Goal: Contribute content: Contribute content

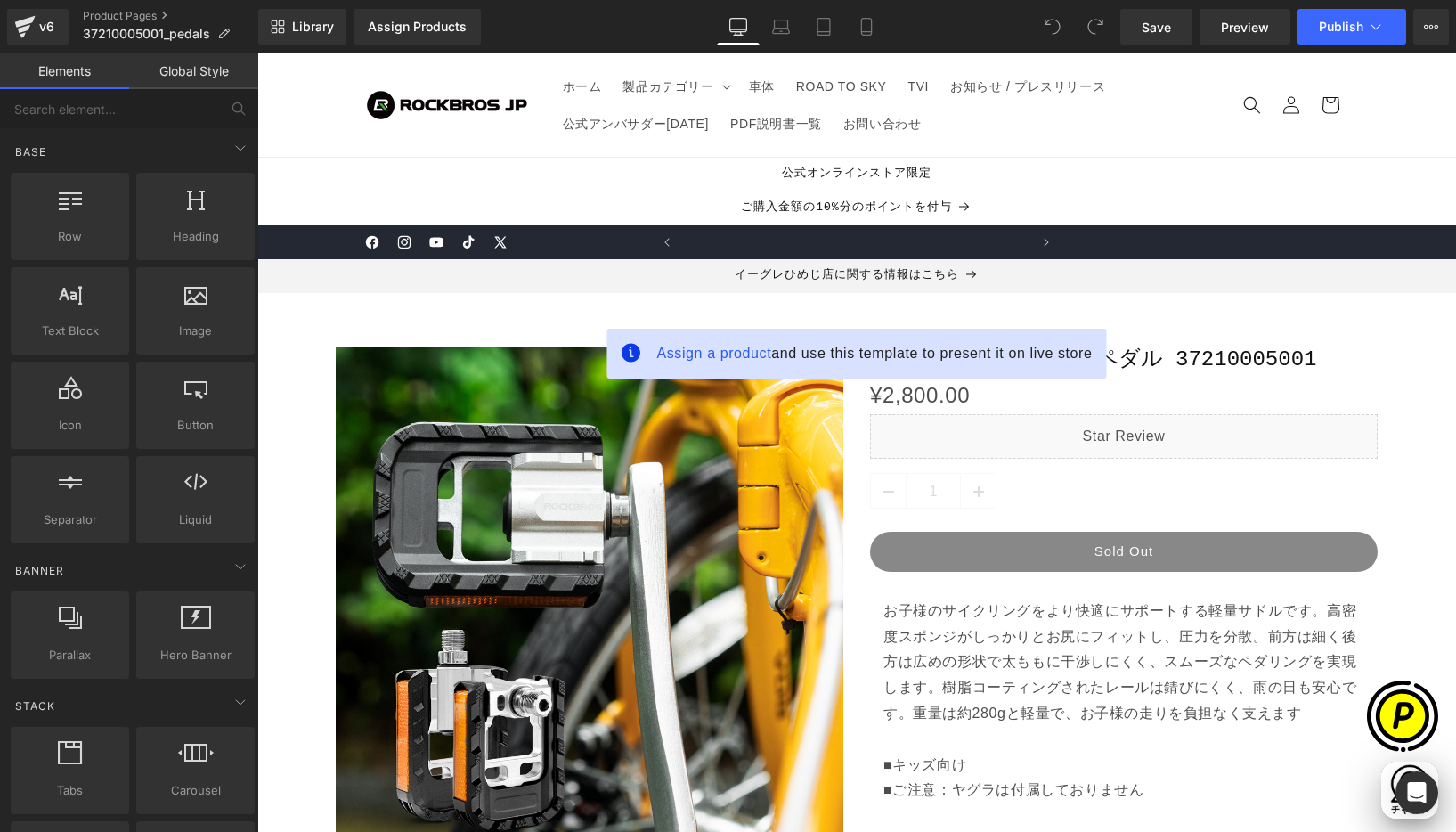
scroll to position [0, 347]
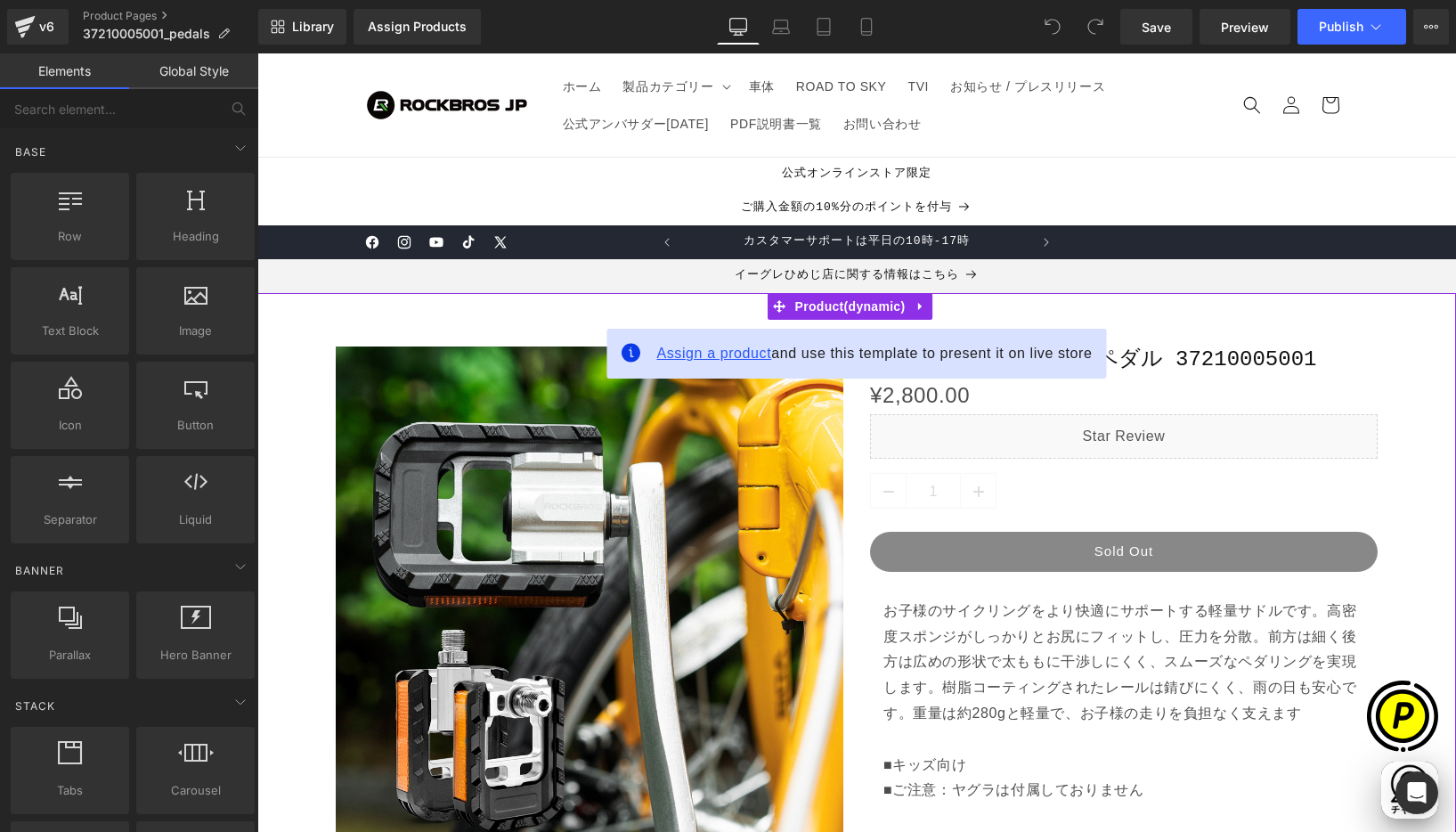
click at [709, 358] on span "Assign a product" at bounding box center [714, 353] width 115 height 15
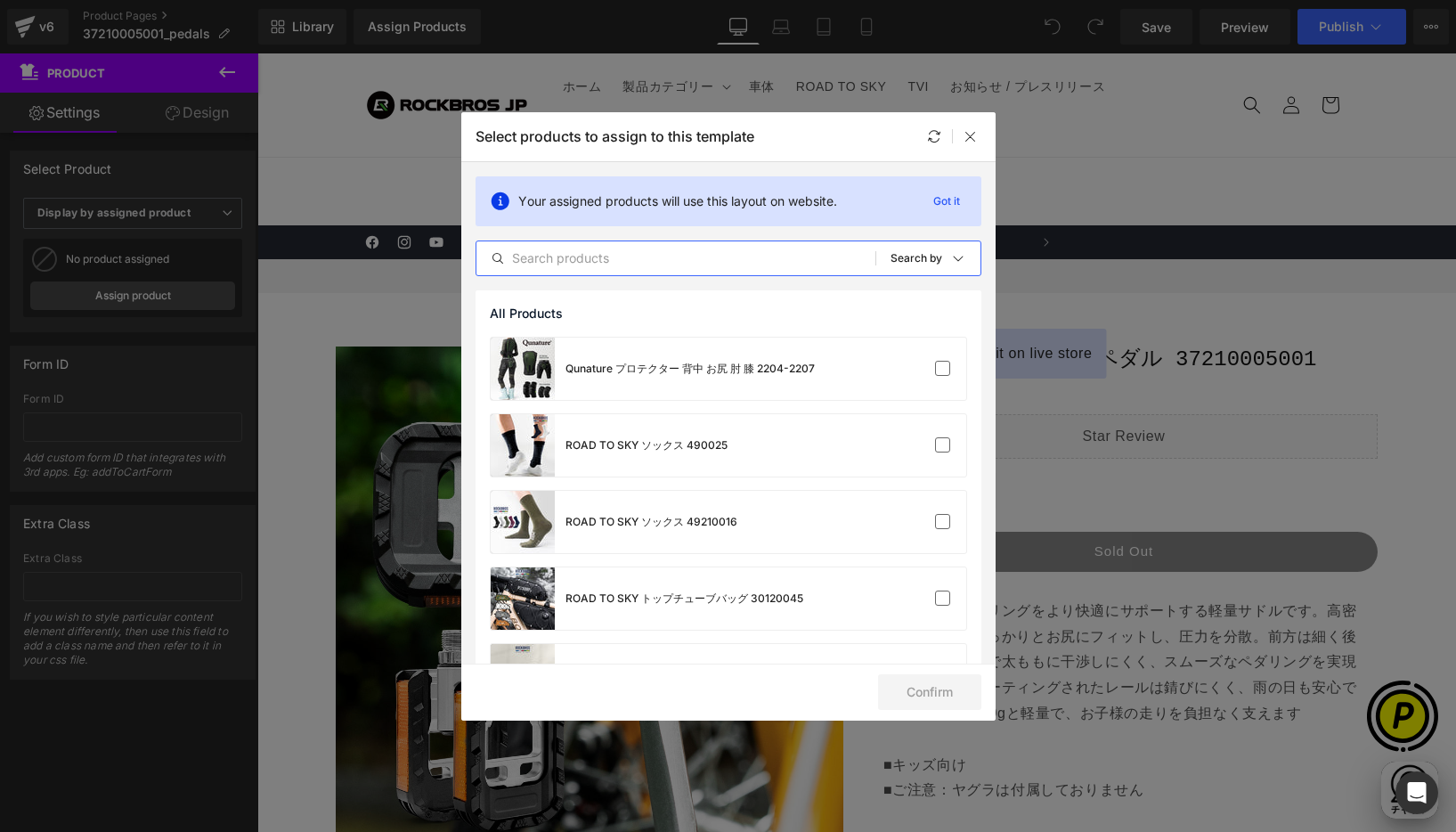
drag, startPoint x: 640, startPoint y: 254, endPoint x: 658, endPoint y: 256, distance: 18.1
click at [640, 254] on input "text" at bounding box center [675, 258] width 399 height 21
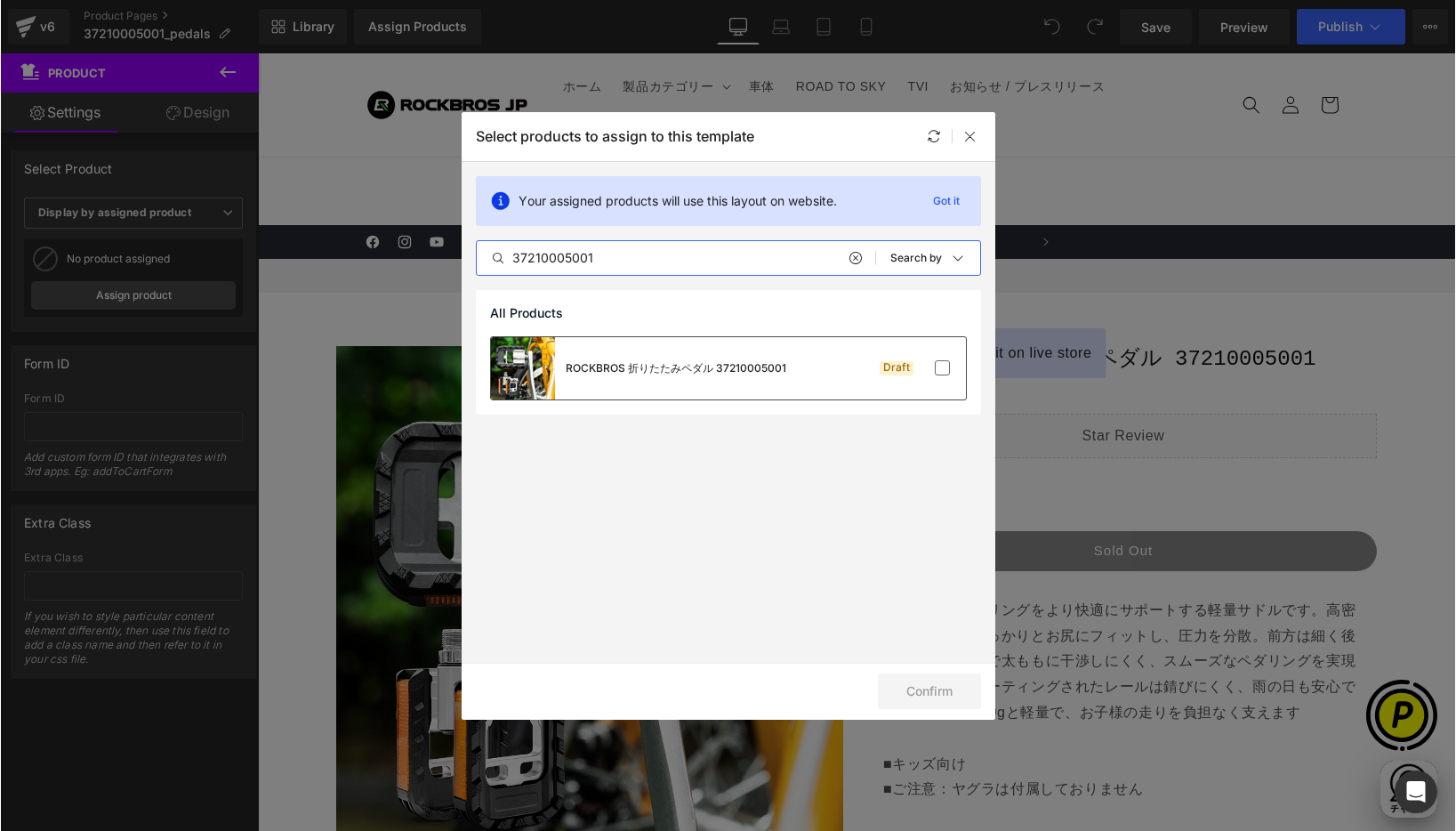
scroll to position [0, 694]
type input "37210005001"
click at [944, 366] on label at bounding box center [942, 369] width 16 height 16
click at [942, 369] on input "checkbox" at bounding box center [942, 369] width 0 height 0
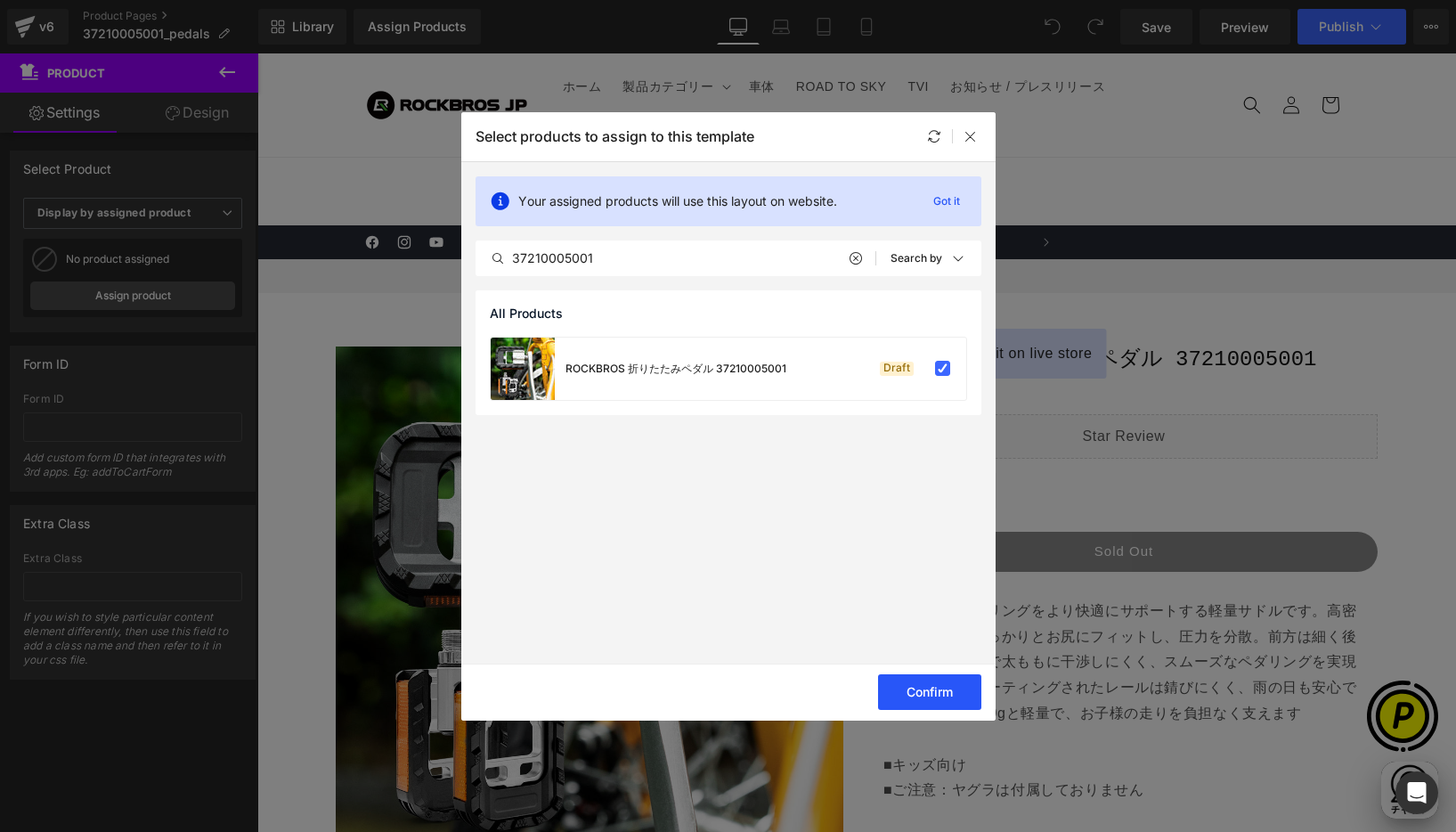
click at [911, 698] on button "Confirm" at bounding box center [930, 693] width 104 height 36
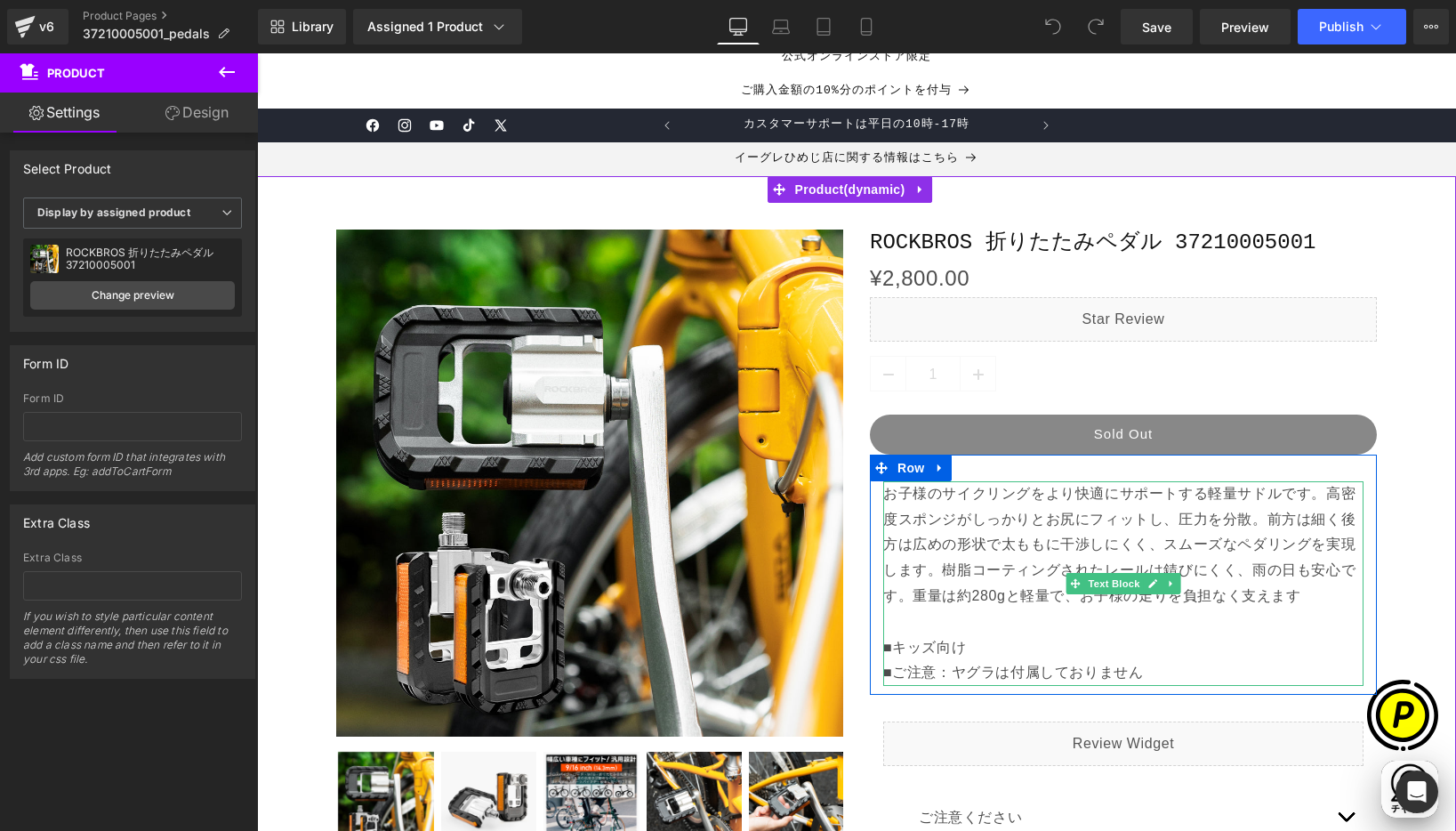
scroll to position [337, 0]
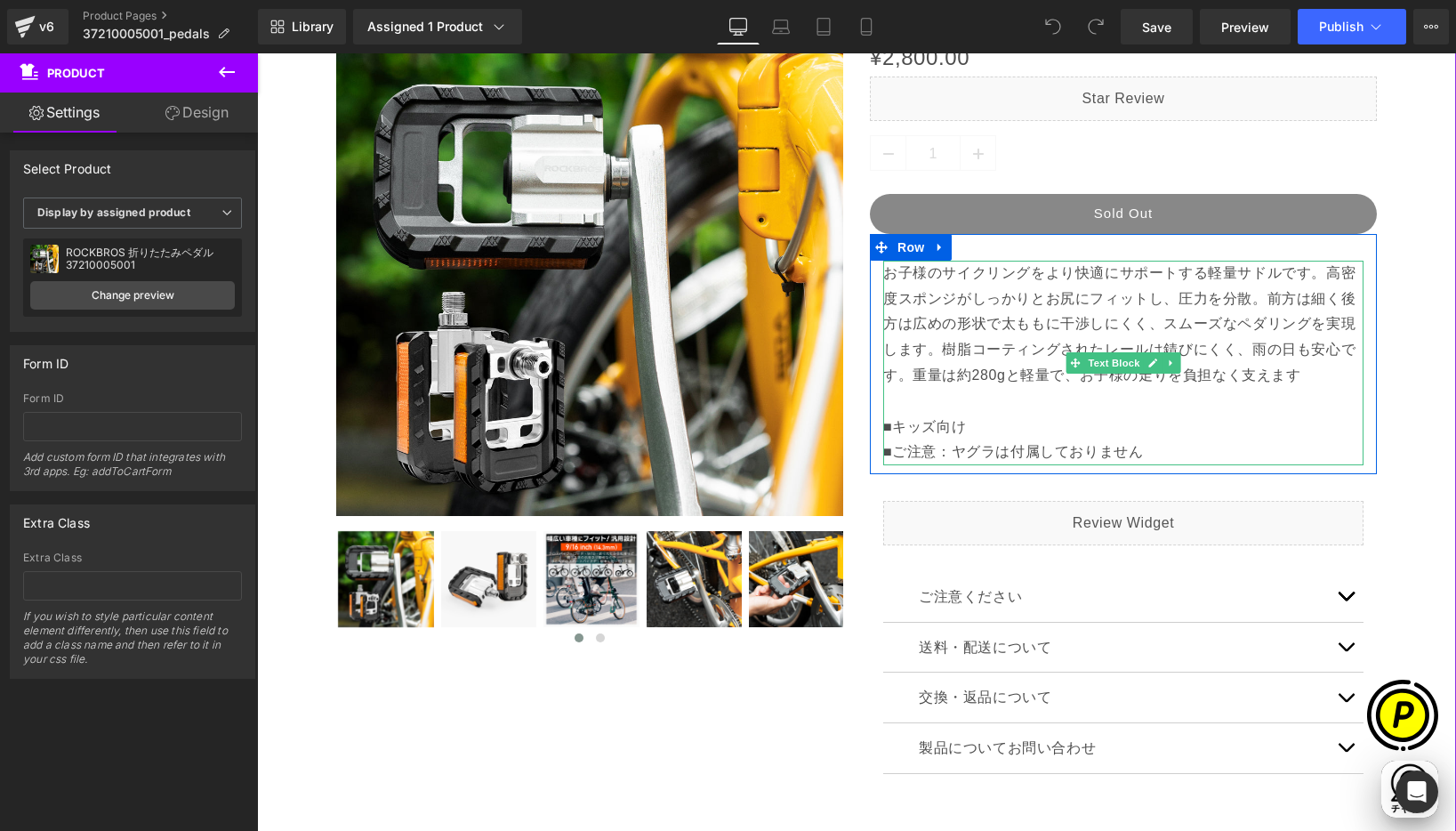
click at [930, 437] on p "お子様のサイクリングをより快適にサポートする軽量サドルです。高密度スポンジがしっかりとお尻にフィットし、圧力を分散。前方は細く後方は広めの形状で太ももに干渉し…" at bounding box center [1123, 362] width 480 height 204
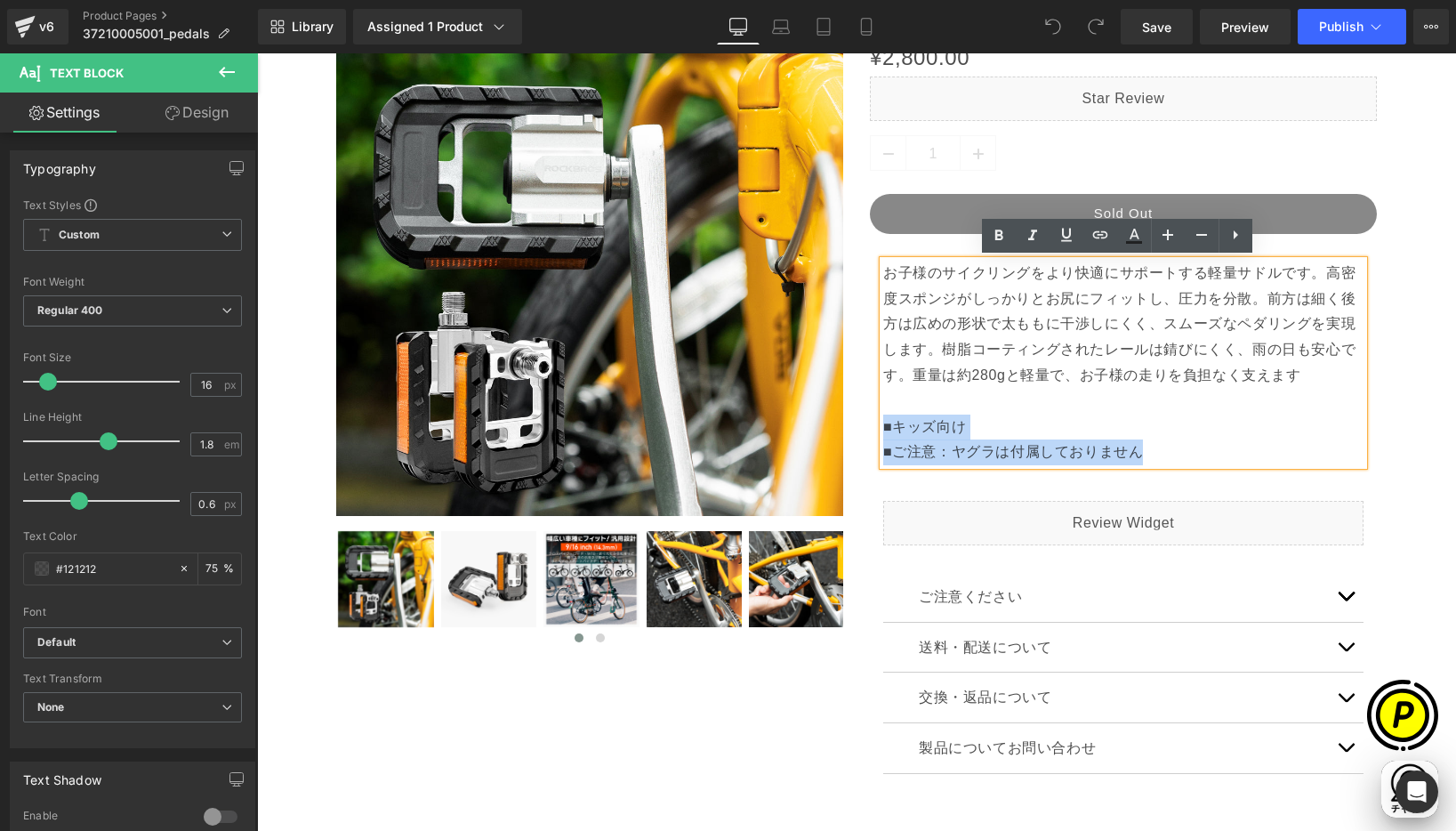
drag, startPoint x: 881, startPoint y: 426, endPoint x: 1139, endPoint y: 449, distance: 259.0
click at [1139, 449] on p "お子様のサイクリングをより快適にサポートする軽量サドルです。高密度スポンジがしっかりとお尻にフィットし、圧力を分散。前方は細く後方は広めの形状で太ももに干渉し…" at bounding box center [1123, 362] width 480 height 204
paste div
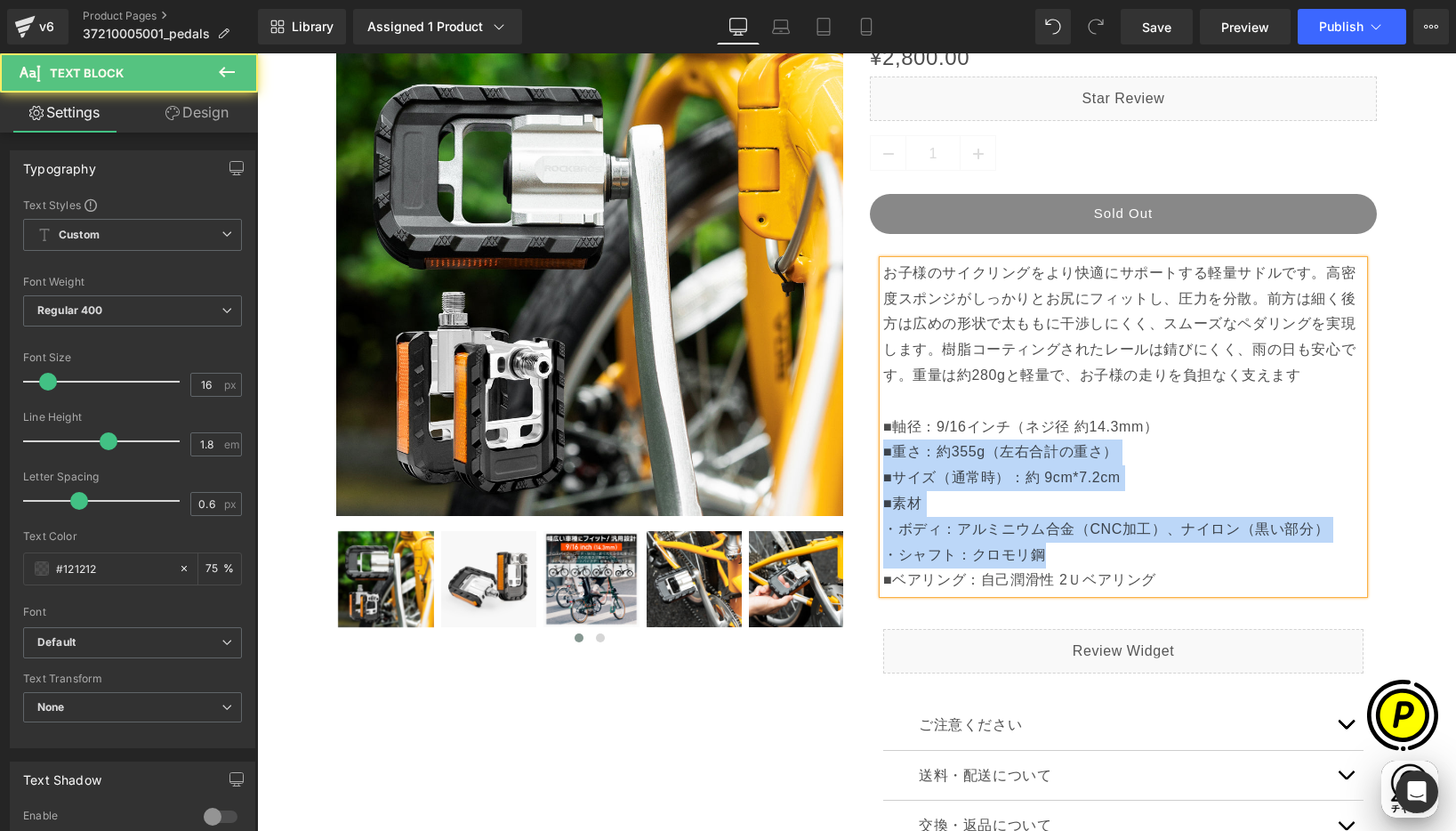
drag, startPoint x: 910, startPoint y: 524, endPoint x: 863, endPoint y: 454, distance: 84.3
click at [870, 454] on div "お子様のサイクリングをより快適にサポートする軽量サドルです。高密度スポンジがしっかりとお尻にフィットし、圧力を分散。前方は細く後方は広めの形状で太ももに干渉し…" at bounding box center [1123, 427] width 507 height 333
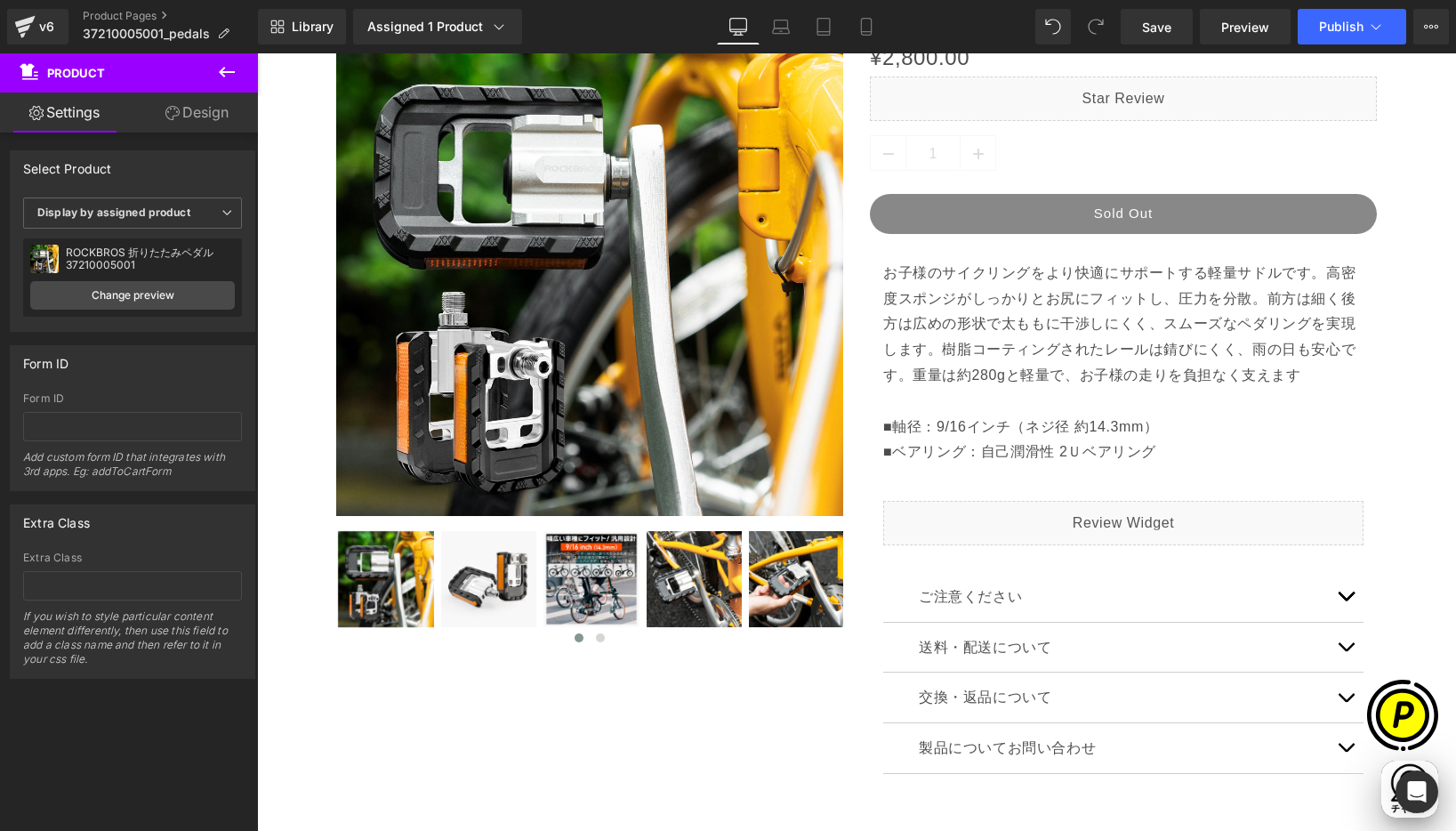
scroll to position [0, 347]
click at [918, 275] on p "お子様のサイクリングをより快適にサポートする軽量サドルです。高密度スポンジがしっかりとお尻にフィットし、圧力を分散。前方は細く後方は広めの形状で太ももに干渉し…" at bounding box center [1123, 350] width 480 height 179
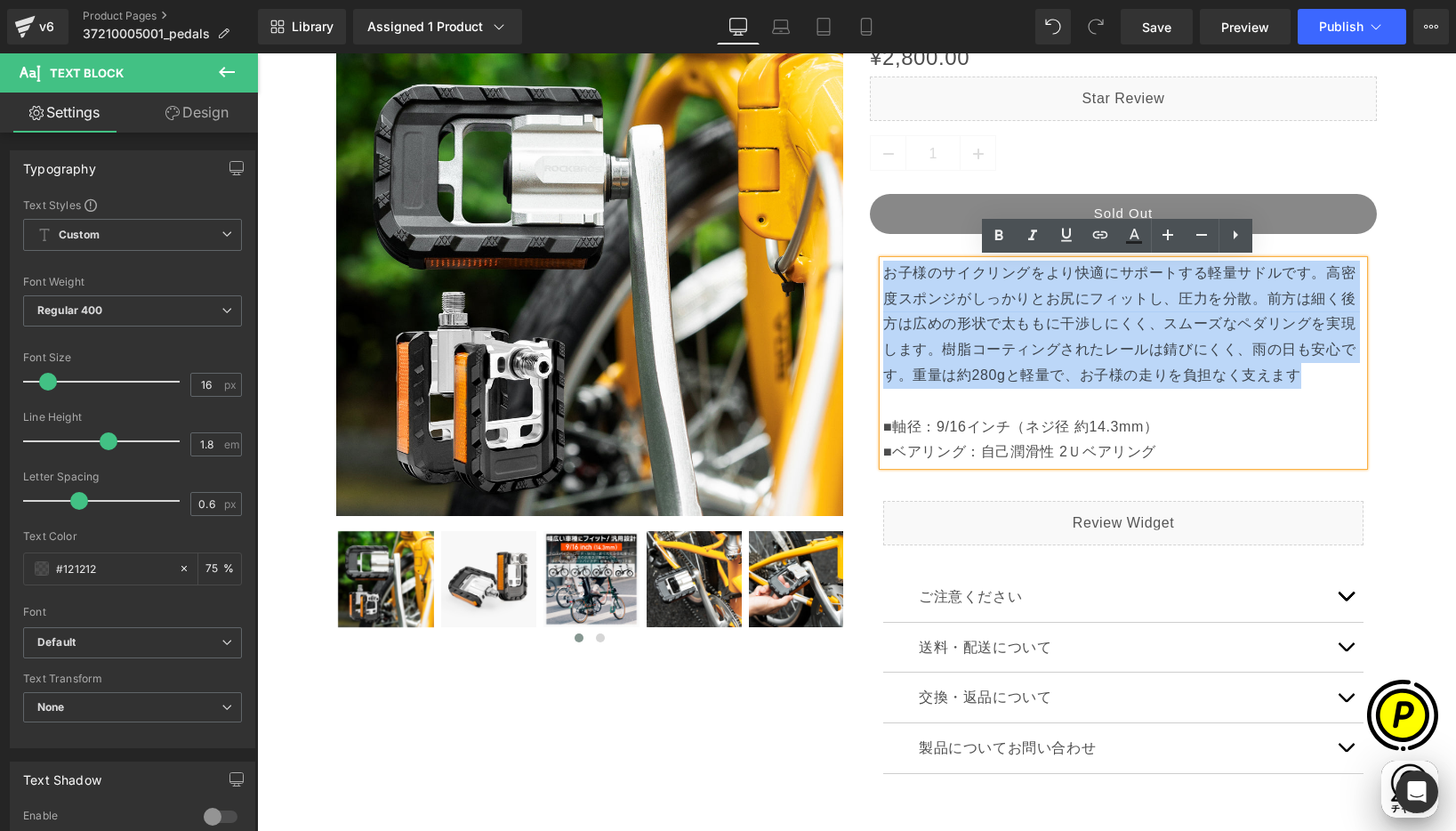
drag, startPoint x: 881, startPoint y: 269, endPoint x: 1302, endPoint y: 381, distance: 435.6
click at [1302, 381] on p "お子様のサイクリングをより快適にサポートする軽量サドルです。高密度スポンジがしっかりとお尻にフィットし、圧力を分散。前方は細く後方は広めの形状で太ももに干渉し…" at bounding box center [1123, 350] width 480 height 179
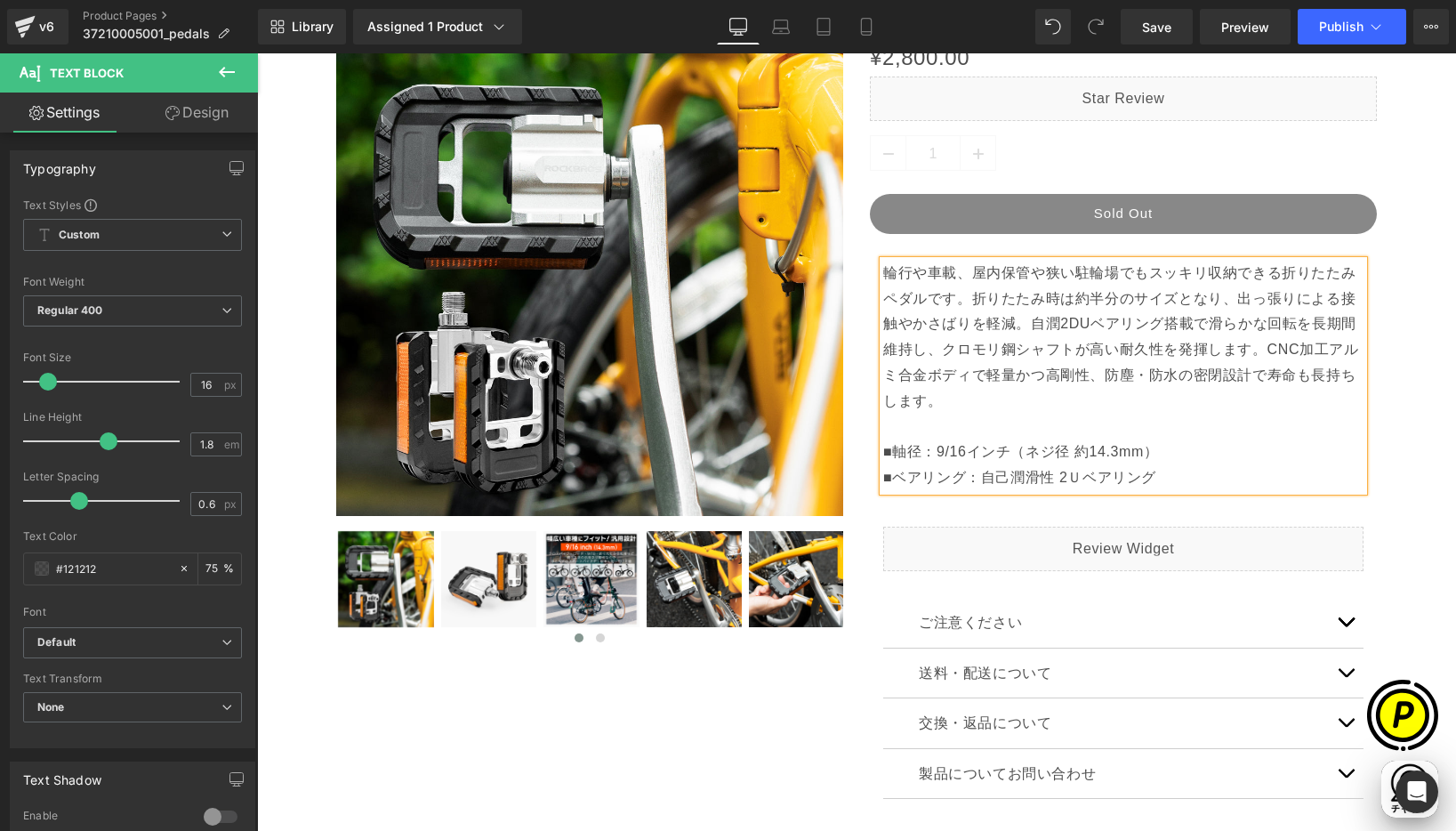
scroll to position [0, 694]
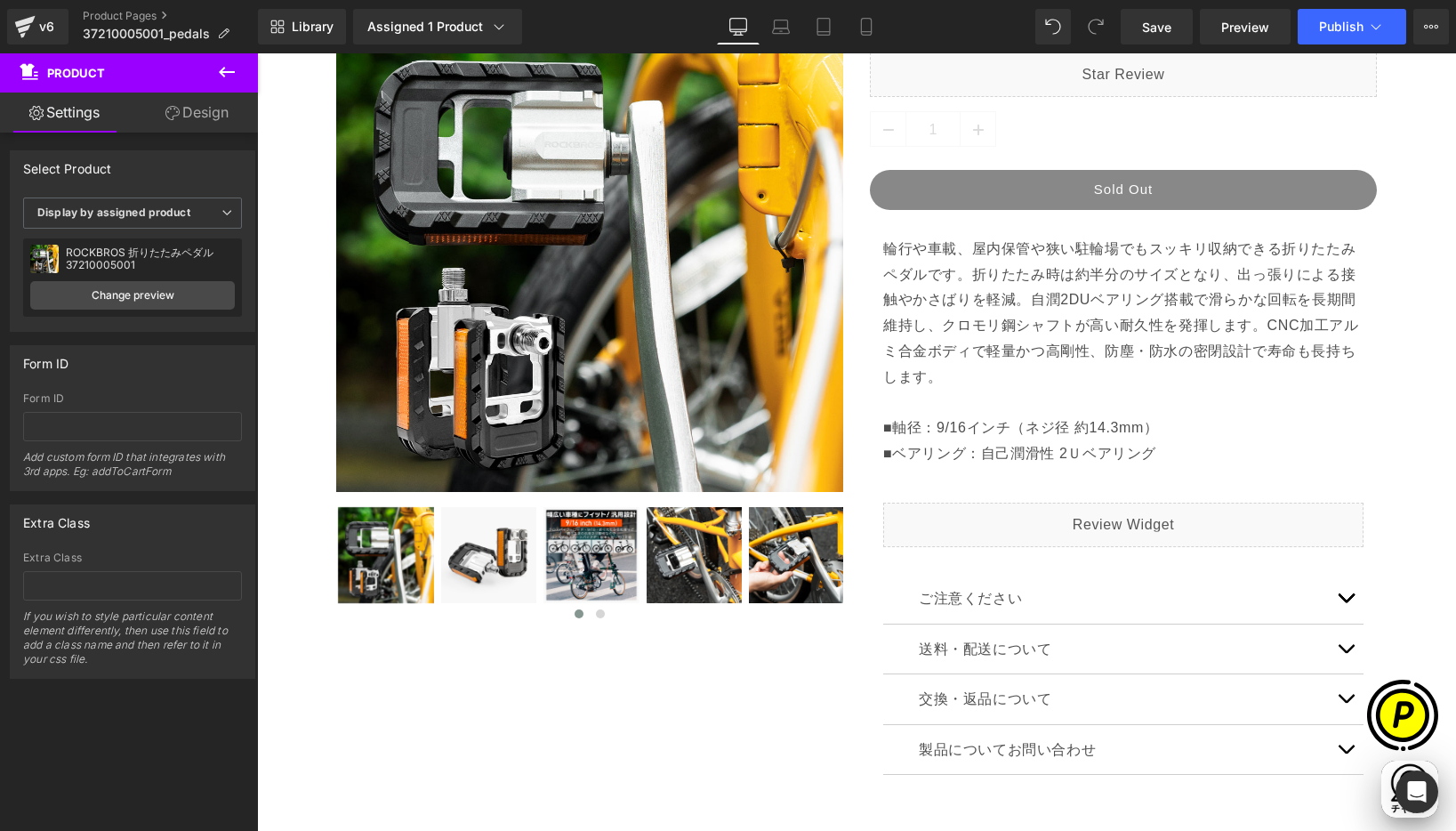
scroll to position [402, 0]
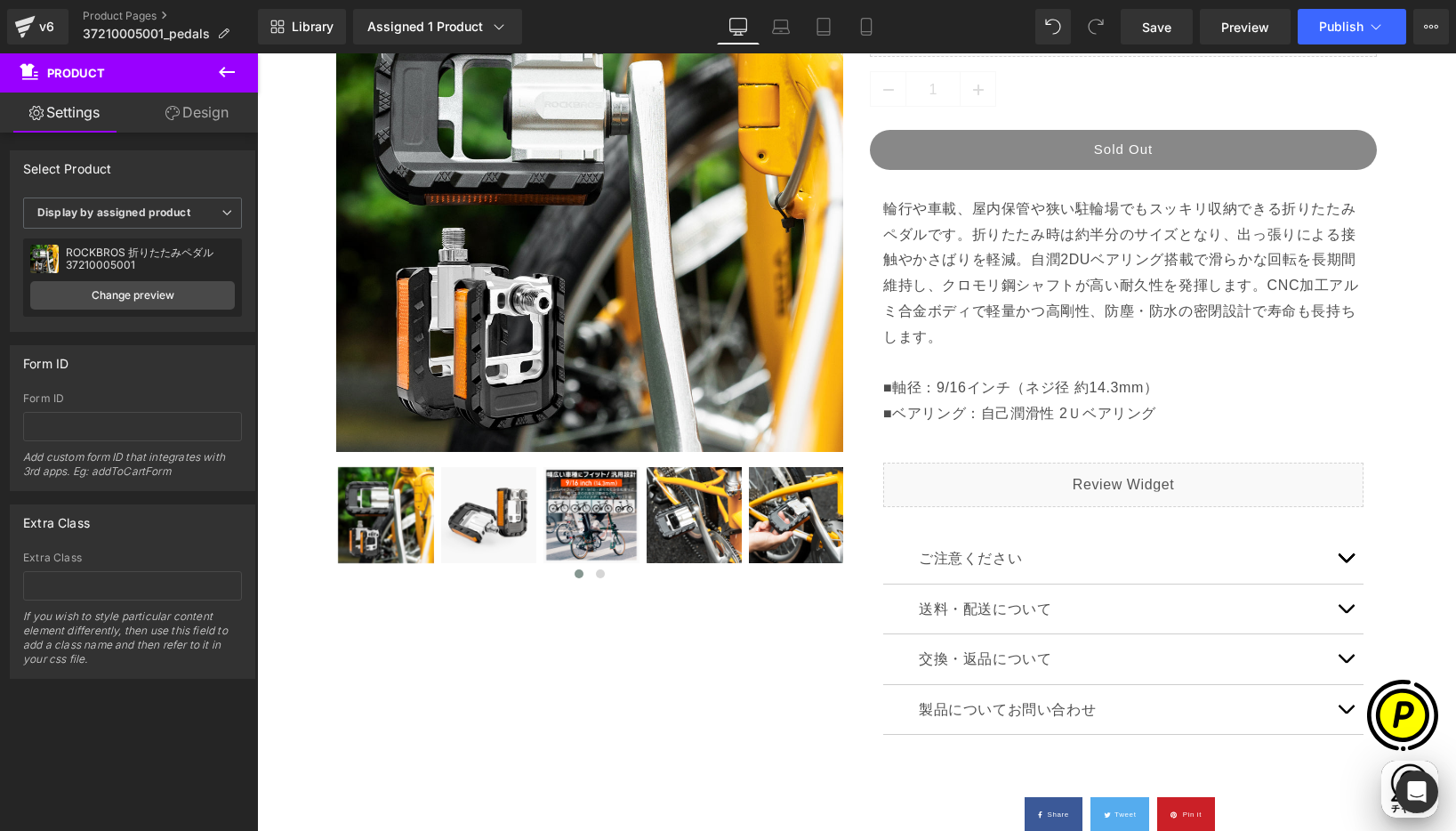
click at [1337, 555] on button "button" at bounding box center [1345, 559] width 36 height 50
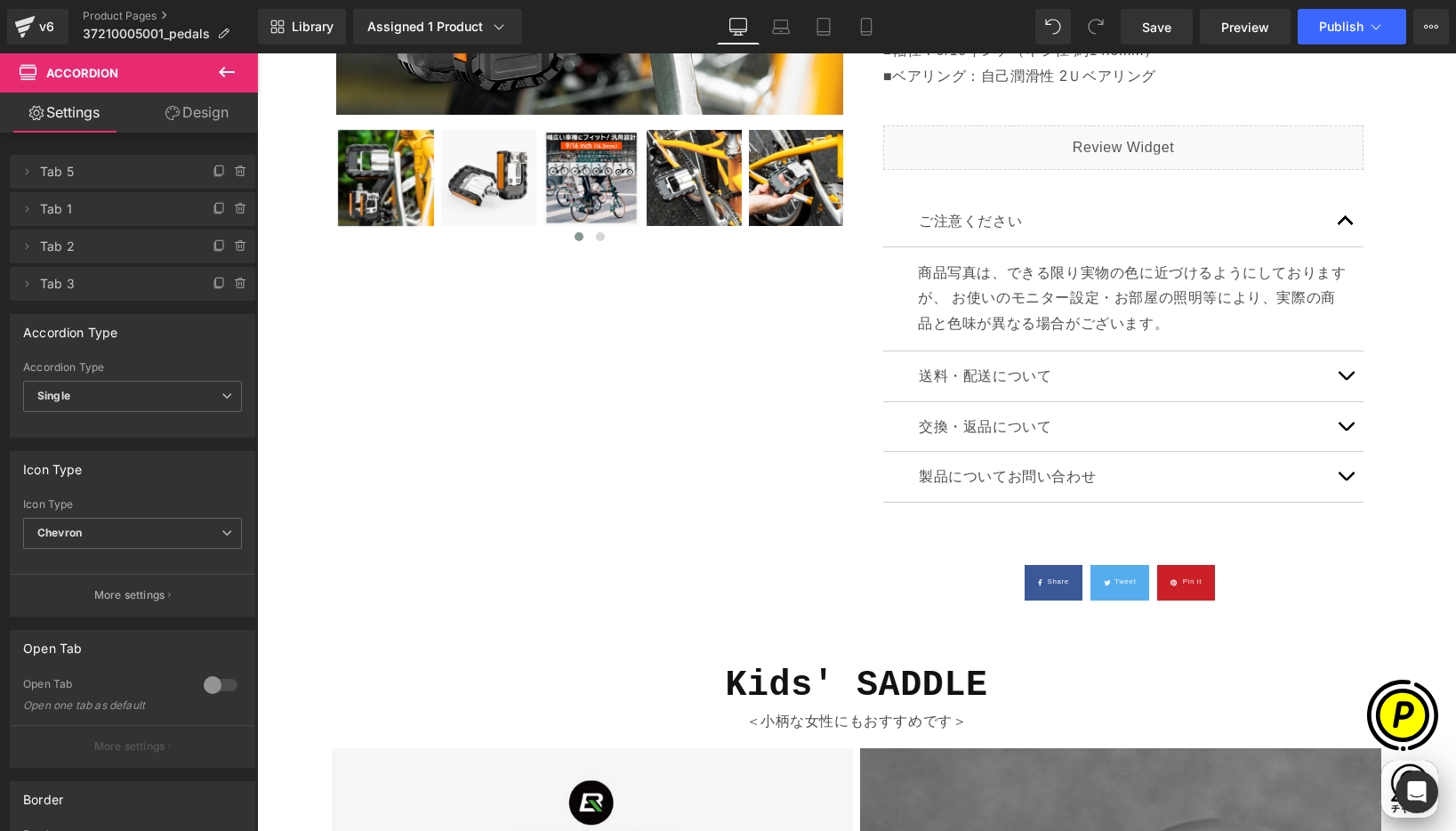
scroll to position [0, 347]
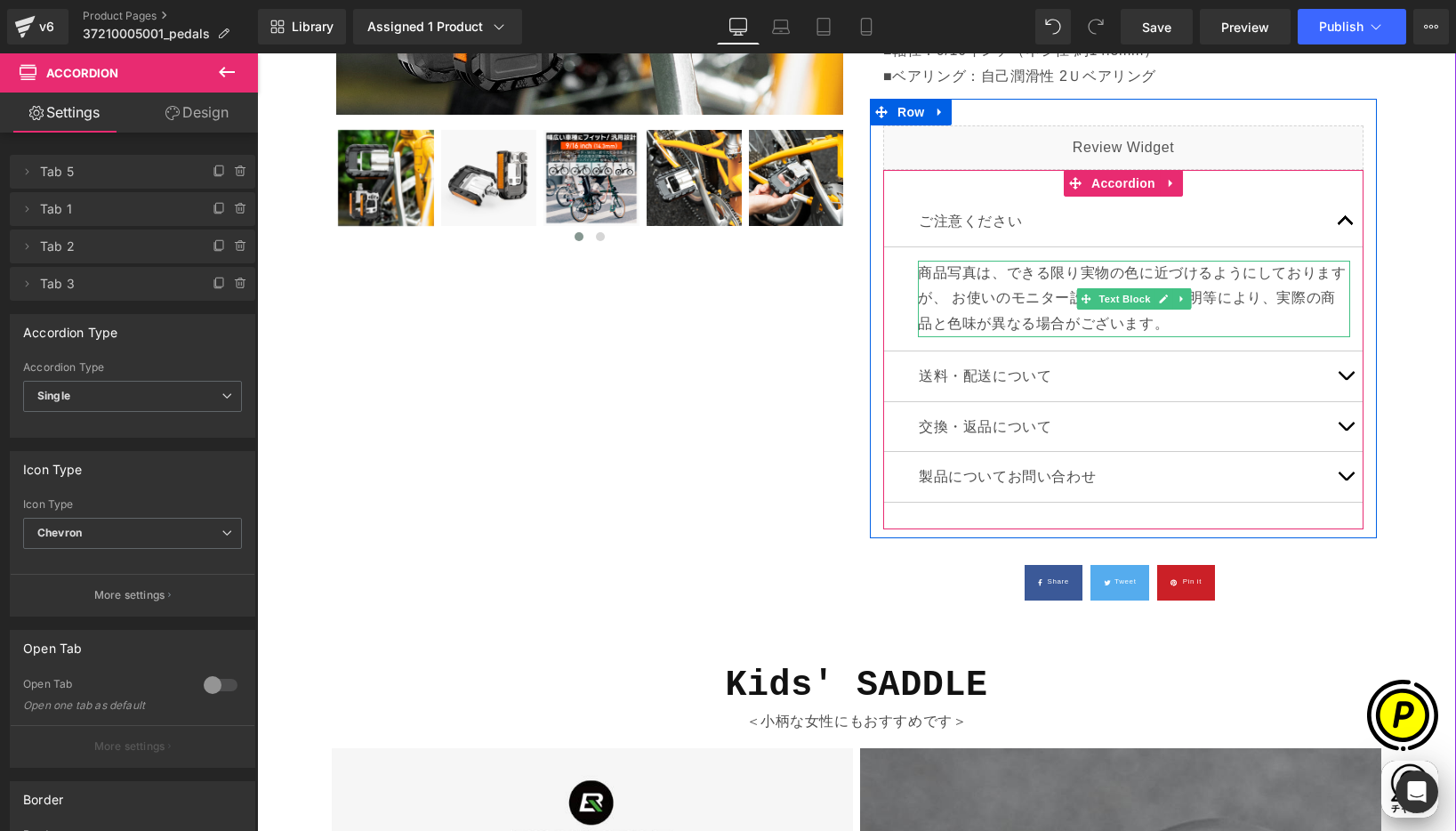
click at [918, 267] on p "商品写真は、できる限り実物の色に近づけるようにしておりますが、 お使いのモニター設定・お部屋の照明等により、実際の商品と色味が異なる場合がございます。" at bounding box center [1134, 299] width 432 height 77
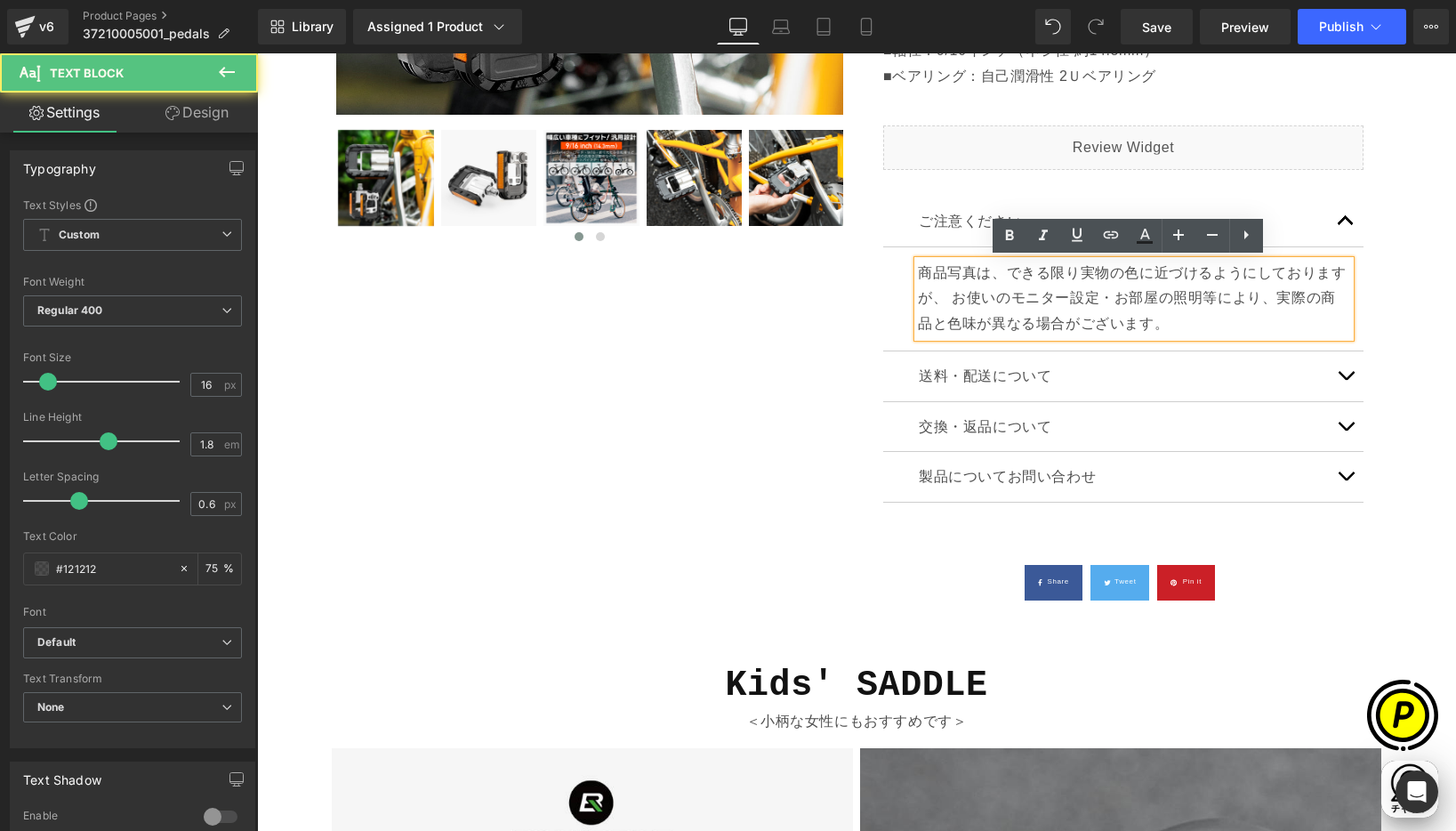
scroll to position [0, 694]
click at [918, 270] on p "商品写真は、できる限り実物の色に近づけるようにしておりますが、 お使いのモニター設定・お部屋の照明等により、実際の商品と色味が異なる場合がございます。" at bounding box center [1134, 299] width 432 height 77
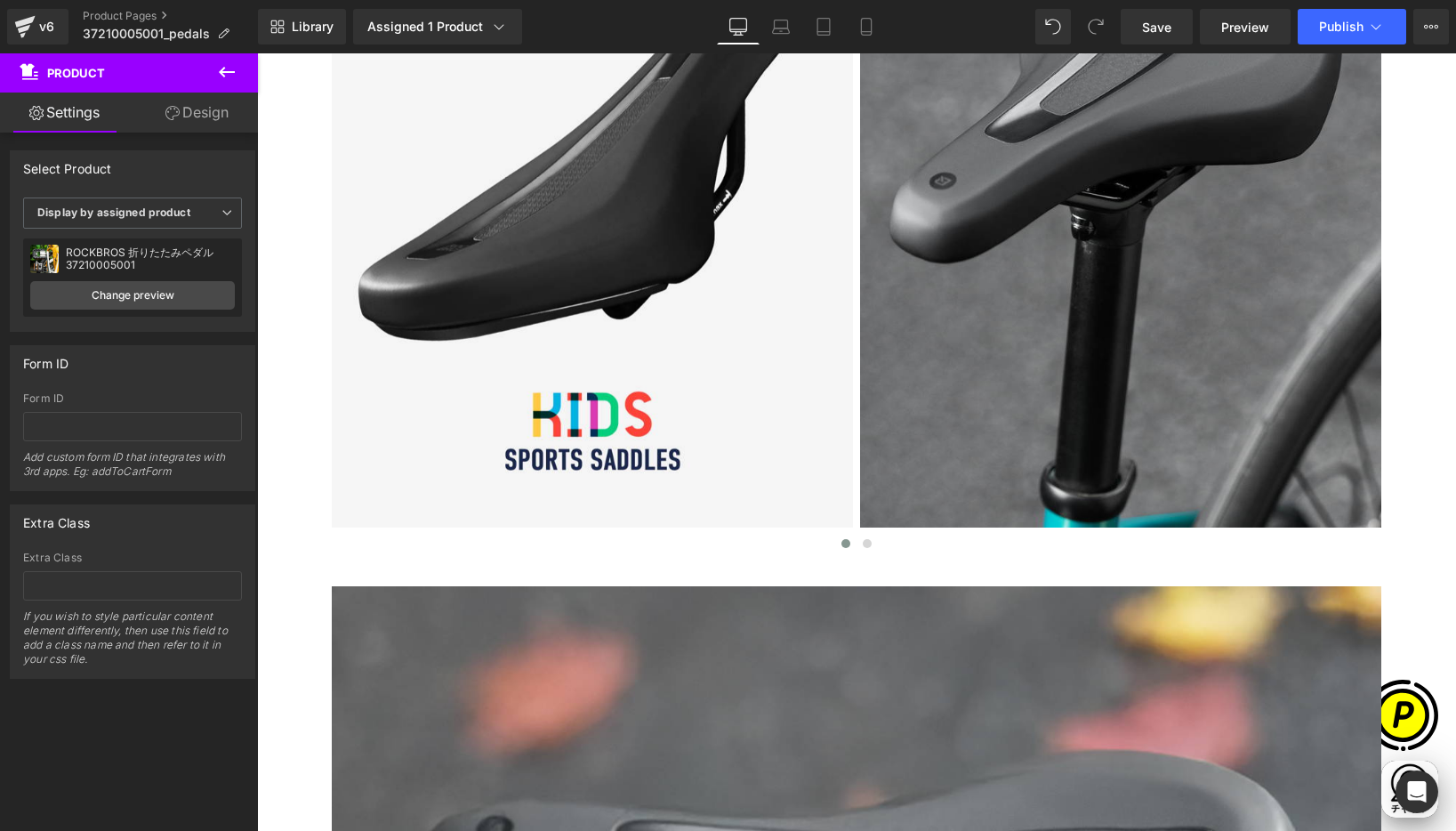
scroll to position [0, 347]
click at [225, 69] on icon at bounding box center [227, 72] width 21 height 21
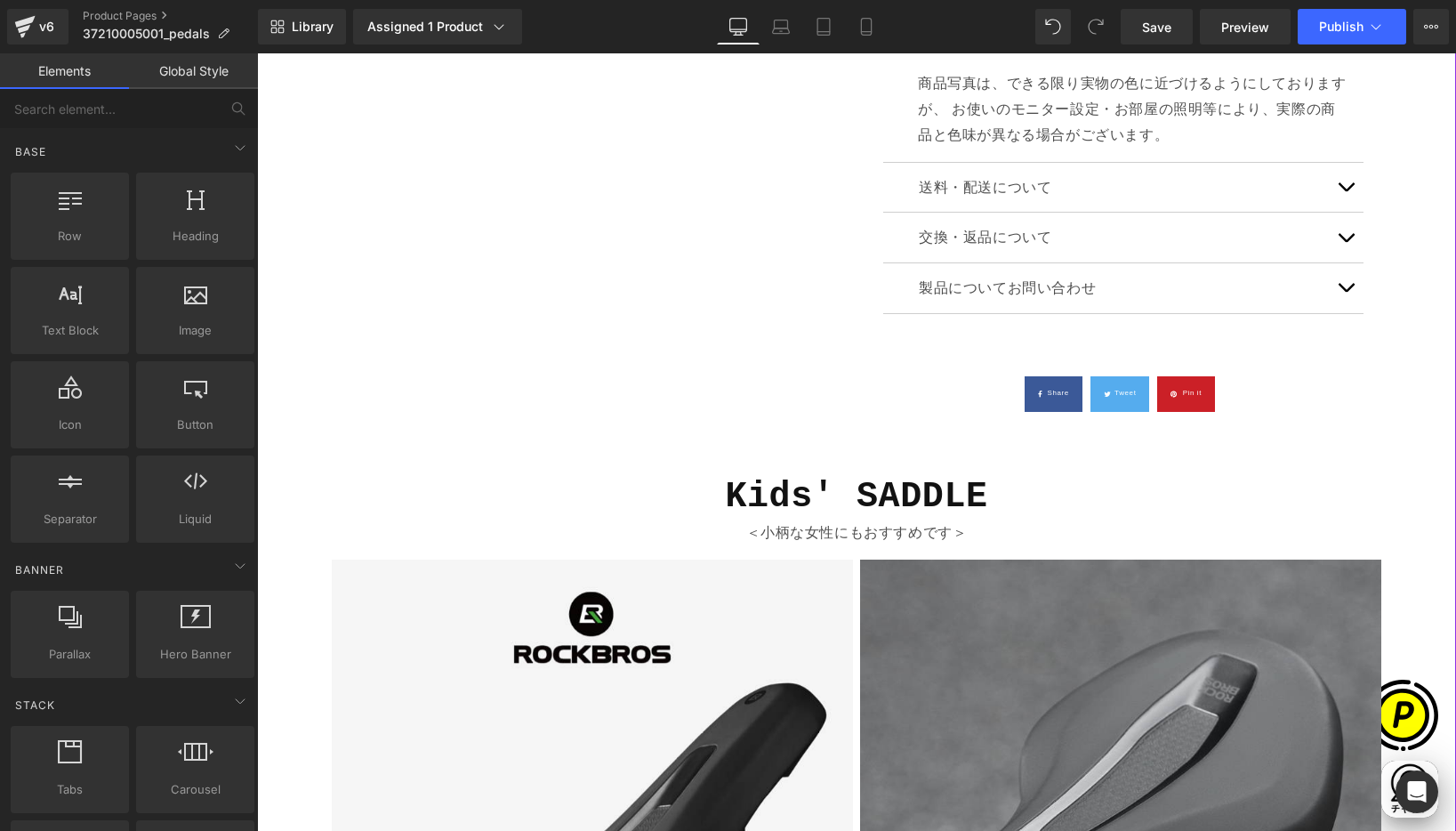
scroll to position [1053, 0]
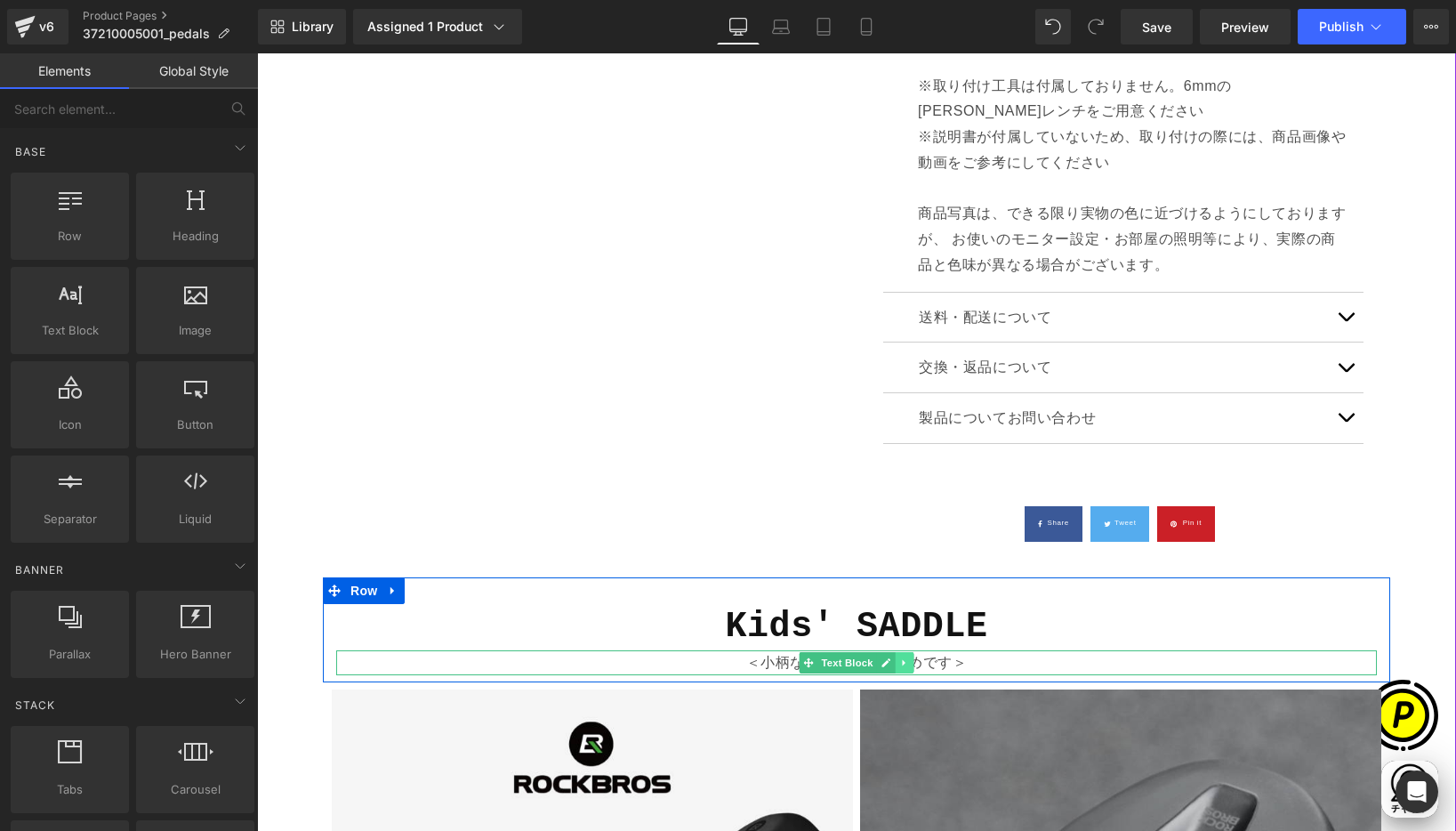
click at [902, 661] on icon at bounding box center [904, 663] width 10 height 11
click at [890, 661] on icon at bounding box center [895, 662] width 10 height 10
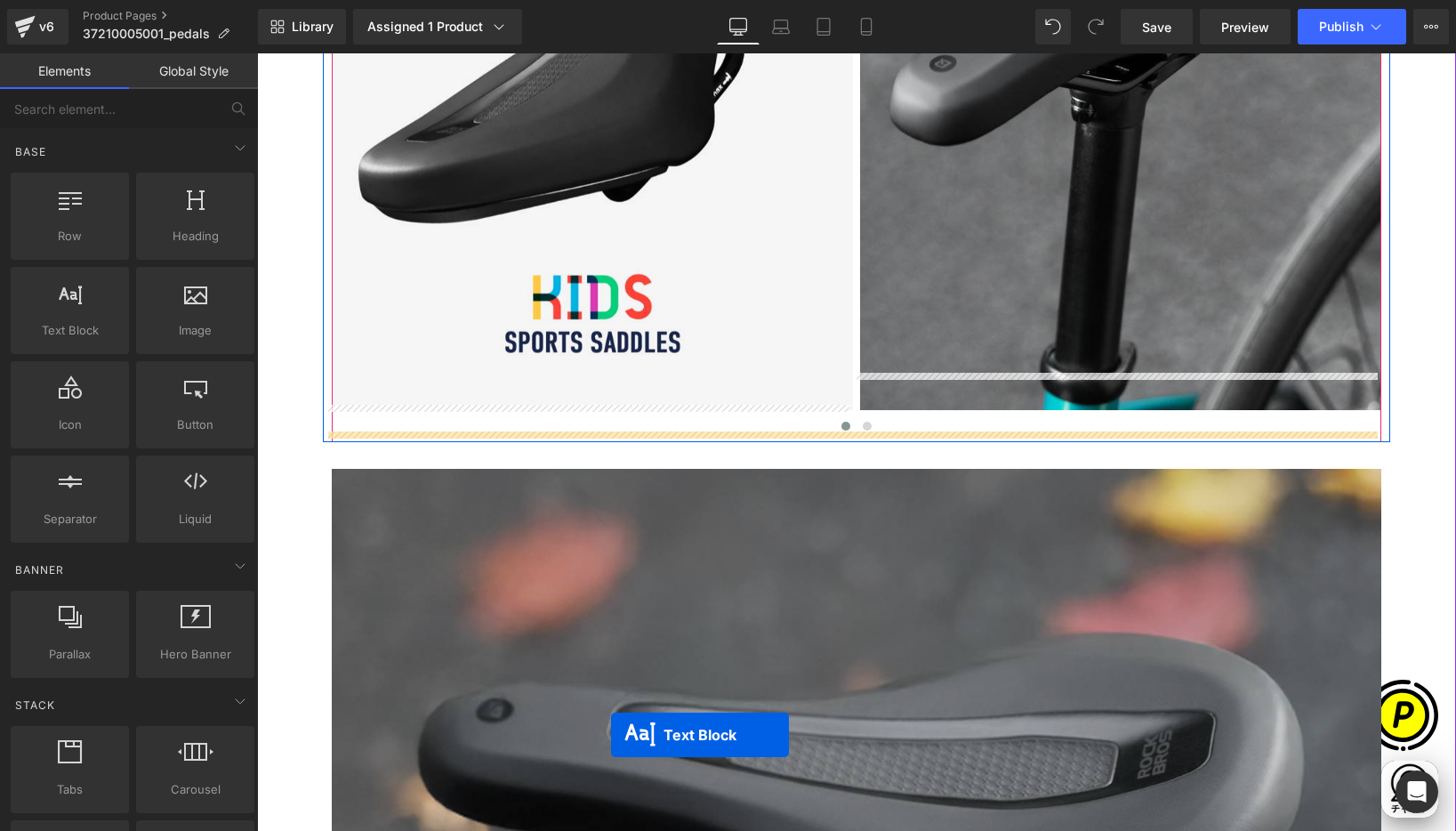
scroll to position [2109, 0]
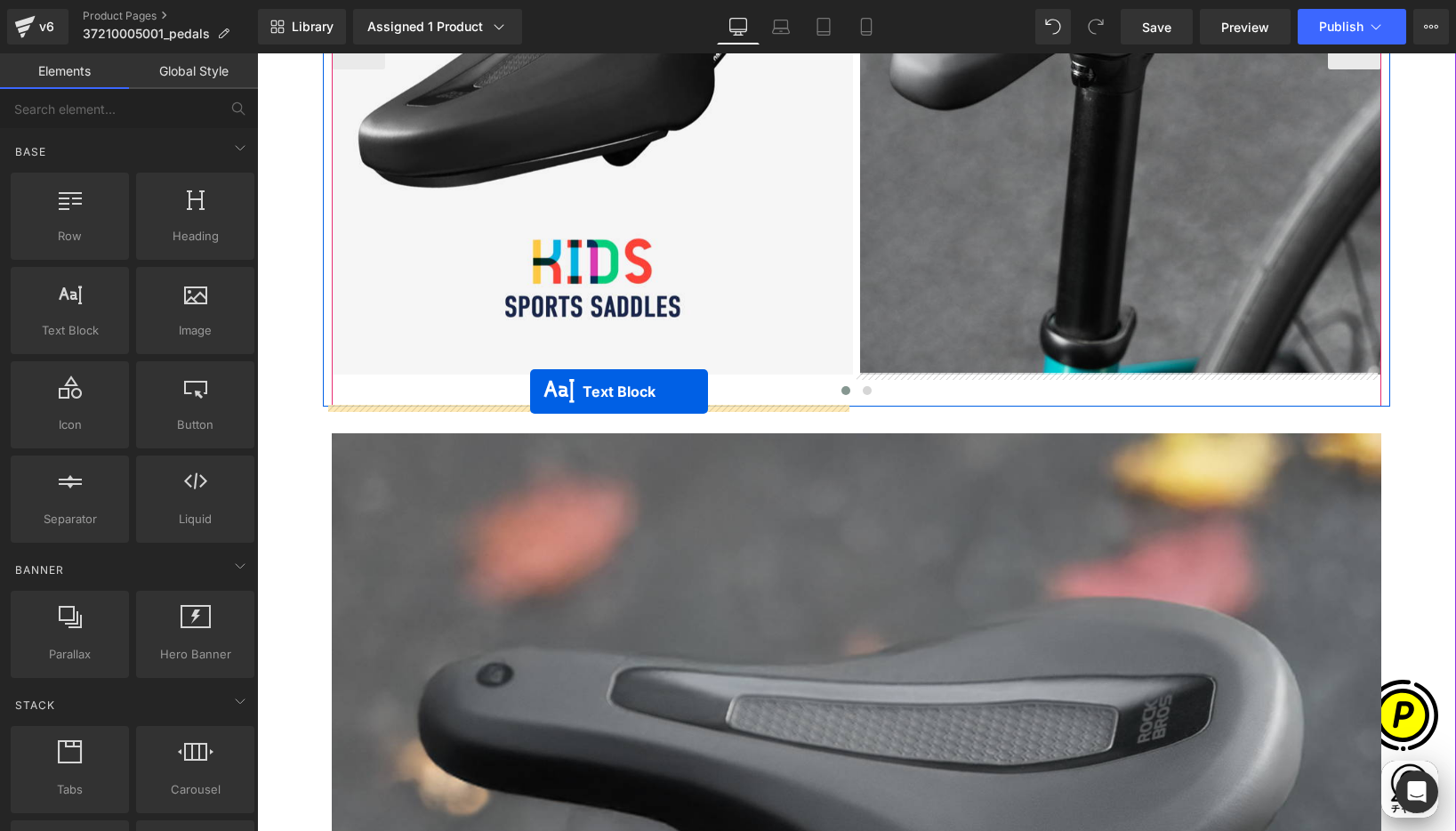
drag, startPoint x: 801, startPoint y: 201, endPoint x: 530, endPoint y: 392, distance: 331.5
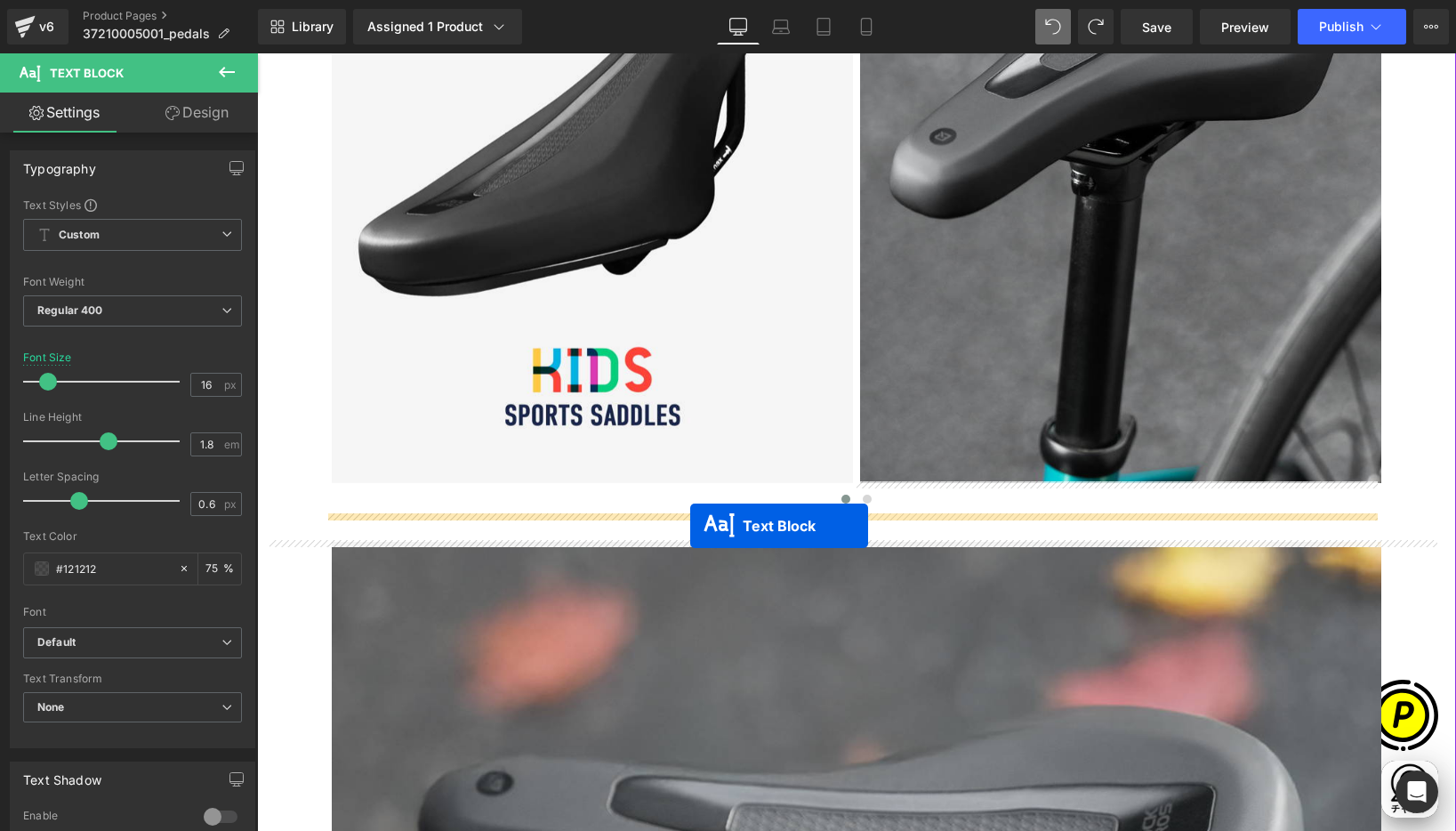
scroll to position [0, 0]
drag, startPoint x: 800, startPoint y: 326, endPoint x: 691, endPoint y: 526, distance: 227.8
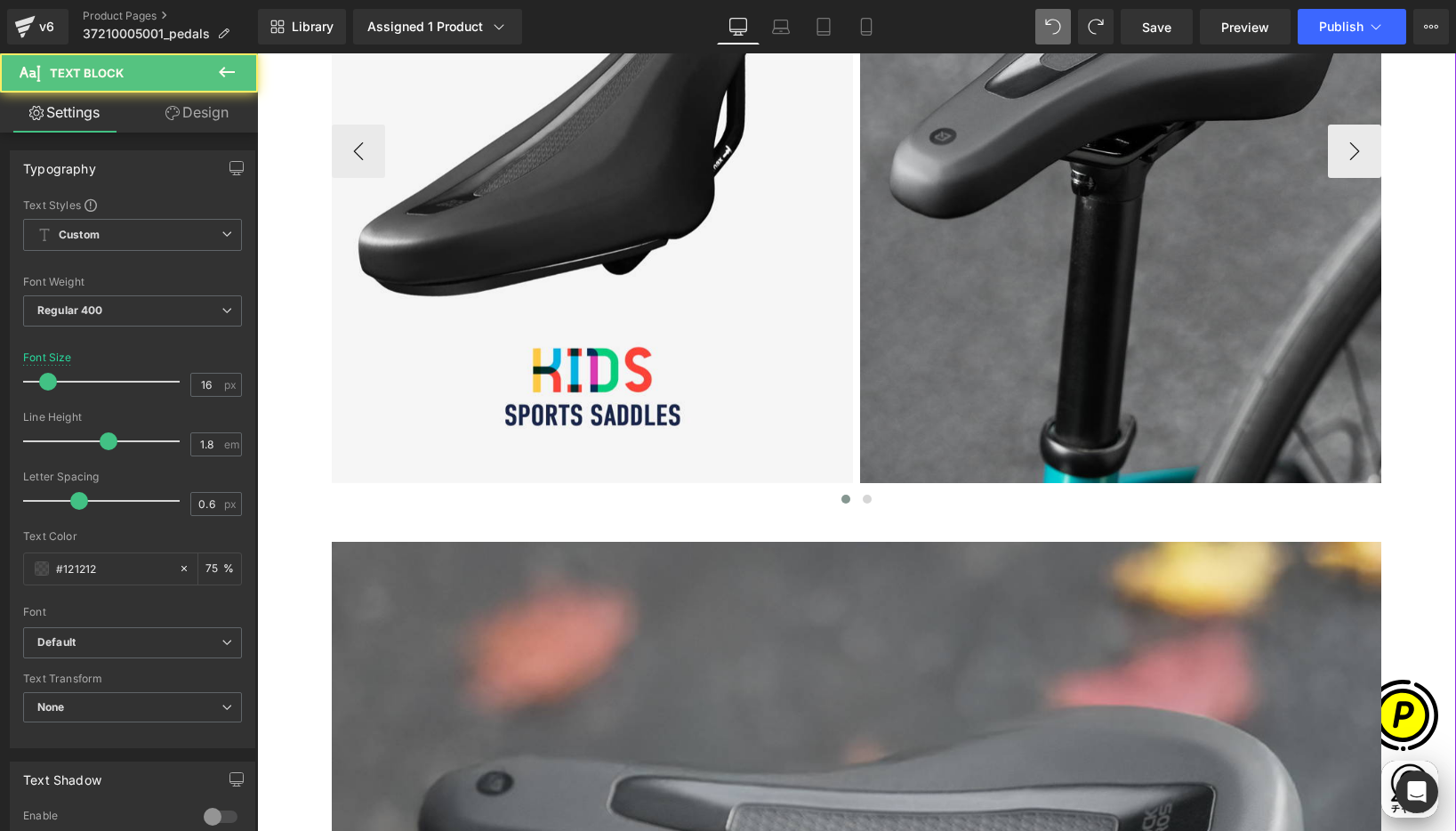
scroll to position [1956, 0]
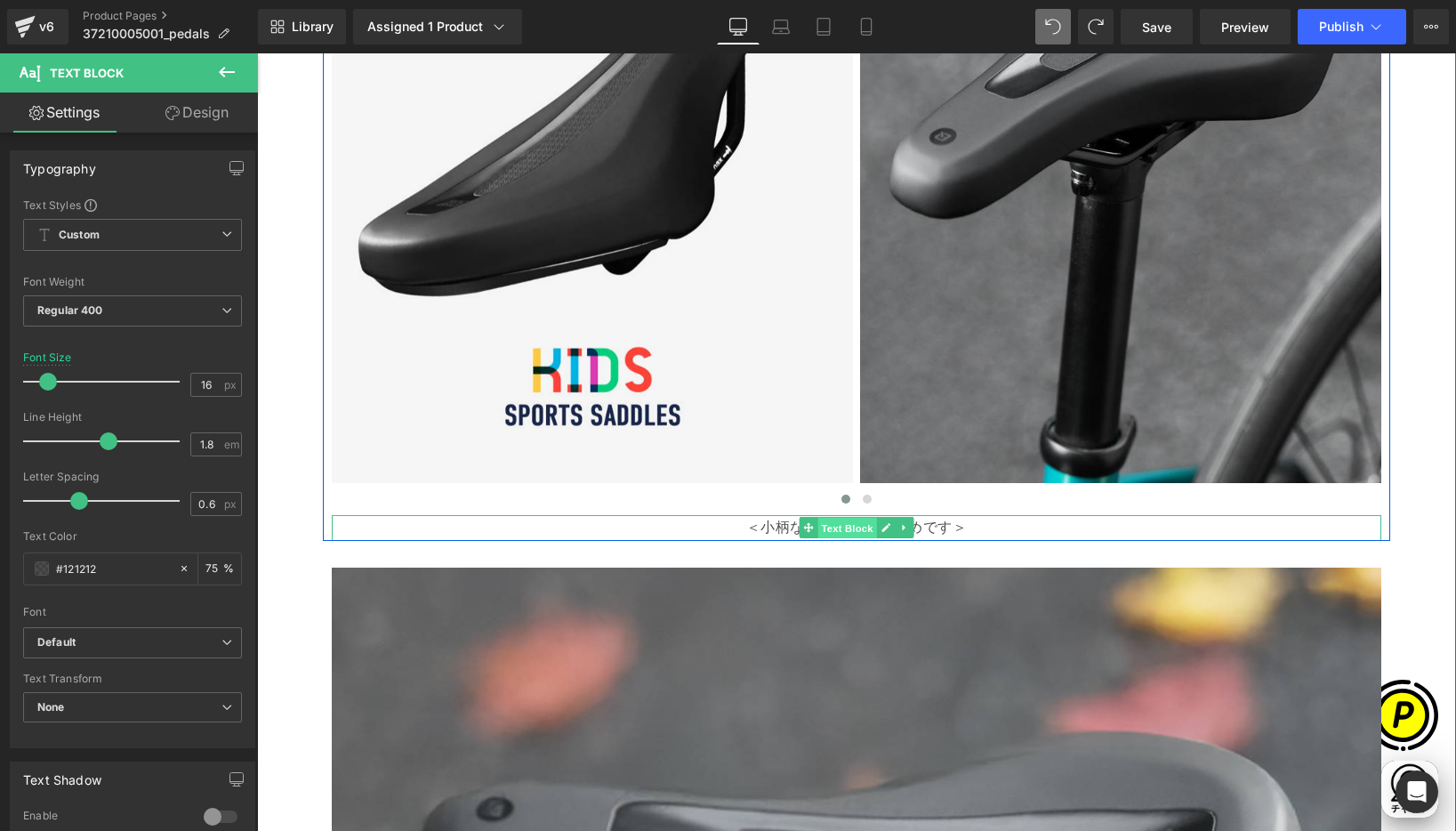
click at [832, 527] on span "Text Block" at bounding box center [847, 528] width 59 height 21
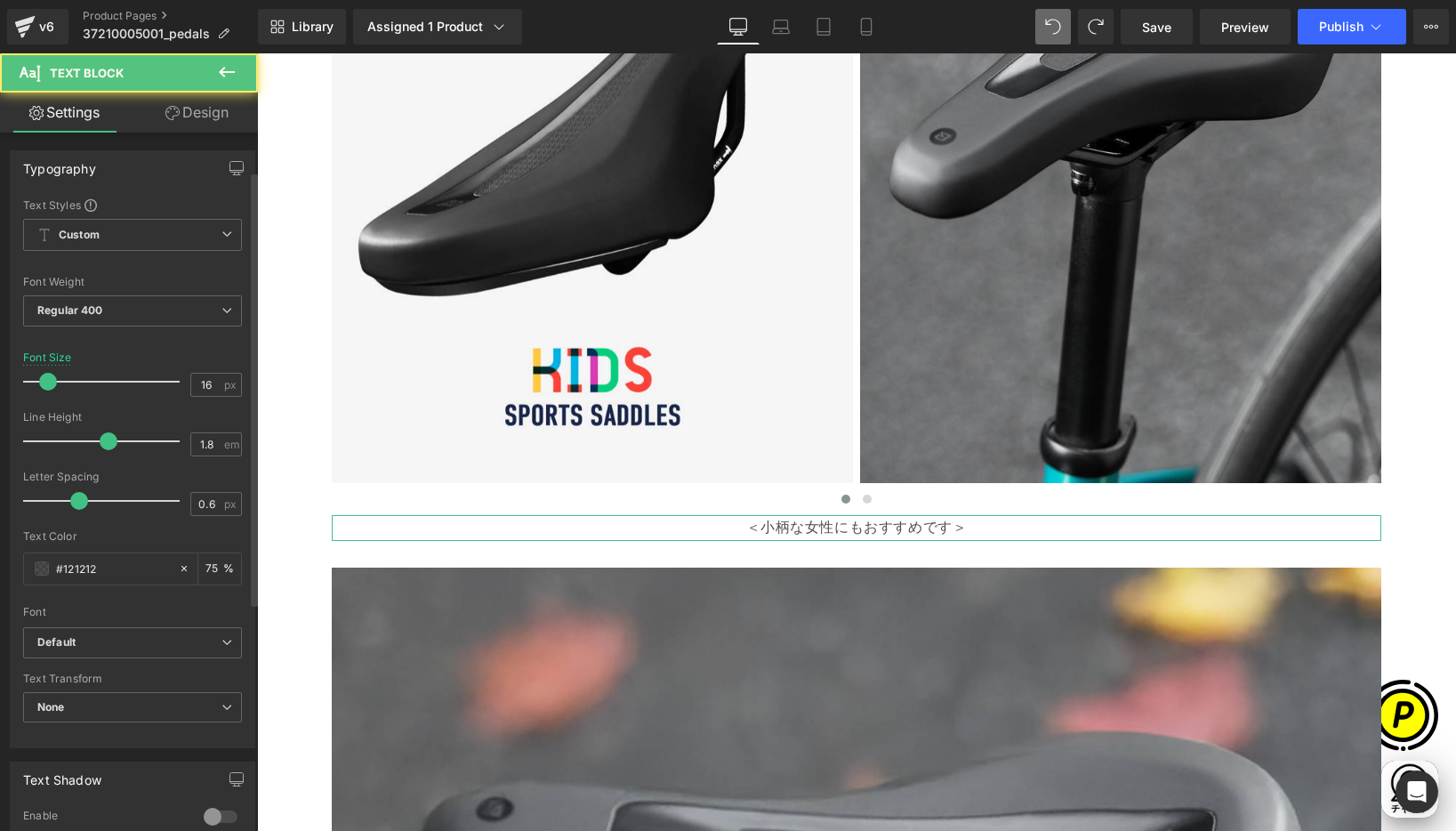
scroll to position [428, 0]
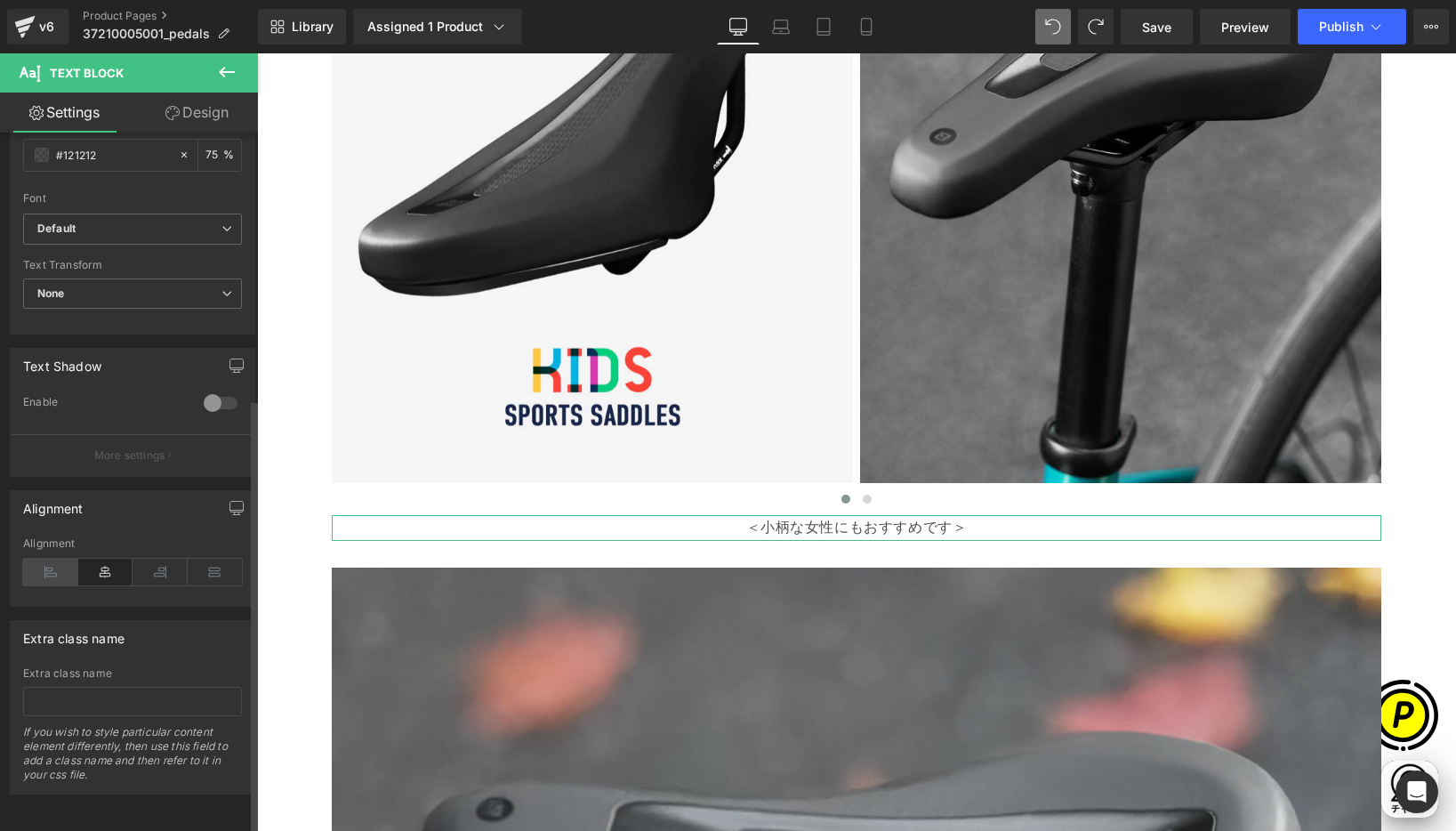
click at [60, 559] on icon at bounding box center [51, 572] width 55 height 27
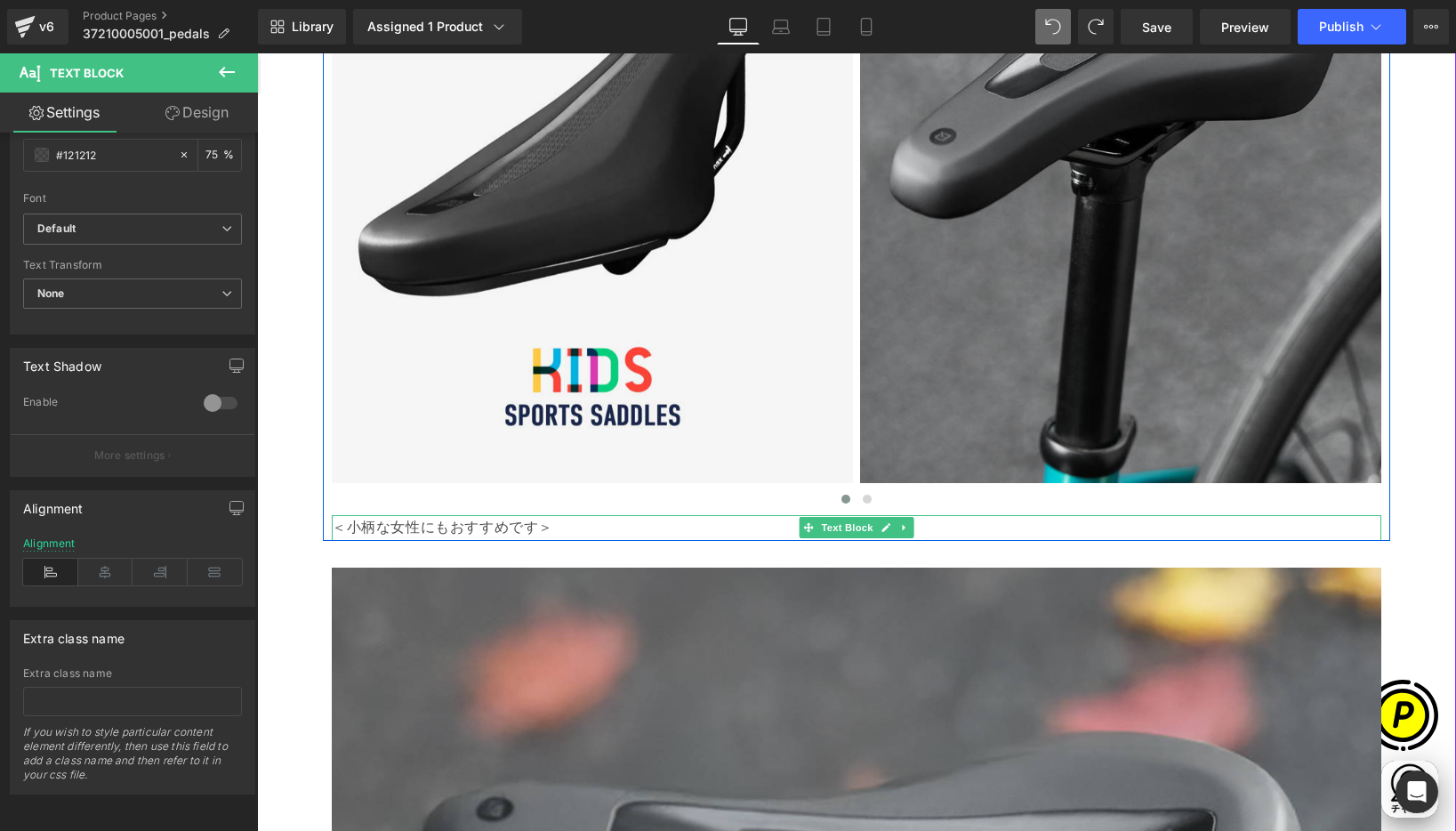
click at [459, 525] on p "＜小柄な女性にもおすすめです＞" at bounding box center [856, 528] width 1049 height 26
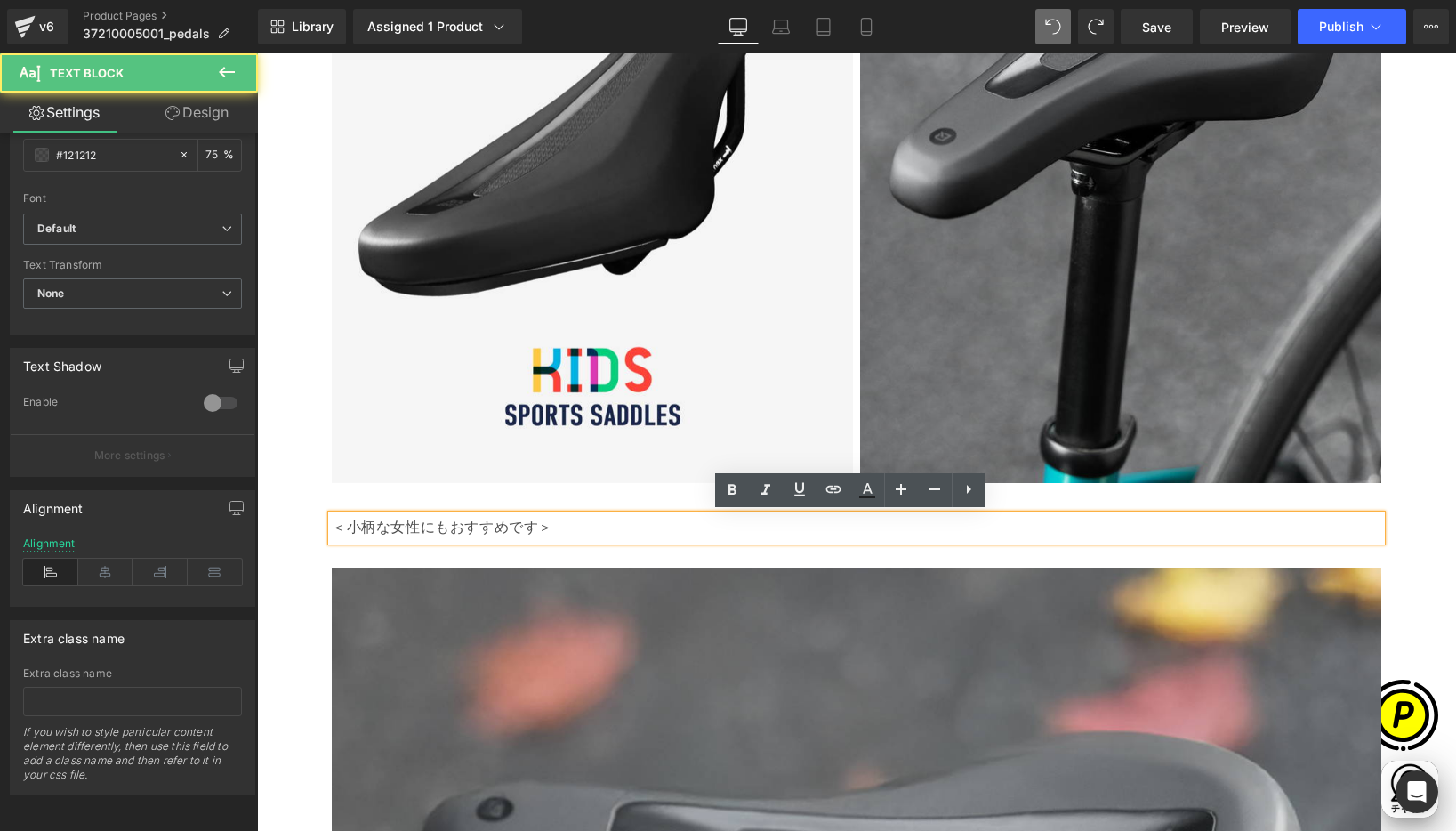
scroll to position [0, 347]
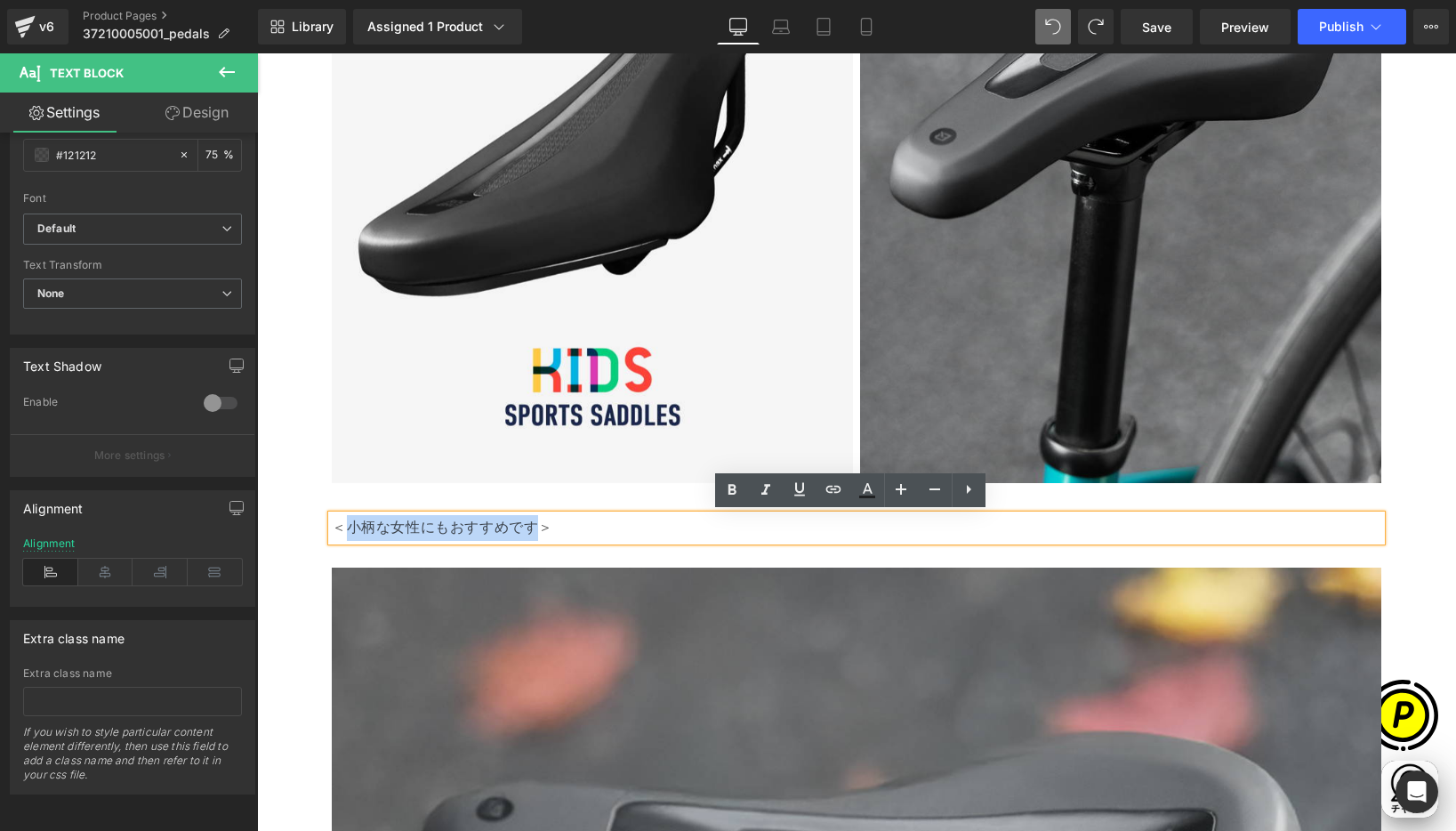
drag, startPoint x: 341, startPoint y: 527, endPoint x: 530, endPoint y: 535, distance: 189.2
click at [530, 535] on p "＜小柄な女性にもおすすめです＞" at bounding box center [856, 528] width 1049 height 26
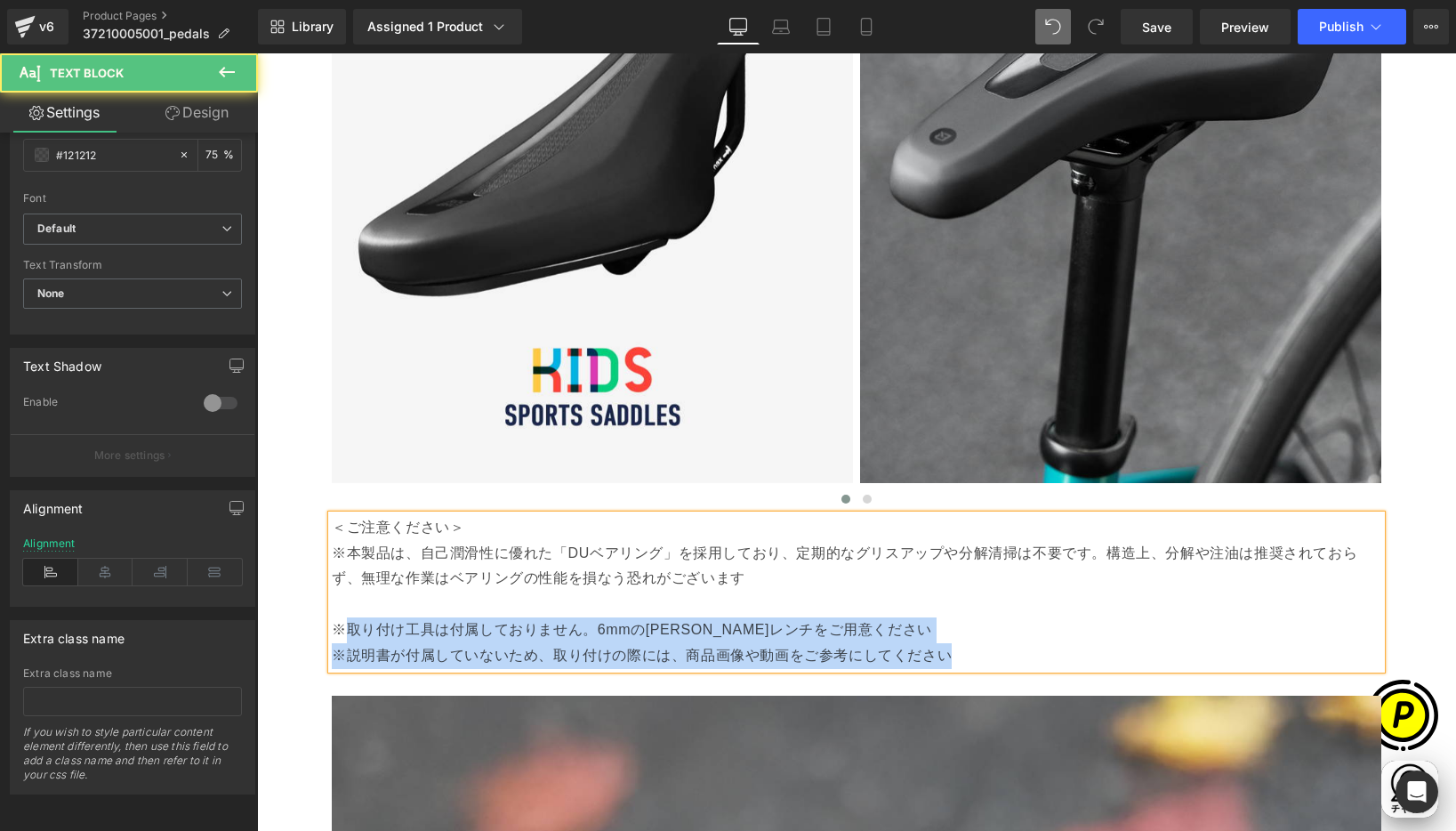
drag, startPoint x: 428, startPoint y: 623, endPoint x: 963, endPoint y: 661, distance: 536.3
click at [963, 661] on div "＜ご注意ください＞ ※本製品は、自己潤滑性に優れた「DUベアリング」を採用しており、定期的なグリスアップや分解清掃は不要です。構造上、分解や注油は推奨されてお…" at bounding box center [856, 592] width 1049 height 154
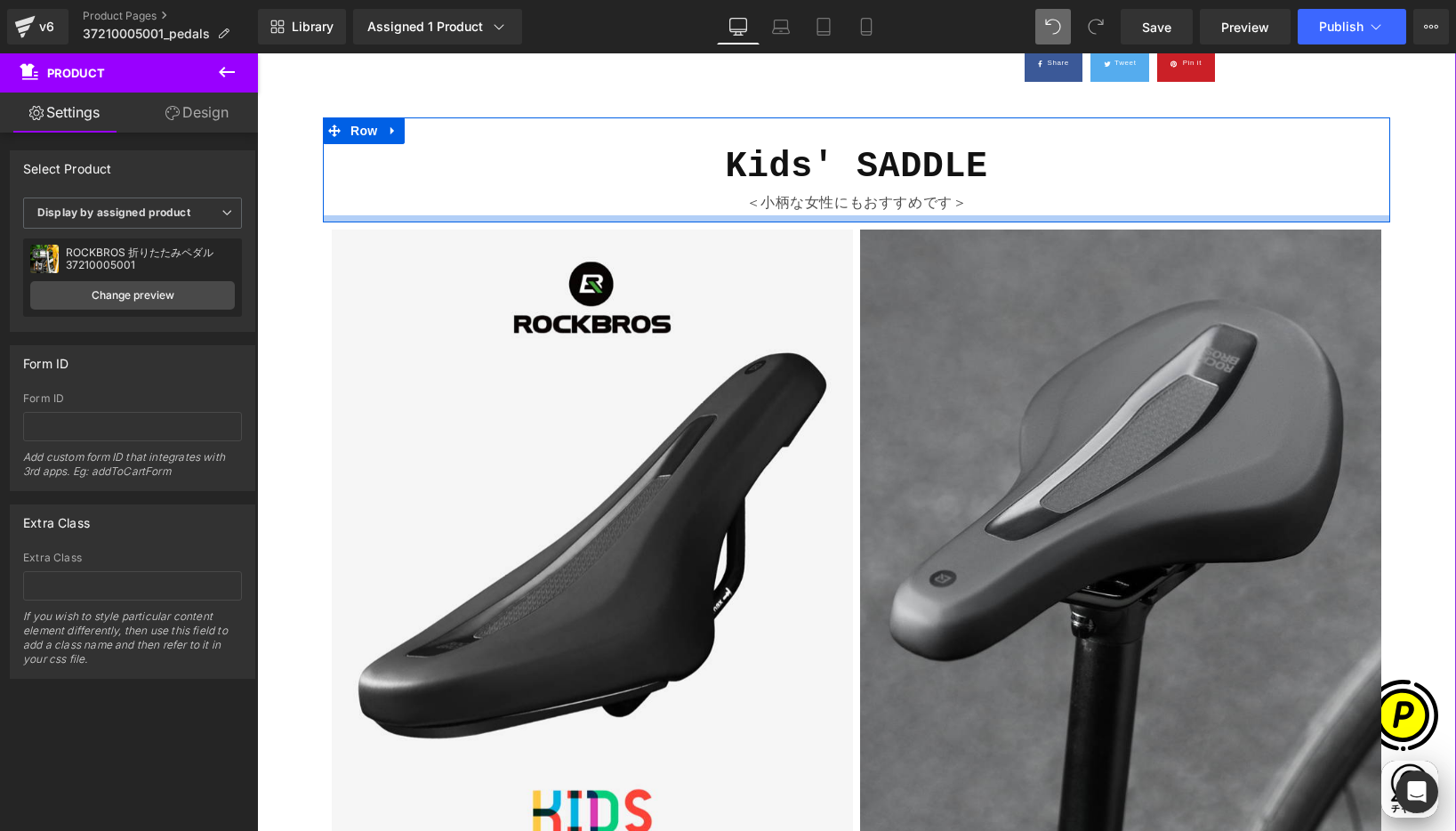
scroll to position [0, 0]
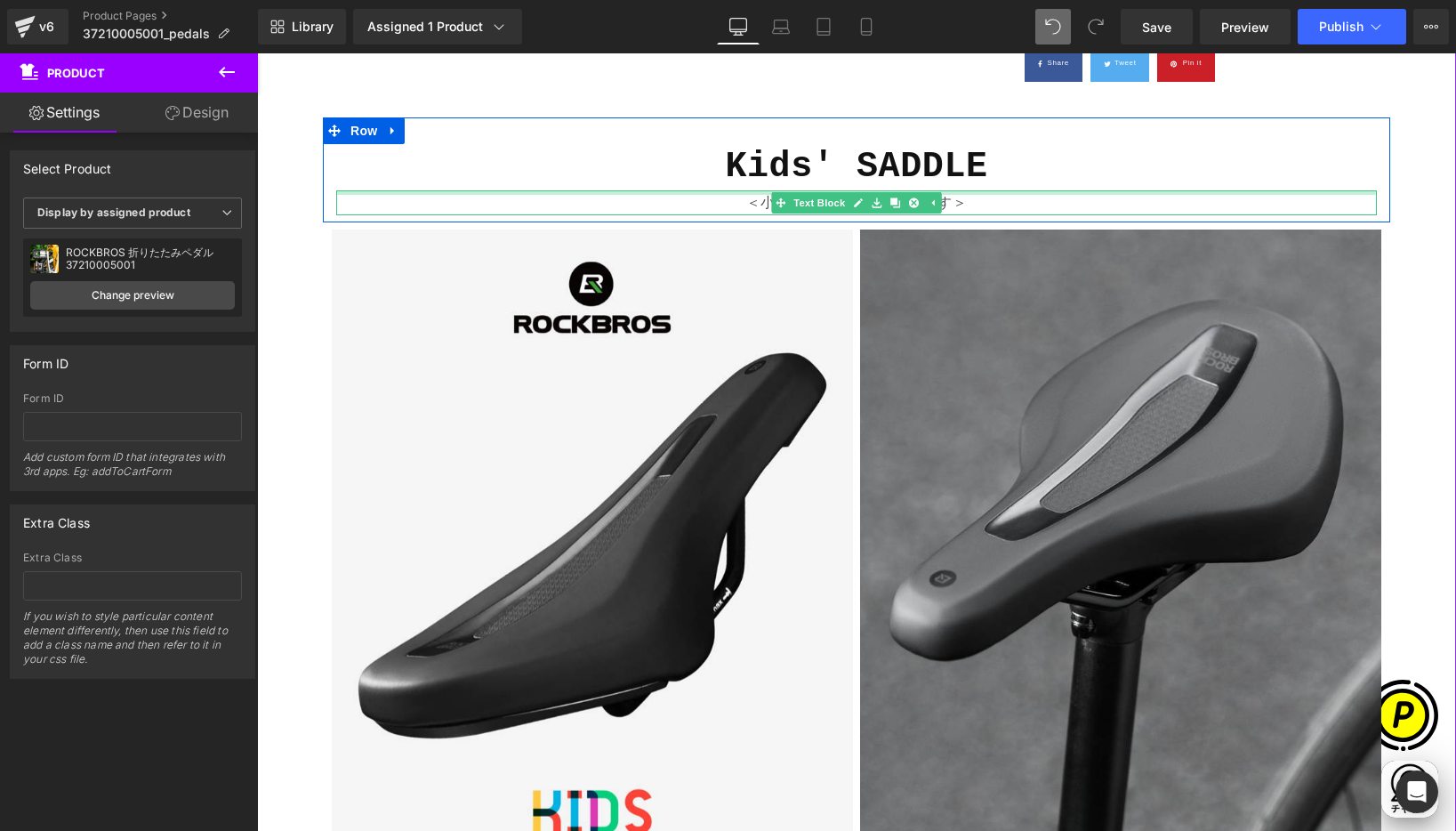
click at [1007, 172] on h1 "Kids' SADDLE" at bounding box center [856, 167] width 1040 height 46
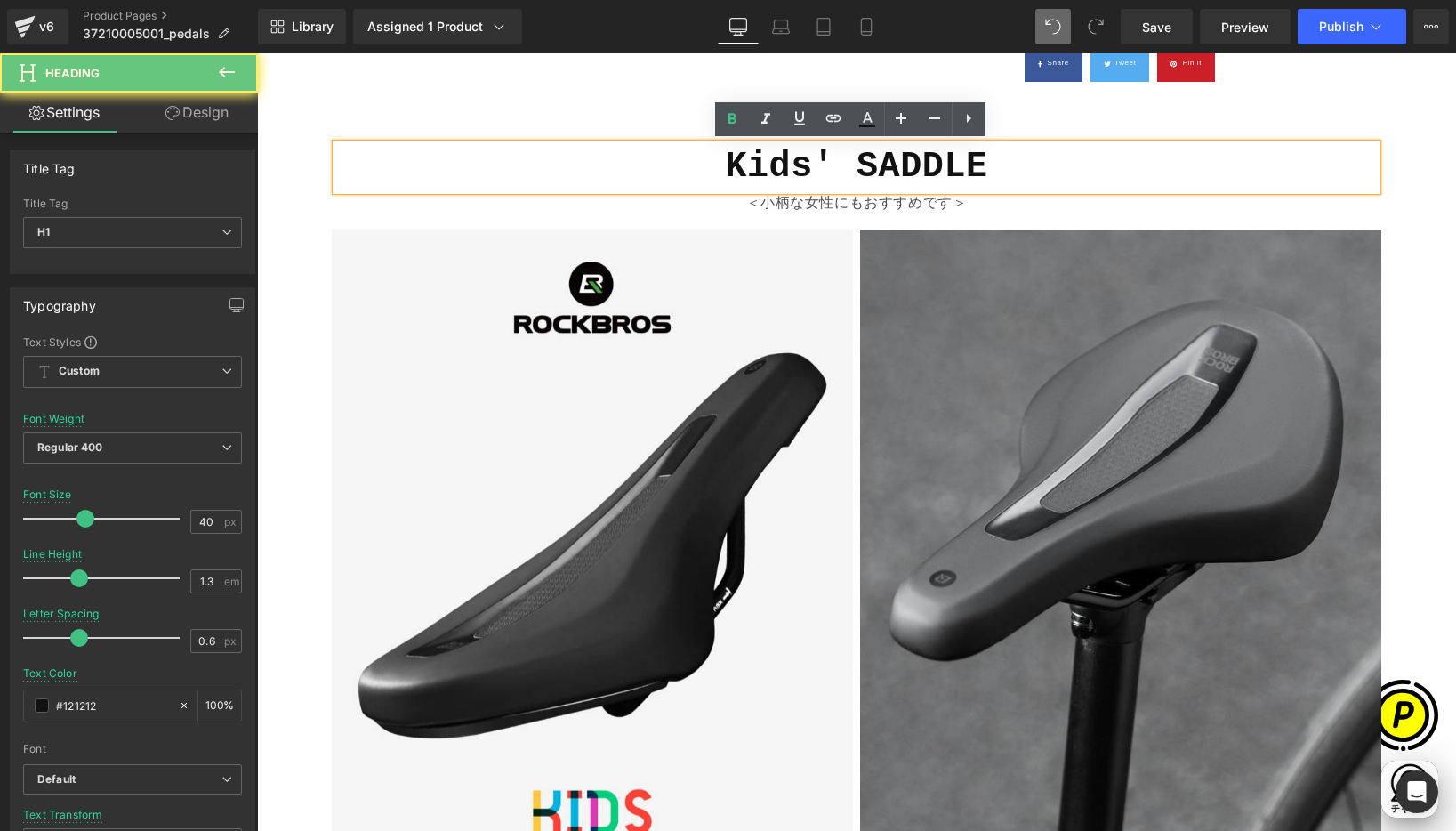
drag, startPoint x: 997, startPoint y: 169, endPoint x: 1017, endPoint y: 175, distance: 20.9
click at [998, 169] on h1 "Kids' SADDLE" at bounding box center [856, 167] width 1040 height 46
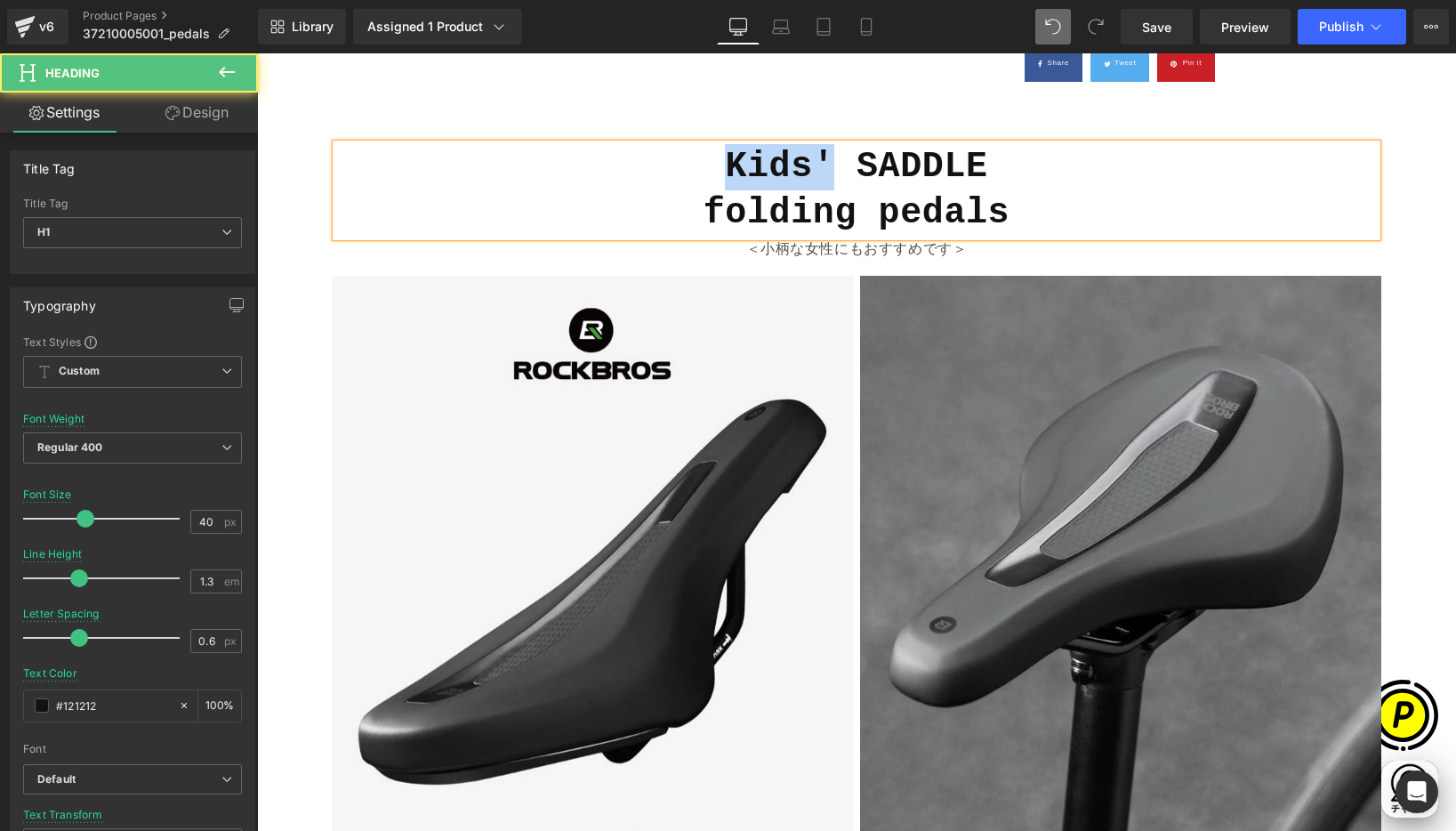
drag, startPoint x: 716, startPoint y: 159, endPoint x: 819, endPoint y: 162, distance: 103.0
click at [819, 162] on h1 "Kids' SADDLE folding pedals" at bounding box center [856, 190] width 1040 height 93
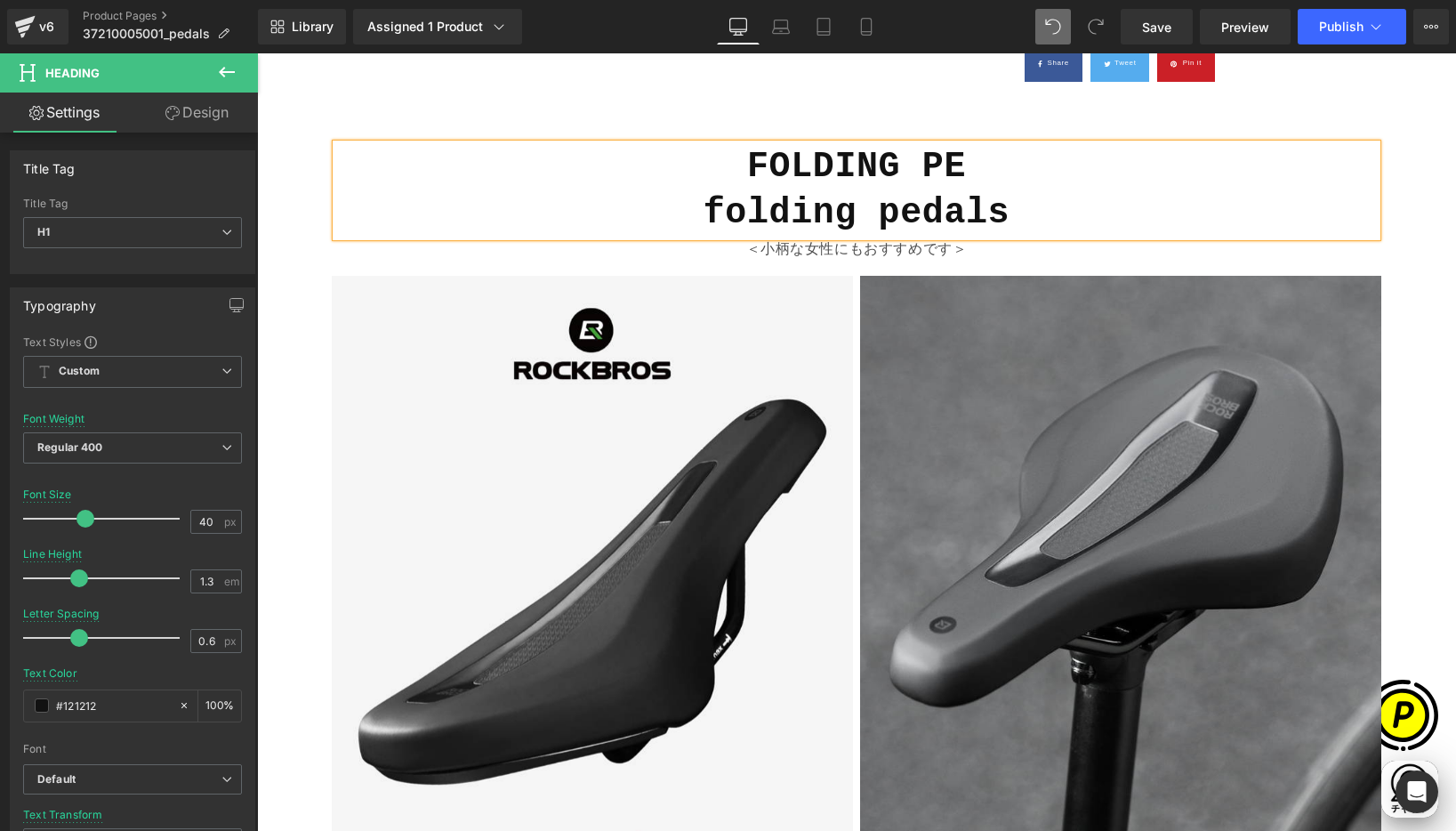
scroll to position [0, 694]
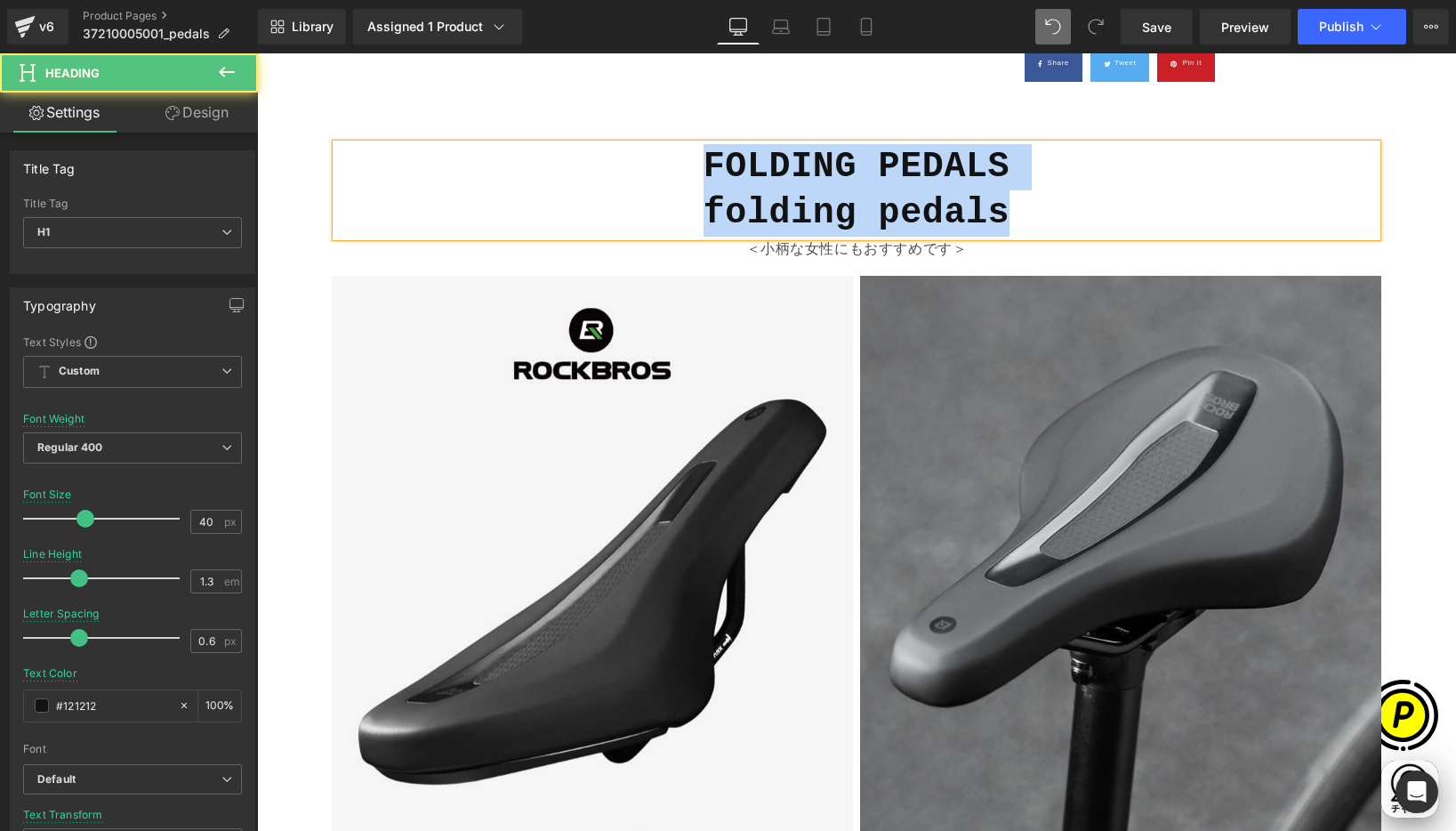
drag, startPoint x: 1003, startPoint y: 170, endPoint x: 986, endPoint y: 218, distance: 50.9
click at [1013, 215] on h1 "FOLDING PEDALS folding pedals" at bounding box center [856, 190] width 1040 height 93
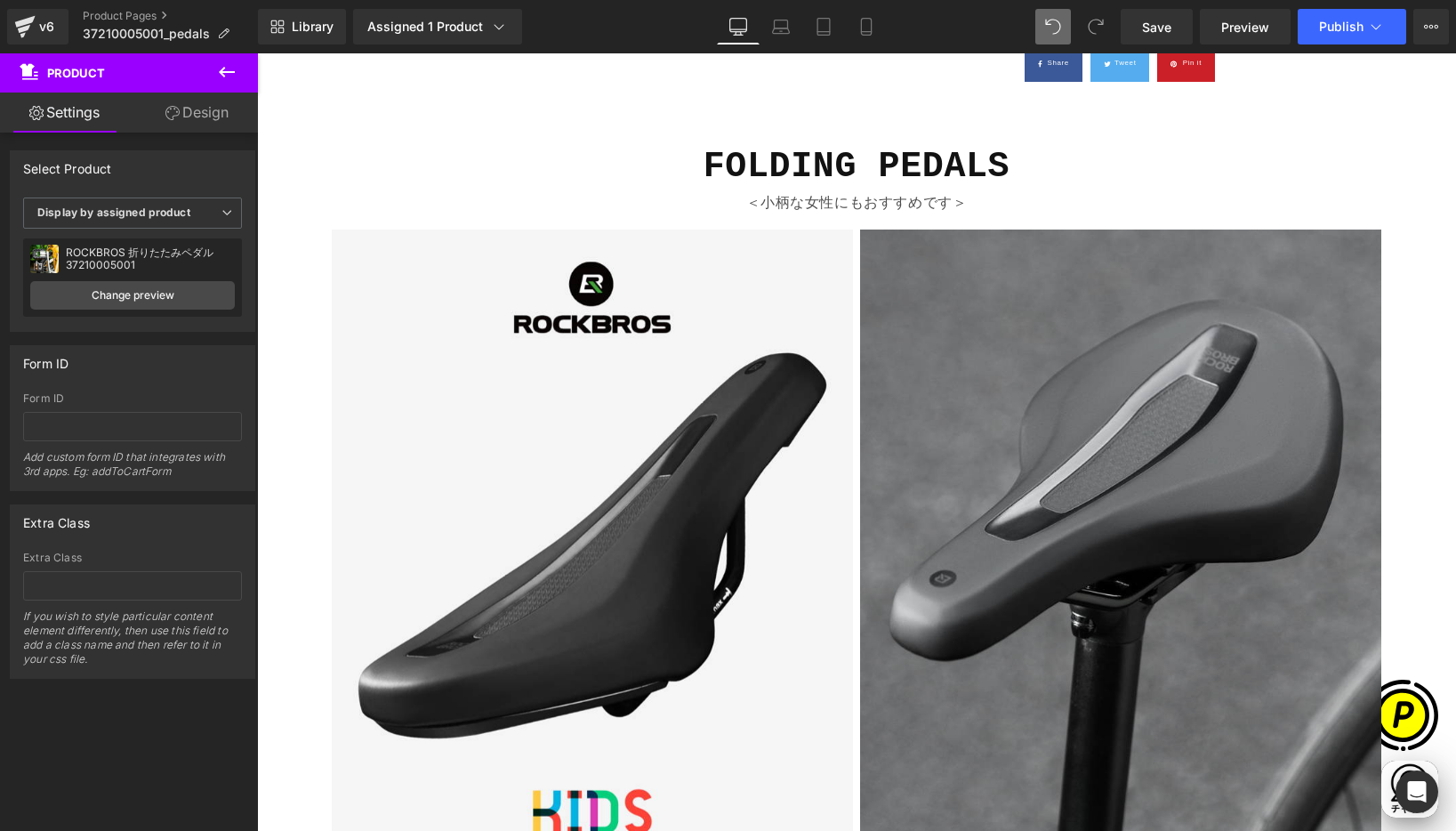
scroll to position [0, 347]
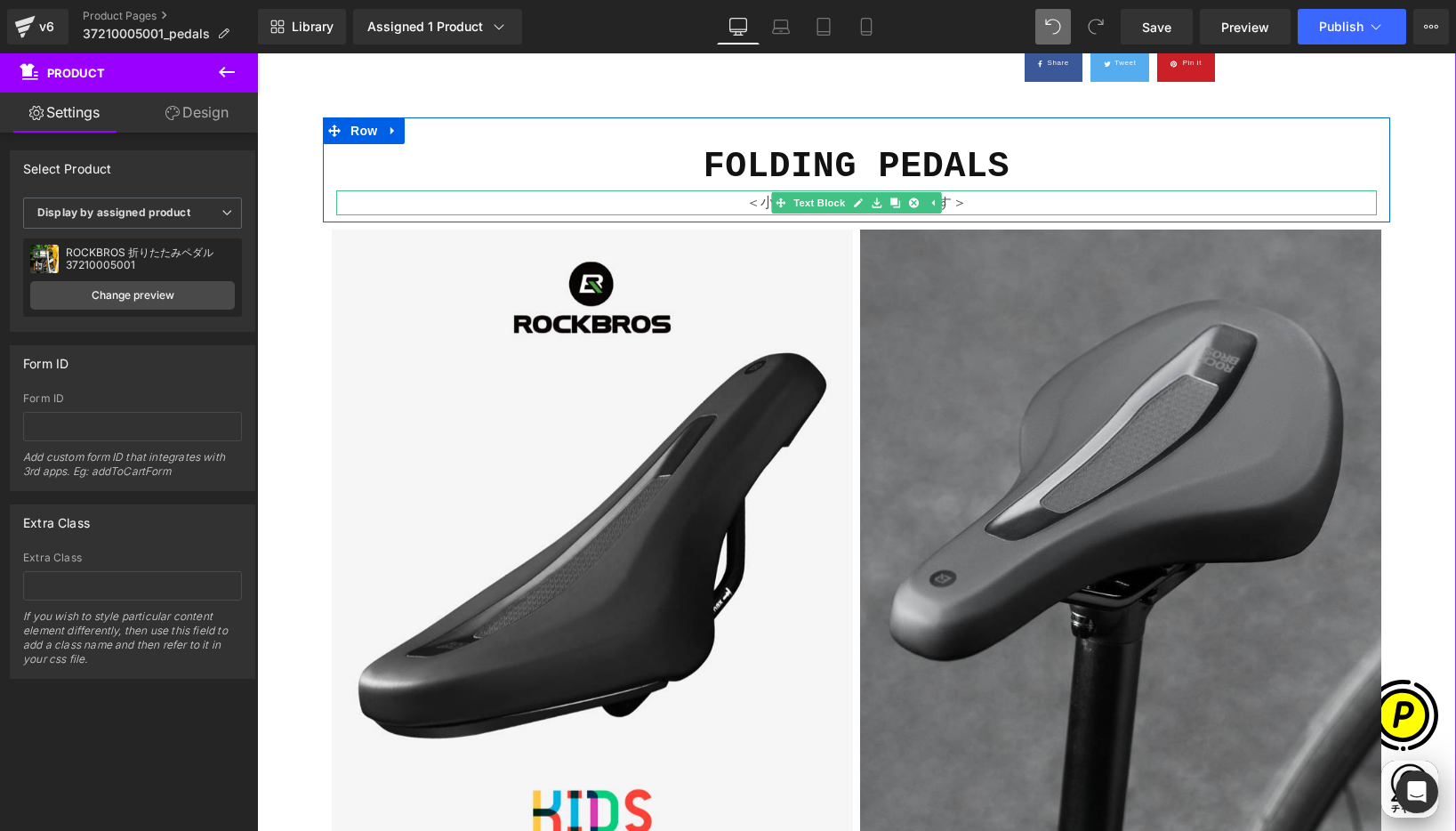
click at [756, 200] on p "＜小柄な女性にもおすすめです＞" at bounding box center [856, 203] width 1040 height 26
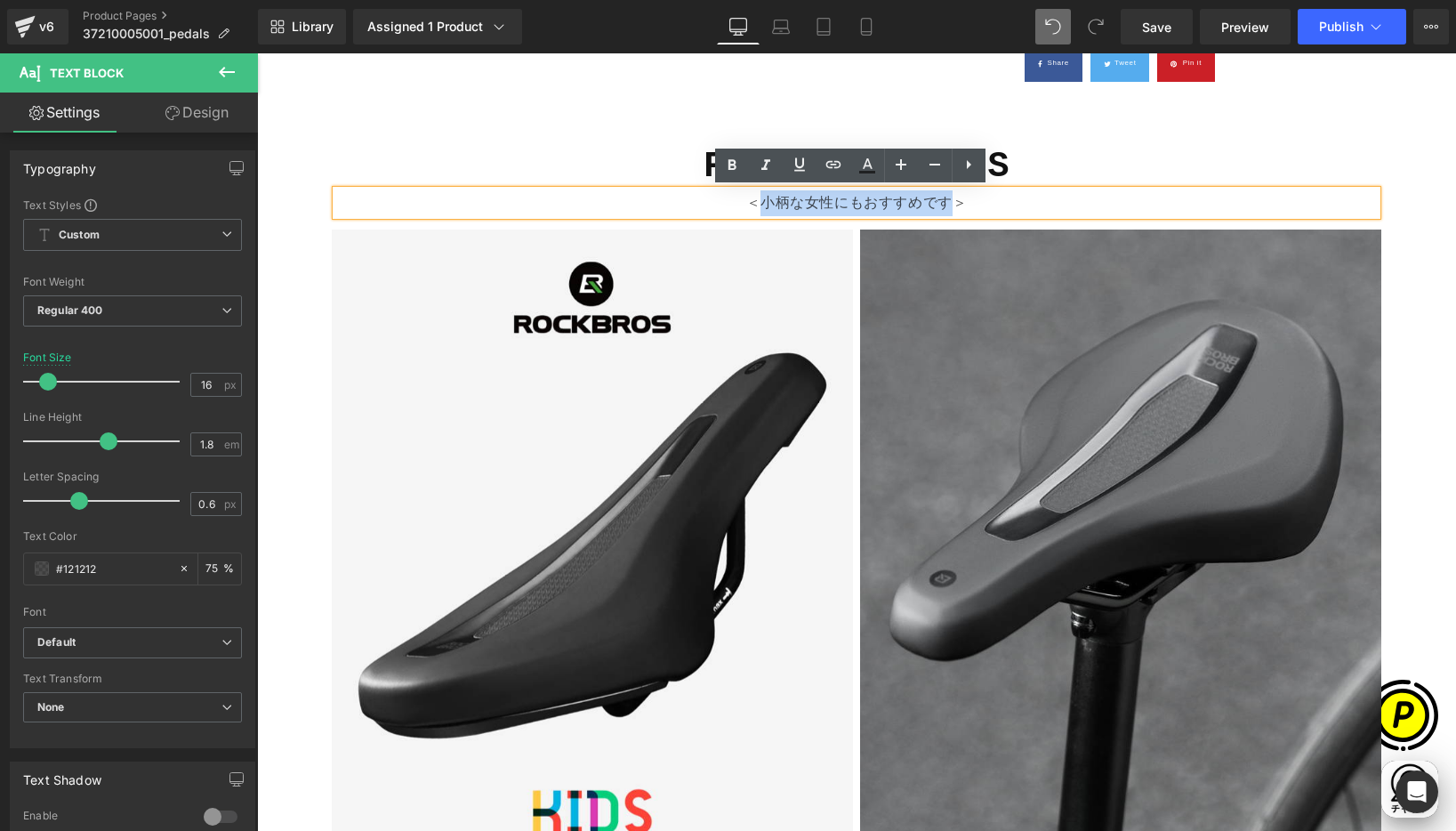
drag, startPoint x: 754, startPoint y: 200, endPoint x: 941, endPoint y: 211, distance: 187.3
click at [941, 211] on p "＜小柄な女性にもおすすめです＞" at bounding box center [856, 203] width 1040 height 26
paste div
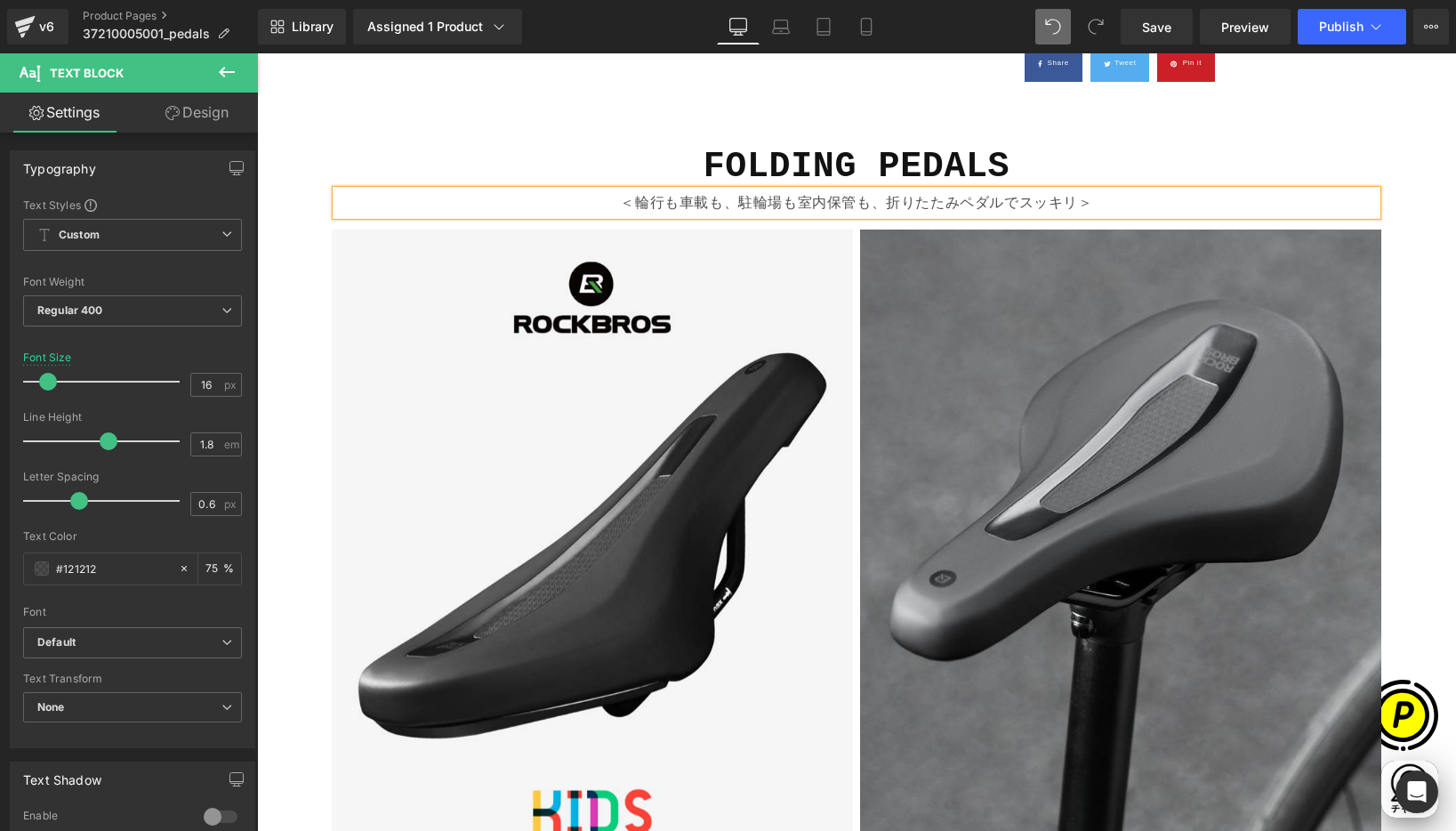
scroll to position [0, 694]
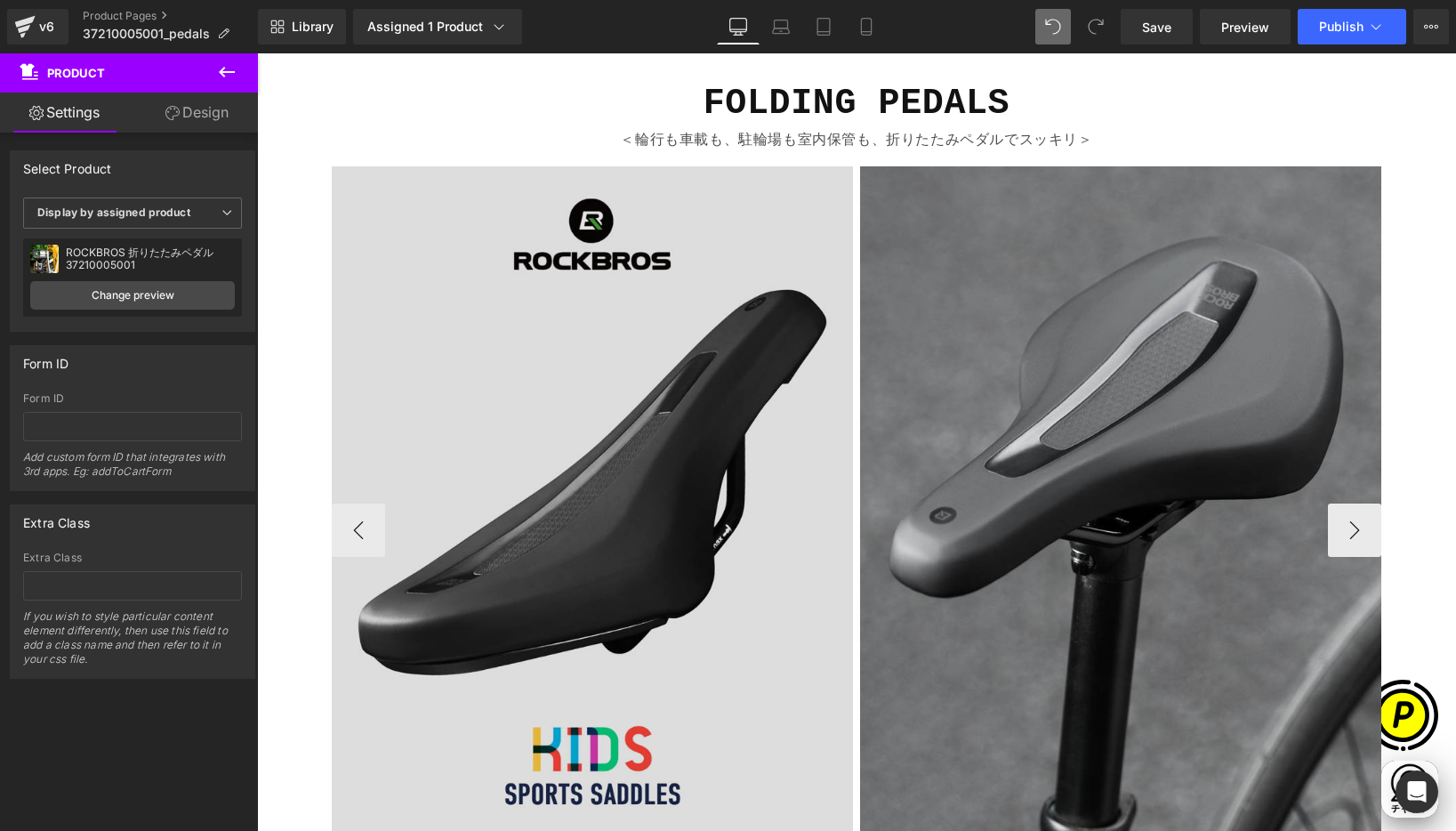
scroll to position [1603, 0]
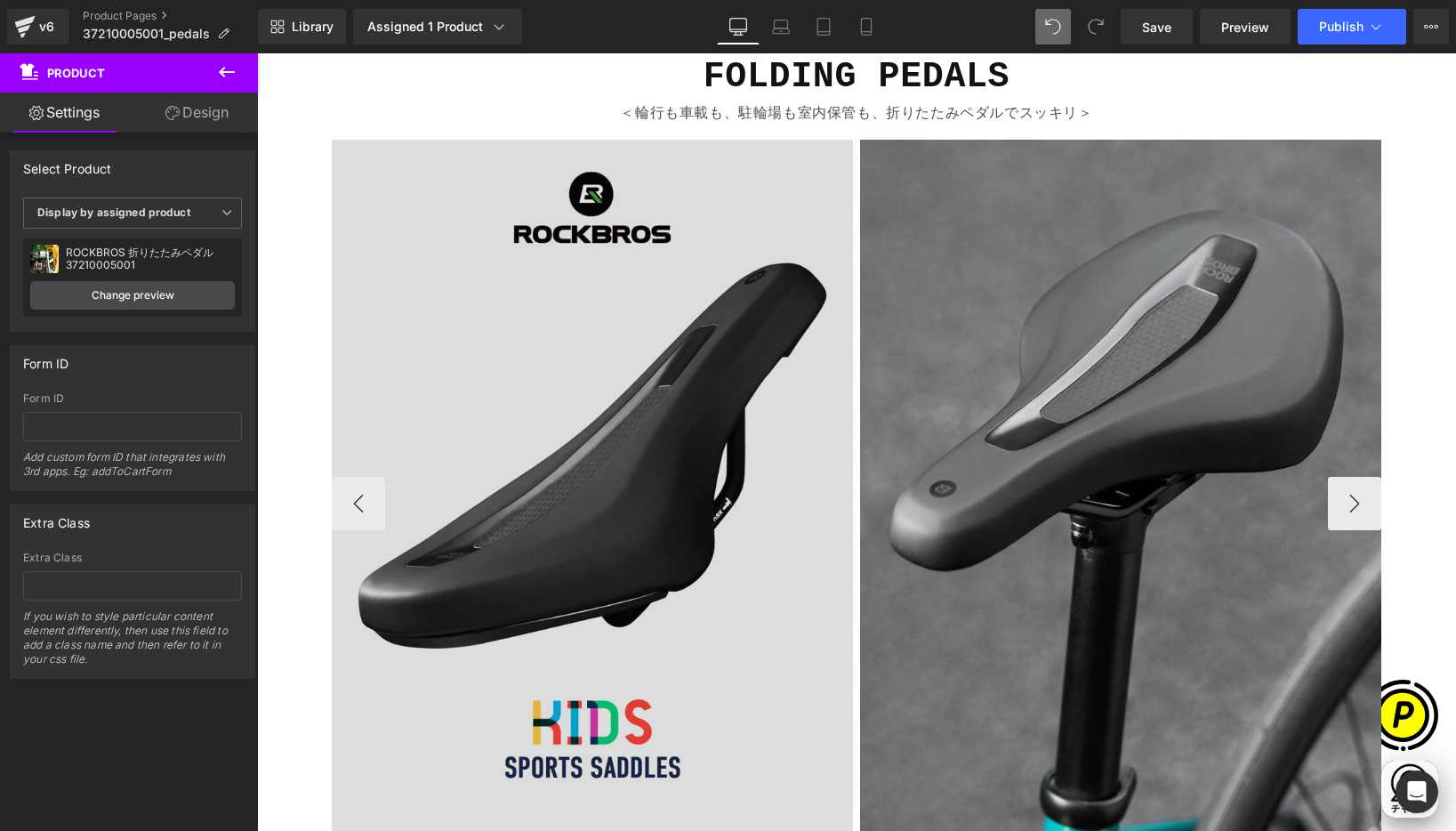
click at [641, 331] on img at bounding box center [592, 503] width 521 height 727
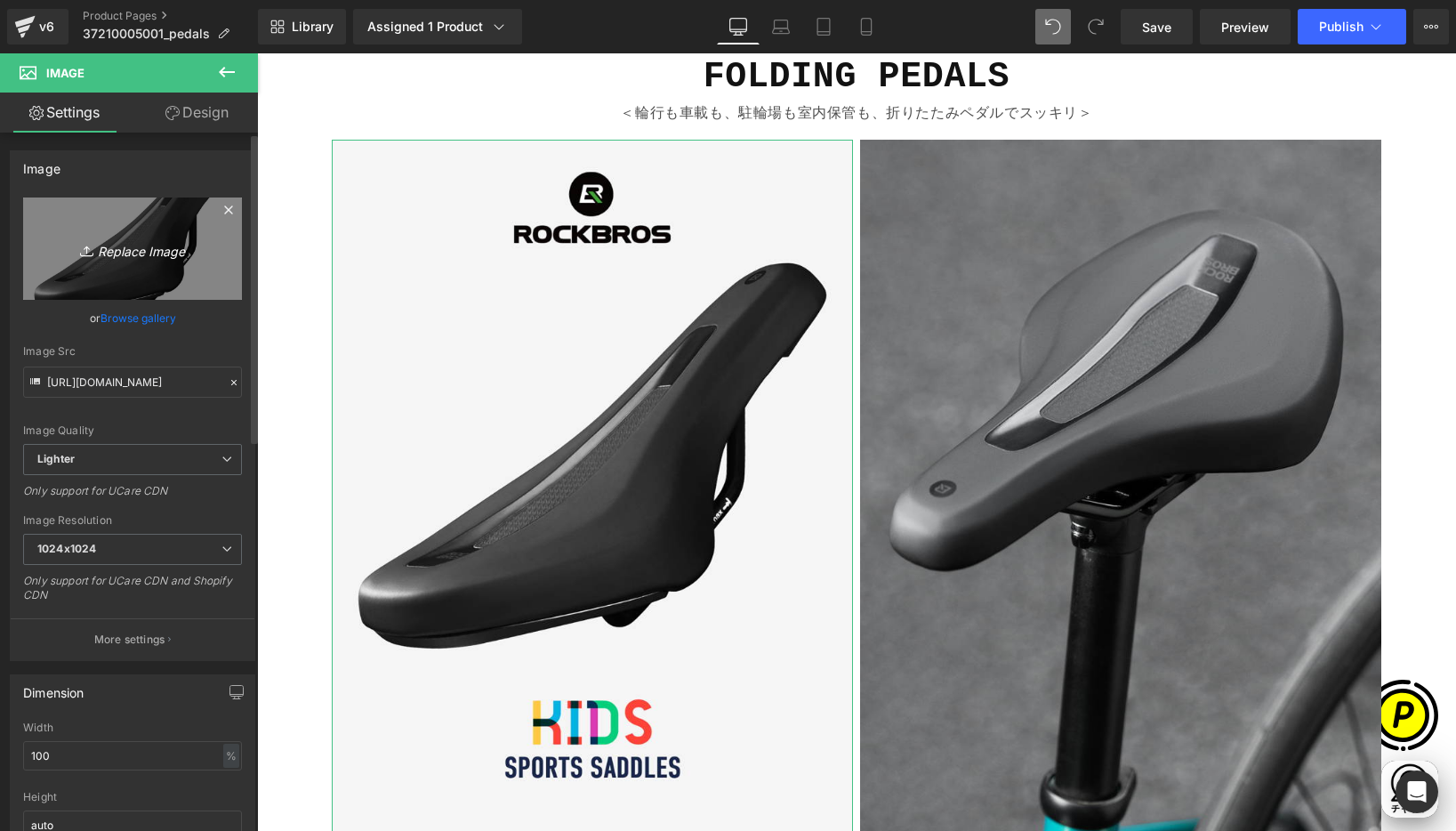
click at [179, 237] on icon "Replace Image" at bounding box center [133, 248] width 143 height 22
type input "C:\fakepath\shopify-LP-37210005001_01-1.jpg"
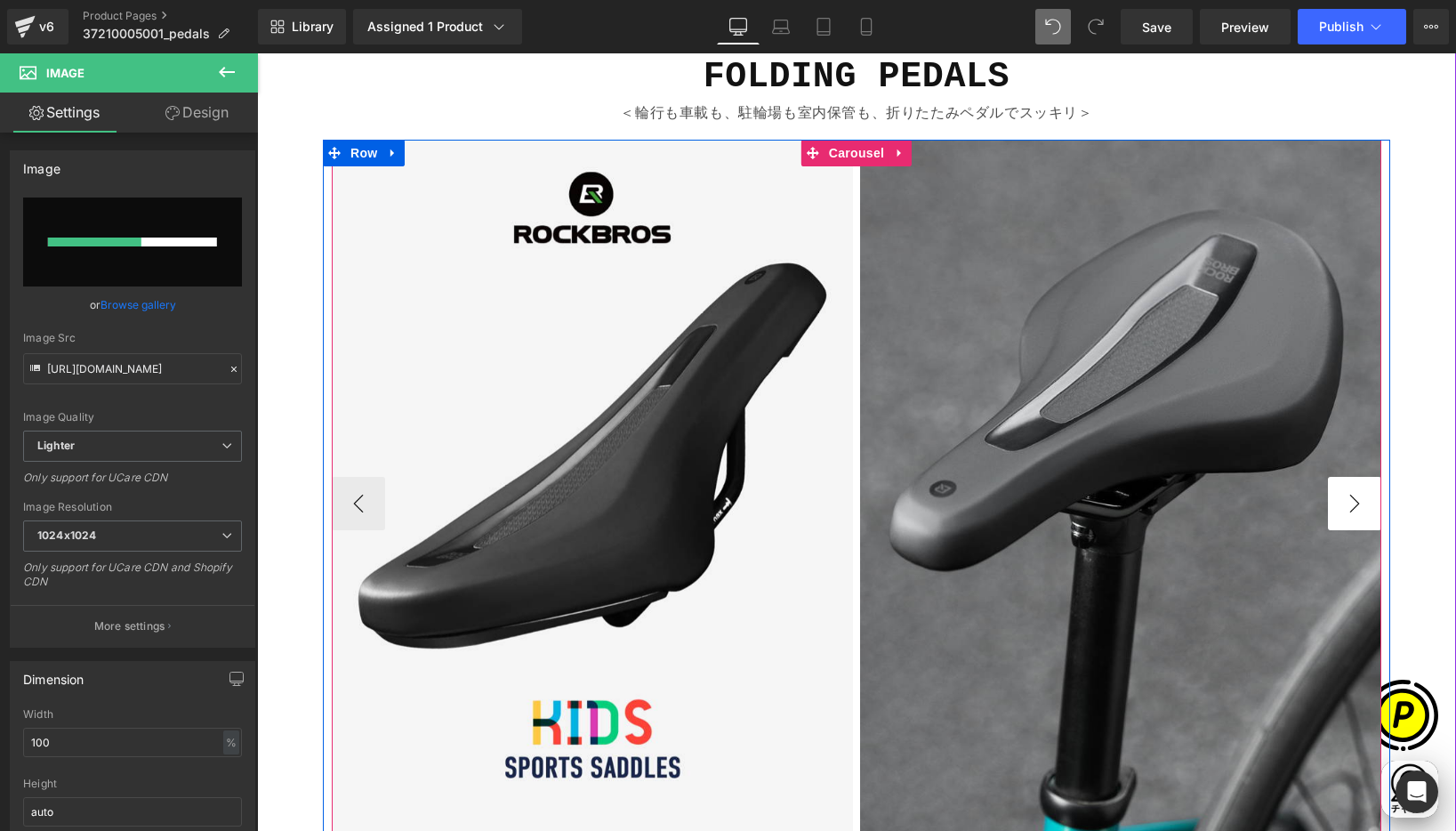
scroll to position [0, 347]
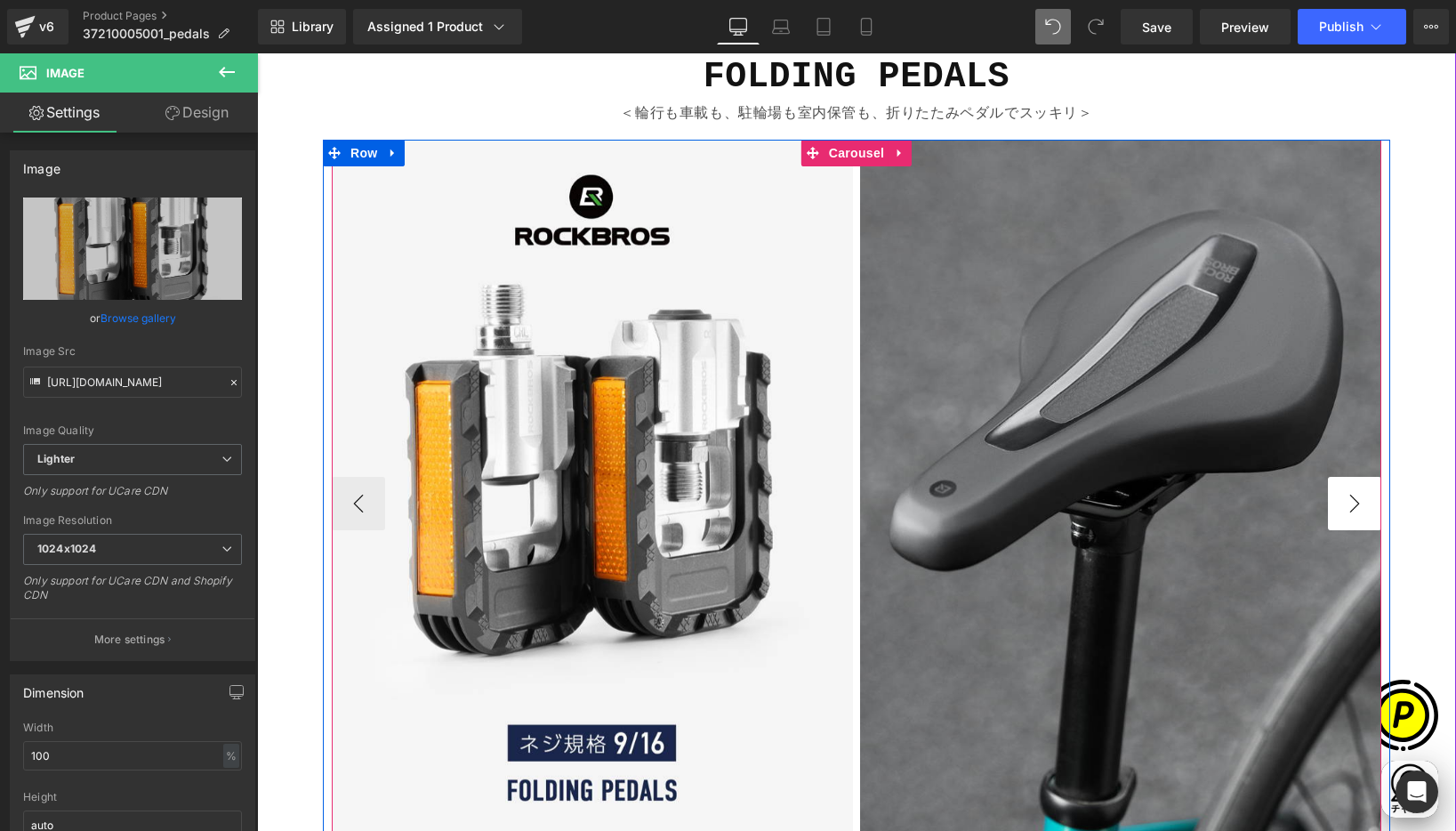
type input "[URL][DOMAIN_NAME]"
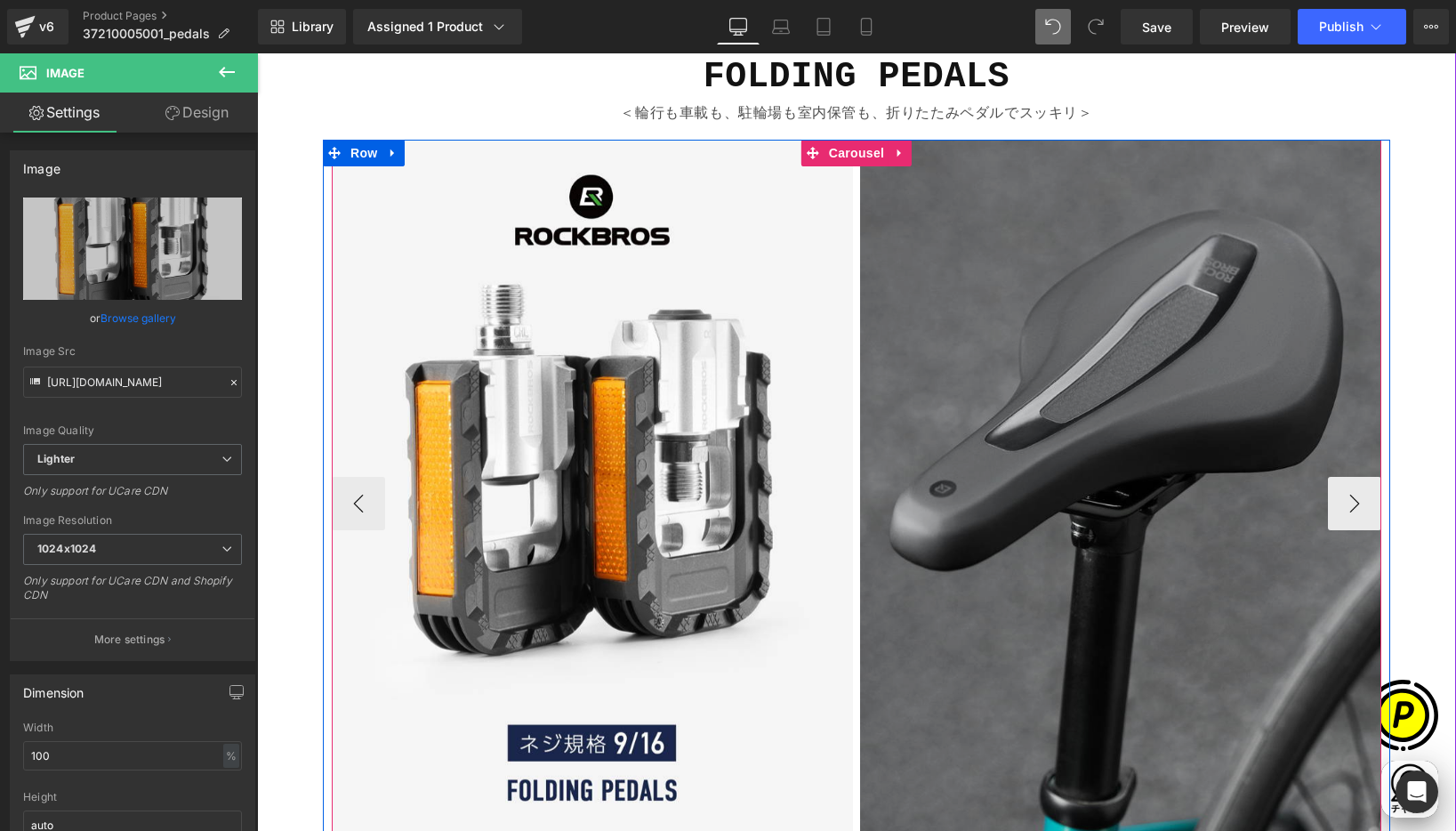
click at [1154, 403] on img at bounding box center [1121, 487] width 521 height 695
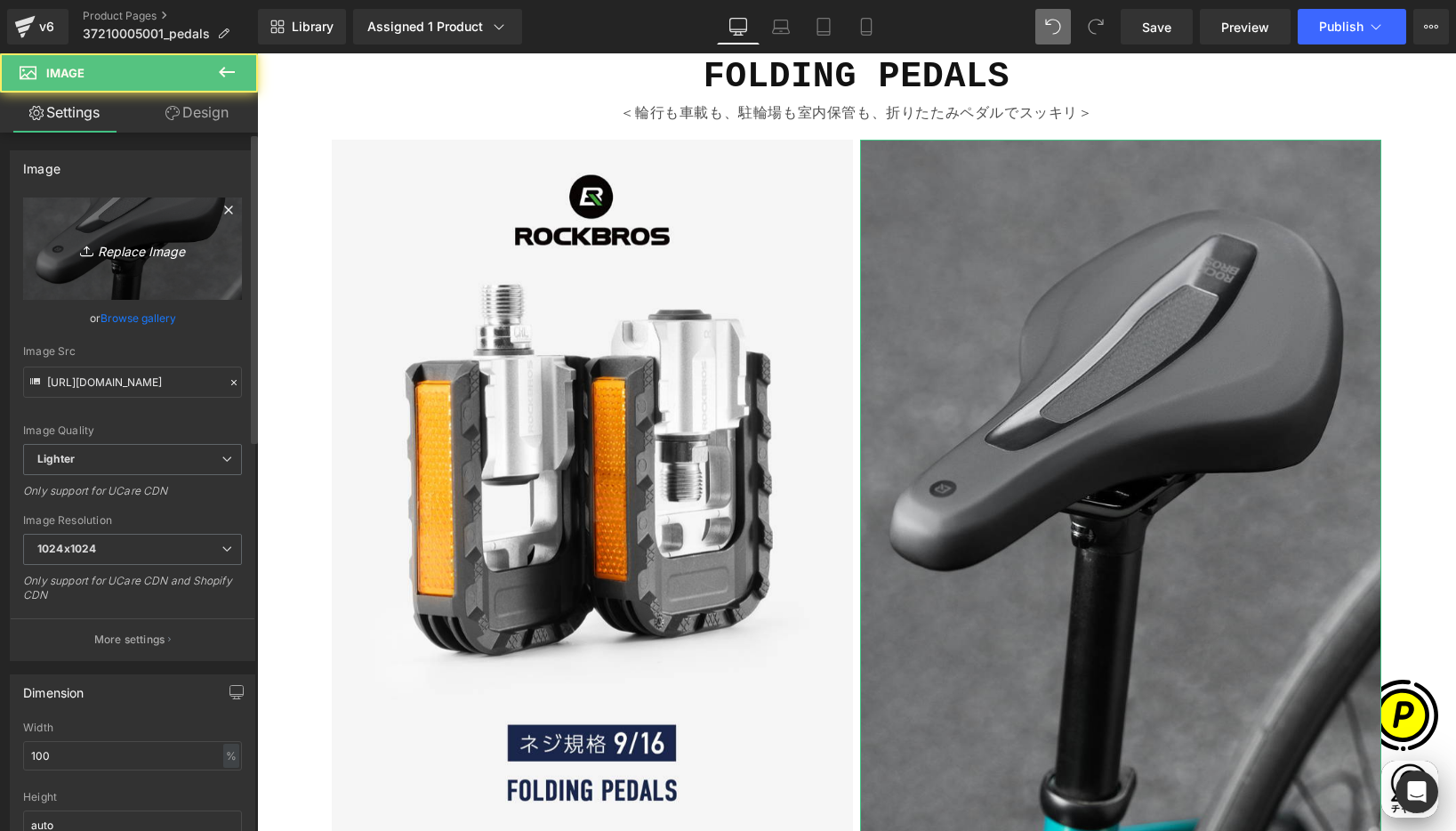
click at [154, 229] on link "Replace Image" at bounding box center [132, 248] width 219 height 103
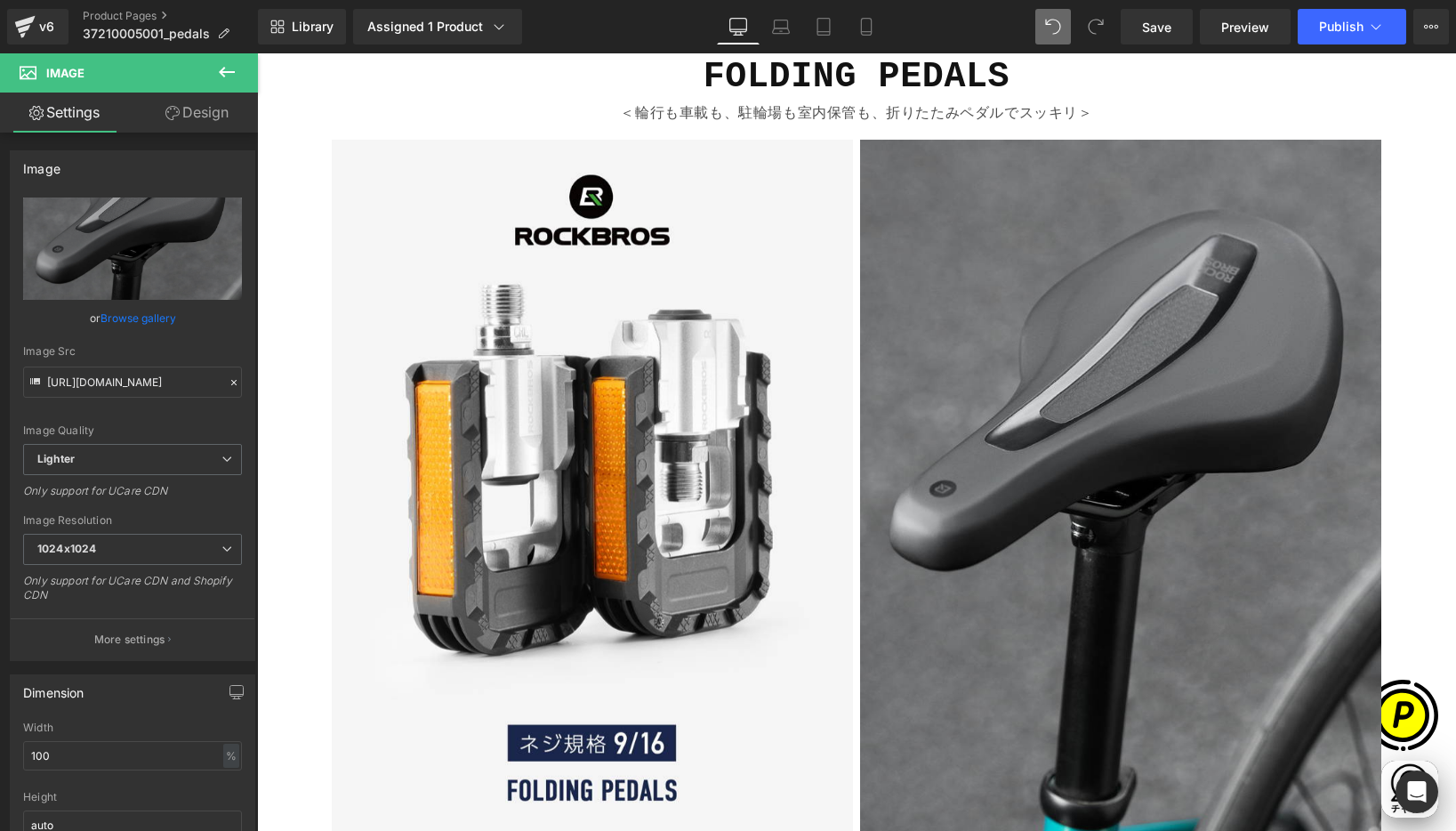
scroll to position [0, 694]
type input "C:\fakepath\shopify-LP-37210005001_01-2.jpg"
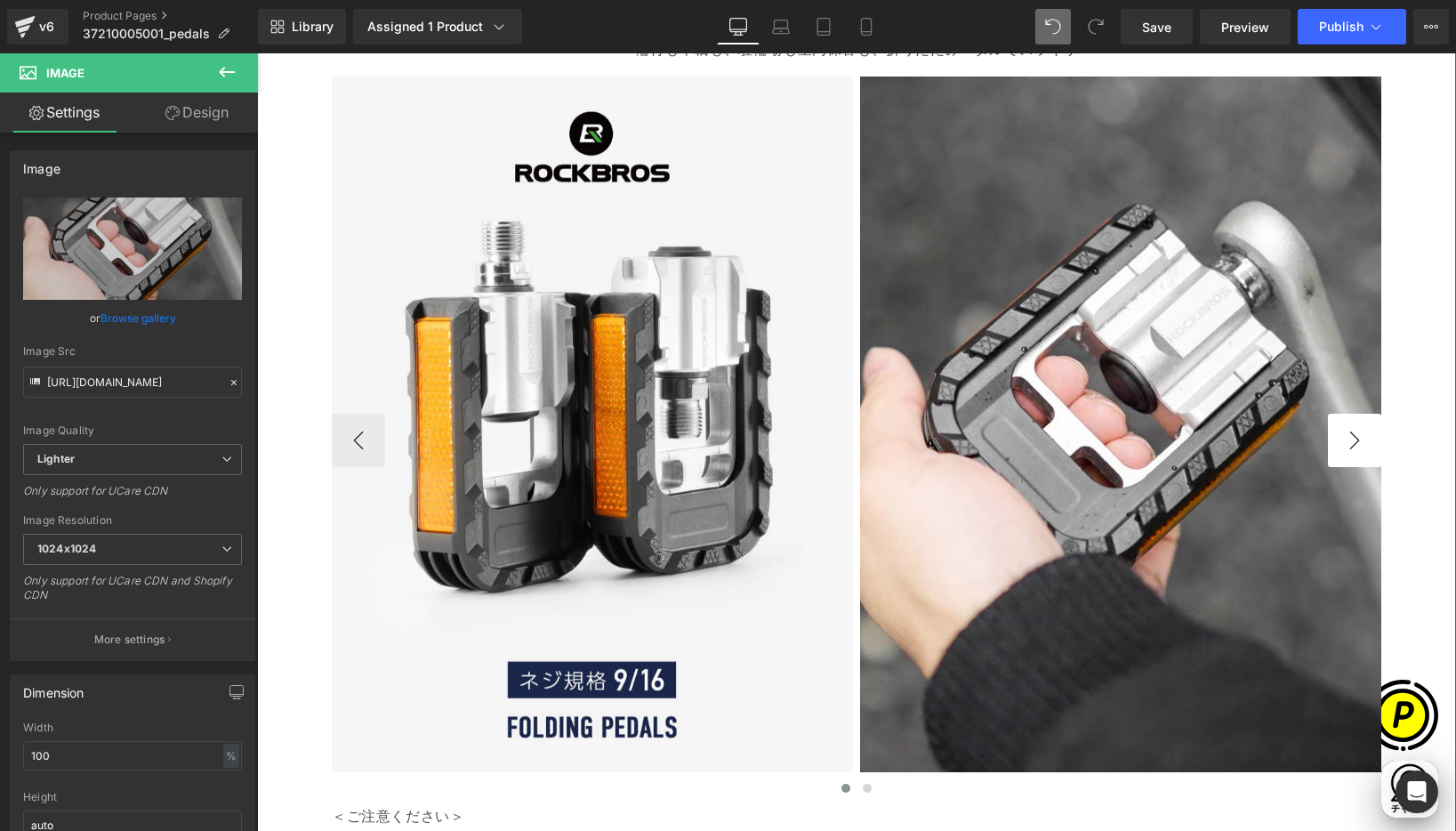
scroll to position [0, 0]
click at [1350, 436] on button "›" at bounding box center [1354, 441] width 54 height 54
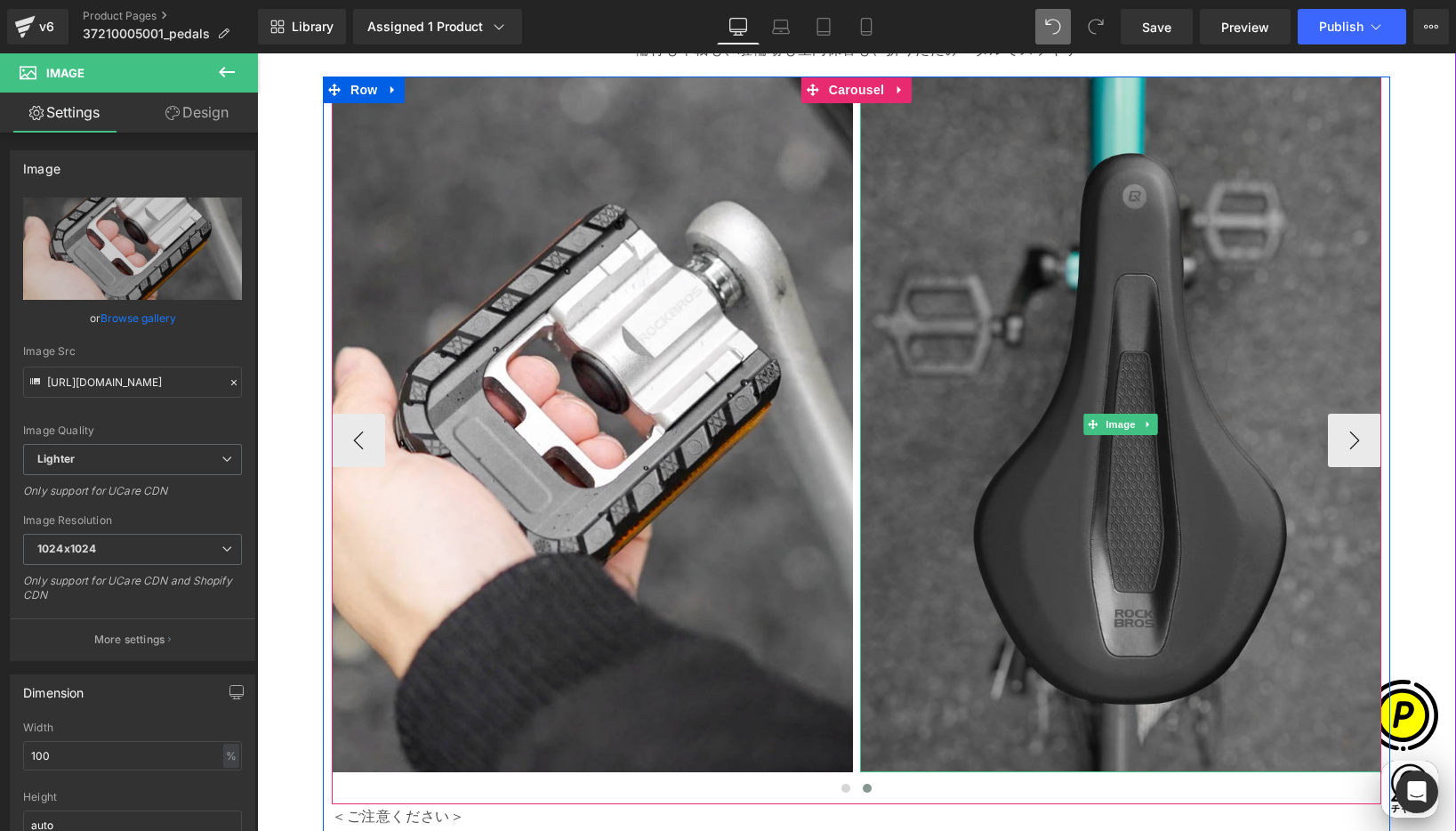
click at [997, 257] on img at bounding box center [1121, 424] width 521 height 695
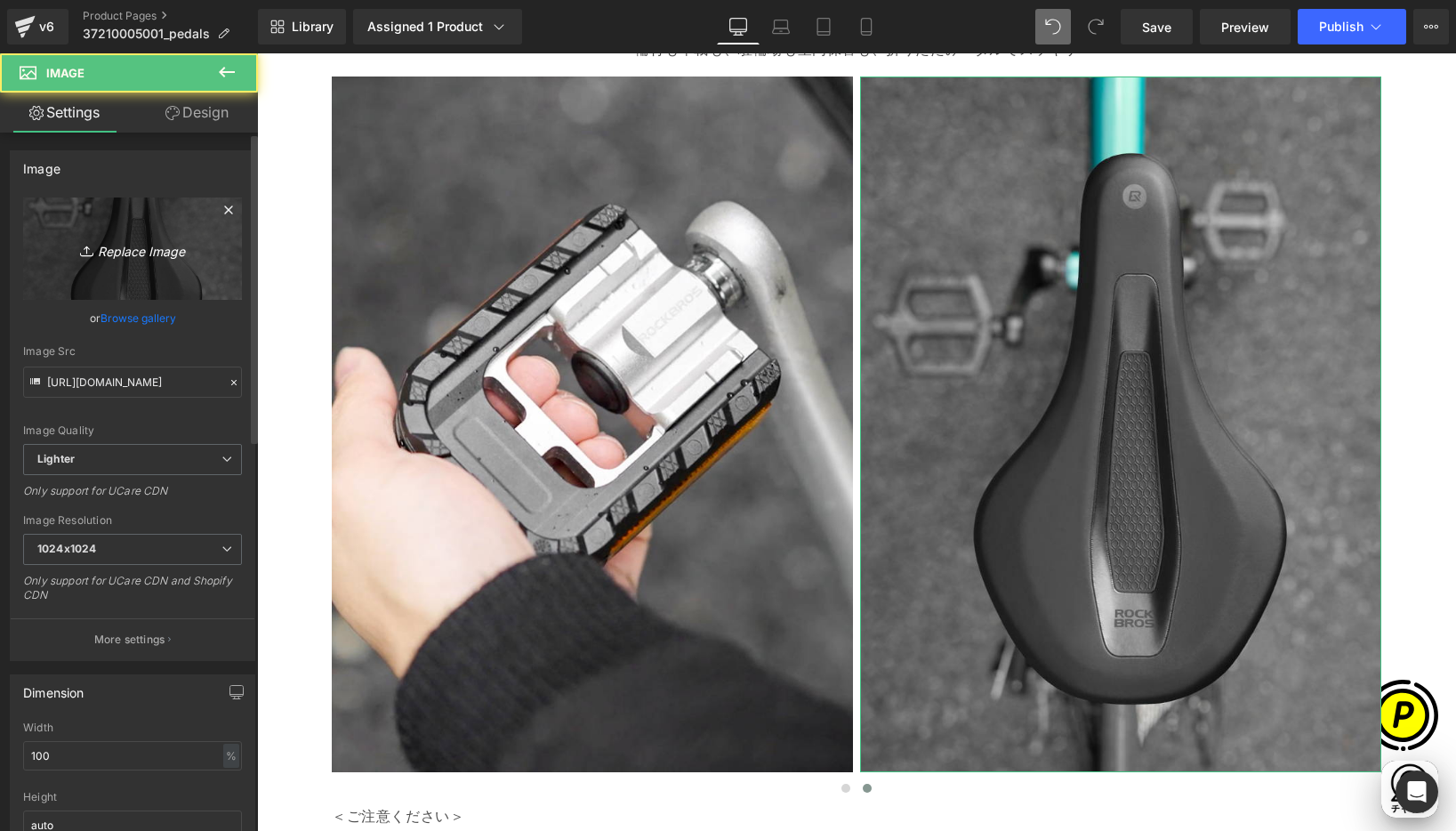
click at [189, 212] on link "Replace Image" at bounding box center [132, 248] width 219 height 103
type input "C:\fakepath\shopify-LP-37210005001_01-3.jpg"
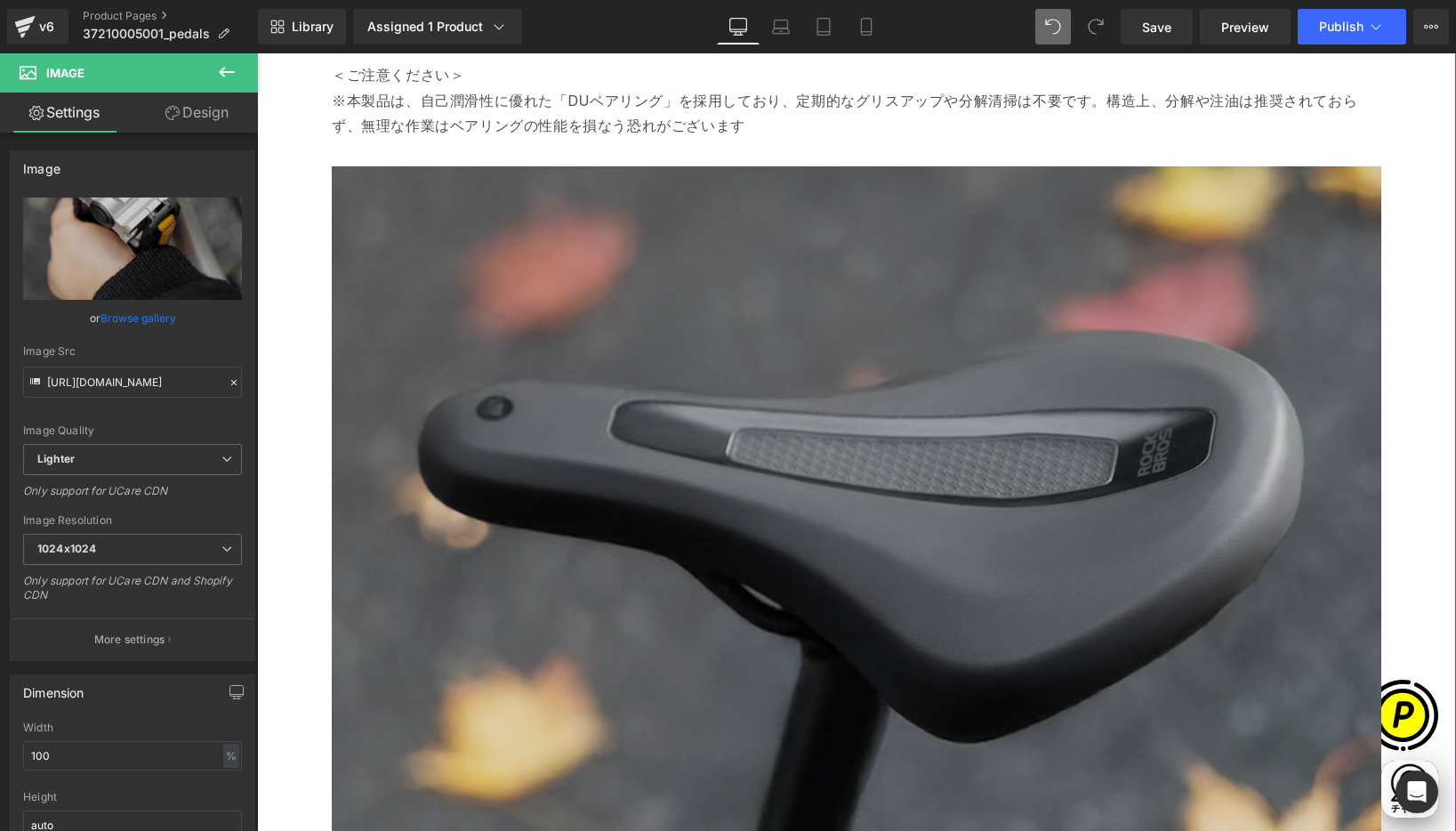
scroll to position [2430, 0]
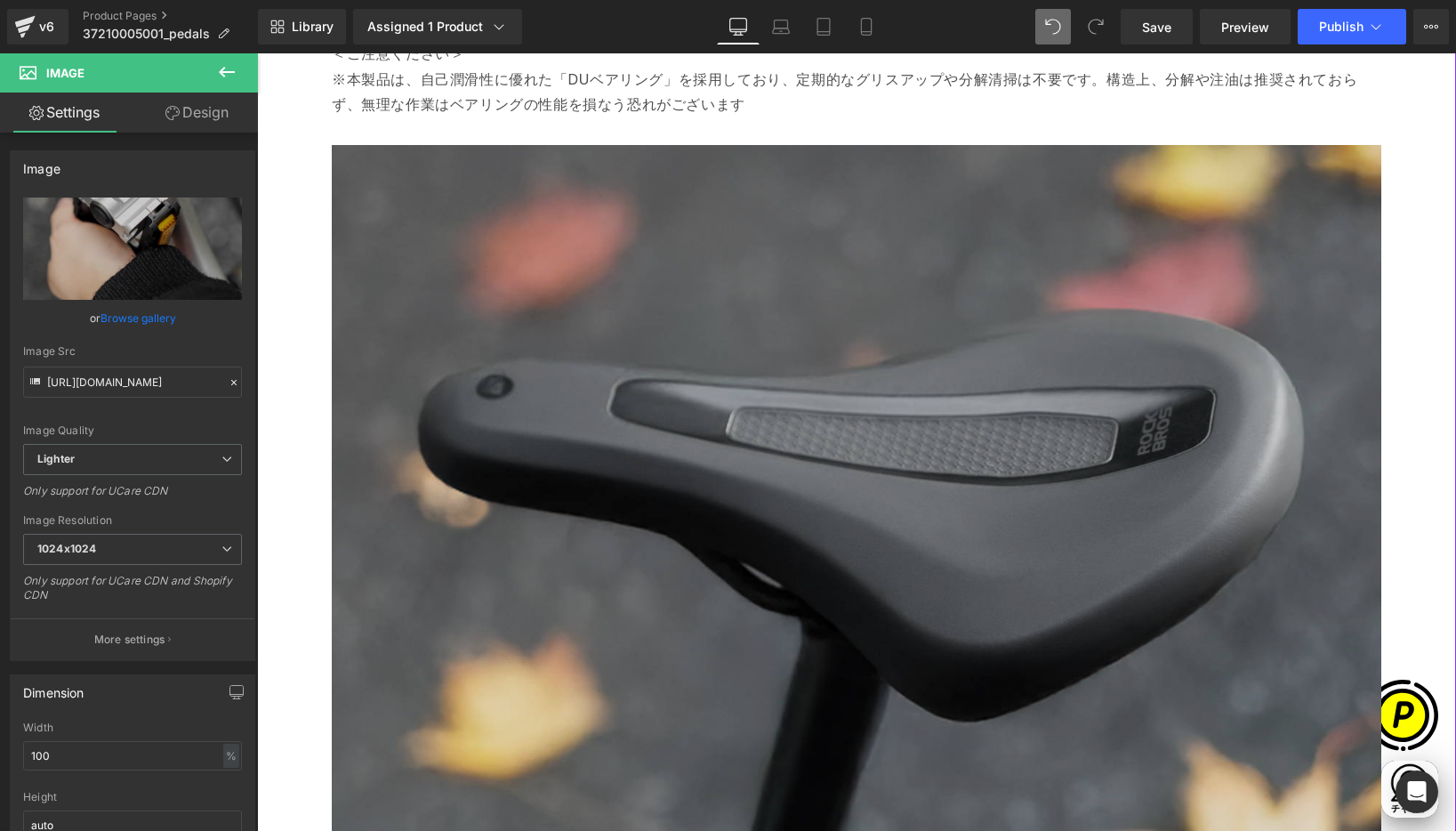
click at [951, 326] on img at bounding box center [856, 582] width 1049 height 875
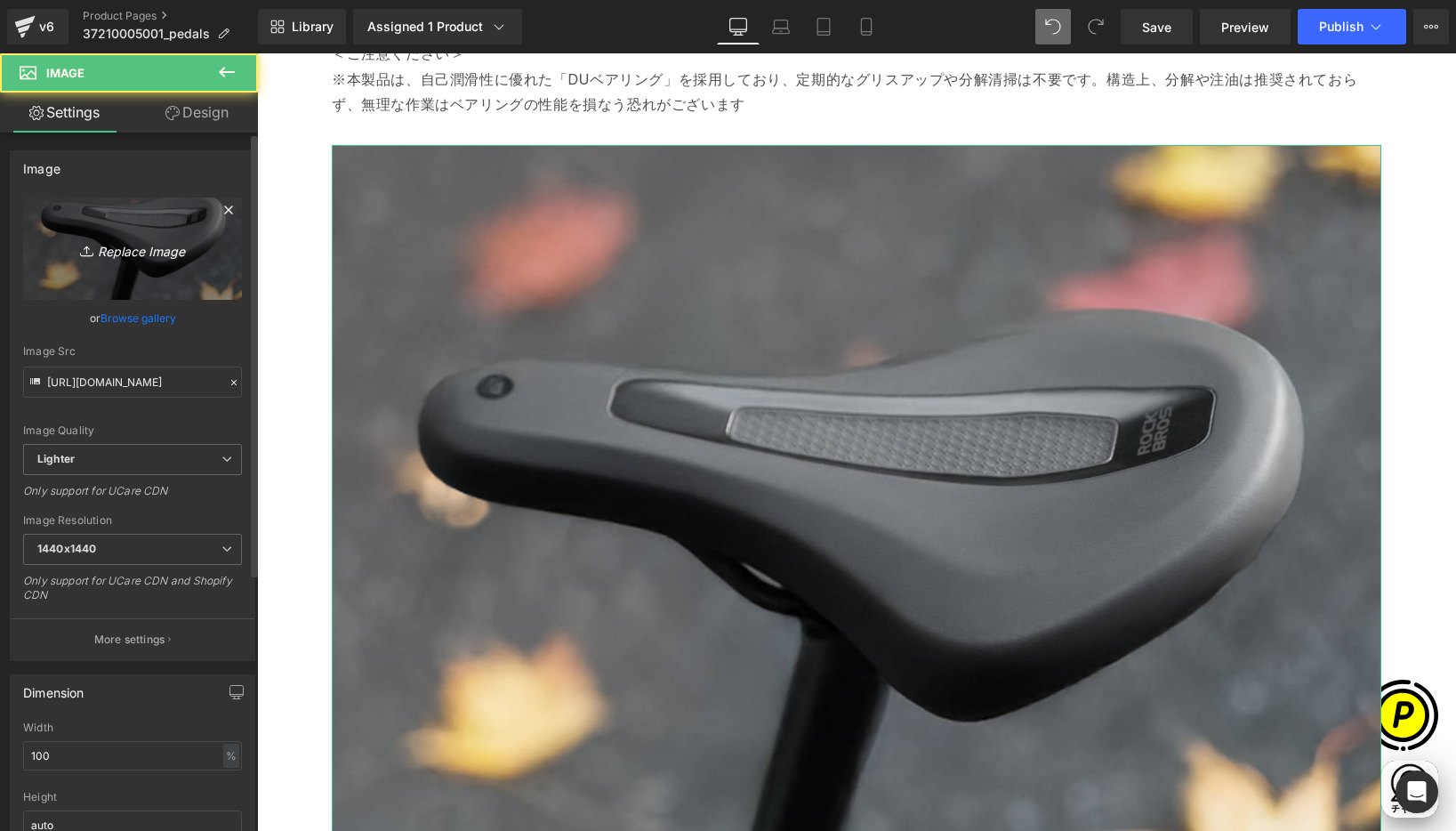
click at [178, 243] on icon "Replace Image" at bounding box center [133, 248] width 143 height 22
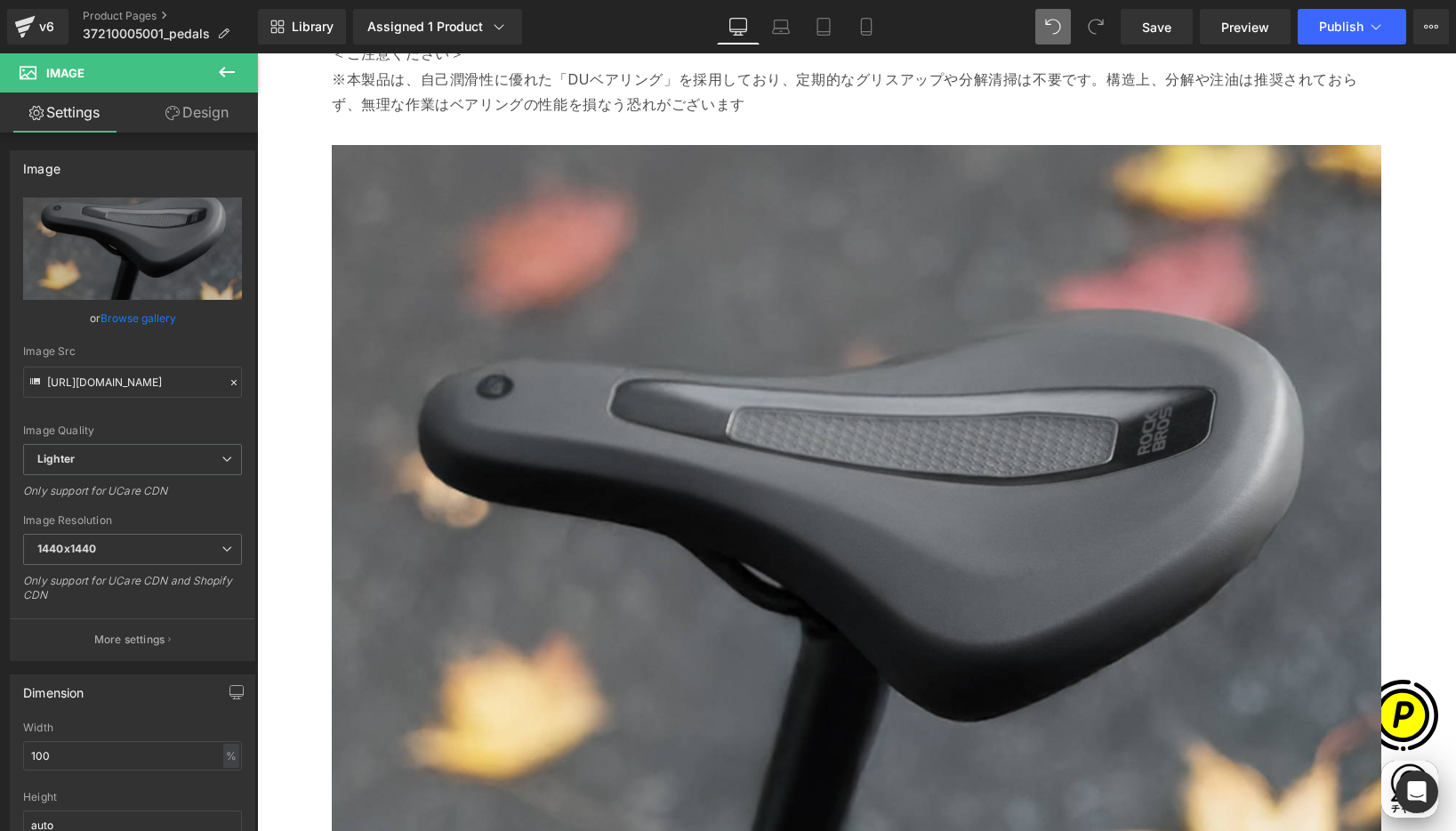
type input "C:\fakepath\shopify-LP-37210005001_02.jpg"
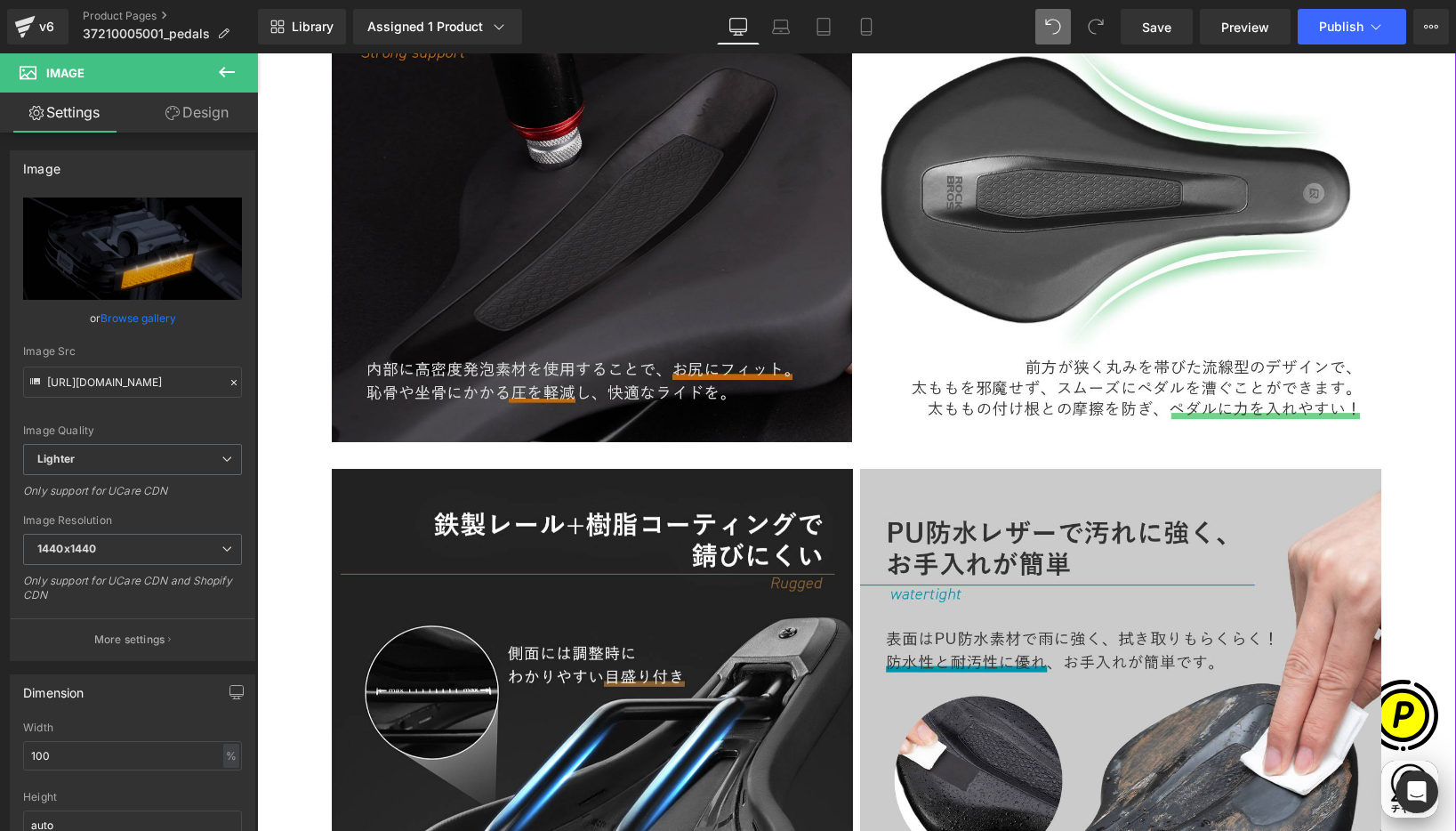
scroll to position [3824, 0]
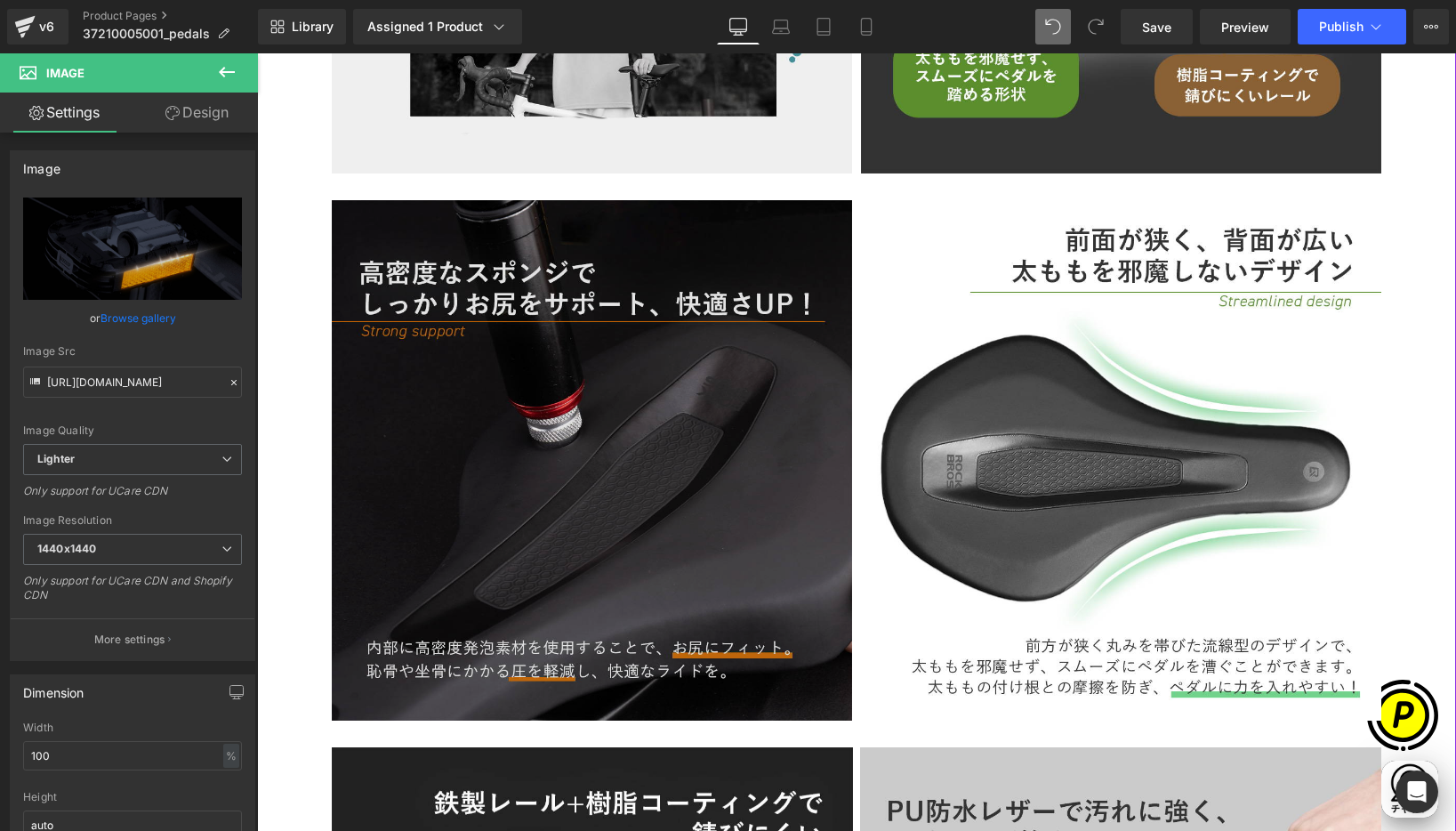
click at [455, 304] on img at bounding box center [592, 460] width 520 height 520
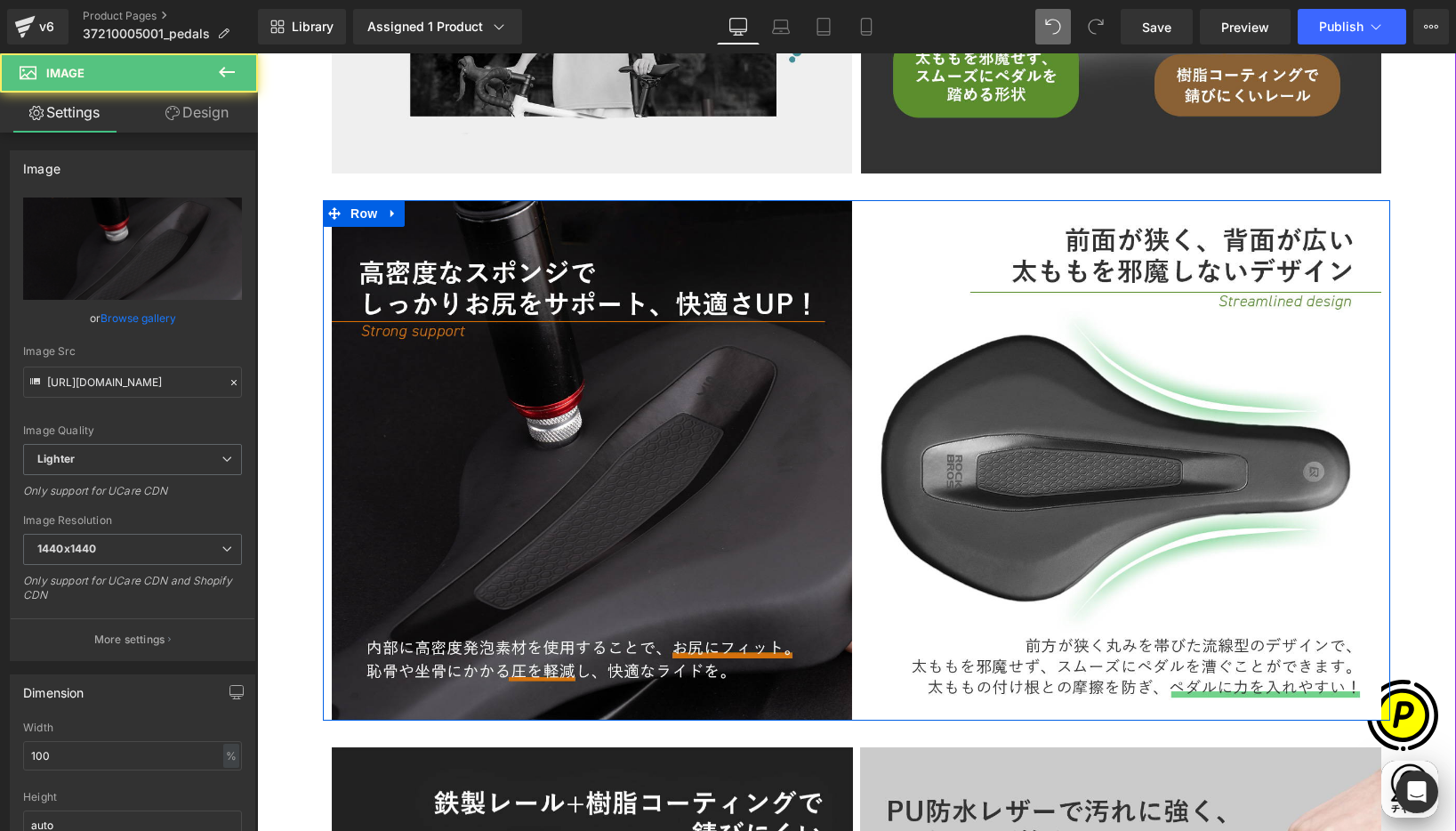
drag, startPoint x: 385, startPoint y: 212, endPoint x: 394, endPoint y: 216, distance: 9.8
click at [391, 212] on icon at bounding box center [393, 212] width 4 height 8
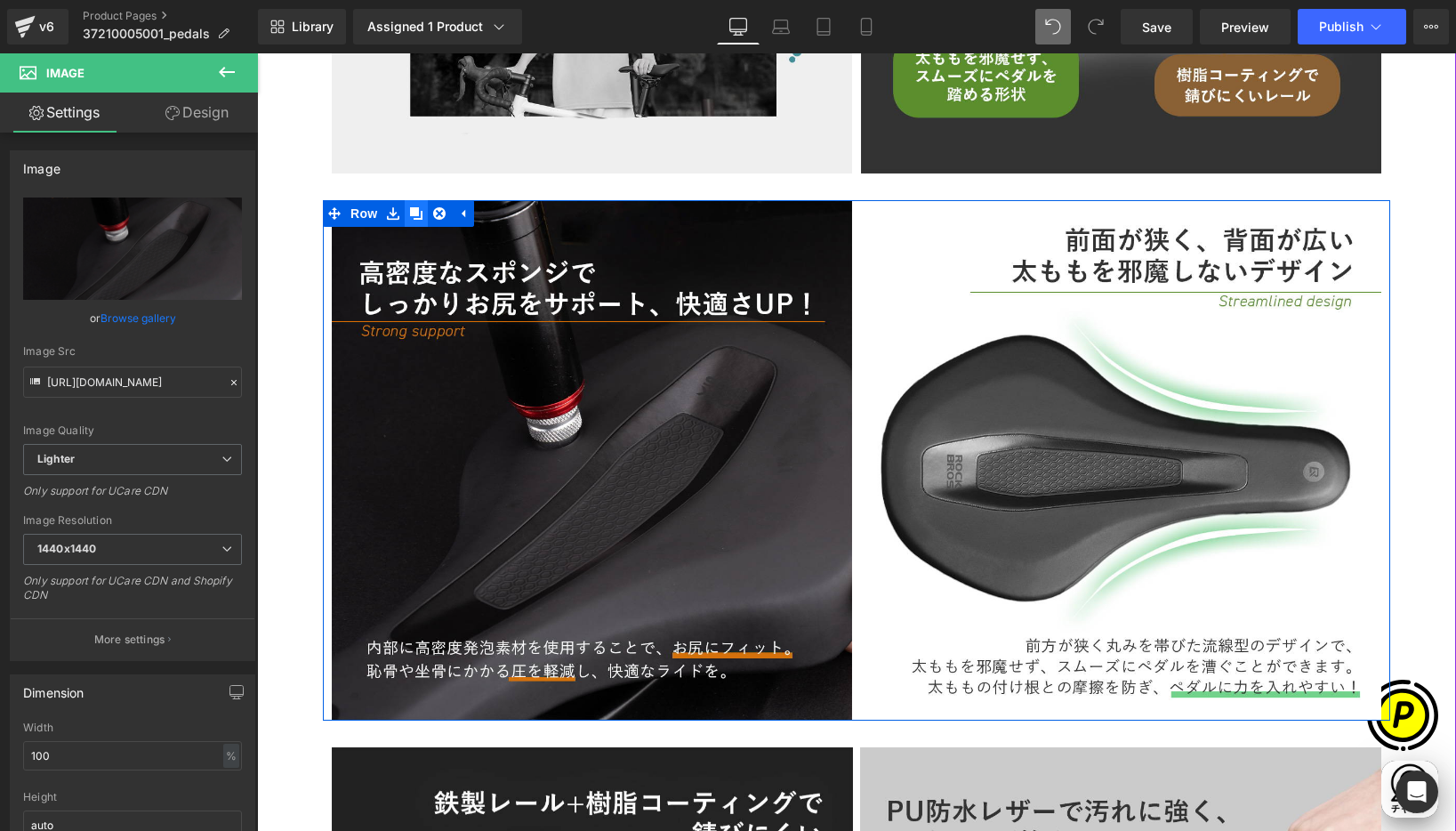
click at [410, 212] on icon at bounding box center [417, 213] width 12 height 12
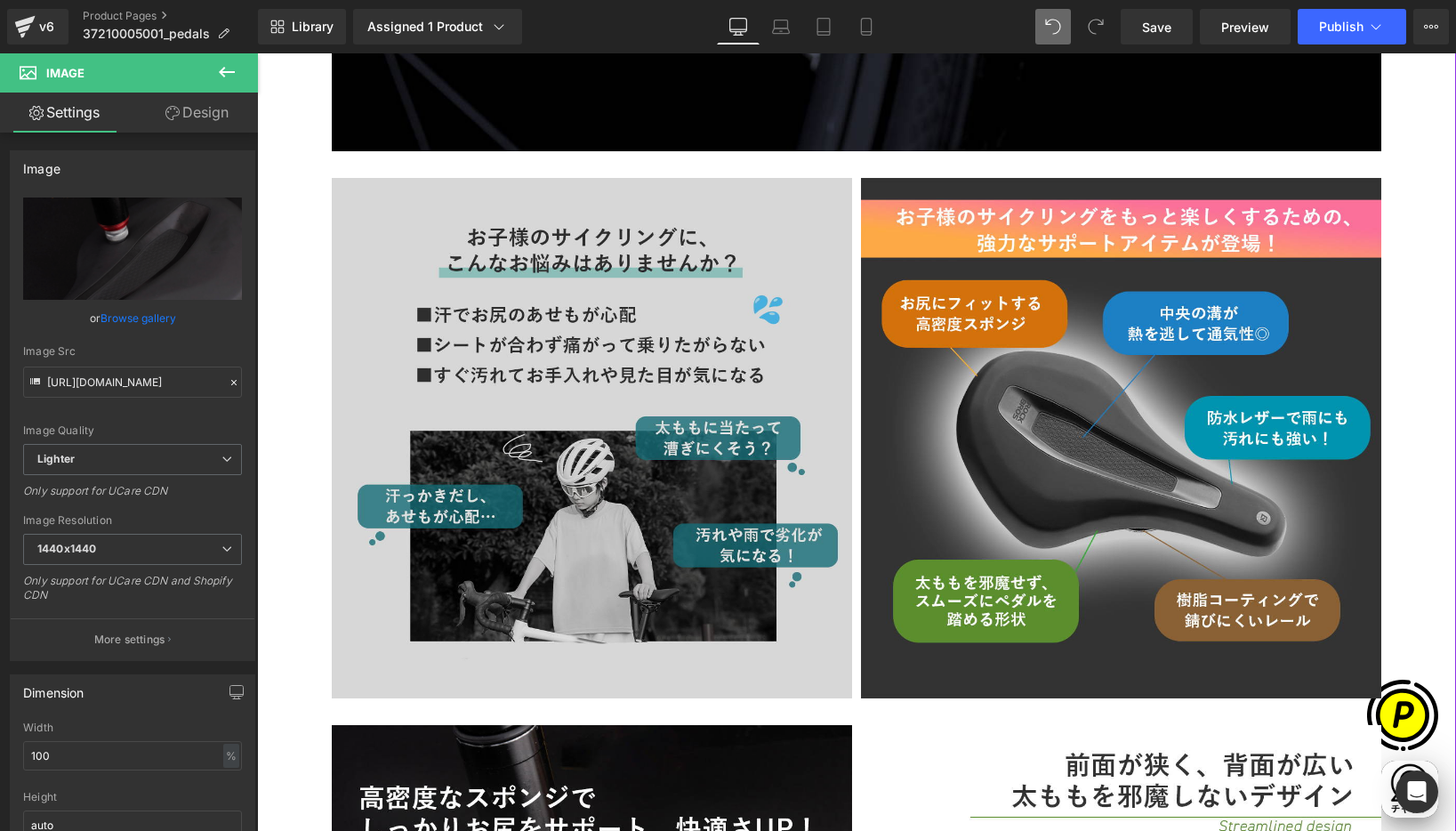
scroll to position [0, 694]
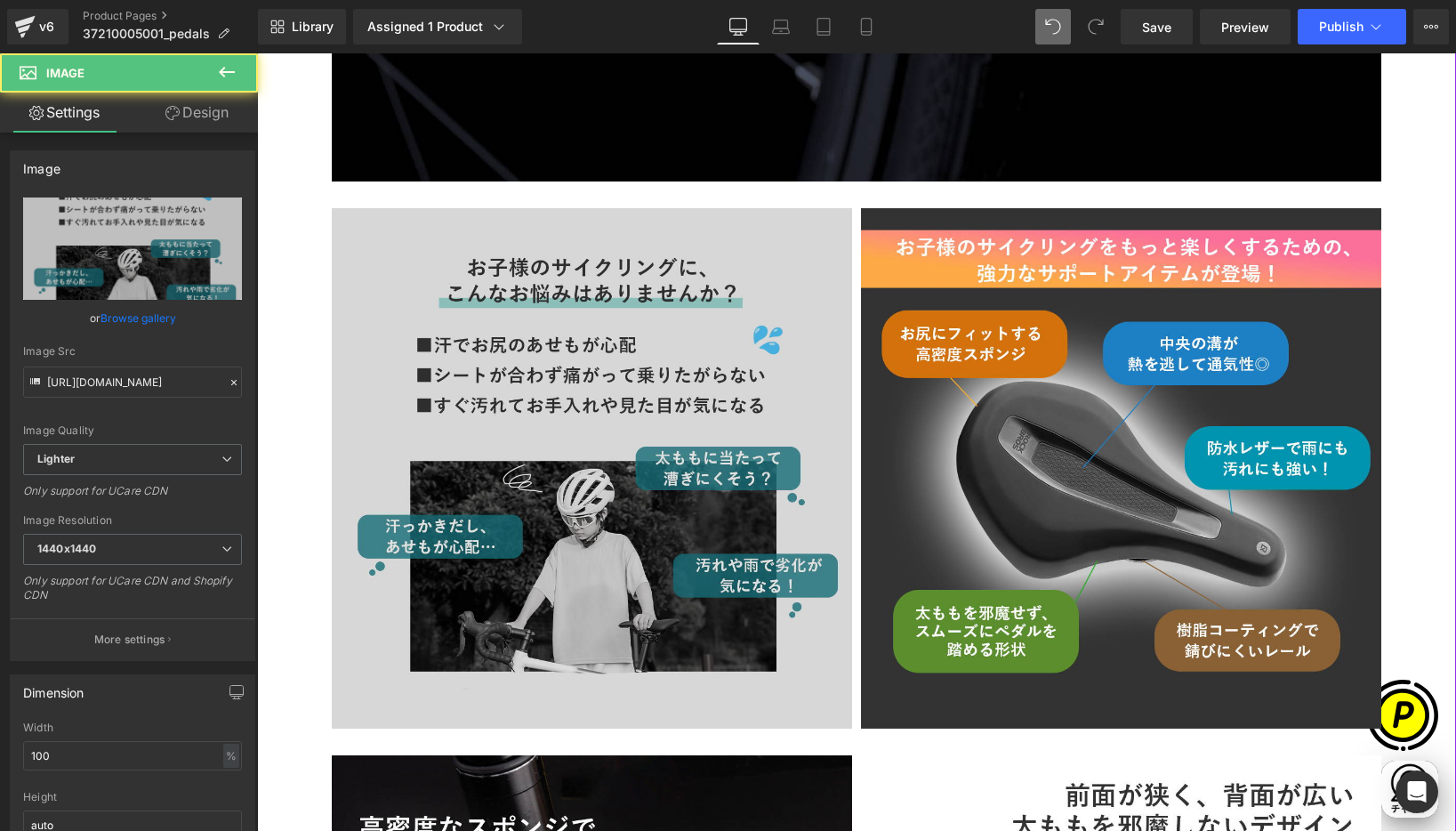
click at [607, 280] on img at bounding box center [592, 468] width 520 height 520
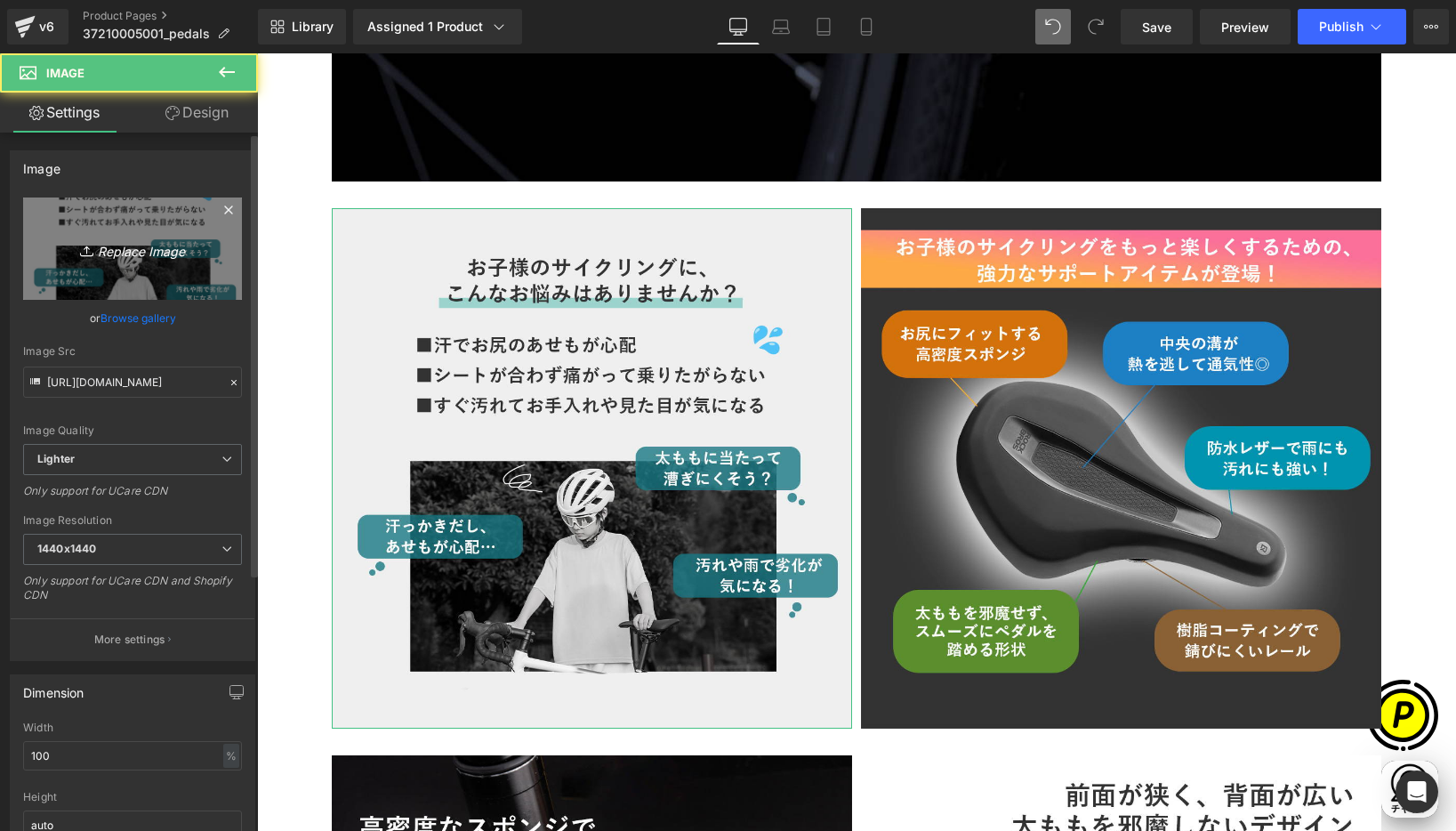
click at [170, 235] on link "Replace Image" at bounding box center [132, 248] width 219 height 103
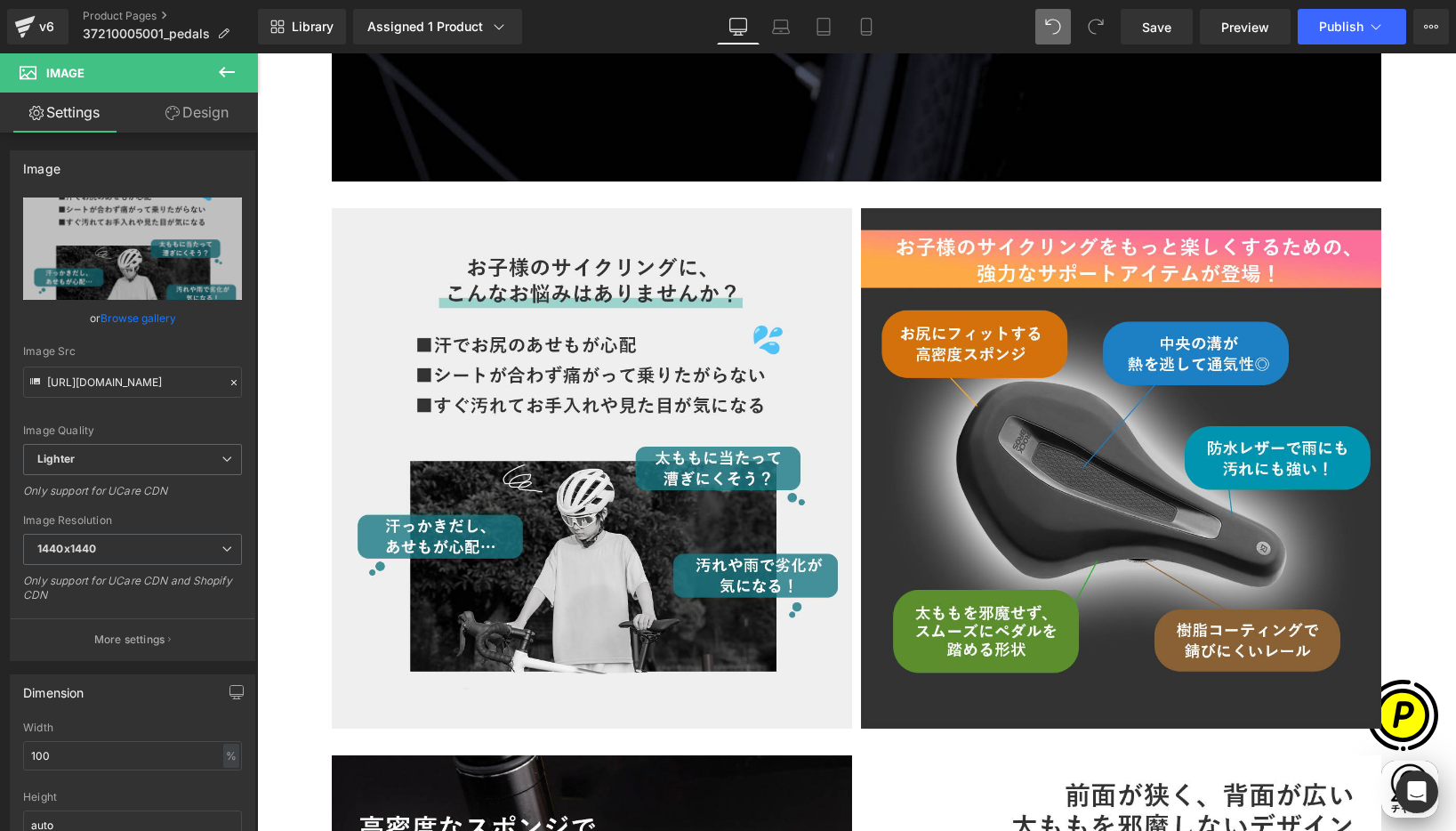
scroll to position [0, 0]
type input "C:\fakepath\37210005001-2.jpg"
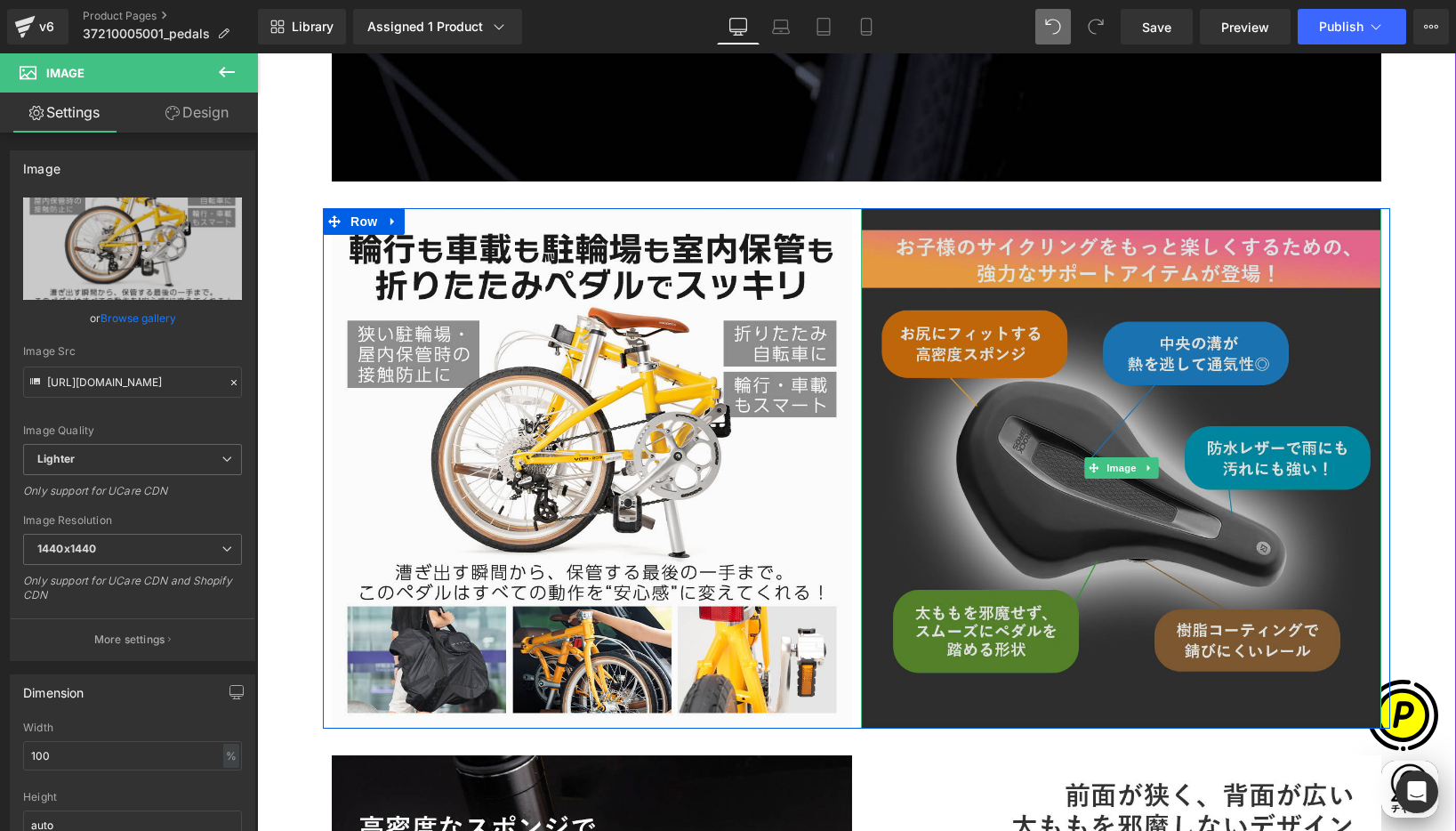
scroll to position [0, 347]
click at [995, 331] on img at bounding box center [1121, 468] width 520 height 520
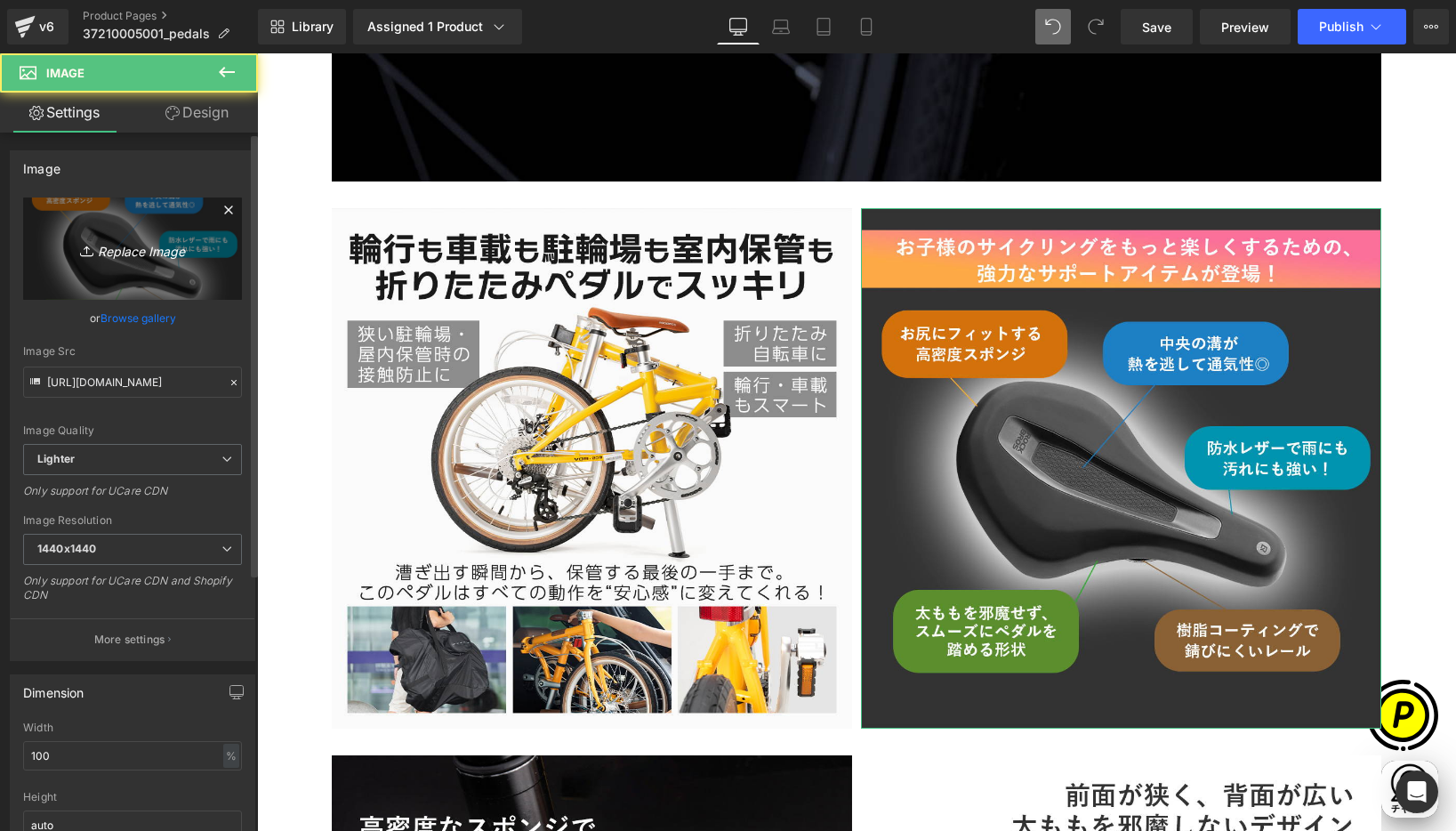
click at [182, 243] on icon "Replace Image" at bounding box center [133, 248] width 143 height 22
type input "C:\fakepath\37210005001-3.jpg"
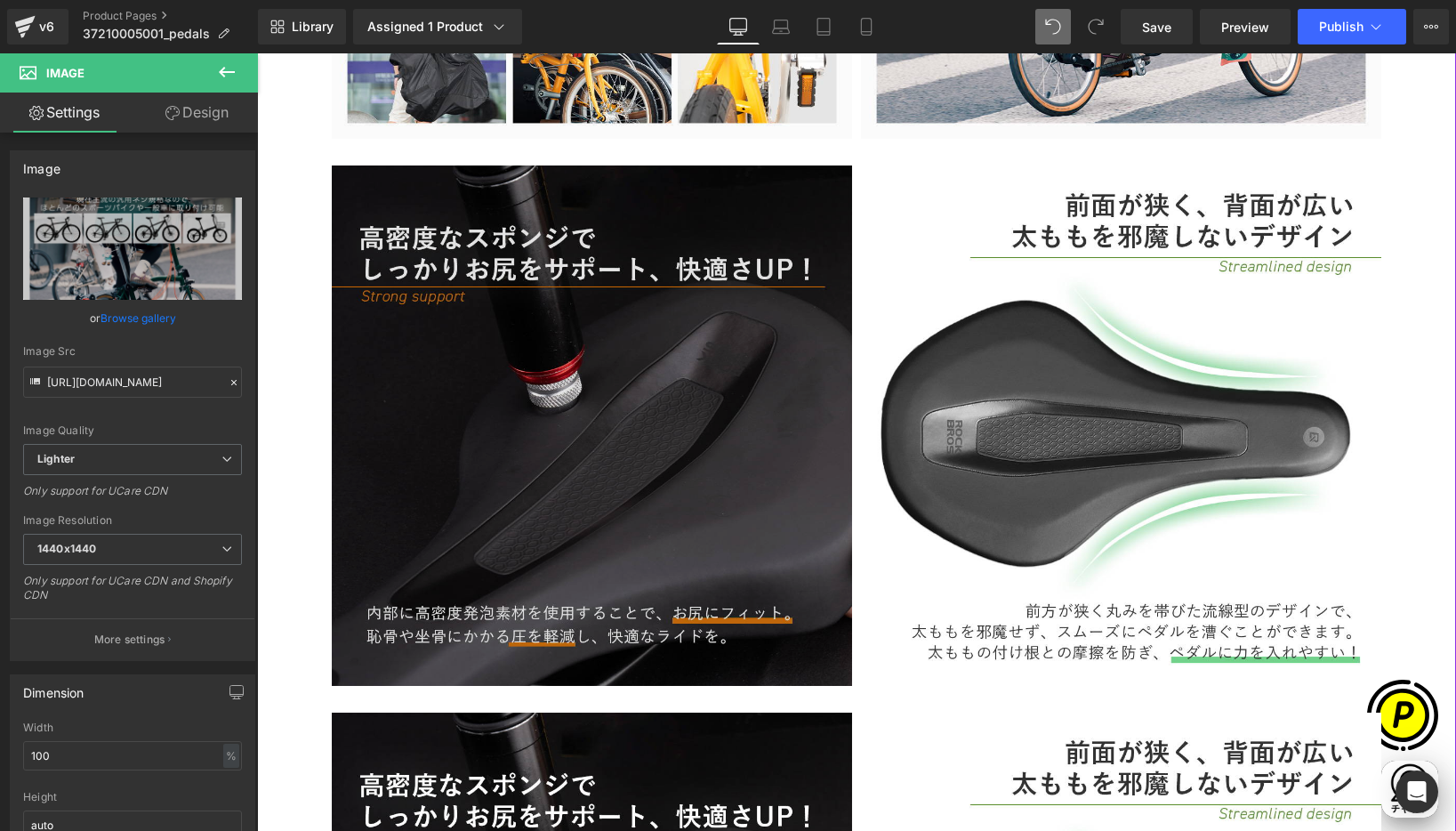
scroll to position [3990, 0]
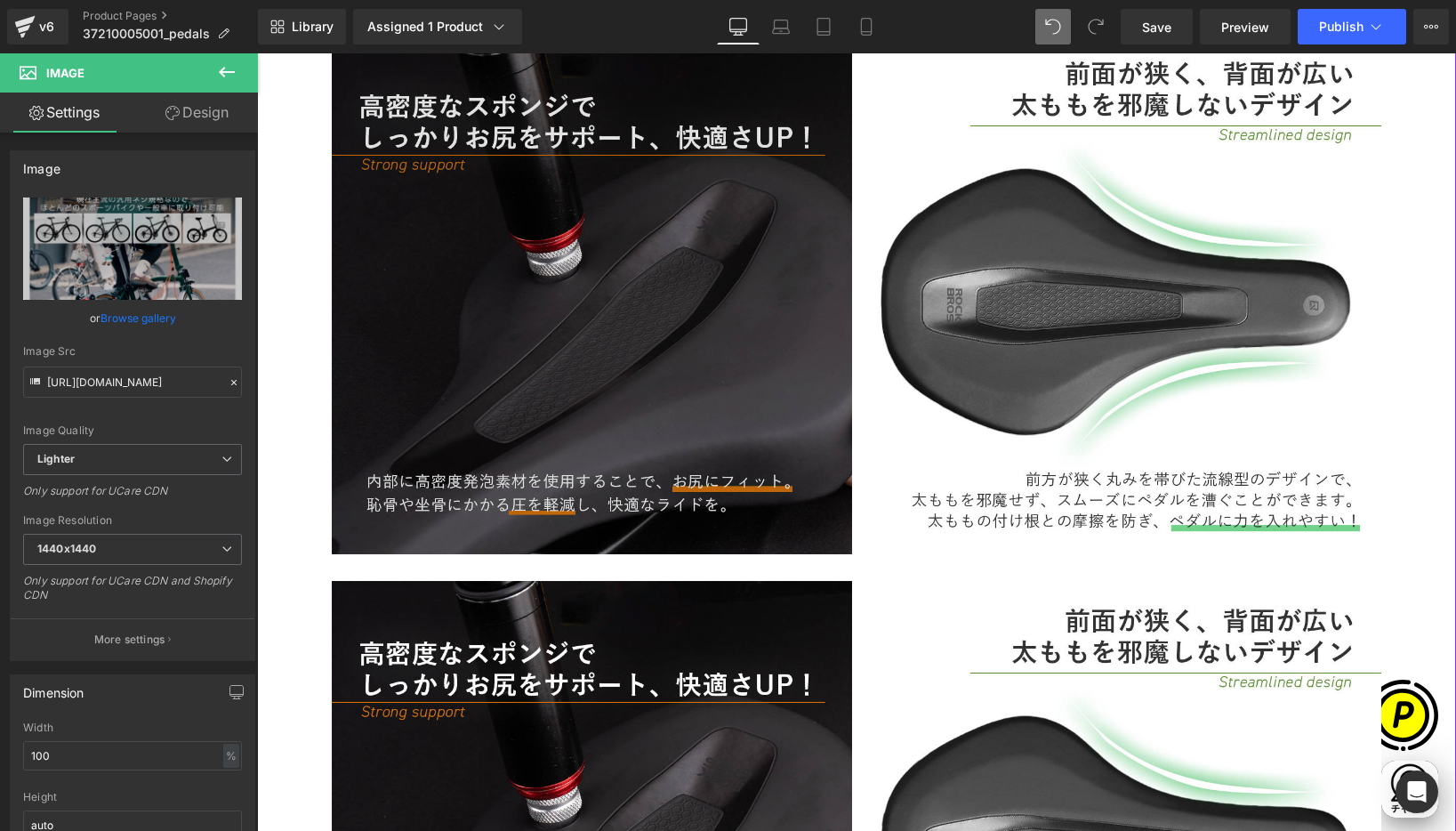
click at [594, 299] on div "Image" at bounding box center [592, 294] width 520 height 520
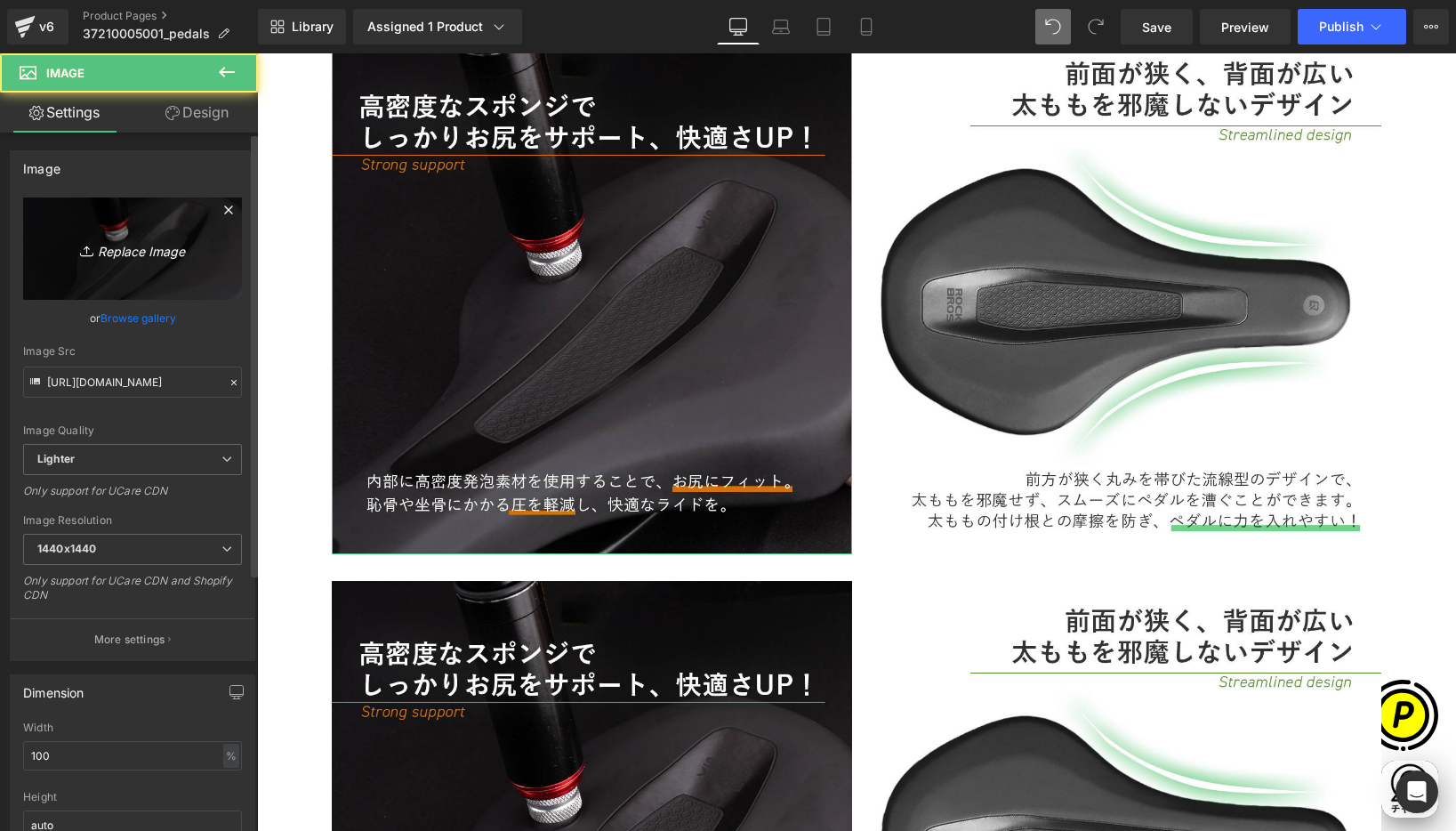
click at [207, 229] on link "Replace Image" at bounding box center [132, 248] width 219 height 103
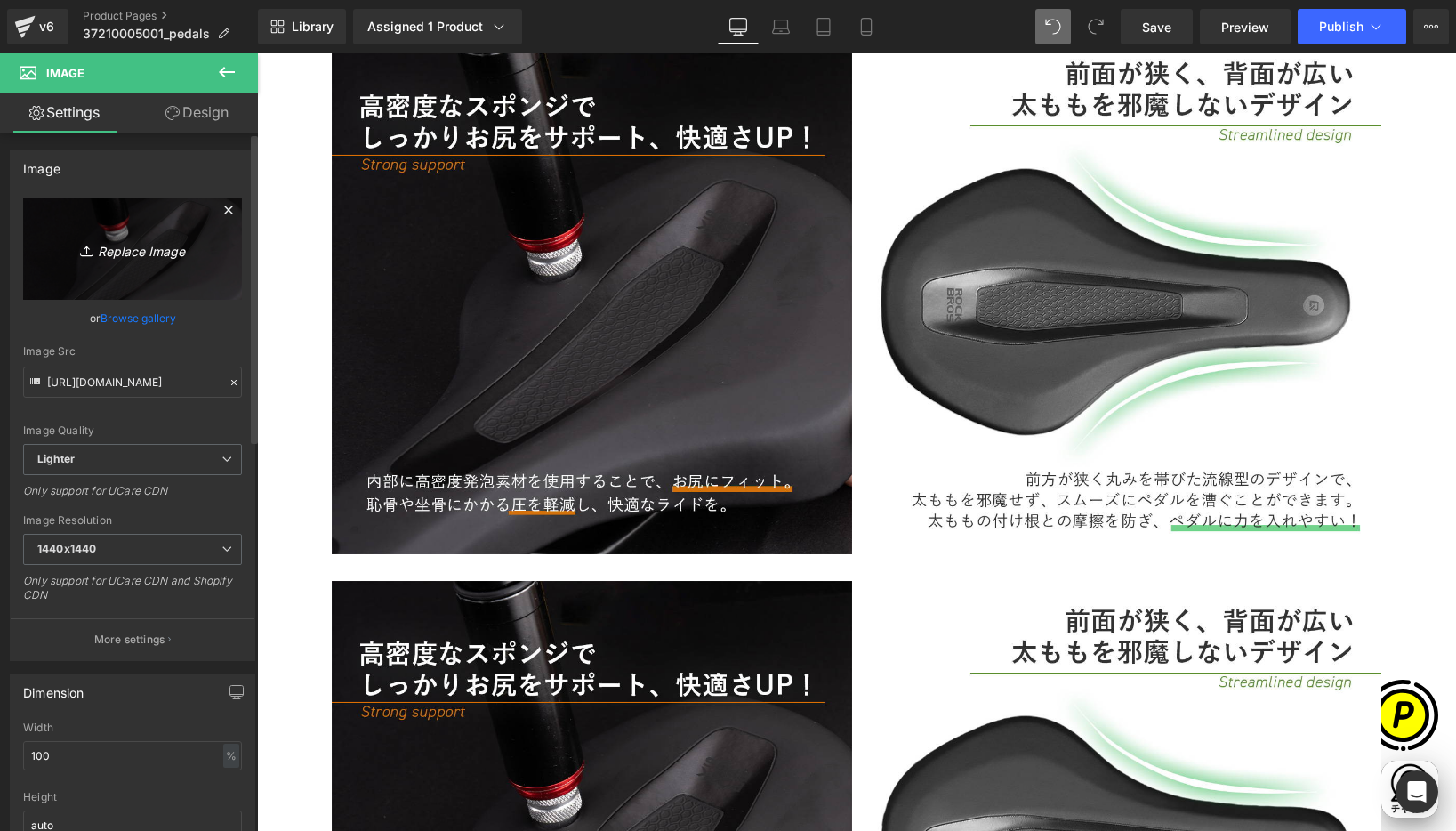
scroll to position [0, 0]
type input "C:\fakepath\37210005001-4.jpg"
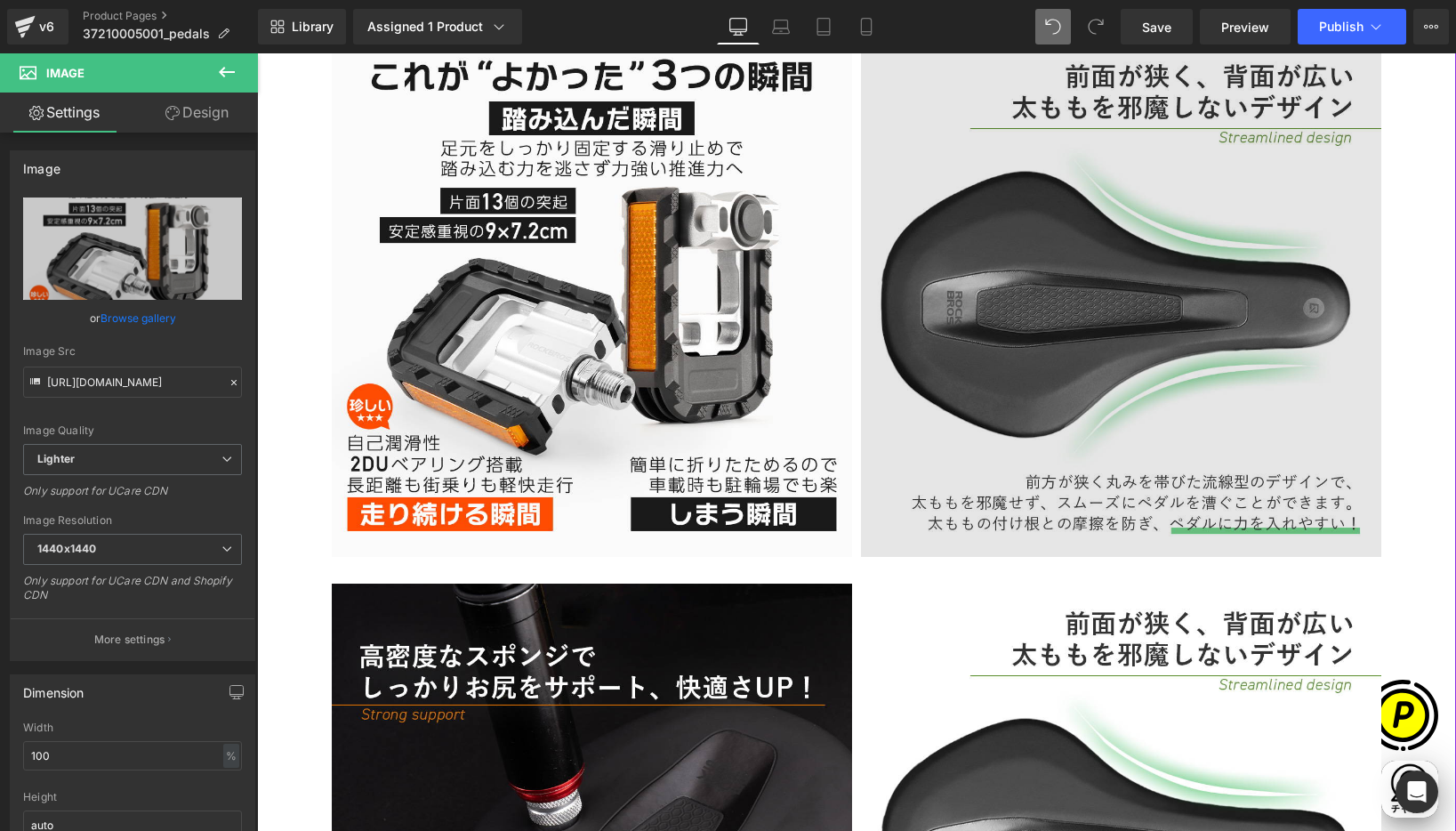
scroll to position [3986, 0]
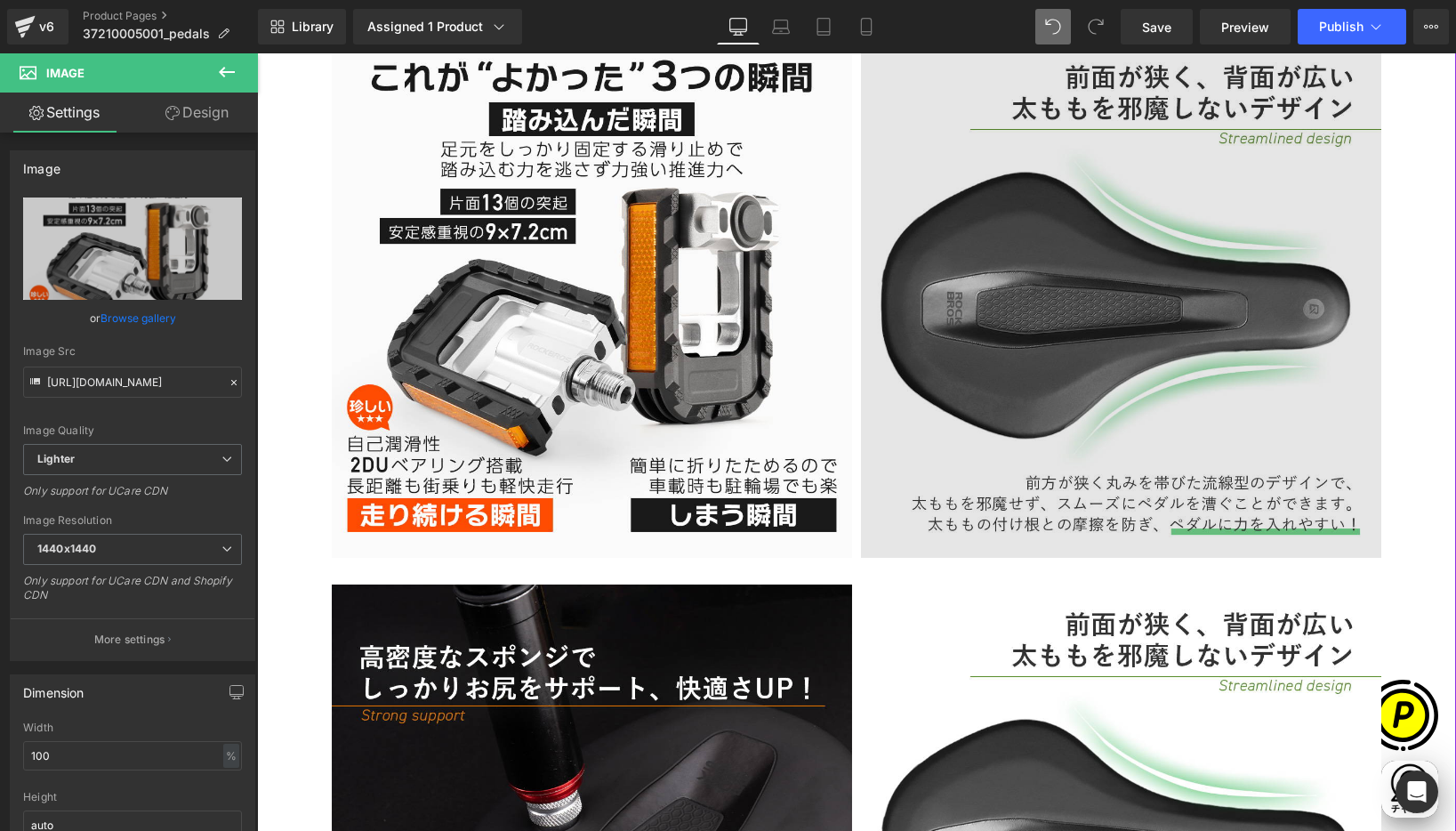
click at [1124, 275] on img at bounding box center [1121, 297] width 520 height 520
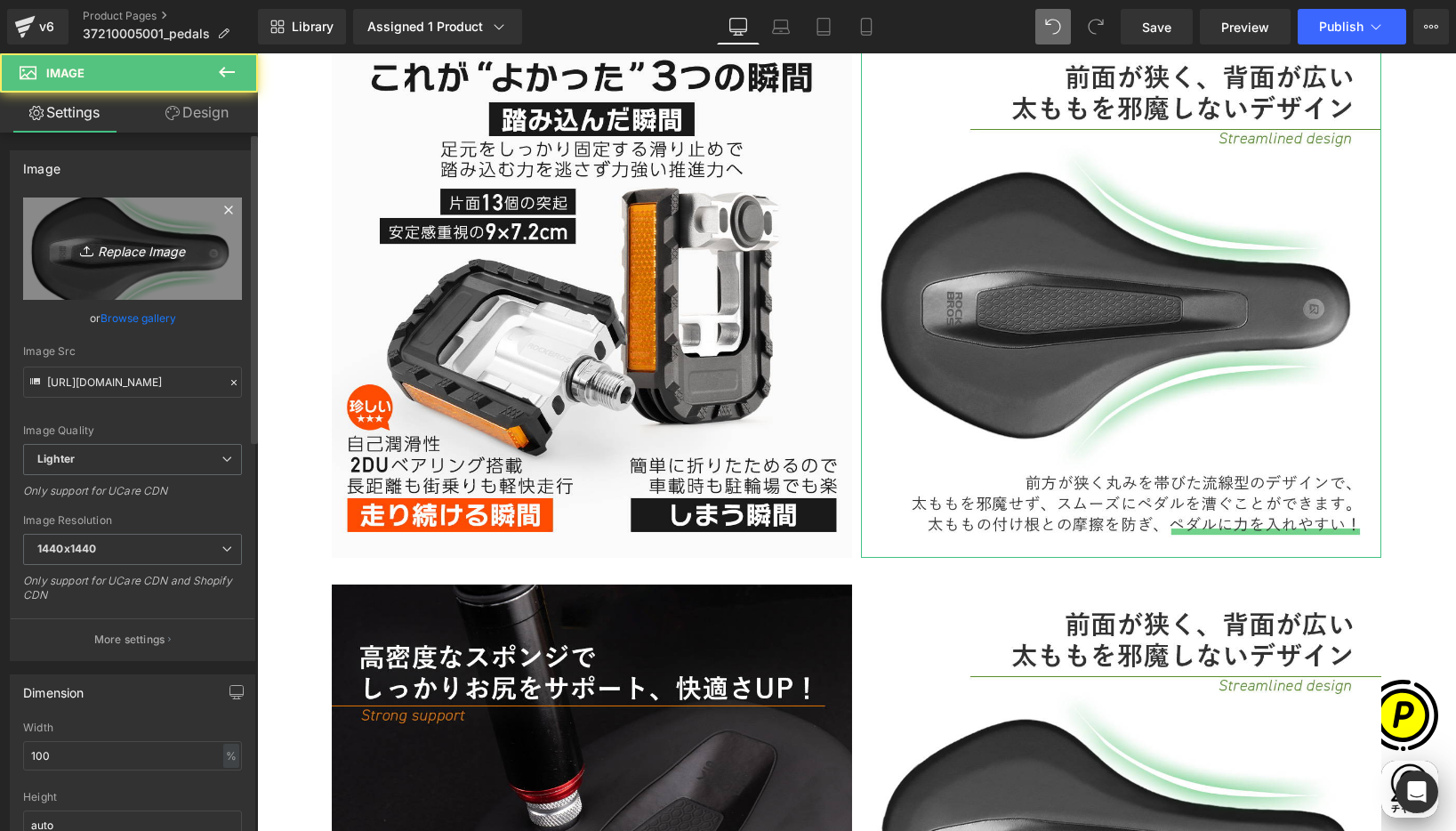
click at [153, 258] on icon "Replace Image" at bounding box center [133, 248] width 143 height 22
type input "C:\fakepath\37210005001-5.jpg"
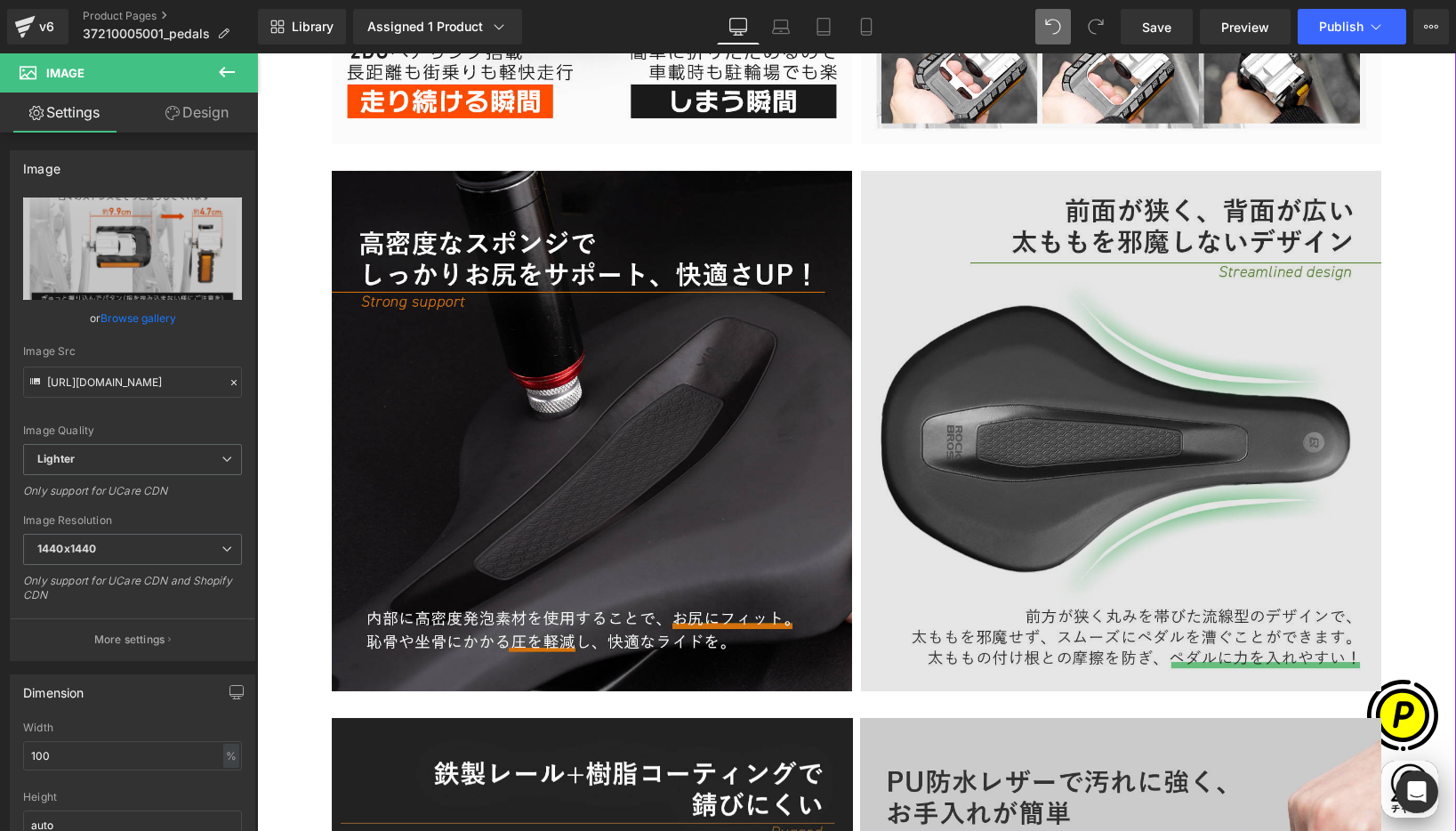
scroll to position [4404, 0]
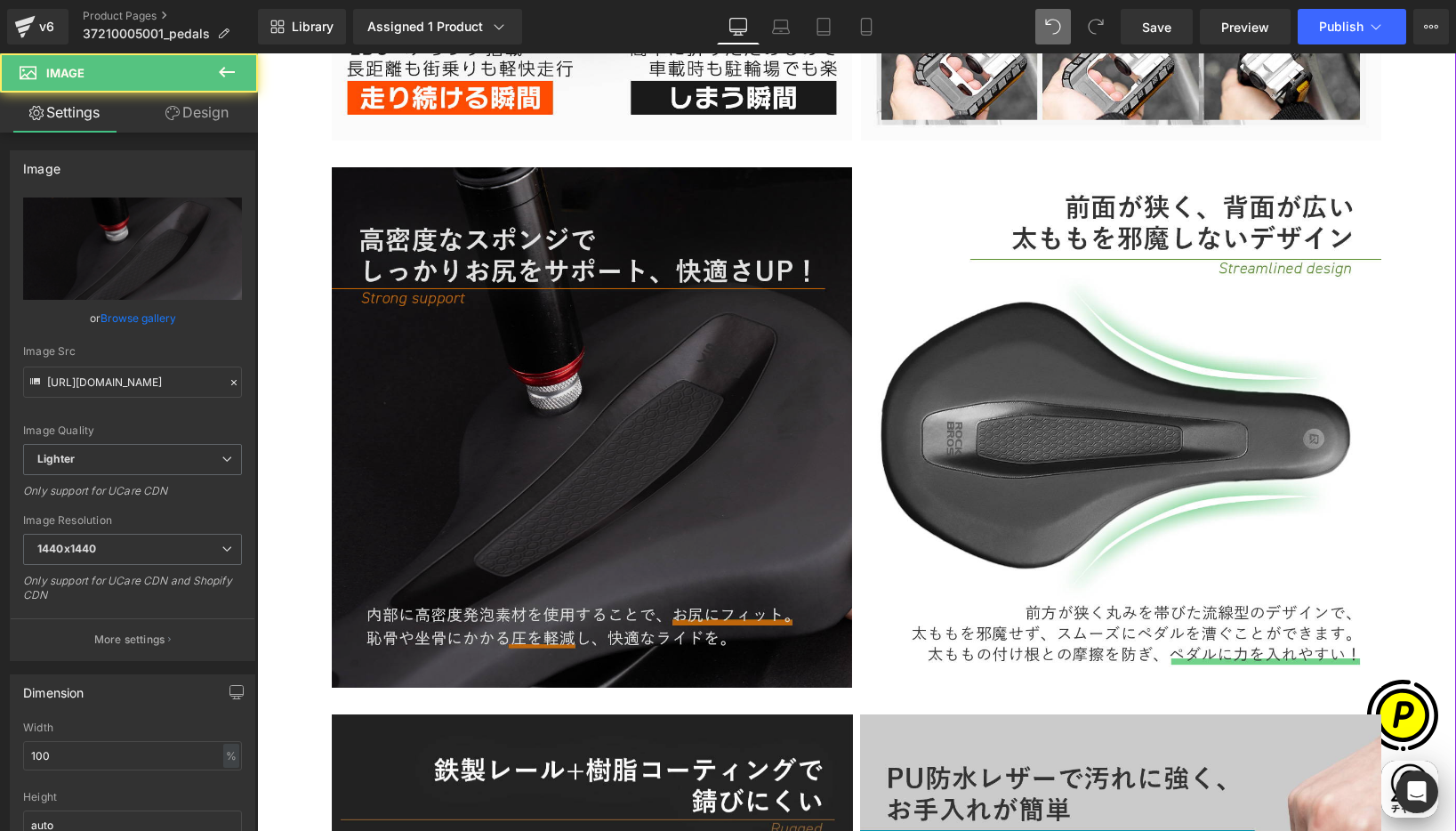
click at [616, 359] on img at bounding box center [592, 427] width 520 height 520
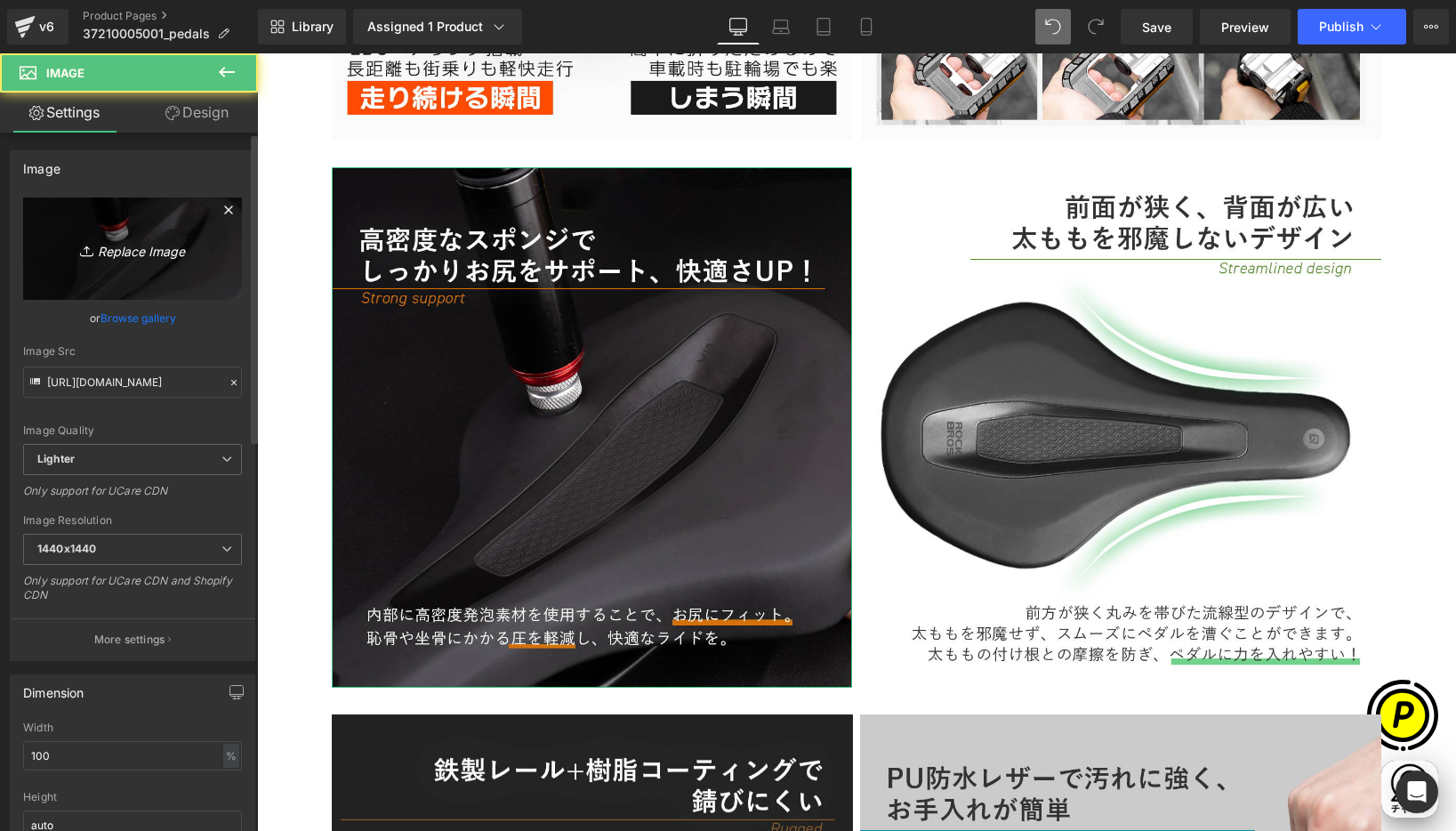
click at [136, 251] on icon "Replace Image" at bounding box center [133, 248] width 143 height 22
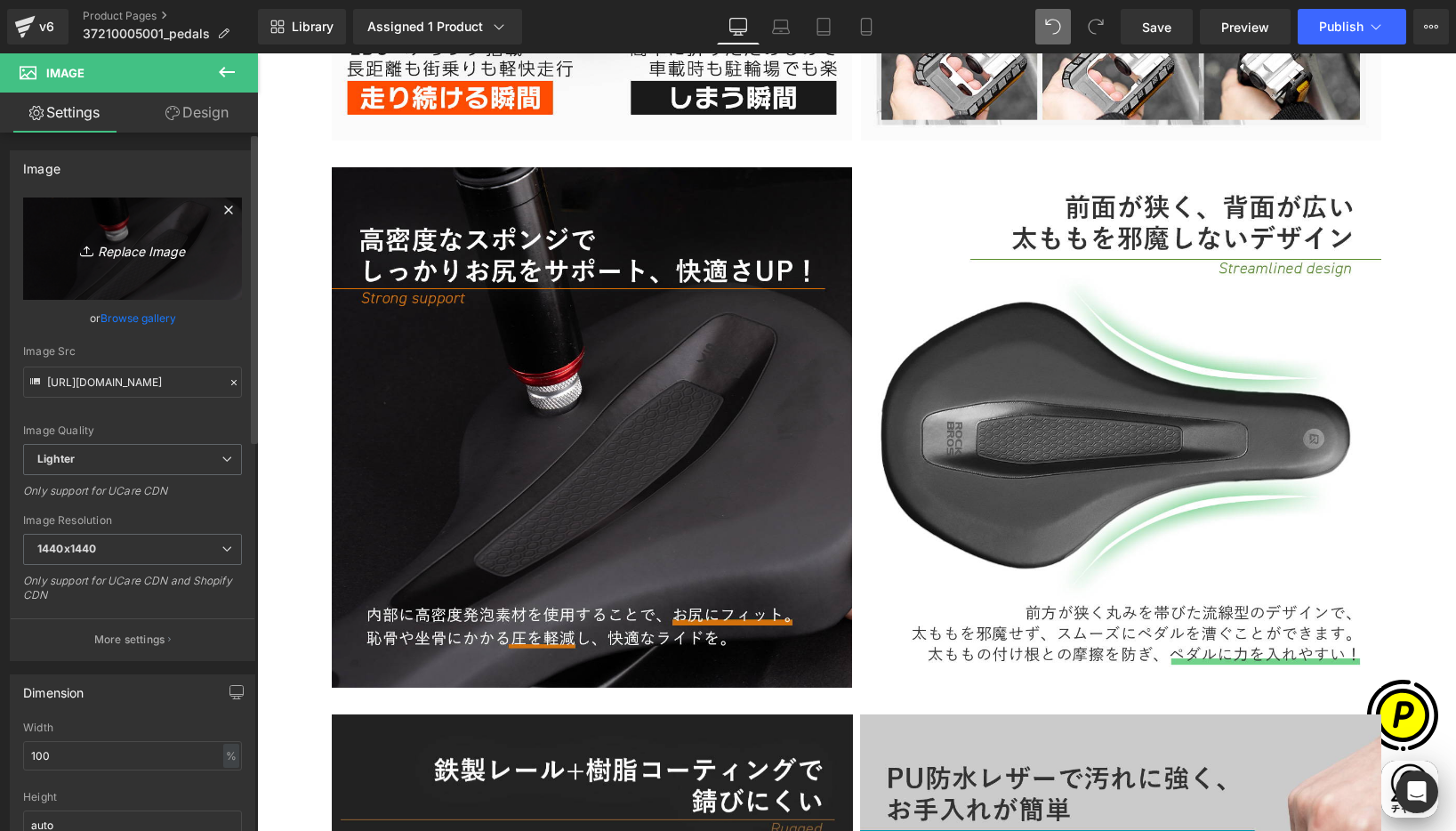
type input "C:\fakepath\37210005001-6.jpg"
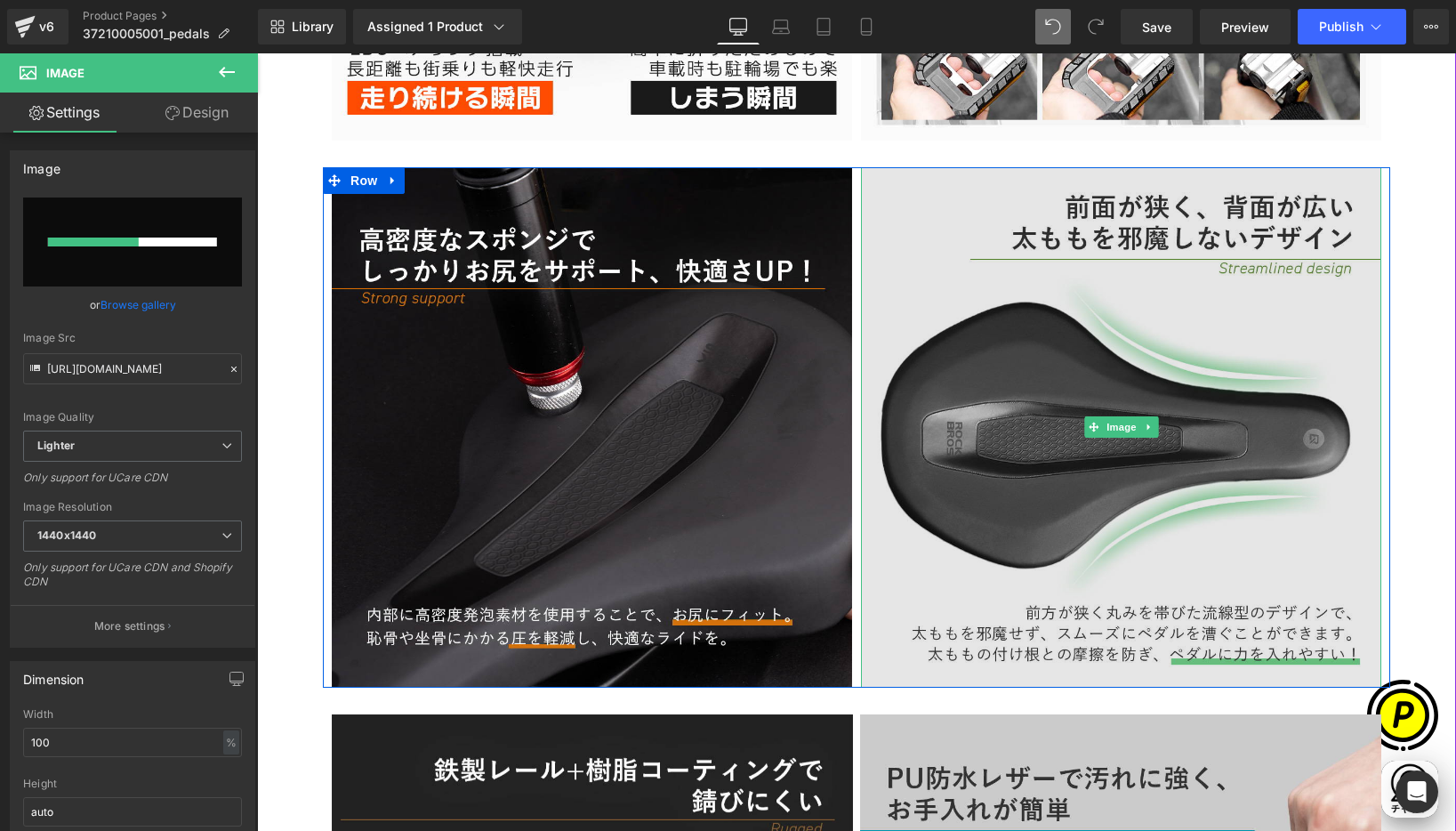
scroll to position [0, 0]
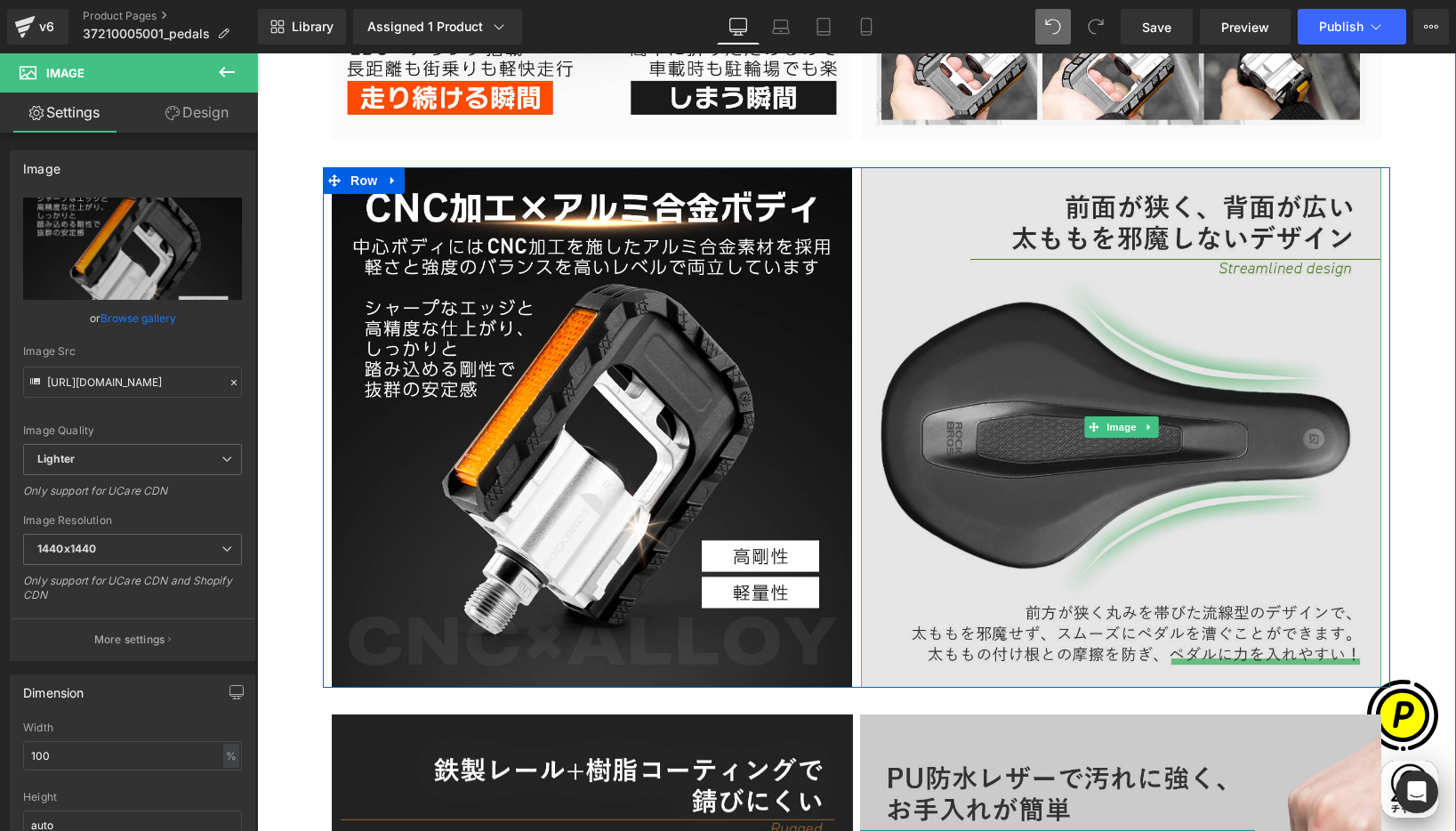
click at [1165, 312] on img at bounding box center [1121, 427] width 520 height 520
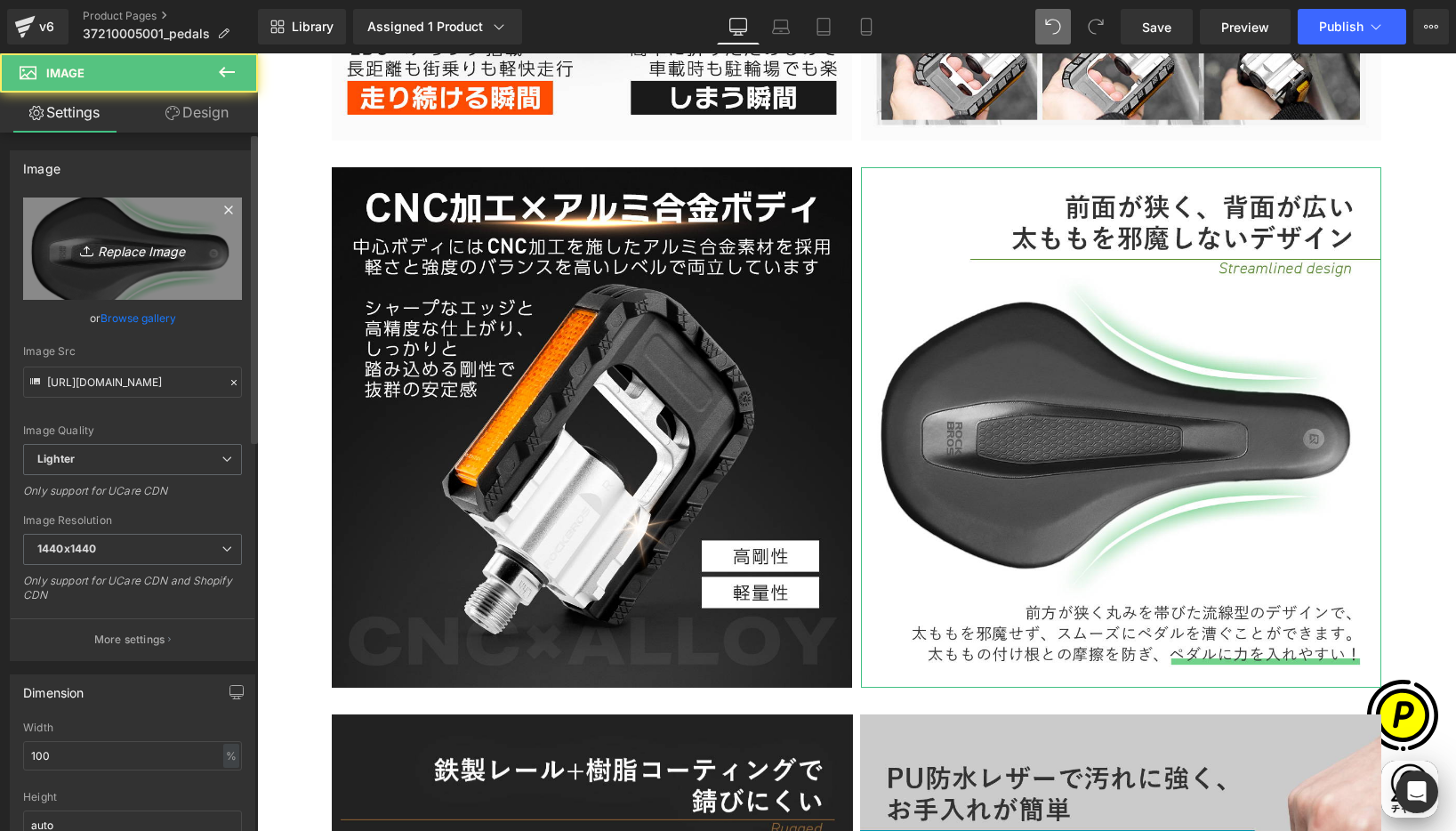
click at [181, 233] on link "Replace Image" at bounding box center [132, 248] width 219 height 103
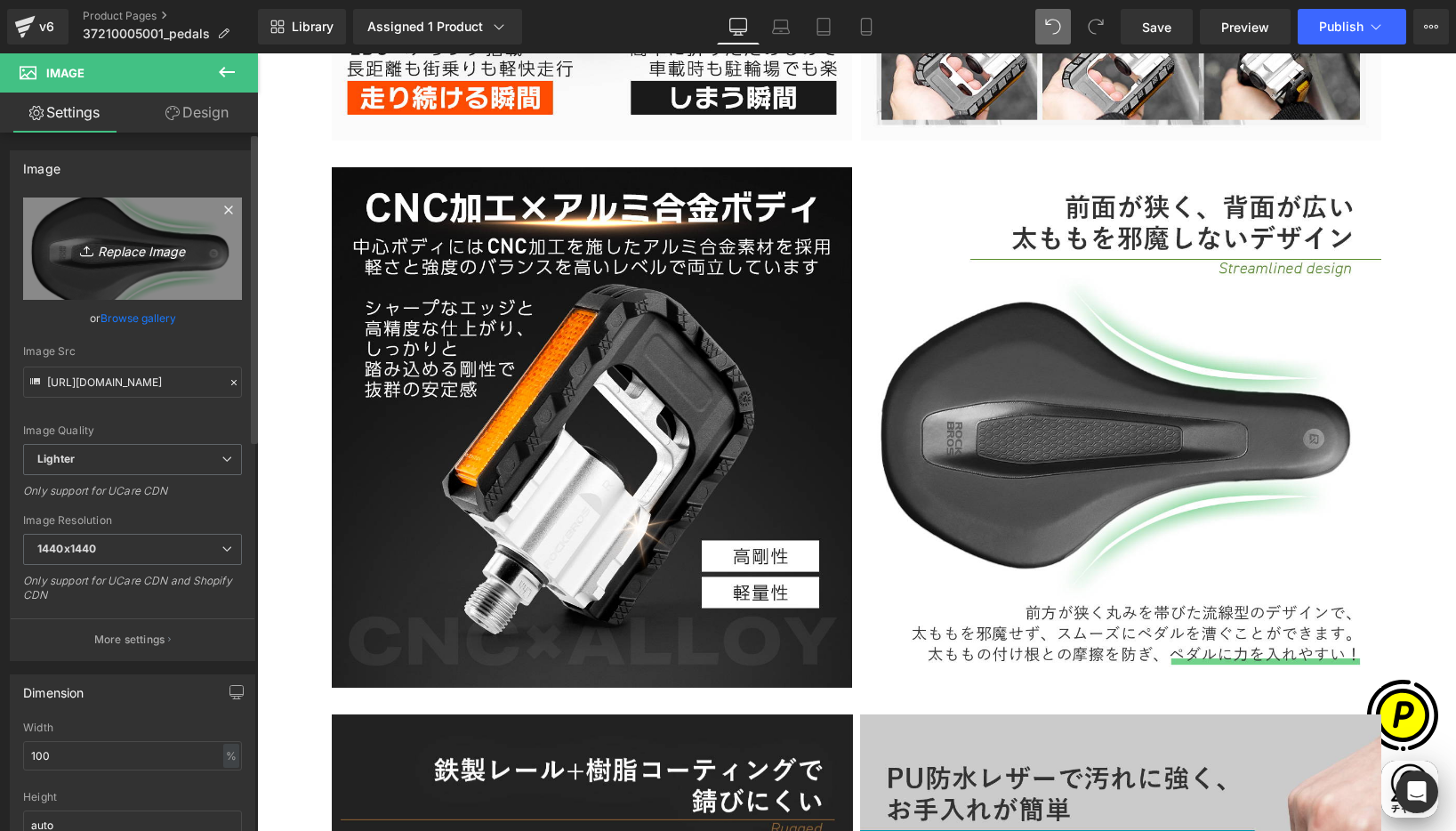
type input "C:\fakepath\37210005001-7.jpg"
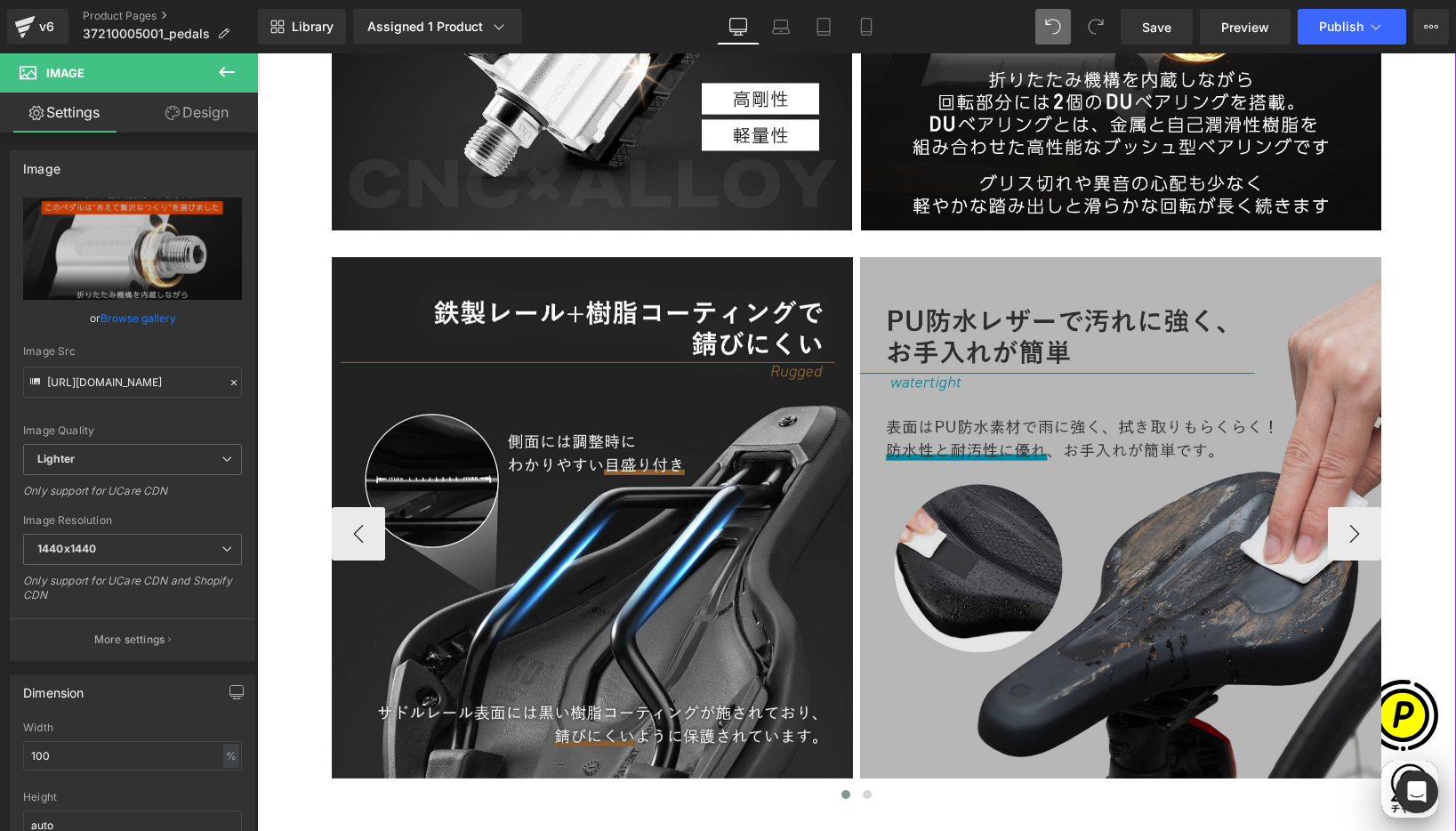
scroll to position [4886, 0]
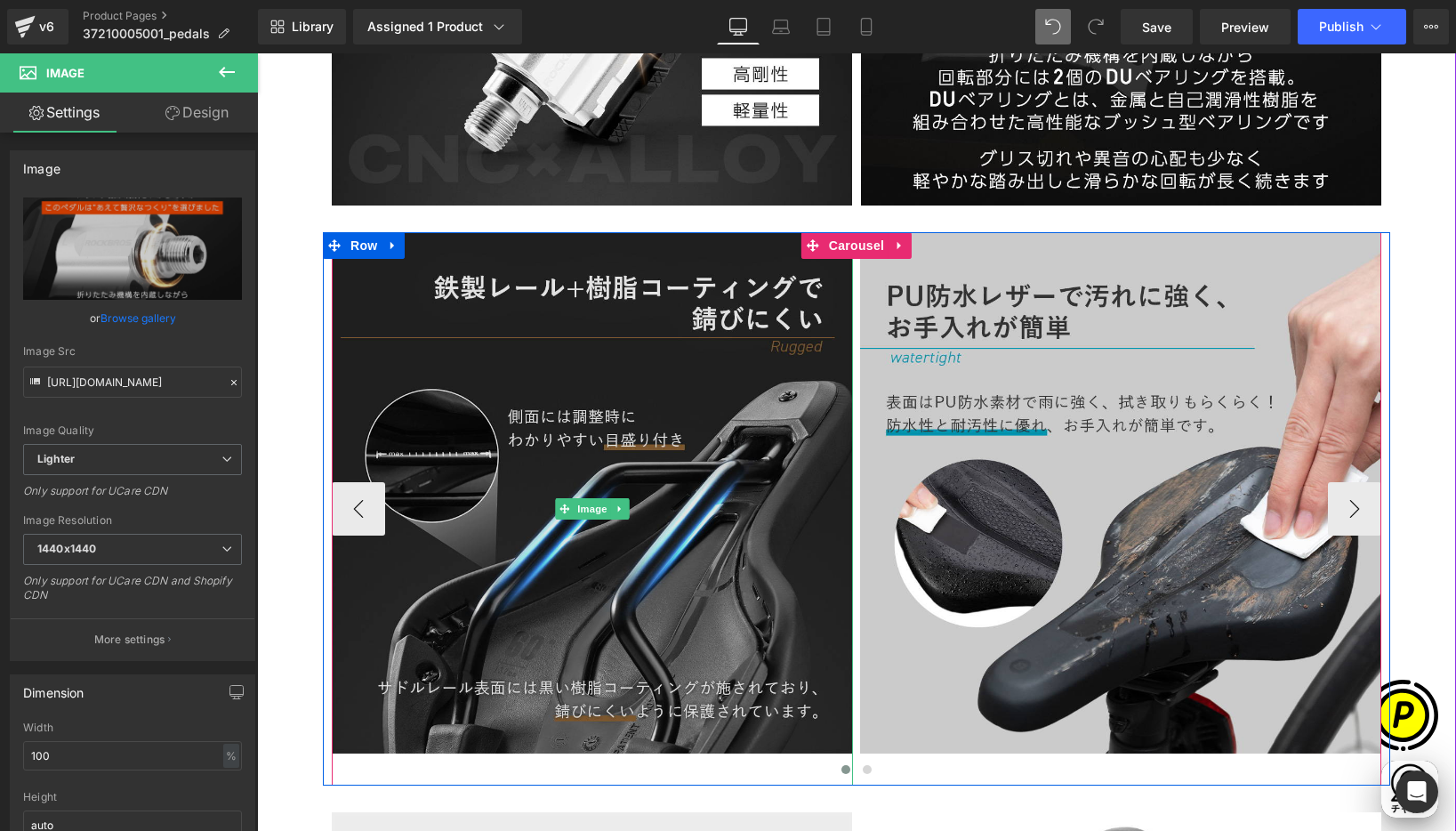
click at [672, 304] on img at bounding box center [592, 509] width 521 height 553
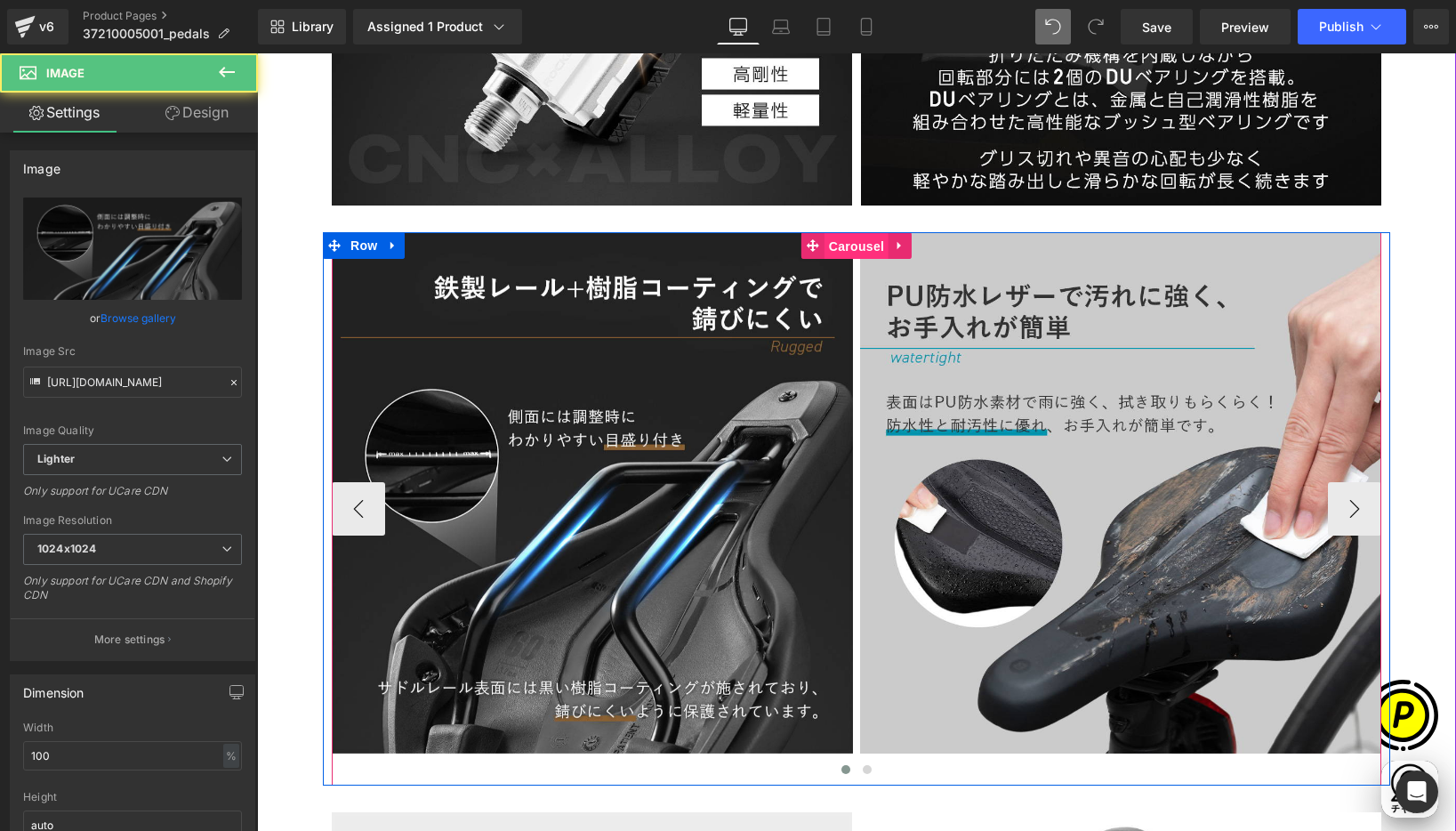
click at [839, 245] on span "Carousel" at bounding box center [856, 246] width 64 height 27
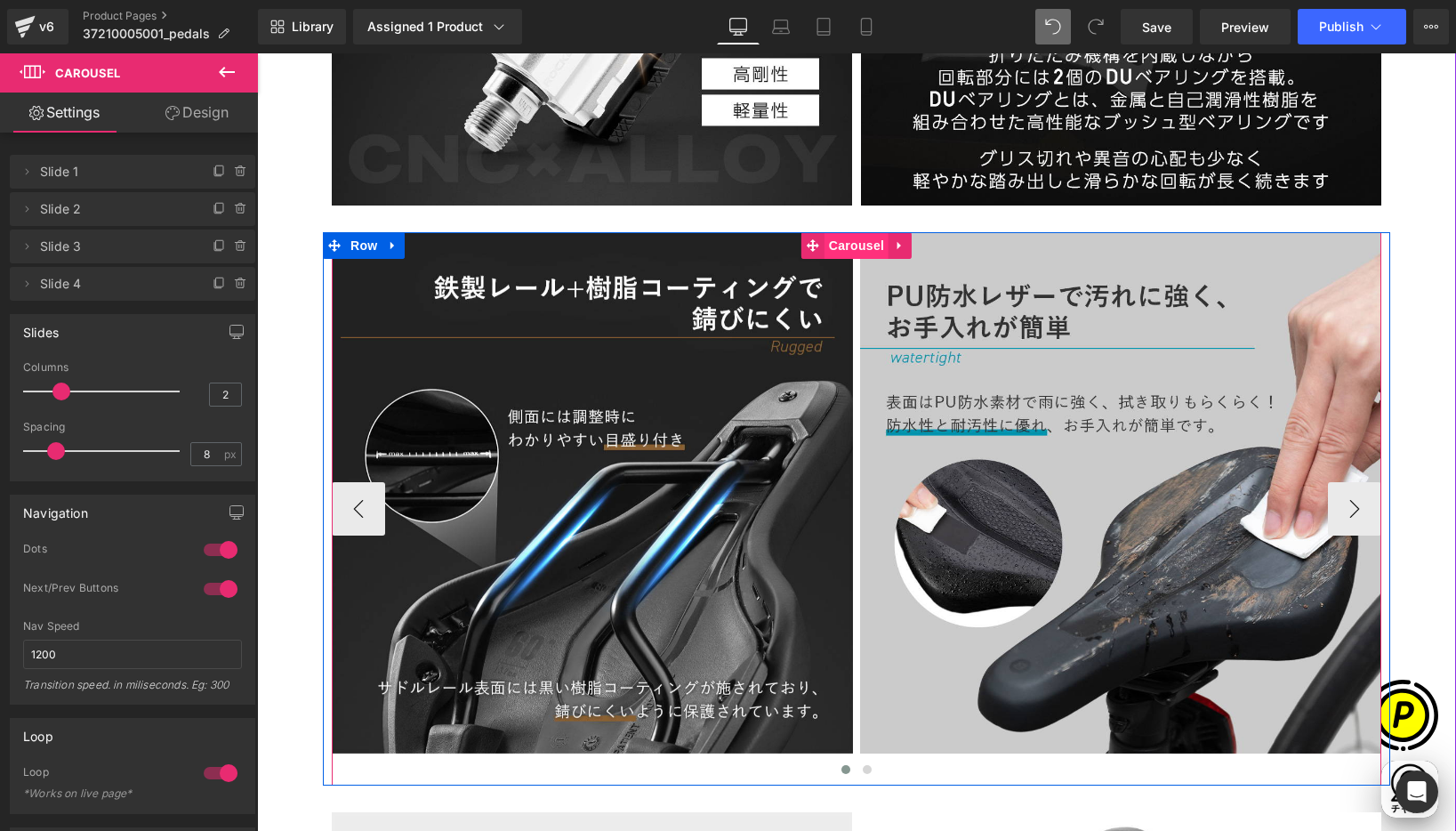
scroll to position [0, 347]
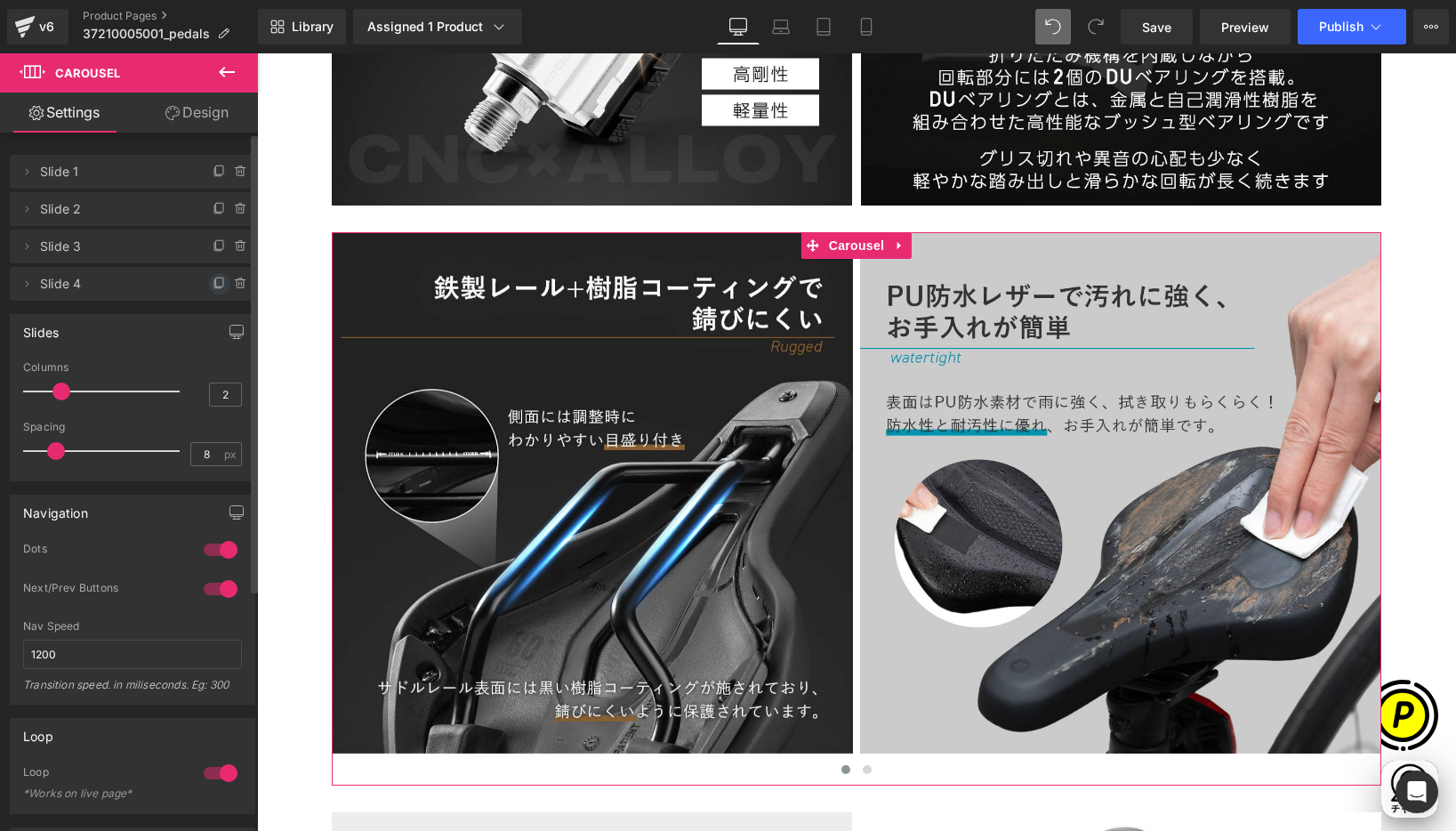
click at [216, 287] on icon at bounding box center [219, 282] width 7 height 9
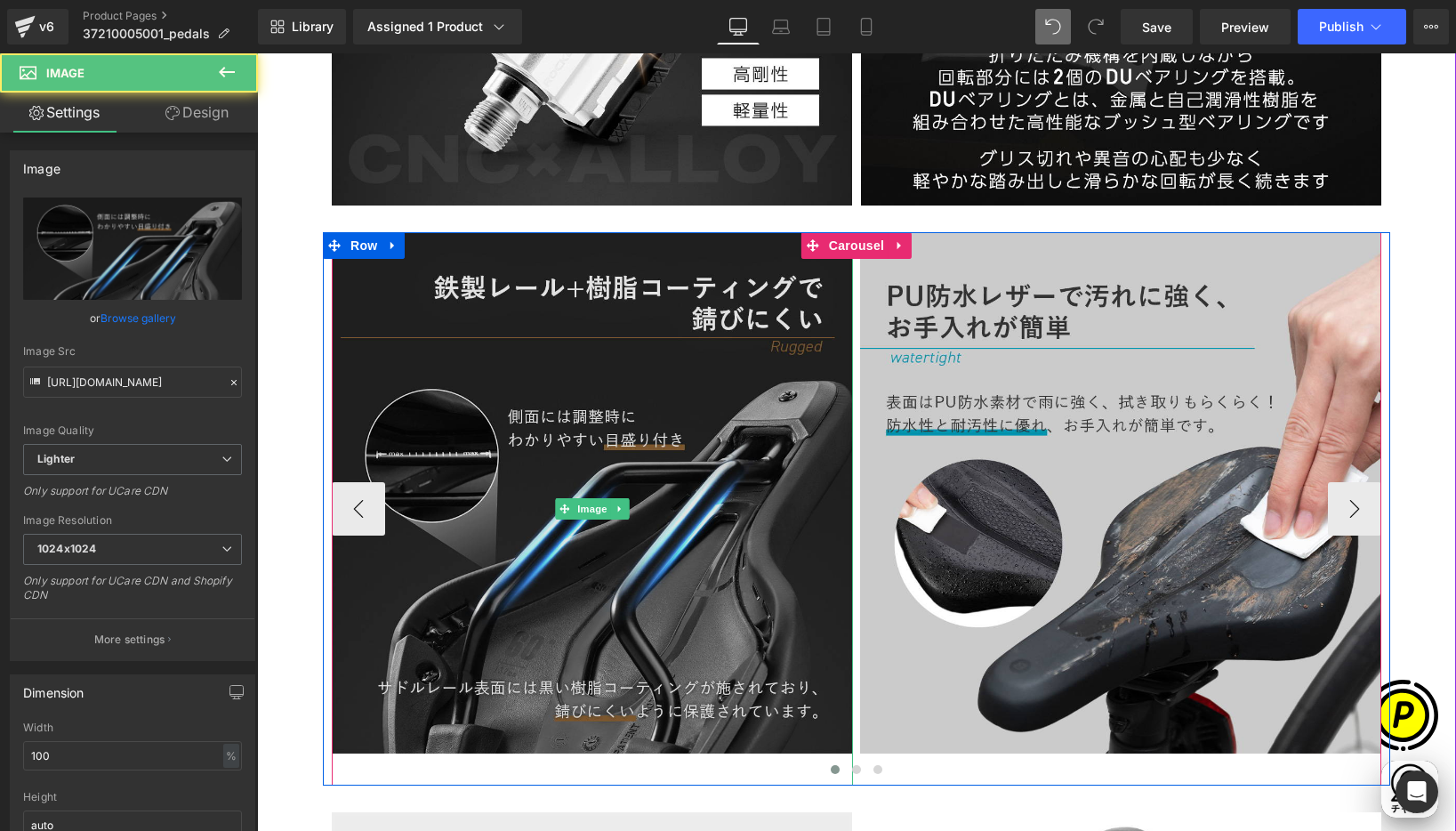
click at [542, 337] on img at bounding box center [592, 509] width 521 height 553
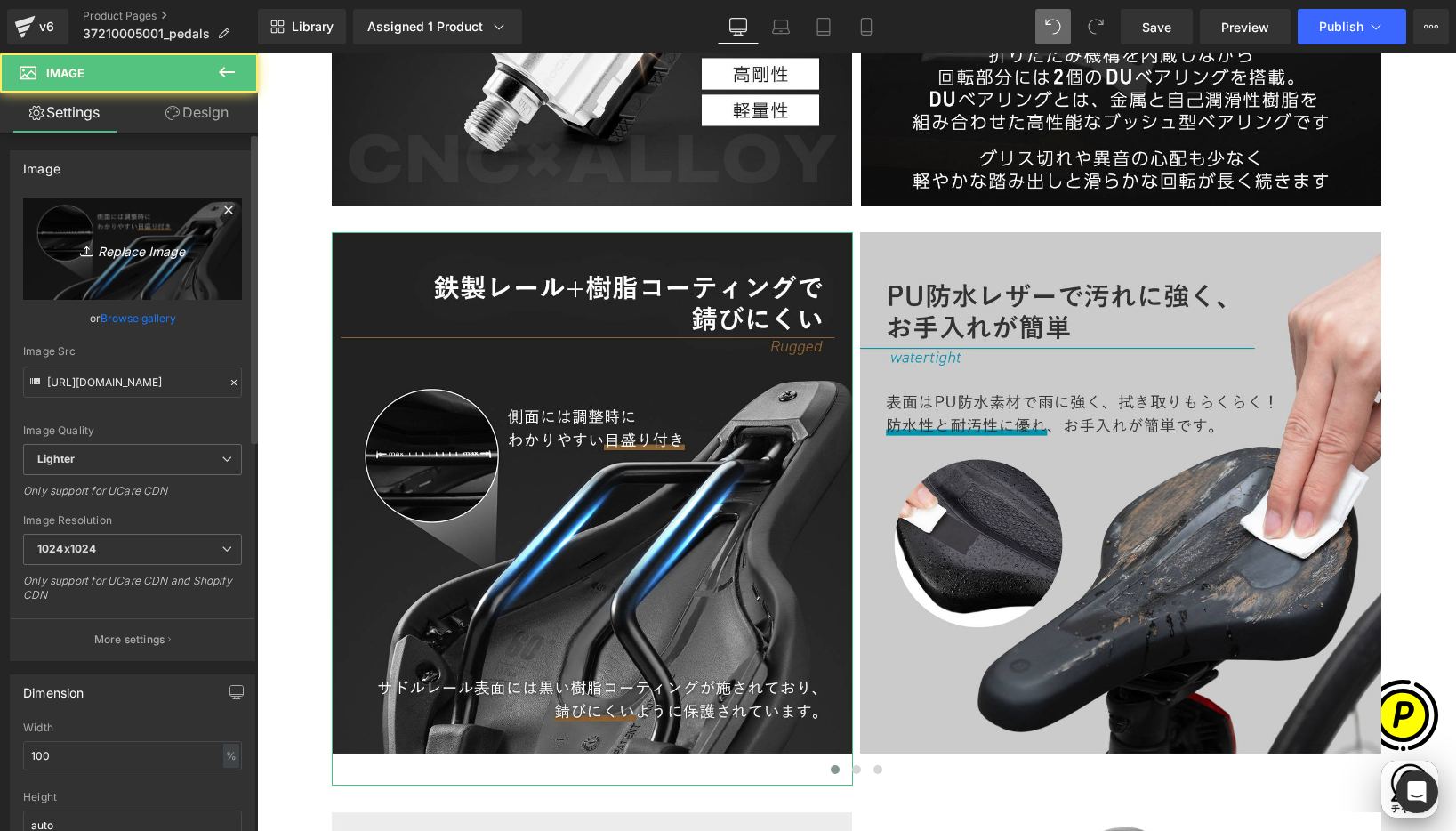
click at [178, 258] on icon "Replace Image" at bounding box center [133, 248] width 143 height 22
type input "C:\fakepath\37210005001-8.jpg"
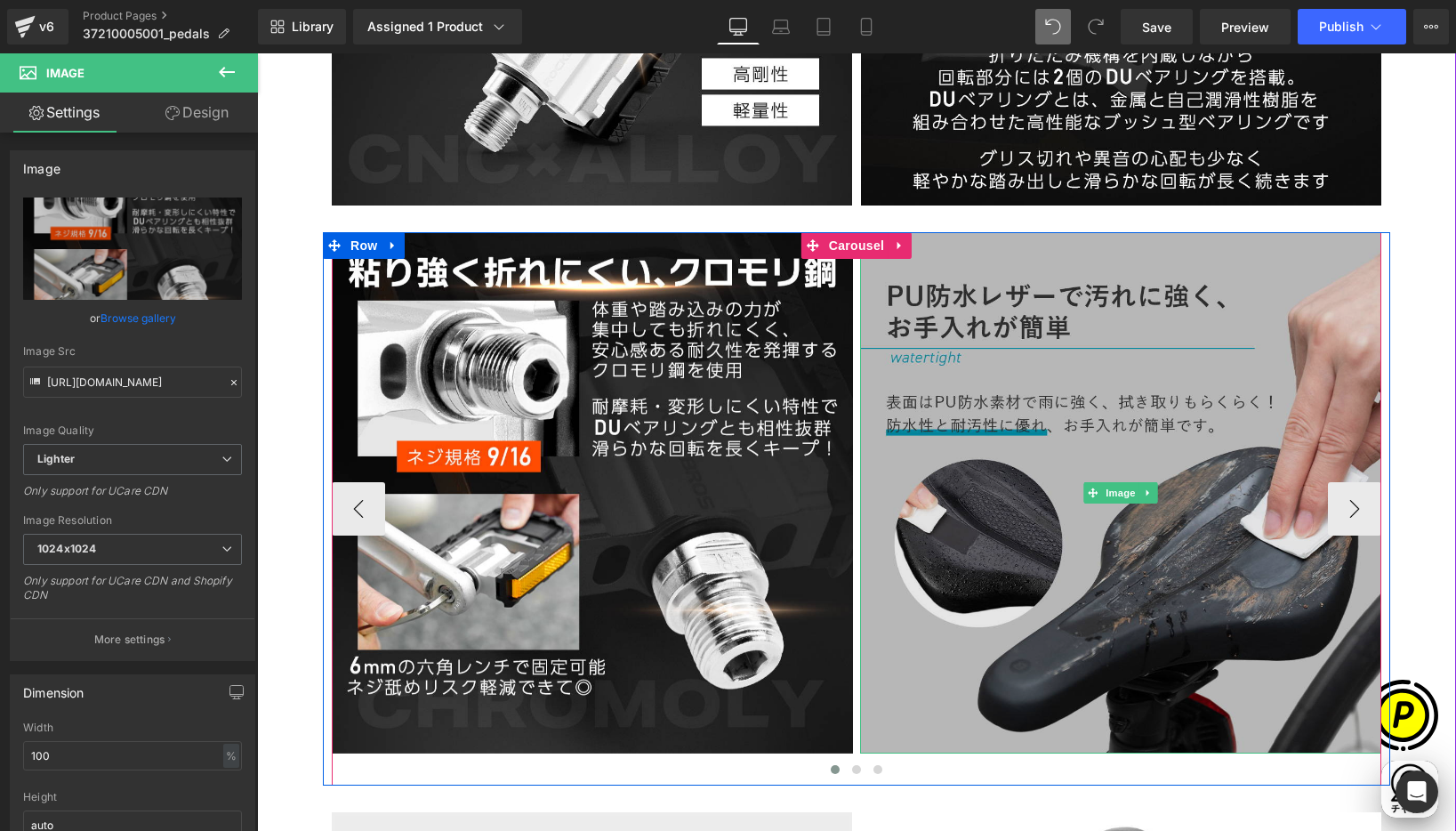
click at [1002, 386] on img at bounding box center [1121, 493] width 521 height 521
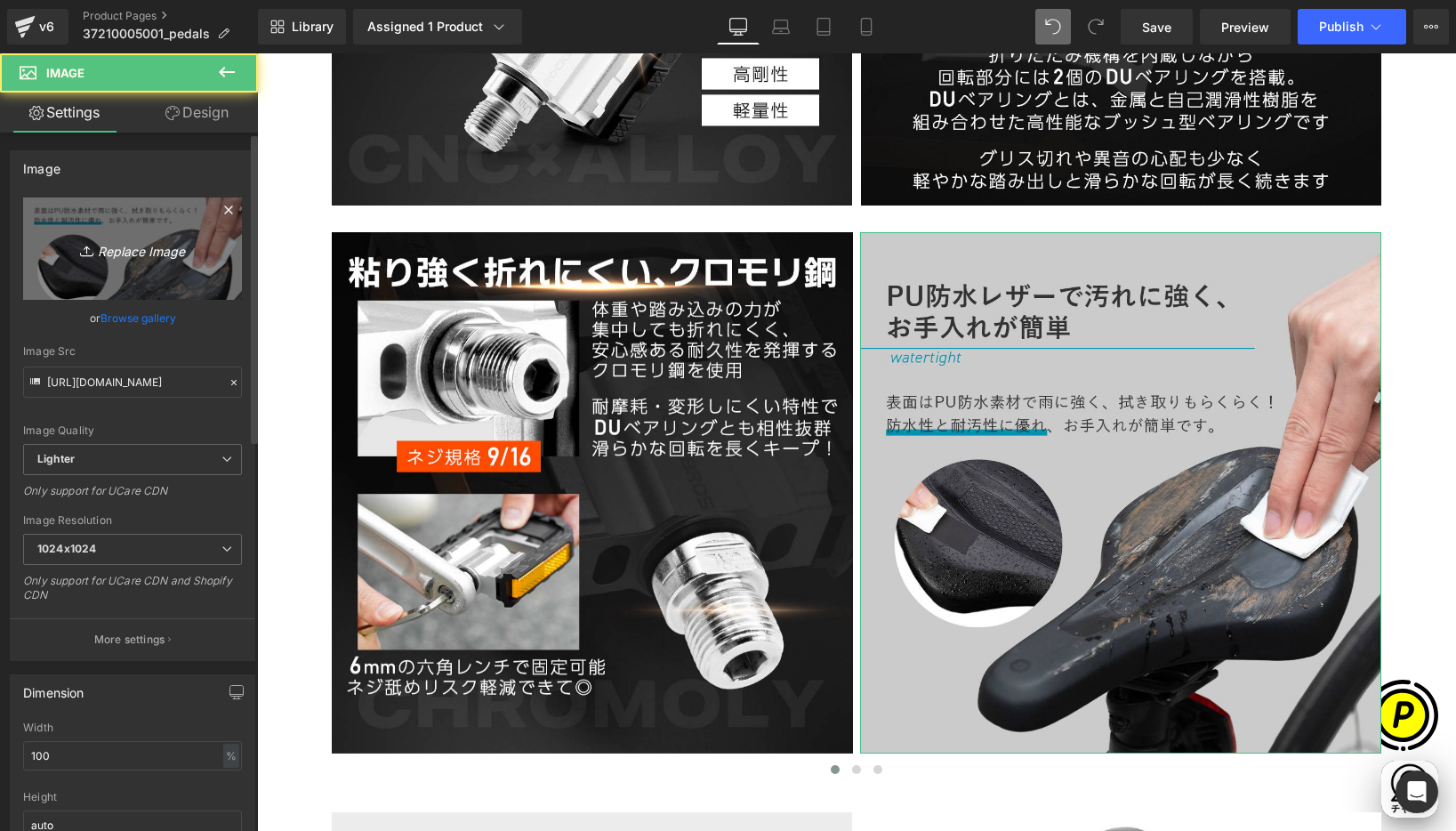
click at [187, 257] on icon "Replace Image" at bounding box center [133, 248] width 143 height 22
type input "C:\fakepath\37210005001-9.jpg"
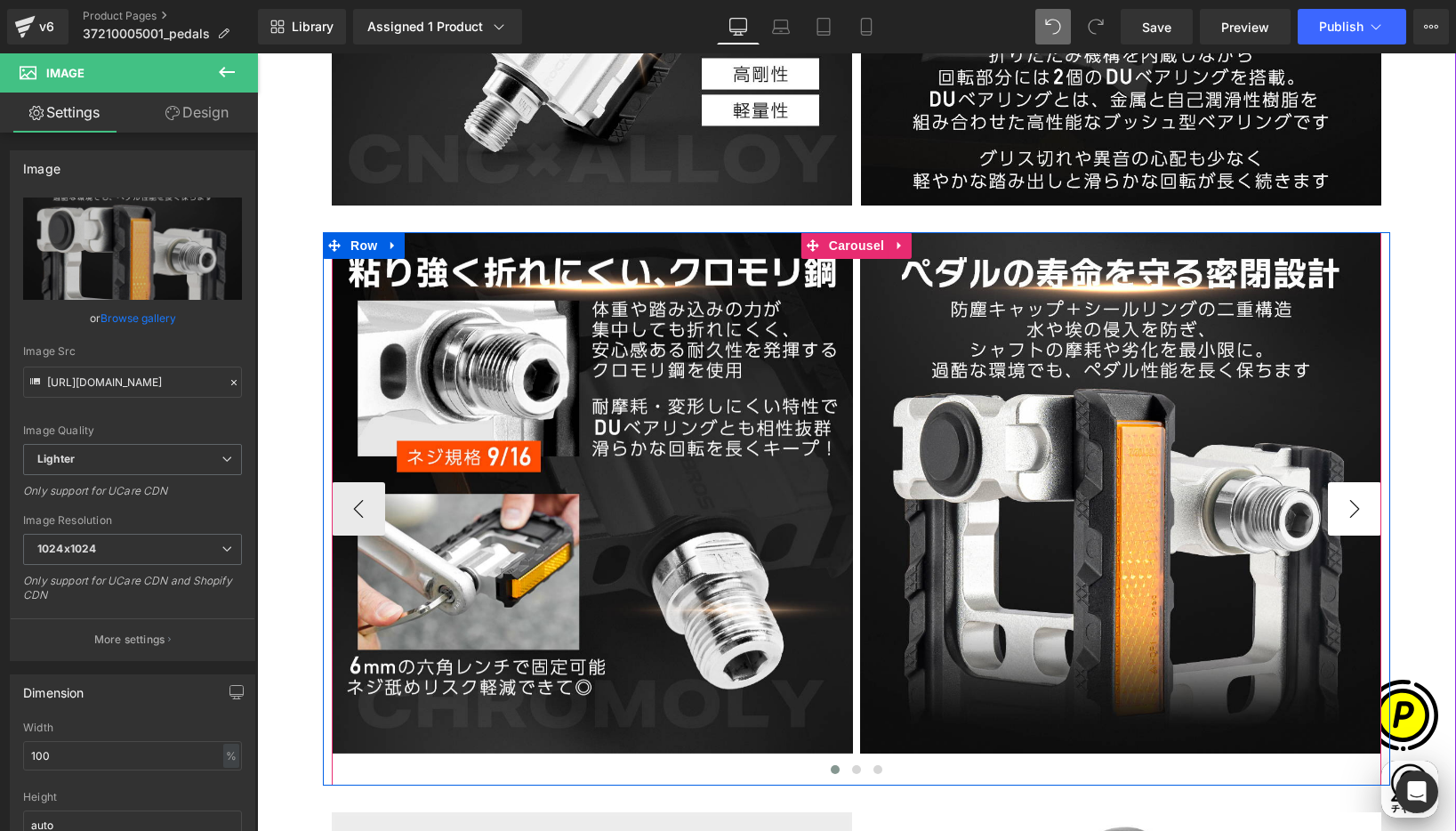
scroll to position [0, 347]
click at [1345, 508] on button "›" at bounding box center [1354, 509] width 54 height 54
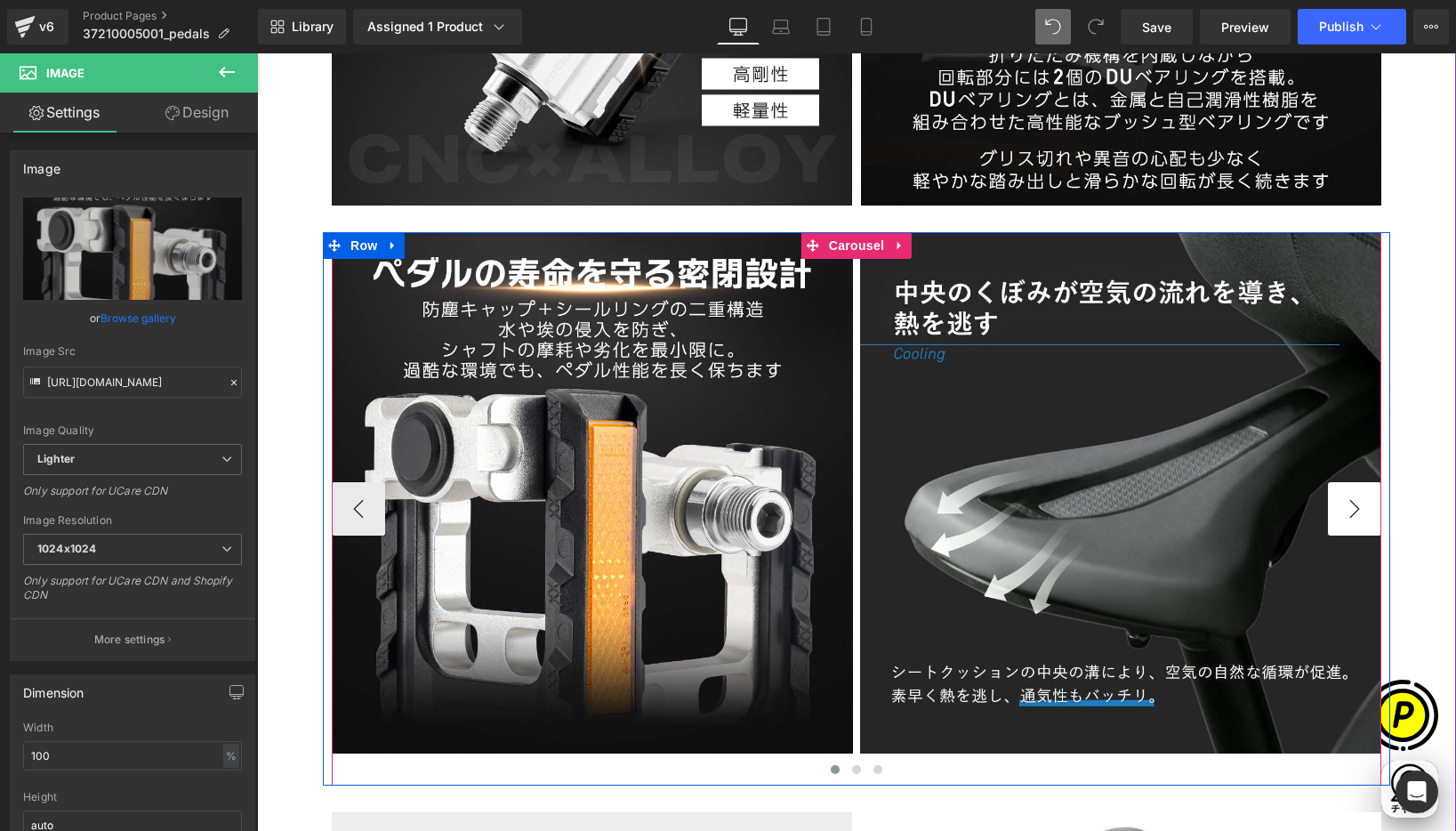
click at [1345, 508] on button "›" at bounding box center [1354, 509] width 54 height 54
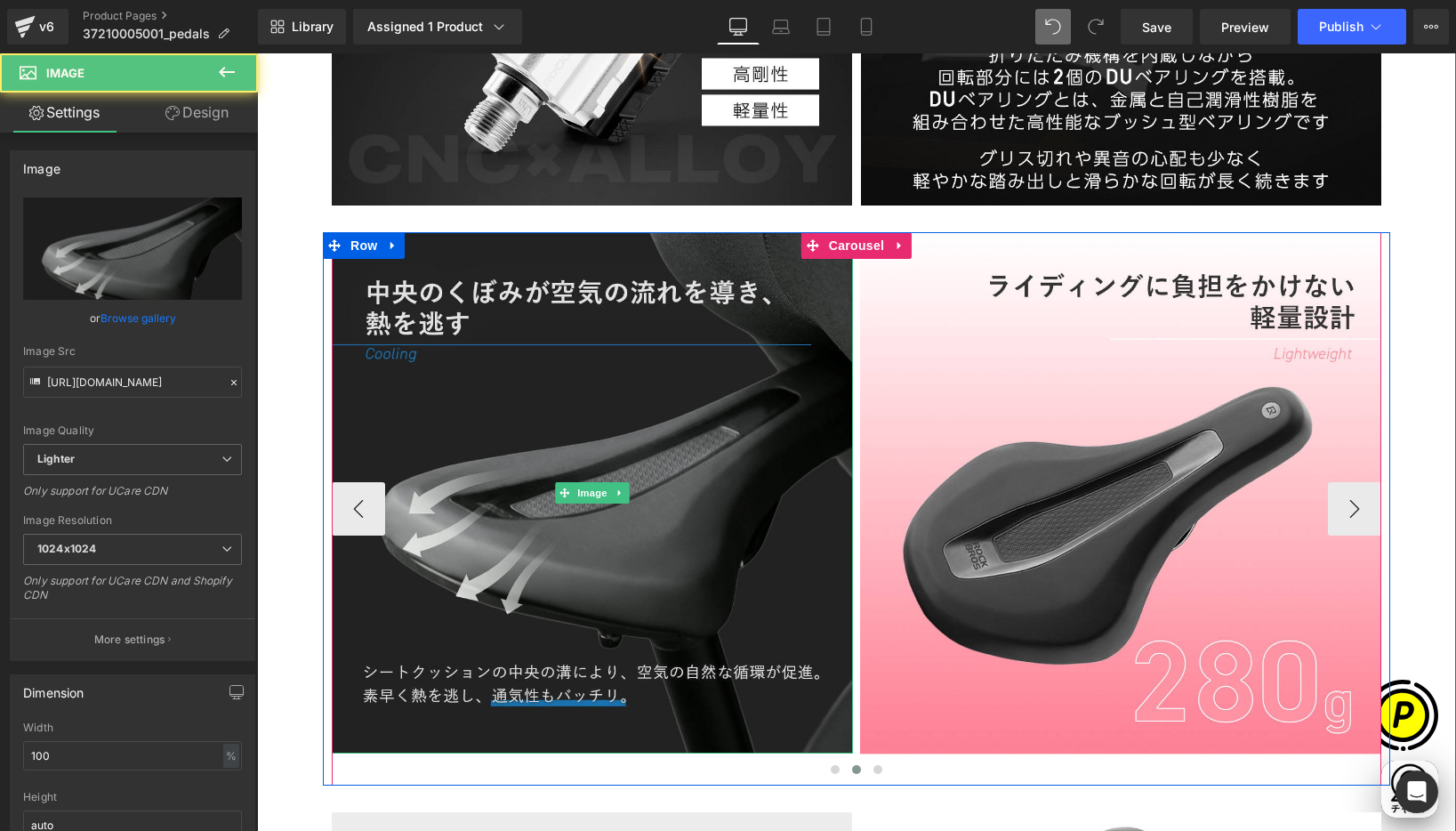
click at [575, 305] on img at bounding box center [592, 493] width 521 height 521
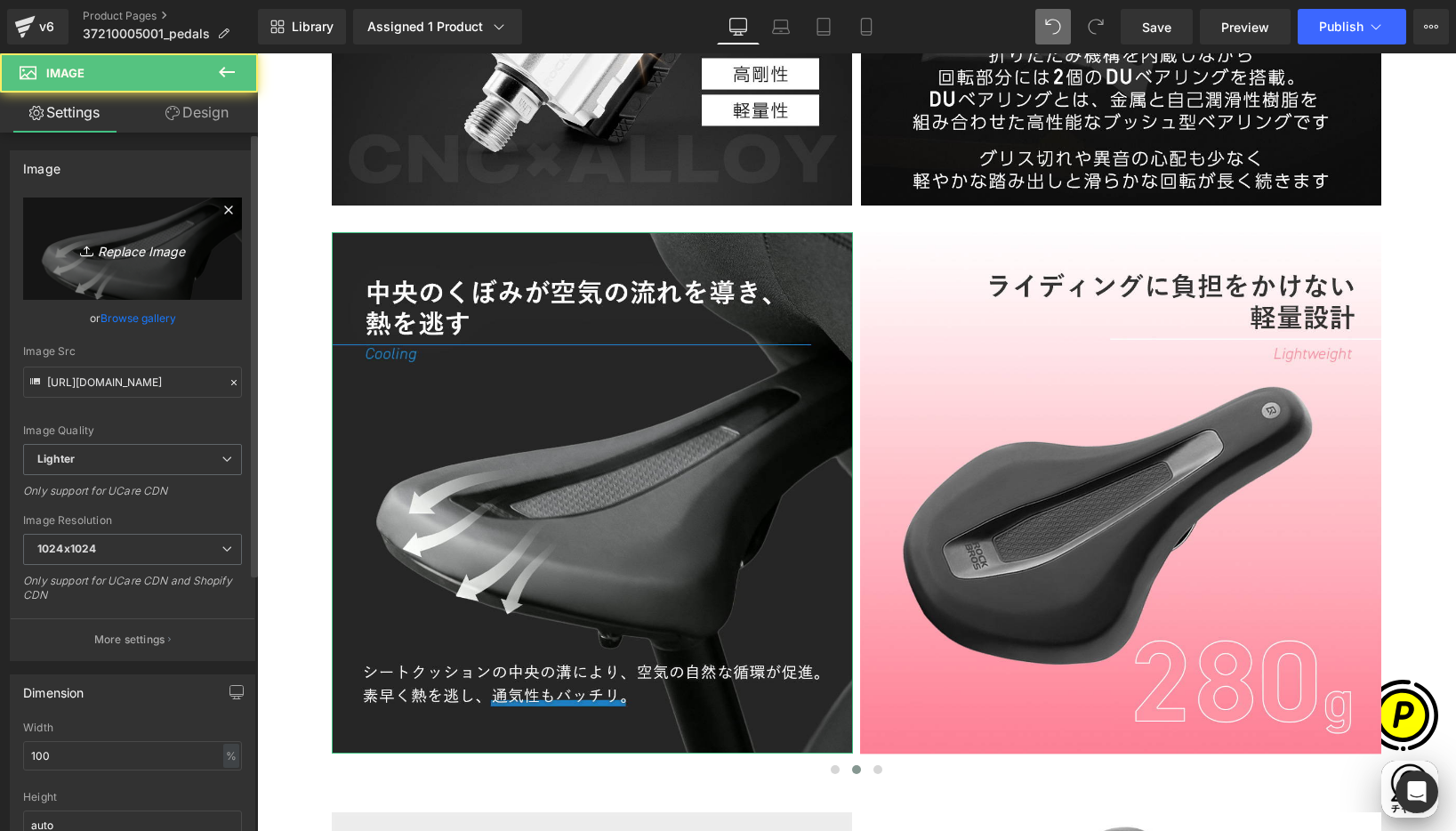
click at [128, 212] on link "Replace Image" at bounding box center [132, 248] width 219 height 103
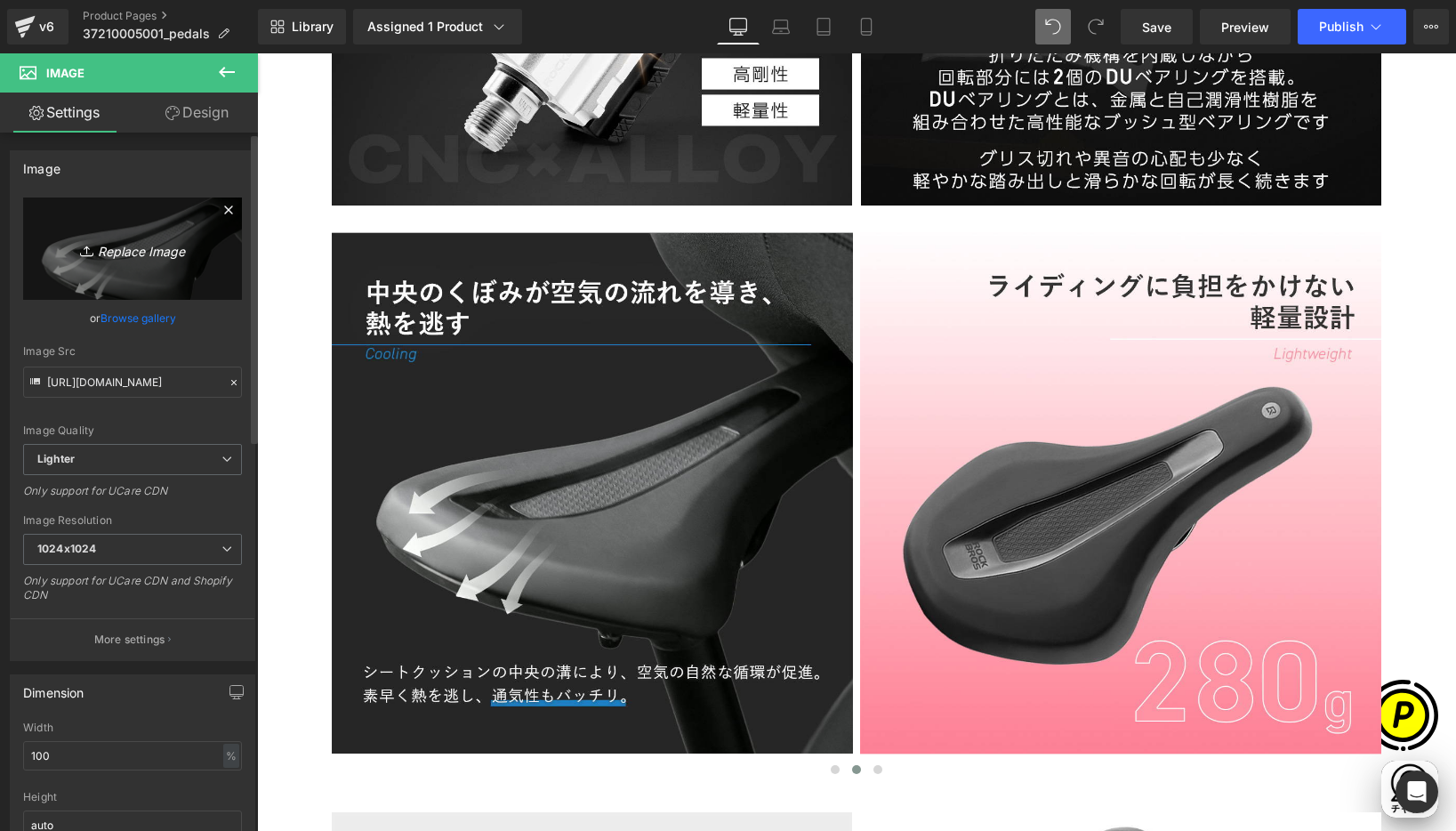
type input "C:\fakepath\37210005001-10.jpg"
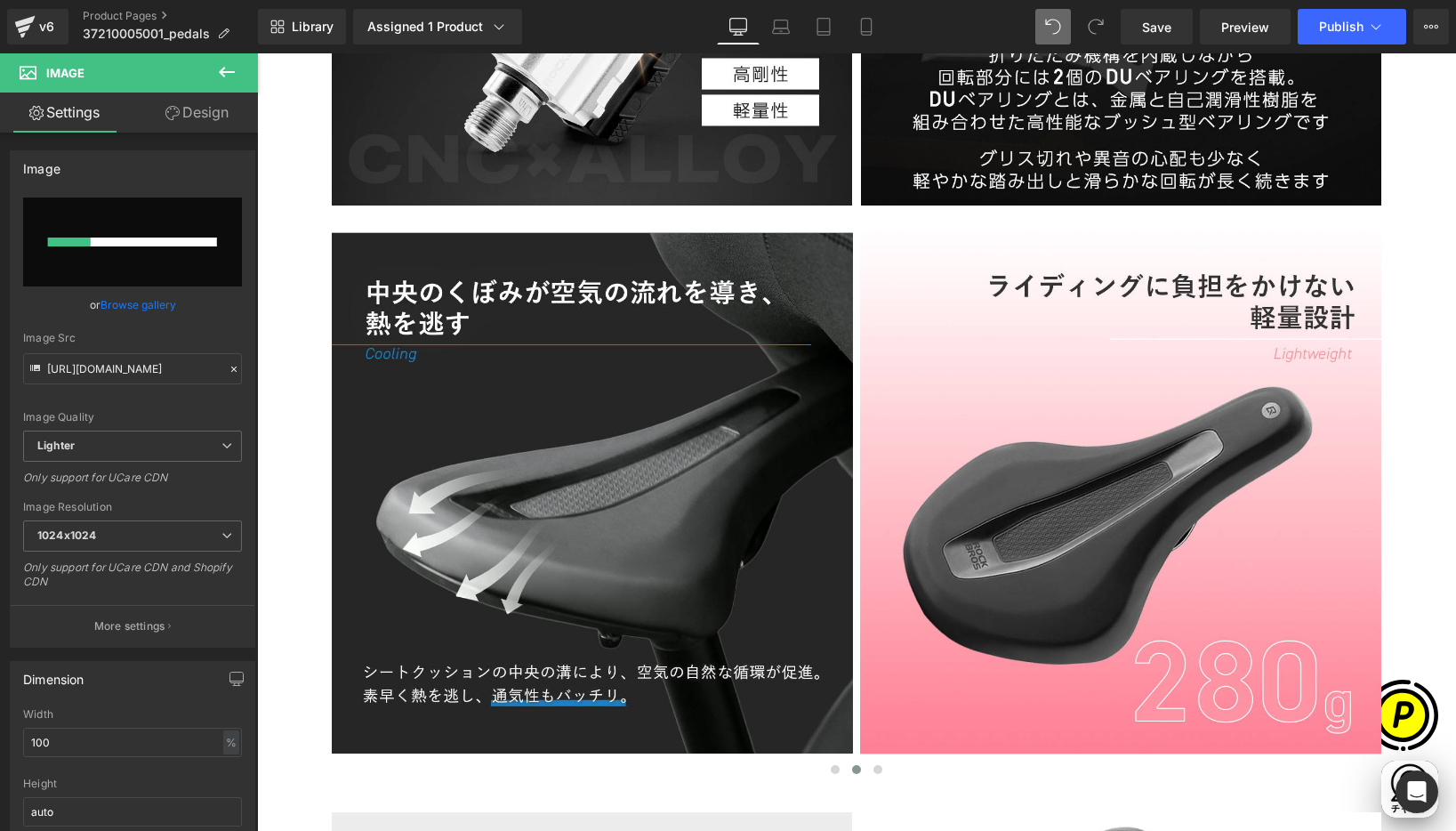
scroll to position [0, 694]
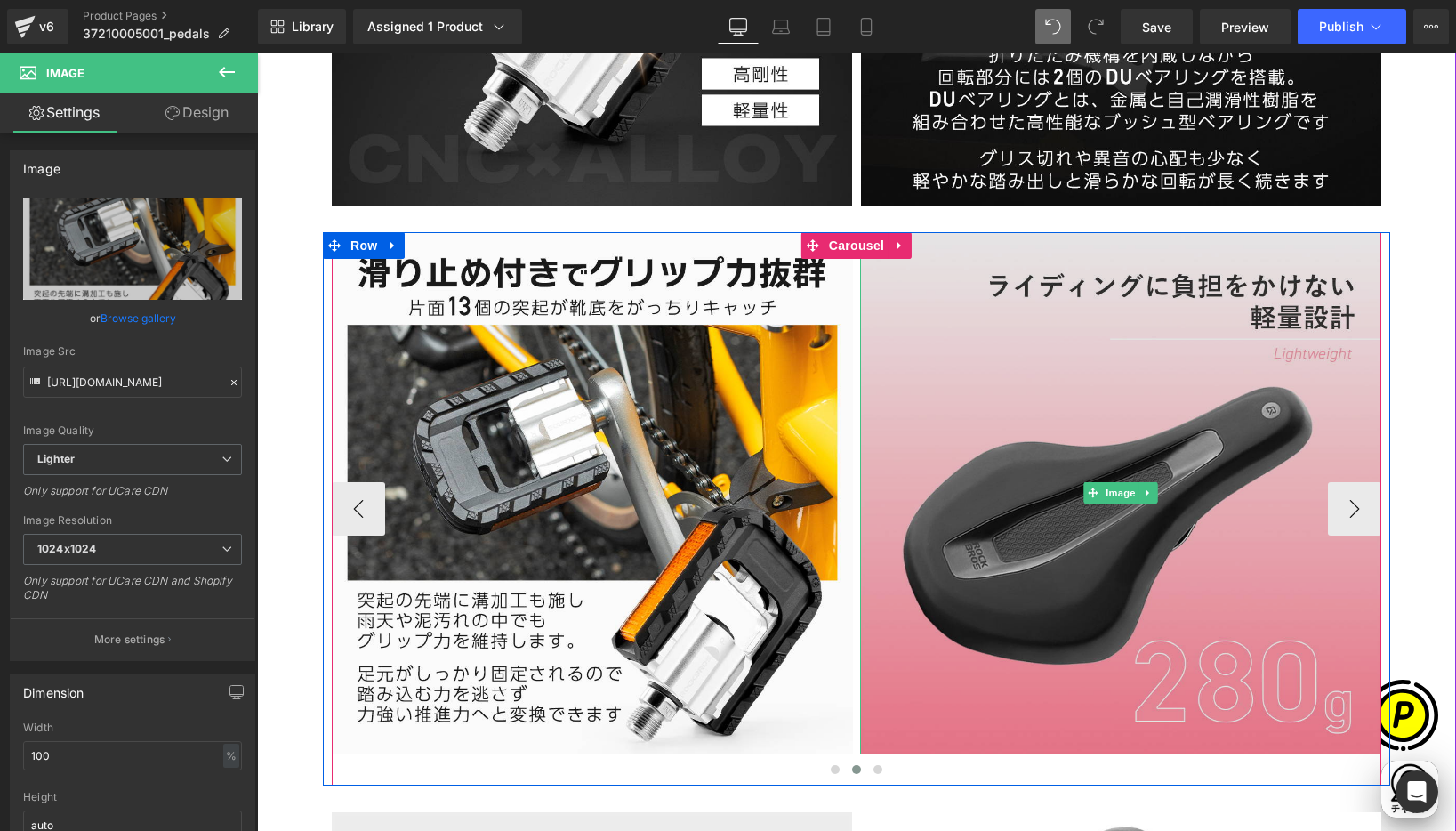
click at [1050, 379] on img at bounding box center [1121, 493] width 521 height 522
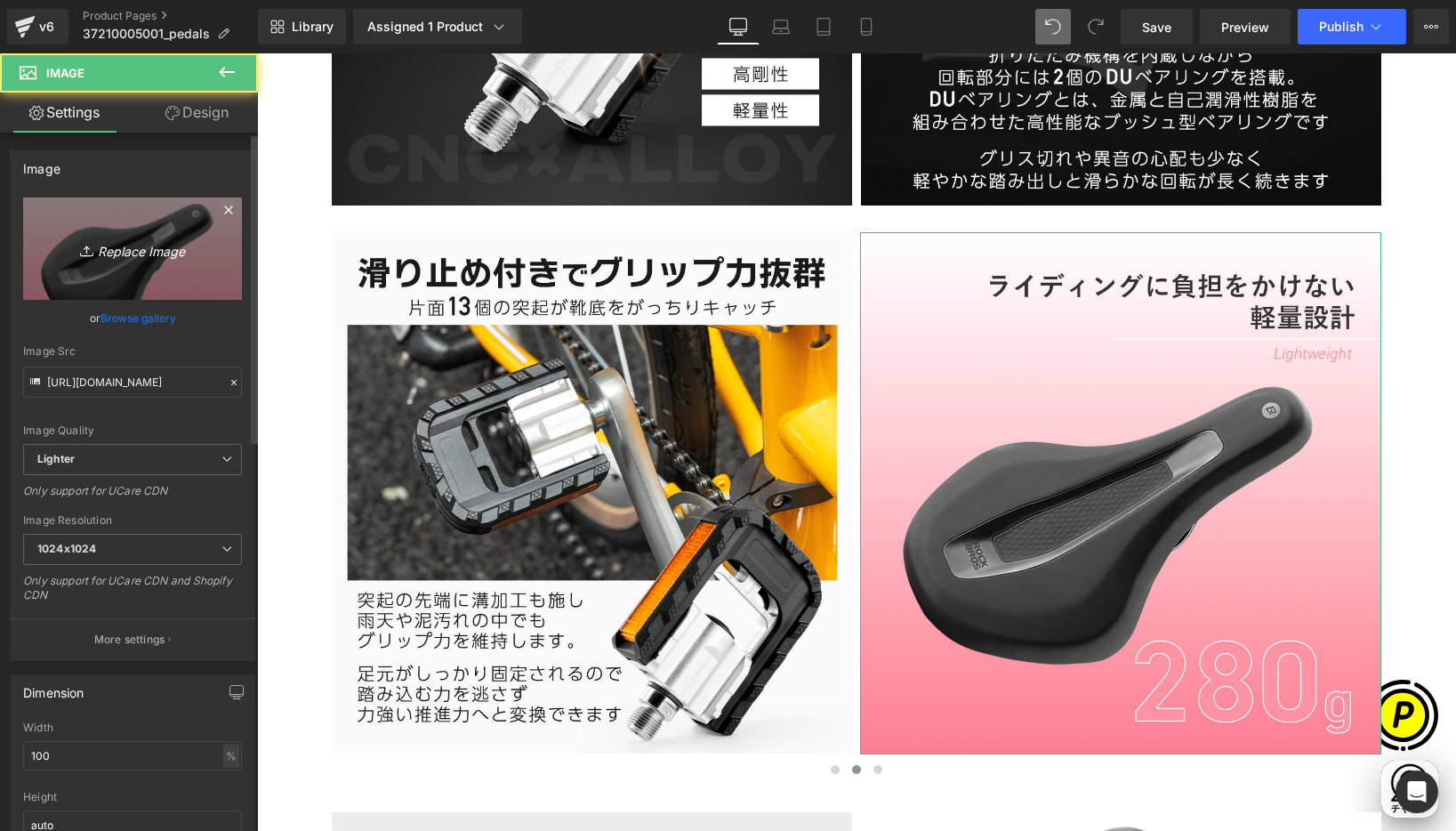
click at [163, 248] on icon "Replace Image" at bounding box center [133, 248] width 143 height 22
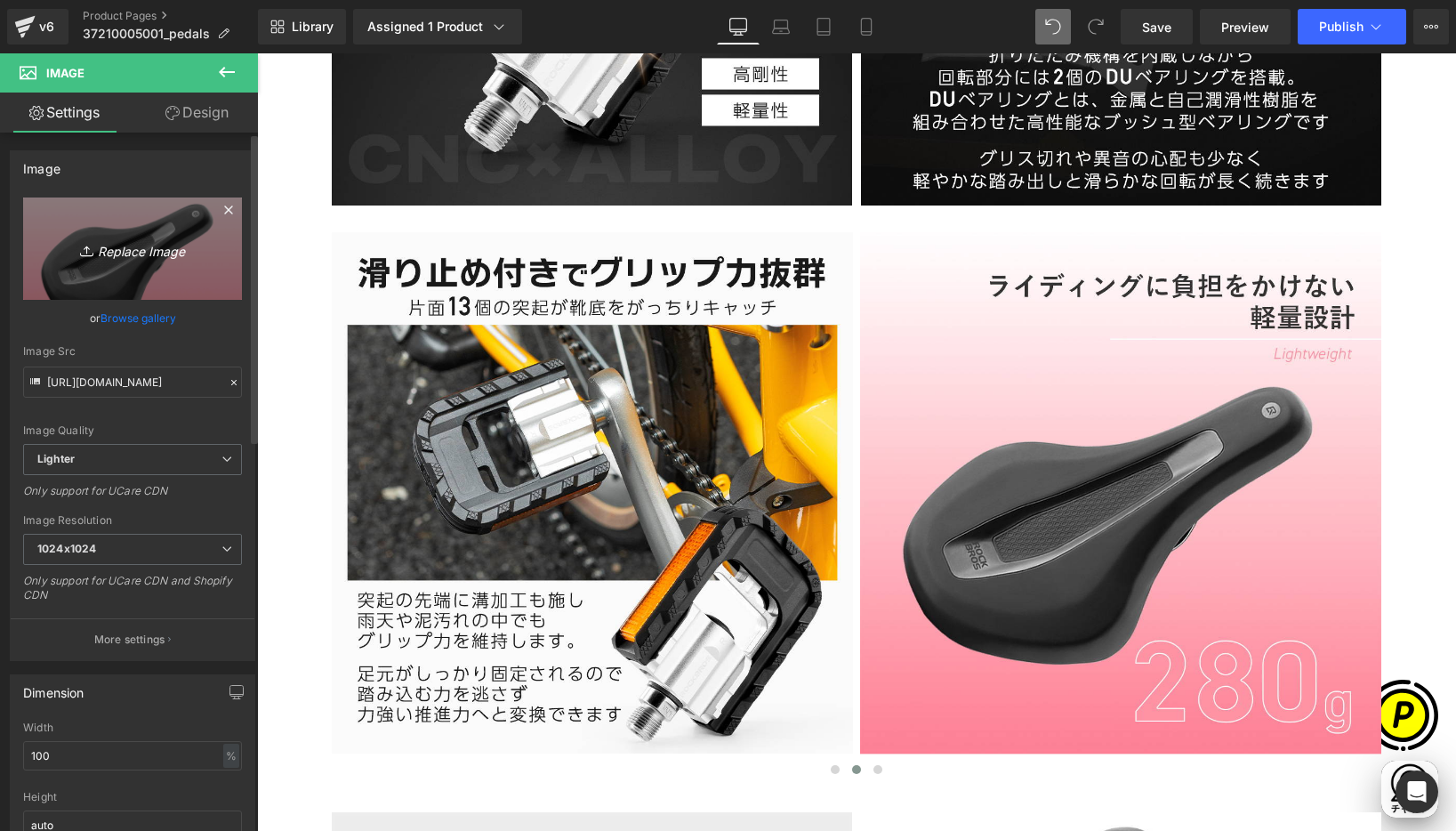
scroll to position [0, 0]
type input "C:\fakepath\37210005001-11.jpg"
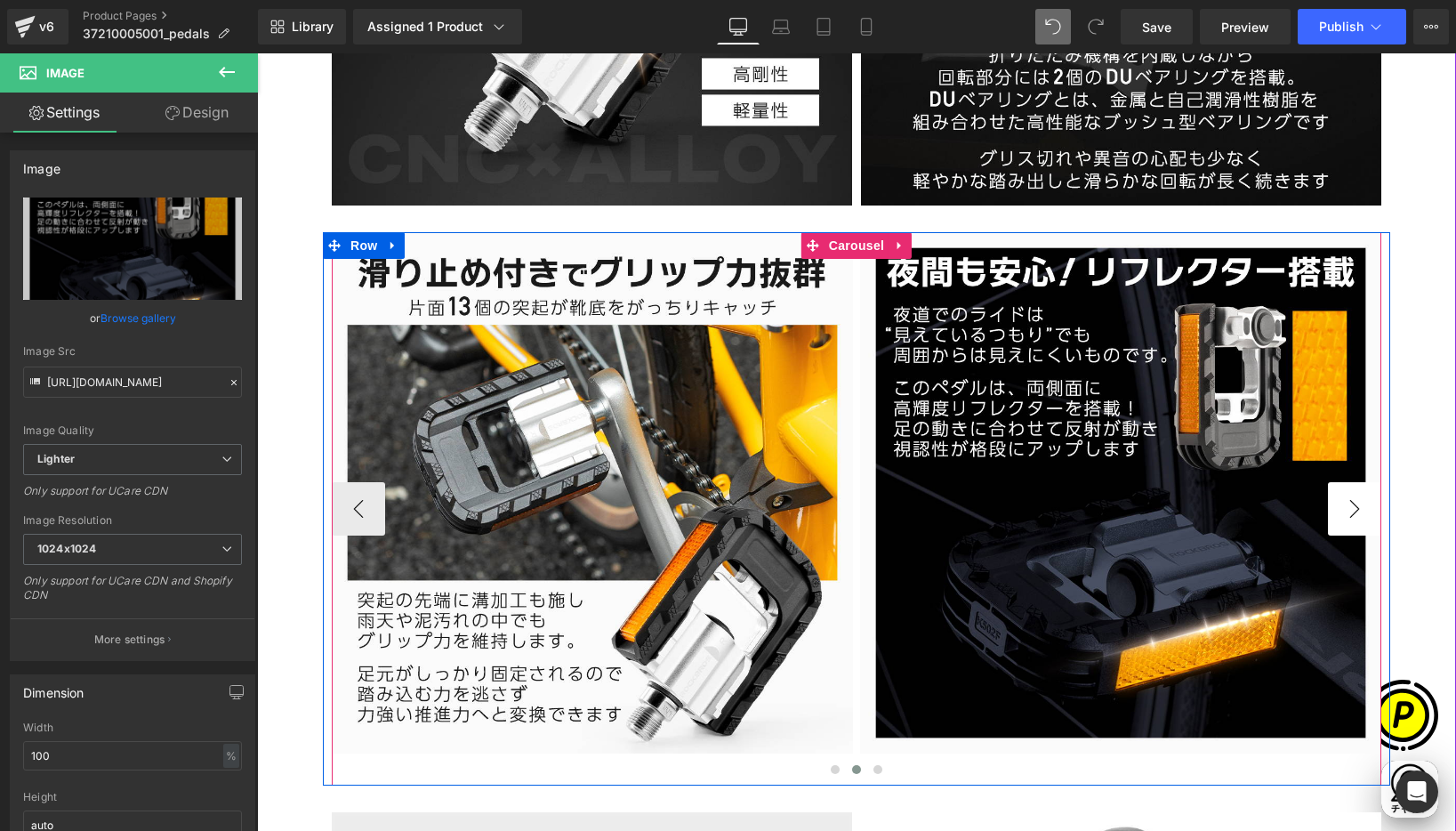
click at [1347, 495] on button "›" at bounding box center [1354, 509] width 54 height 54
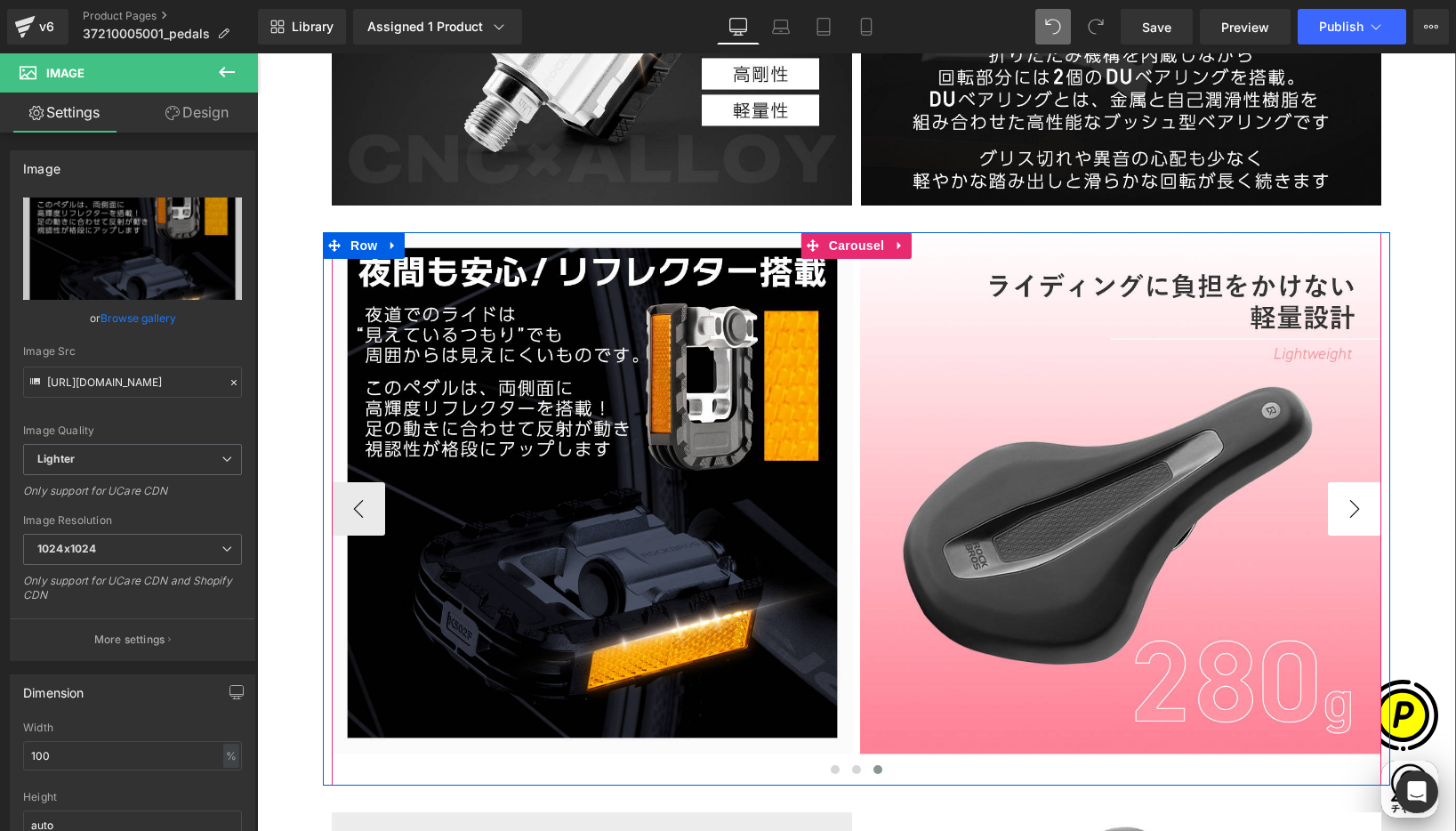
click at [1347, 497] on button "›" at bounding box center [1354, 509] width 54 height 54
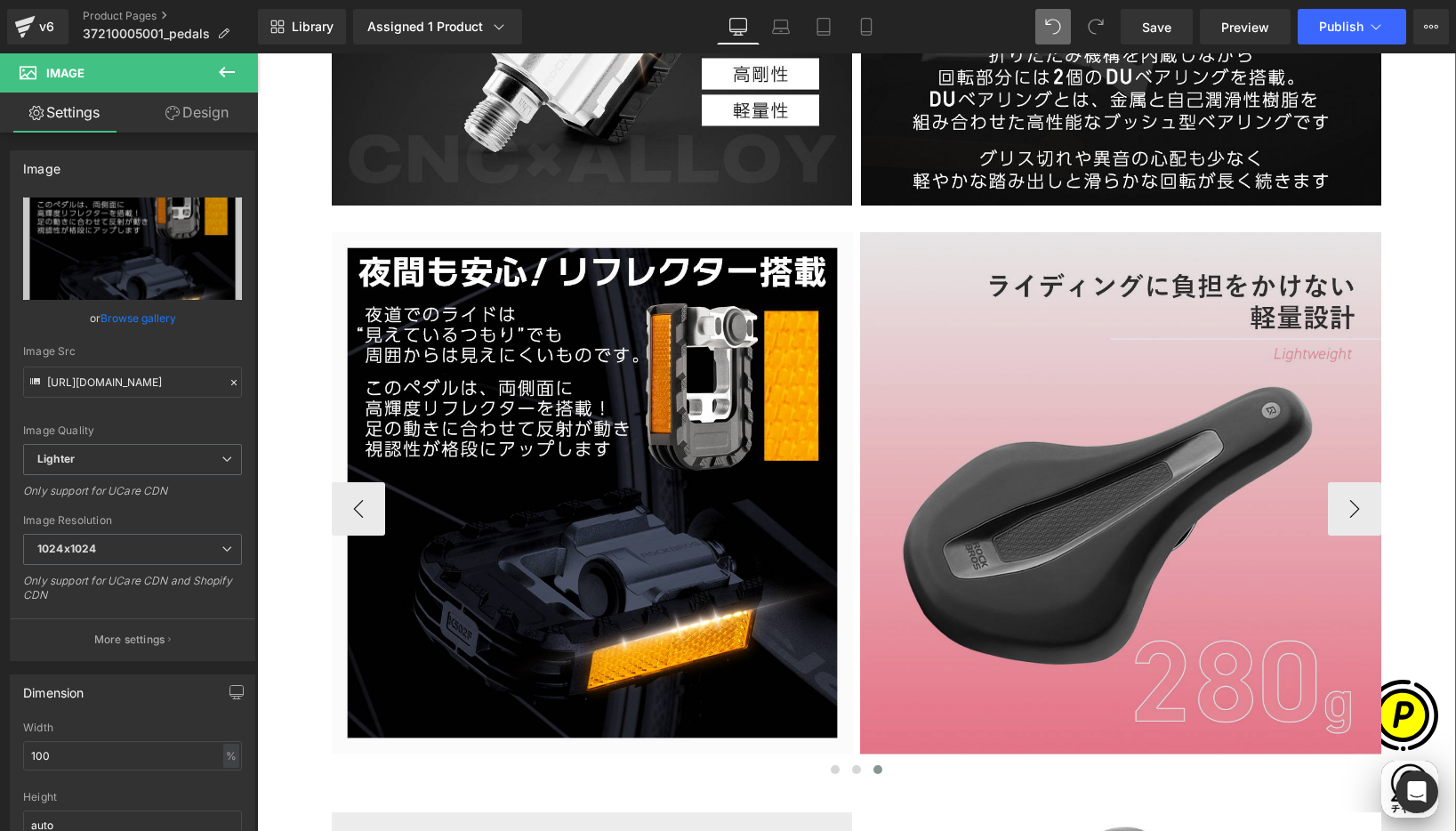
scroll to position [0, 347]
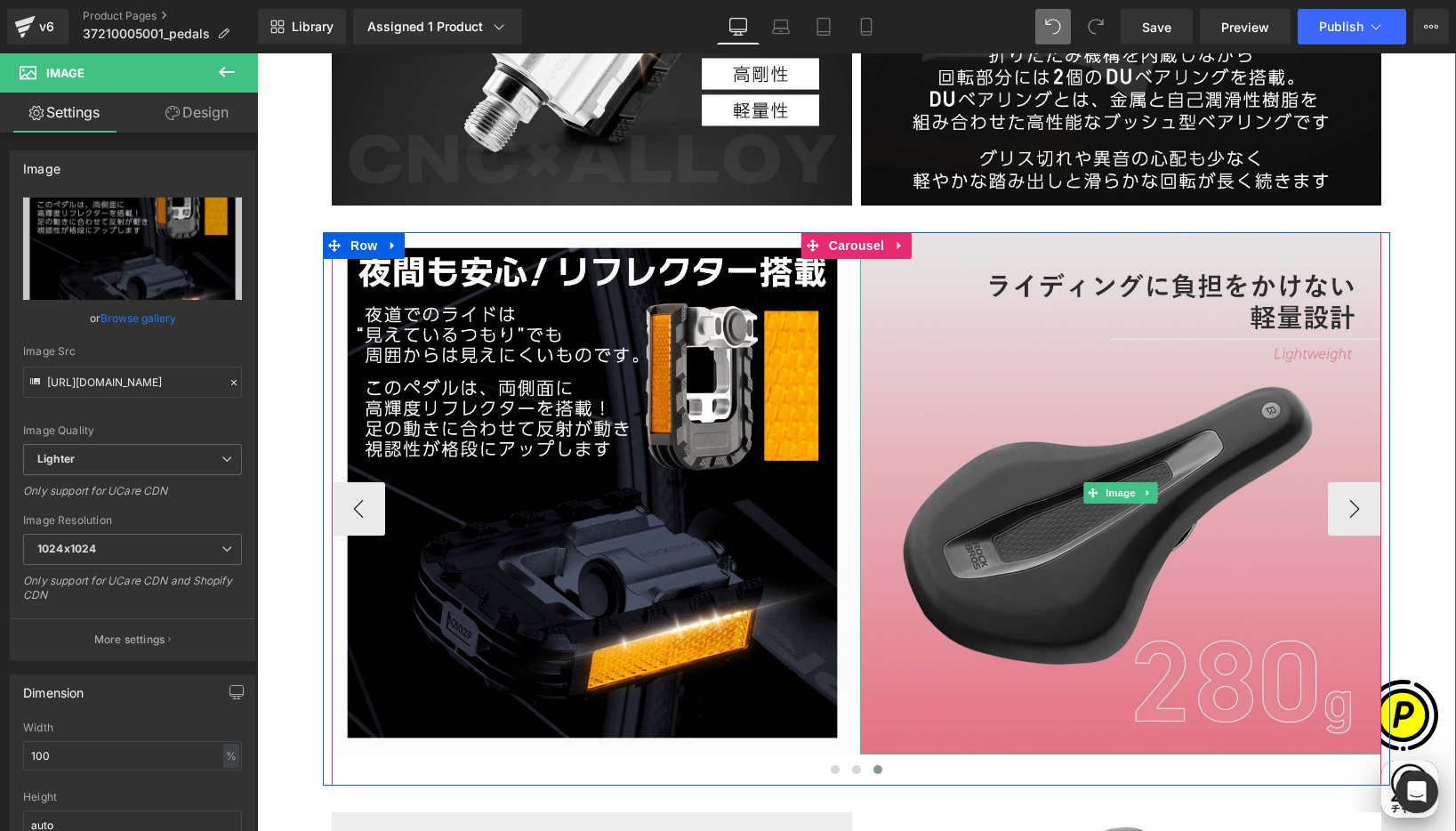
click at [1125, 393] on img at bounding box center [1121, 493] width 521 height 522
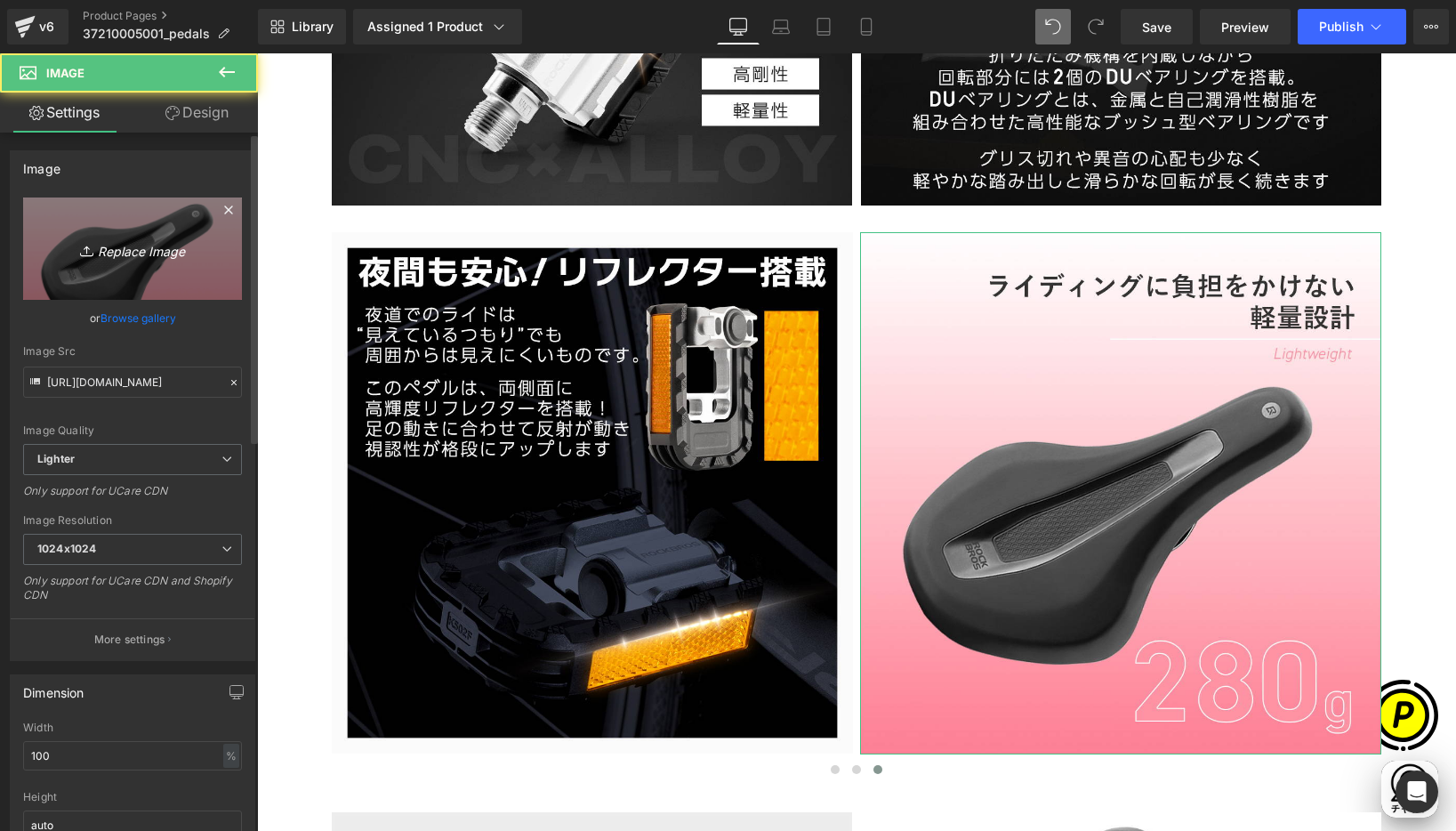
click at [112, 237] on icon "Replace Image" at bounding box center [133, 248] width 143 height 22
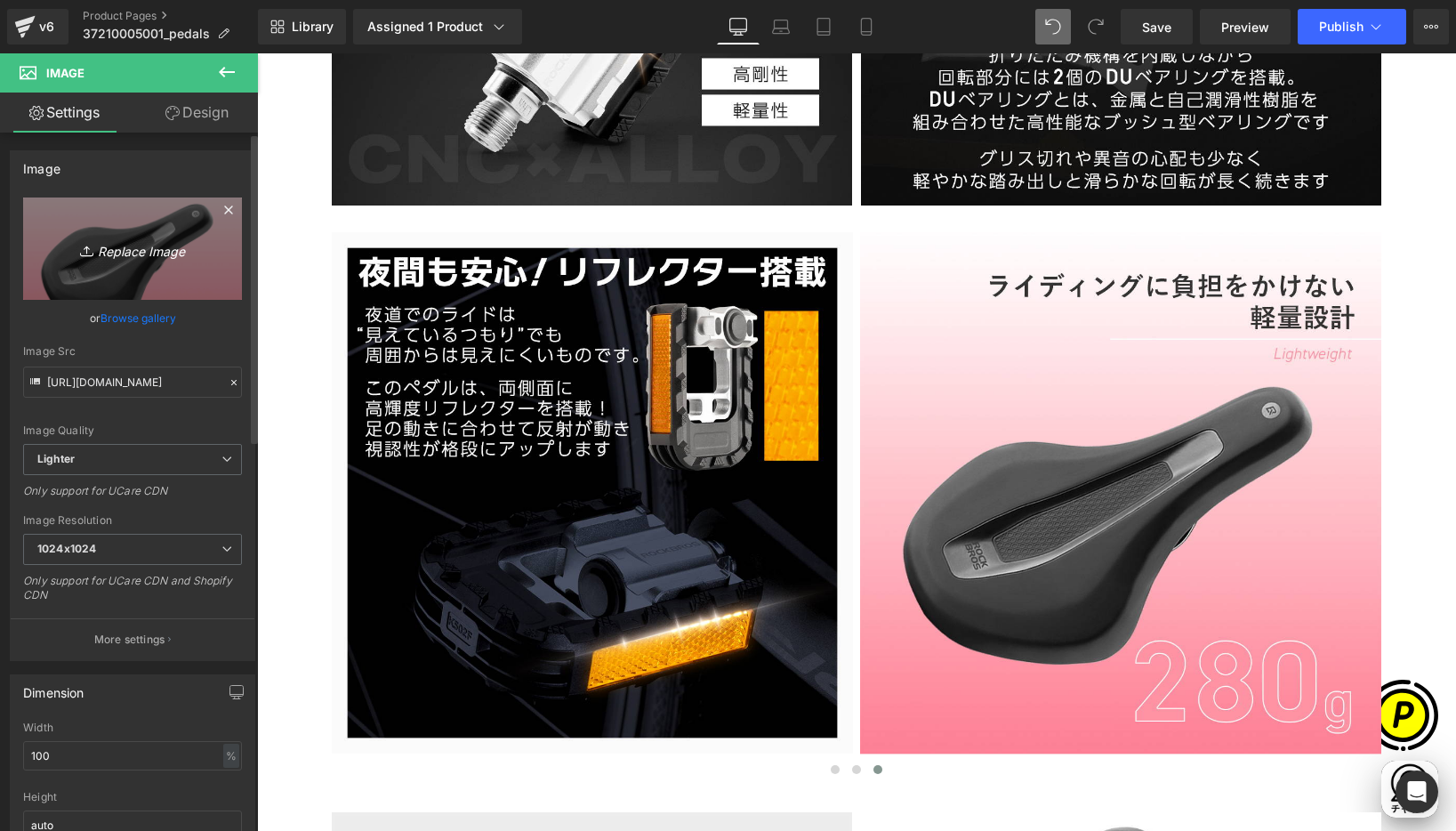
type input "C:\fakepath\37210005001-12.jpg"
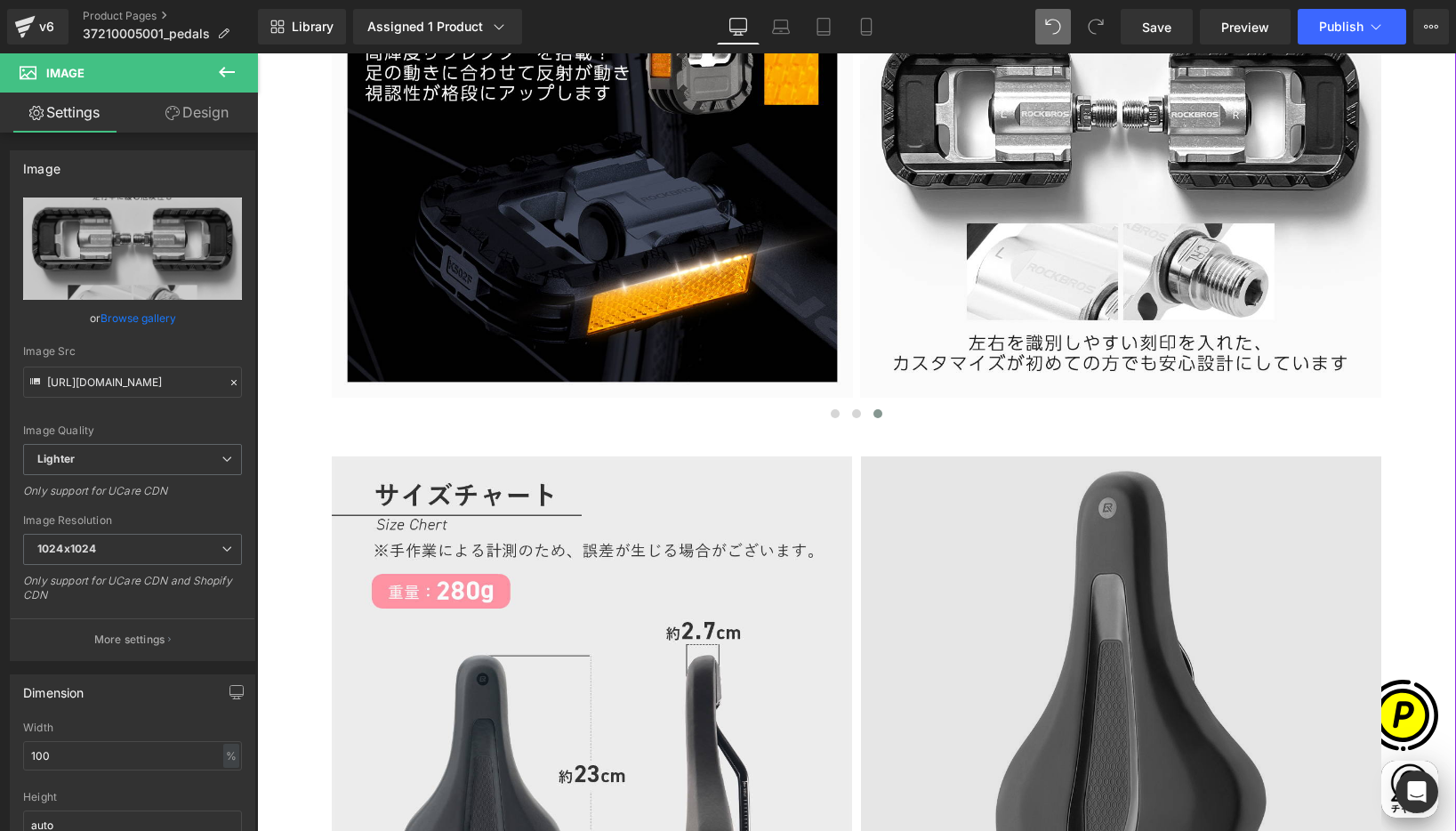
scroll to position [5604, 0]
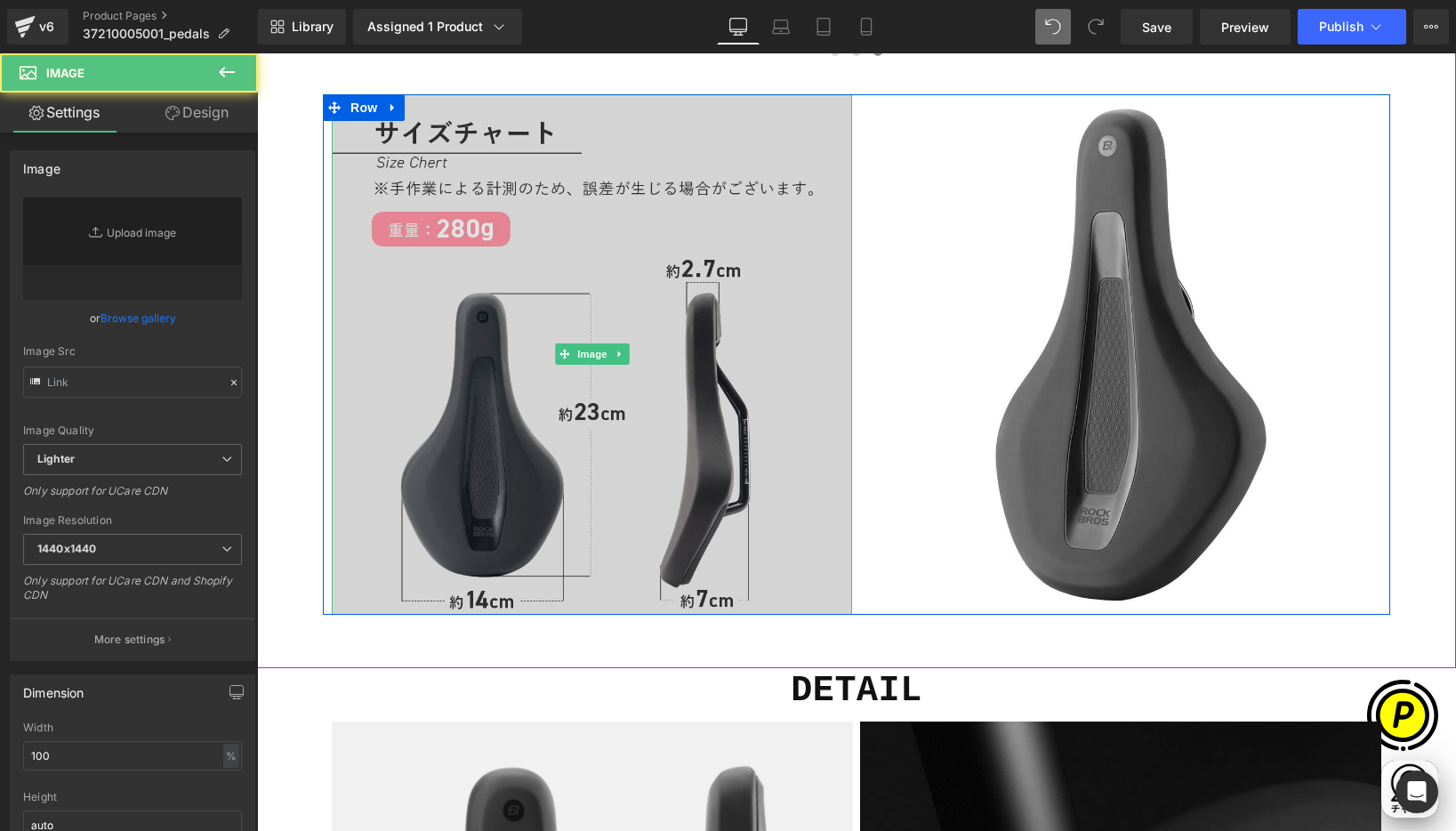
click at [668, 326] on img at bounding box center [592, 354] width 520 height 520
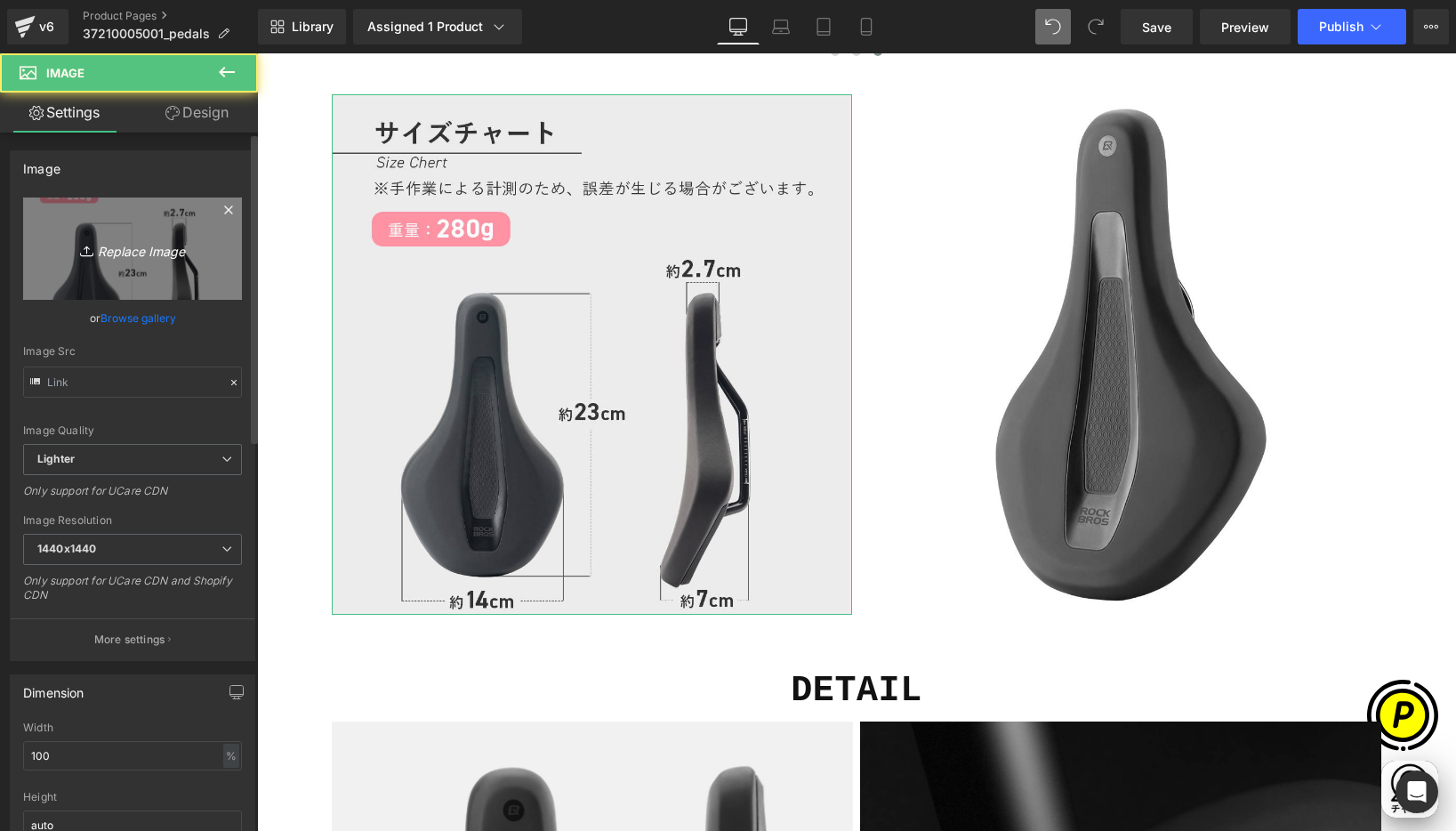
click at [156, 245] on icon "Replace Image" at bounding box center [133, 248] width 143 height 22
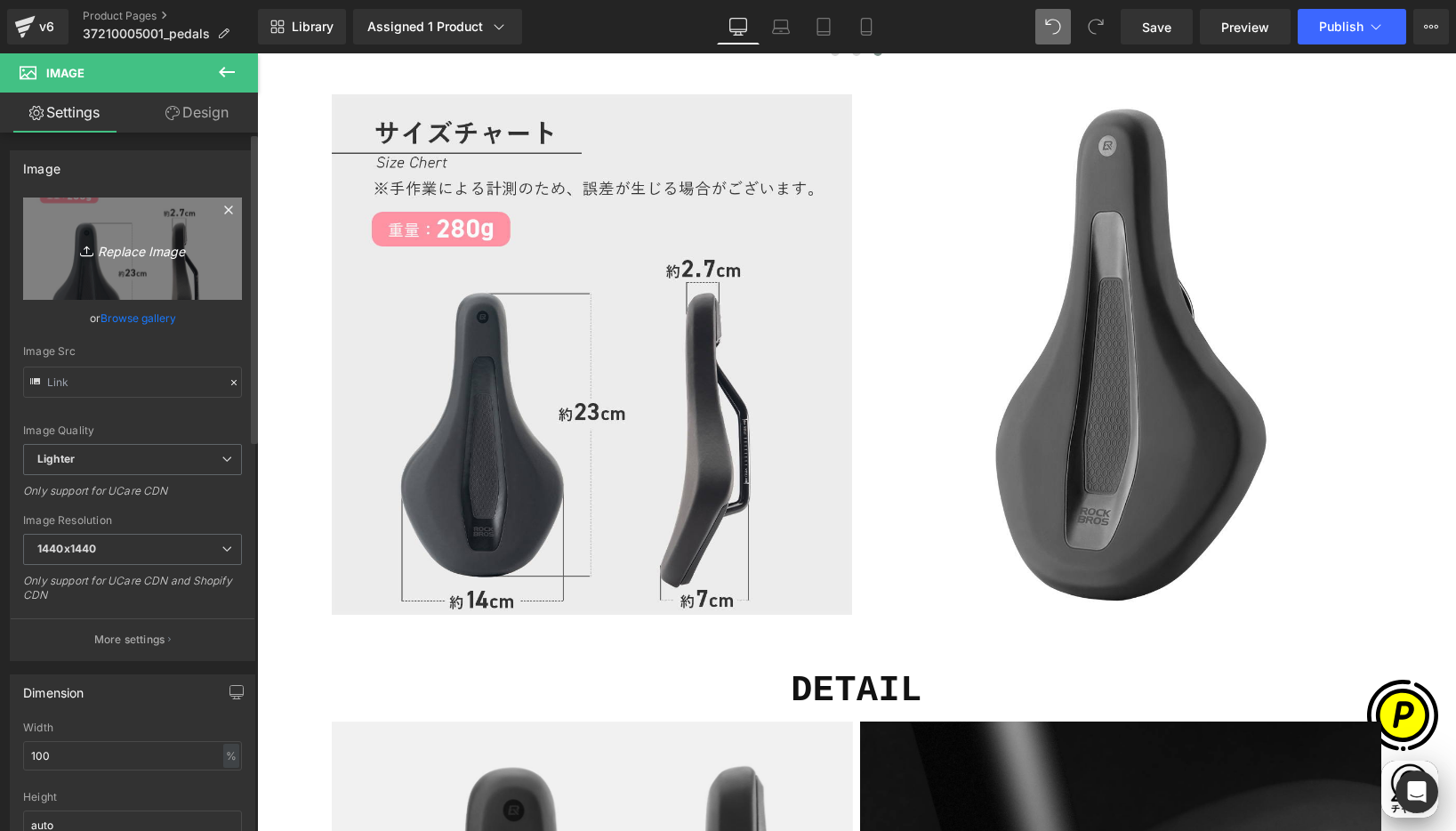
scroll to position [0, 0]
type input "C:\fakepath\37210005001-14.jpg"
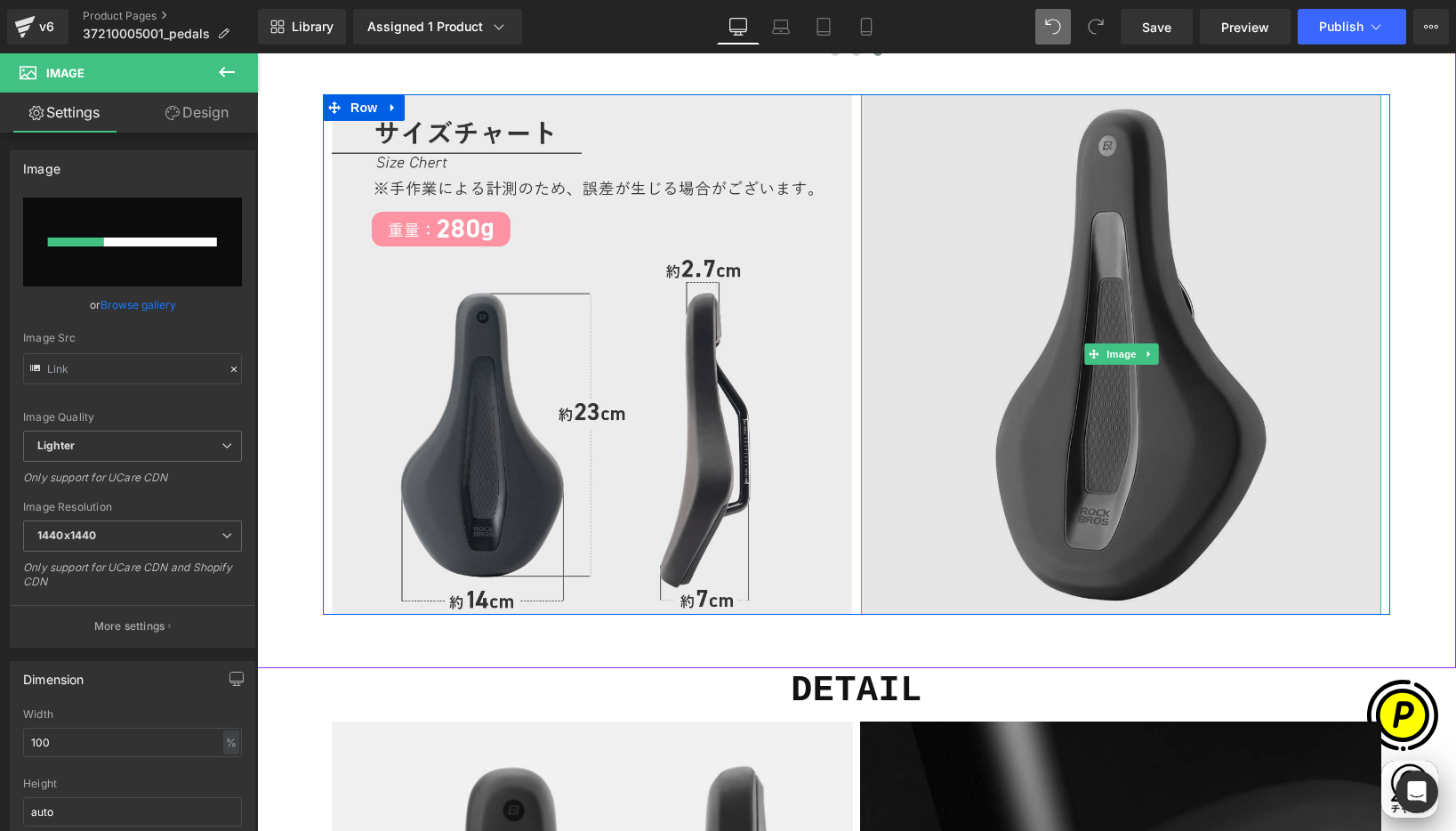
scroll to position [0, 347]
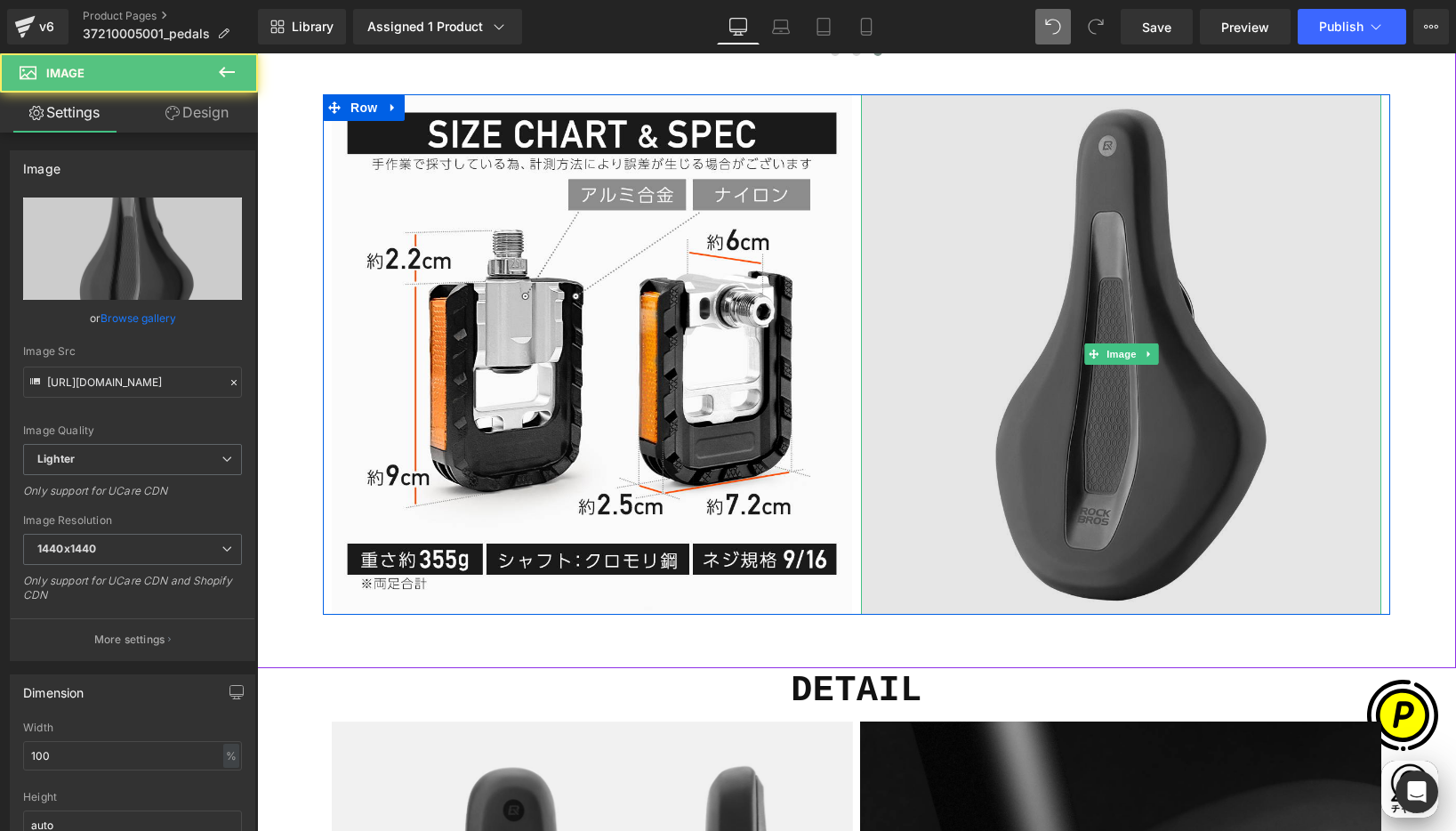
click at [1022, 263] on img at bounding box center [1121, 354] width 520 height 520
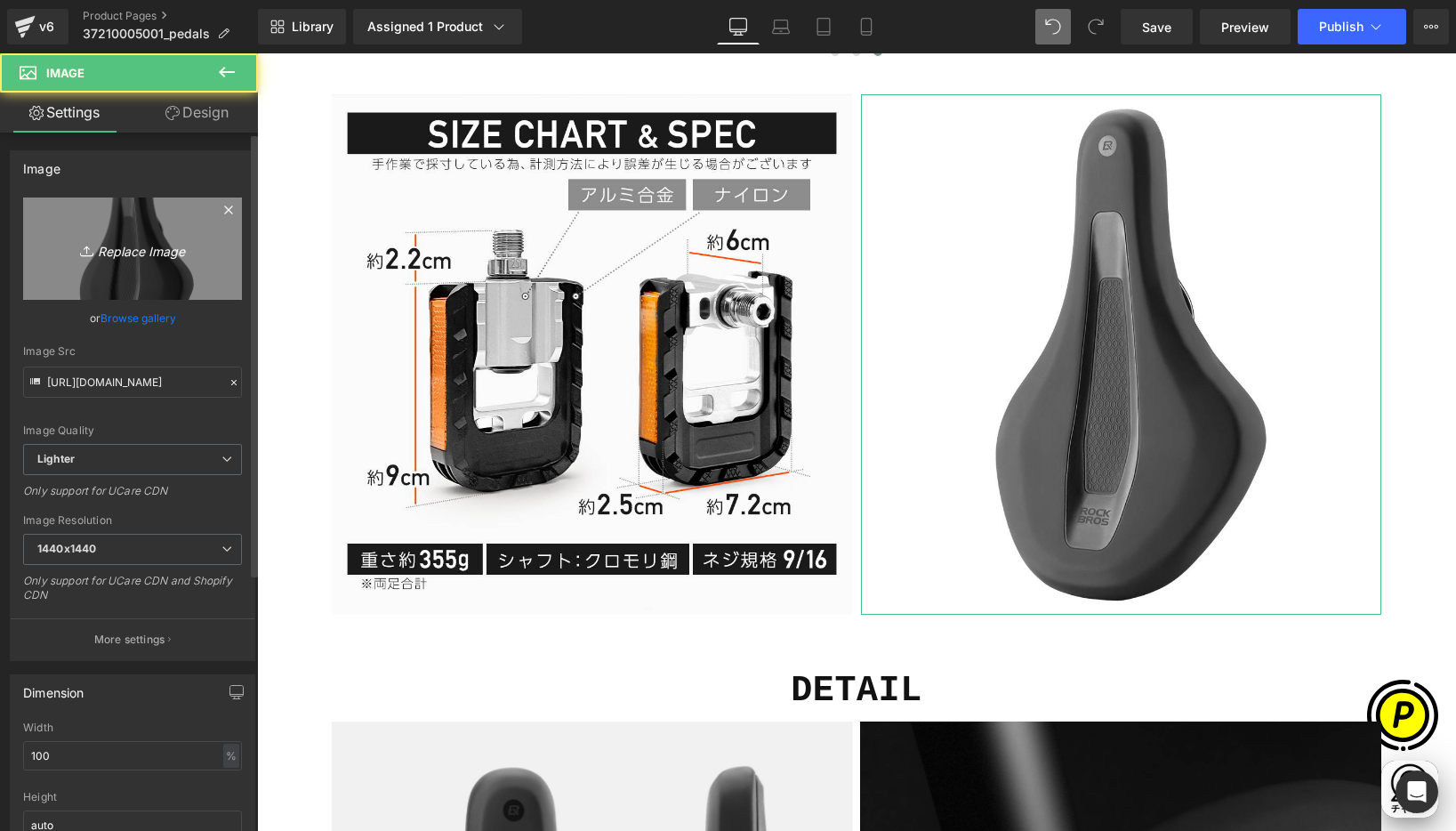
click at [195, 230] on link "Replace Image" at bounding box center [132, 248] width 219 height 103
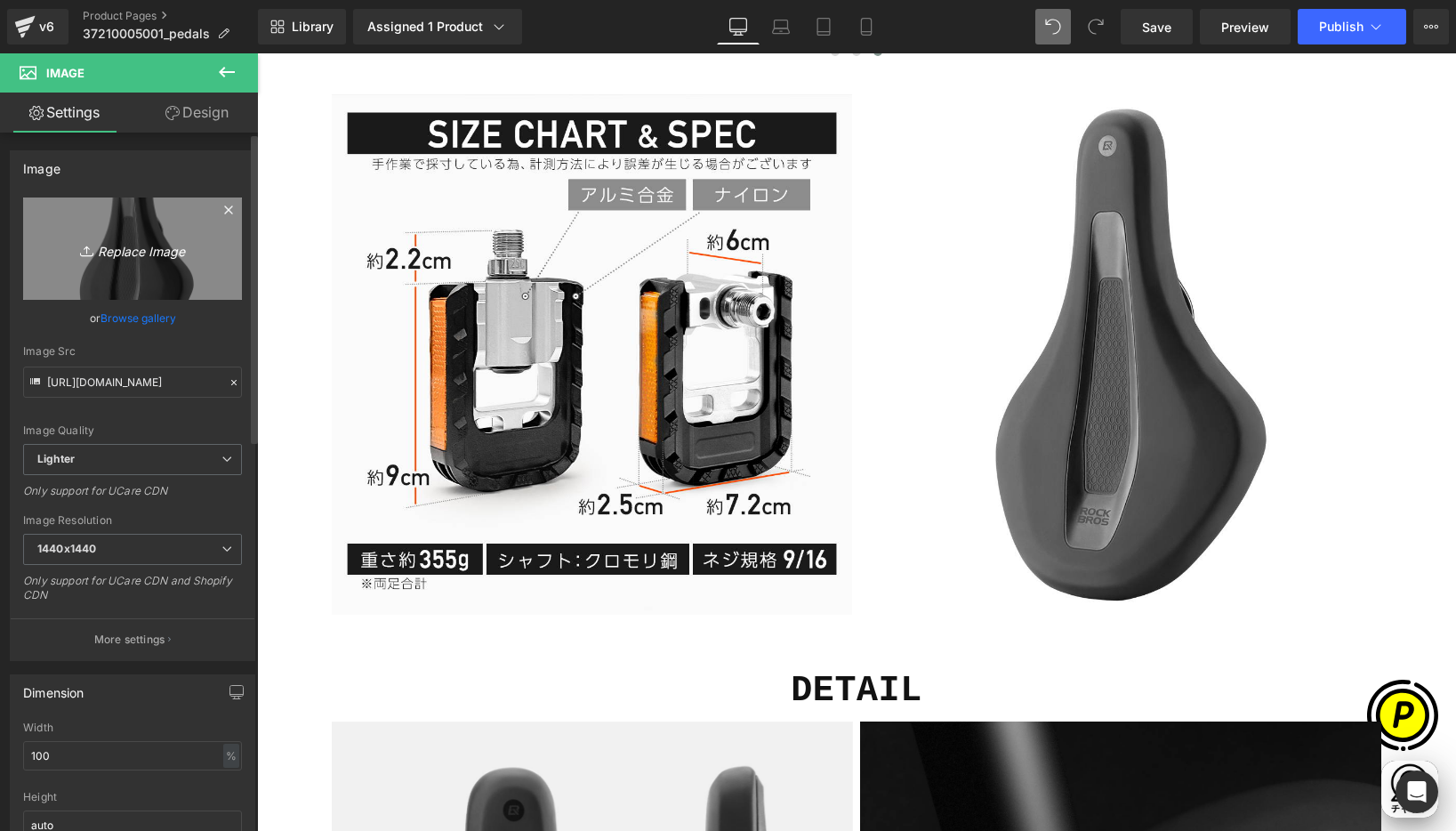
scroll to position [0, 694]
type input "C:\fakepath\37210005001-13.jpg"
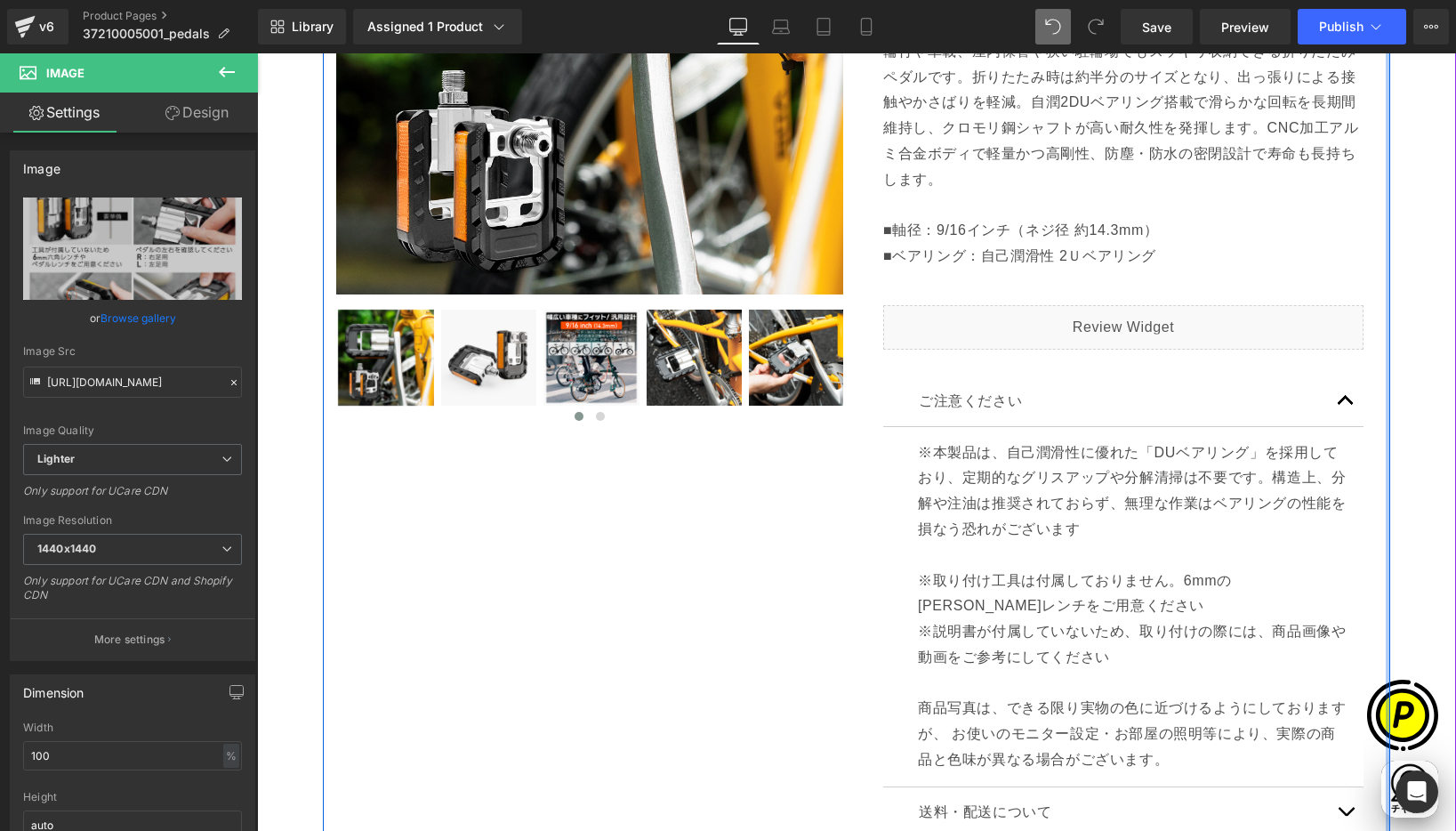
scroll to position [543, 0]
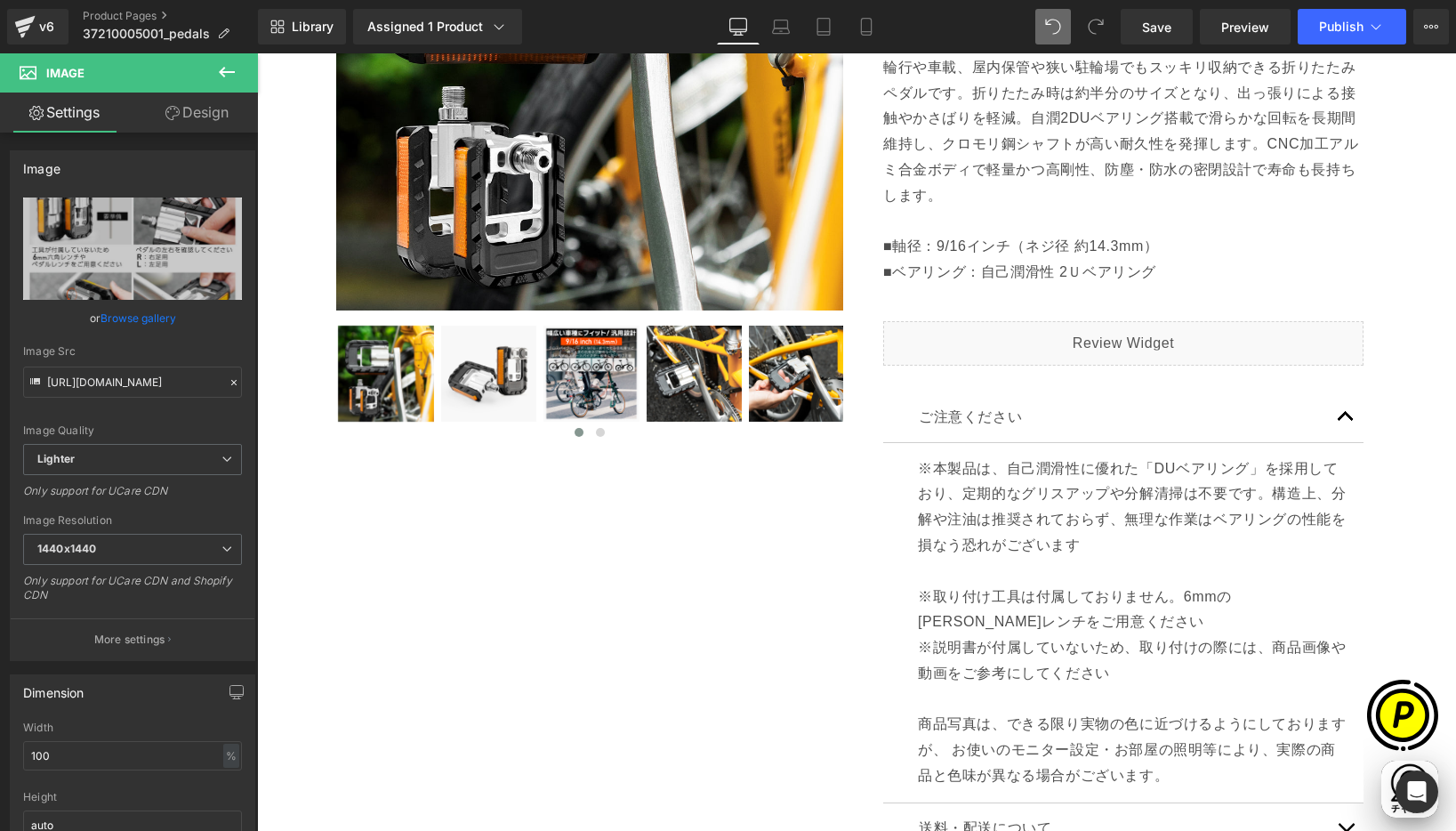
click at [220, 67] on icon at bounding box center [227, 72] width 21 height 21
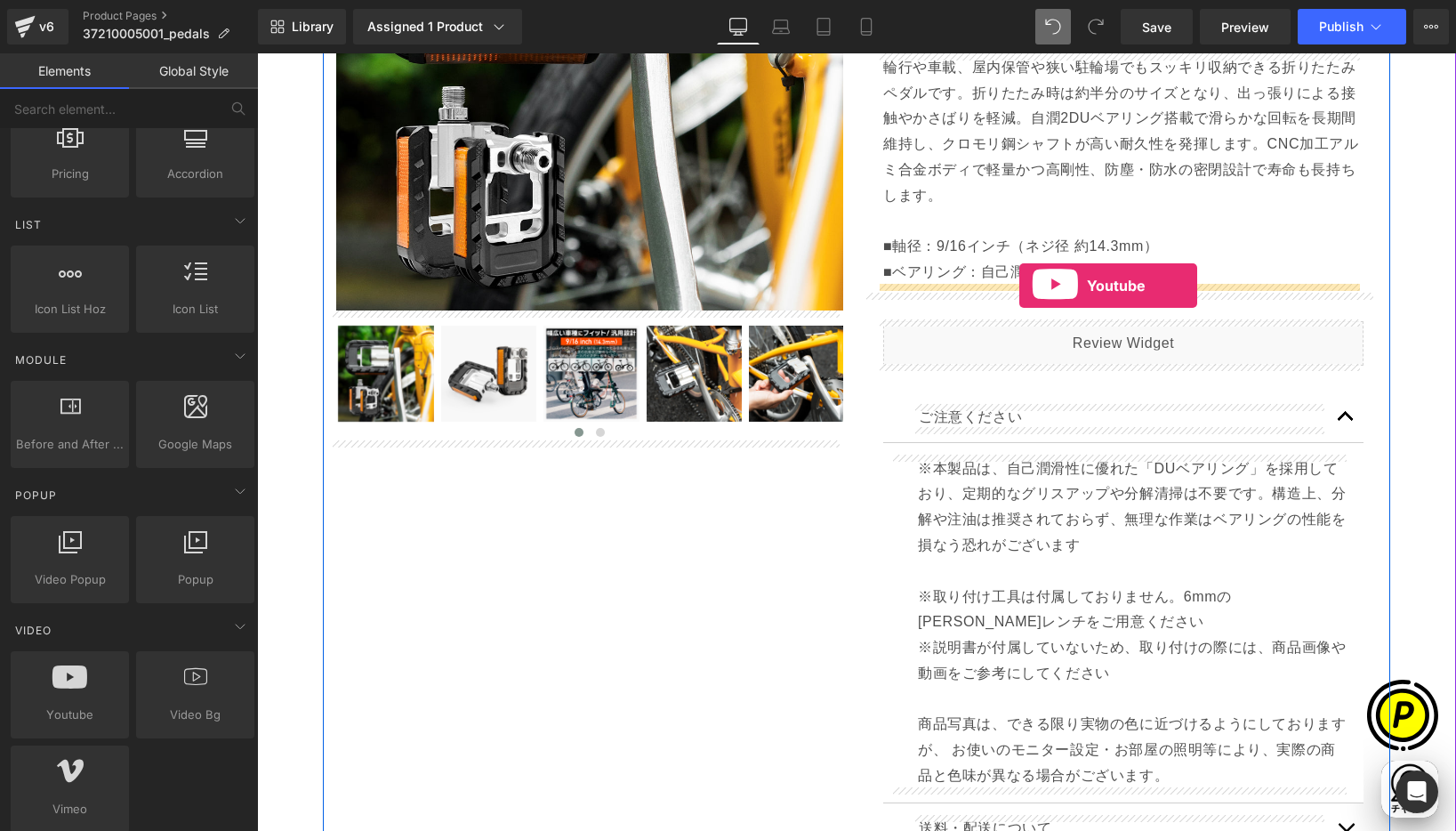
scroll to position [0, 694]
drag, startPoint x: 366, startPoint y: 740, endPoint x: 1019, endPoint y: 284, distance: 796.5
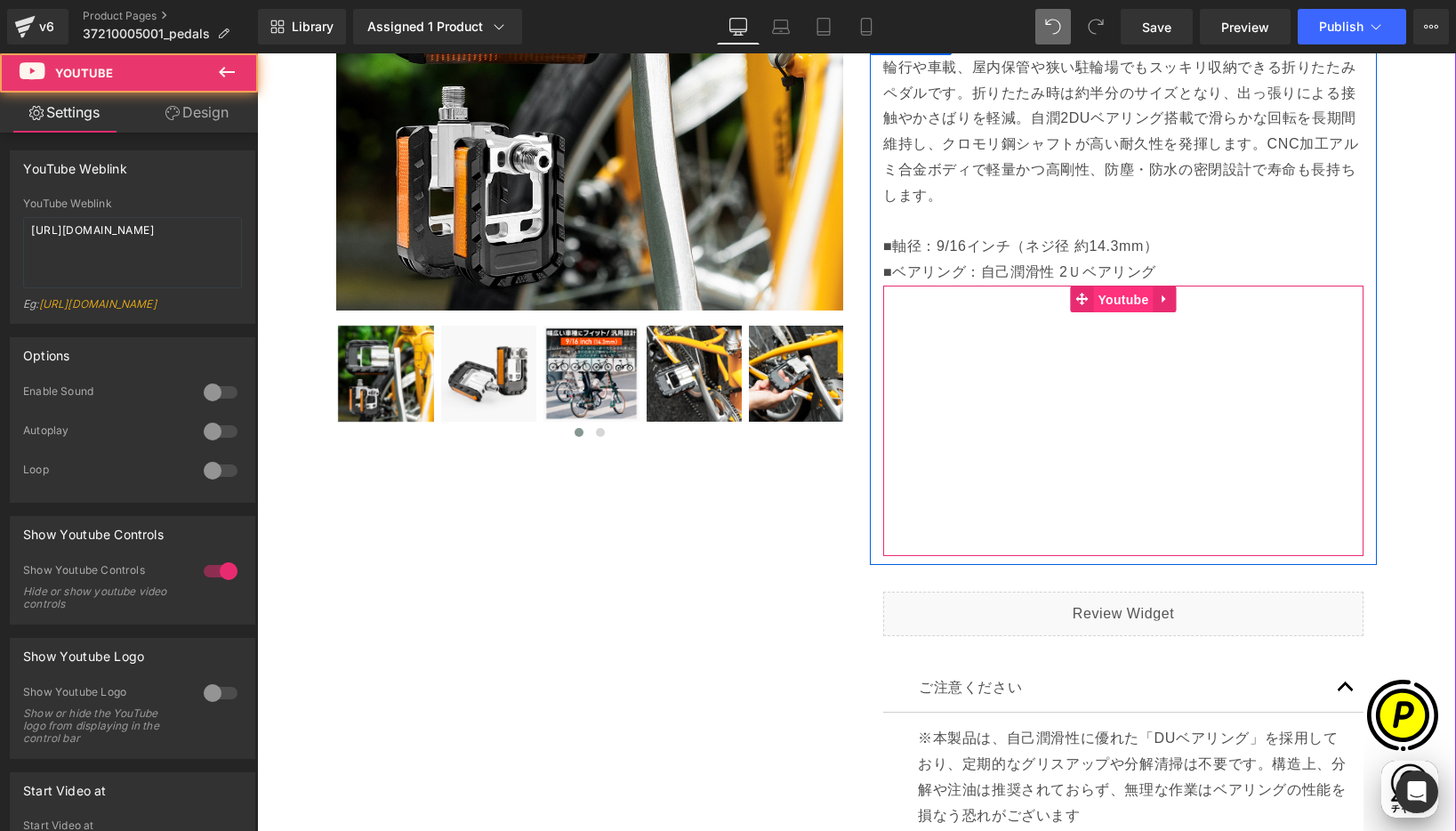
click at [1113, 301] on span "Youtube" at bounding box center [1122, 300] width 60 height 27
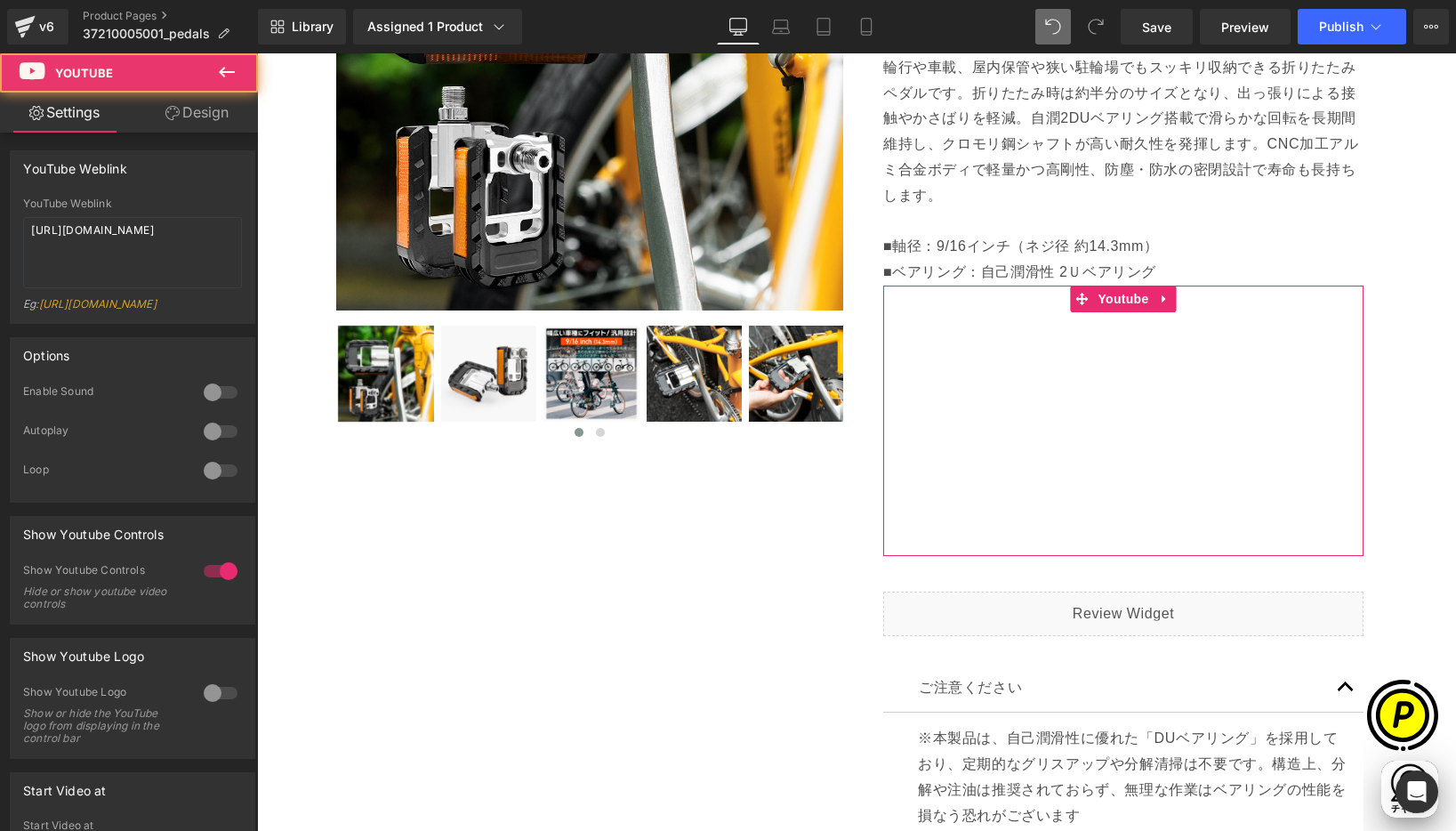
click at [205, 106] on link "Design" at bounding box center [197, 112] width 129 height 40
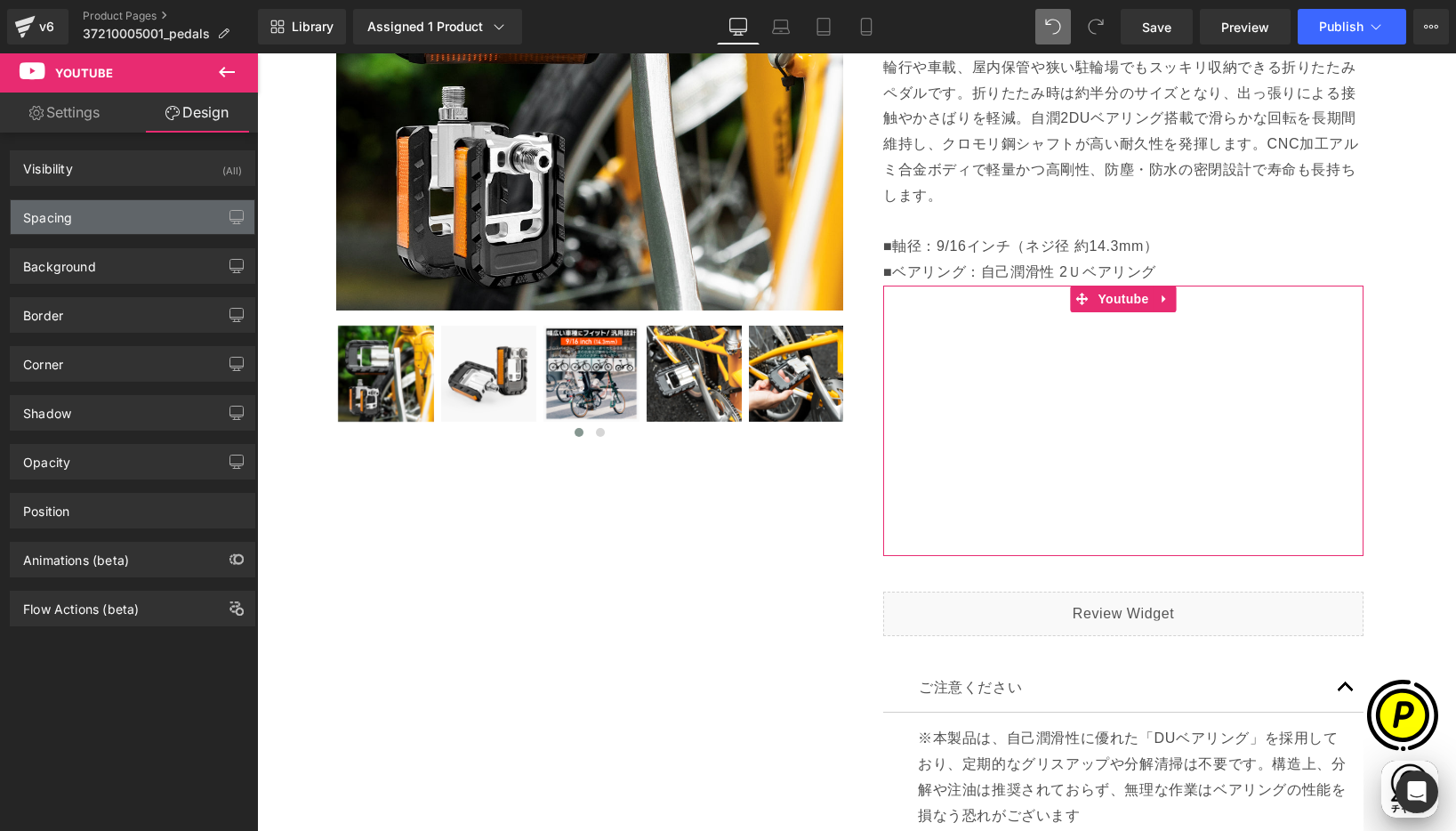
click at [56, 204] on div "Spacing" at bounding box center [47, 212] width 49 height 25
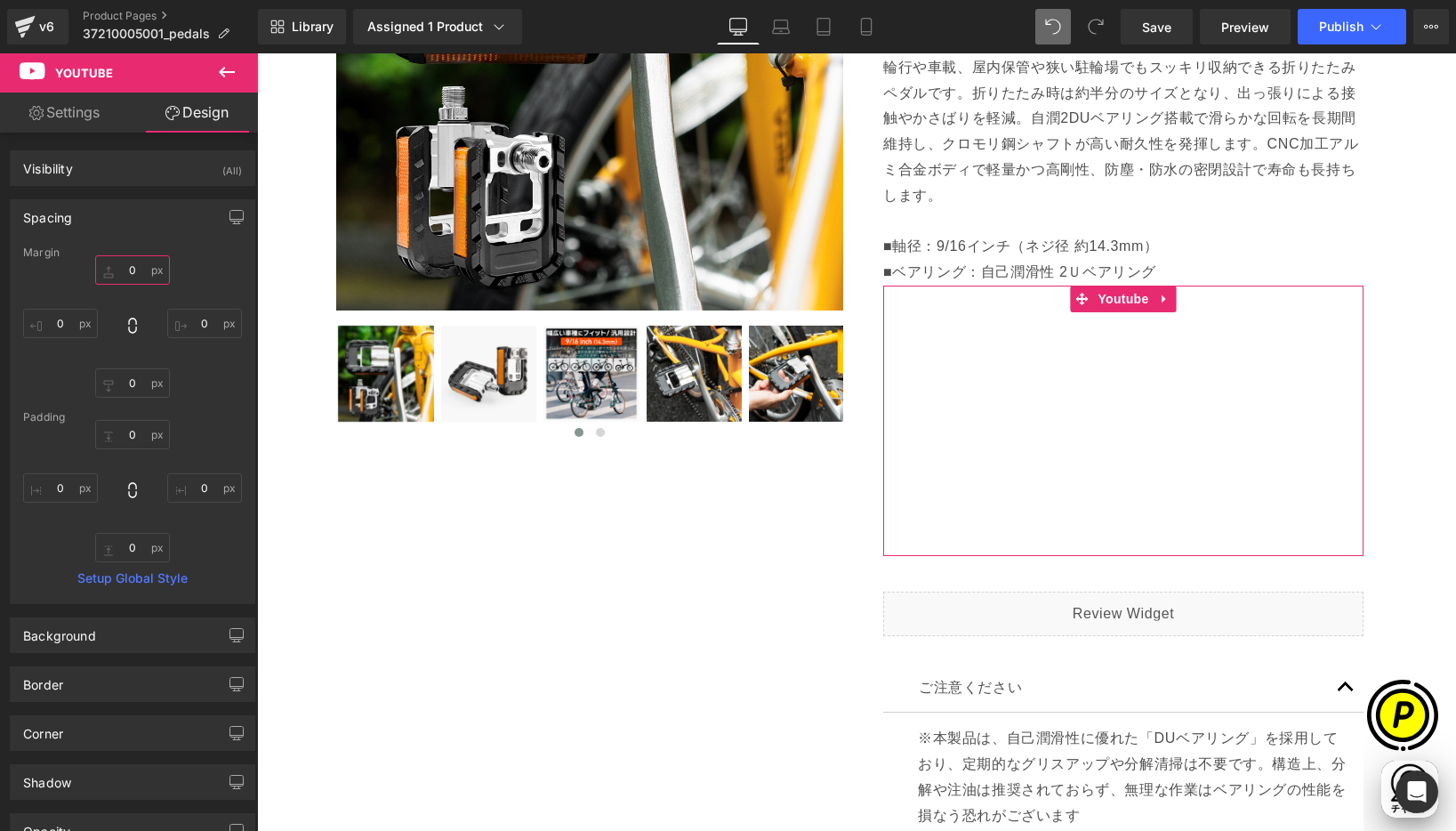
drag, startPoint x: 128, startPoint y: 266, endPoint x: 136, endPoint y: 270, distance: 8.9
click at [128, 266] on input "0" at bounding box center [133, 270] width 75 height 29
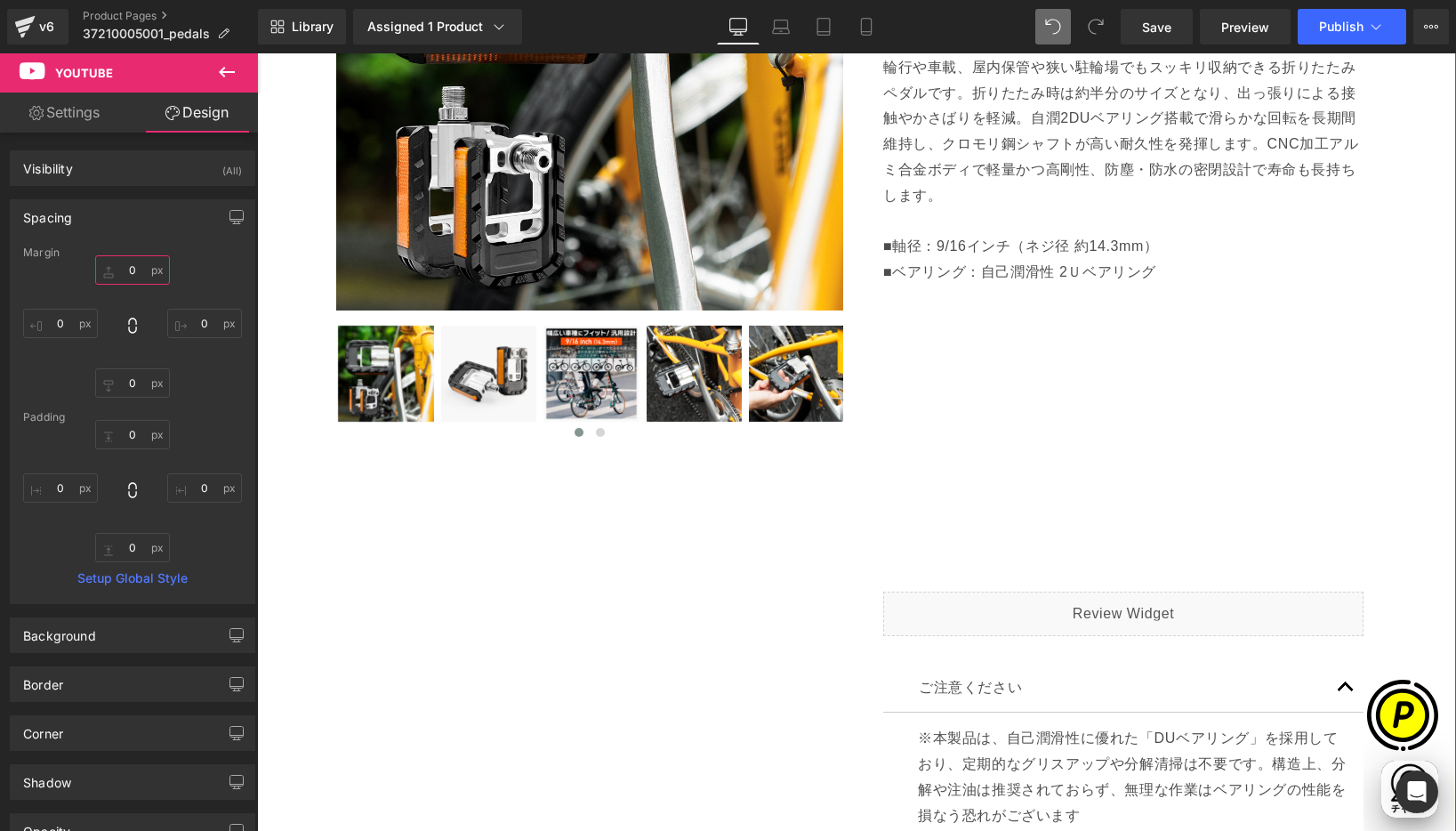
scroll to position [0, 0]
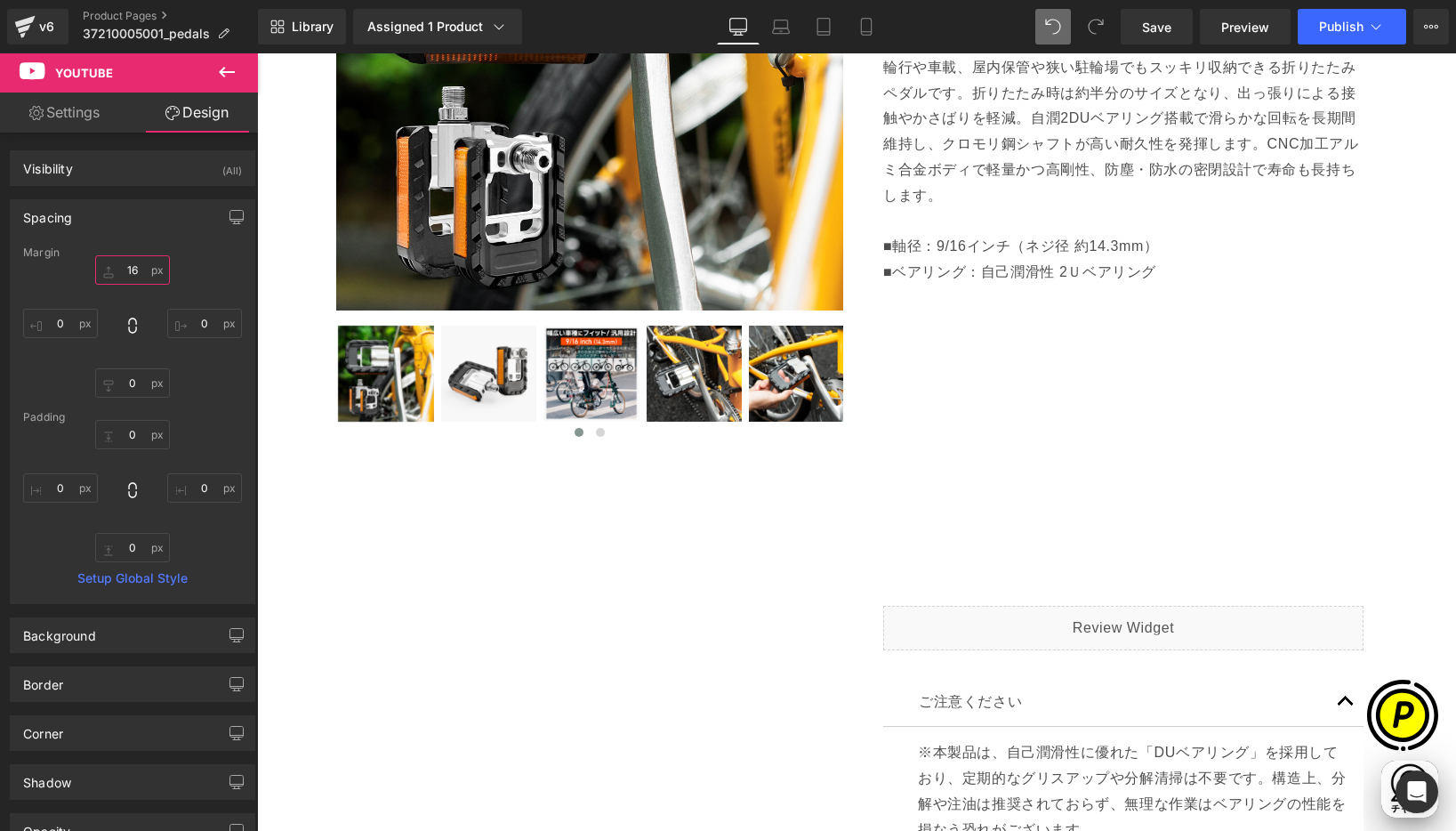
type input "16"
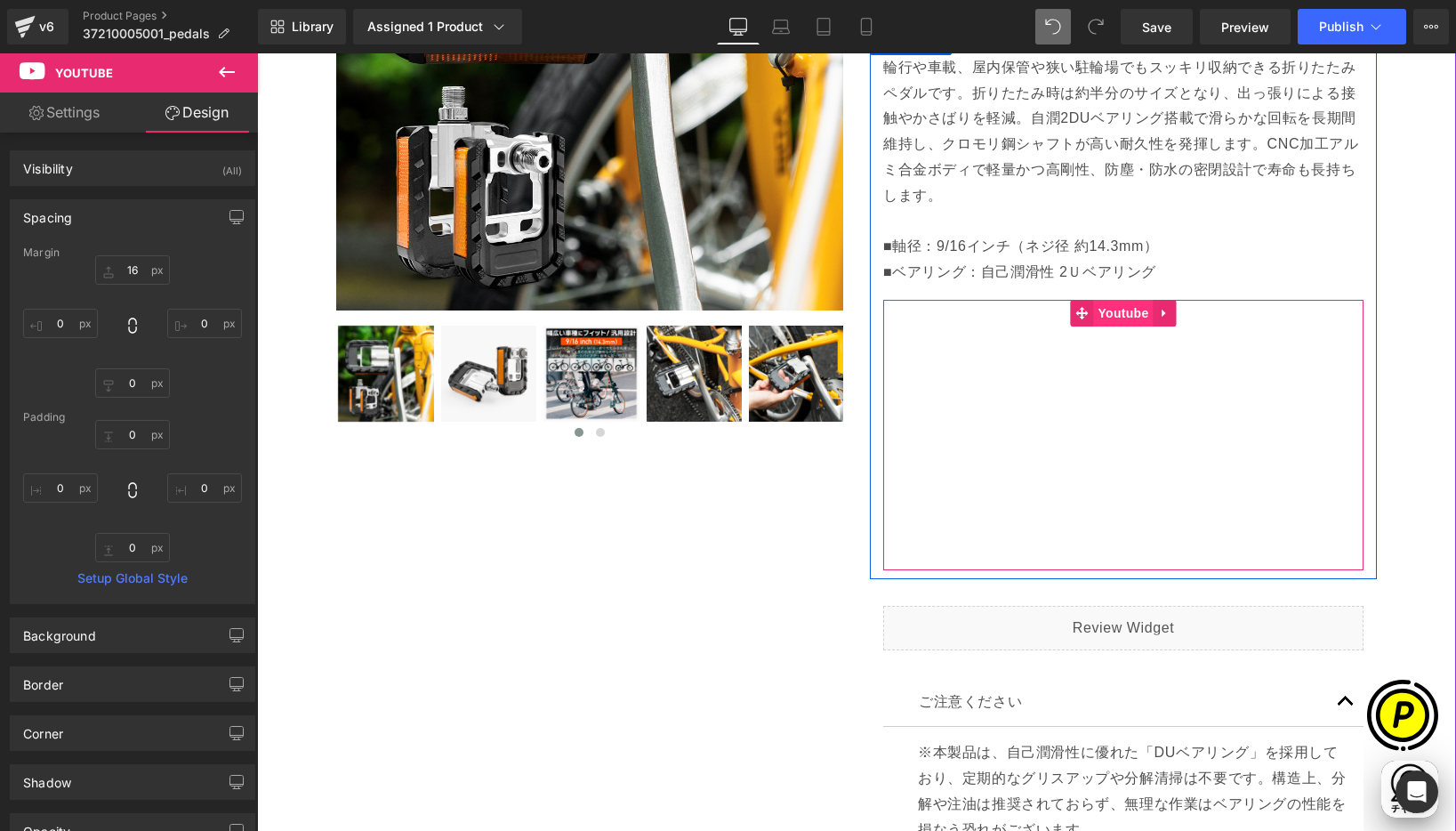
click at [1118, 312] on span "Youtube" at bounding box center [1122, 313] width 60 height 27
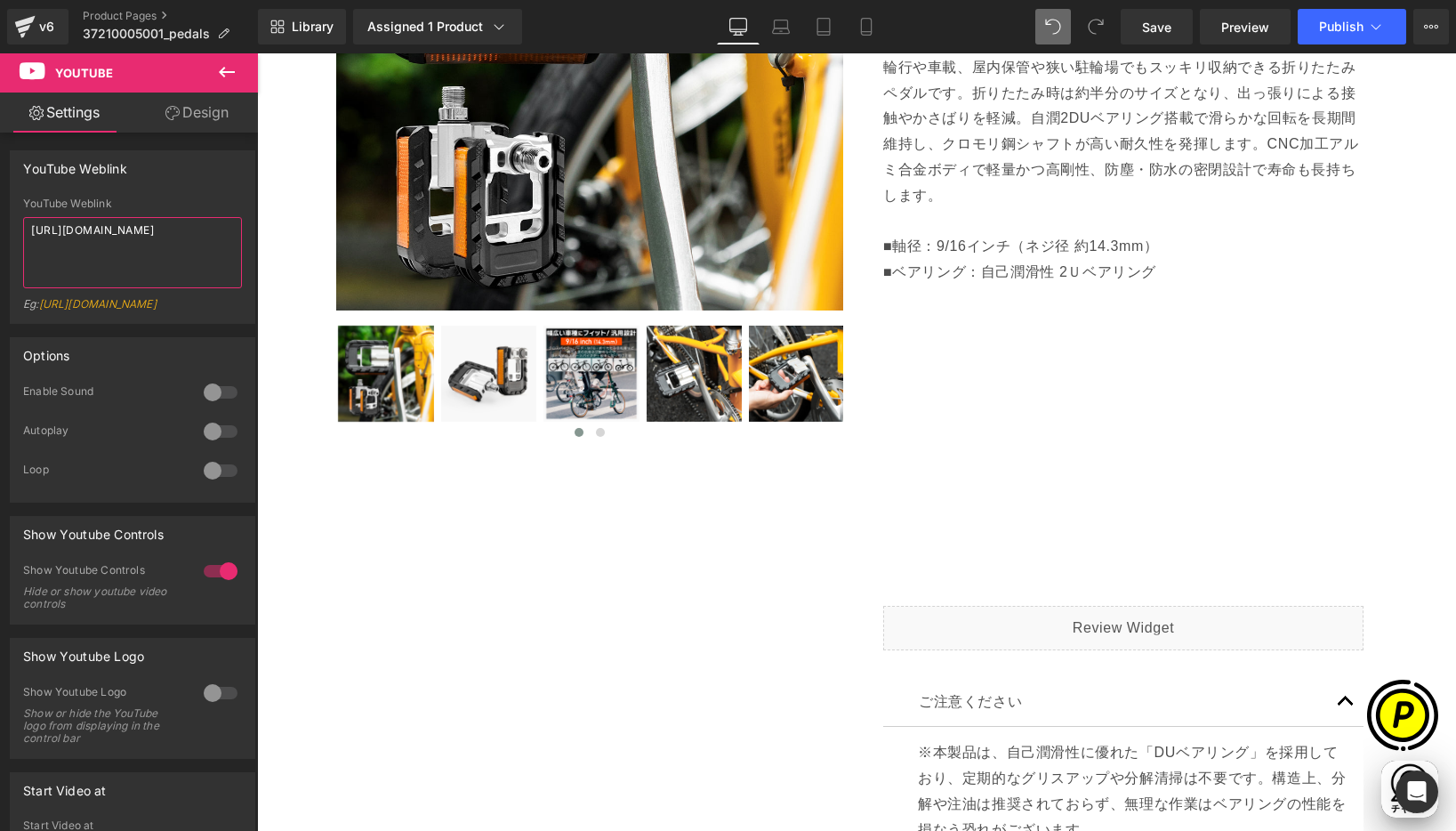
drag, startPoint x: 147, startPoint y: 251, endPoint x: 1, endPoint y: 190, distance: 158.2
click at [0, 181] on html "Youtube You are previewing how the will restyle your page. You can not edit Ele…" at bounding box center [728, 415] width 1456 height 831
paste textarea "[DOMAIN_NAME][URL]"
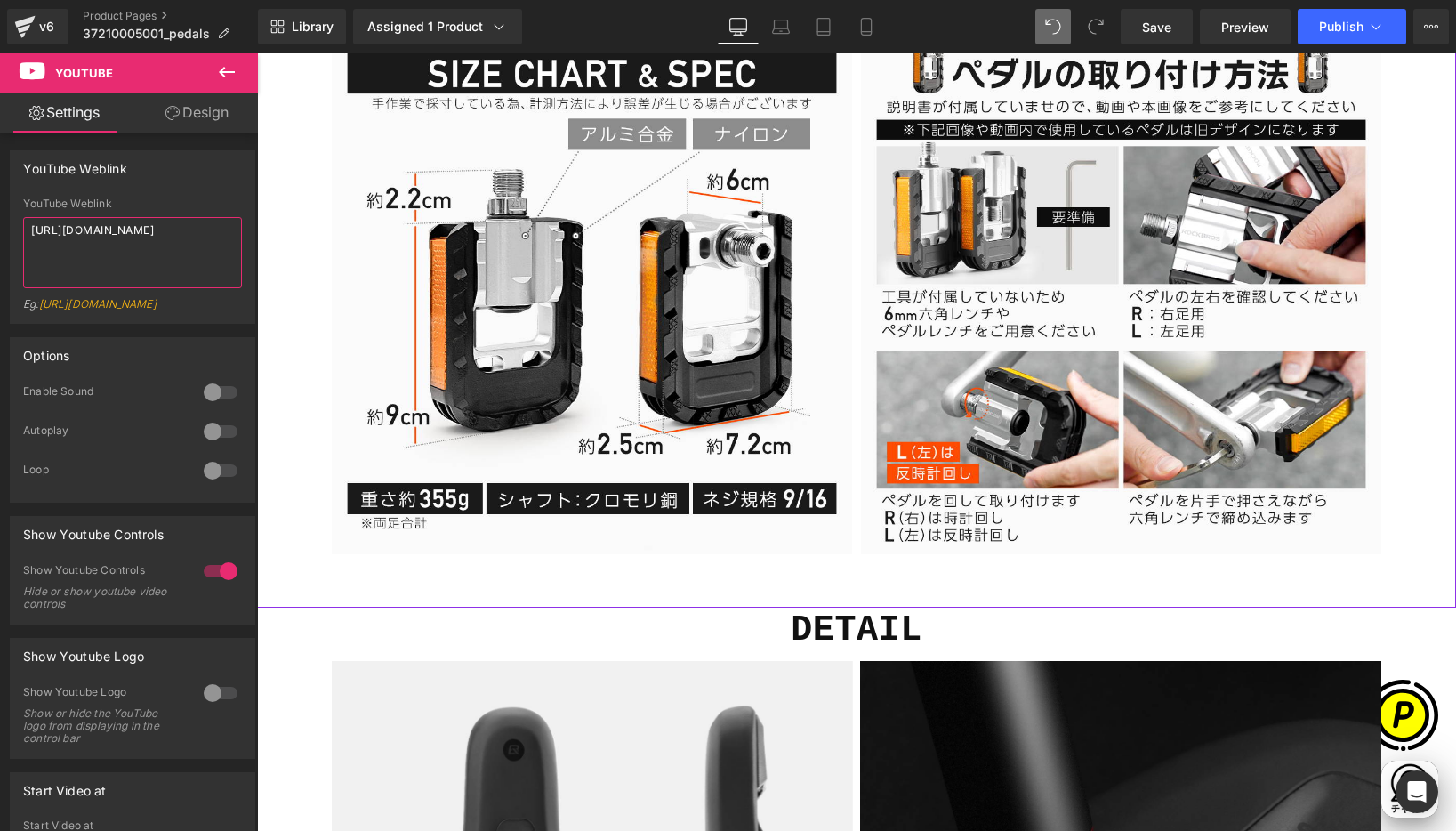
scroll to position [0, 0]
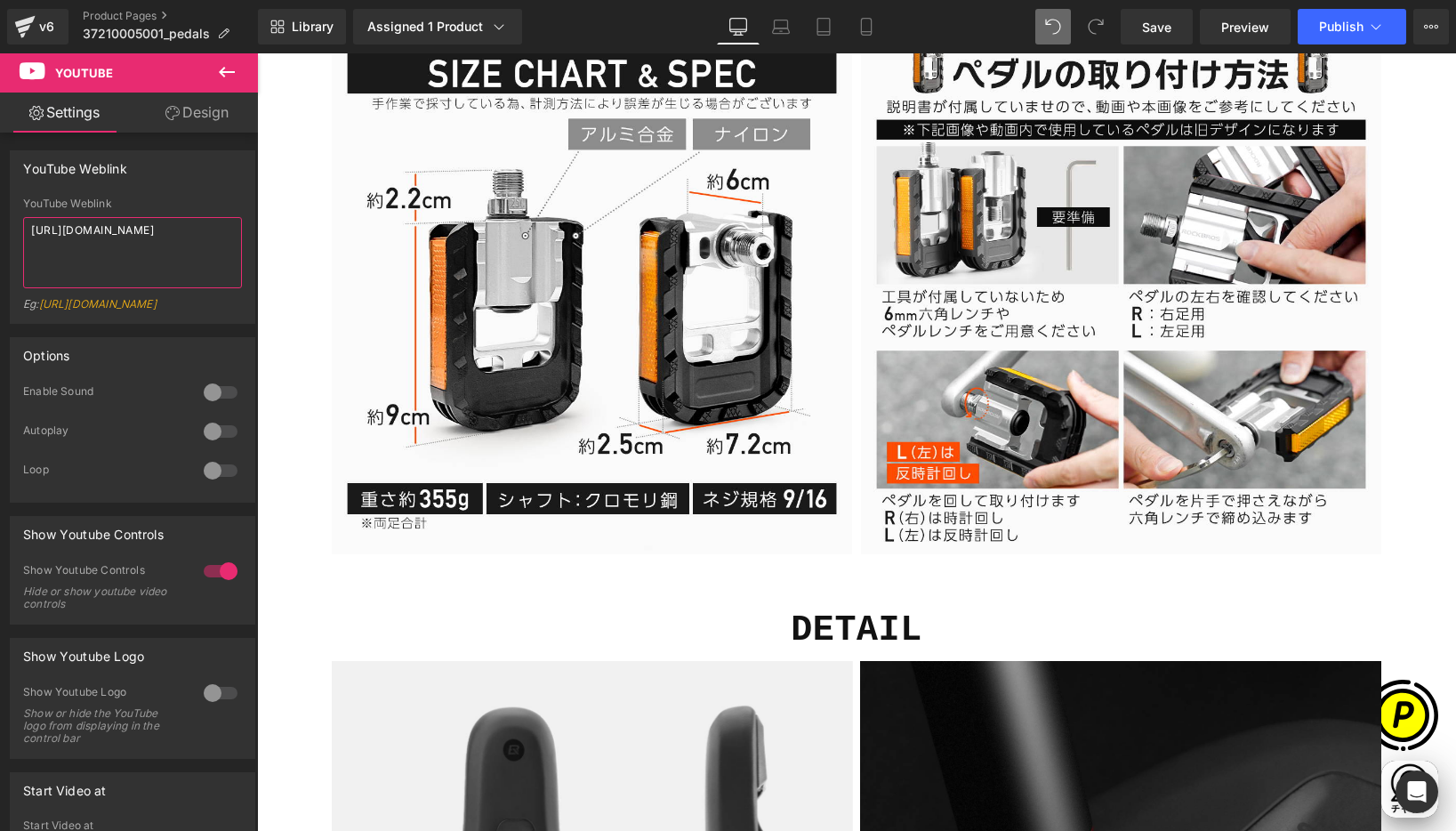
type textarea "[URL][DOMAIN_NAME]"
click at [224, 71] on icon at bounding box center [227, 72] width 21 height 21
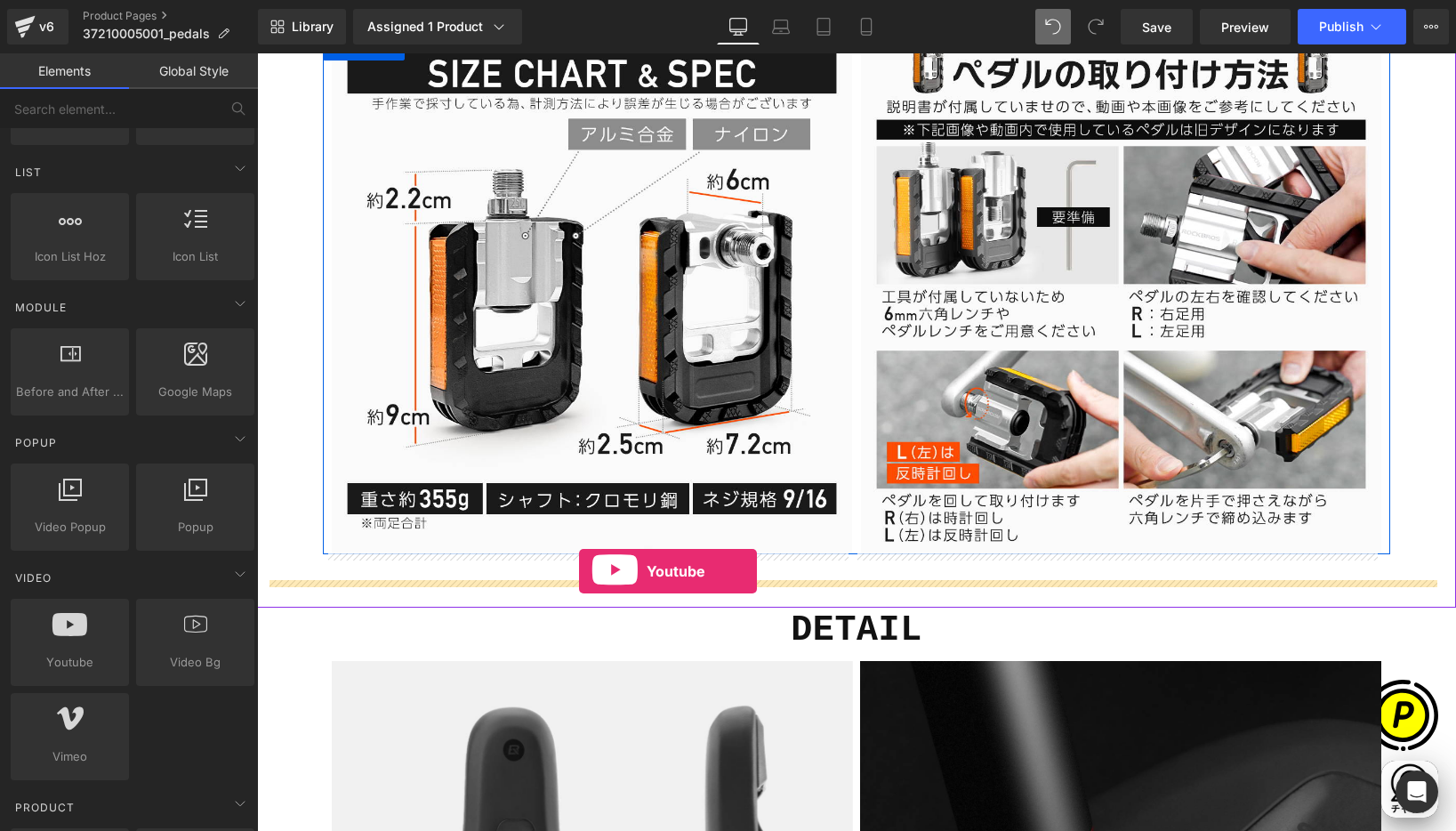
scroll to position [0, 347]
drag, startPoint x: 341, startPoint y: 715, endPoint x: 596, endPoint y: 571, distance: 292.8
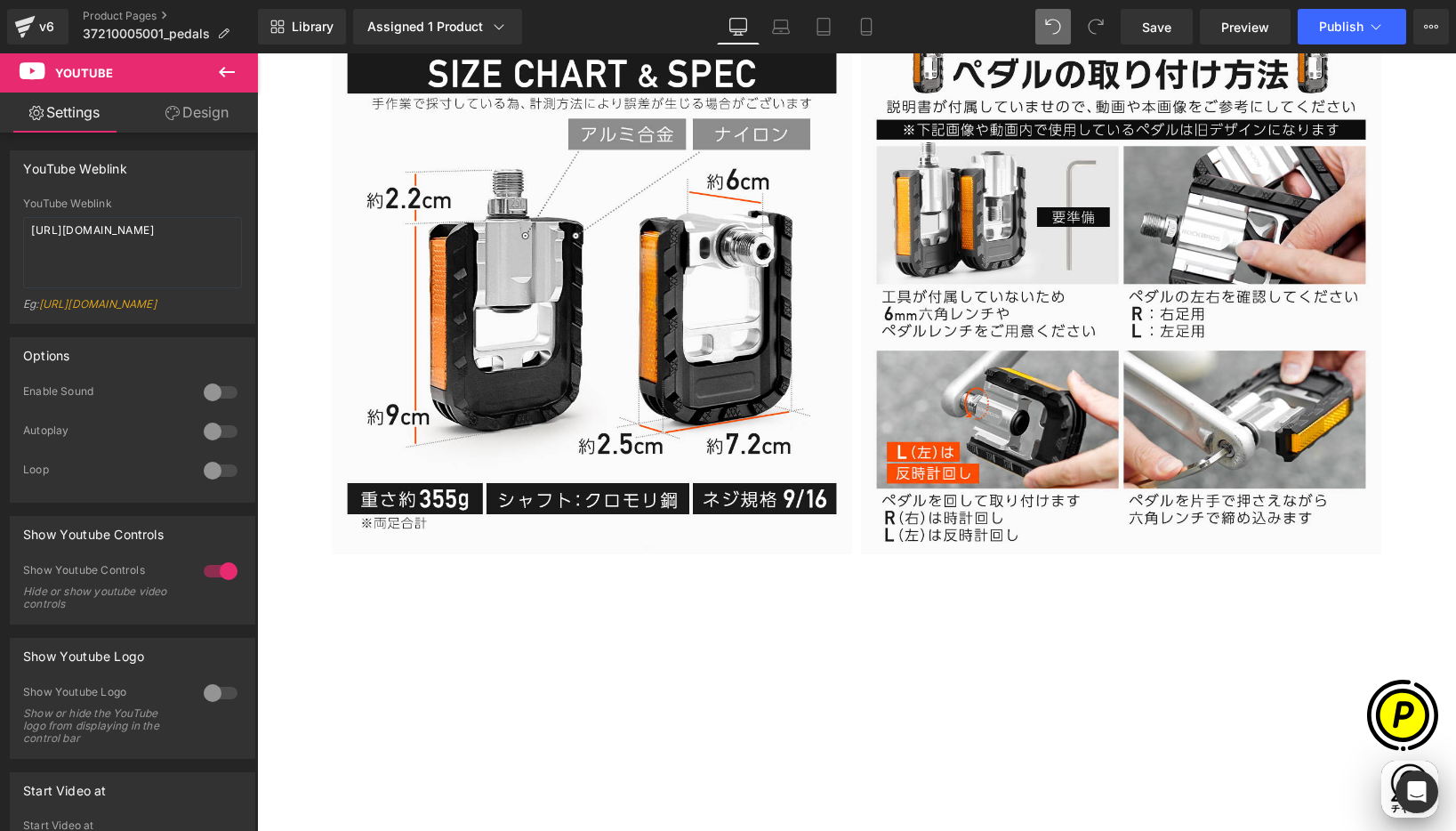
click at [212, 68] on button at bounding box center [227, 73] width 62 height 39
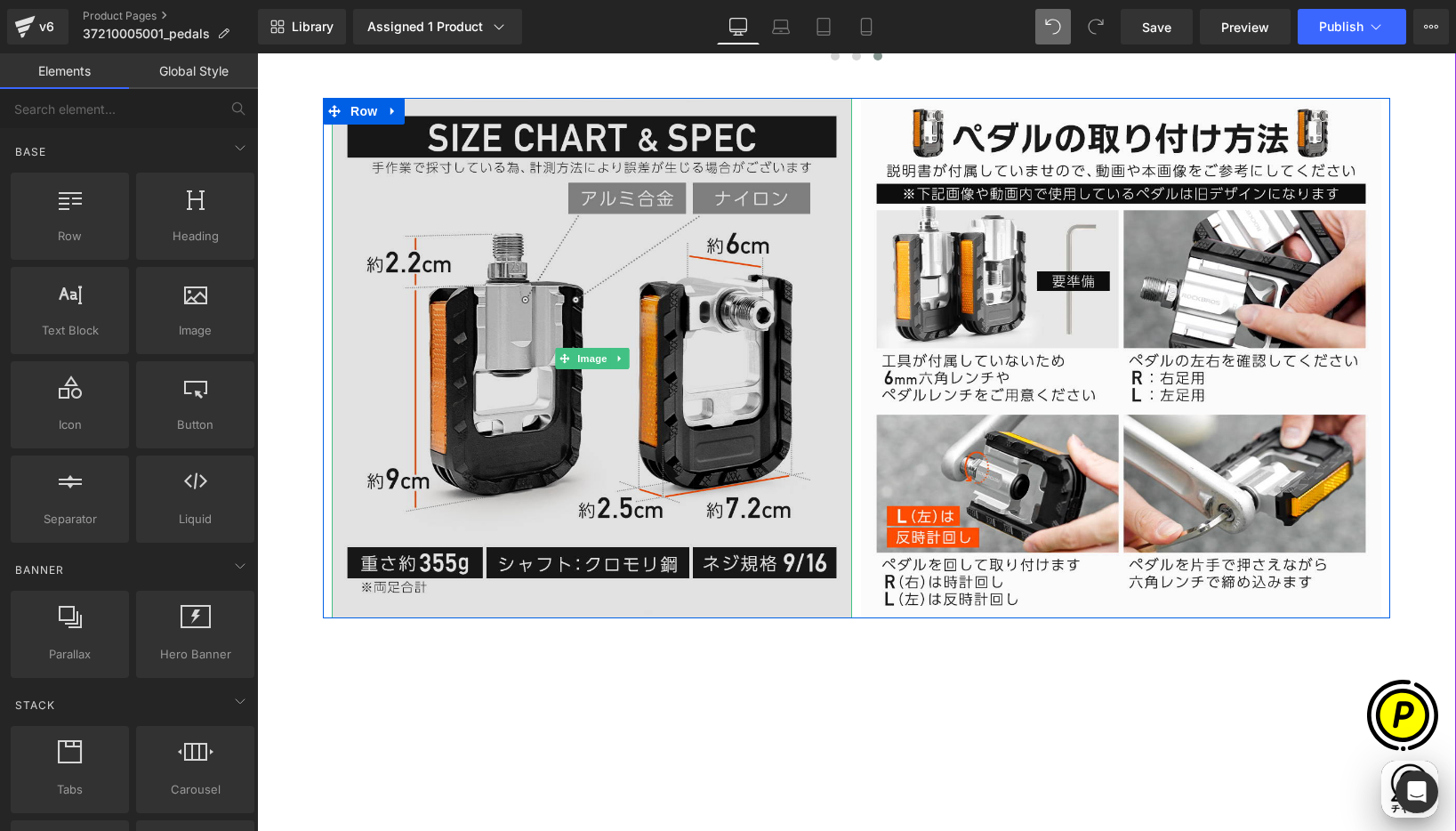
scroll to position [5880, 0]
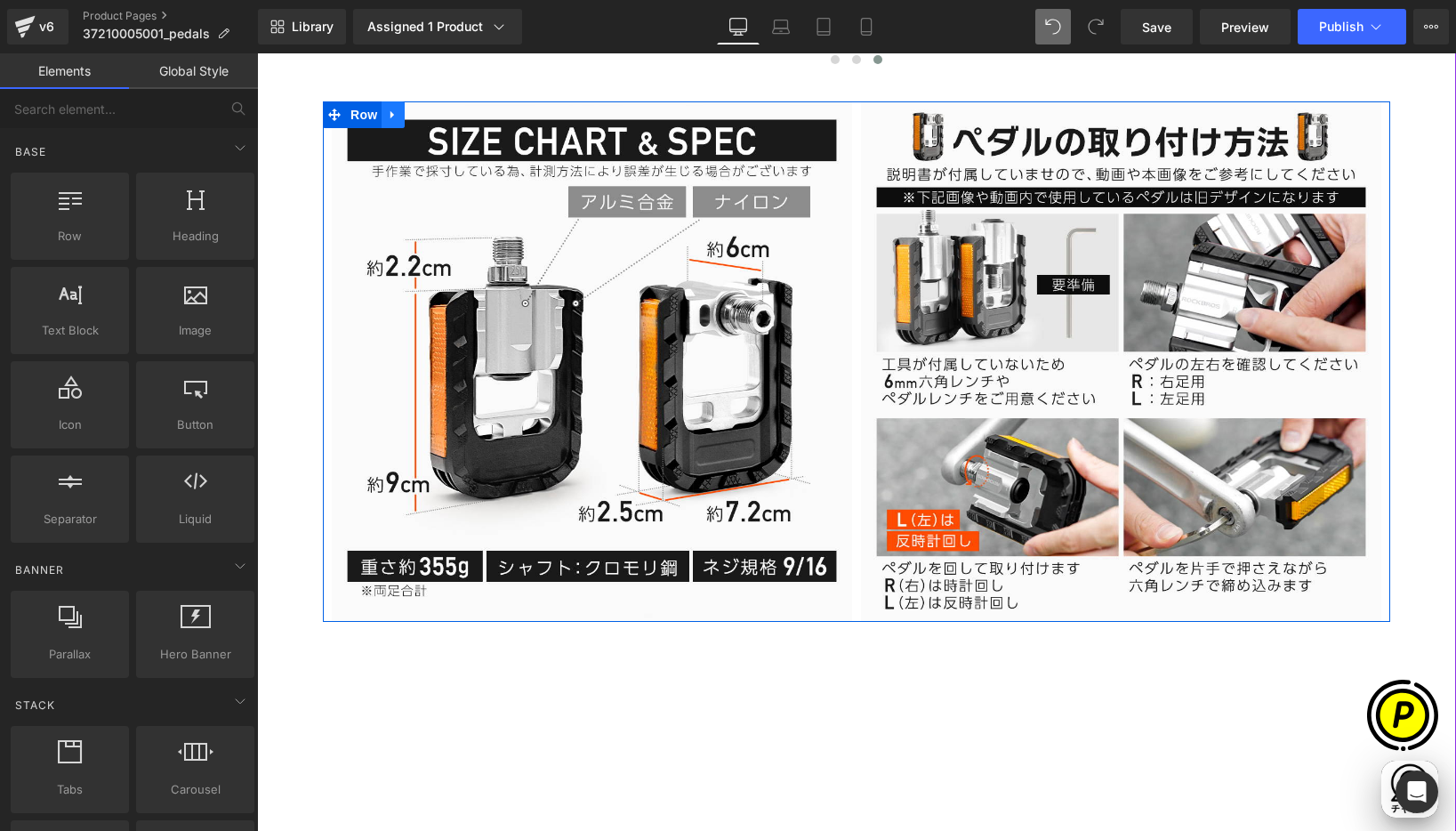
click at [390, 112] on icon at bounding box center [393, 115] width 12 height 13
click at [410, 114] on icon at bounding box center [417, 115] width 12 height 12
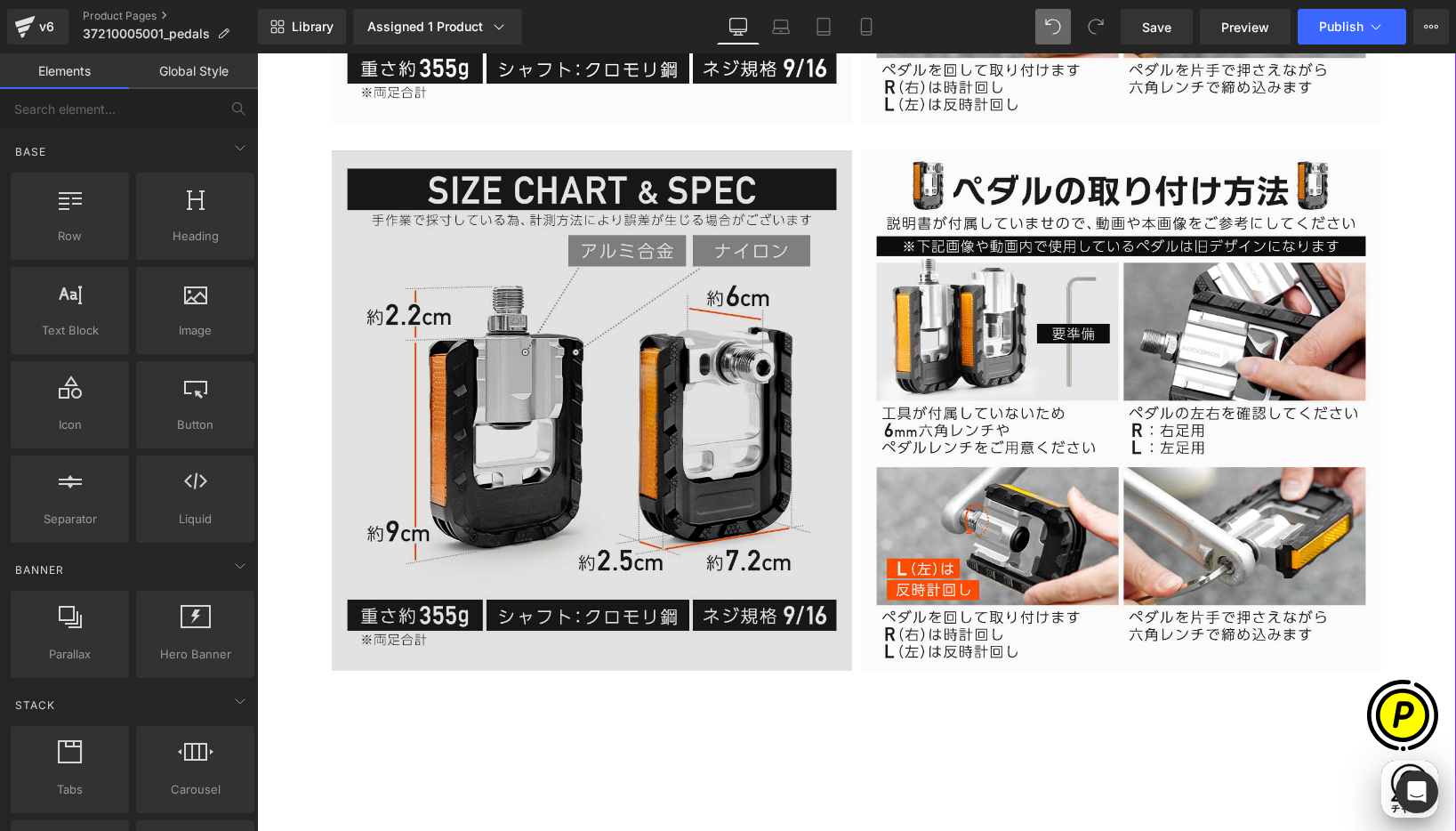
scroll to position [6404, 0]
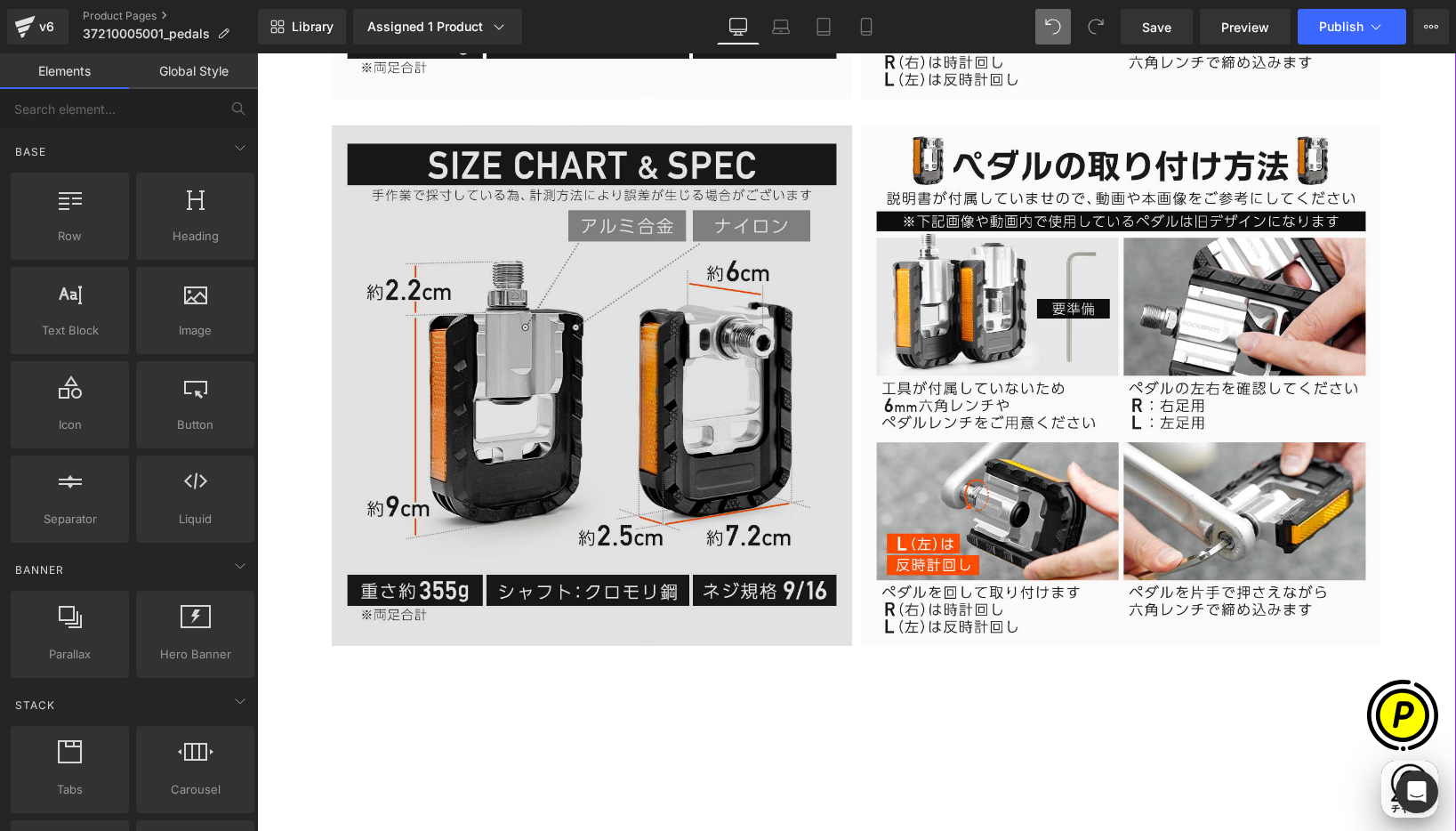
click at [466, 144] on img at bounding box center [592, 386] width 520 height 520
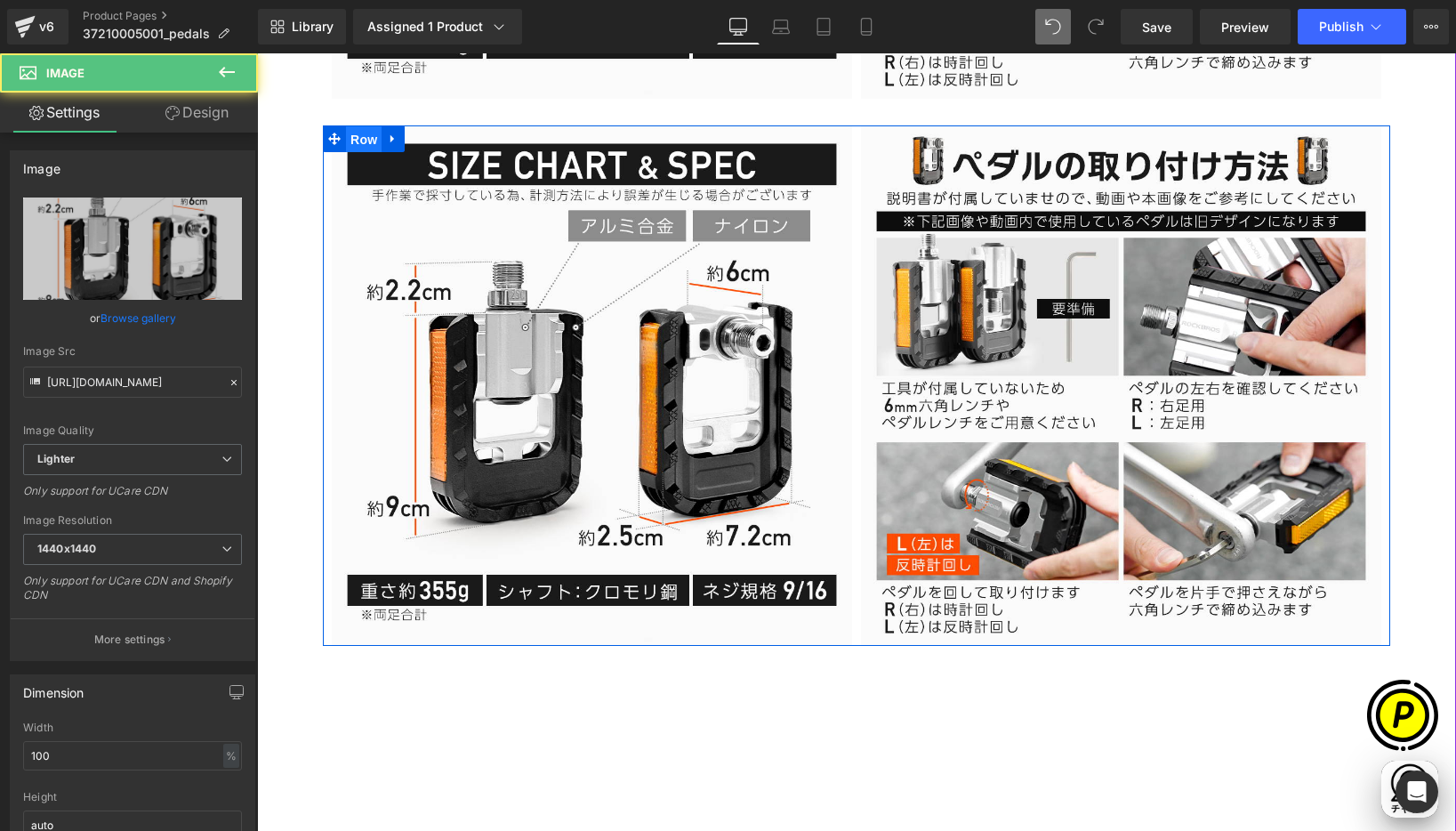
click at [355, 141] on span "Row" at bounding box center [364, 140] width 36 height 27
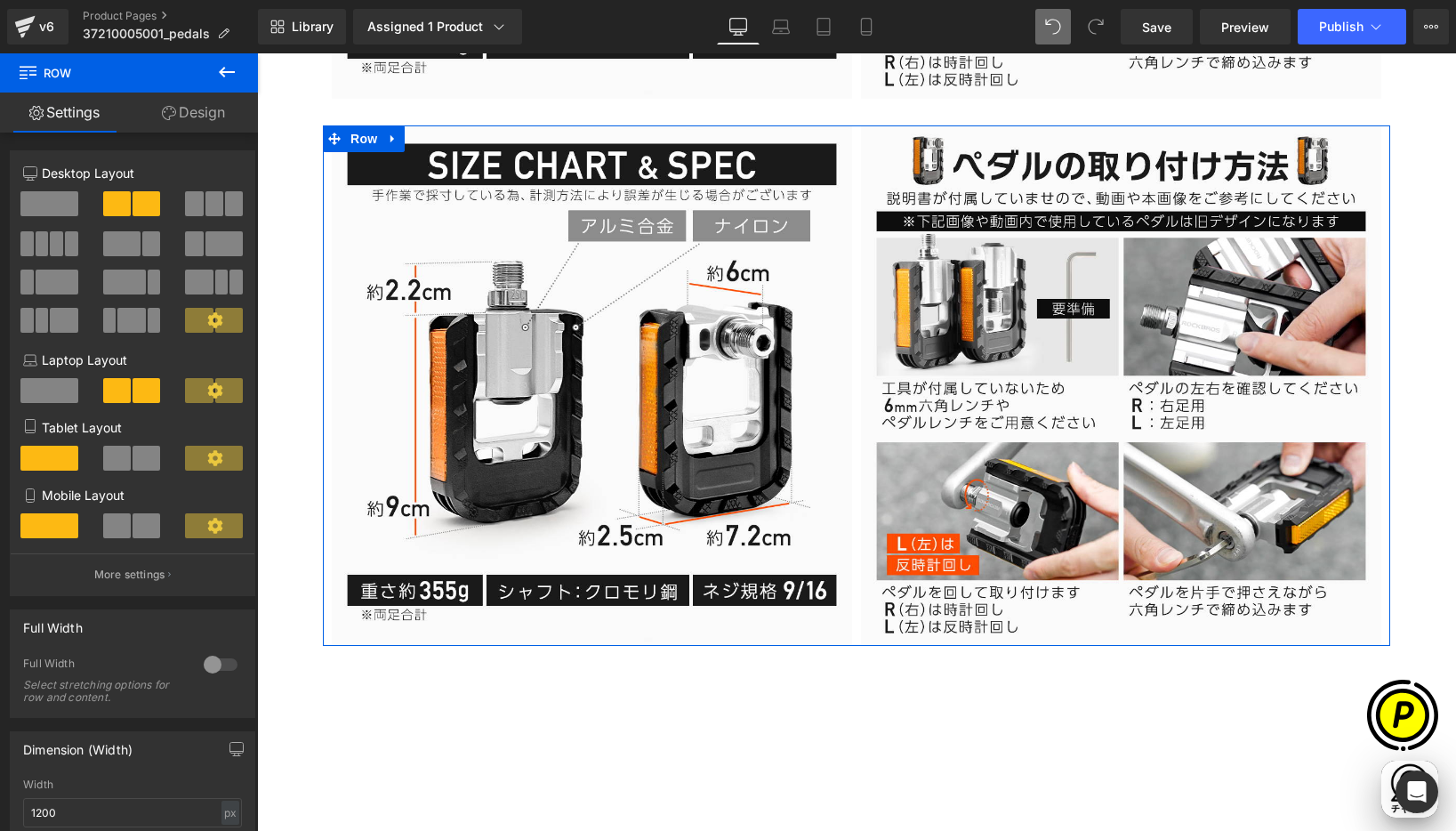
click at [55, 196] on span at bounding box center [49, 204] width 58 height 25
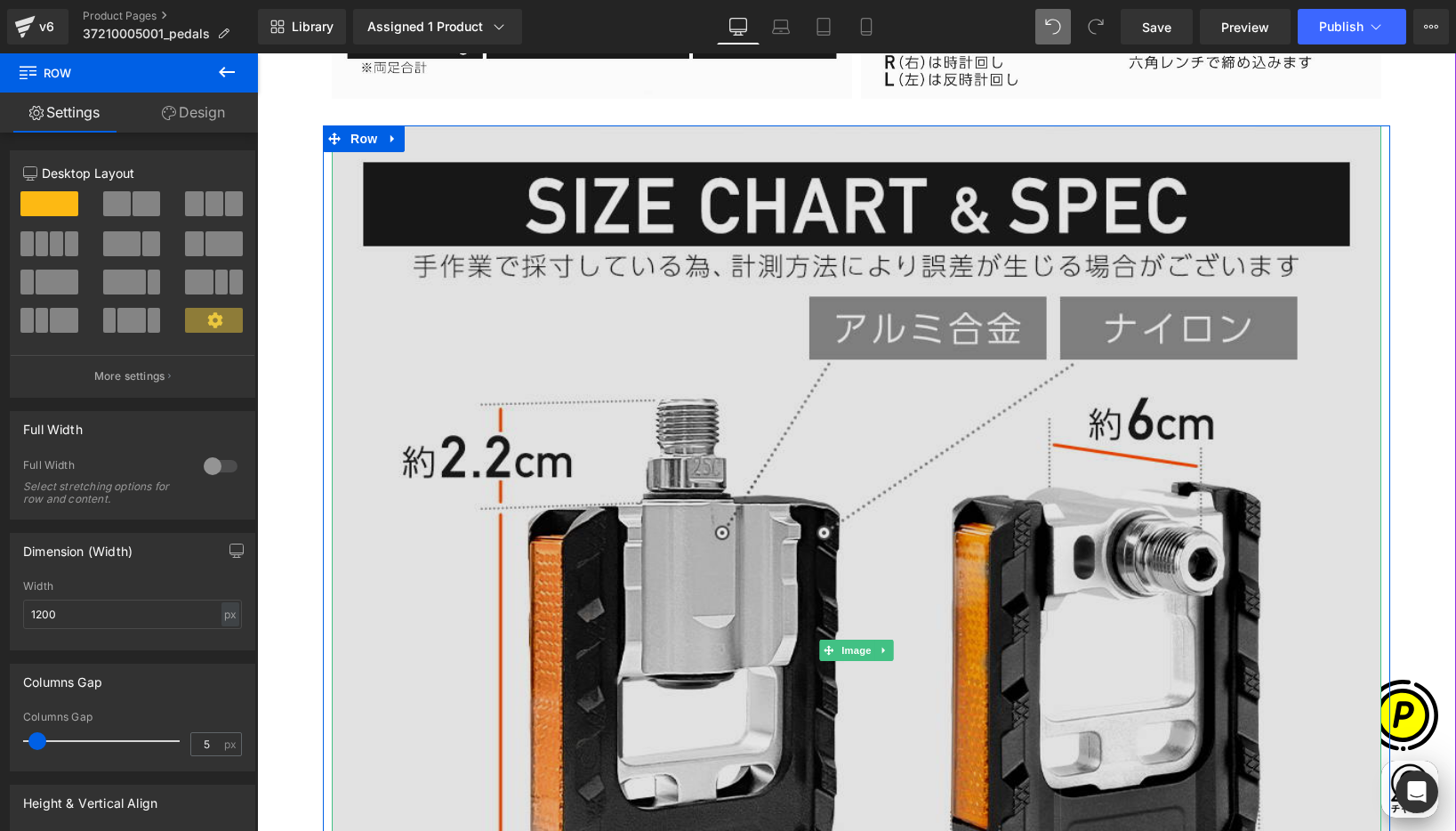
scroll to position [0, 347]
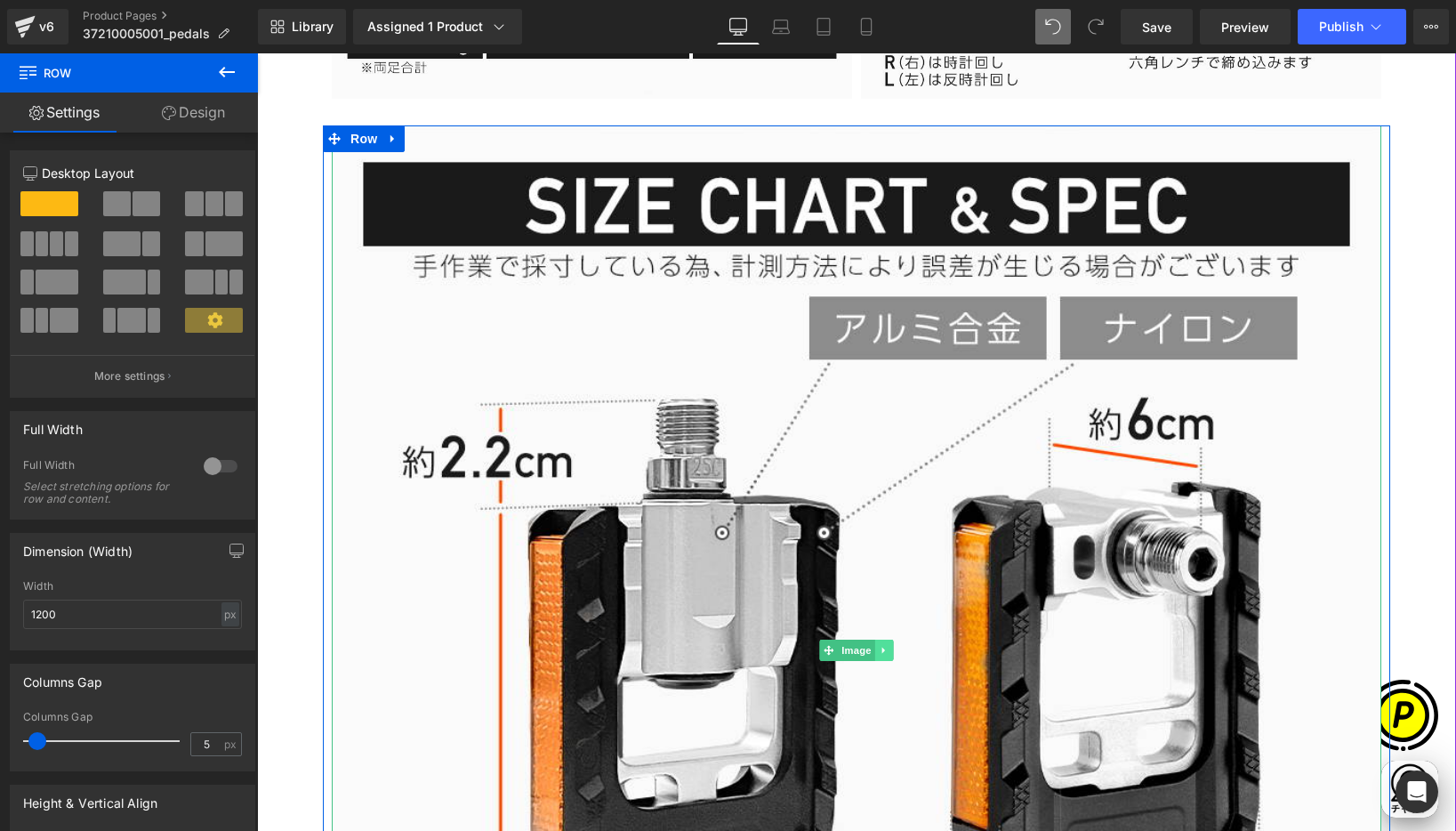
click at [880, 645] on icon at bounding box center [884, 651] width 10 height 11
click at [889, 650] on icon at bounding box center [893, 651] width 10 height 10
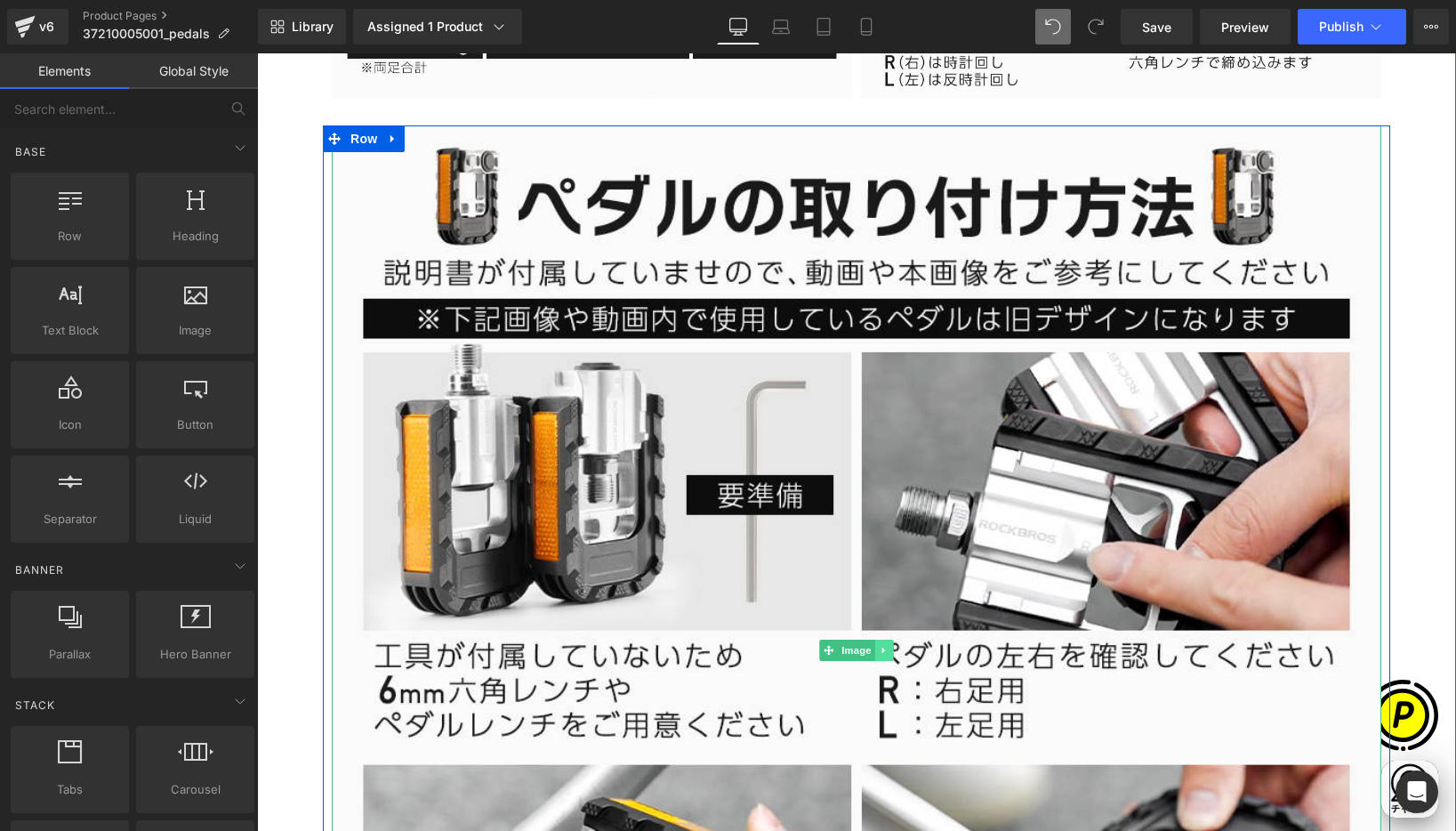
click at [882, 649] on icon at bounding box center [883, 651] width 3 height 6
click at [889, 649] on icon at bounding box center [893, 651] width 10 height 10
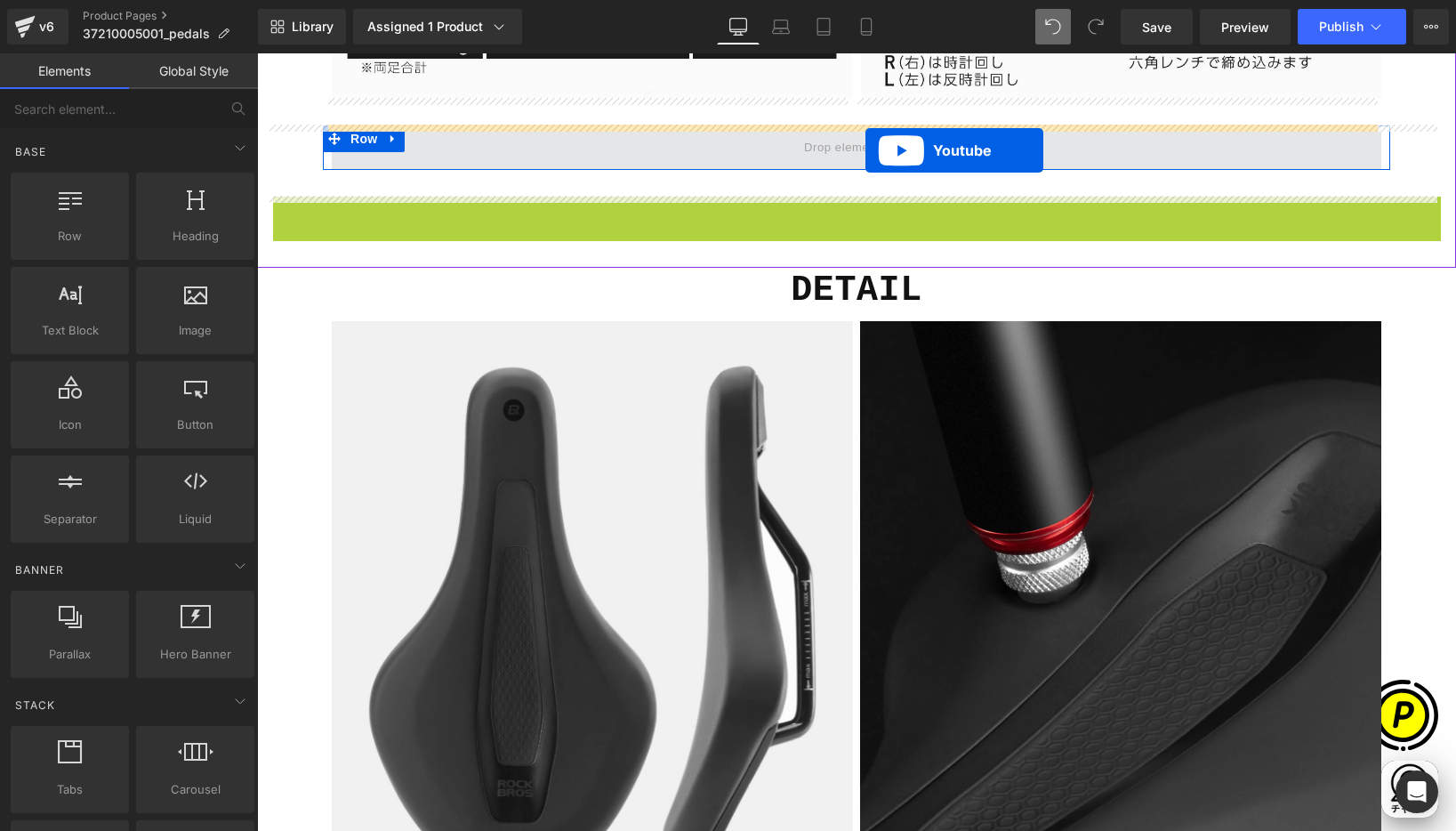
scroll to position [0, 694]
drag, startPoint x: 805, startPoint y: 210, endPoint x: 854, endPoint y: 154, distance: 74.4
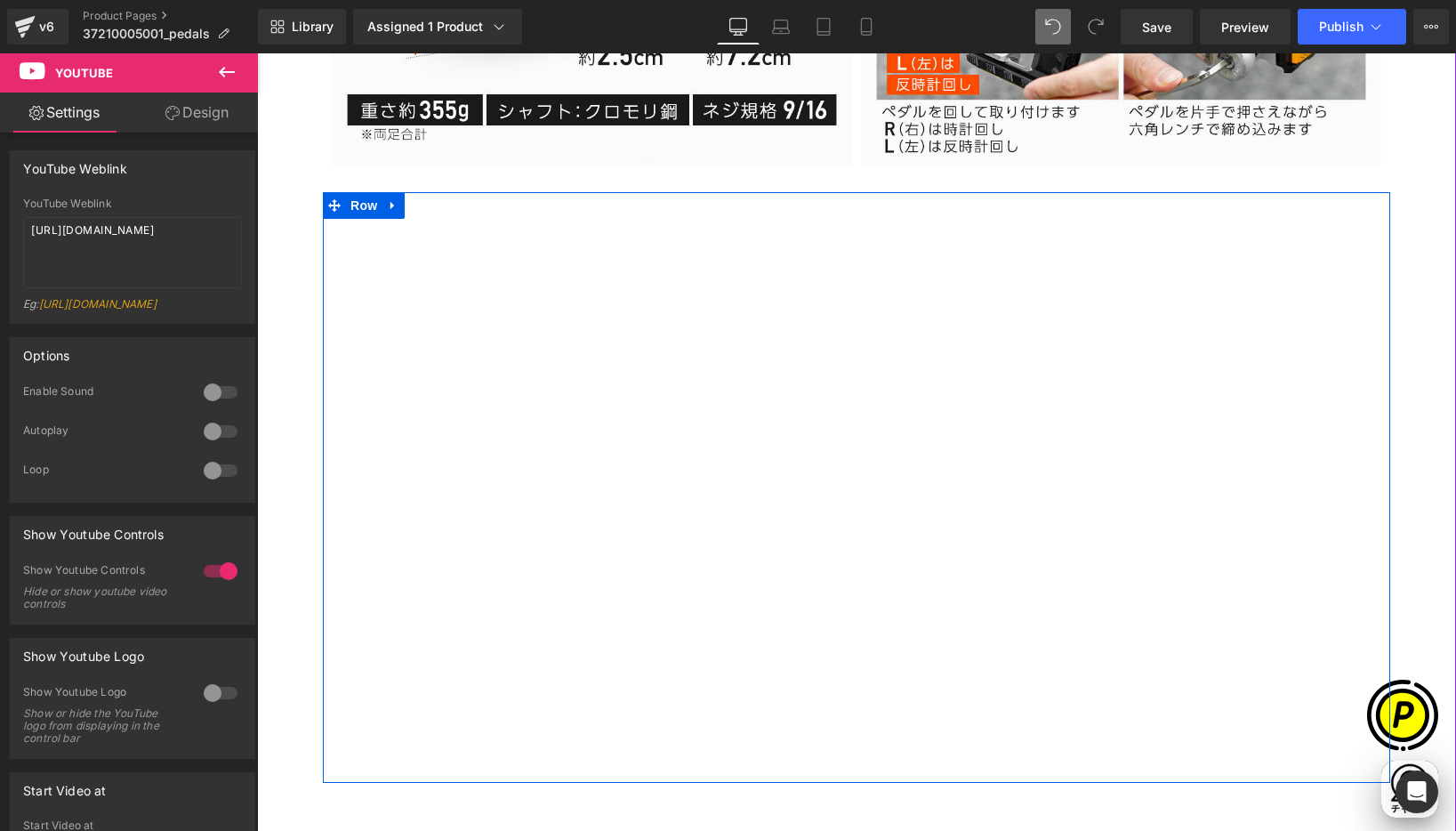
scroll to position [0, 0]
click at [858, 200] on span "Youtube" at bounding box center [856, 205] width 60 height 27
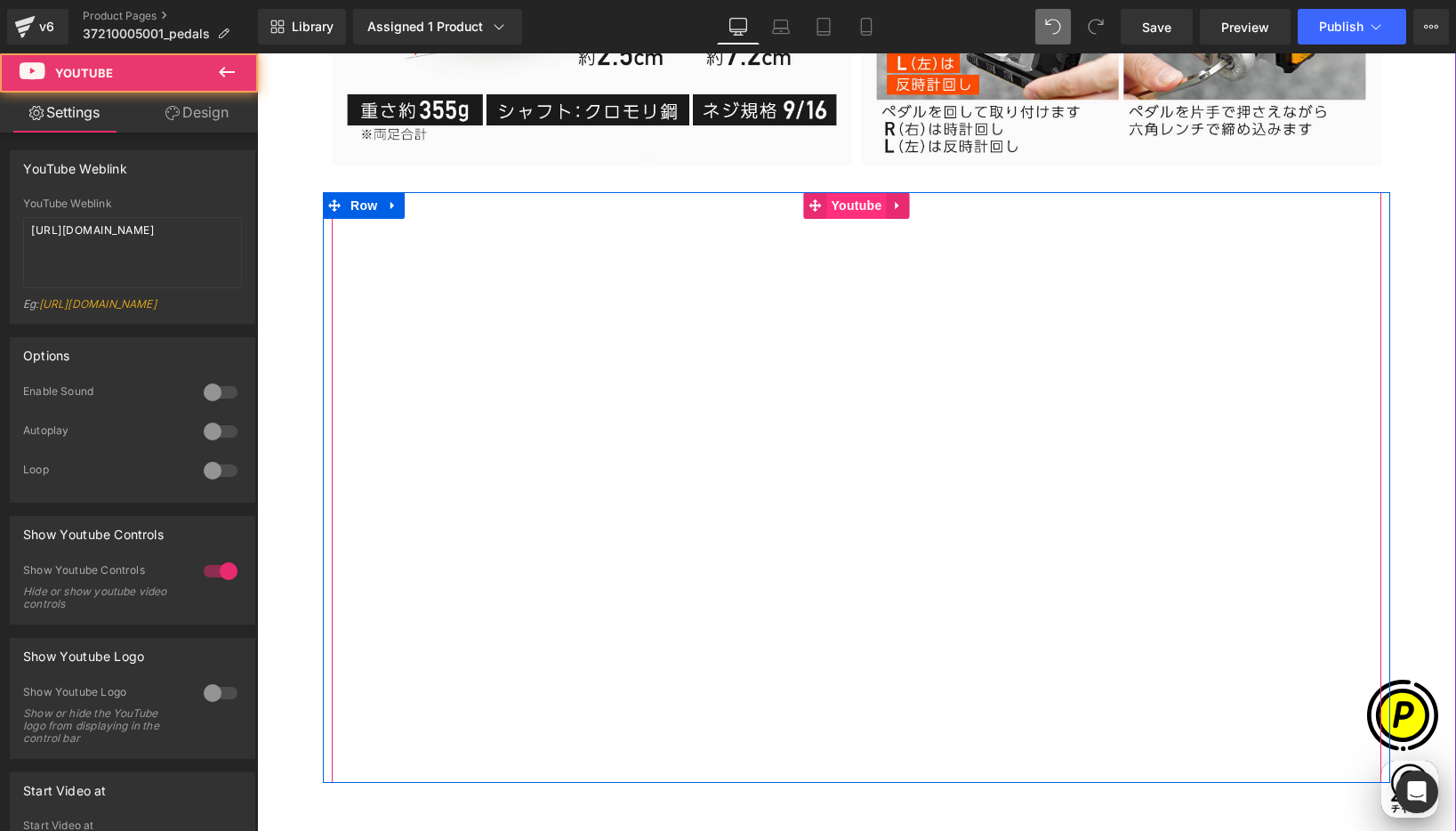
click at [855, 204] on span "Youtube" at bounding box center [856, 205] width 60 height 27
click at [848, 206] on span "Youtube" at bounding box center [856, 206] width 60 height 27
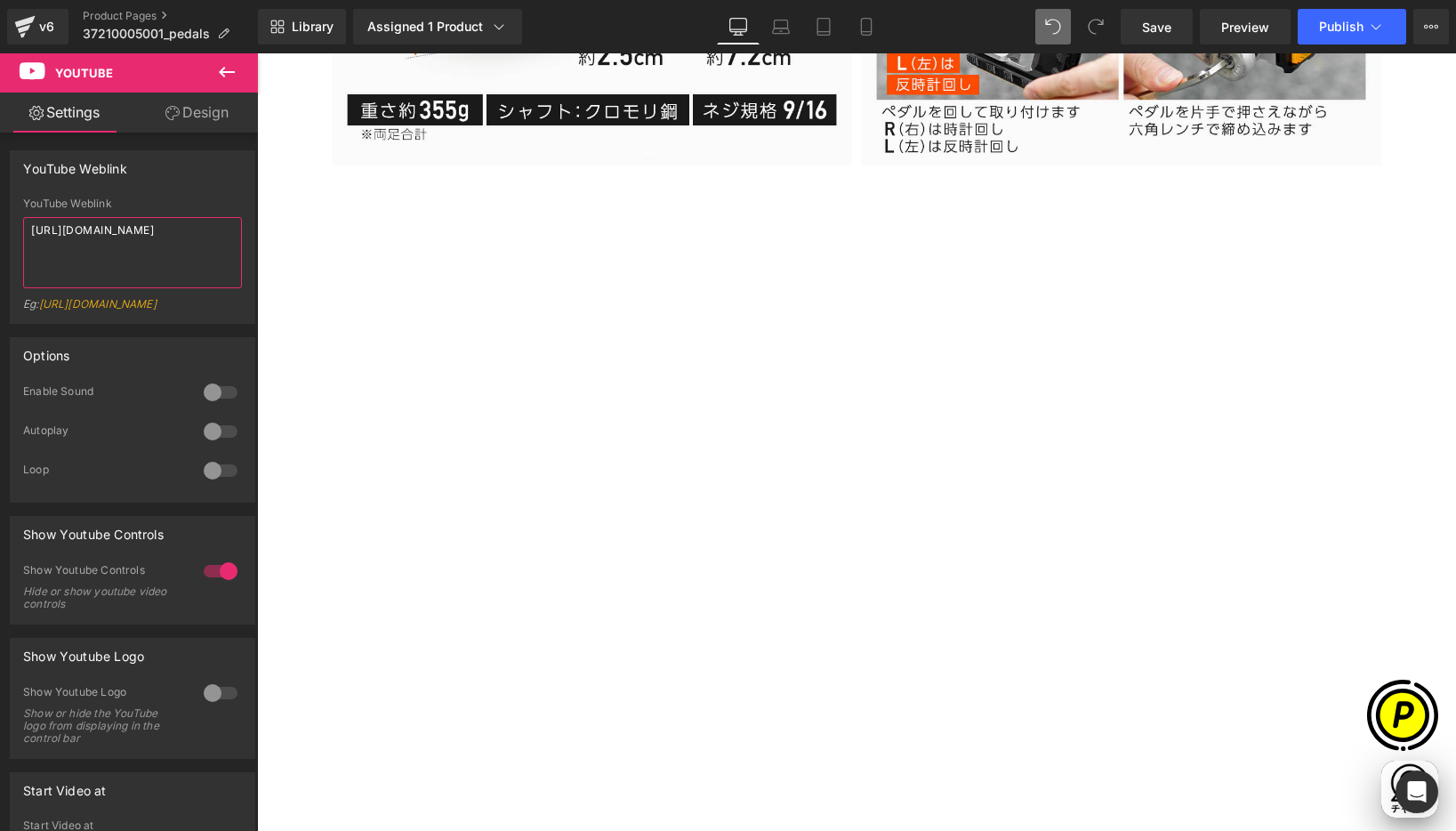
drag, startPoint x: 83, startPoint y: 245, endPoint x: 1, endPoint y: 188, distance: 99.9
click at [0, 181] on html "Youtube You are previewing how the will restyle your page. You can not edit Ele…" at bounding box center [728, 415] width 1456 height 831
paste textarea "[DOMAIN_NAME][URL]"
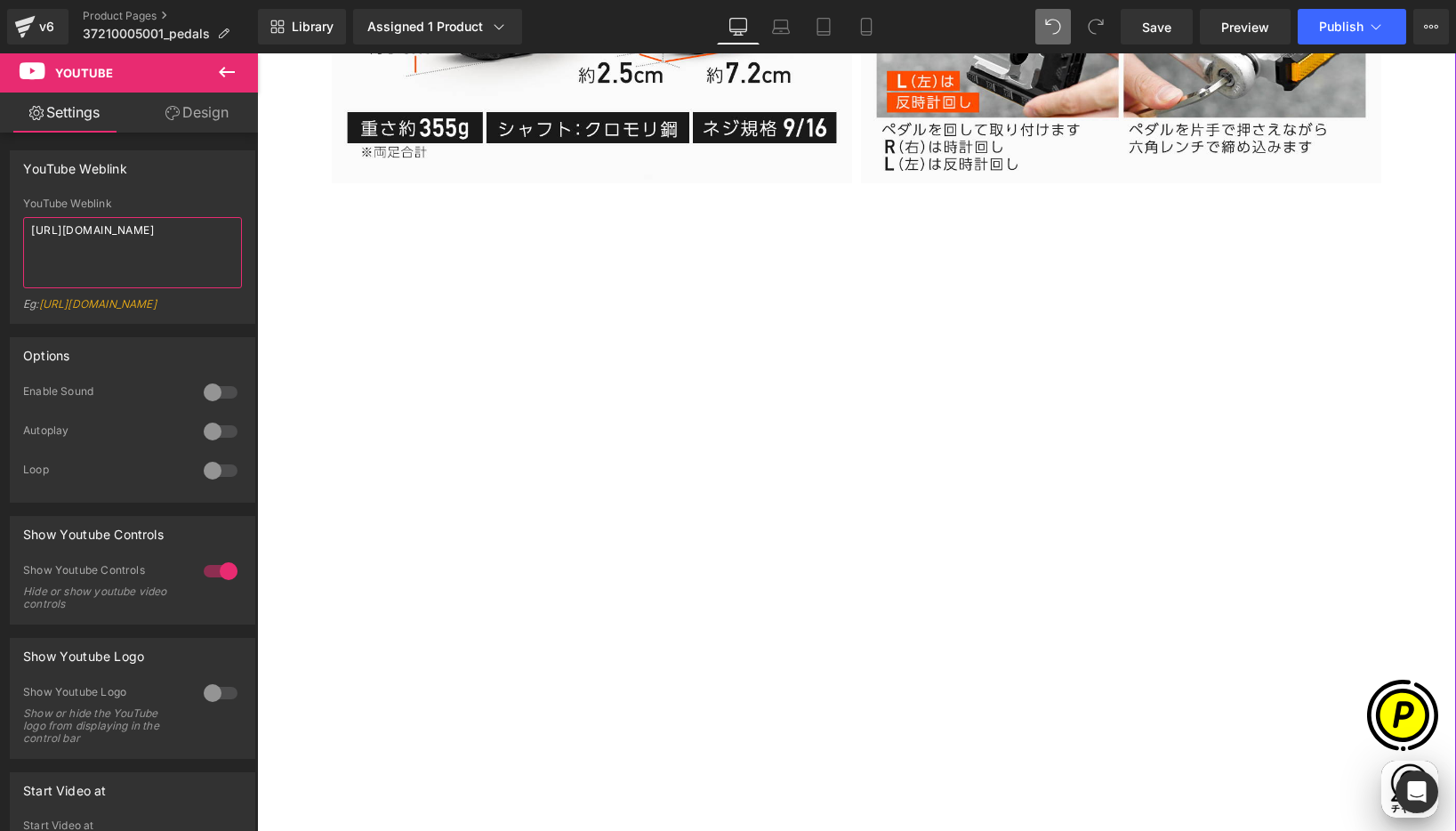
scroll to position [6316, 0]
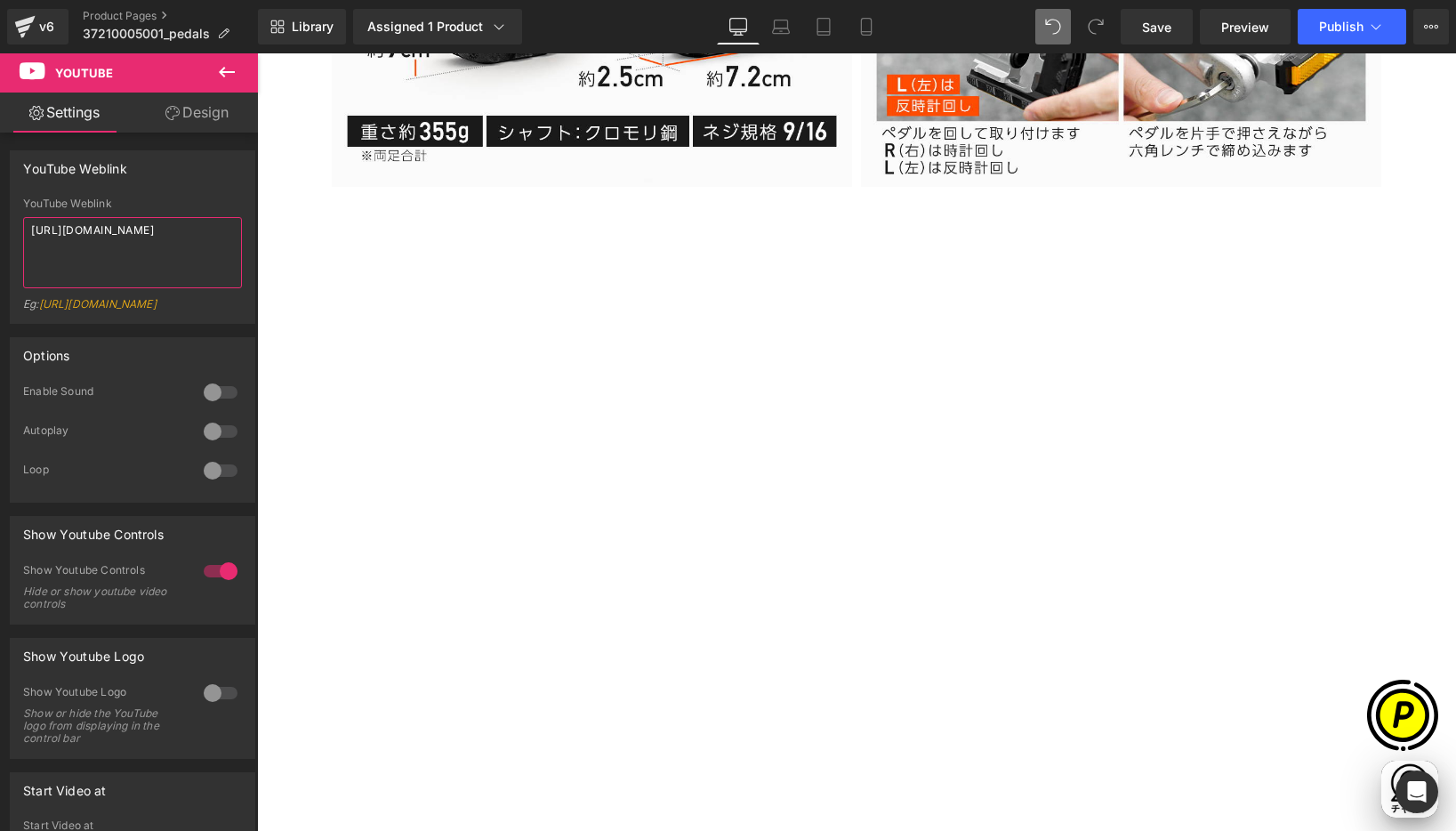
type textarea "[URL][DOMAIN_NAME]"
click at [226, 75] on icon at bounding box center [227, 72] width 21 height 21
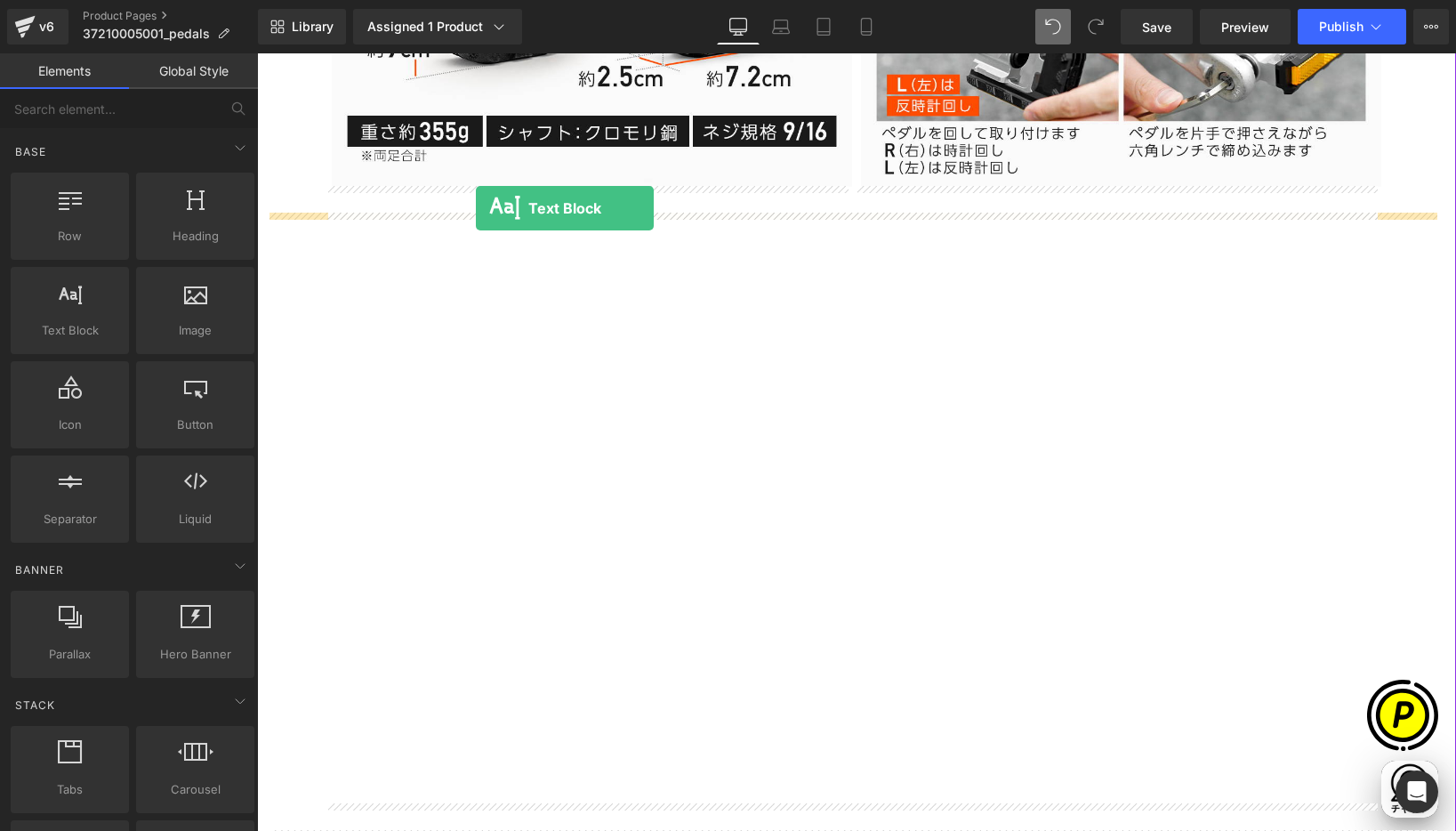
drag, startPoint x: 338, startPoint y: 353, endPoint x: 476, endPoint y: 208, distance: 200.2
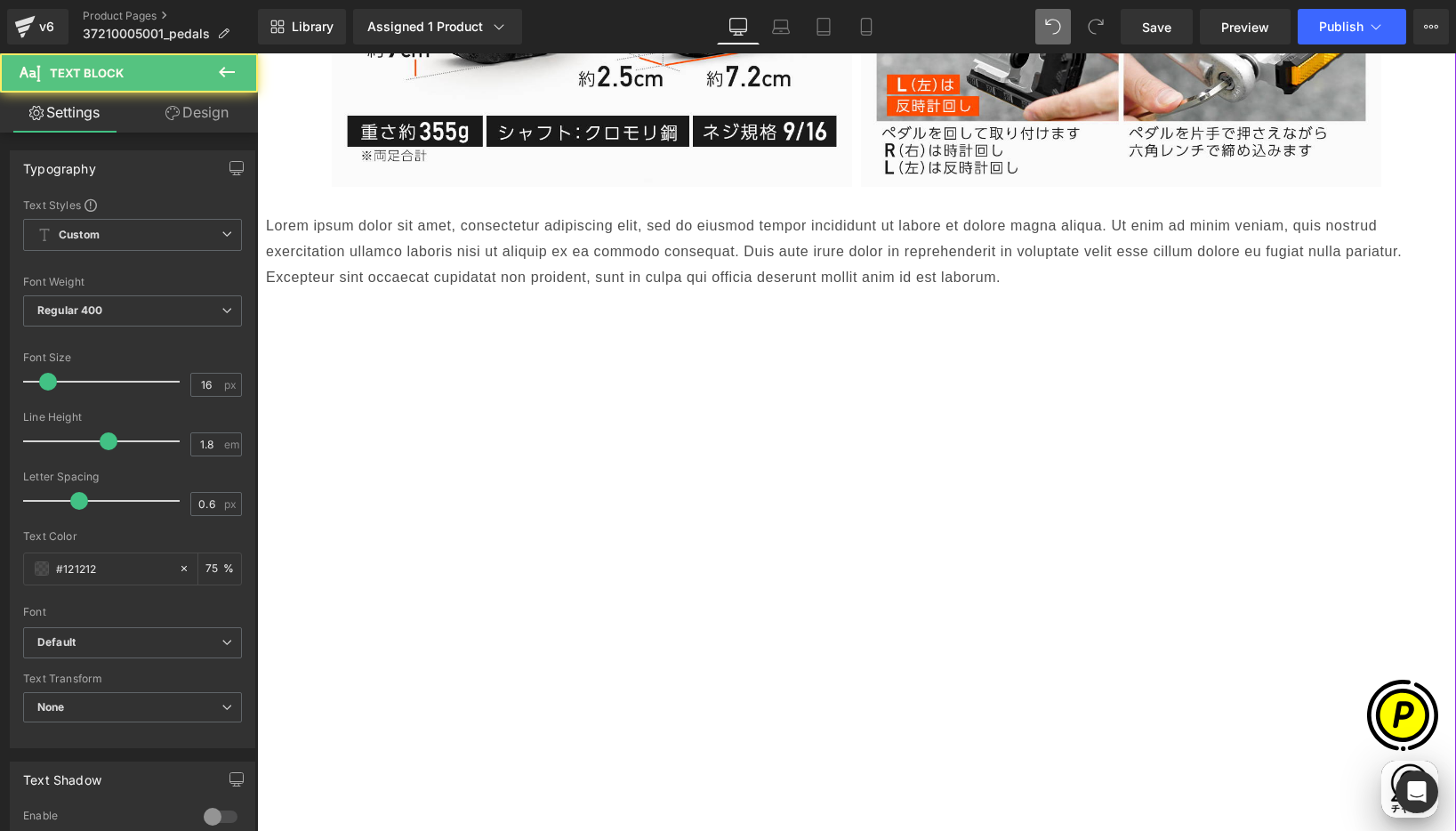
scroll to position [0, 0]
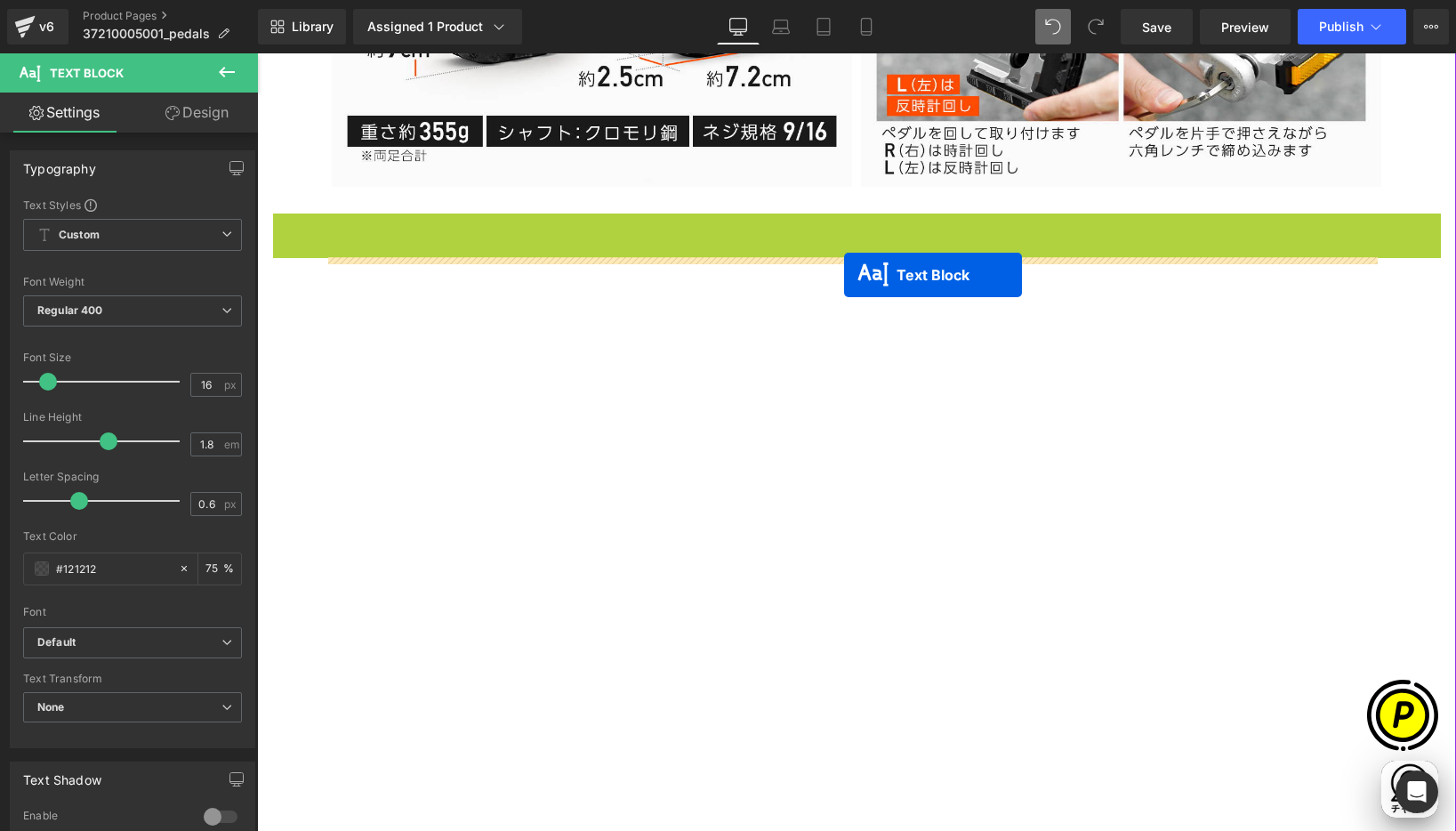
drag, startPoint x: 809, startPoint y: 253, endPoint x: 844, endPoint y: 274, distance: 40.8
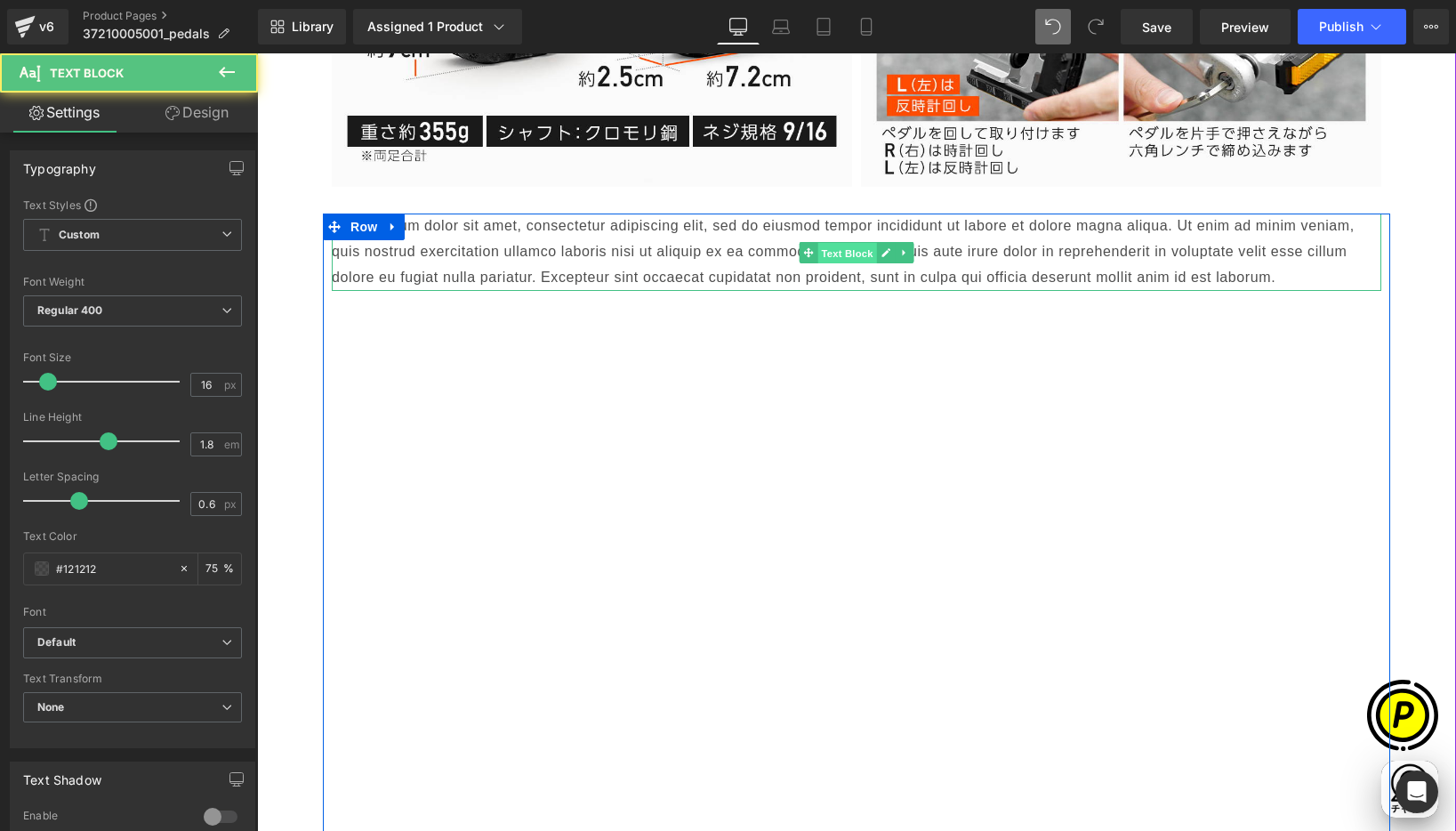
click at [846, 248] on span "Text Block" at bounding box center [847, 253] width 59 height 21
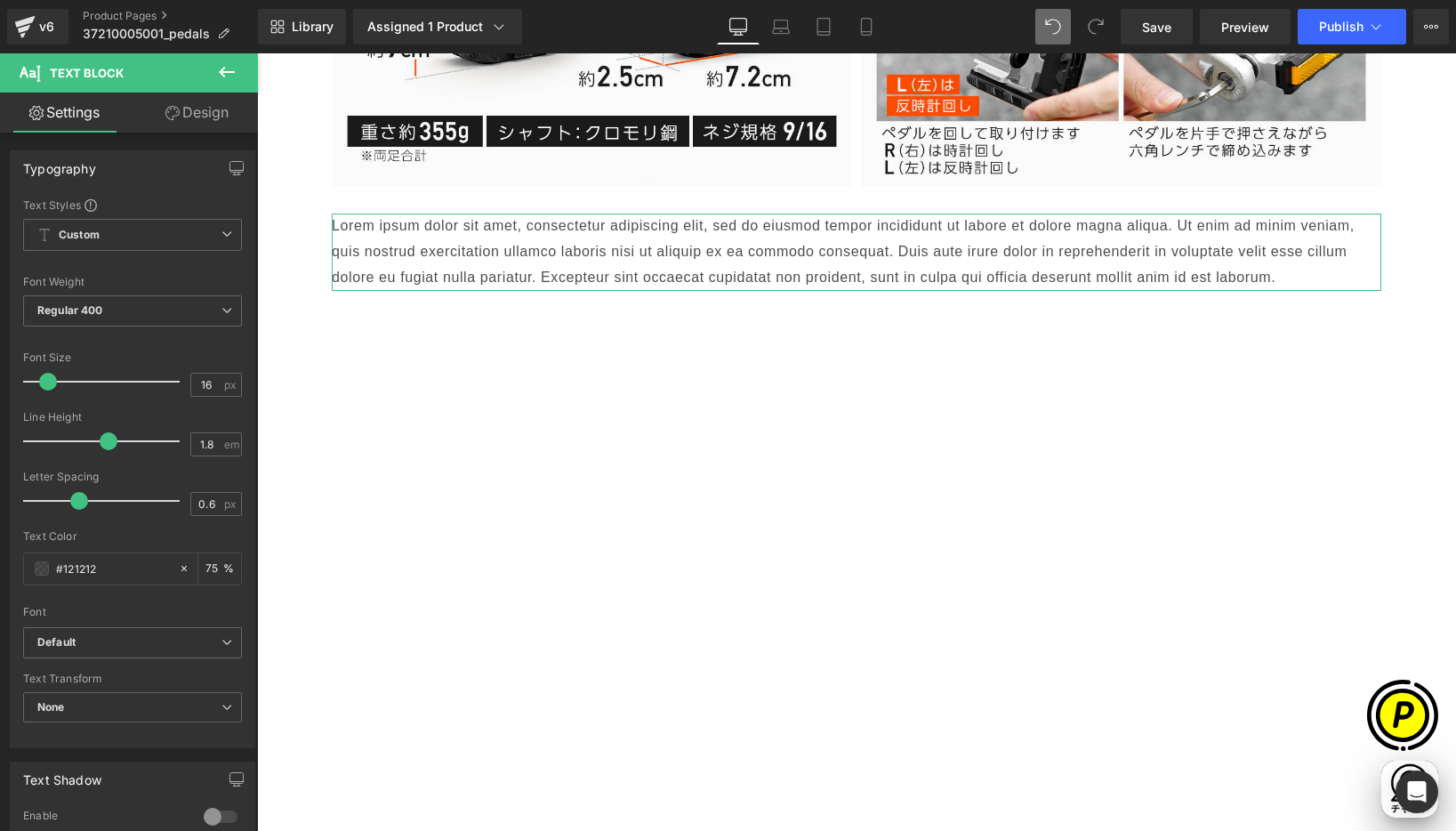
click at [212, 102] on link "Design" at bounding box center [197, 112] width 129 height 40
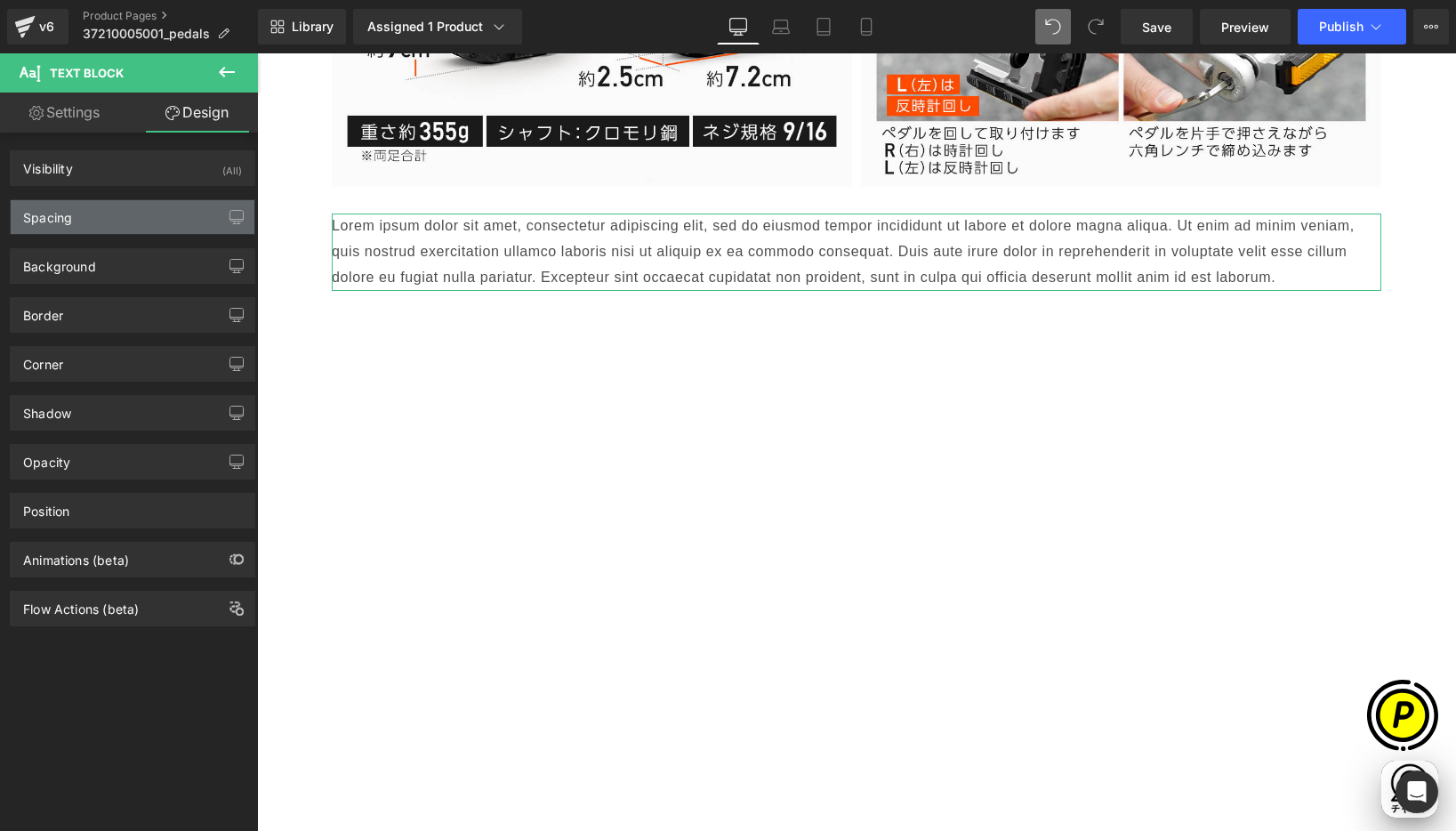
click at [80, 219] on div "Spacing" at bounding box center [132, 217] width 244 height 34
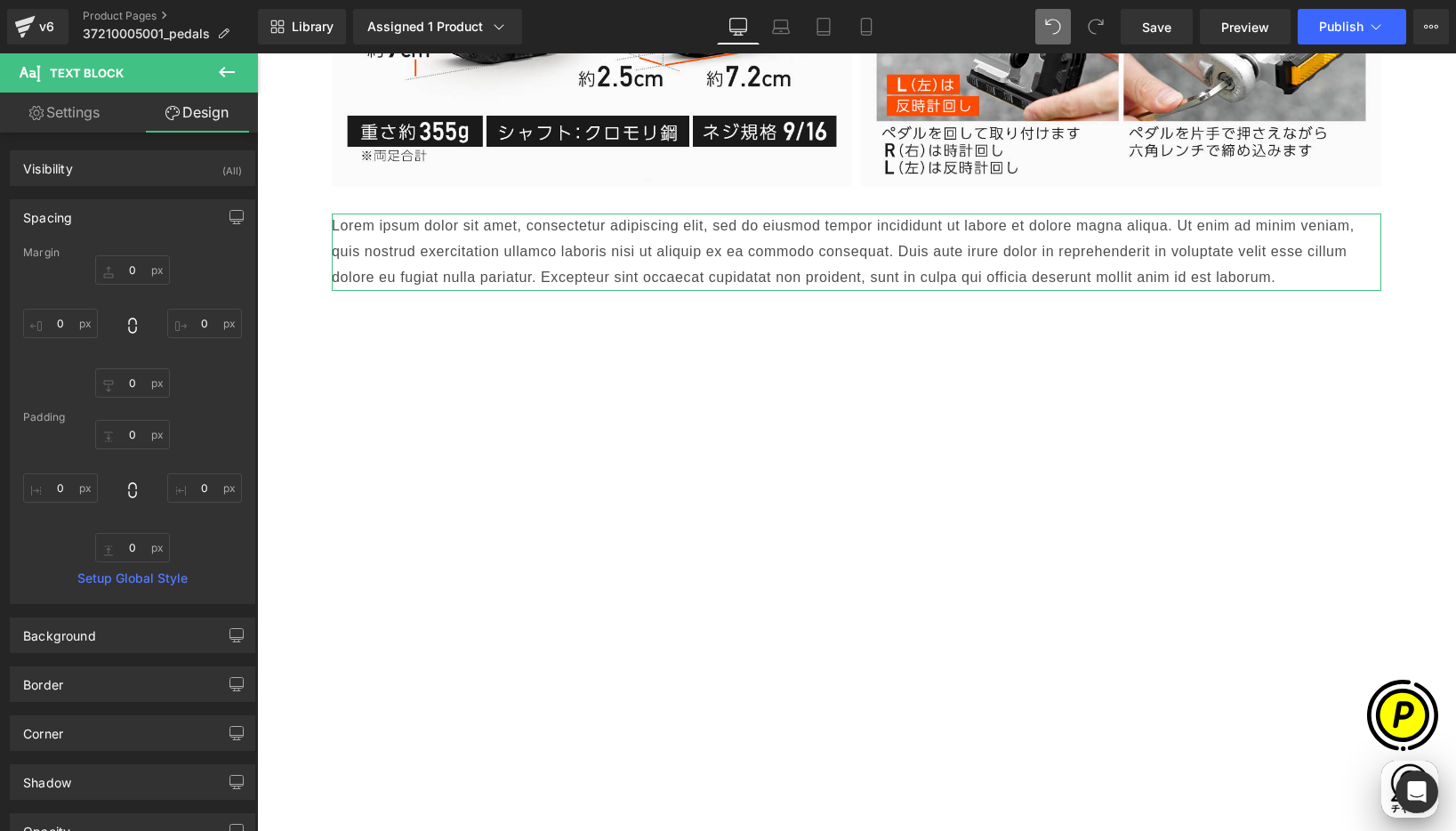
scroll to position [0, 347]
click at [130, 486] on icon at bounding box center [133, 490] width 18 height 18
drag, startPoint x: 41, startPoint y: 486, endPoint x: 62, endPoint y: 494, distance: 22.5
click at [42, 486] on input "0" at bounding box center [61, 487] width 75 height 29
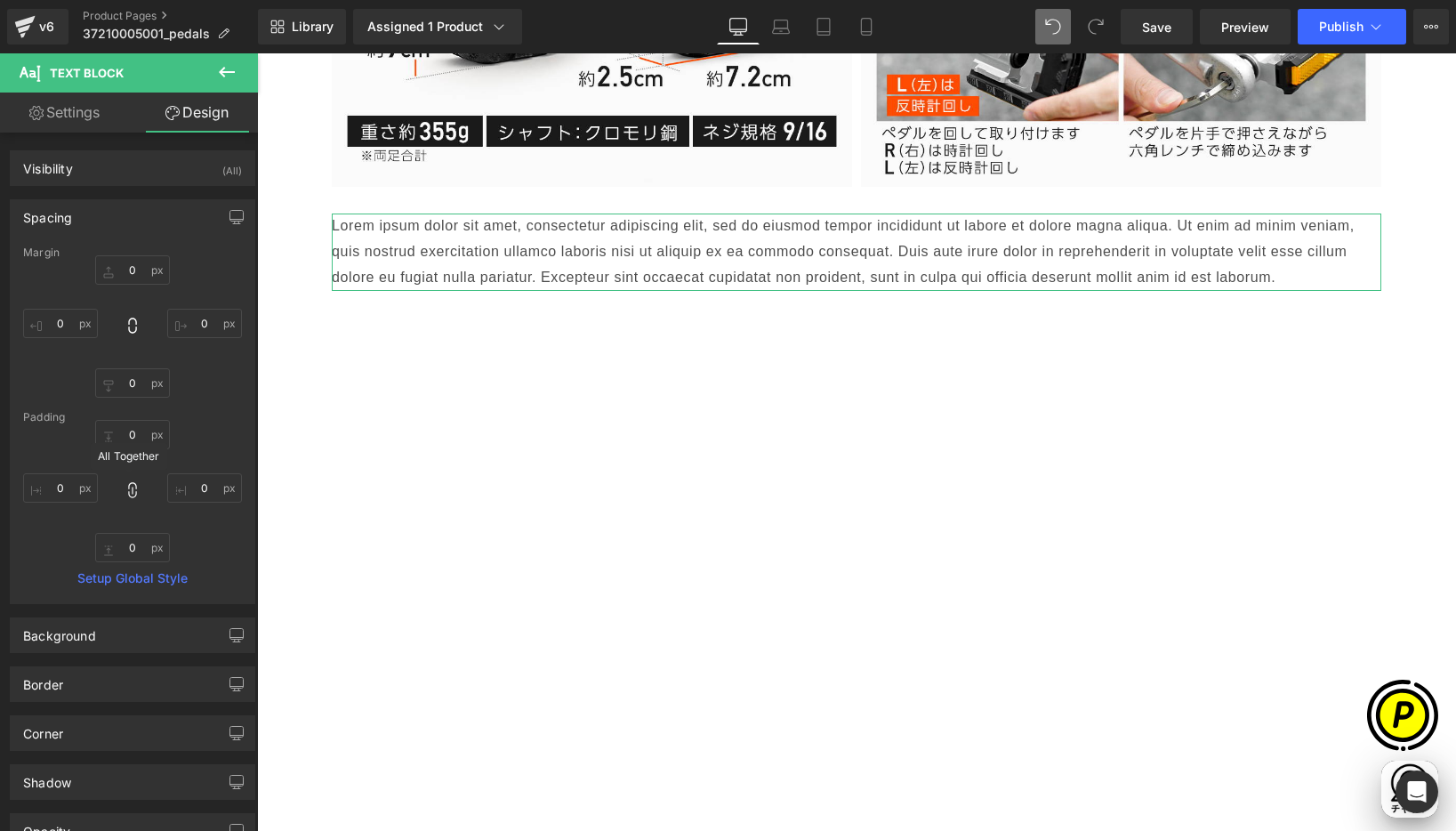
click at [128, 491] on icon at bounding box center [133, 490] width 18 height 18
click at [129, 490] on icon at bounding box center [133, 490] width 18 height 18
click at [133, 436] on input "0" at bounding box center [133, 435] width 75 height 29
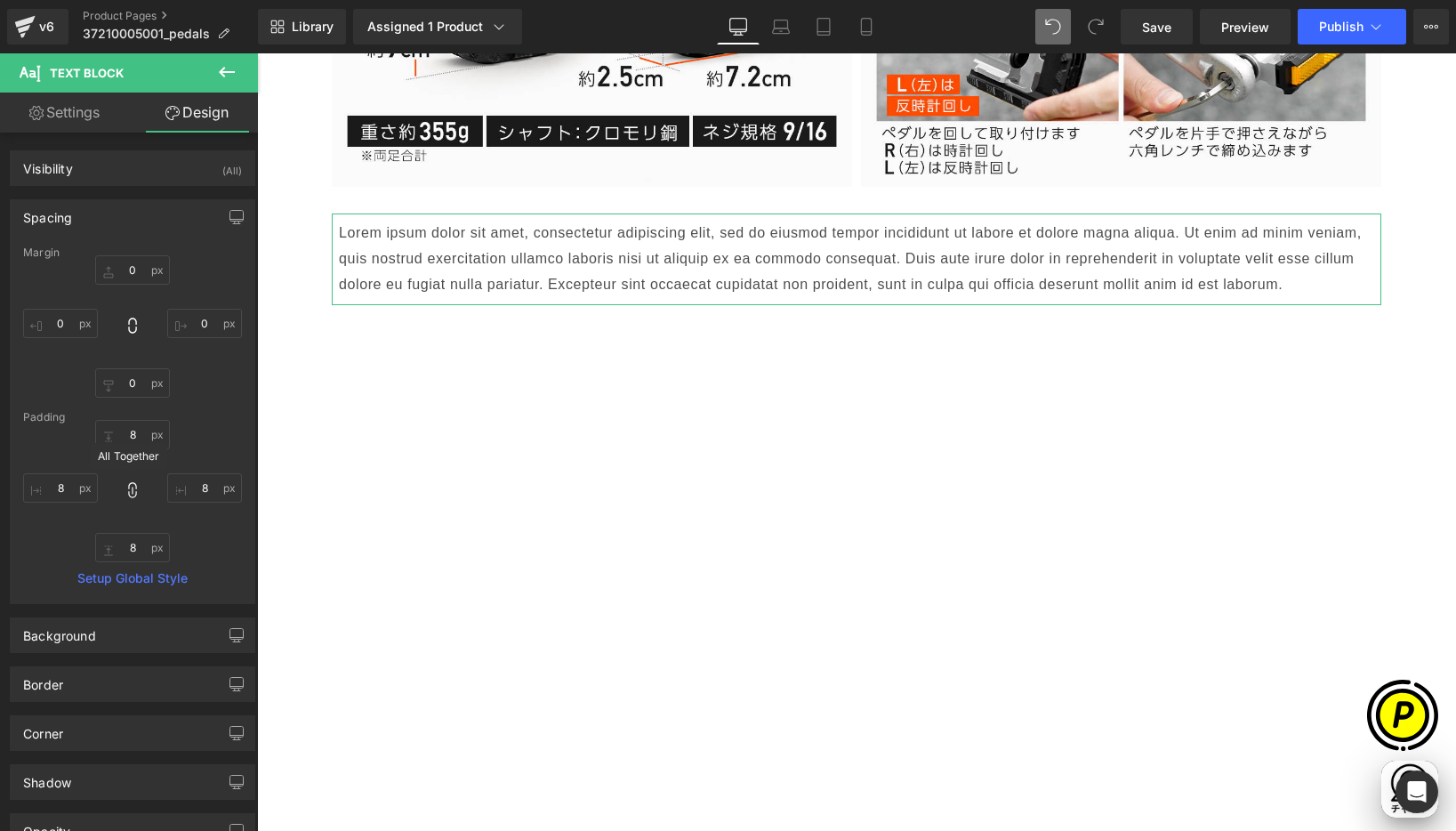
drag, startPoint x: 132, startPoint y: 487, endPoint x: 120, endPoint y: 461, distance: 28.6
click at [132, 486] on icon at bounding box center [133, 490] width 18 height 18
click at [132, 436] on input "8" at bounding box center [133, 435] width 75 height 29
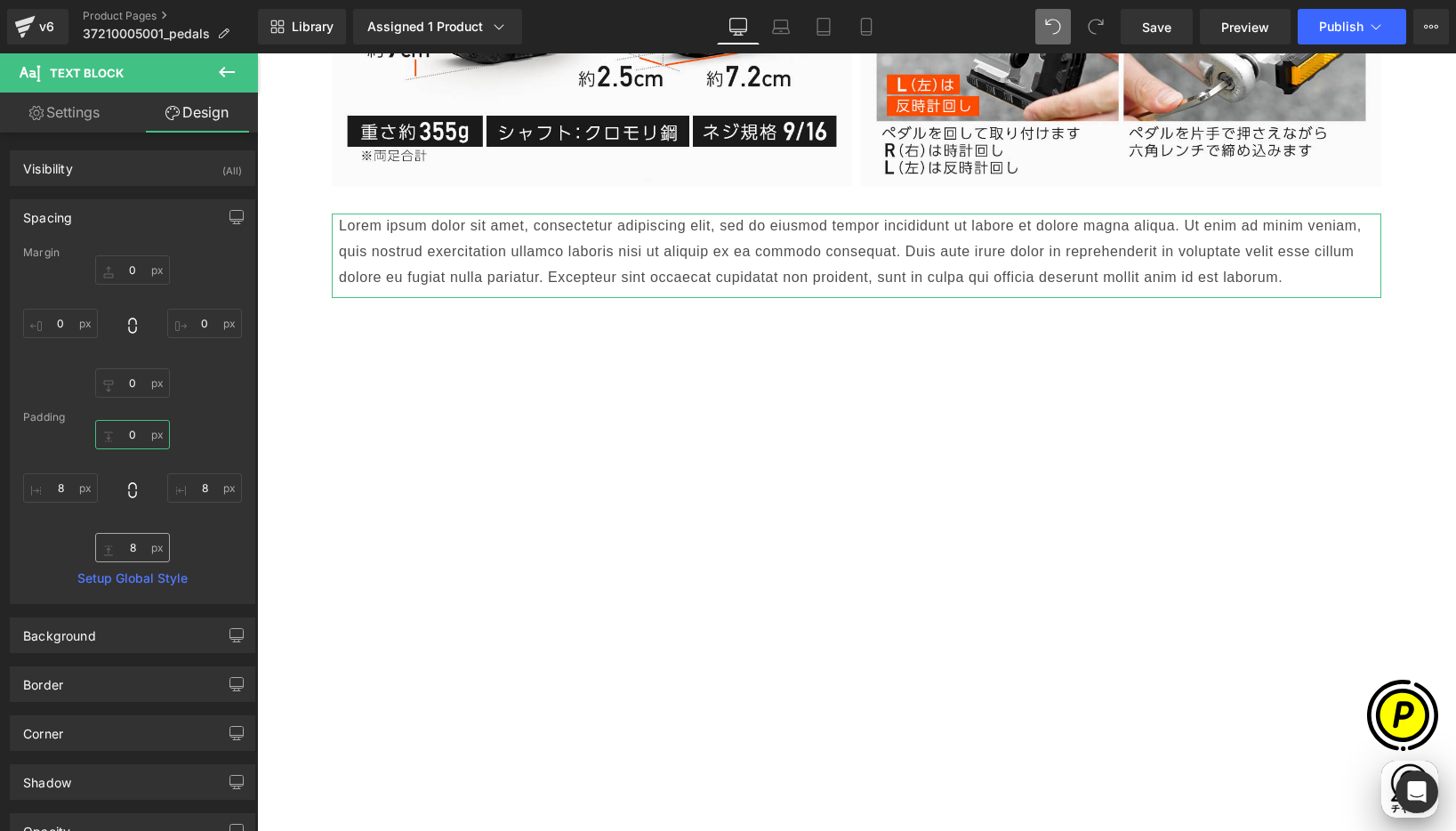
type input "0"
click at [131, 544] on input "0" at bounding box center [133, 547] width 75 height 29
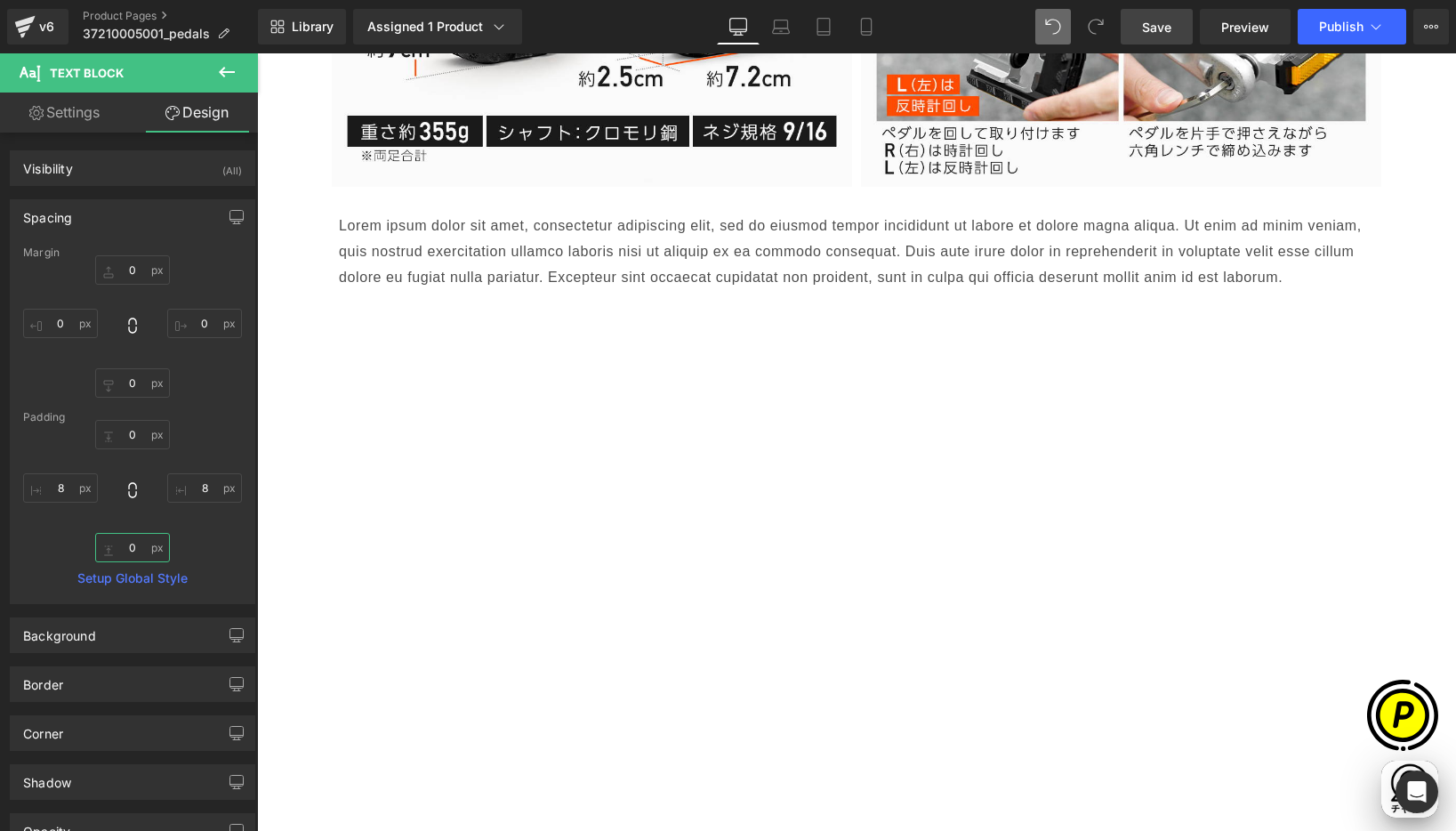
type input "0"
click at [422, 261] on p "Lorem ipsum dolor sit amet, consectetur adipiscing elit, sed do eiusmod tempor …" at bounding box center [856, 252] width 1035 height 77
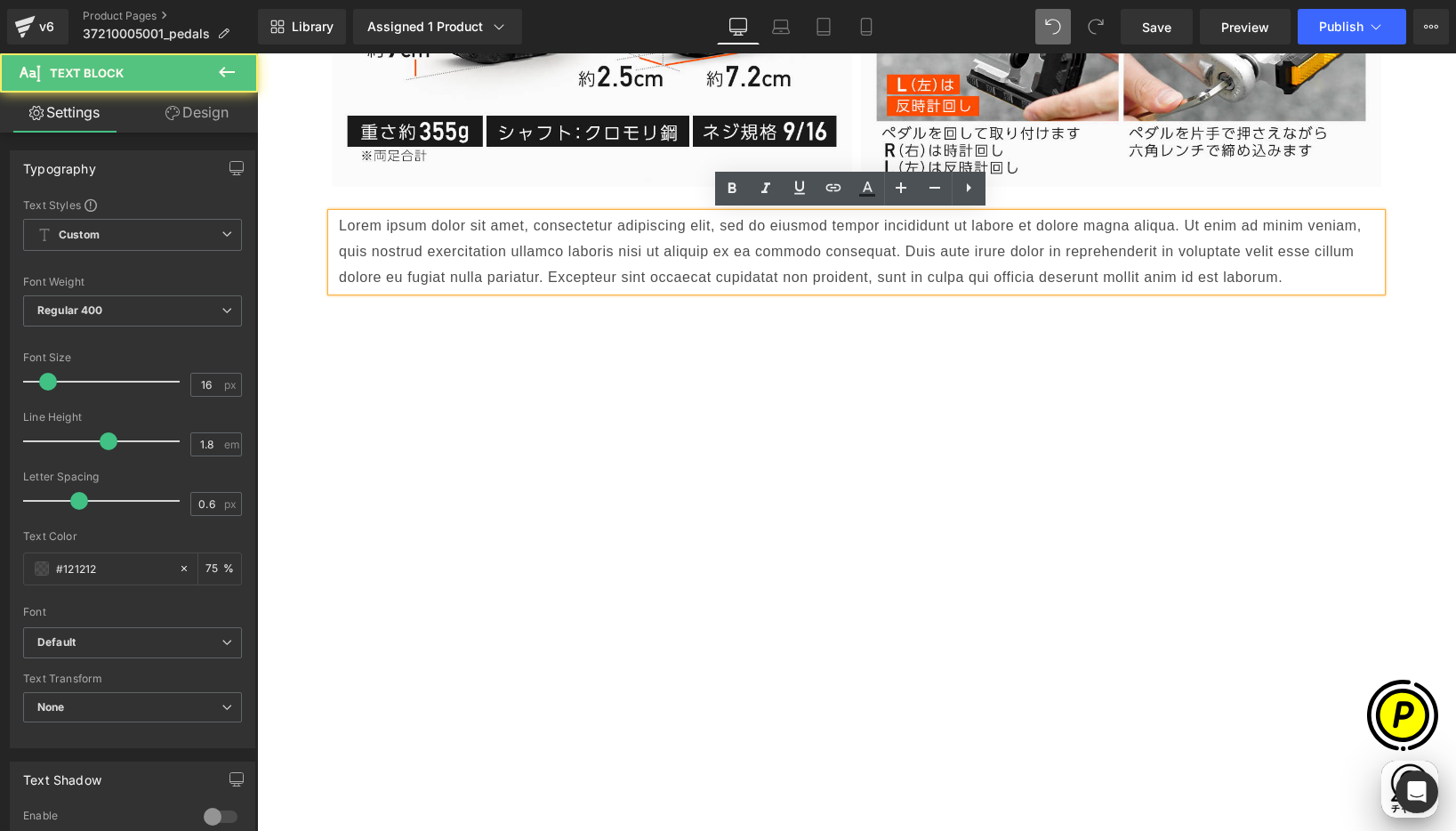
drag, startPoint x: 426, startPoint y: 241, endPoint x: 404, endPoint y: 238, distance: 22.2
click at [426, 241] on p "Lorem ipsum dolor sit amet, consectetur adipiscing elit, sed do eiusmod tempor …" at bounding box center [856, 252] width 1035 height 77
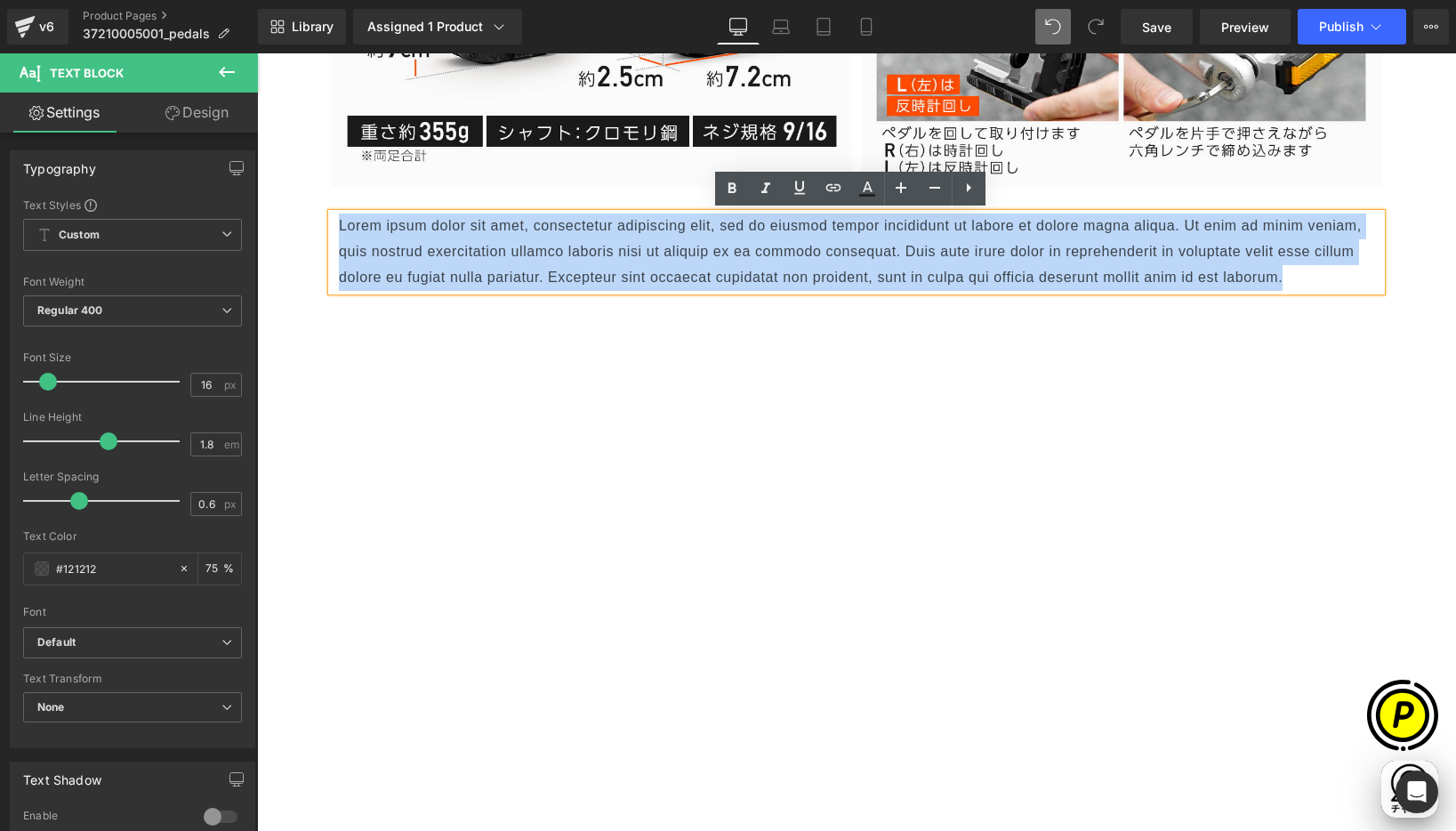
drag, startPoint x: 334, startPoint y: 220, endPoint x: 420, endPoint y: 283, distance: 106.6
click at [432, 290] on div "Lorem ipsum dolor sit amet, consectetur adipiscing elit, sed do eiusmod tempor …" at bounding box center [856, 252] width 1049 height 77
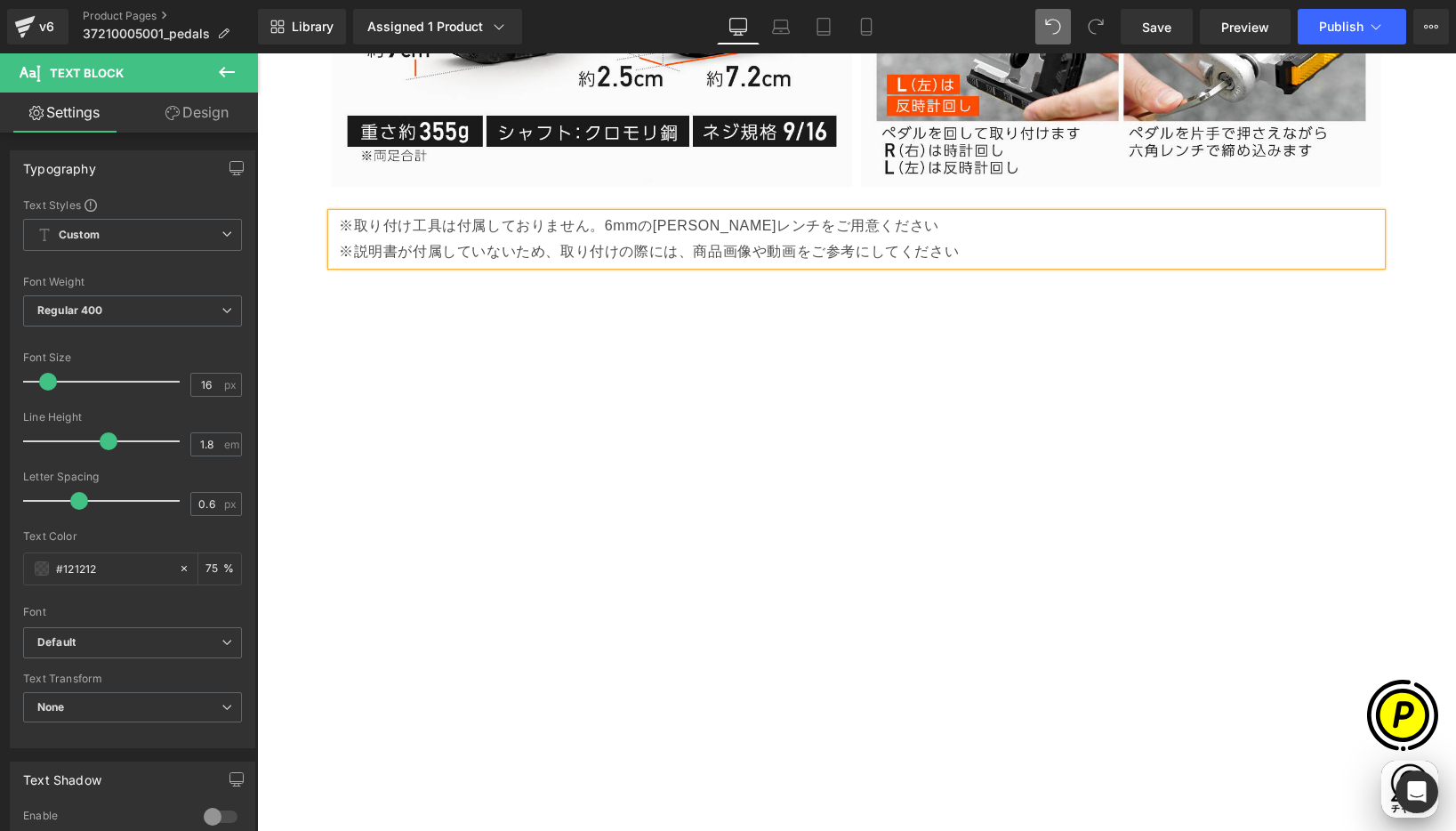
scroll to position [0, 0]
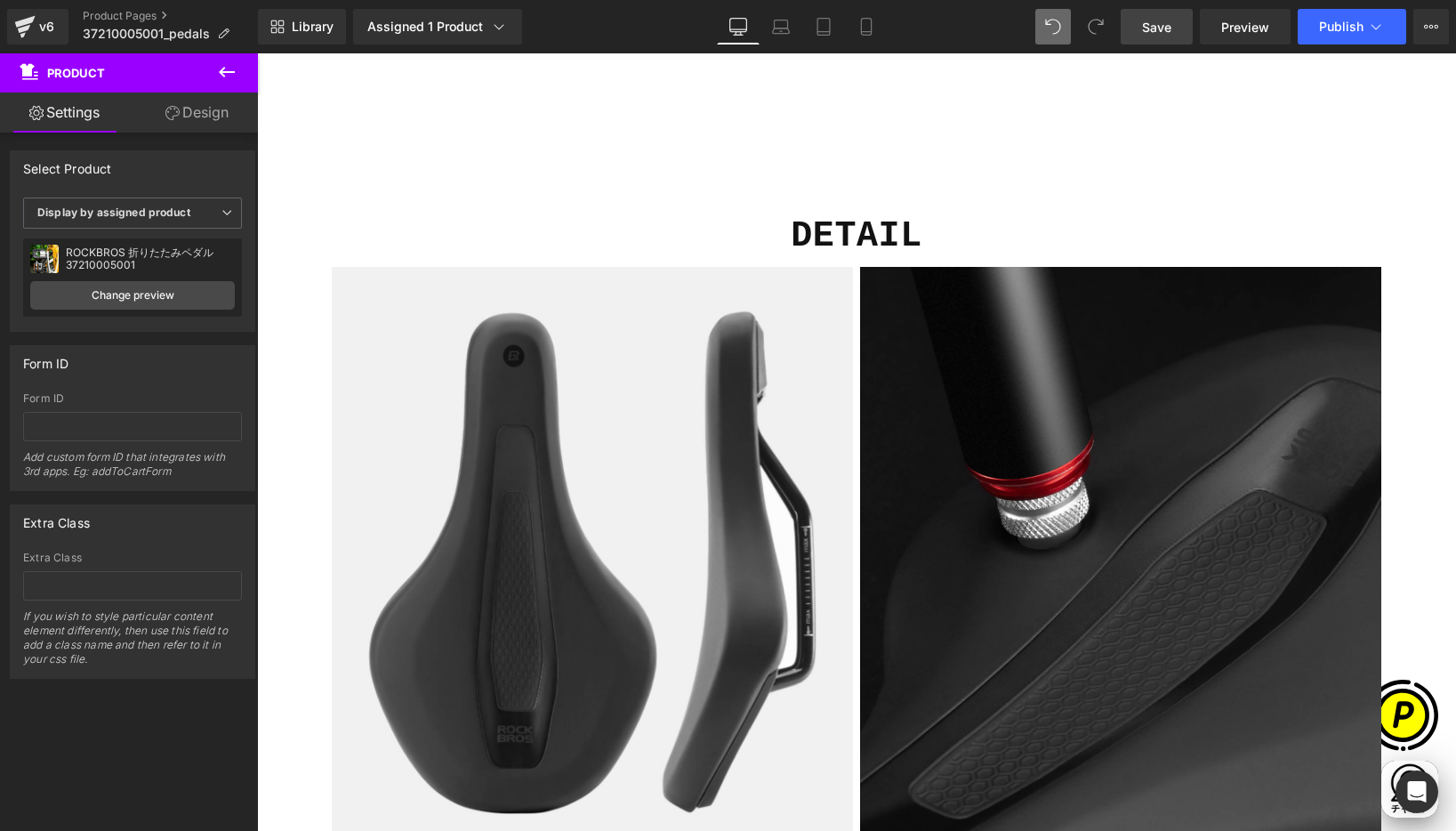
click at [1166, 27] on span "Save" at bounding box center [1156, 27] width 29 height 19
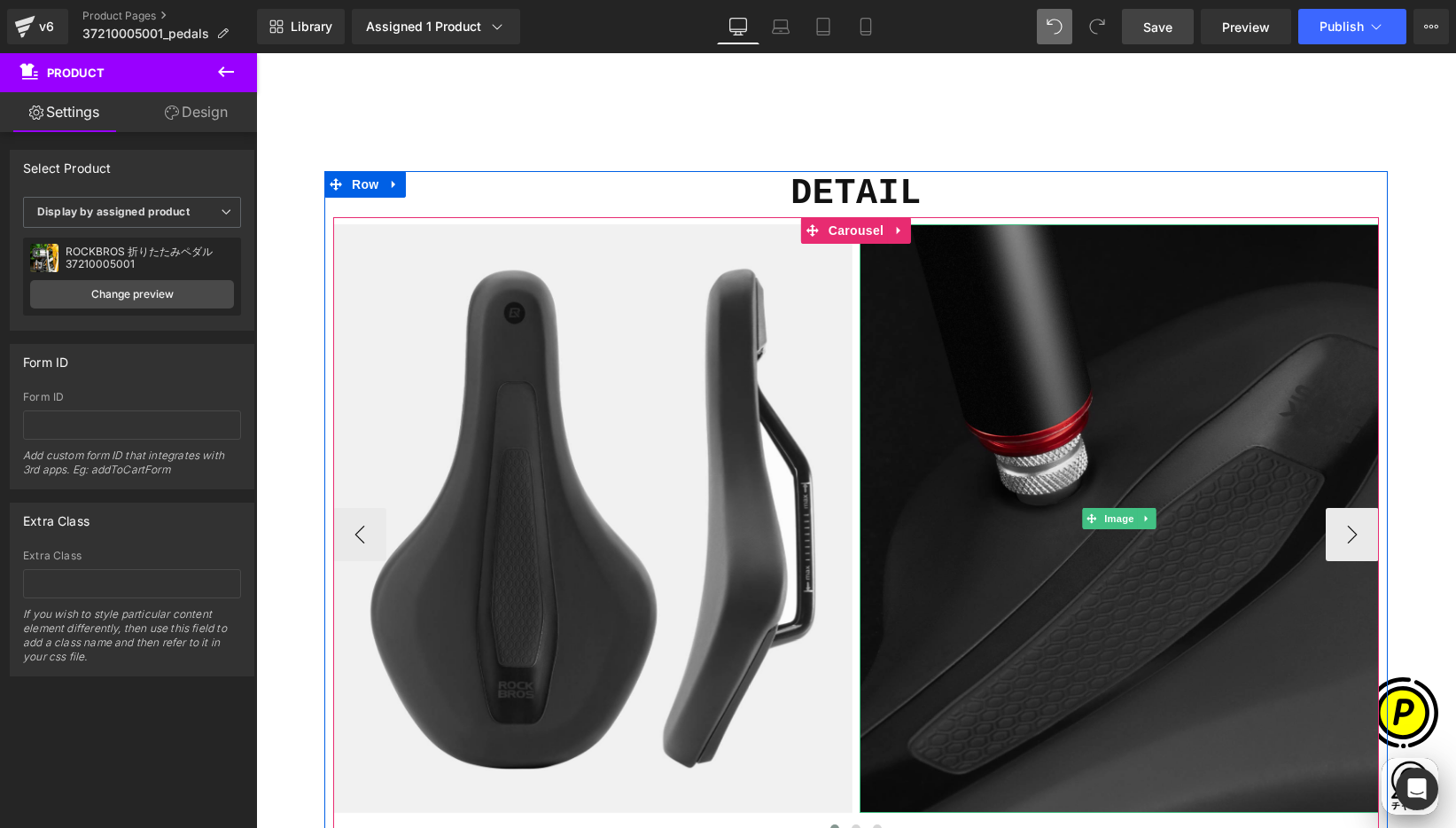
scroll to position [7050, 0]
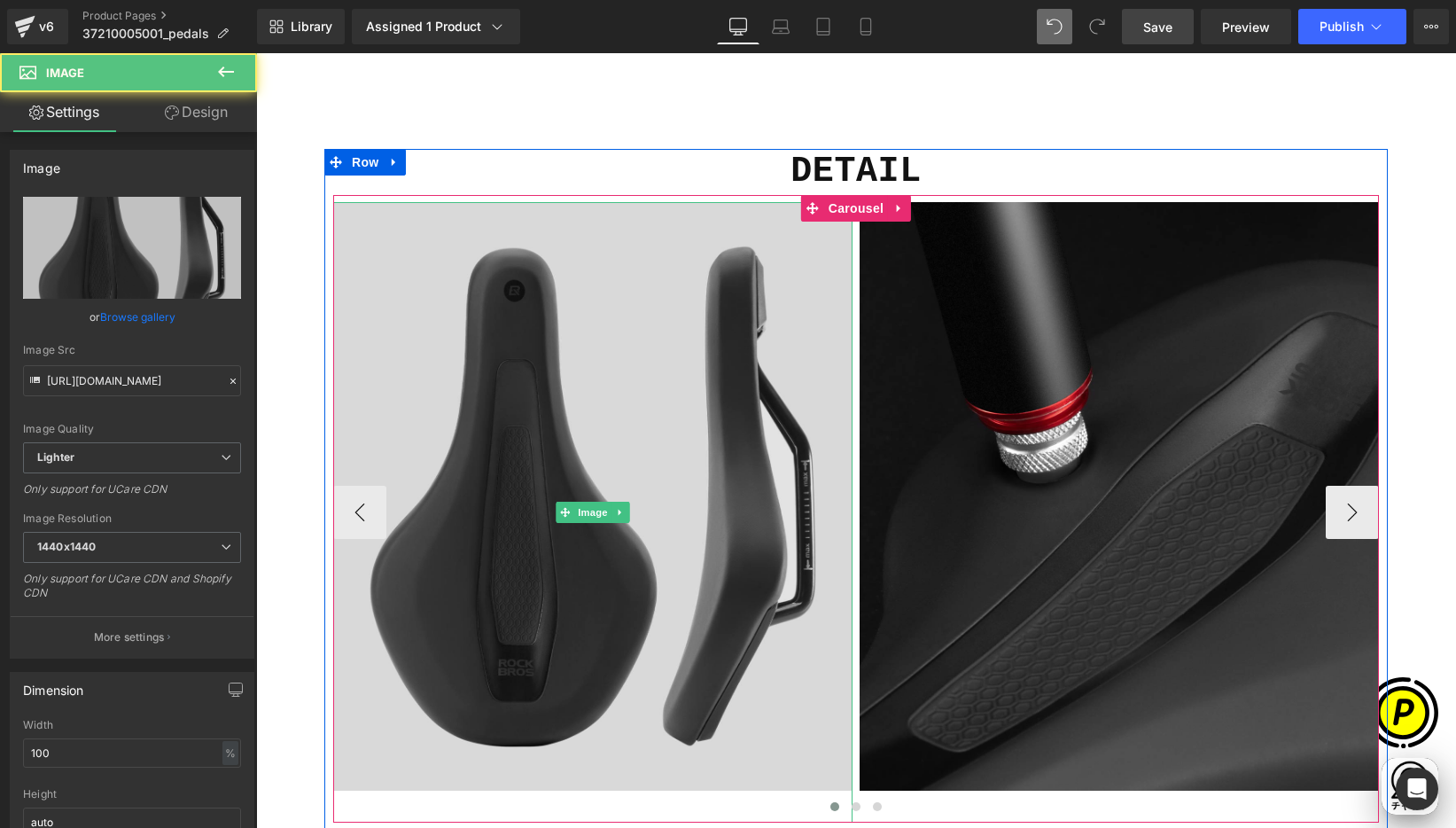
click at [664, 379] on img at bounding box center [593, 512] width 519 height 621
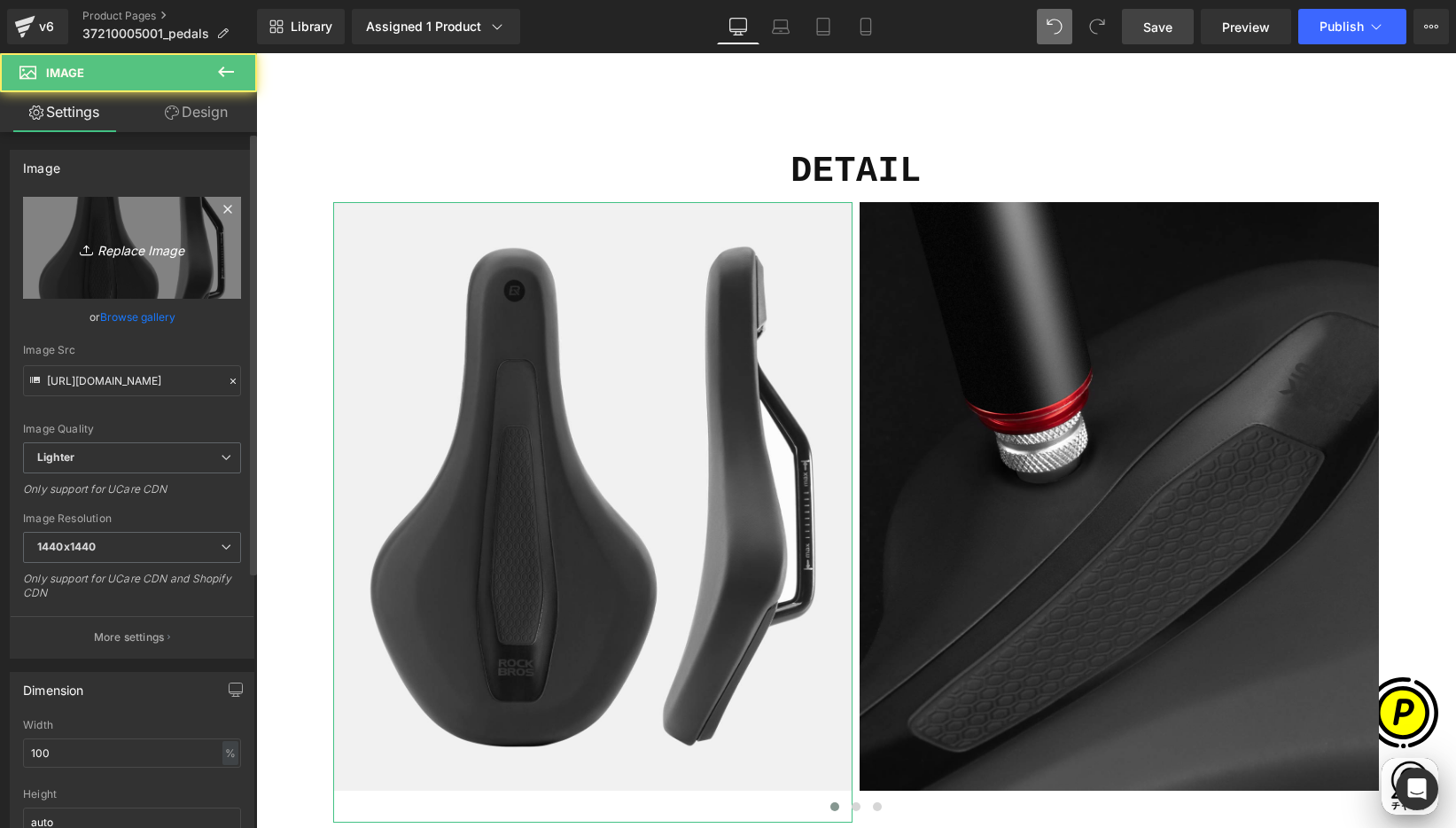
click at [162, 243] on icon "Replace Image" at bounding box center [132, 247] width 142 height 22
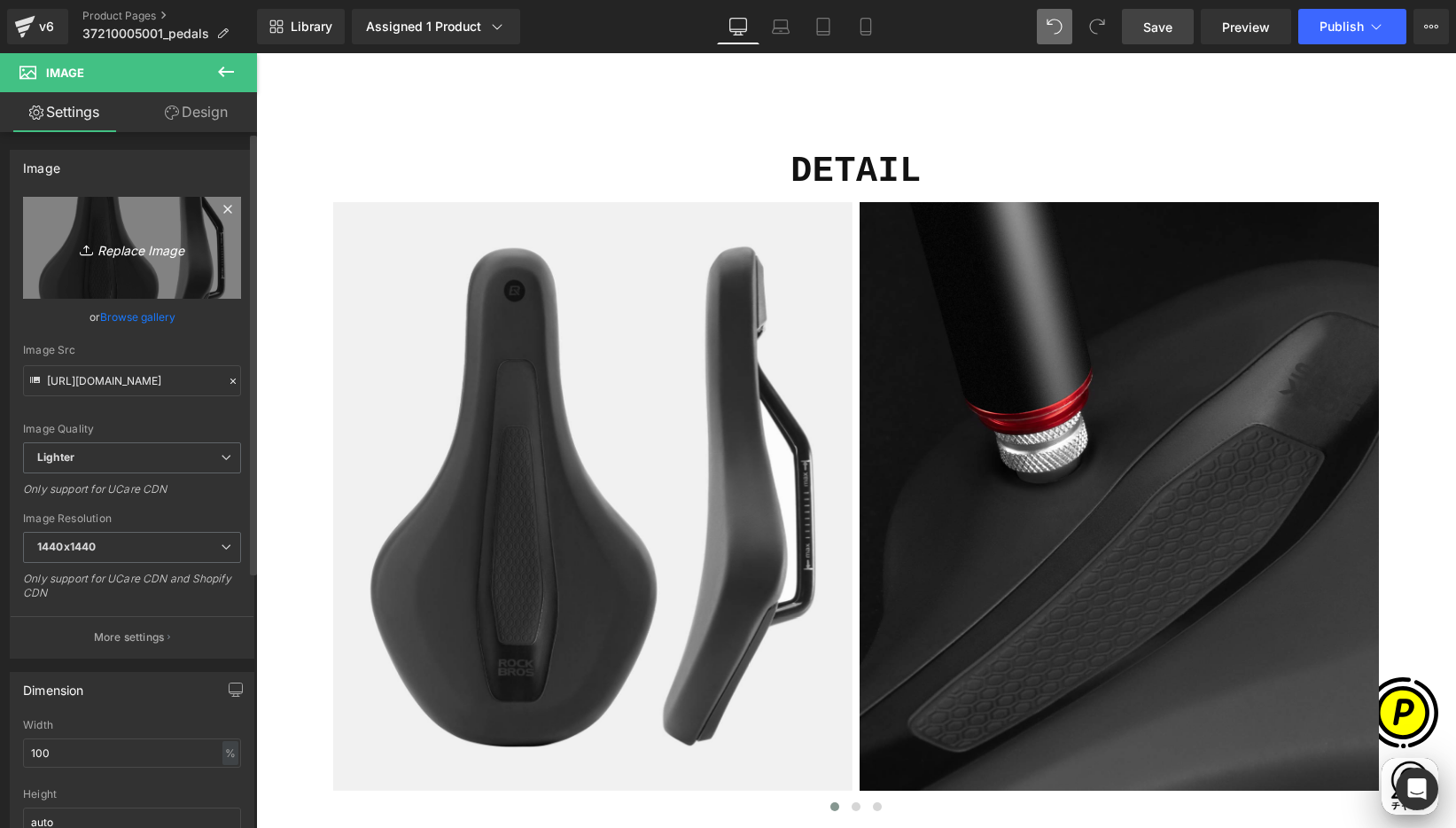
scroll to position [0, 346]
type input "C:\fakepath\shopify-LP-37210005001_03-1.jpg"
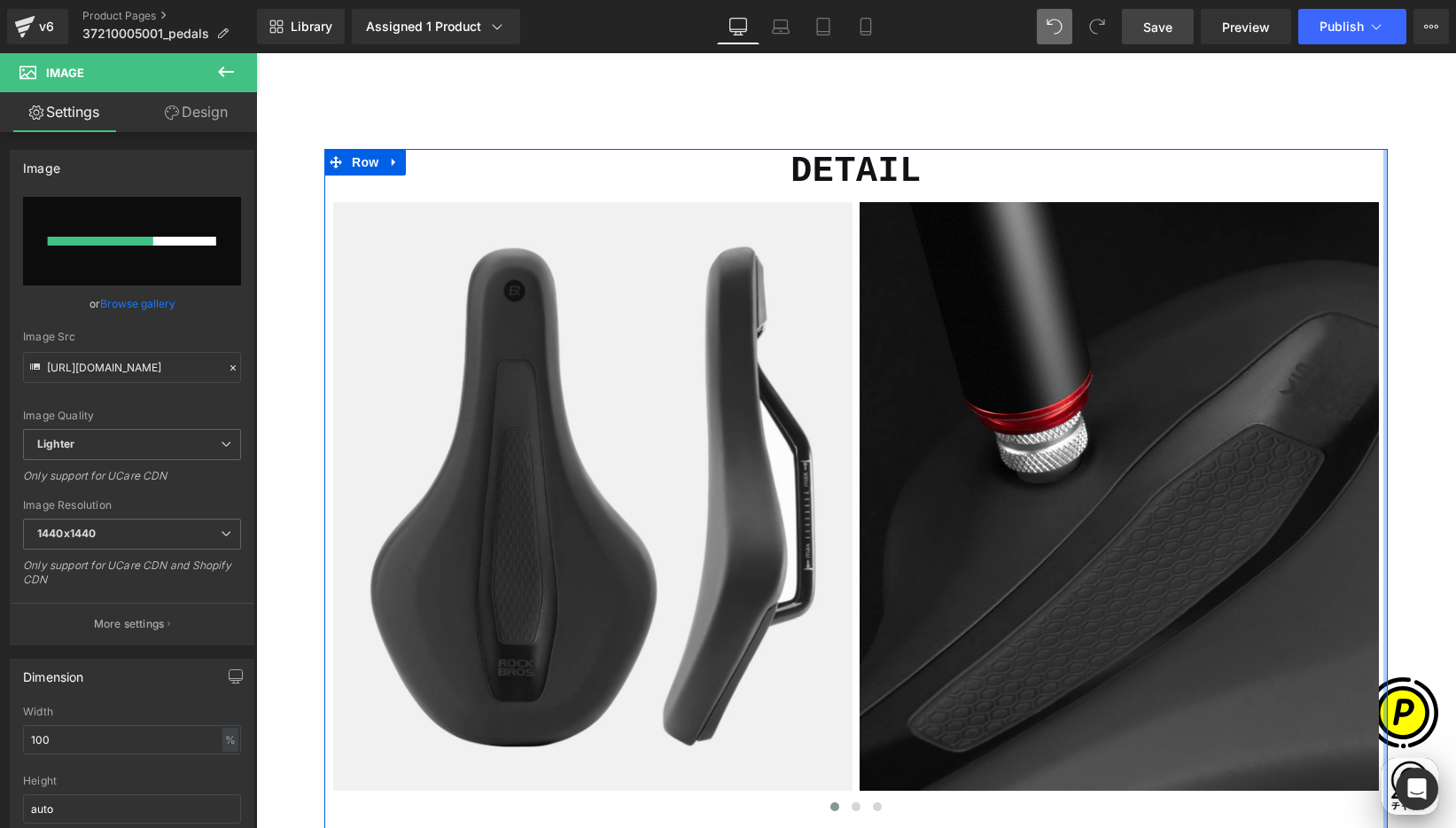
scroll to position [0, 692]
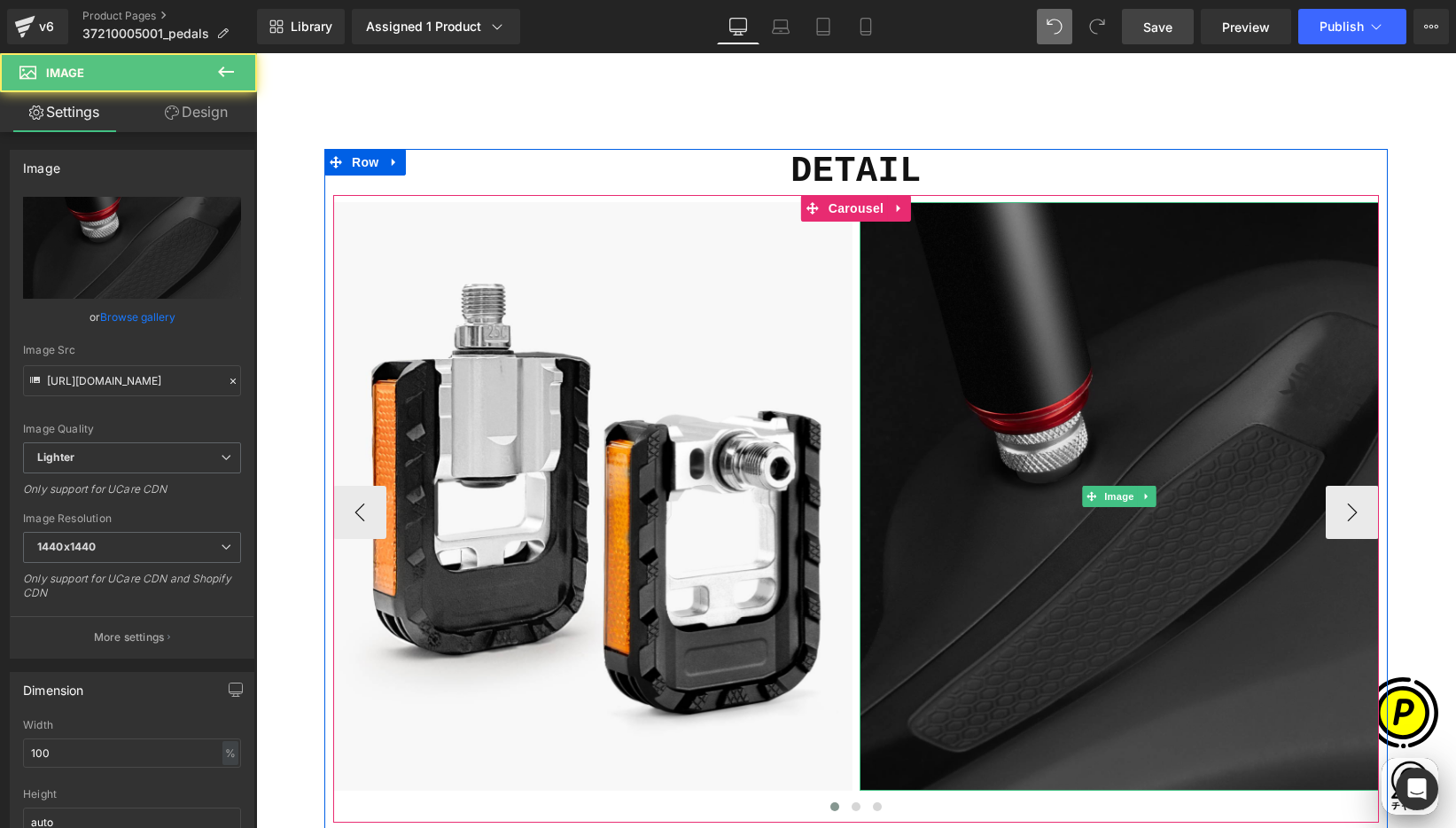
click at [1020, 385] on img at bounding box center [1119, 496] width 519 height 589
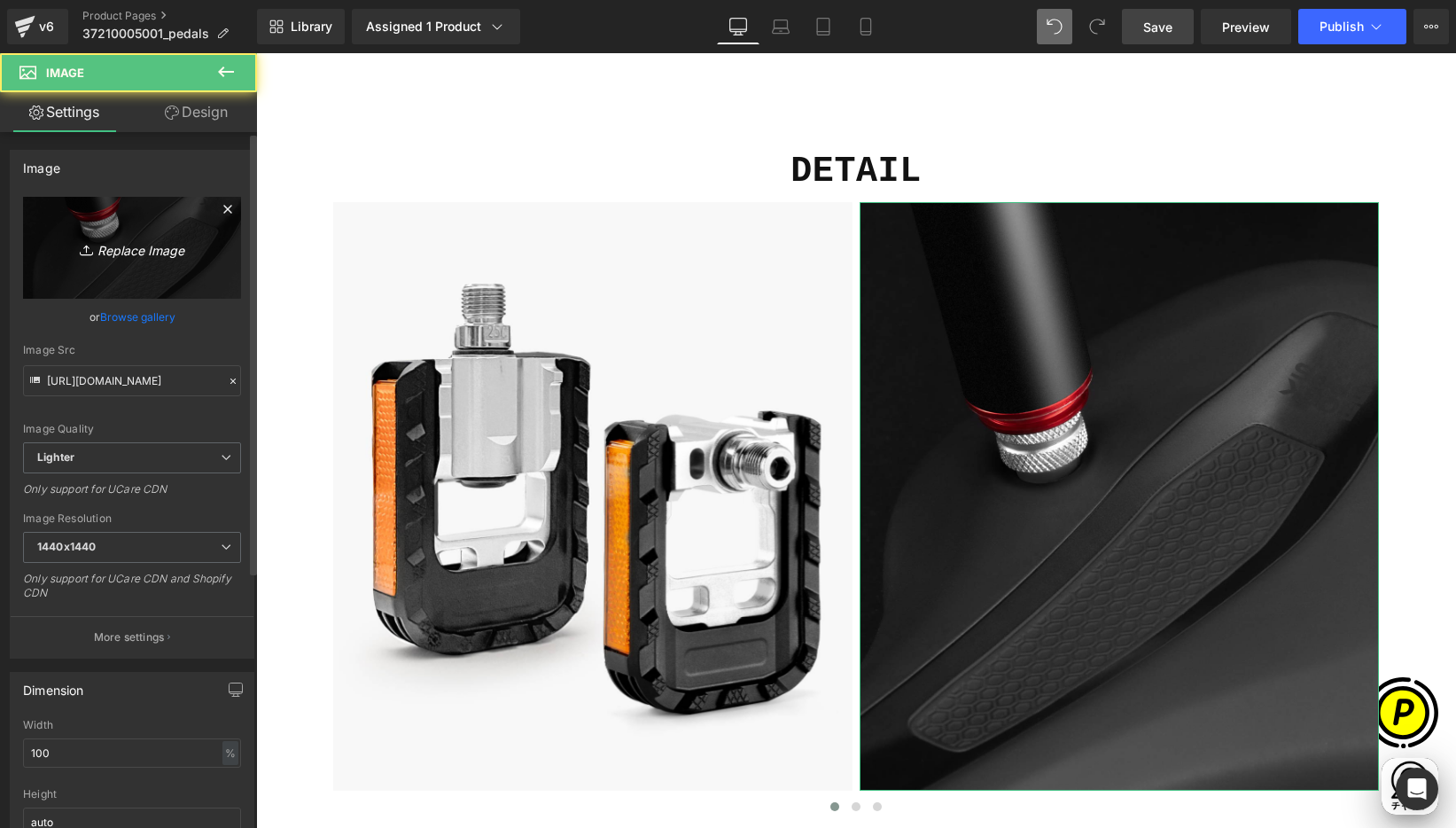
click at [175, 258] on icon "Replace Image" at bounding box center [132, 247] width 142 height 22
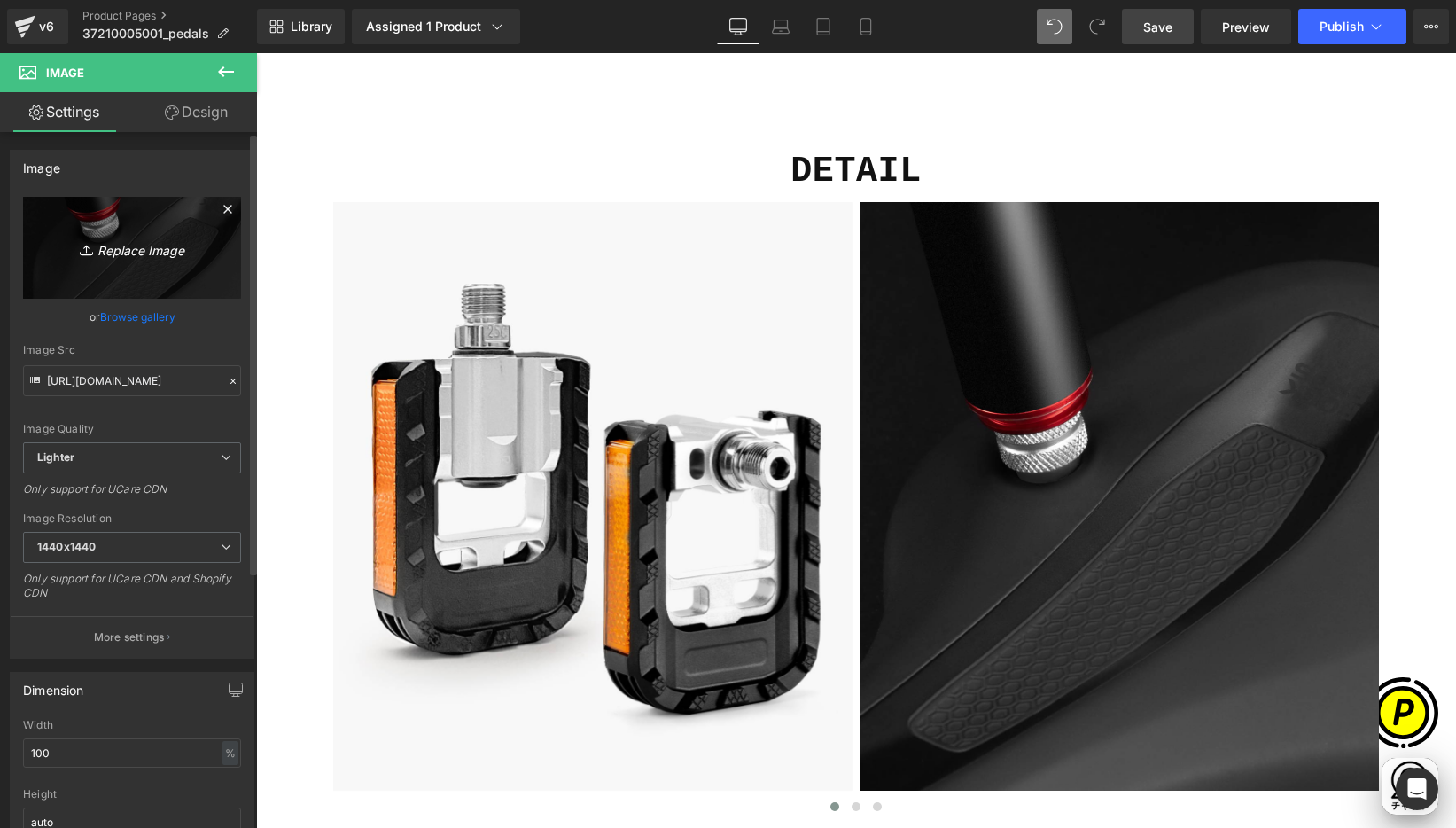
type input "C:\fakepath\shopify-LP-37210005001_03-2.jpg"
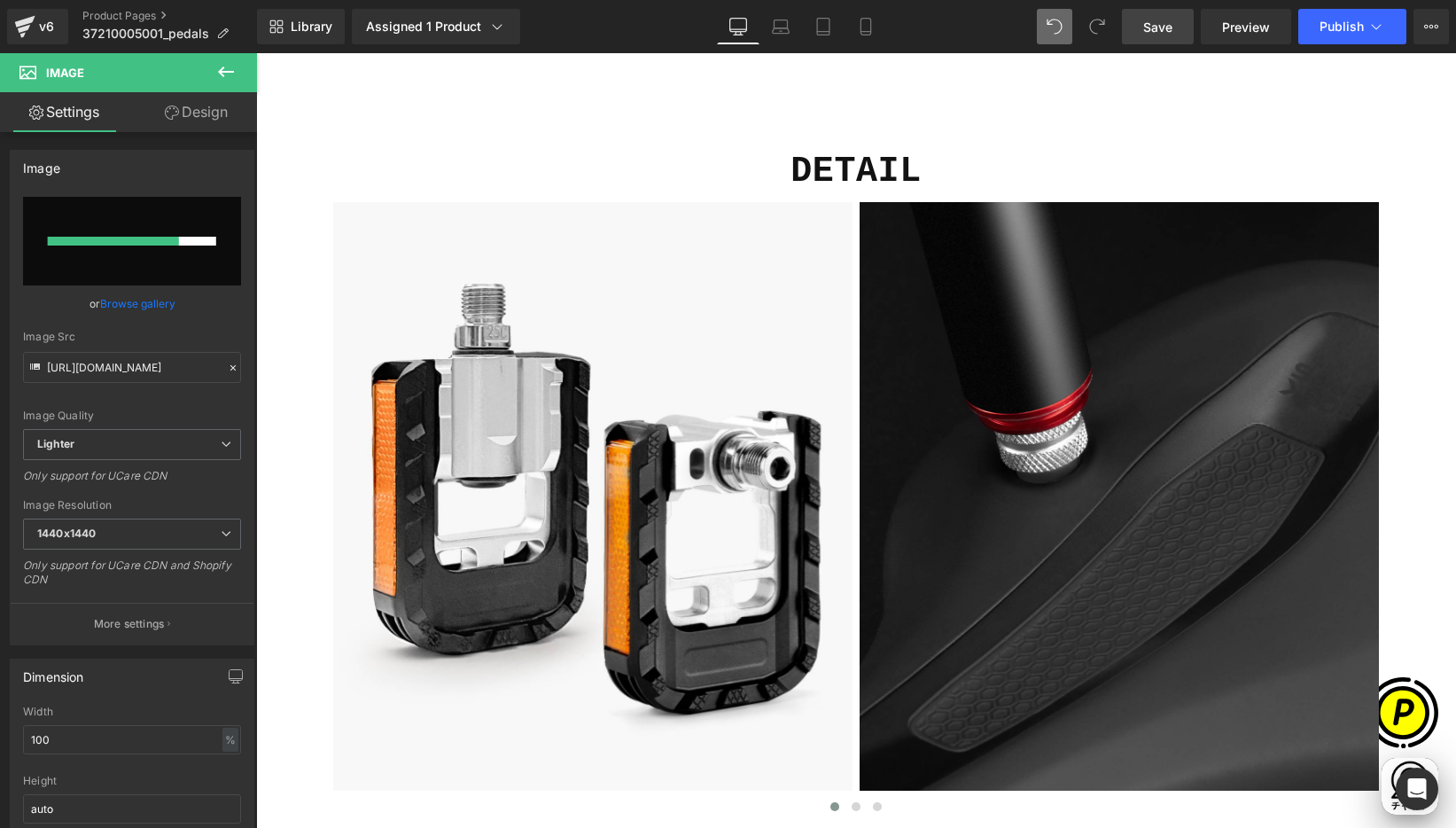
scroll to position [0, 346]
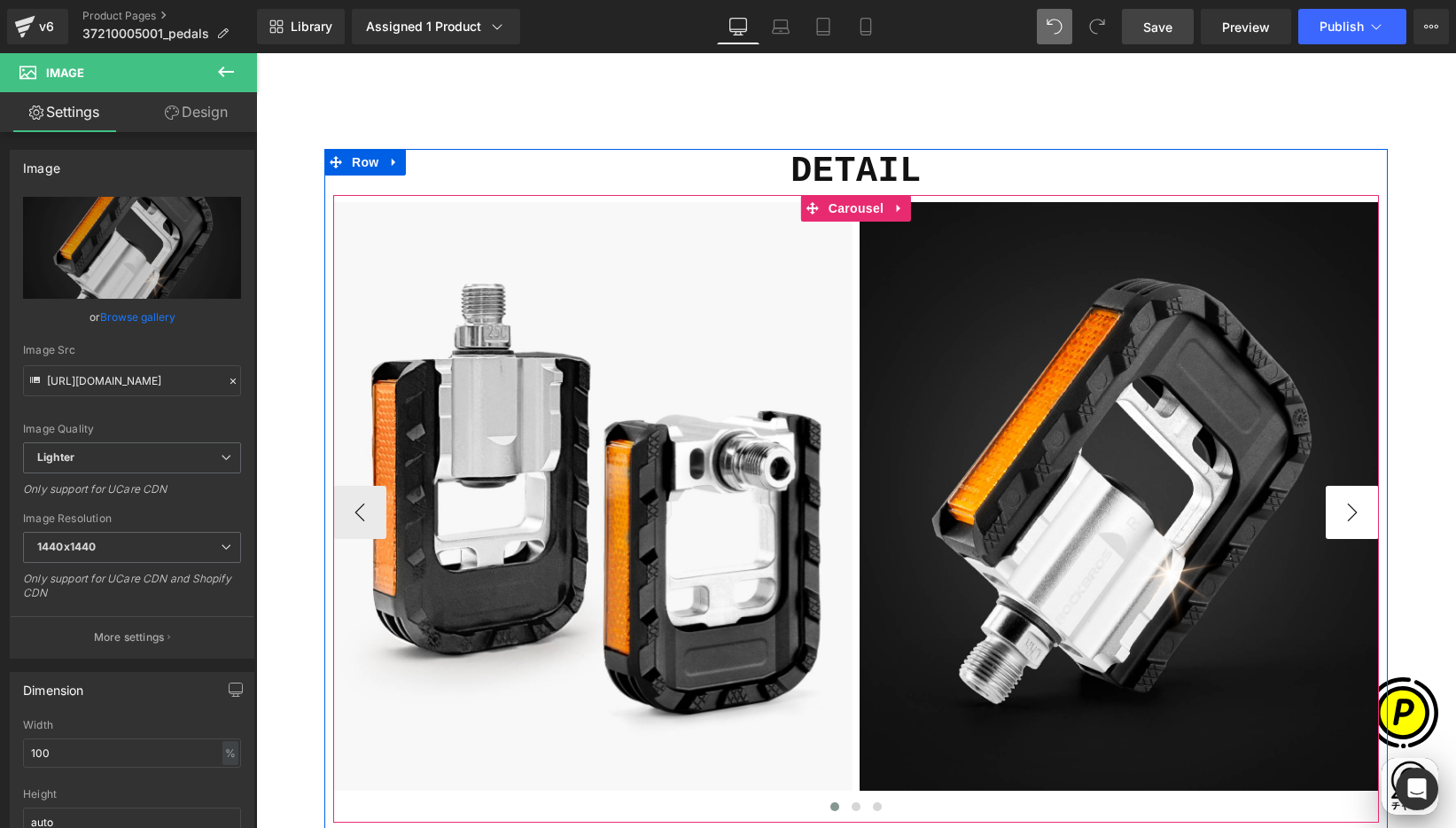
click at [1342, 515] on button "›" at bounding box center [1352, 512] width 53 height 53
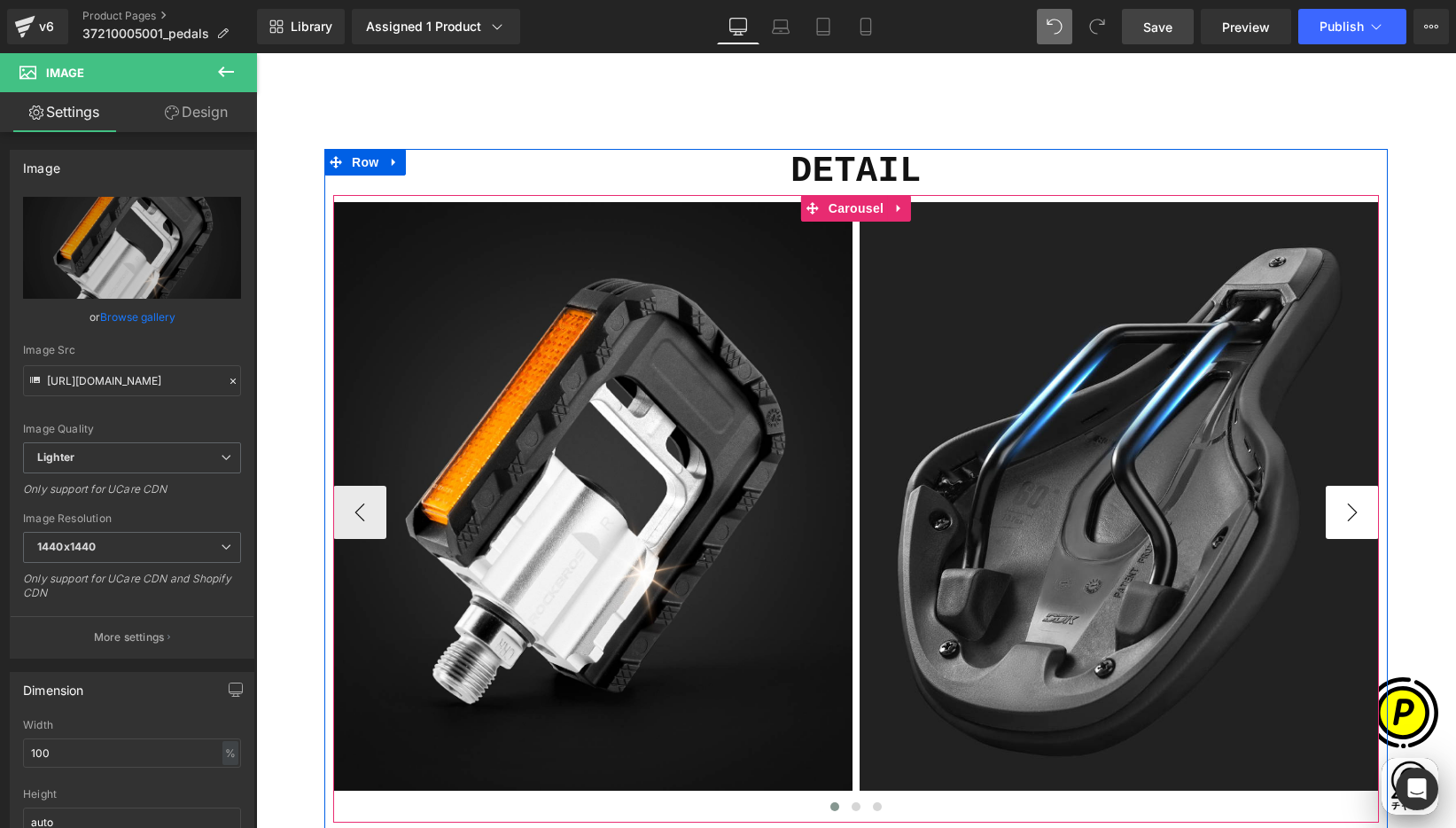
click at [1342, 515] on button "›" at bounding box center [1352, 512] width 53 height 53
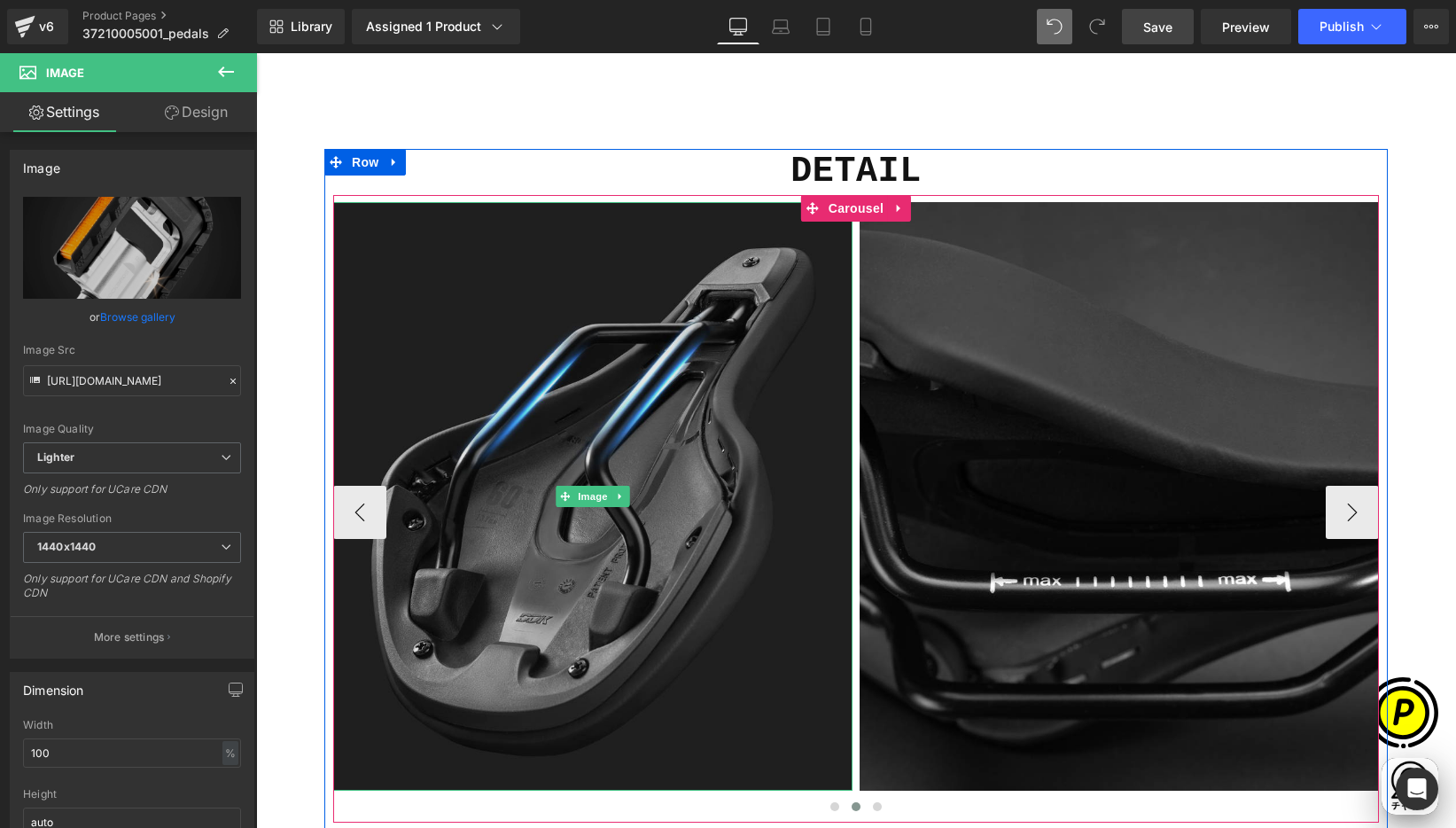
click at [541, 289] on img at bounding box center [593, 496] width 519 height 589
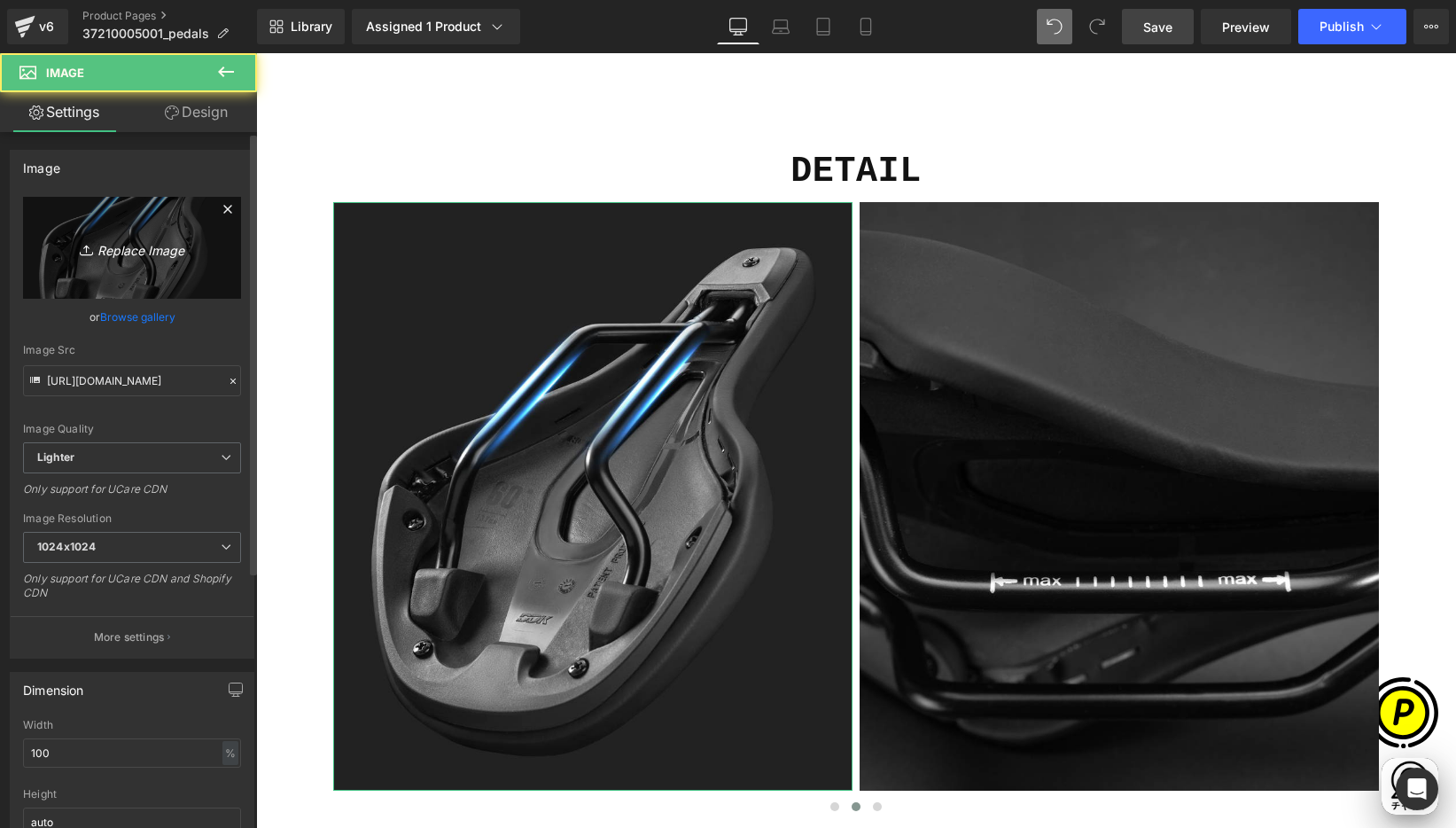
click at [168, 247] on icon "Replace Image" at bounding box center [132, 247] width 142 height 22
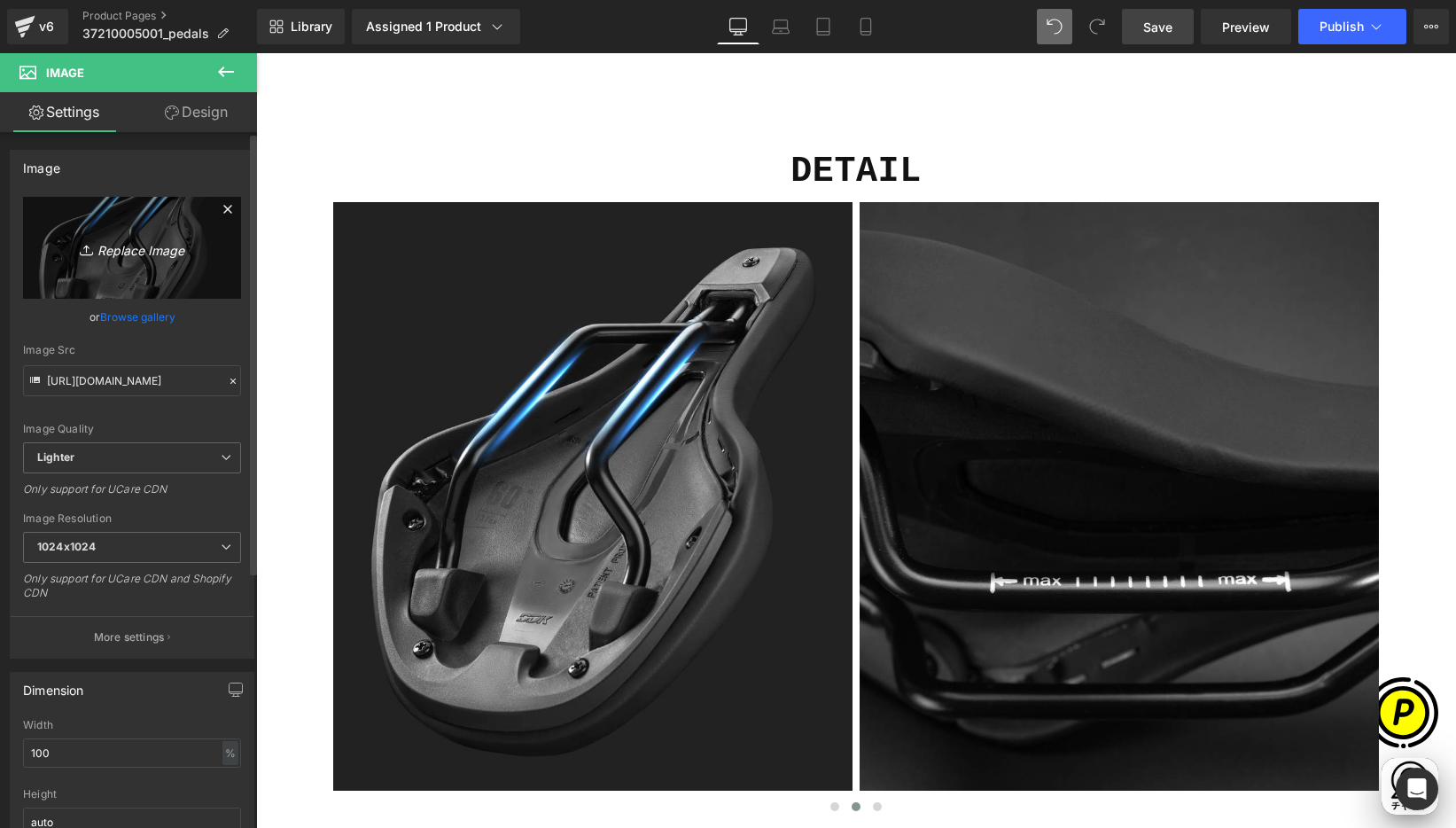
scroll to position [0, 692]
type input "C:\fakepath\shopify-LP-37210005001_03-3.jpg"
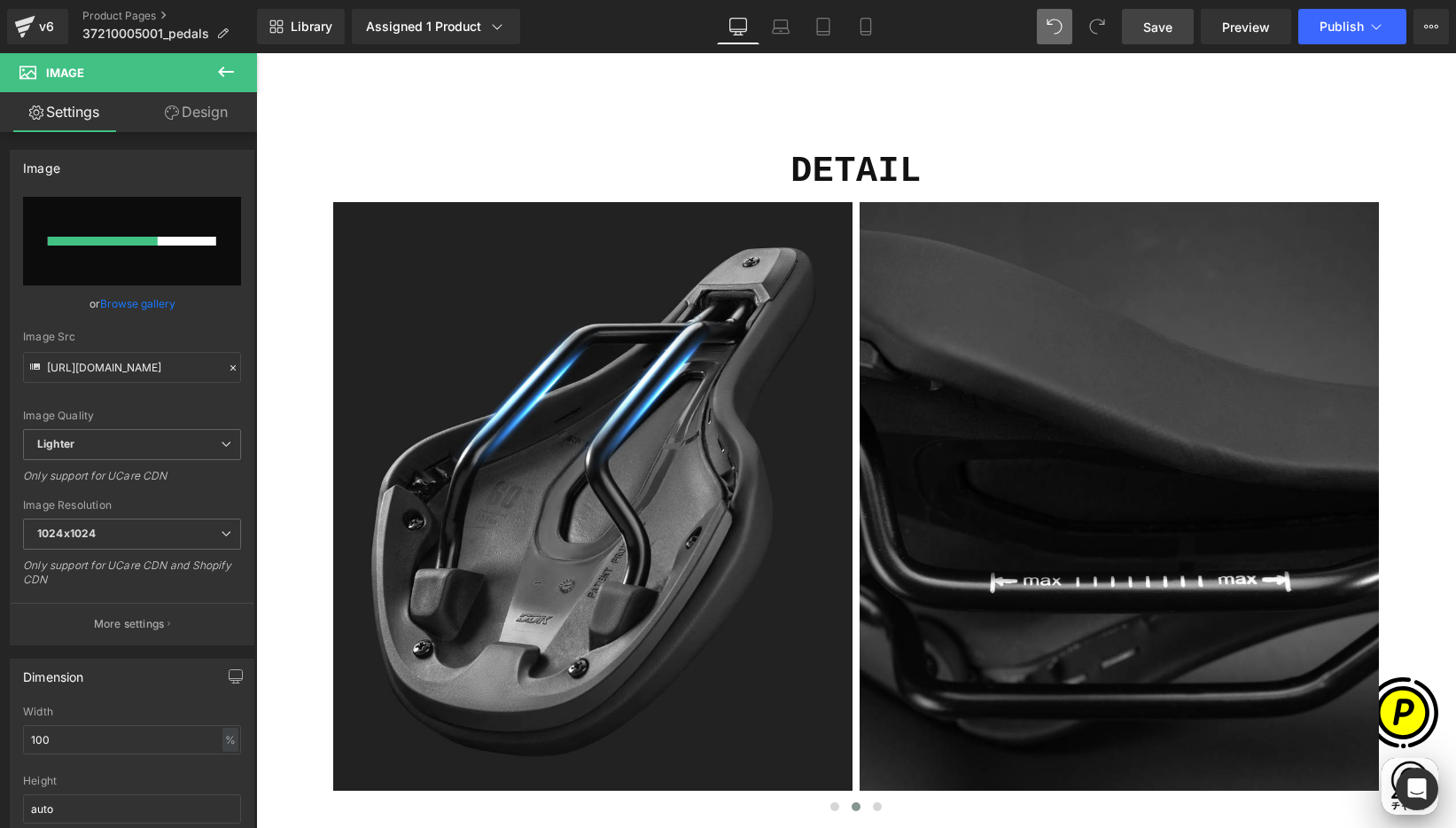
scroll to position [0, 0]
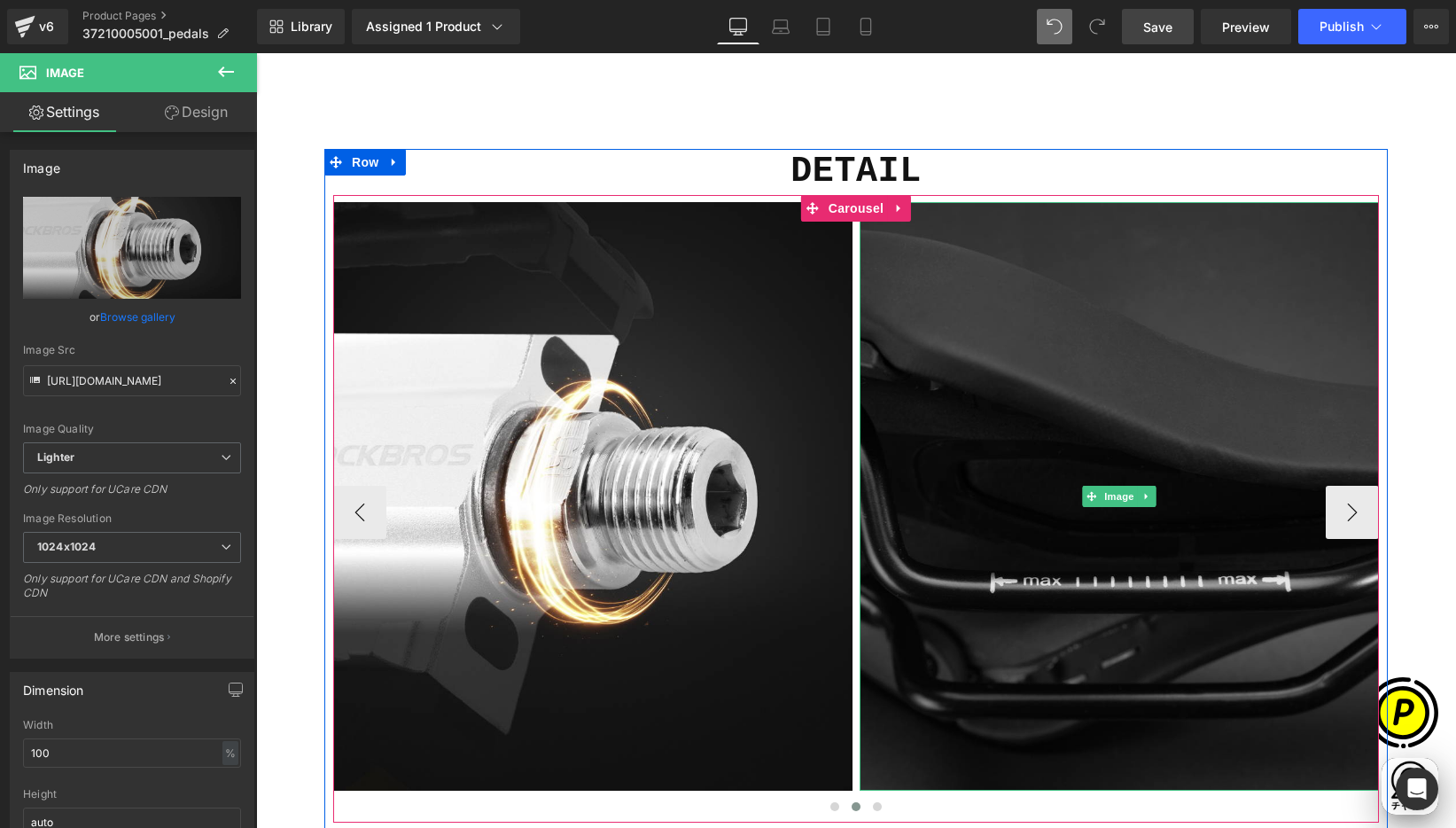
click at [1061, 401] on img at bounding box center [1119, 496] width 519 height 589
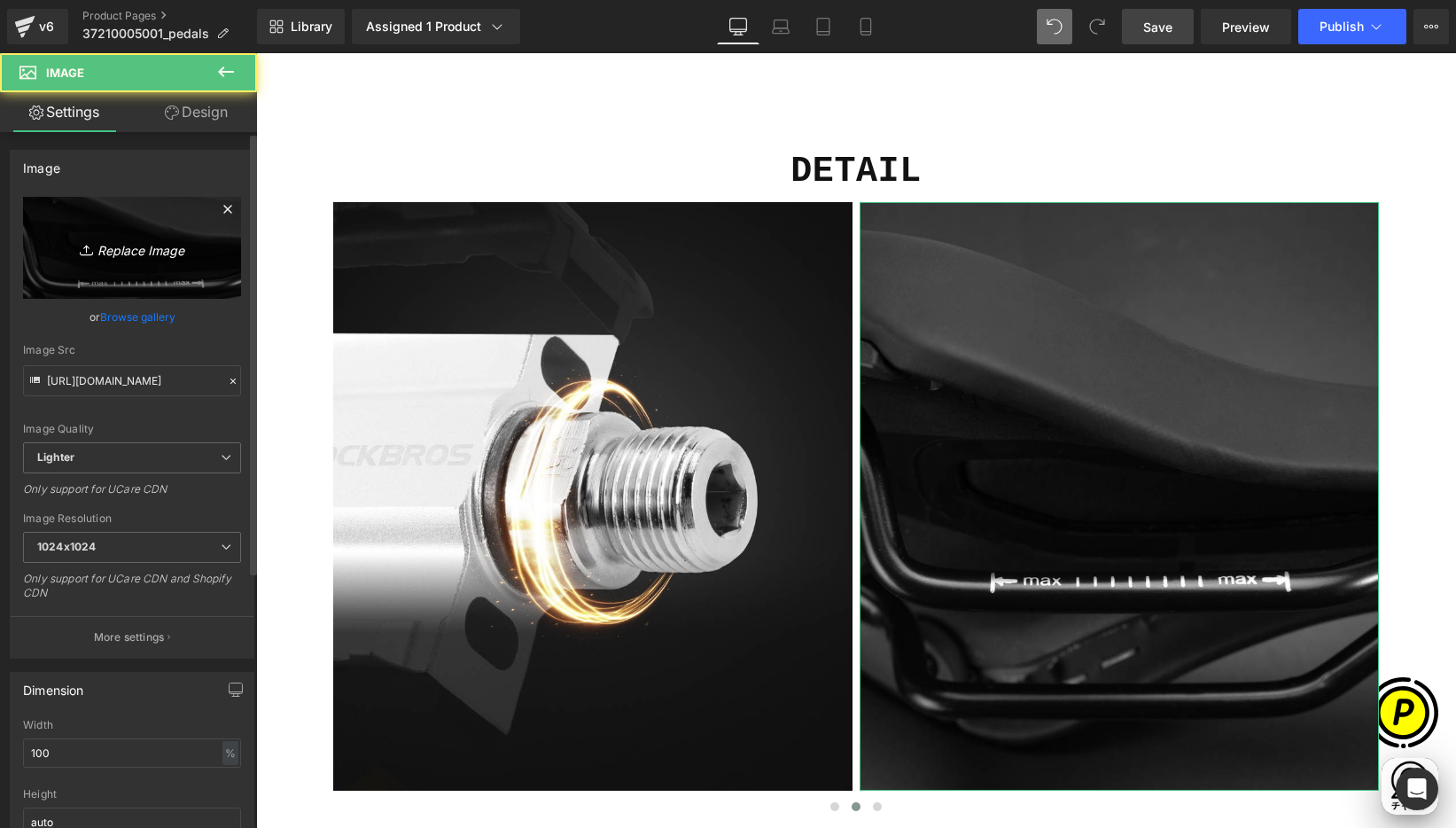
click at [106, 227] on link "Replace Image" at bounding box center [132, 247] width 218 height 102
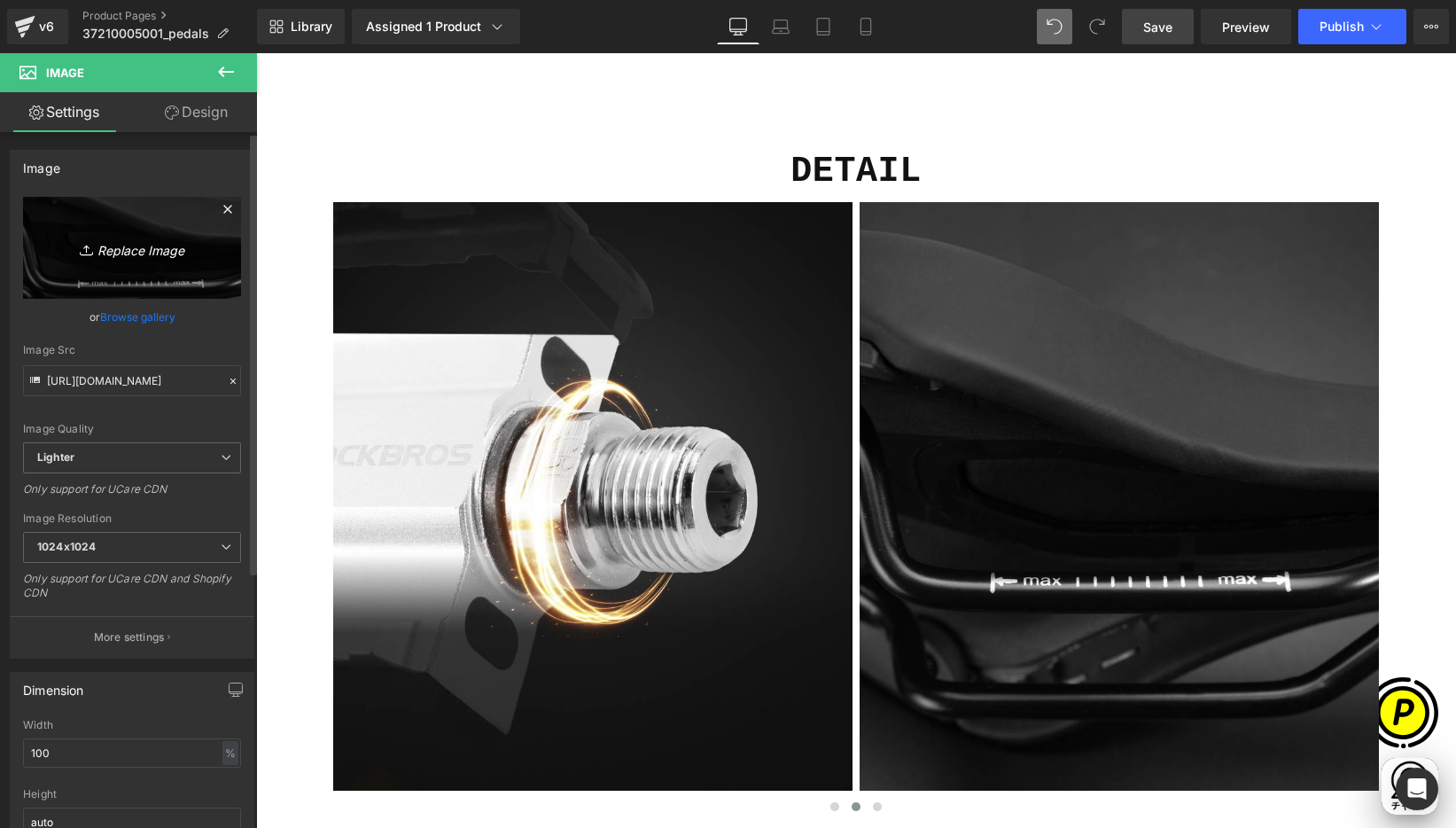
scroll to position [0, 346]
type input "C:\fakepath\shopify-LP-37210005001_03-4.jpg"
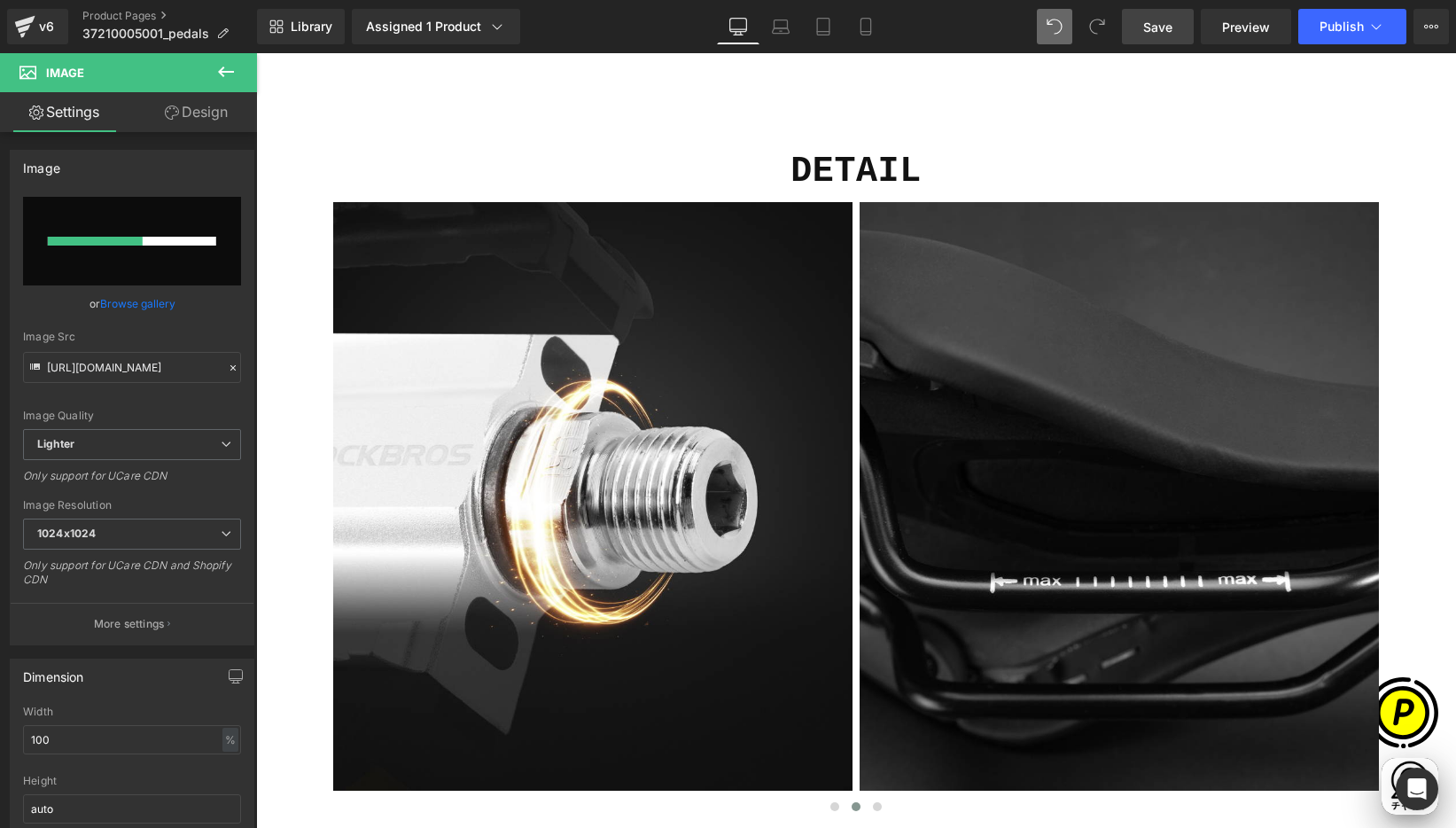
scroll to position [0, 692]
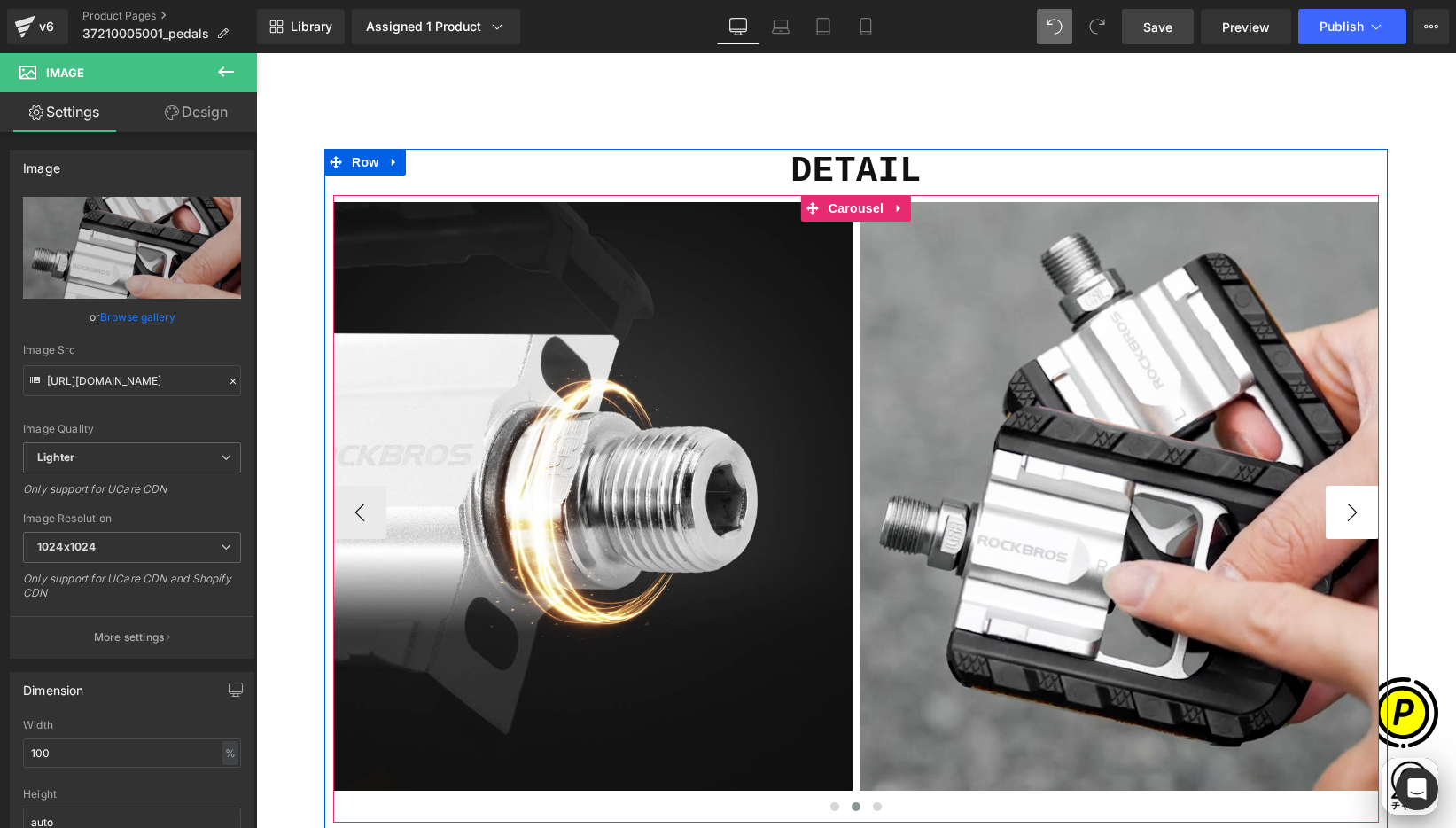
click at [1327, 502] on button "›" at bounding box center [1352, 512] width 53 height 53
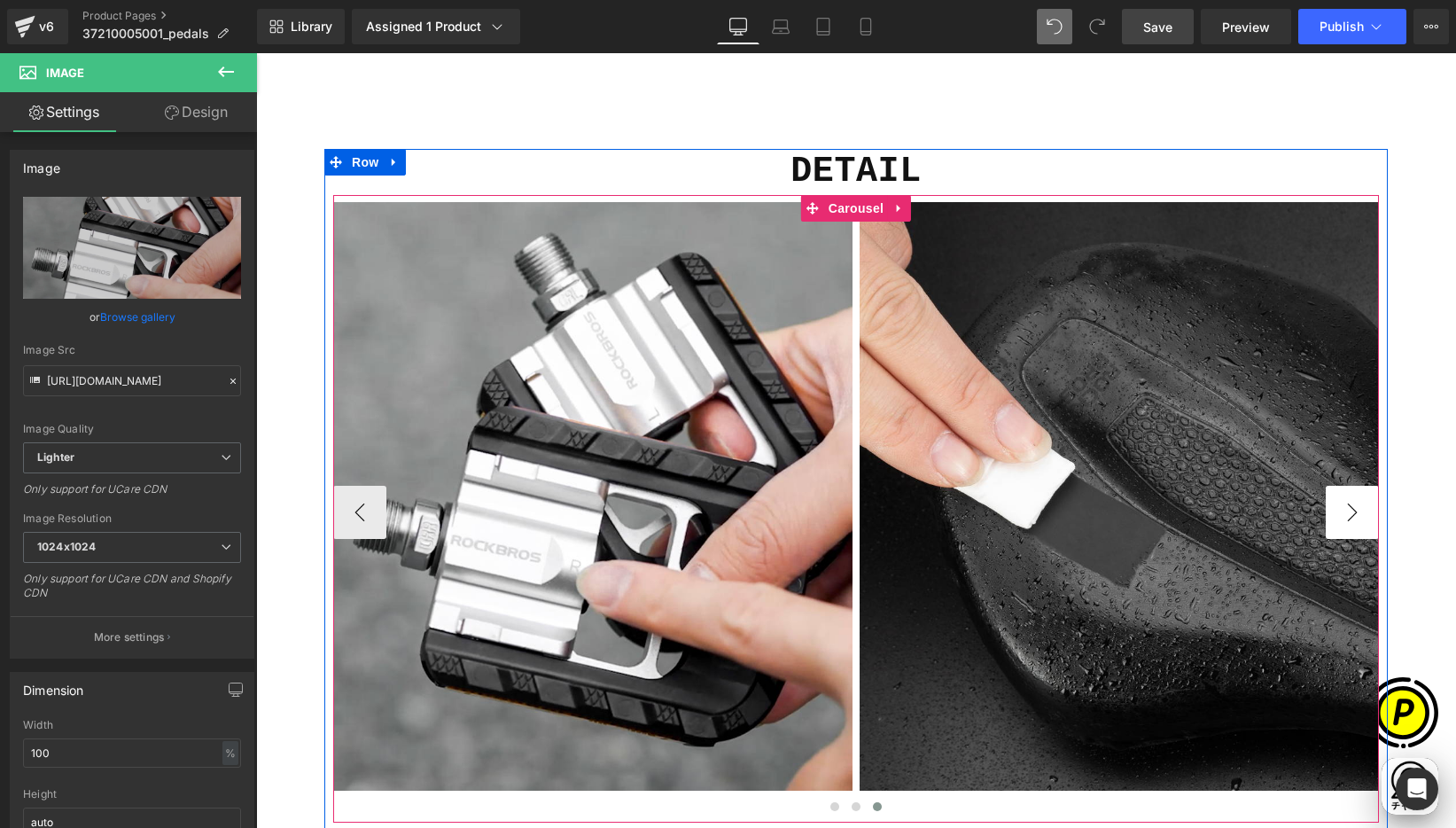
drag, startPoint x: 1336, startPoint y: 506, endPoint x: 1353, endPoint y: 510, distance: 17.5
click at [1336, 506] on button "›" at bounding box center [1352, 512] width 53 height 53
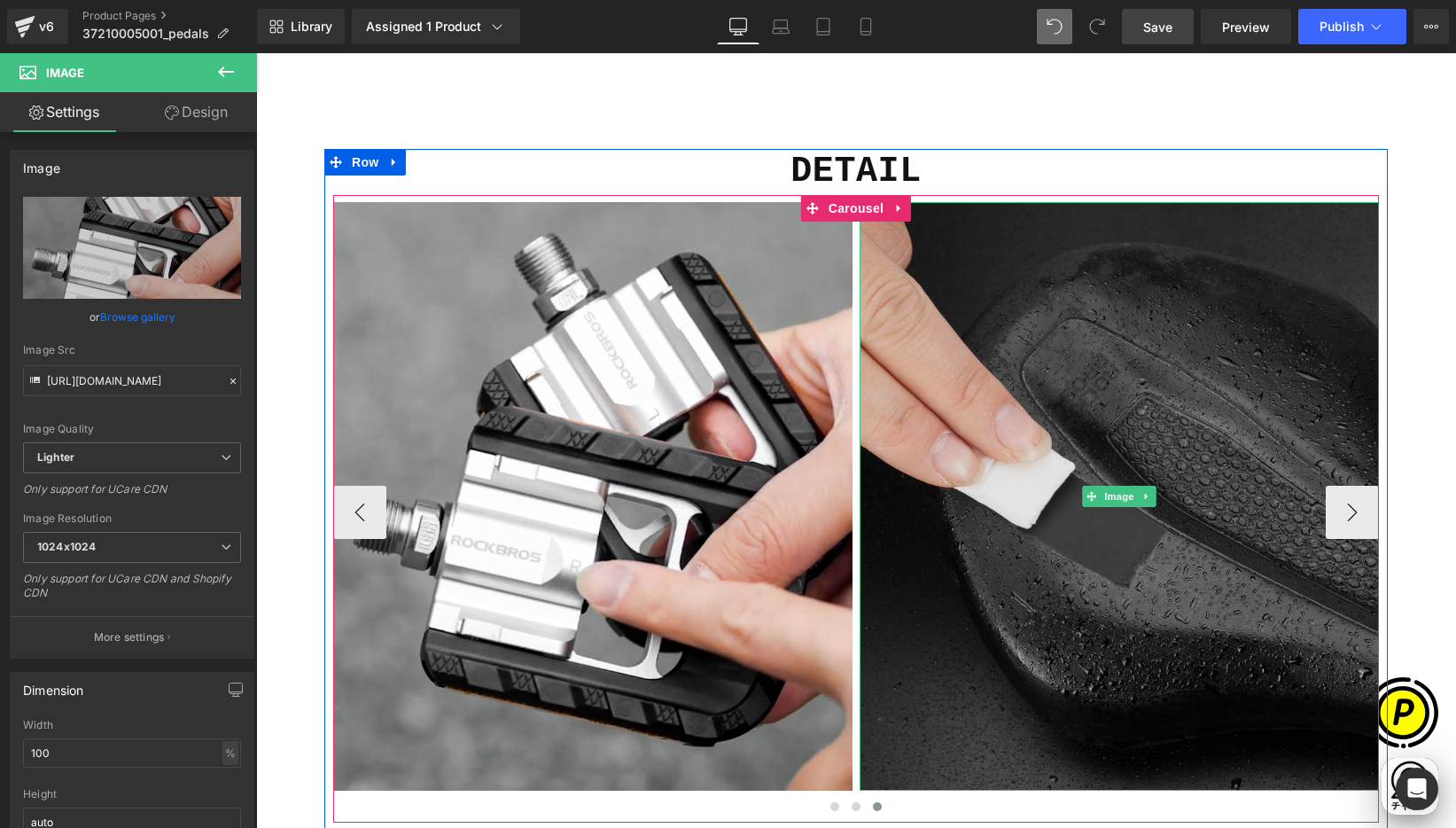
click at [1081, 382] on img at bounding box center [1119, 496] width 519 height 589
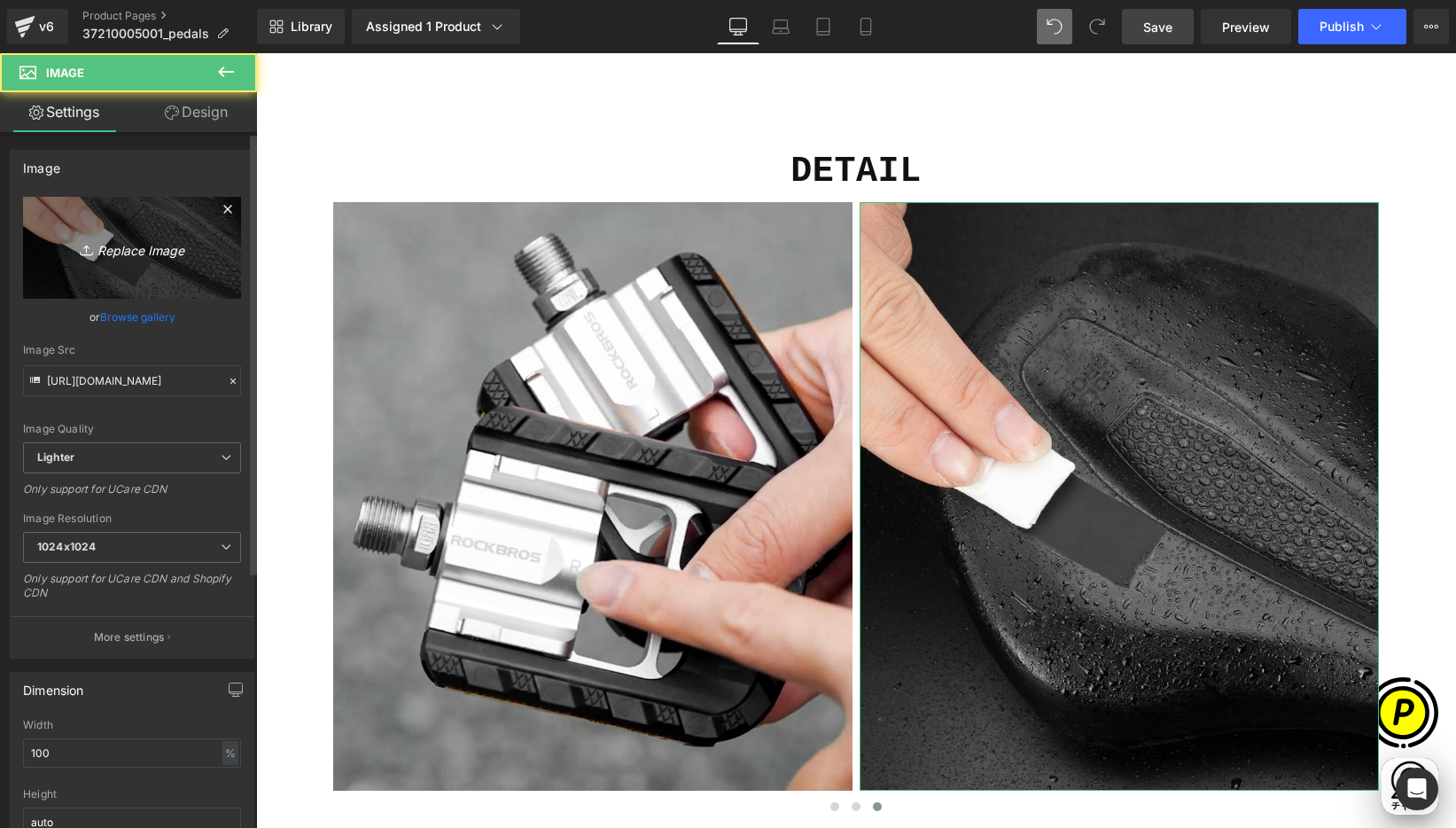
click at [126, 205] on link "Replace Image" at bounding box center [132, 247] width 218 height 102
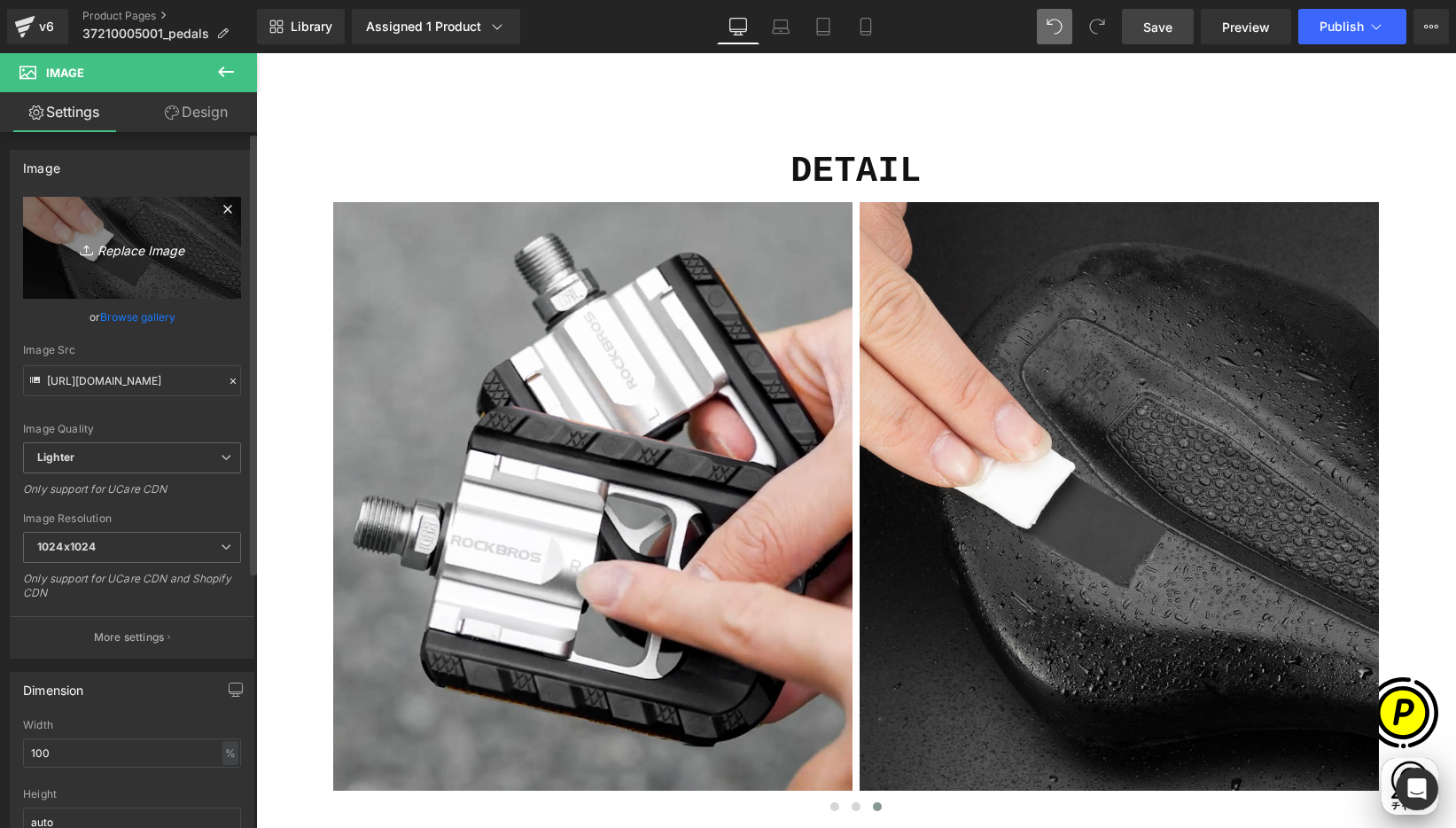
scroll to position [0, 0]
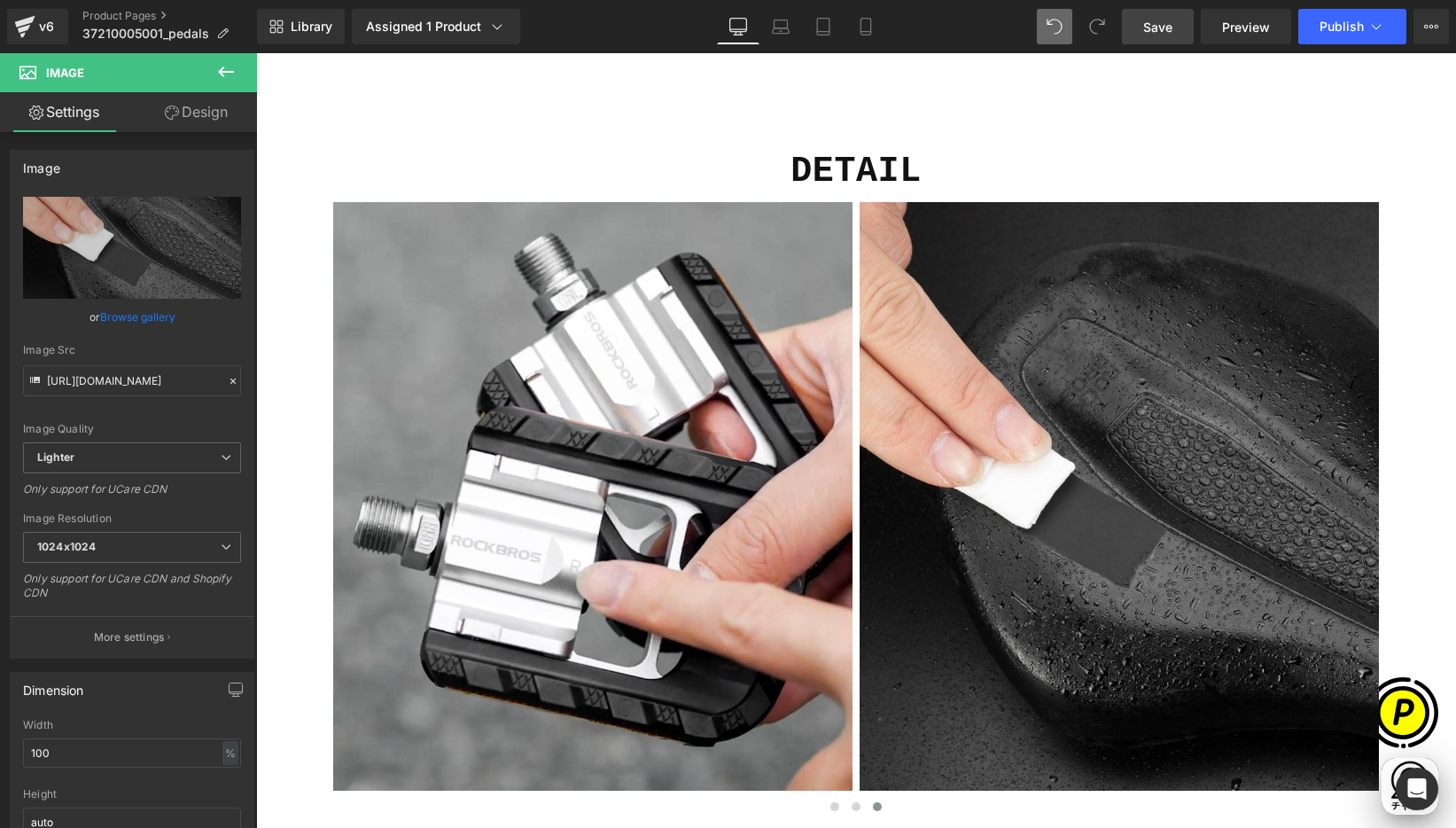
type input "C:\fakepath\shopify-LP-37210005001_03-5.jpg"
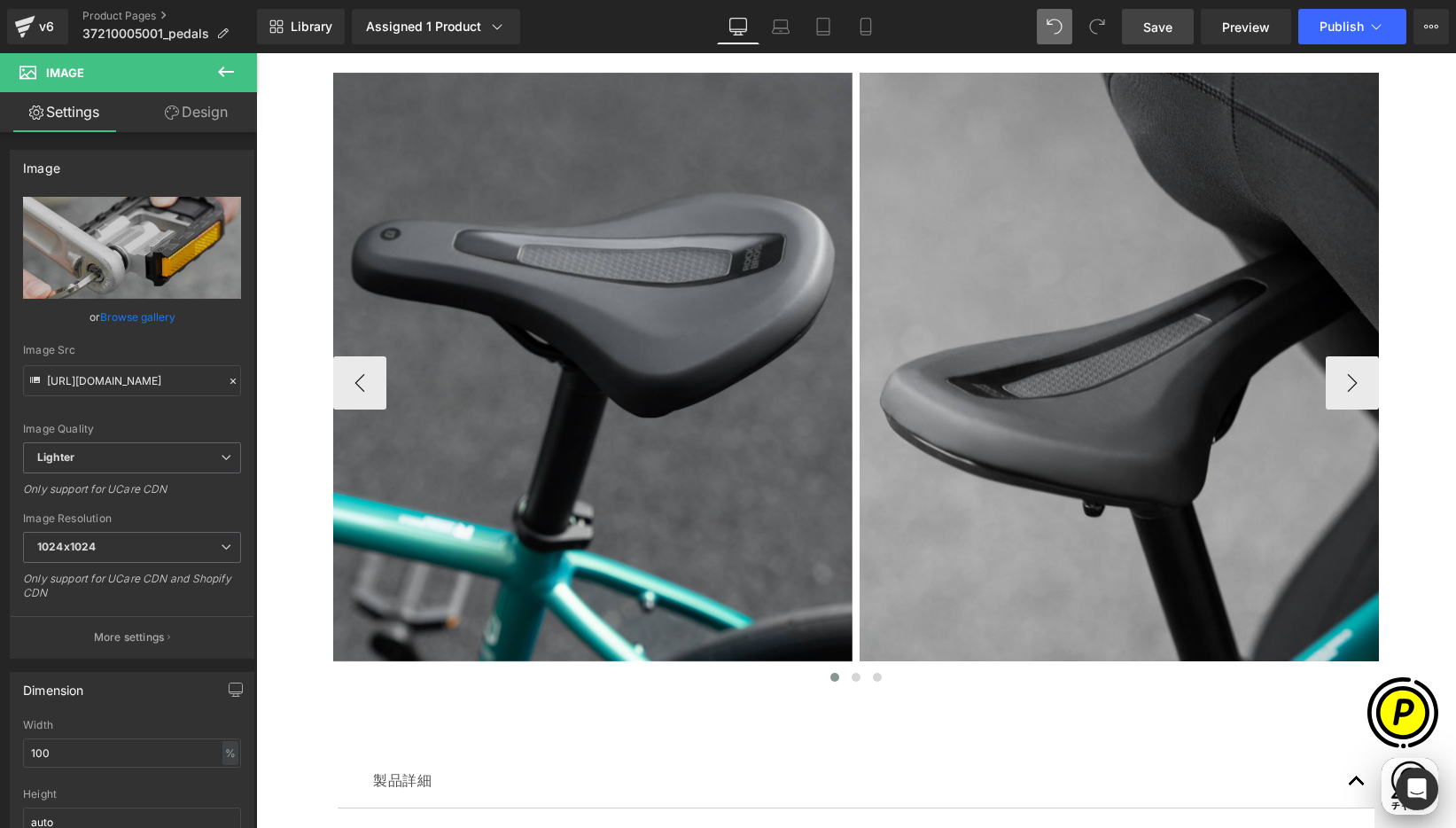
scroll to position [7757, 0]
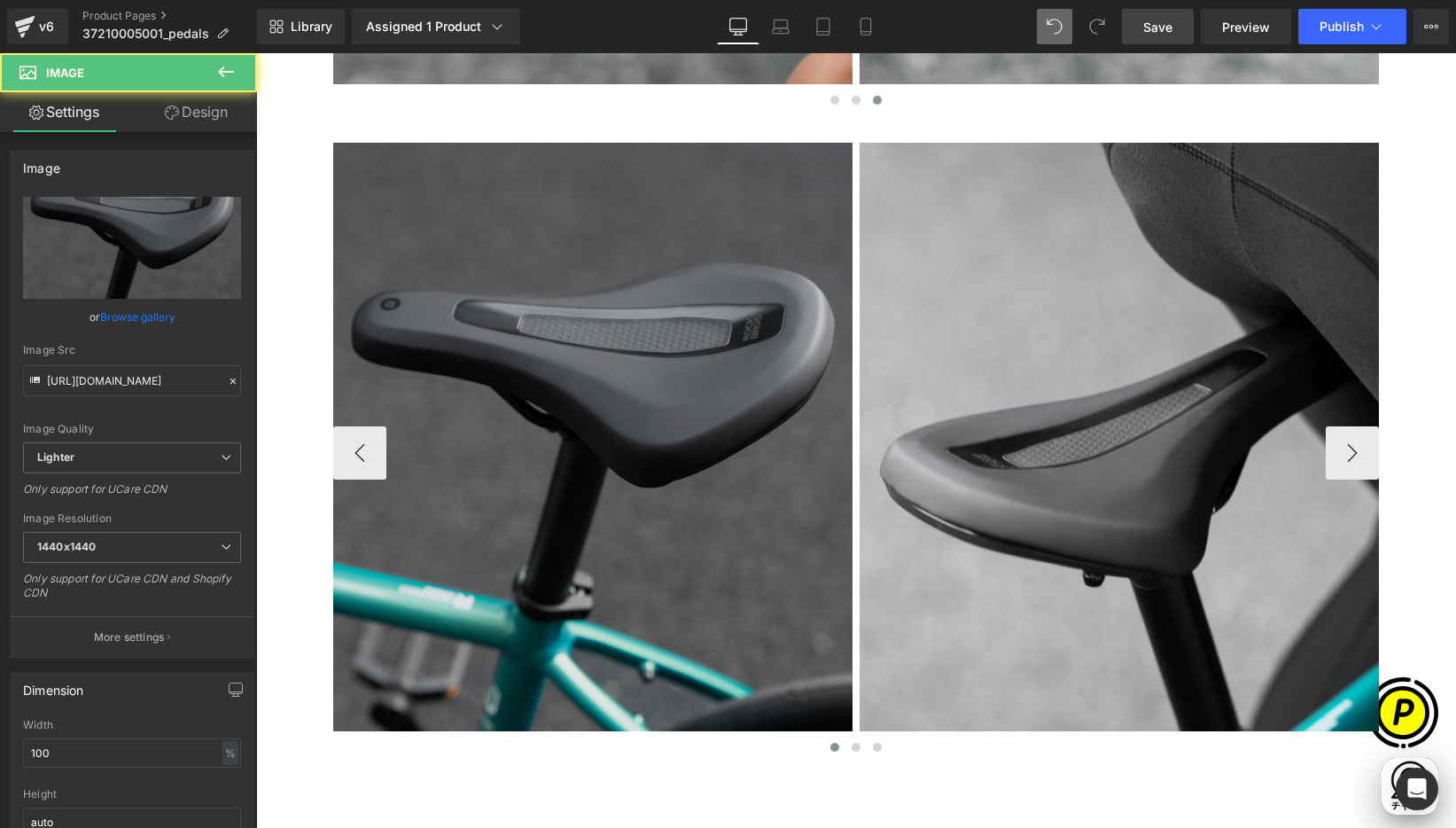
click at [584, 348] on img at bounding box center [593, 453] width 519 height 621
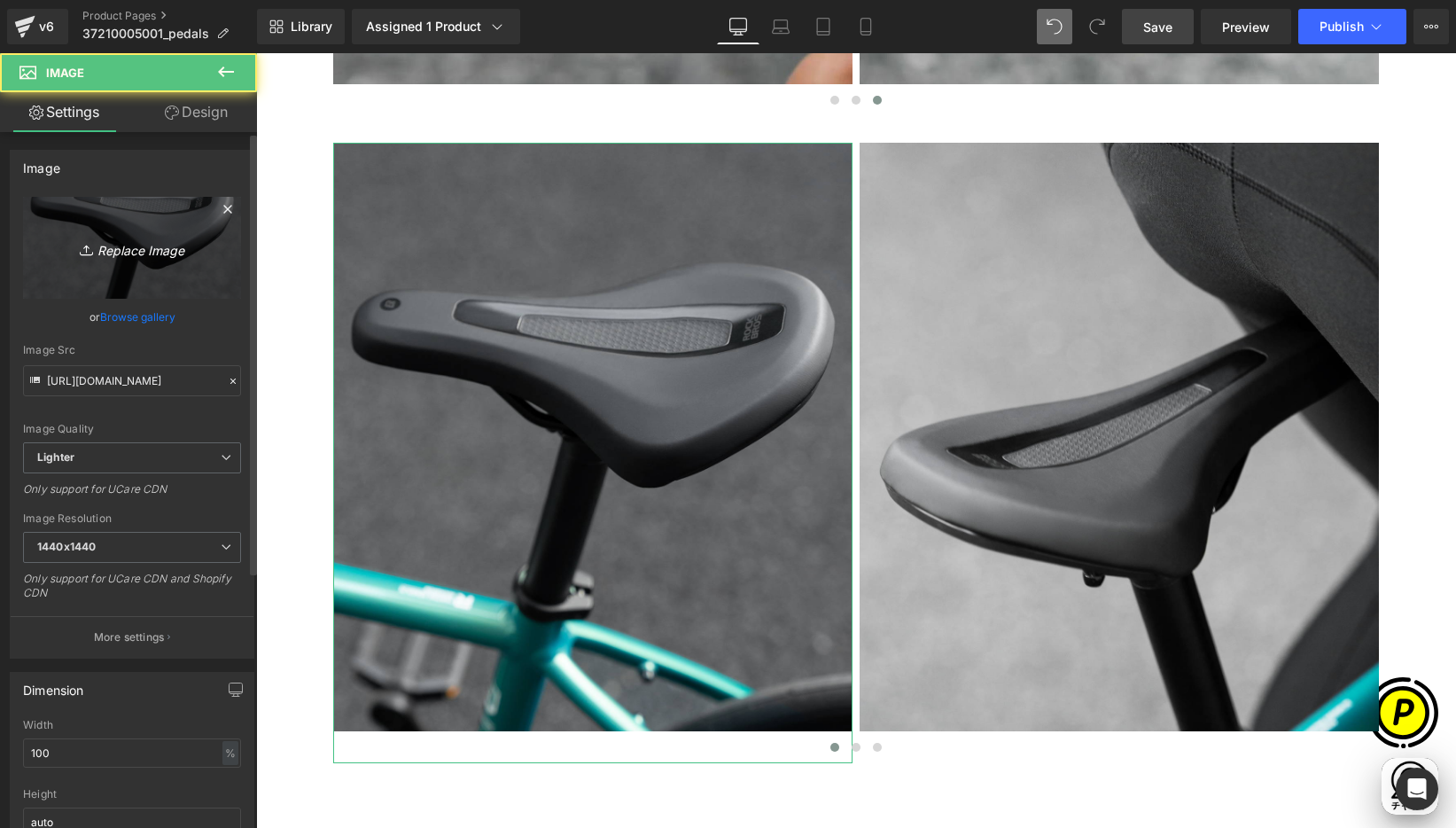
click at [123, 238] on icon "Replace Image" at bounding box center [132, 247] width 142 height 22
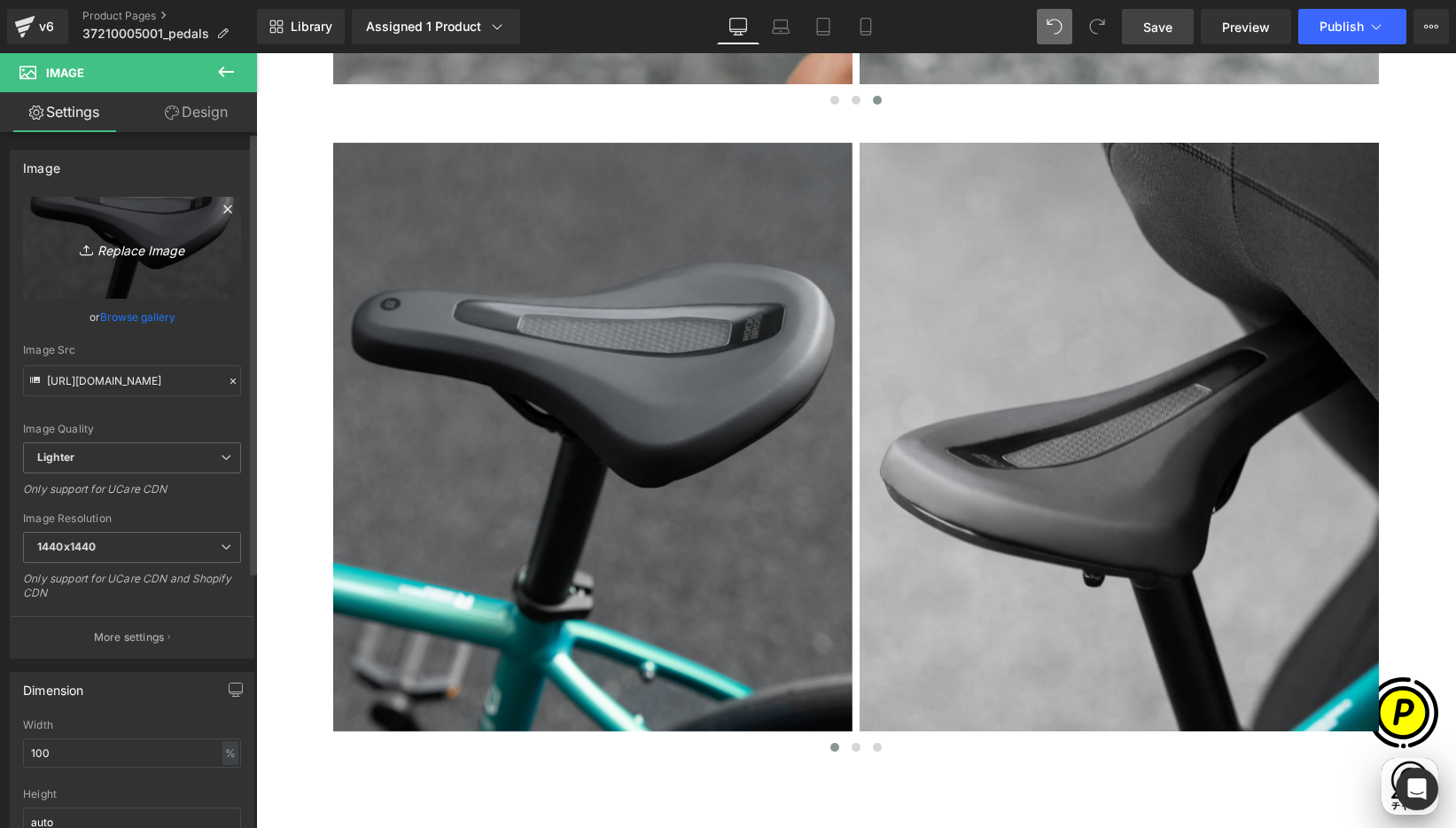
scroll to position [0, 692]
type input "C:\fakepath\shopify-LP-37210005001_04-1.jpg"
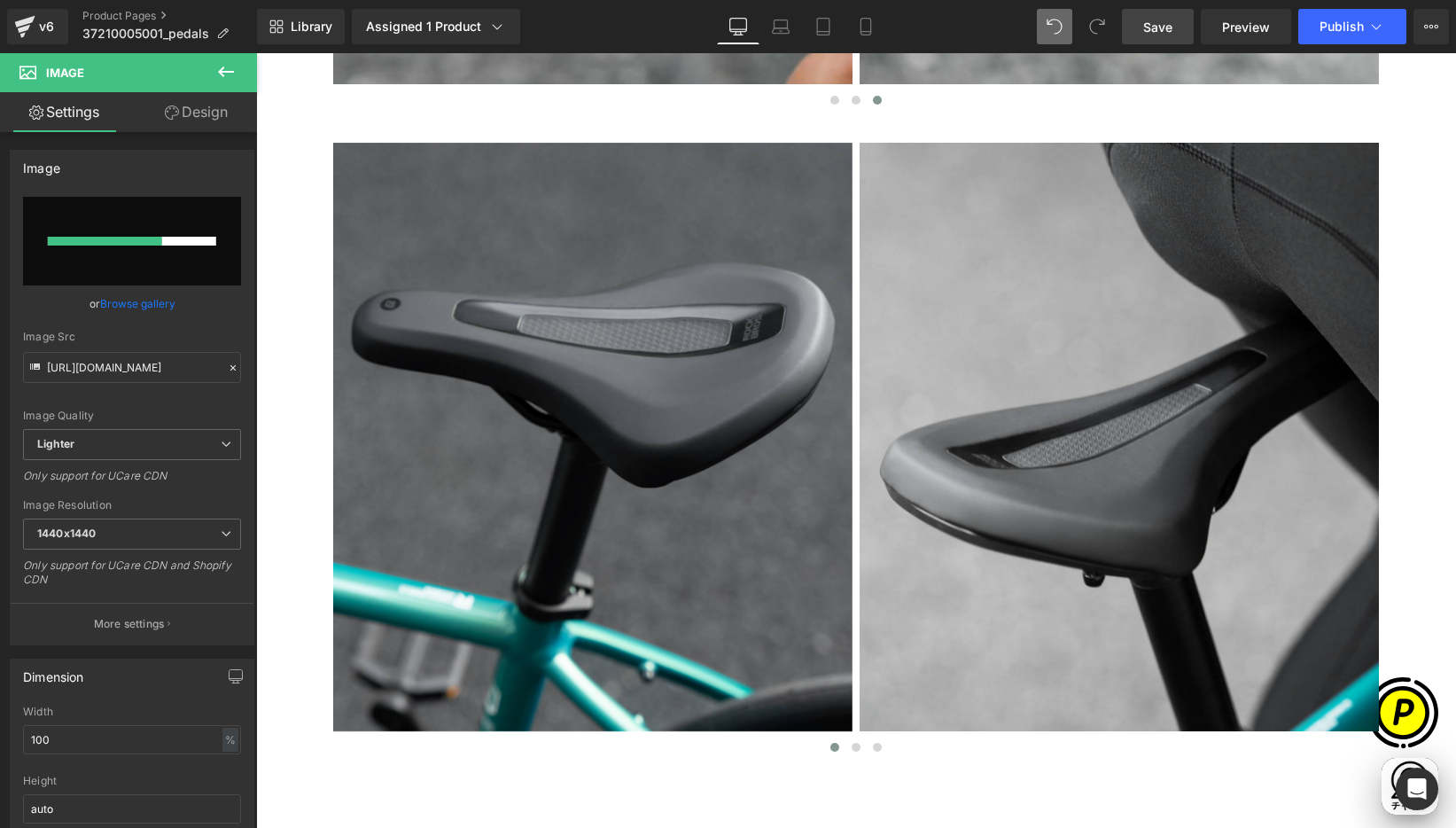
scroll to position [0, 0]
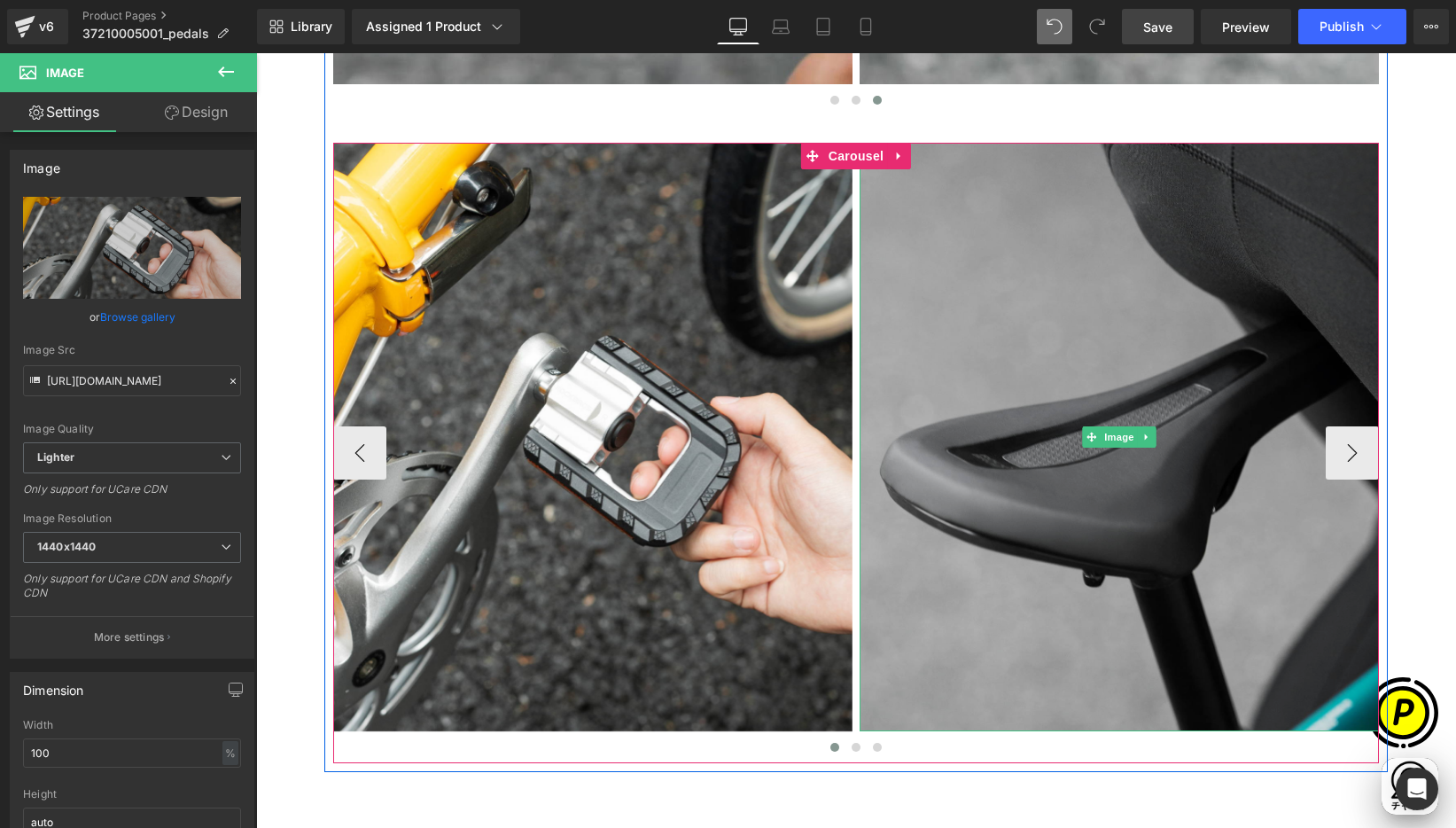
click at [1057, 372] on img at bounding box center [1119, 437] width 519 height 589
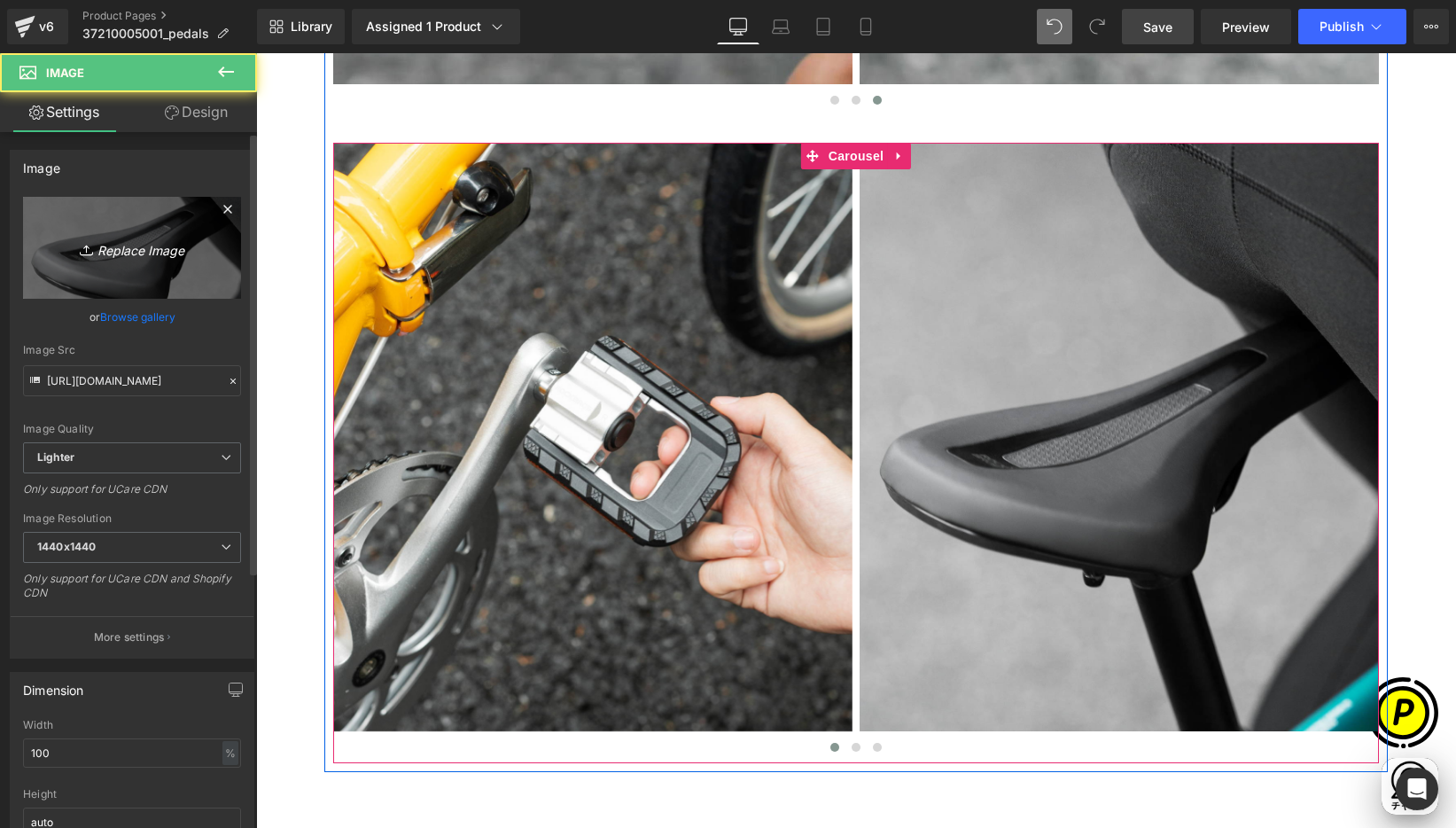
scroll to position [0, 346]
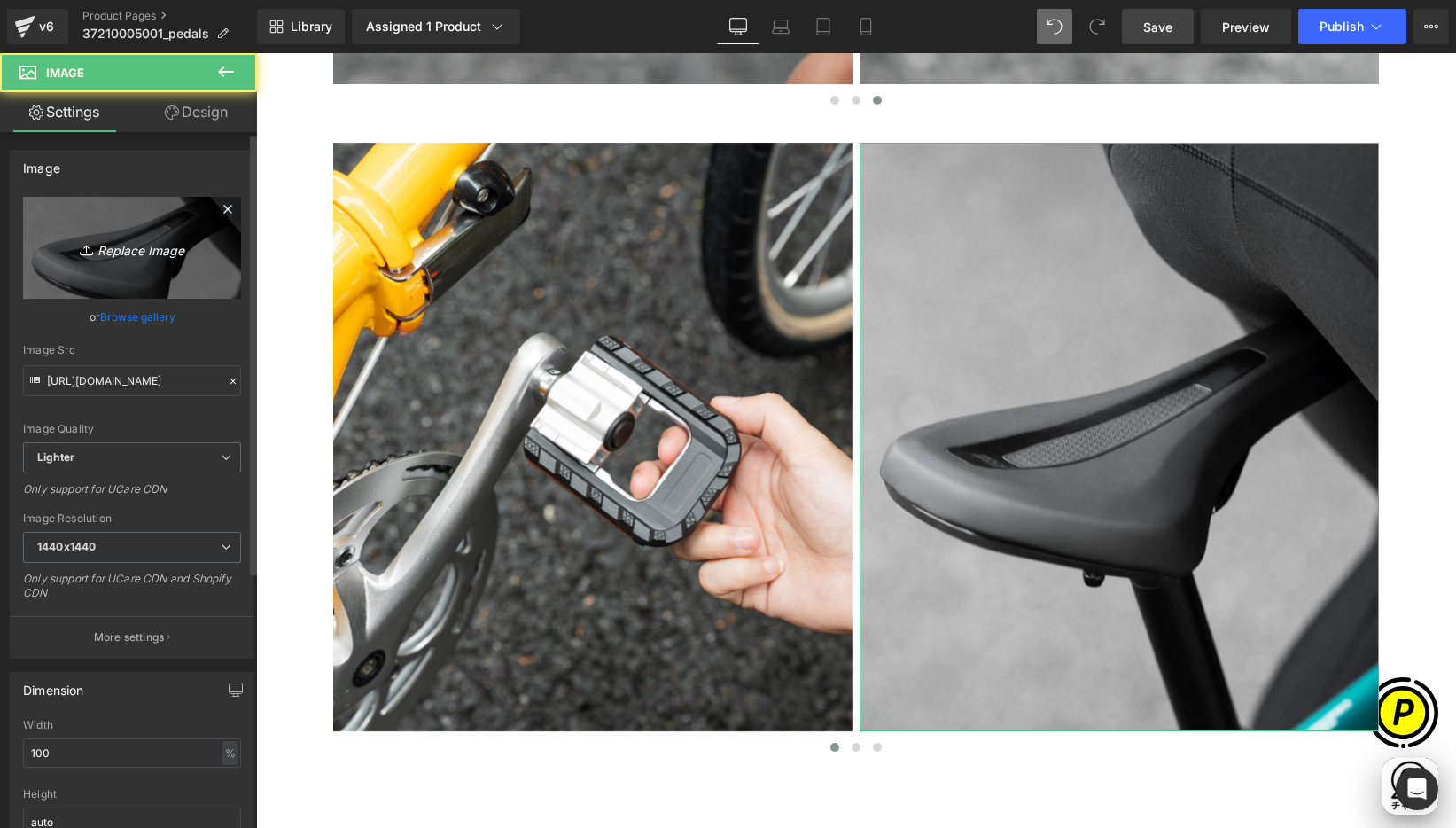
click at [230, 251] on link "Replace Image" at bounding box center [132, 247] width 218 height 102
type input "C:\fakepath\shopify-LP-37210005001_04-2.jpg"
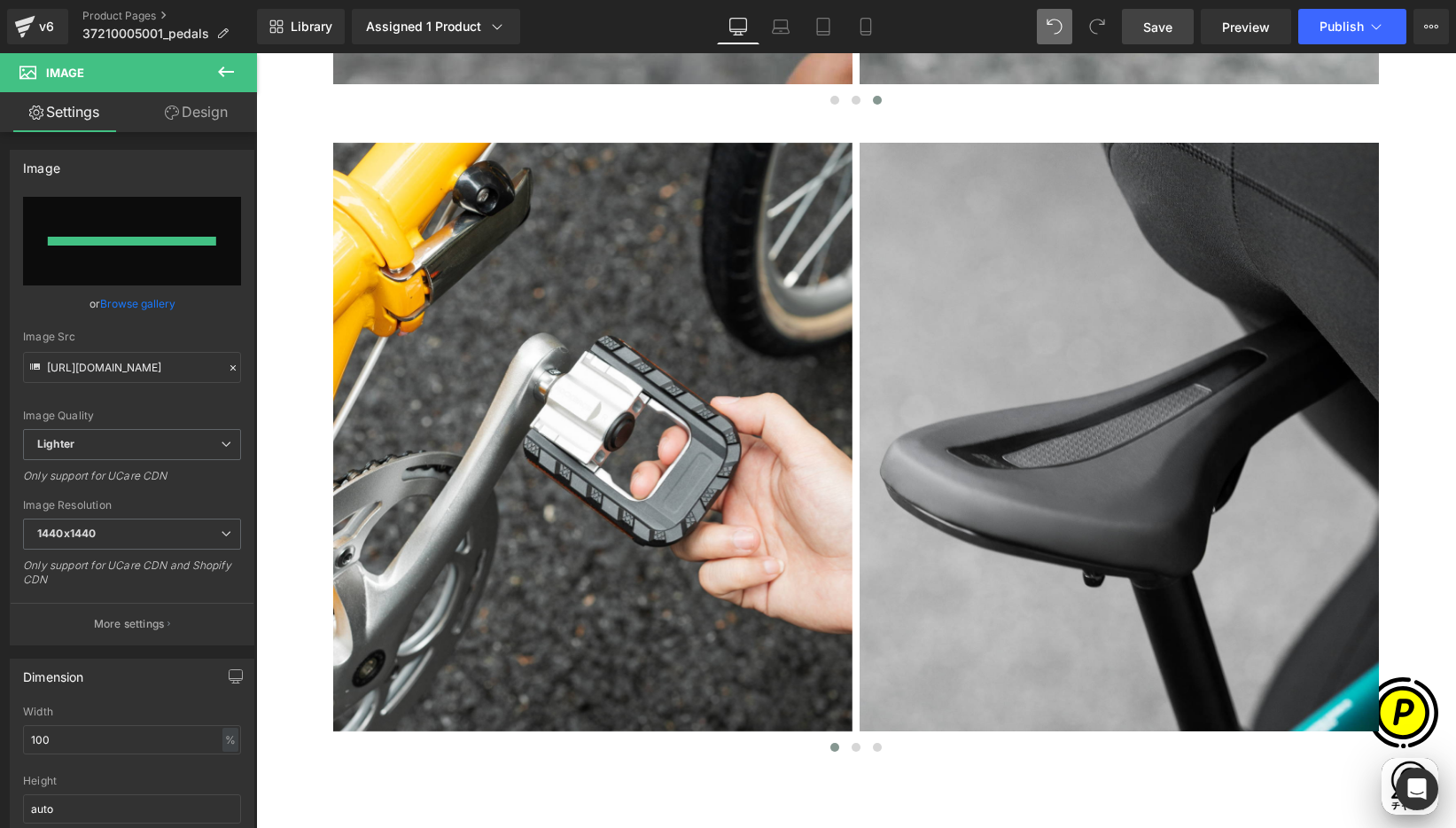
scroll to position [0, 0]
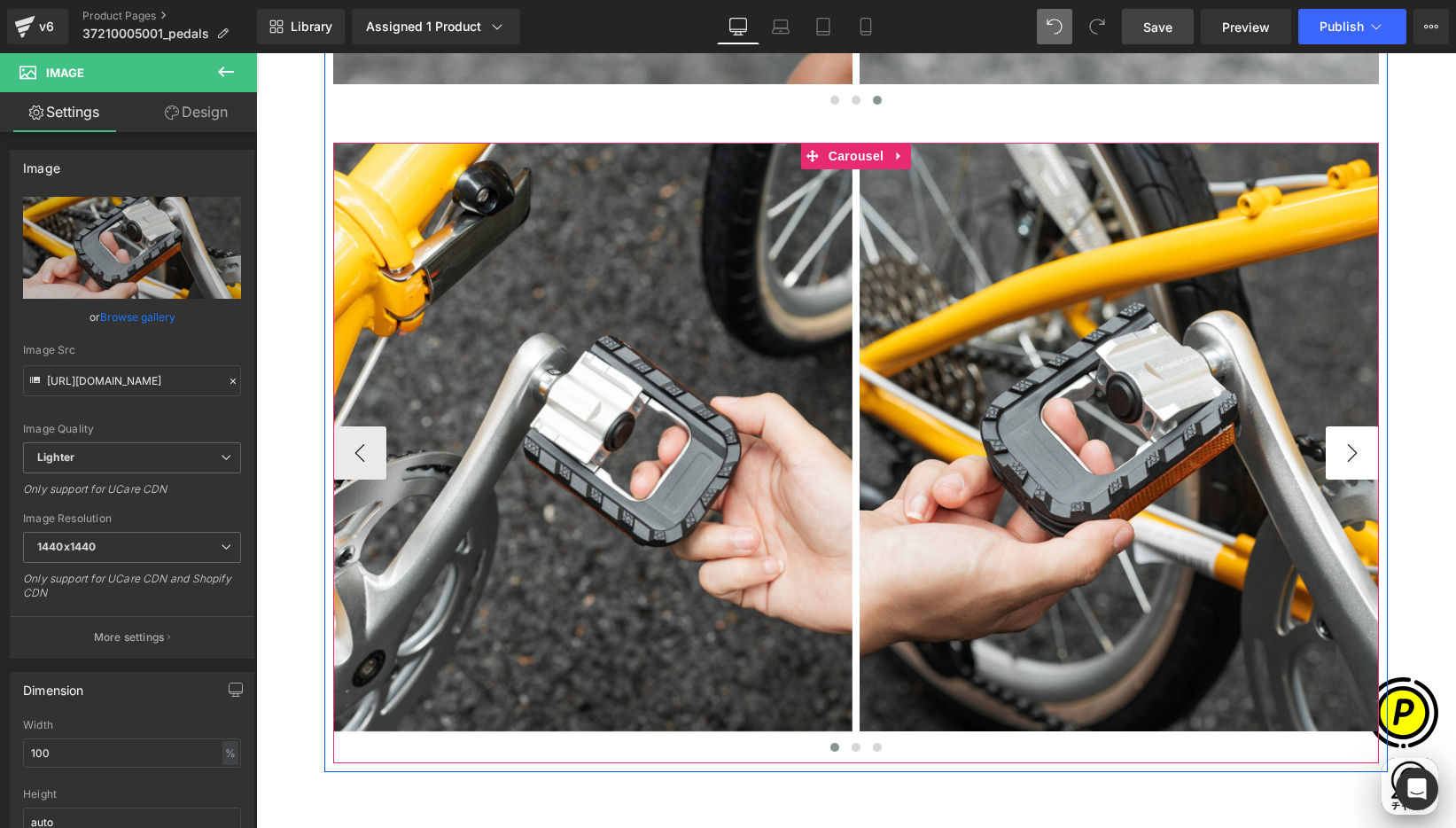
click at [1335, 454] on button "›" at bounding box center [1352, 454] width 53 height 53
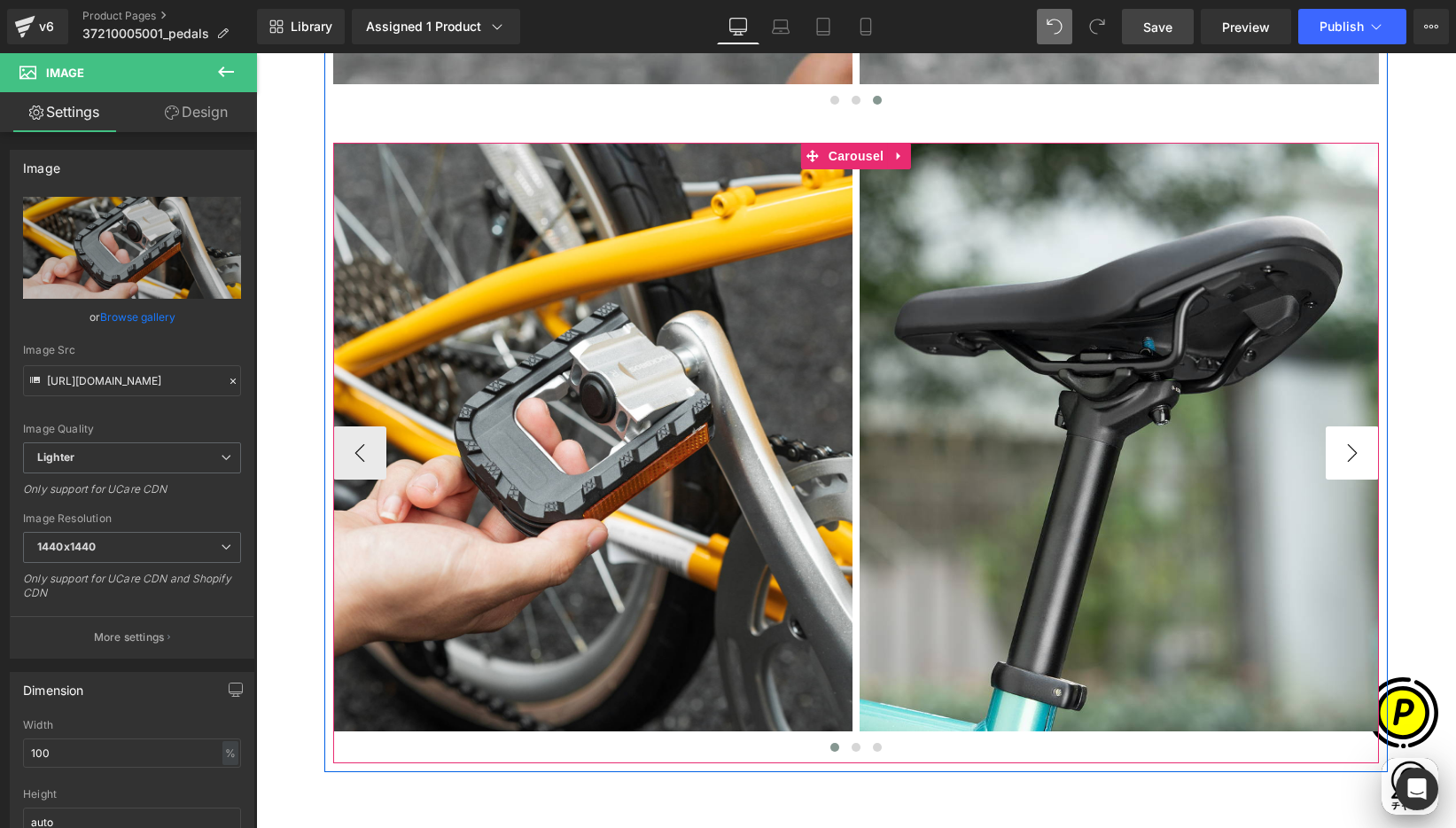
click at [1340, 454] on button "›" at bounding box center [1352, 454] width 53 height 53
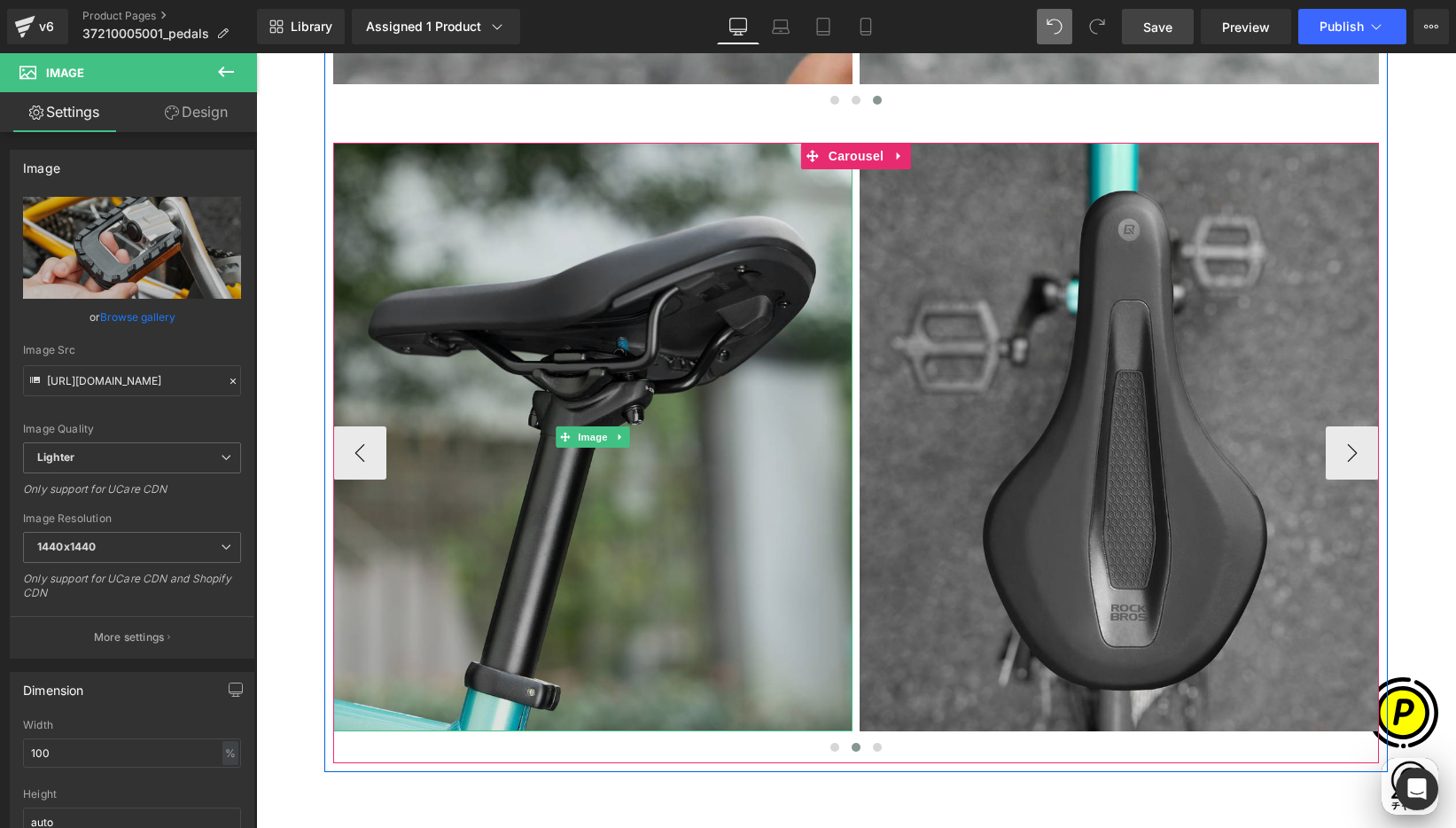
click at [566, 254] on img at bounding box center [593, 437] width 519 height 589
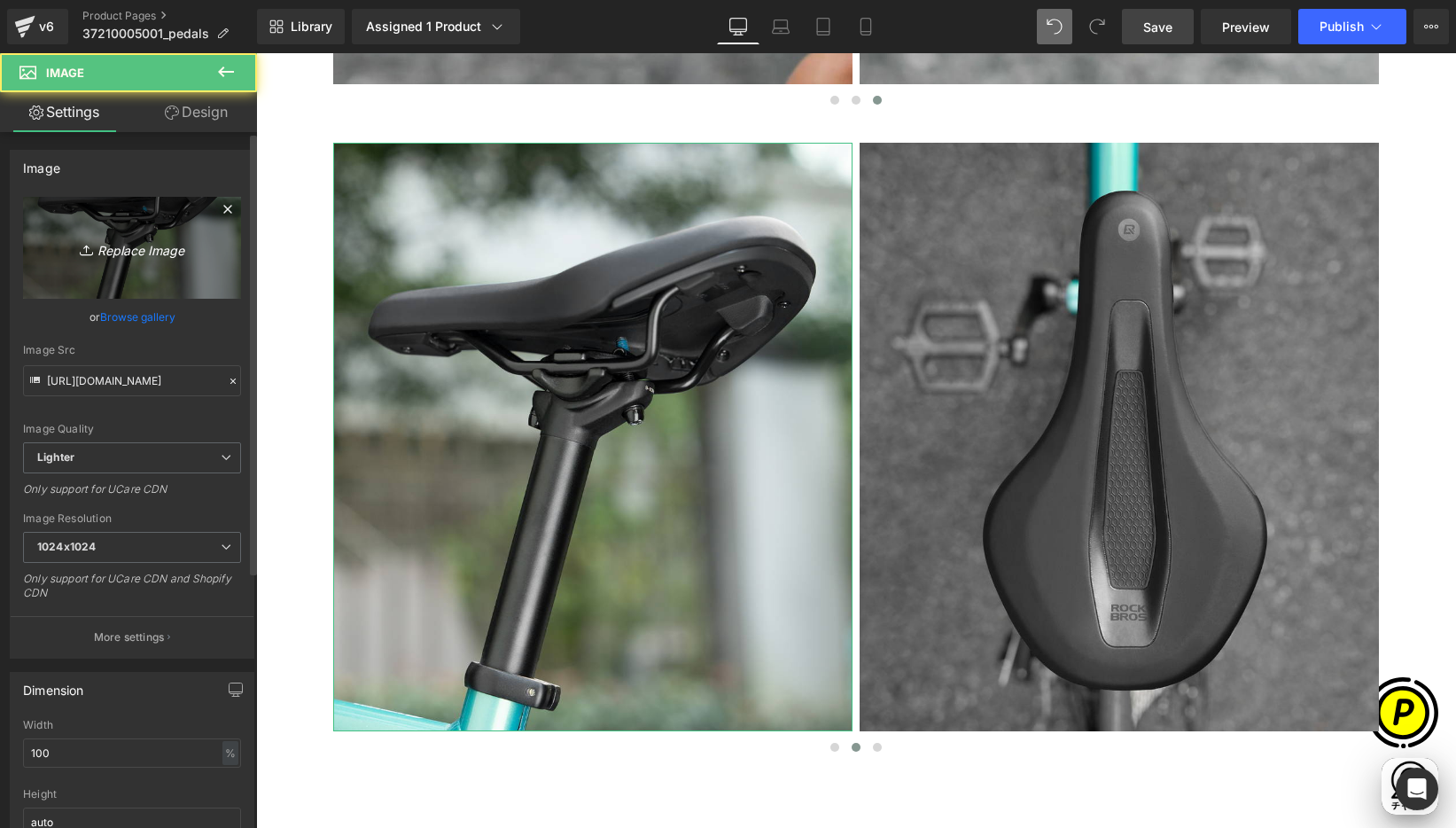
click at [129, 234] on link "Replace Image" at bounding box center [132, 247] width 218 height 102
type input "C:\fakepath\shopify-LP-37210005001_04-3.jpg"
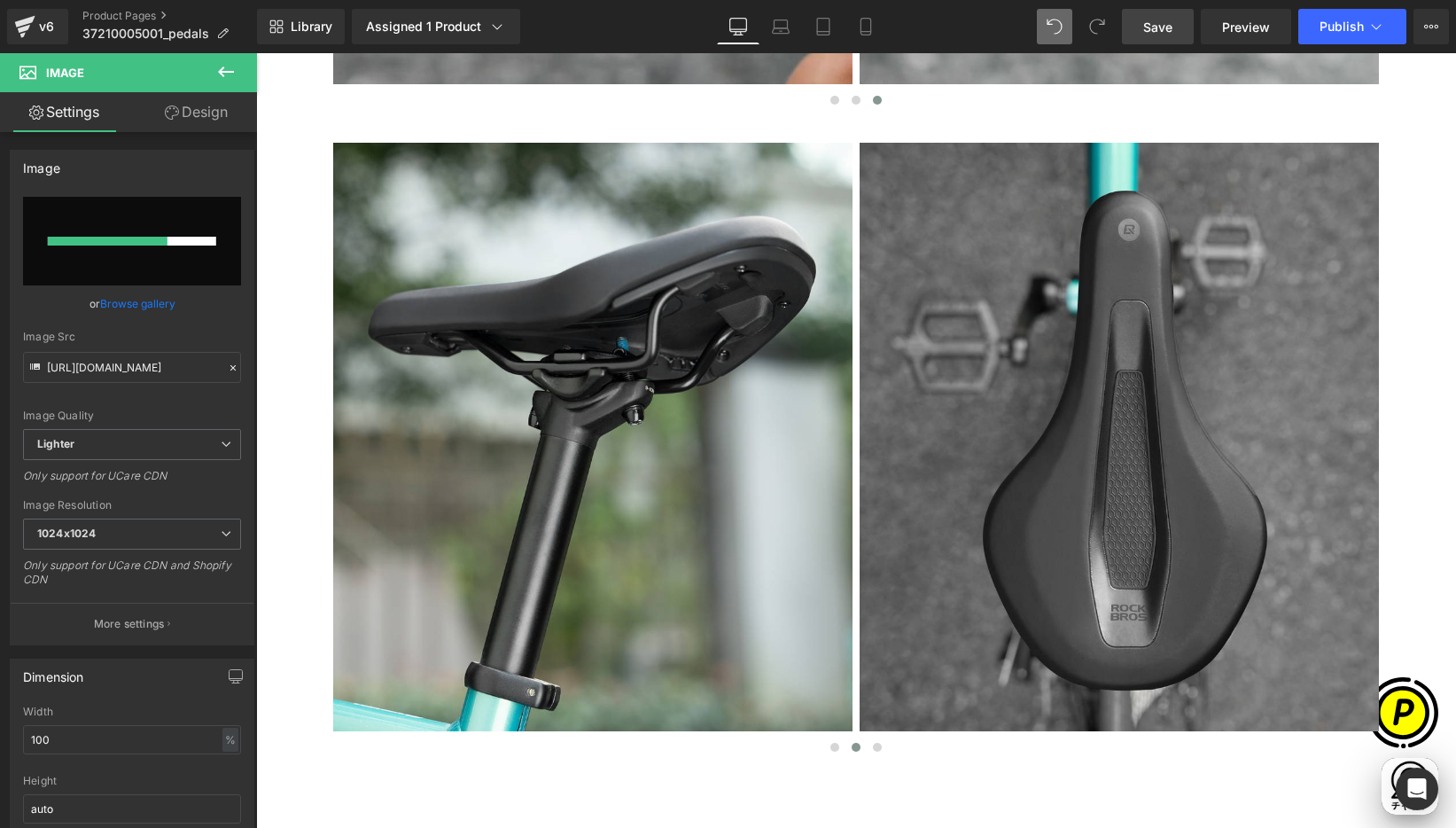
scroll to position [0, 692]
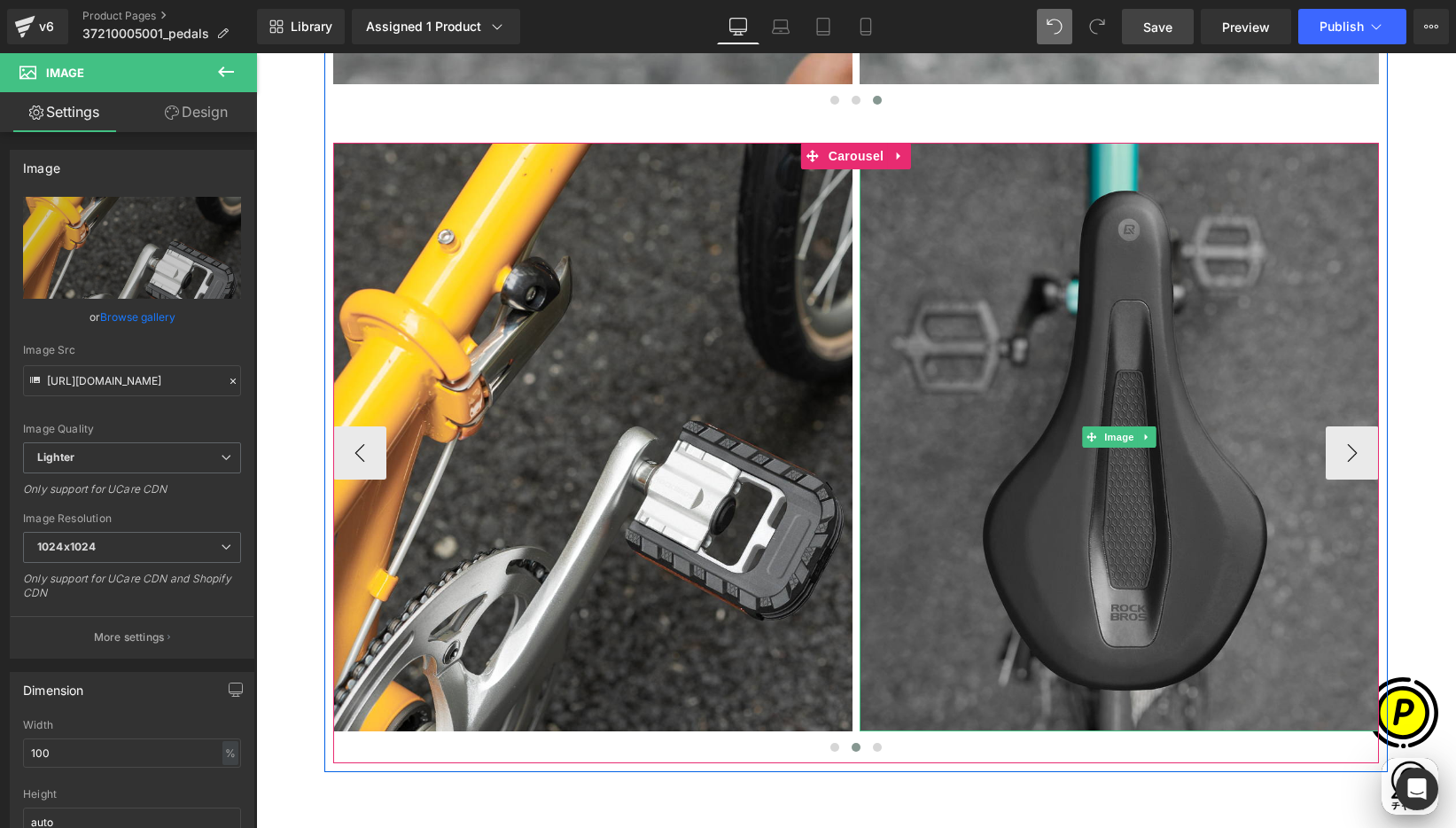
click at [1045, 367] on img at bounding box center [1119, 437] width 519 height 589
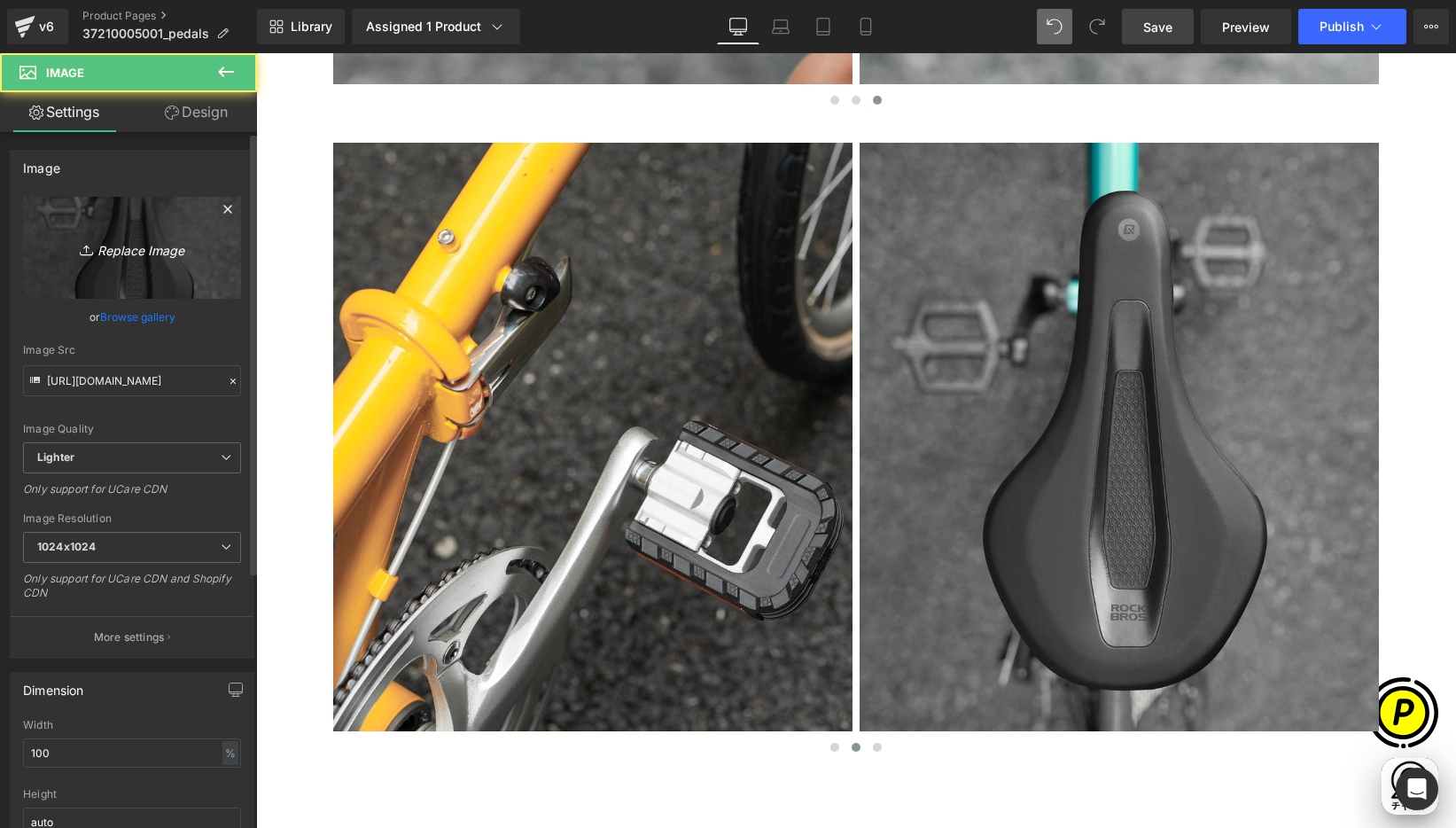
scroll to position [0, 0]
click at [182, 257] on icon "Replace Image" at bounding box center [132, 247] width 142 height 22
type input "C:\fakepath\shopify-LP-37210005001_04-4.jpg"
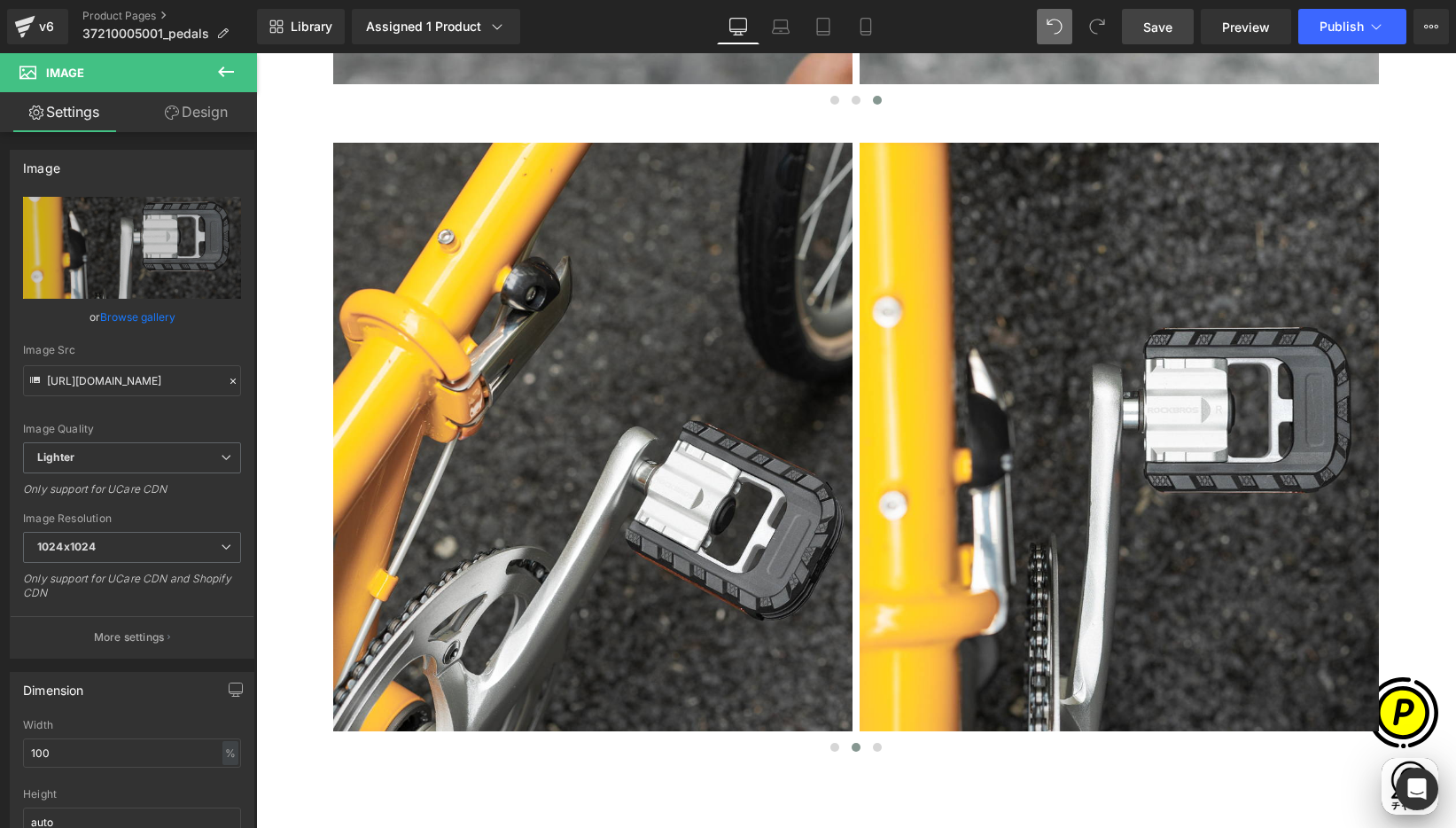
scroll to position [0, 692]
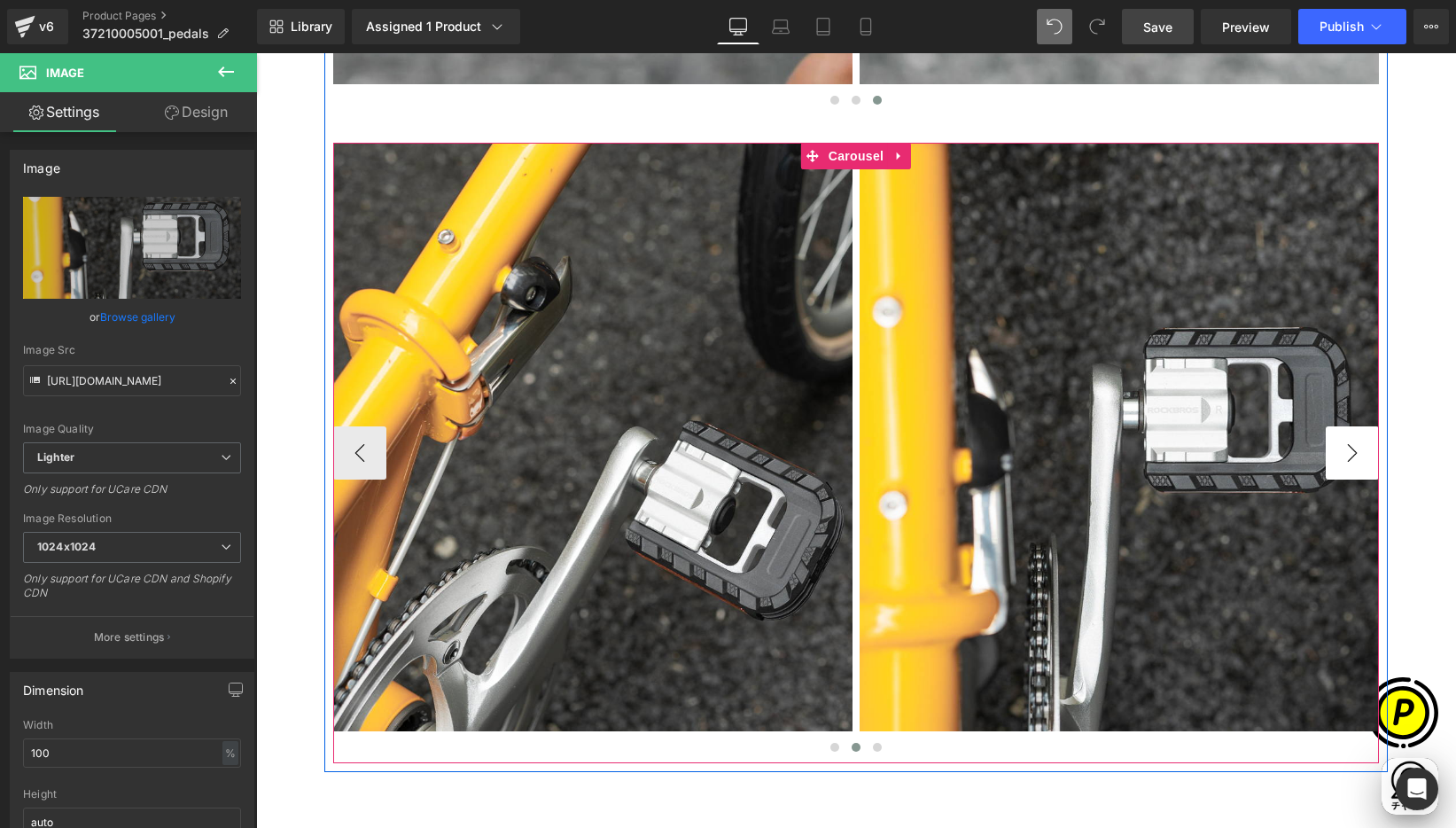
click at [1348, 454] on button "›" at bounding box center [1352, 454] width 53 height 53
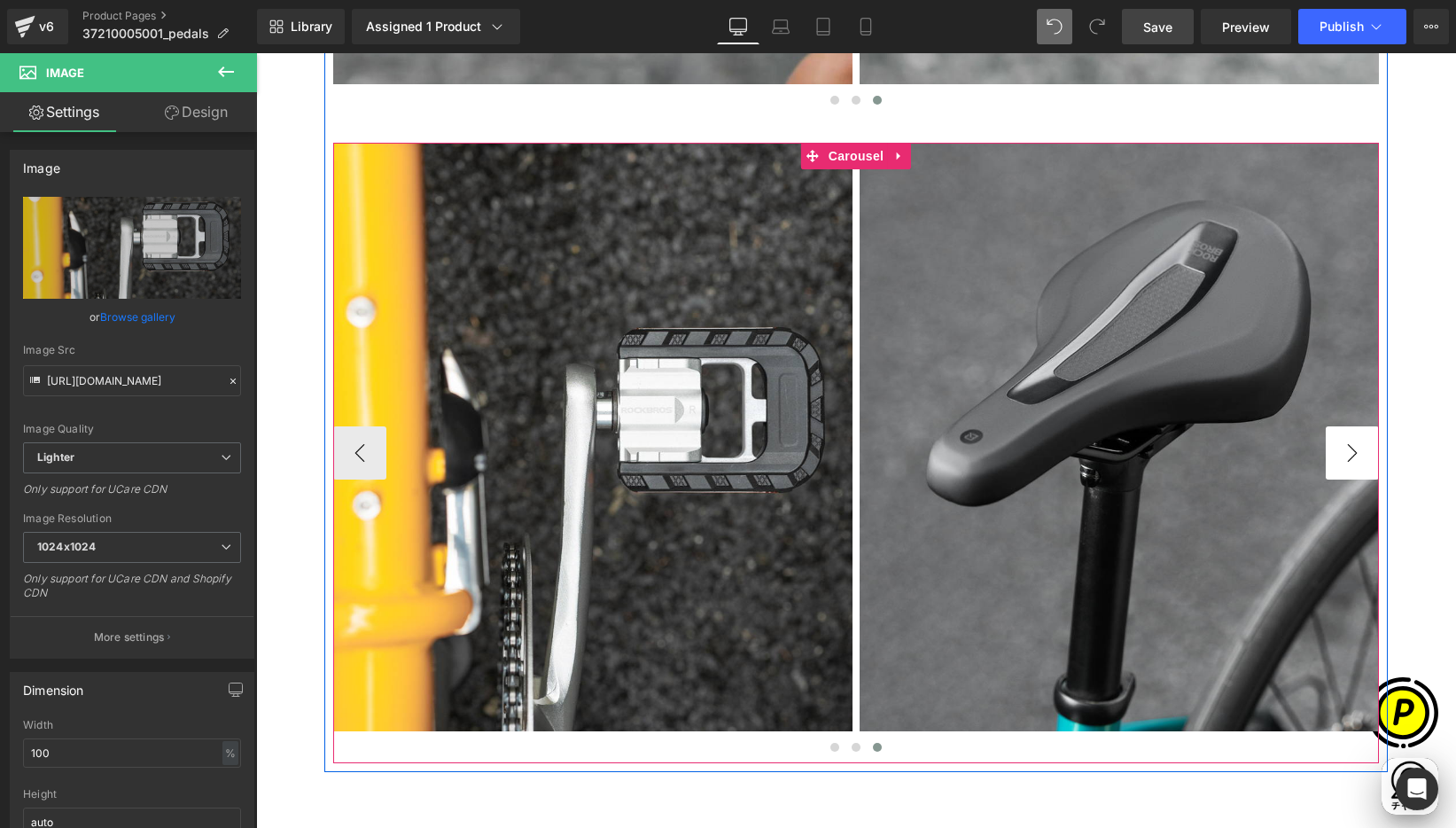
click at [1348, 454] on button "›" at bounding box center [1352, 454] width 53 height 53
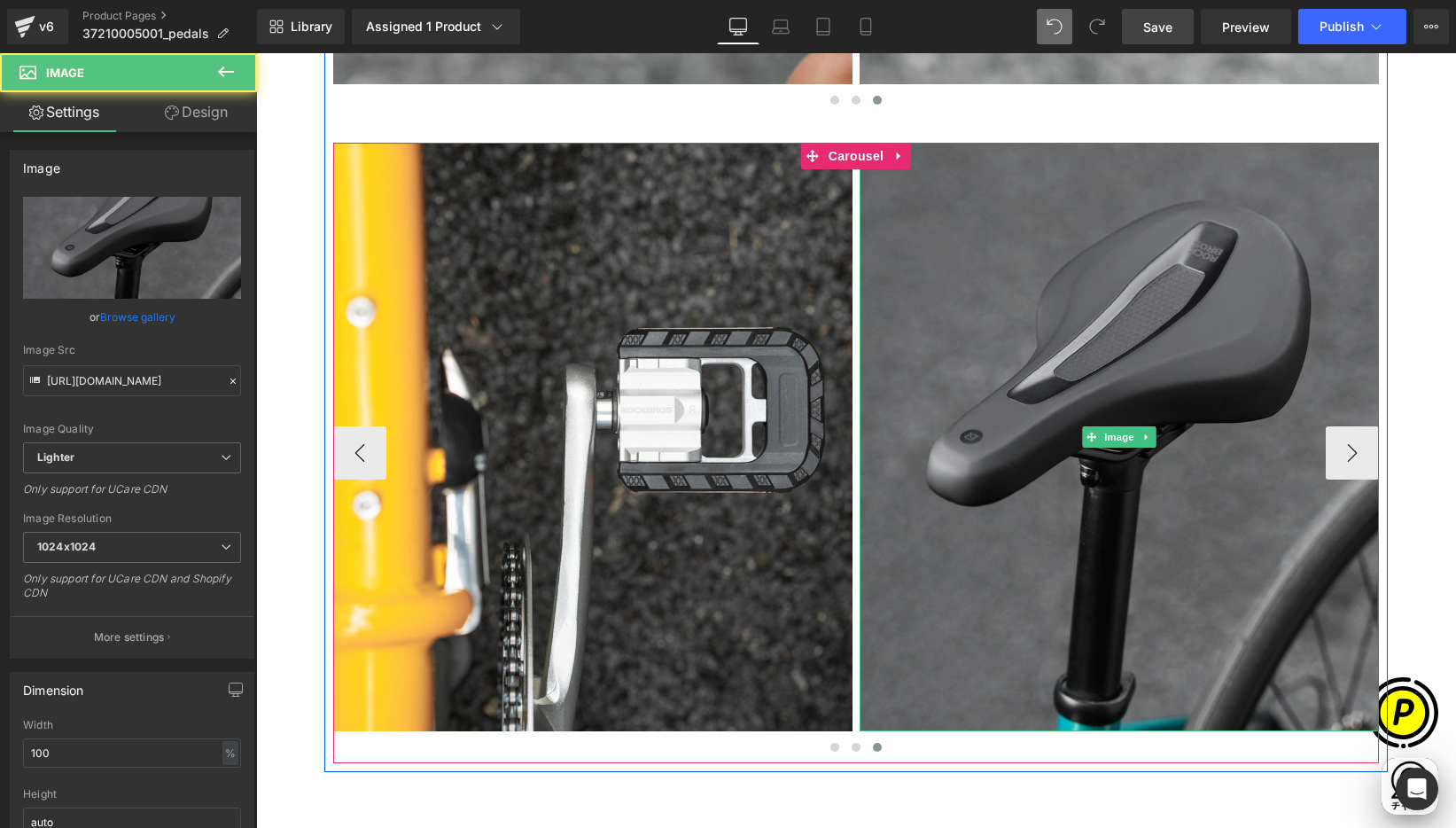
click at [1130, 357] on img at bounding box center [1119, 437] width 519 height 589
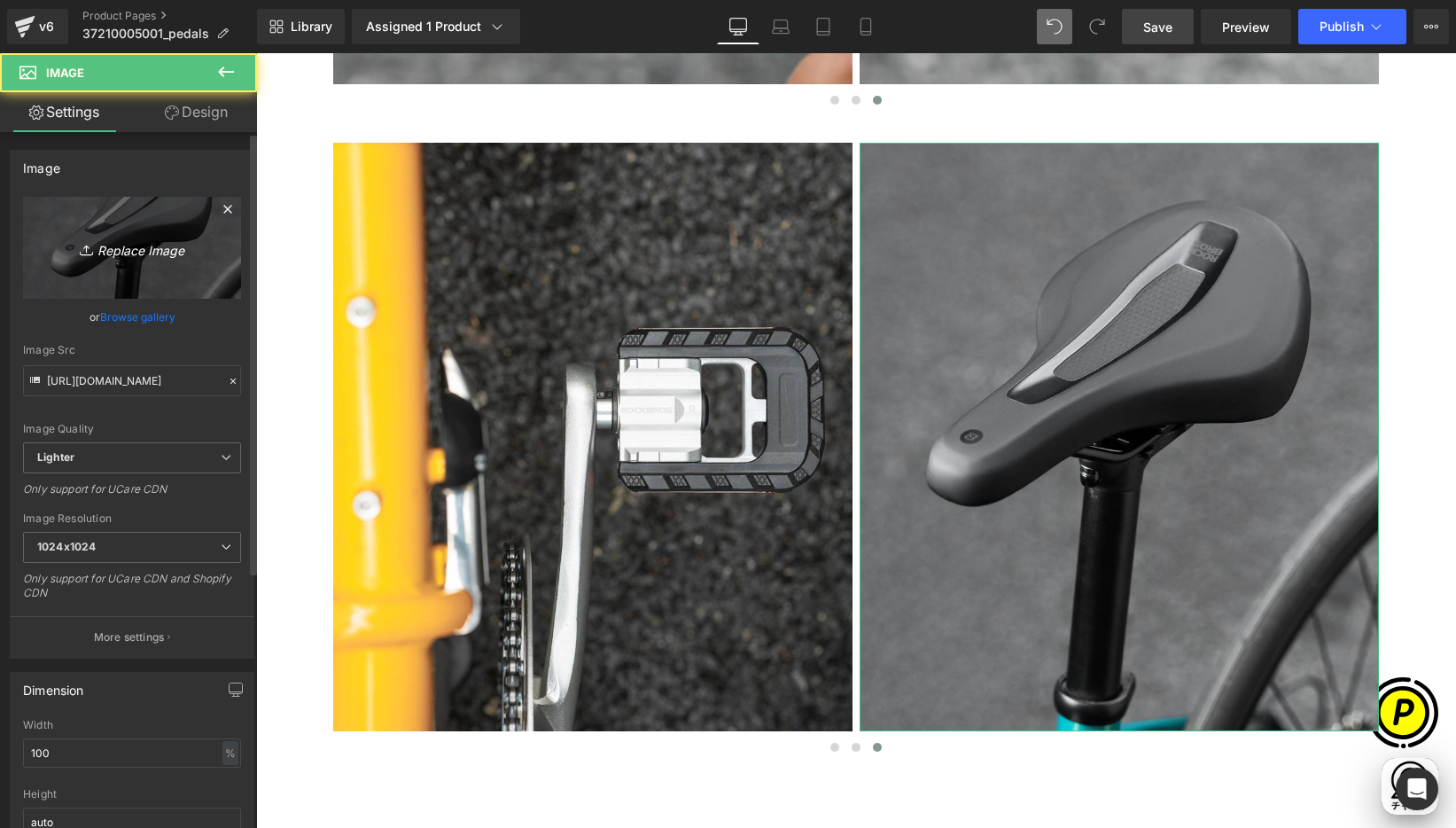
click at [164, 240] on icon "Replace Image" at bounding box center [132, 247] width 142 height 22
type input "C:\fakepath\shopify-LP-37210005001_04-5.jpg"
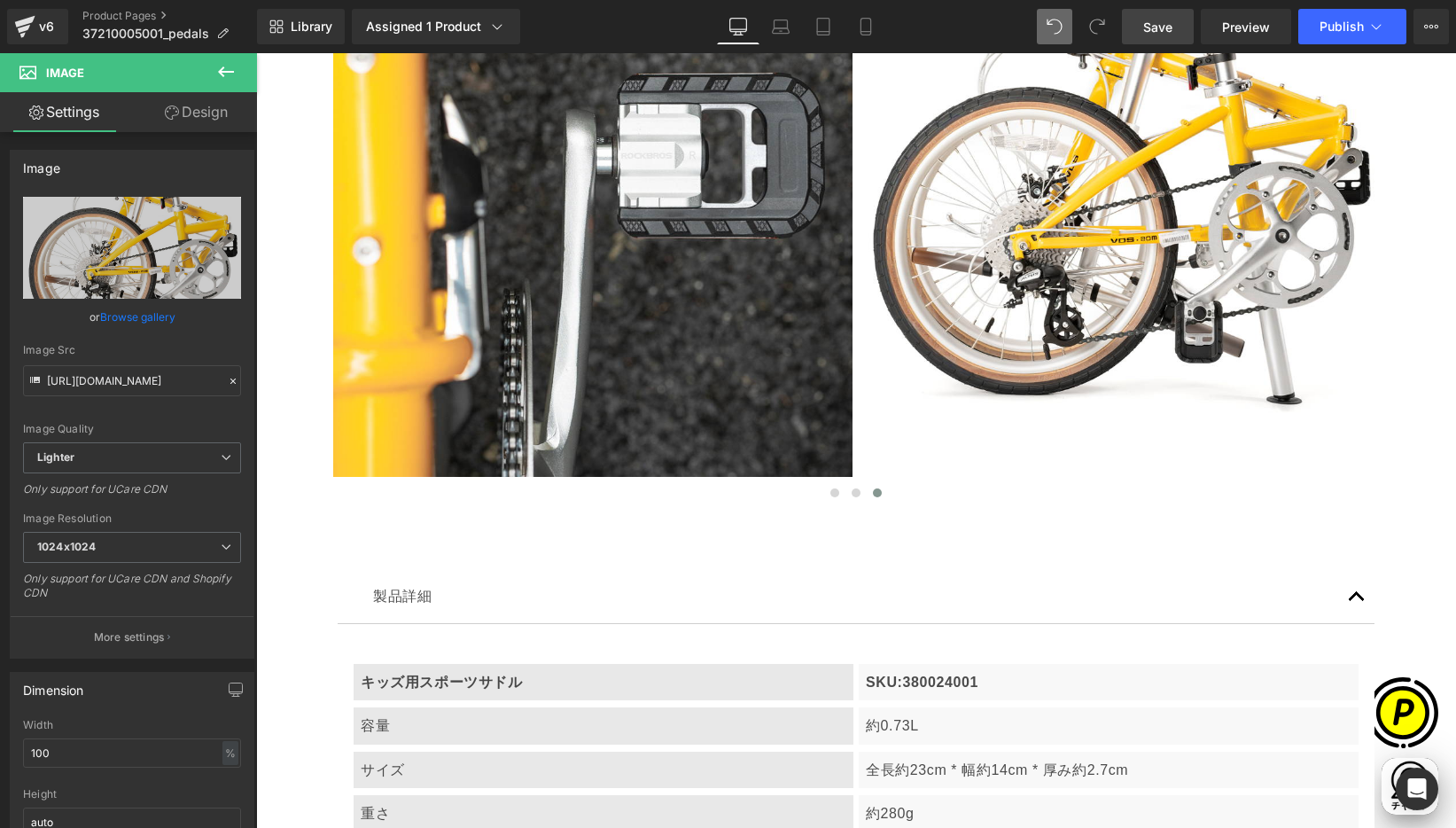
scroll to position [8094, 0]
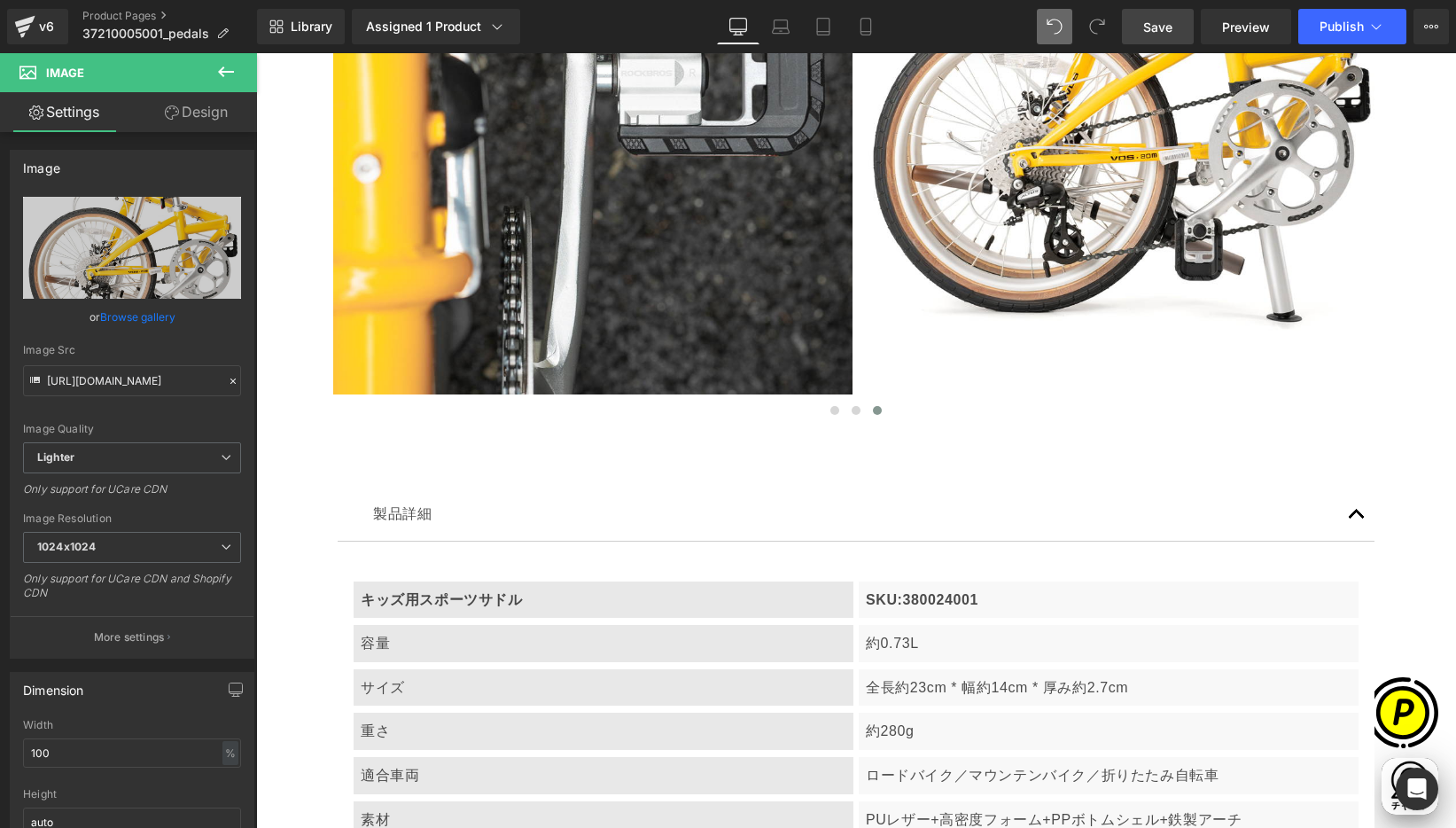
click at [1160, 22] on span "Save" at bounding box center [1157, 27] width 29 height 19
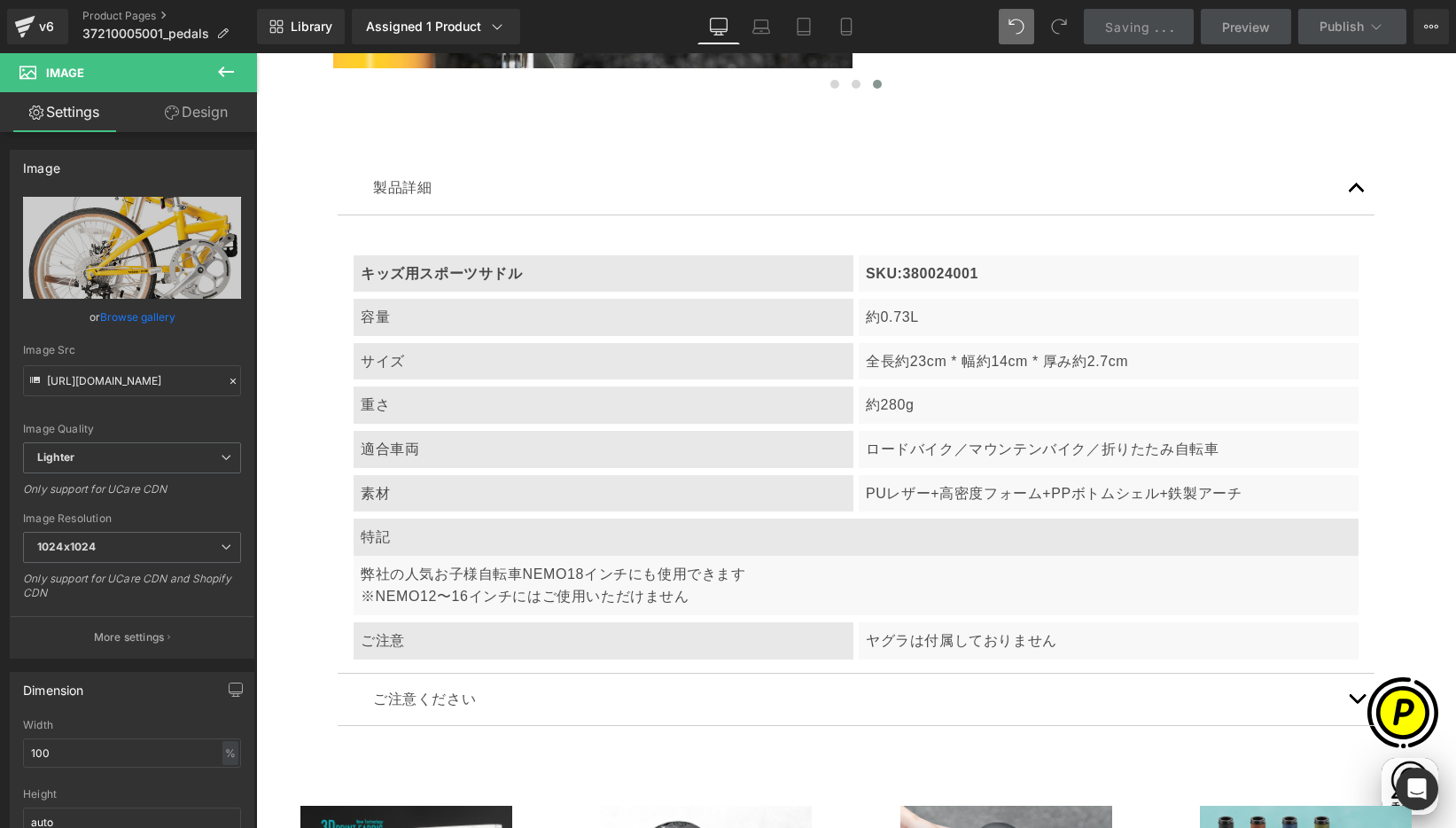
scroll to position [0, 692]
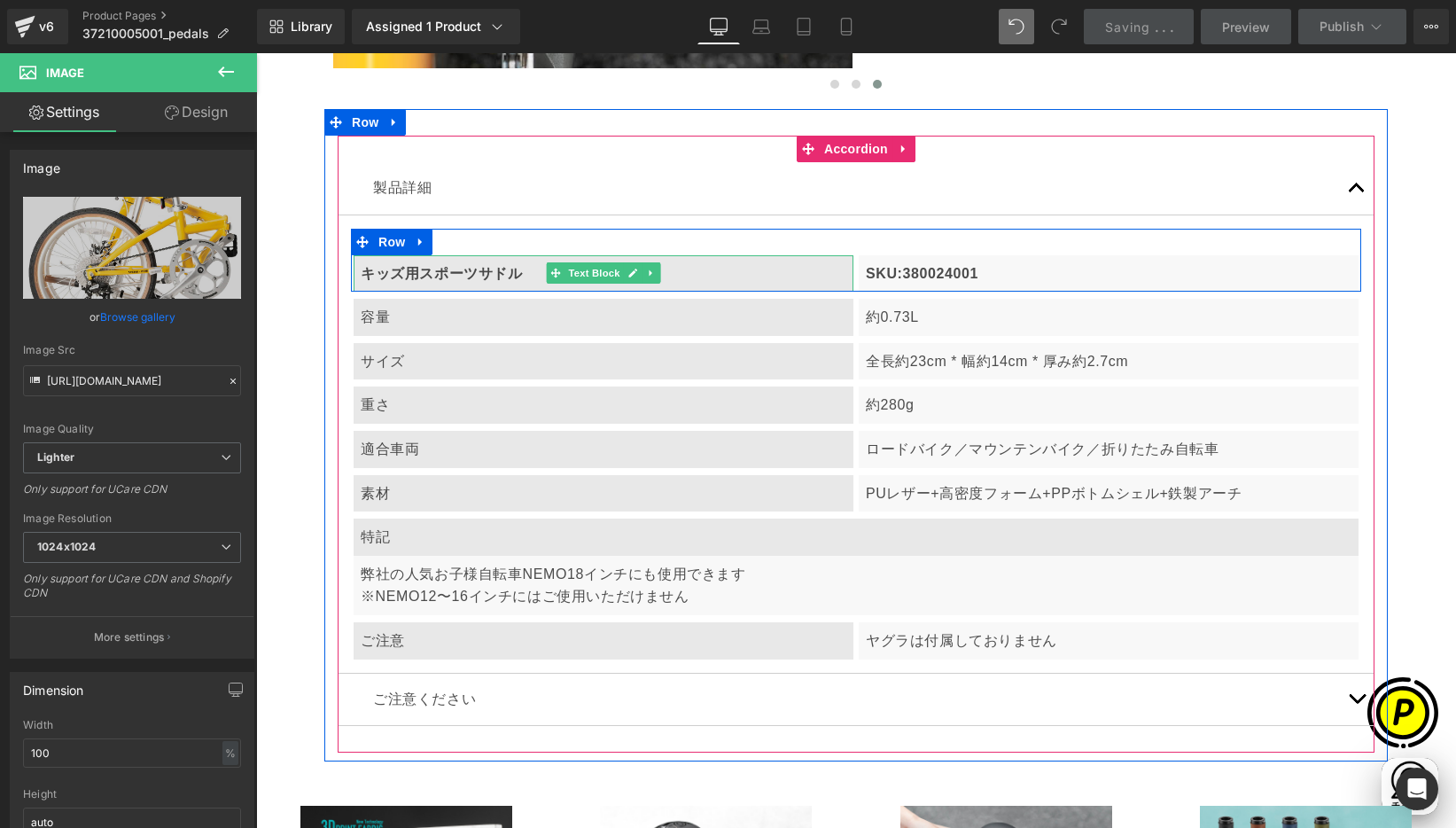
click at [483, 277] on b "キッズ用スポーツサドル" at bounding box center [442, 273] width 162 height 15
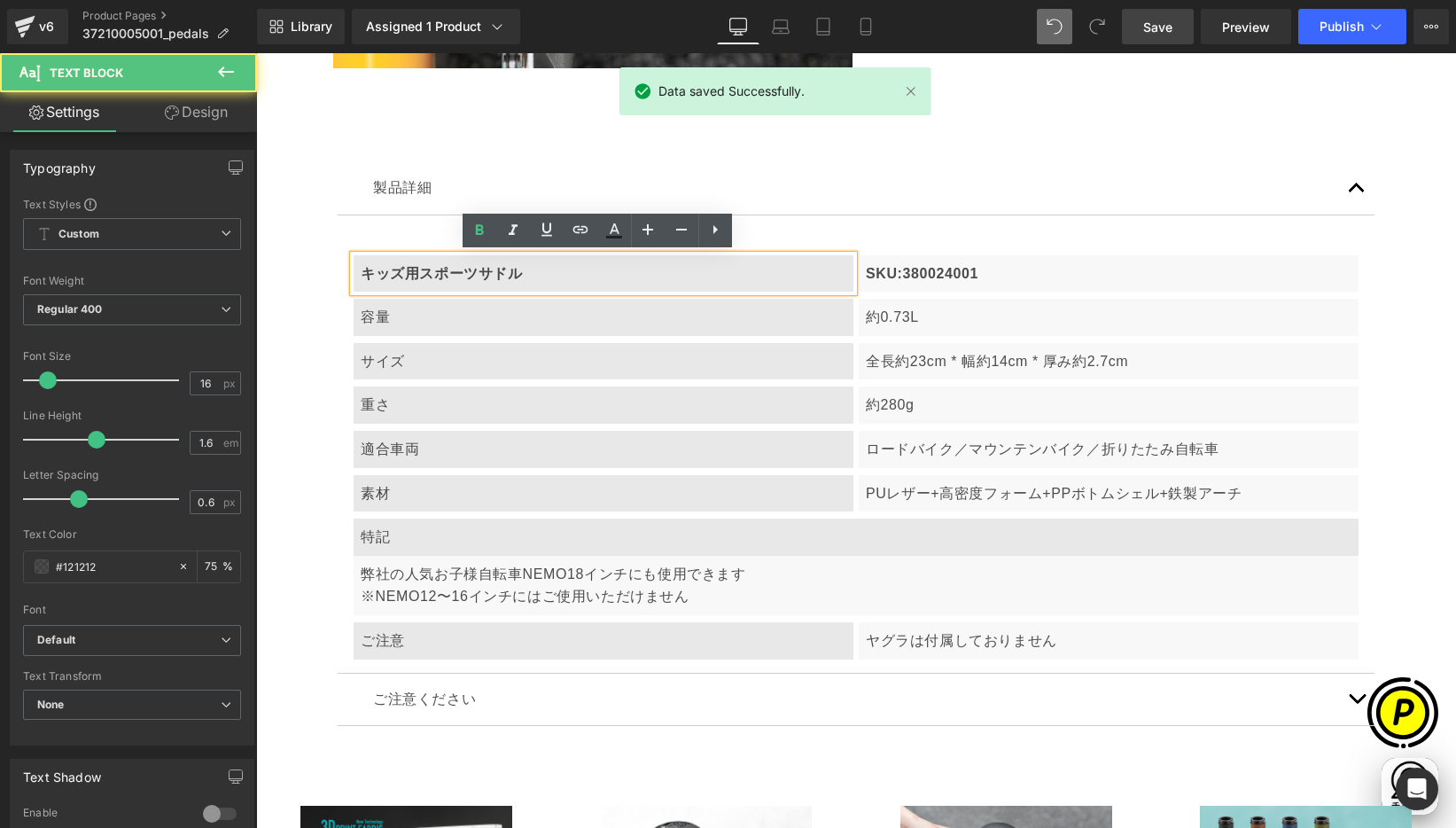
click at [530, 274] on p "キッズ用スポーツサドル" at bounding box center [604, 274] width 485 height 23
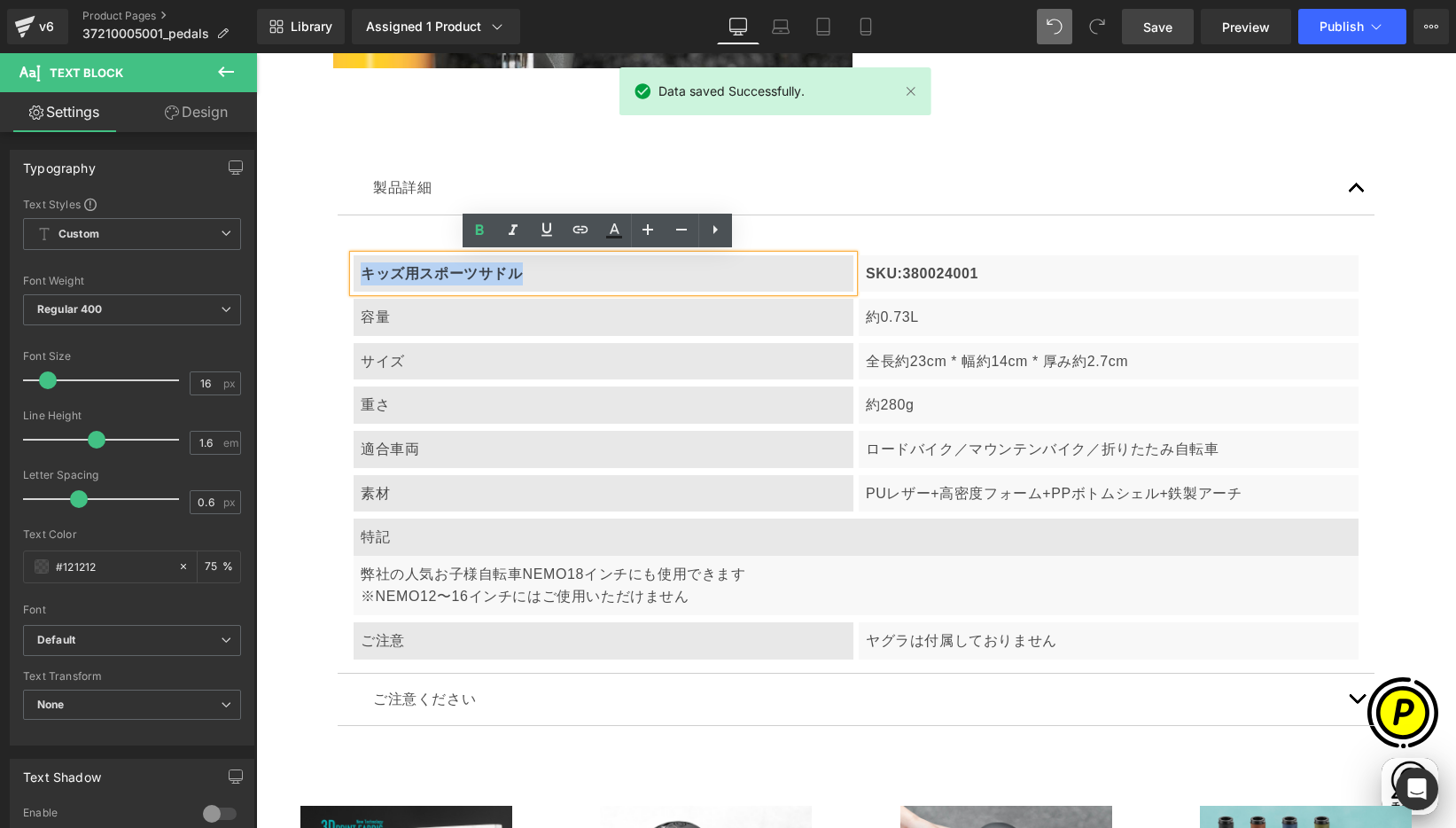
drag, startPoint x: 353, startPoint y: 270, endPoint x: 513, endPoint y: 279, distance: 160.3
click at [513, 279] on div "キッズ用スポーツサドル" at bounding box center [604, 274] width 500 height 37
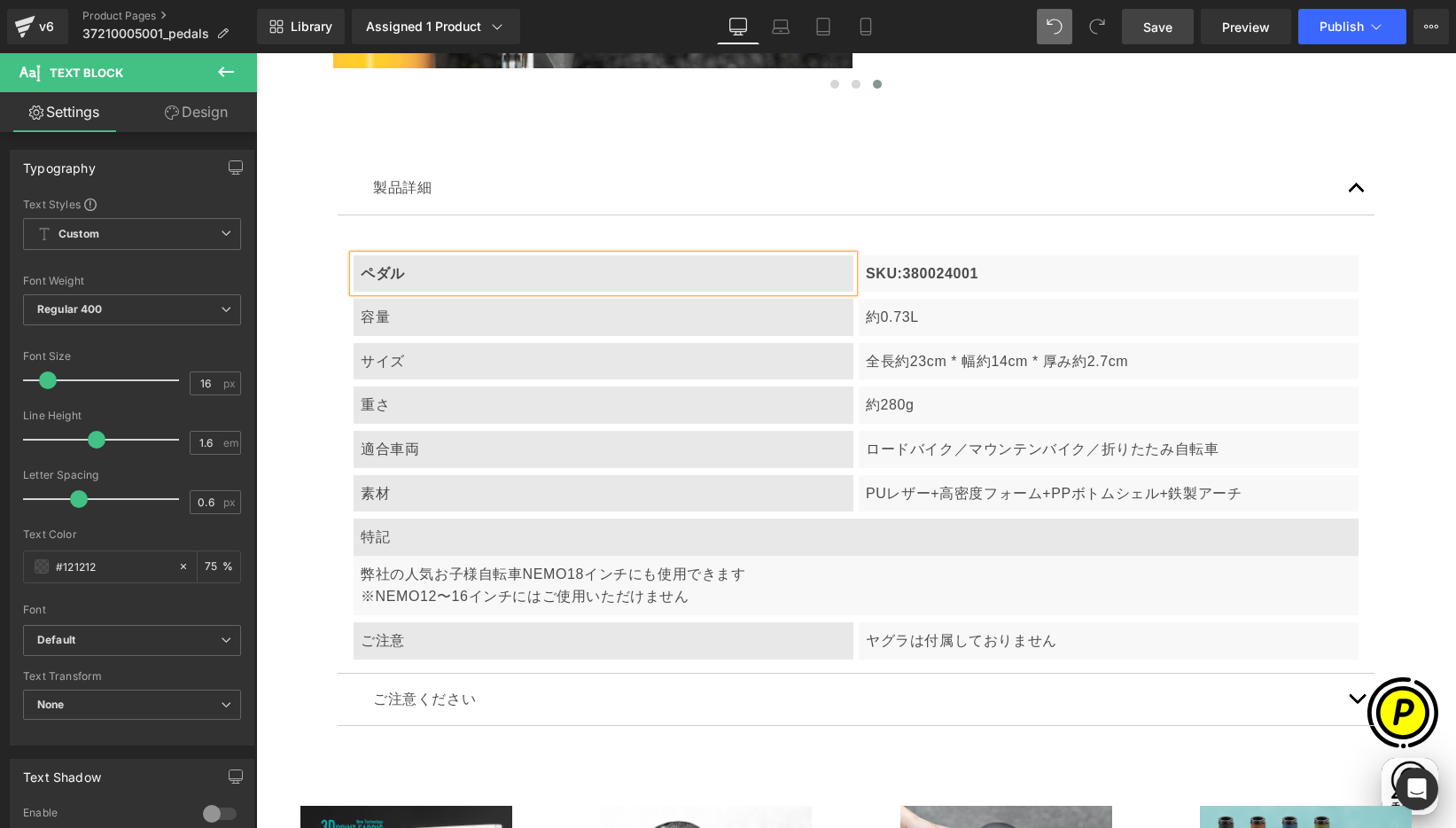
scroll to position [0, 0]
click at [931, 264] on p "SKU:380024001" at bounding box center [1108, 274] width 485 height 23
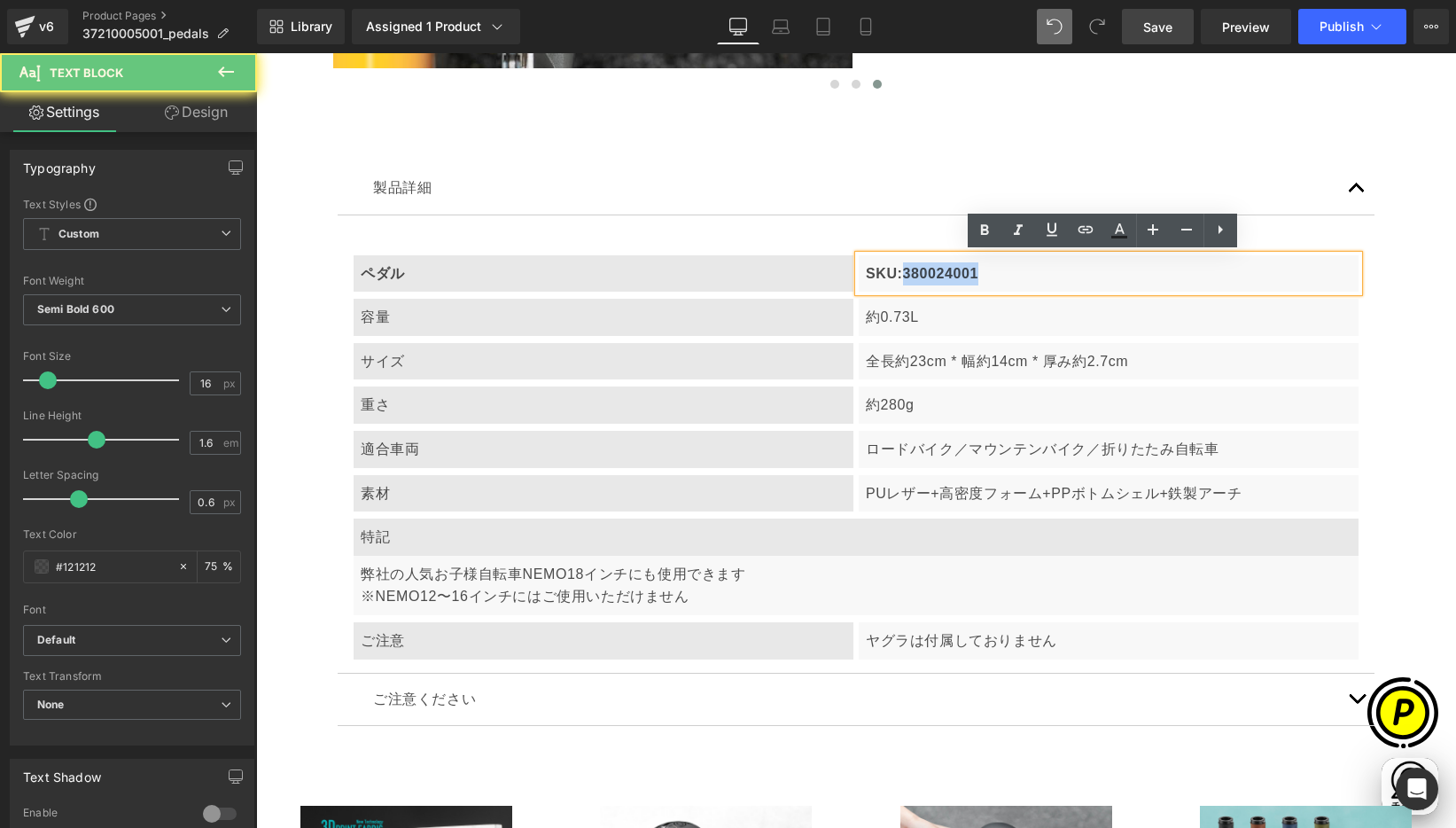
drag, startPoint x: 895, startPoint y: 270, endPoint x: 1040, endPoint y: 291, distance: 146.5
click at [1040, 291] on article "ペダル Text Block SKU:380024001 Text Block Row 容量 Text Block 約0.73L Text Block Row…" at bounding box center [856, 444] width 1036 height 458
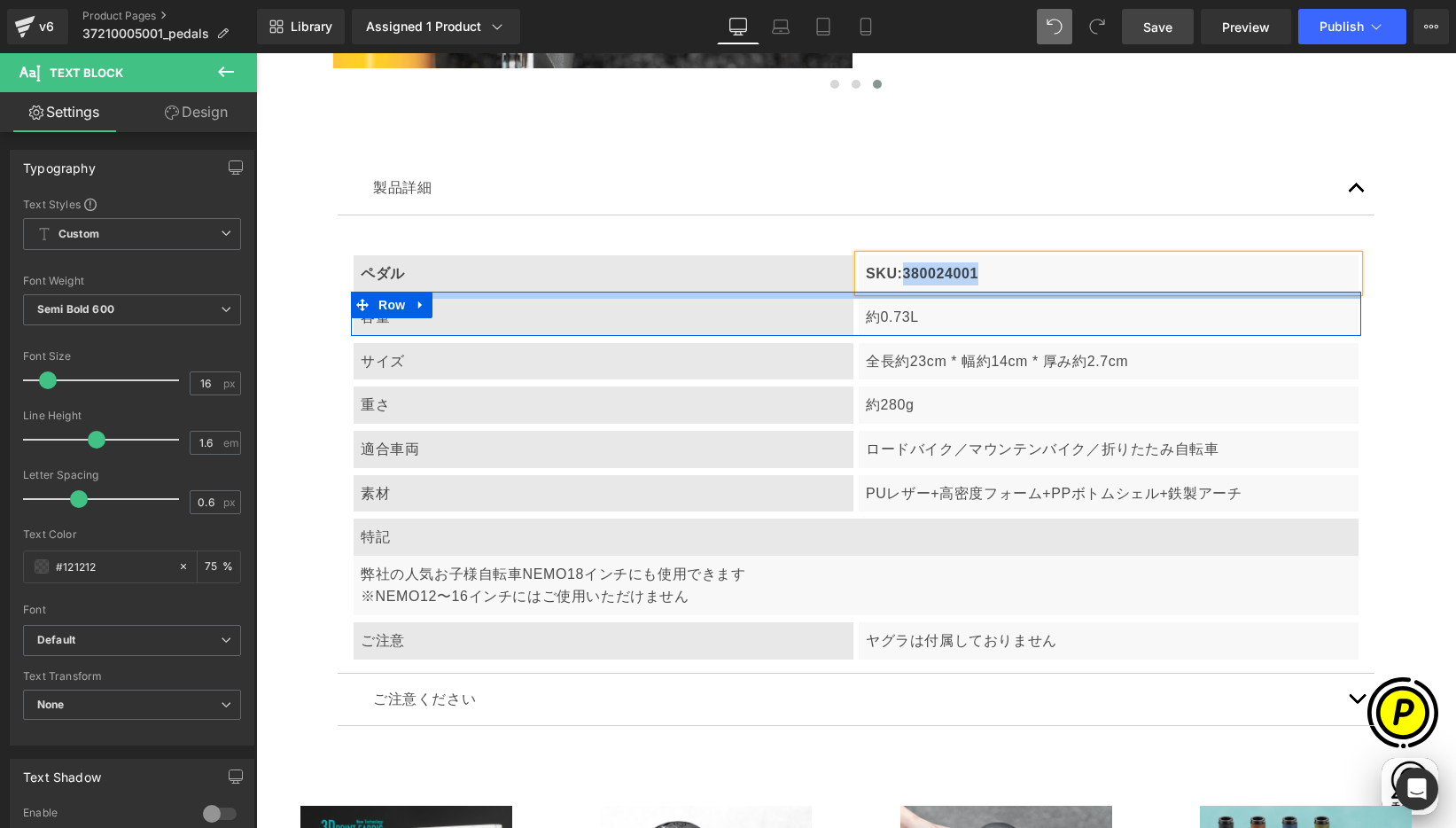
paste div
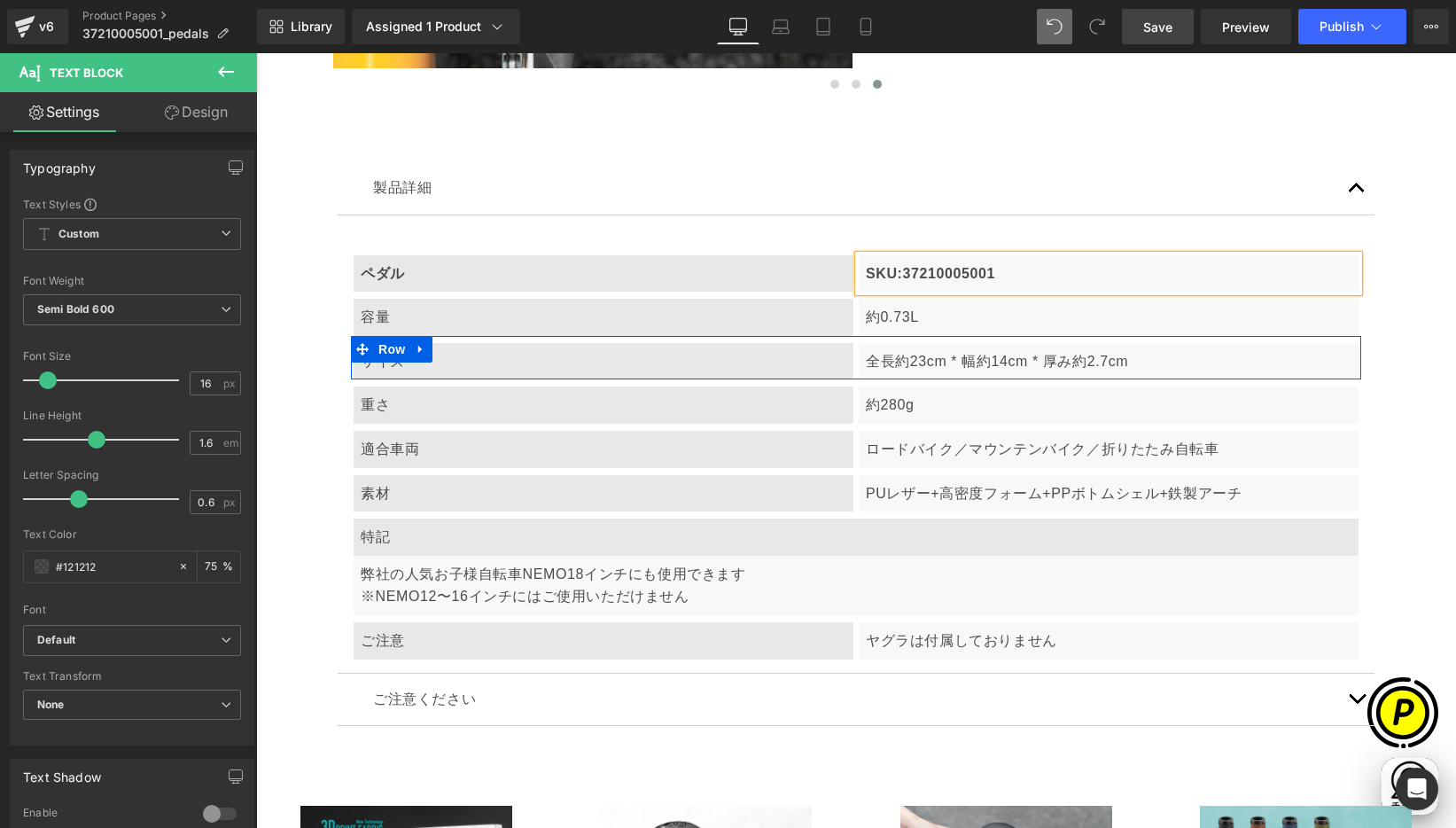
click at [464, 326] on p "容量" at bounding box center [604, 318] width 485 height 23
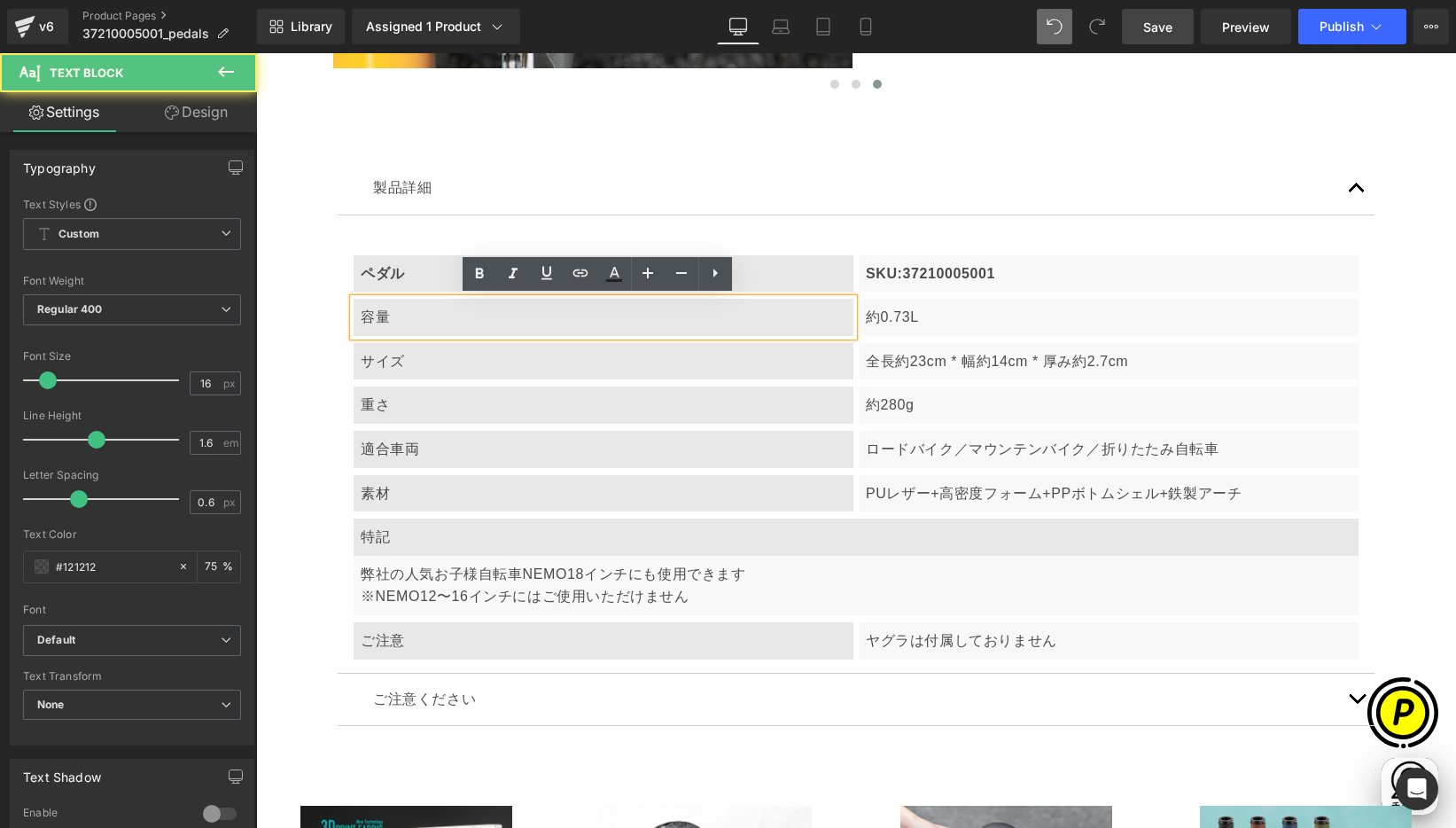
scroll to position [0, 346]
drag, startPoint x: 356, startPoint y: 309, endPoint x: 419, endPoint y: 324, distance: 64.8
click at [419, 323] on p "容量" at bounding box center [604, 318] width 485 height 23
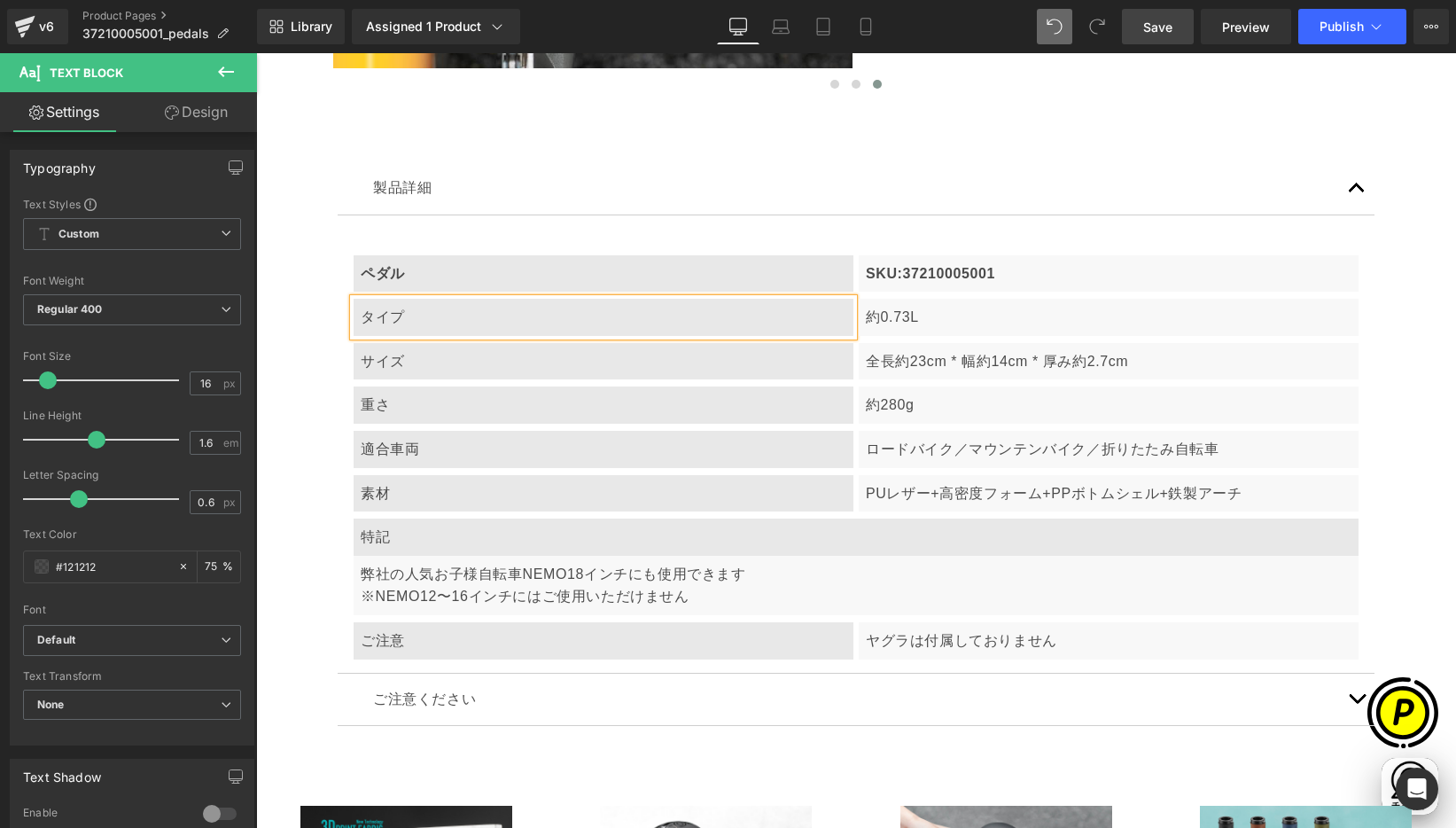
click at [889, 318] on p "約0.73L" at bounding box center [1108, 318] width 485 height 23
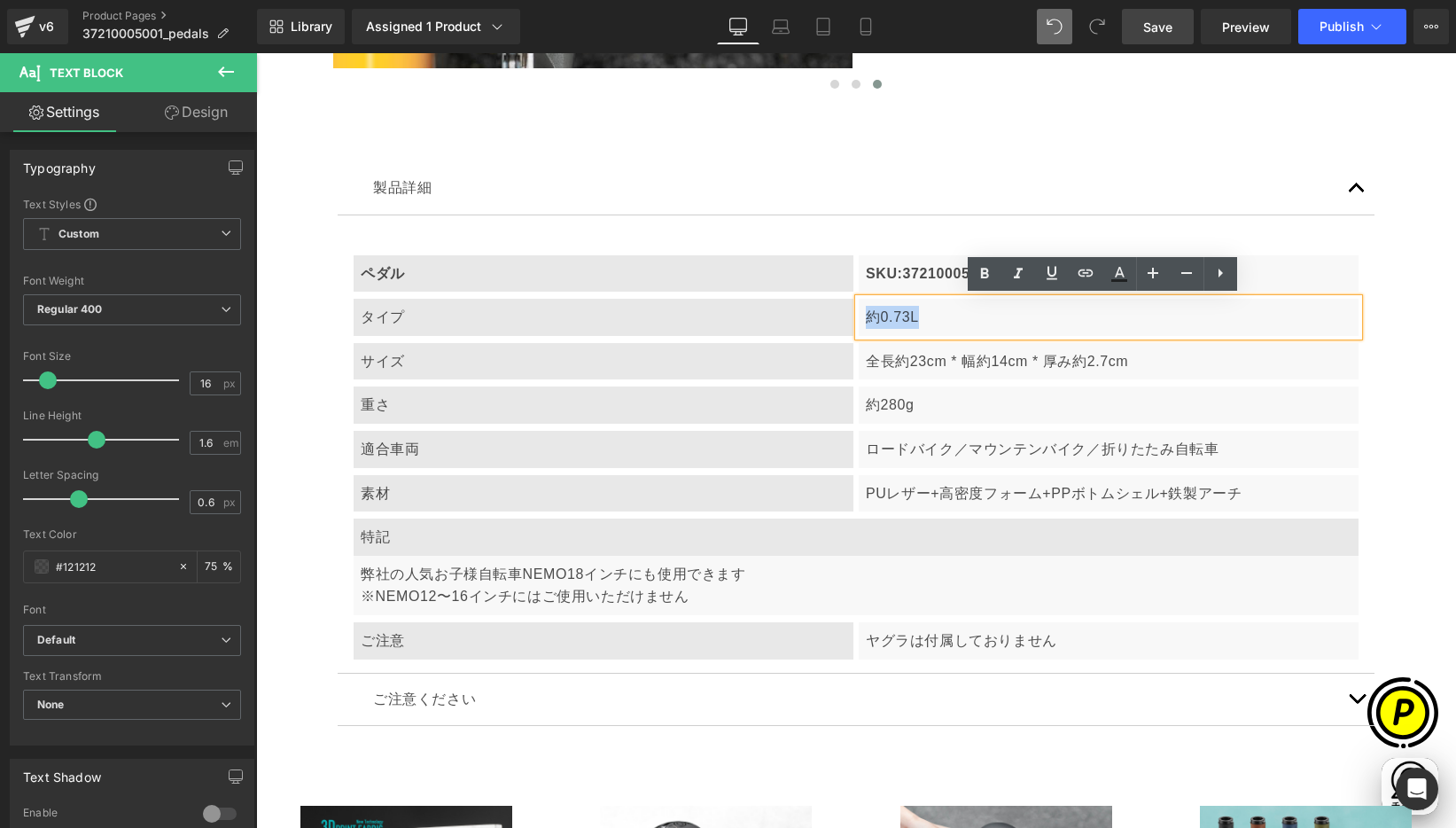
drag, startPoint x: 892, startPoint y: 317, endPoint x: 937, endPoint y: 317, distance: 45.0
click at [939, 318] on p "約0.73L" at bounding box center [1108, 318] width 485 height 23
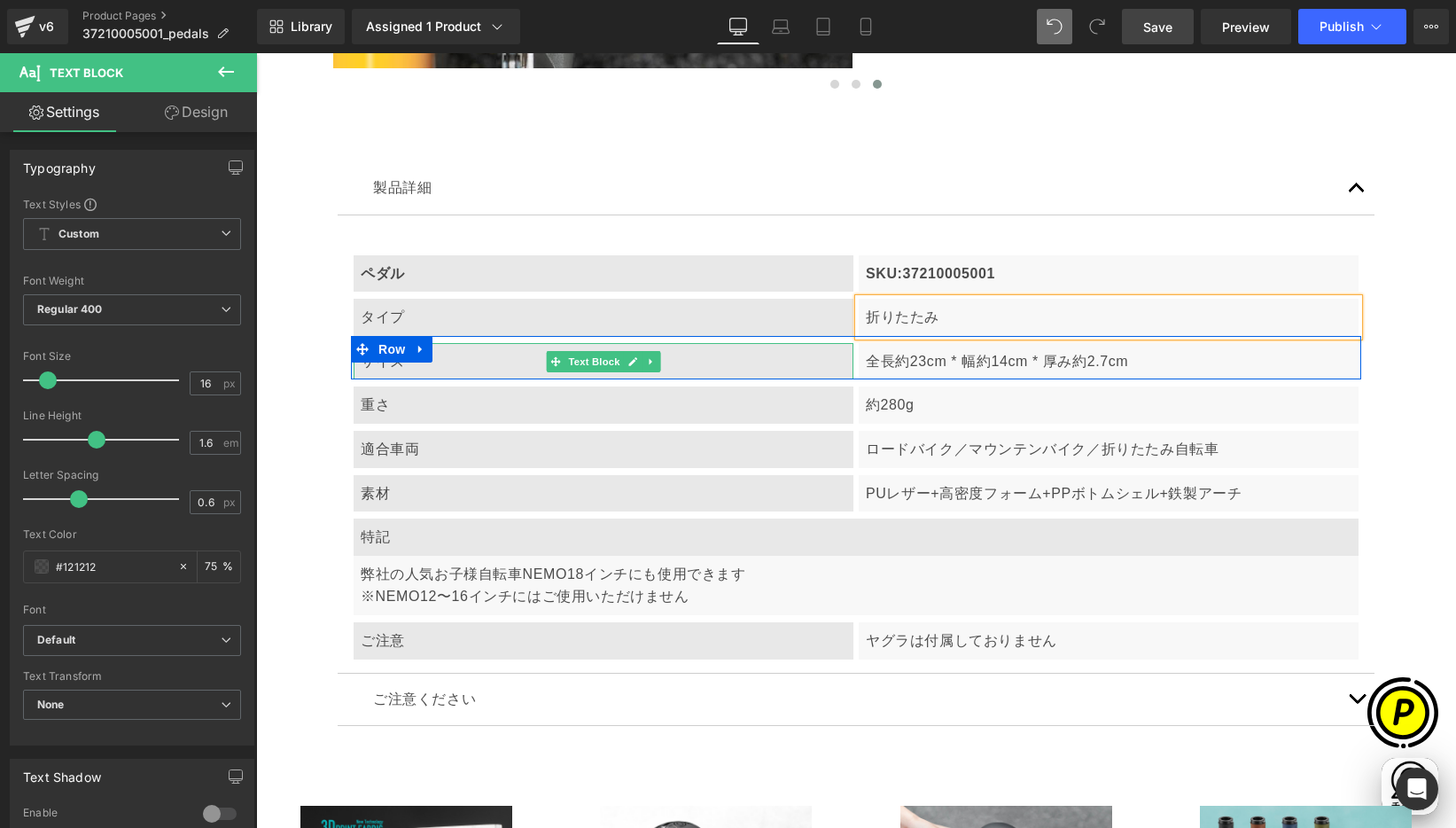
click at [445, 363] on p "サイズ" at bounding box center [604, 362] width 485 height 23
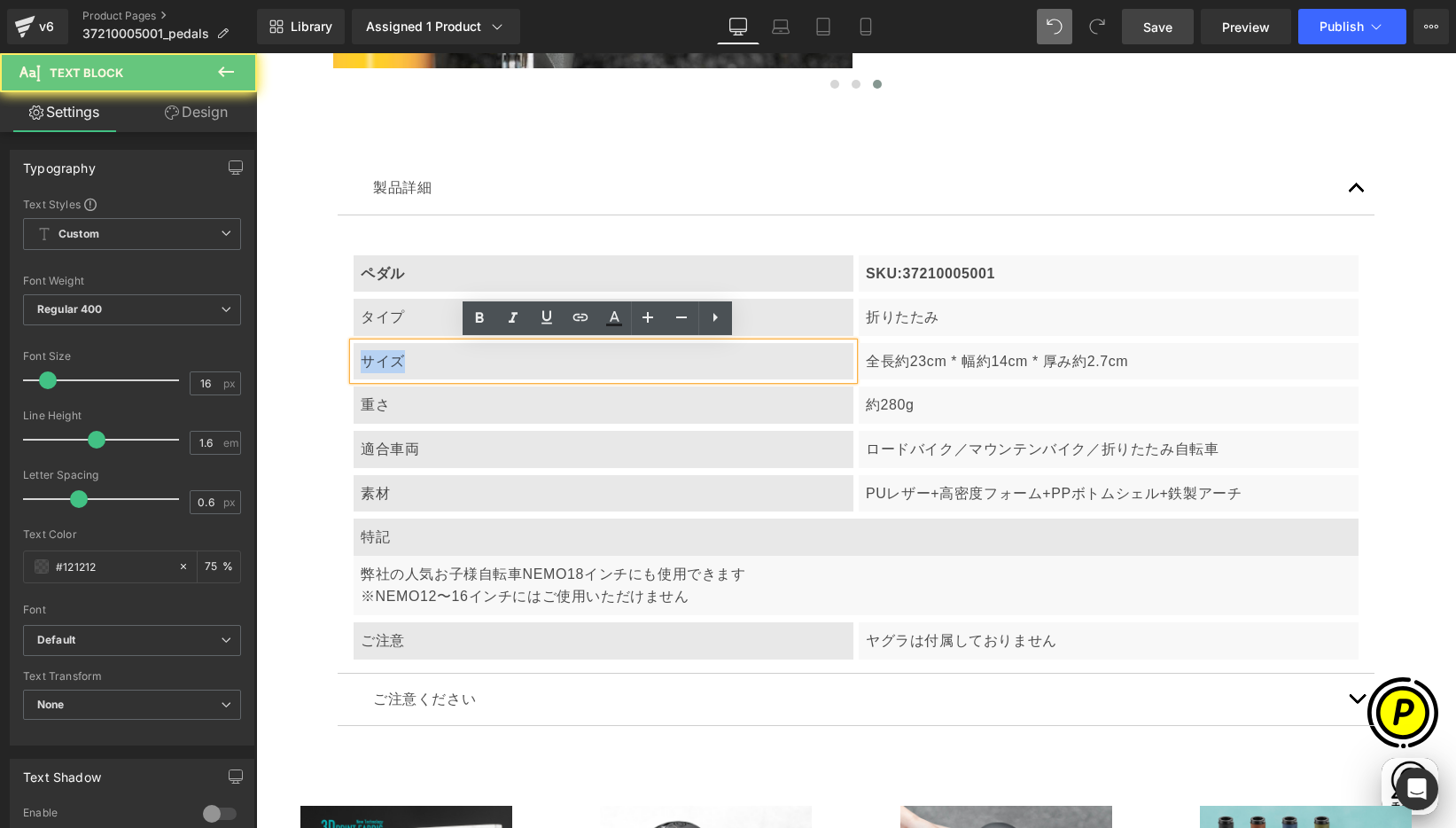
drag, startPoint x: 357, startPoint y: 361, endPoint x: 517, endPoint y: 374, distance: 160.5
click at [409, 368] on p "サイズ" at bounding box center [604, 362] width 485 height 23
paste div
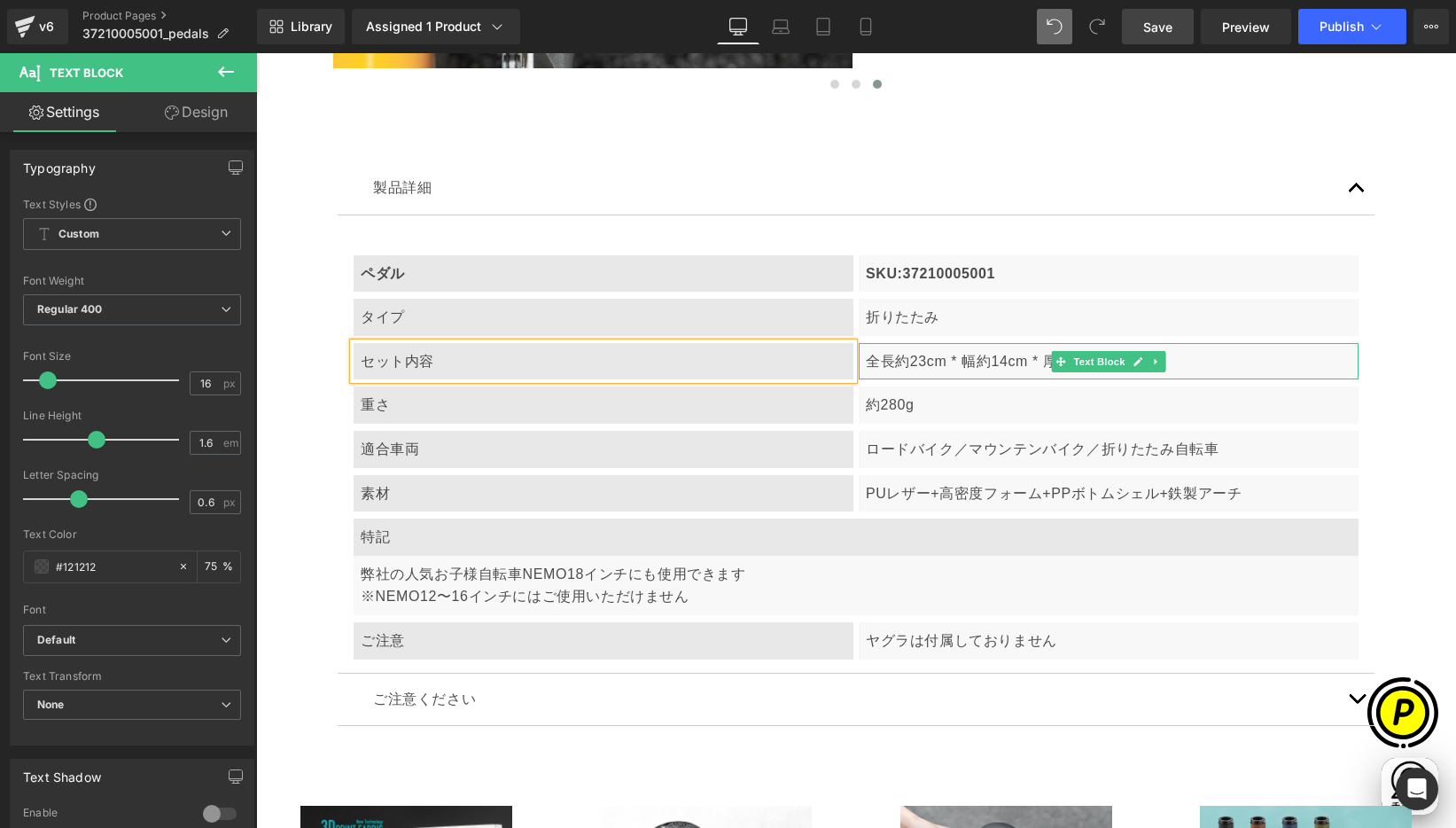
click at [904, 363] on p "全長約23cm * 幅約14cm * 厚み約2.7cm" at bounding box center [1108, 362] width 485 height 23
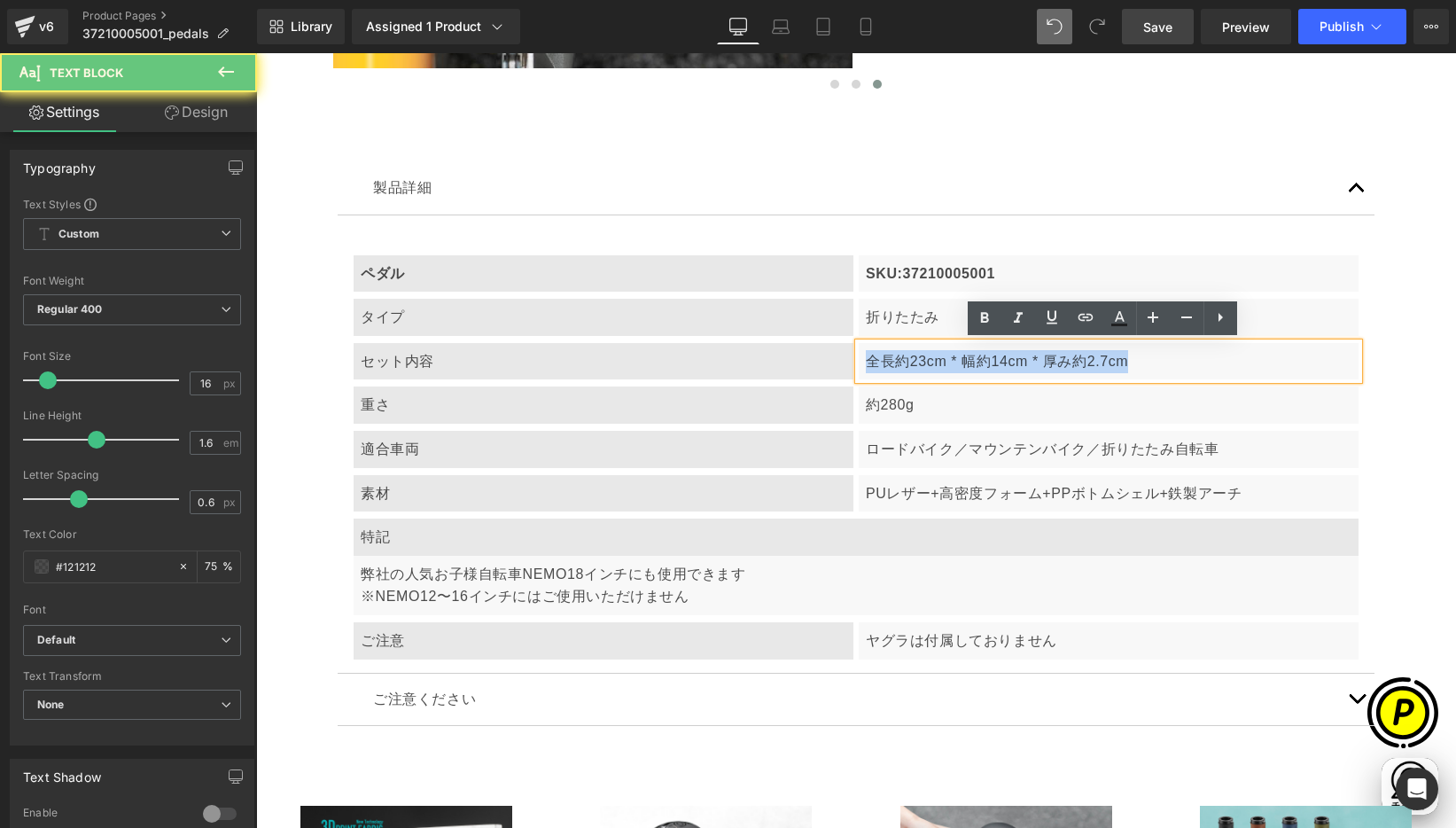
drag, startPoint x: 973, startPoint y: 360, endPoint x: 1142, endPoint y: 366, distance: 169.1
click at [1138, 366] on div "全長約23cm * 幅約14cm * 厚み約2.7cm" at bounding box center [1108, 362] width 500 height 37
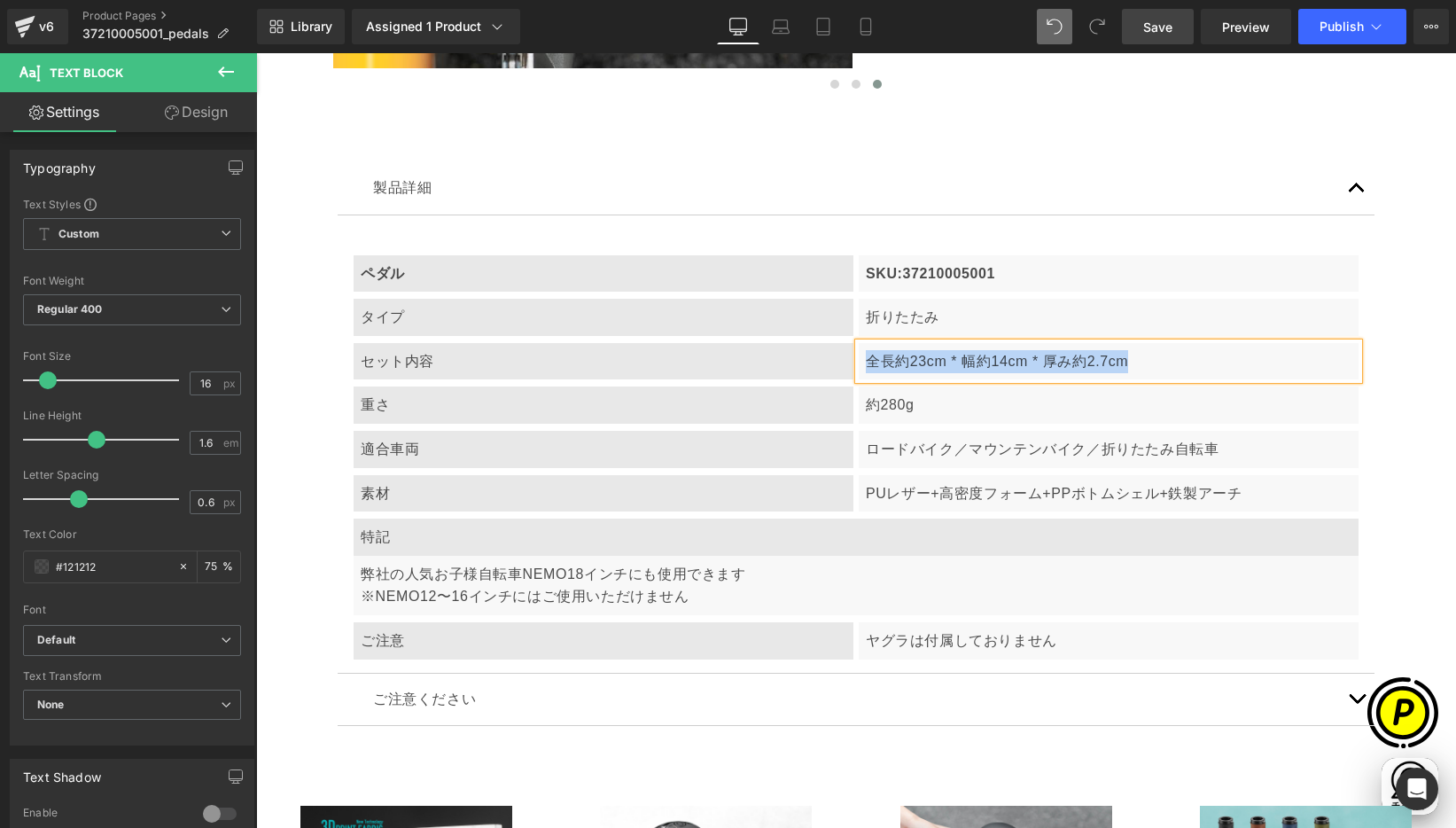
paste div
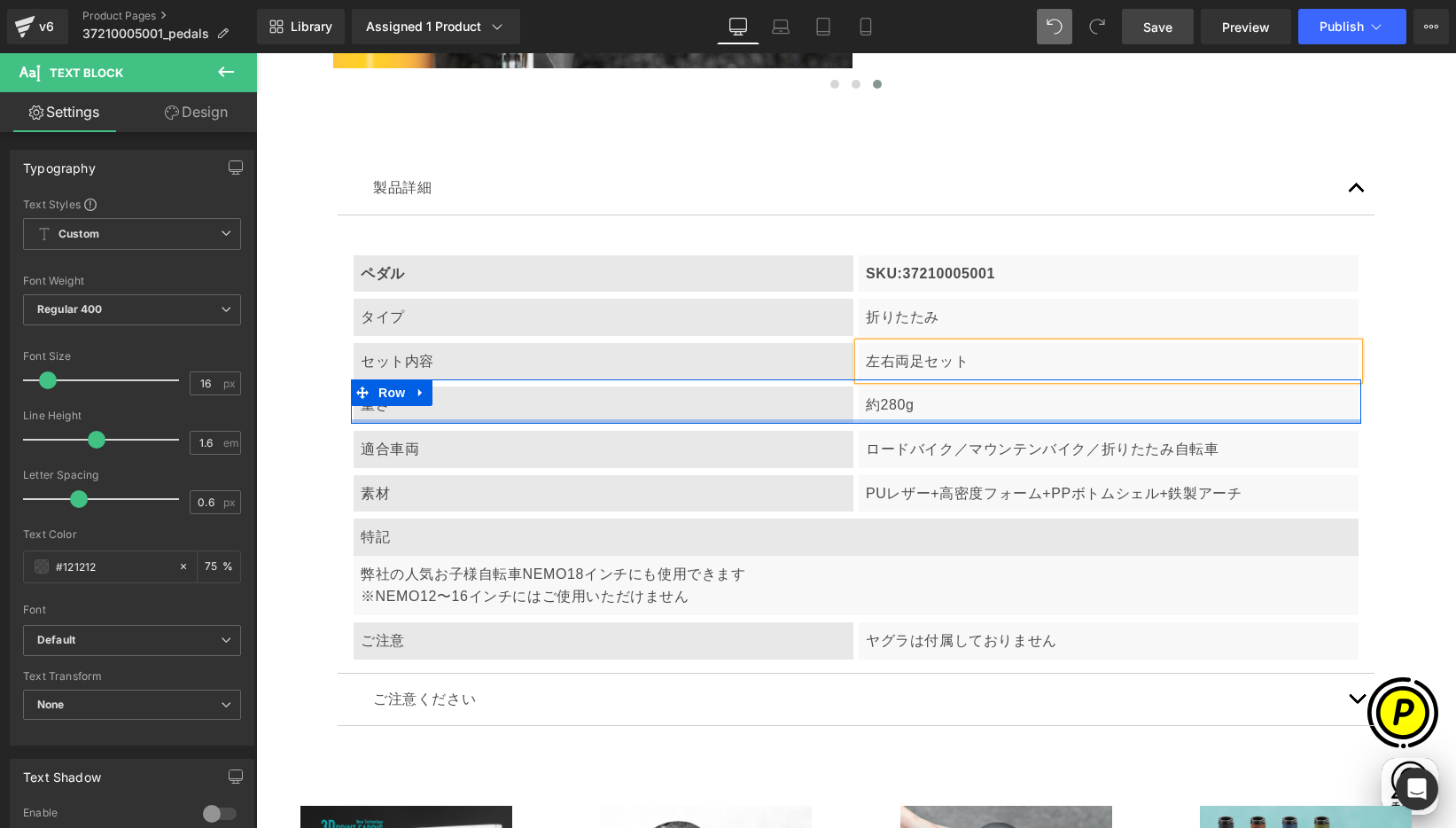
click at [452, 420] on div at bounding box center [856, 422] width 1010 height 4
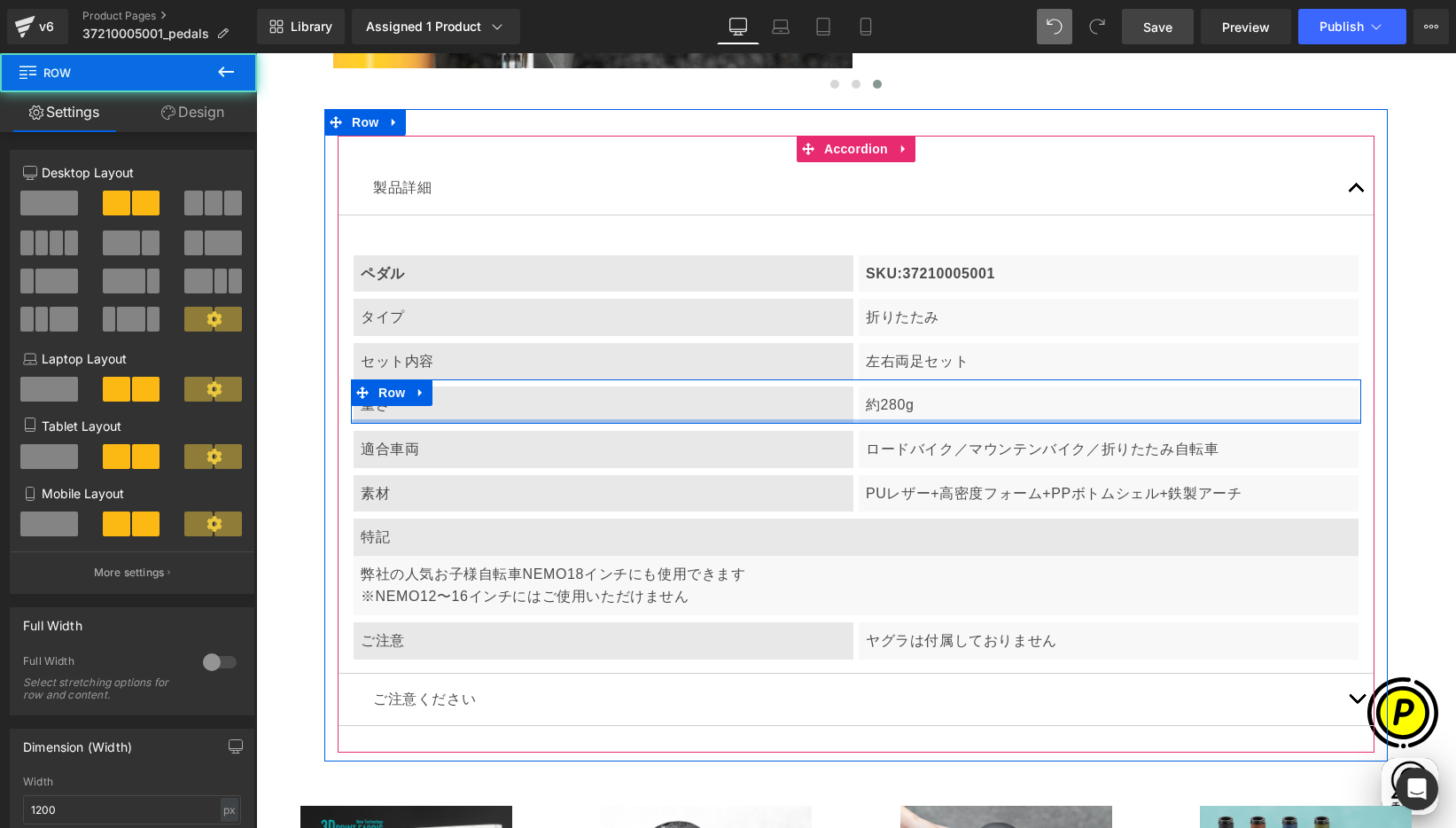
click at [412, 420] on div at bounding box center [856, 422] width 1010 height 4
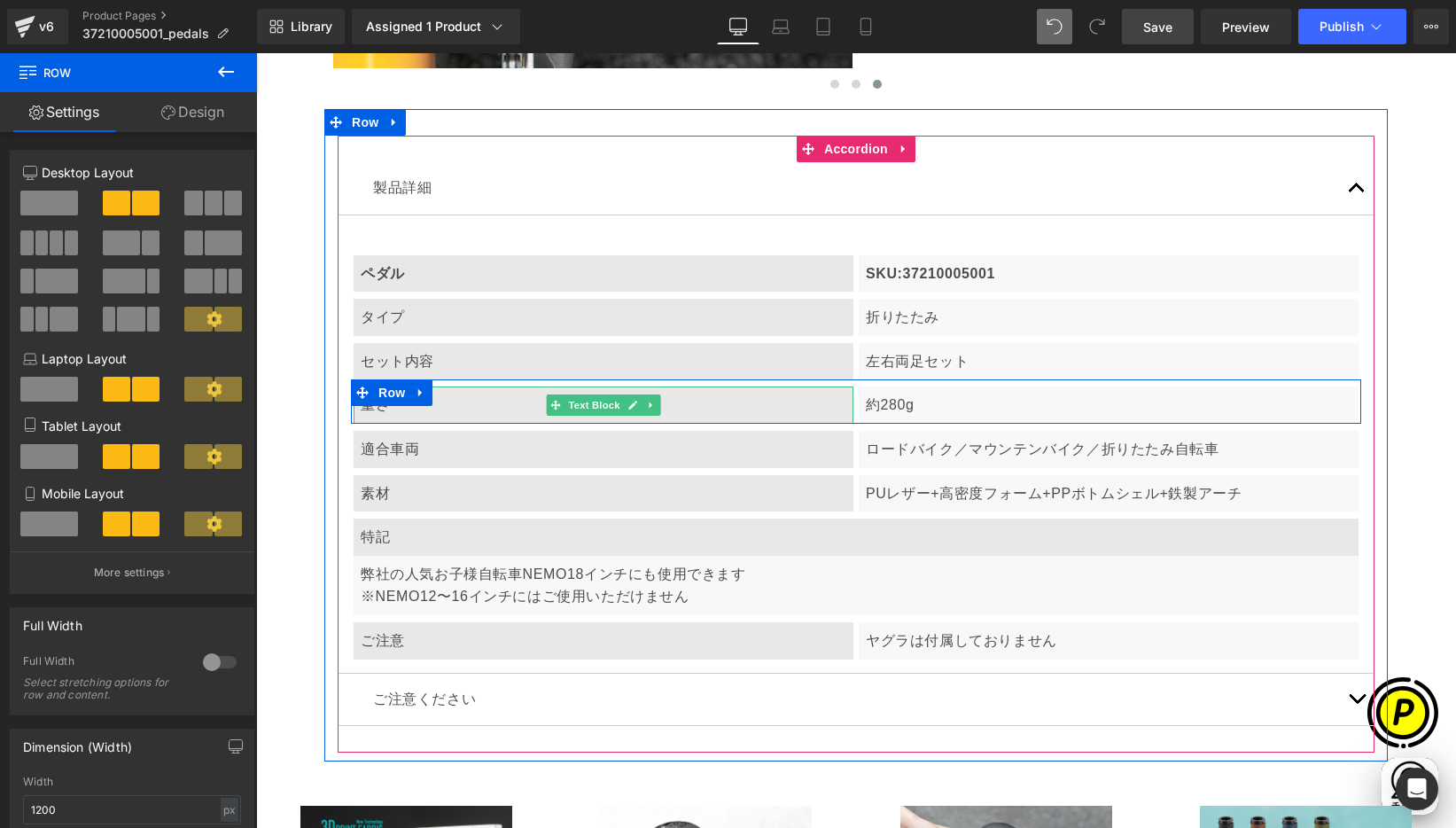
scroll to position [0, 0]
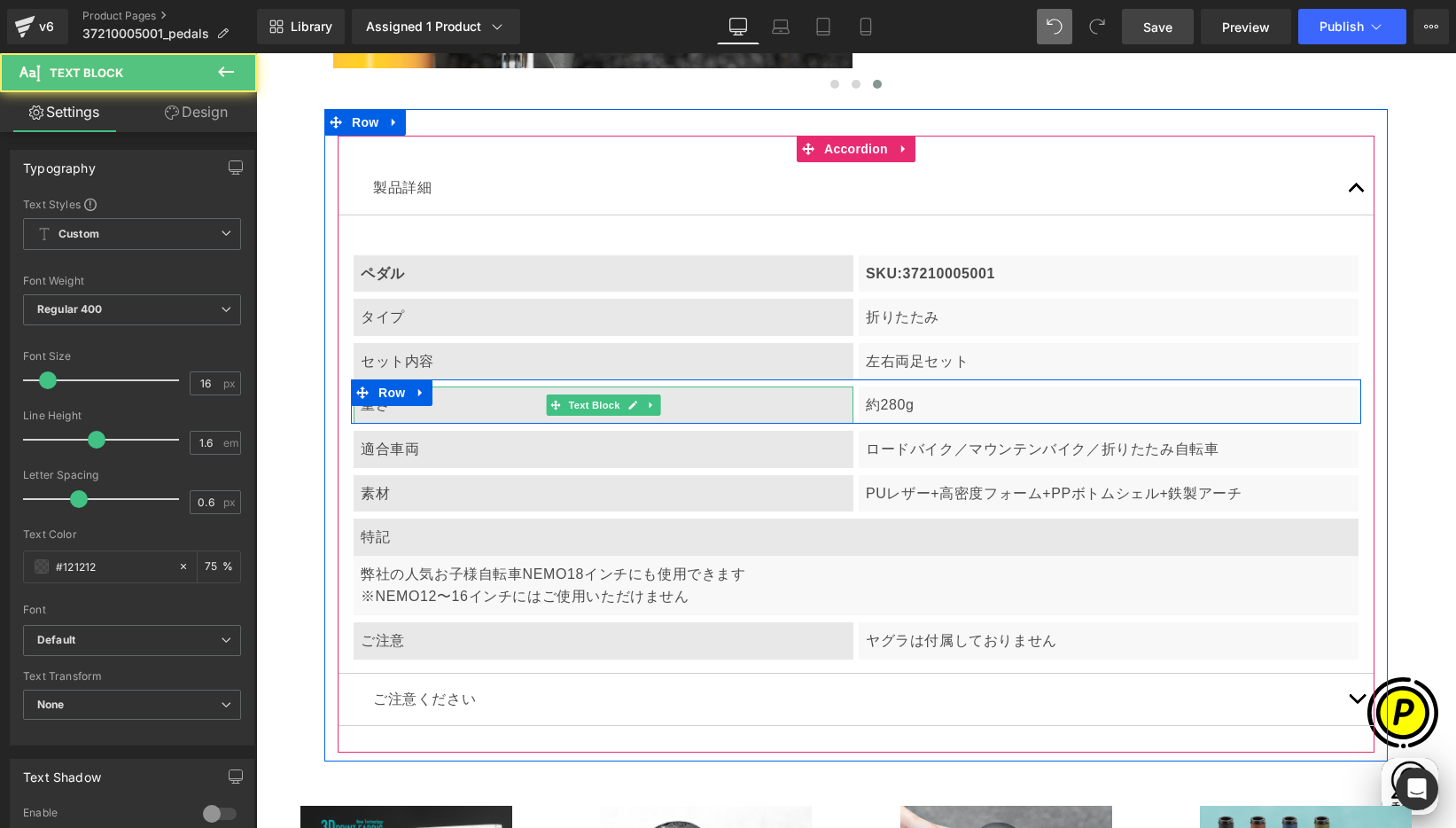
click at [480, 401] on p "重さ" at bounding box center [604, 406] width 485 height 23
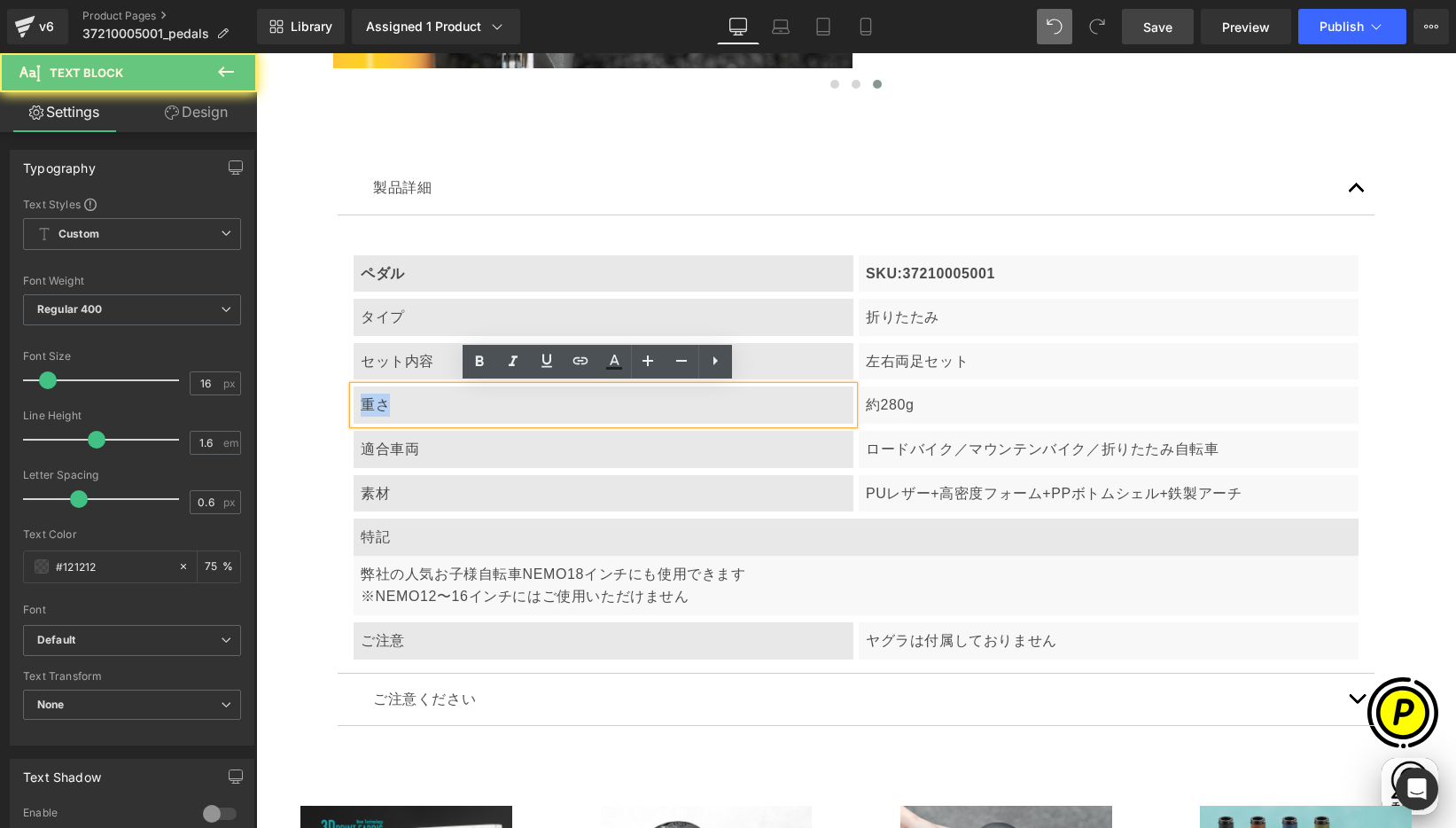
drag, startPoint x: 355, startPoint y: 404, endPoint x: 409, endPoint y: 404, distance: 54.0
click at [409, 404] on p "重さ" at bounding box center [604, 406] width 485 height 23
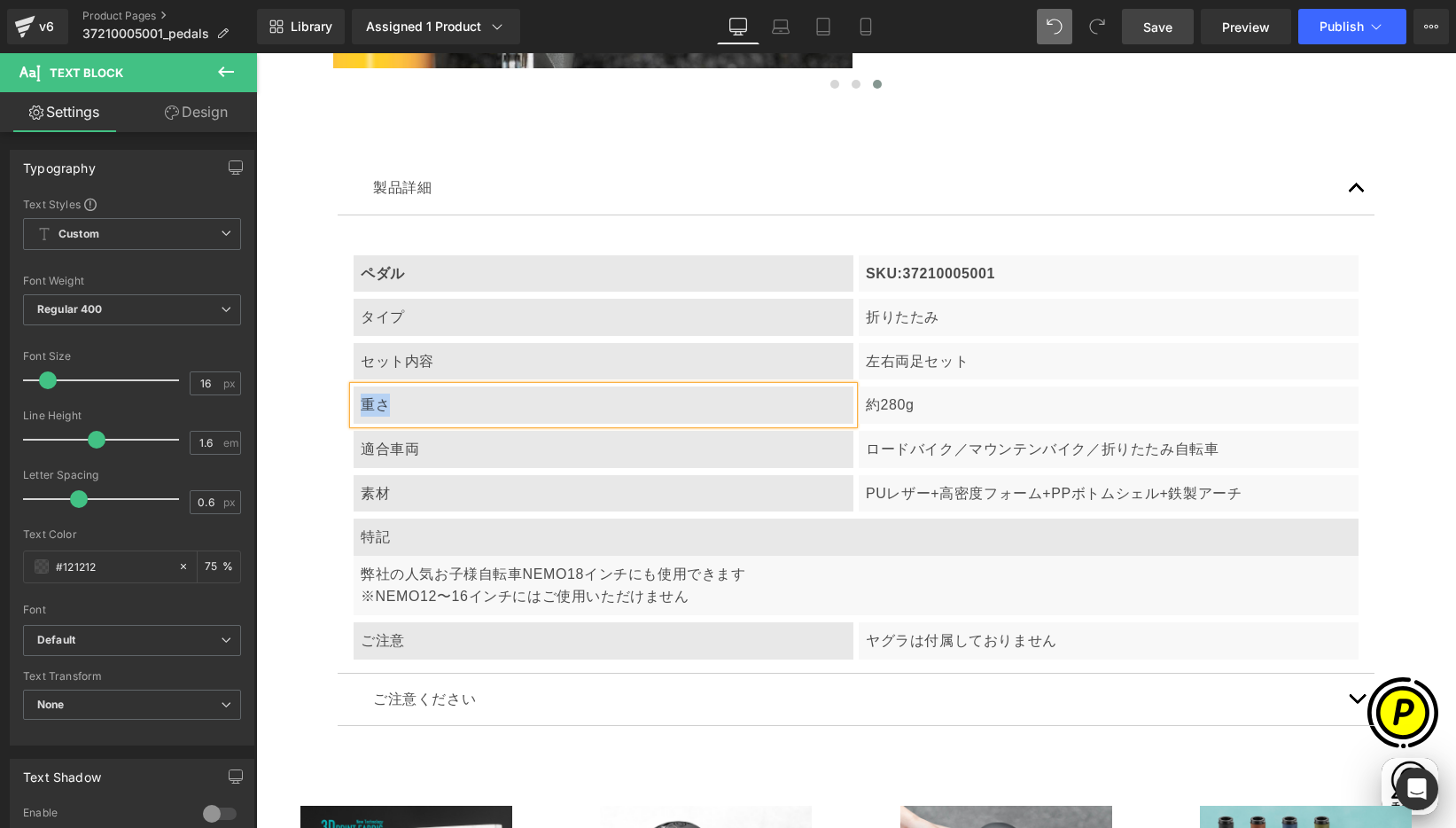
paste div
click at [900, 412] on p "約280g" at bounding box center [1108, 406] width 485 height 23
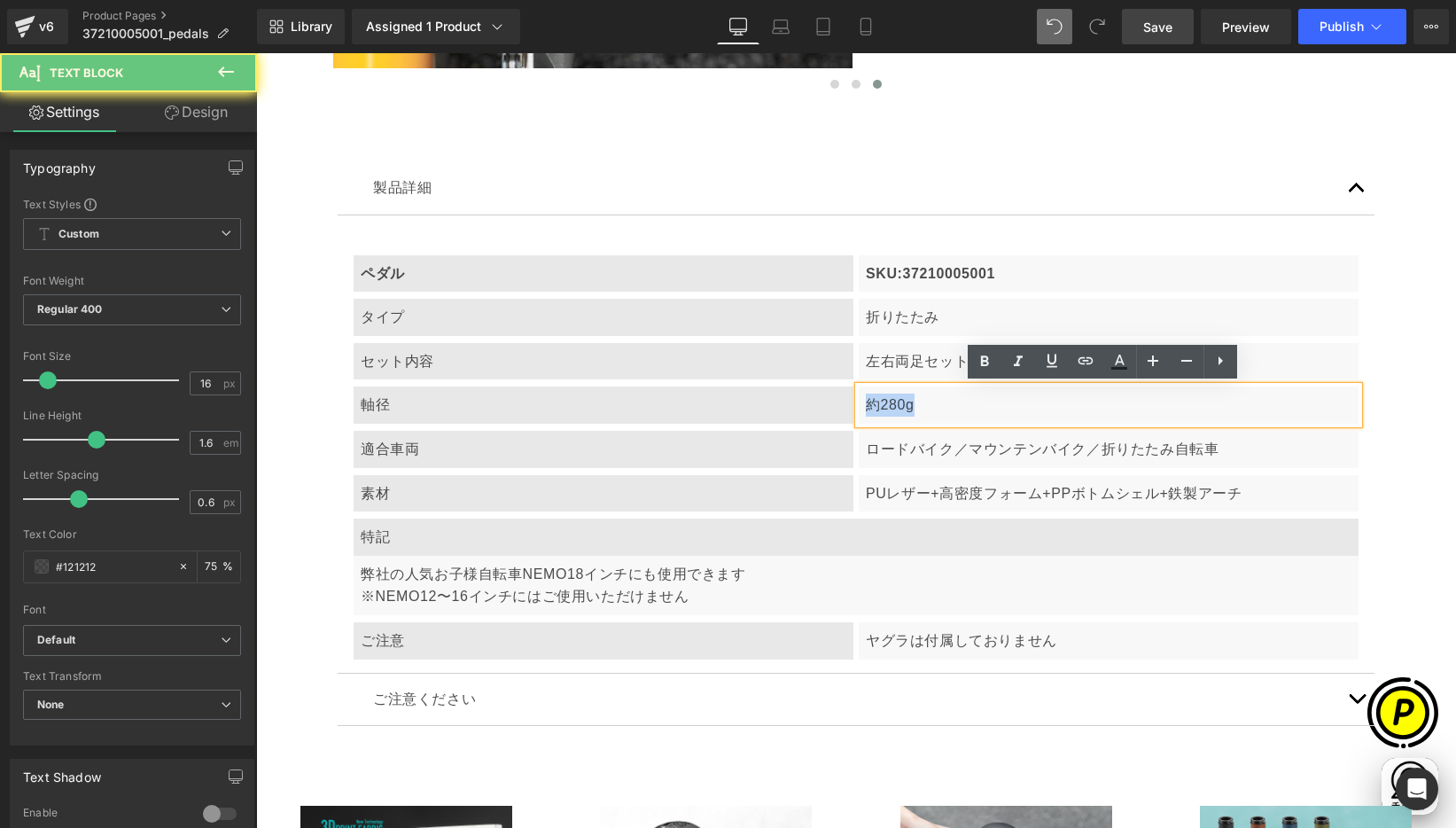
drag, startPoint x: 862, startPoint y: 404, endPoint x: 949, endPoint y: 412, distance: 87.4
click at [948, 410] on p "約280g" at bounding box center [1108, 406] width 485 height 23
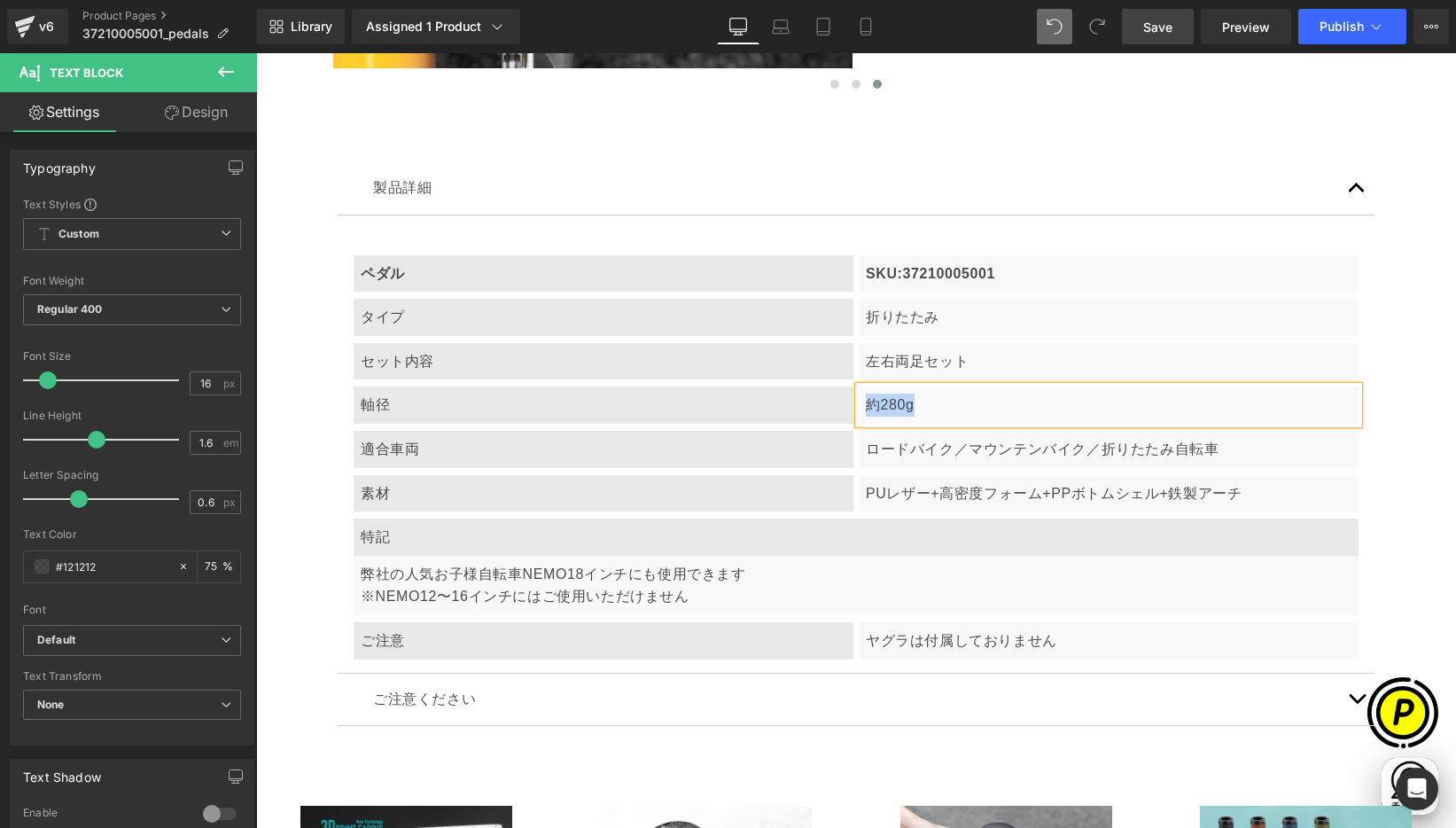
paste div
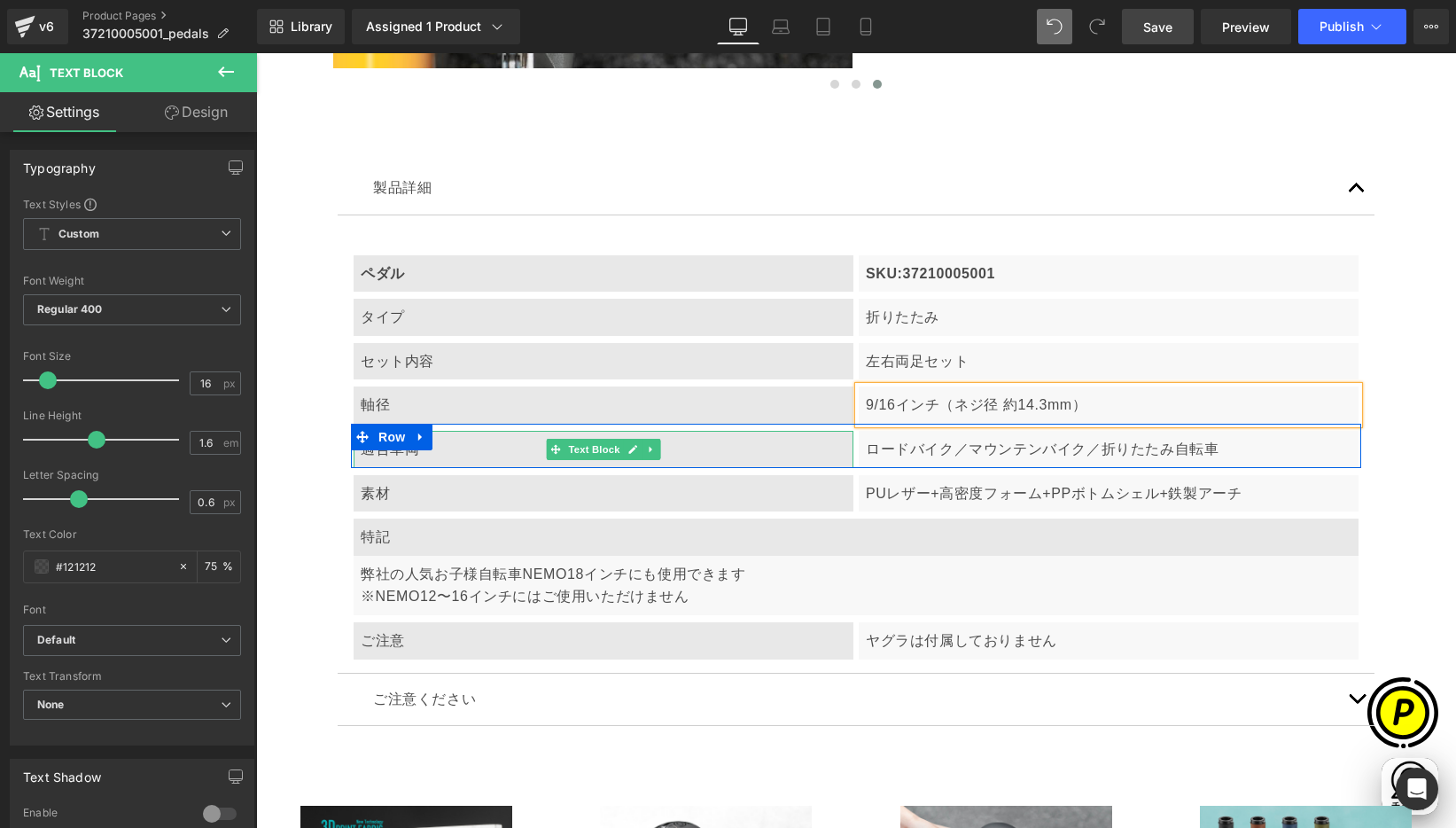
click at [432, 454] on p "適合車両" at bounding box center [604, 449] width 485 height 23
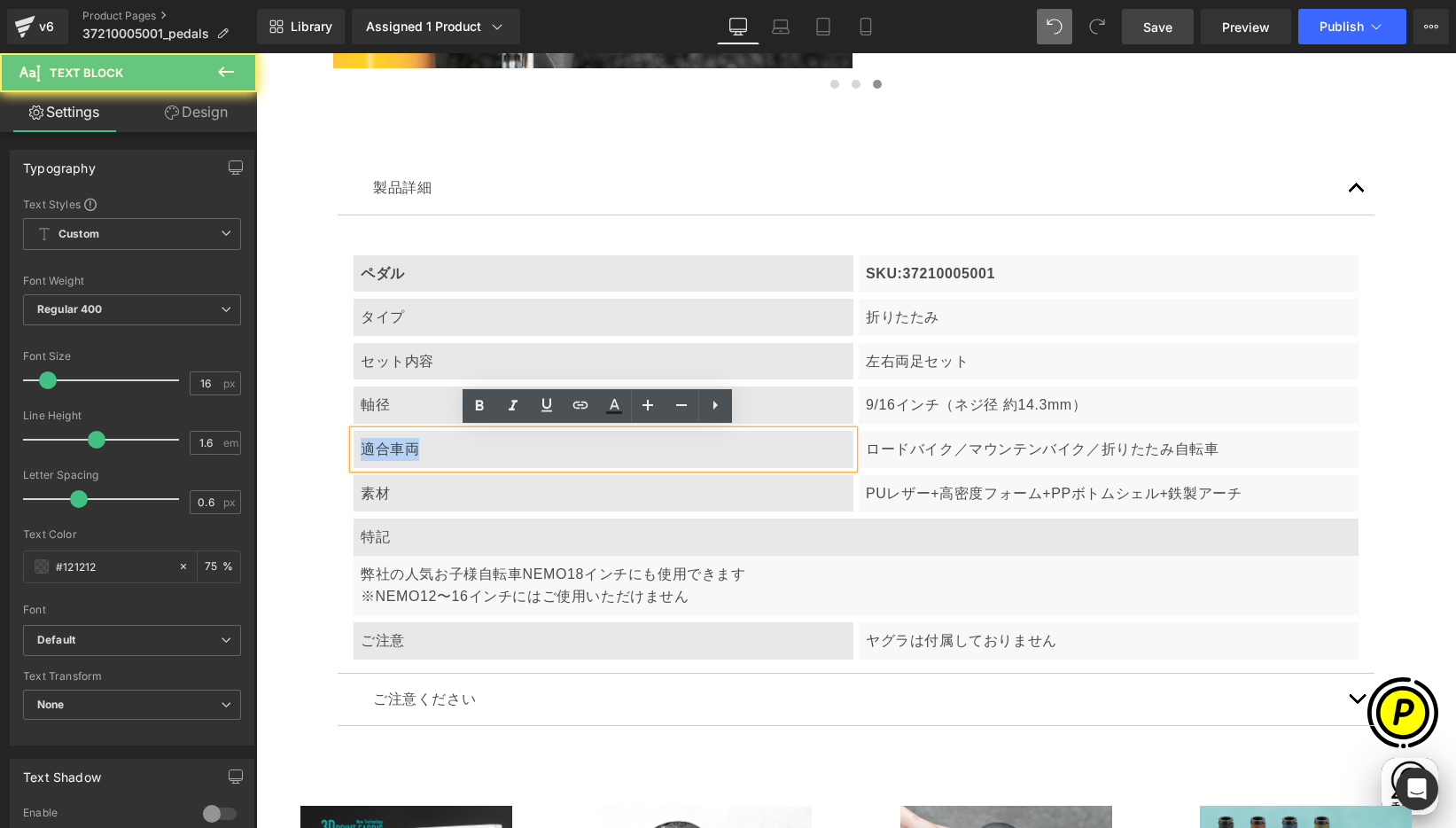
drag, startPoint x: 362, startPoint y: 452, endPoint x: 787, endPoint y: 472, distance: 425.5
click at [442, 456] on p "適合車両" at bounding box center [604, 449] width 485 height 23
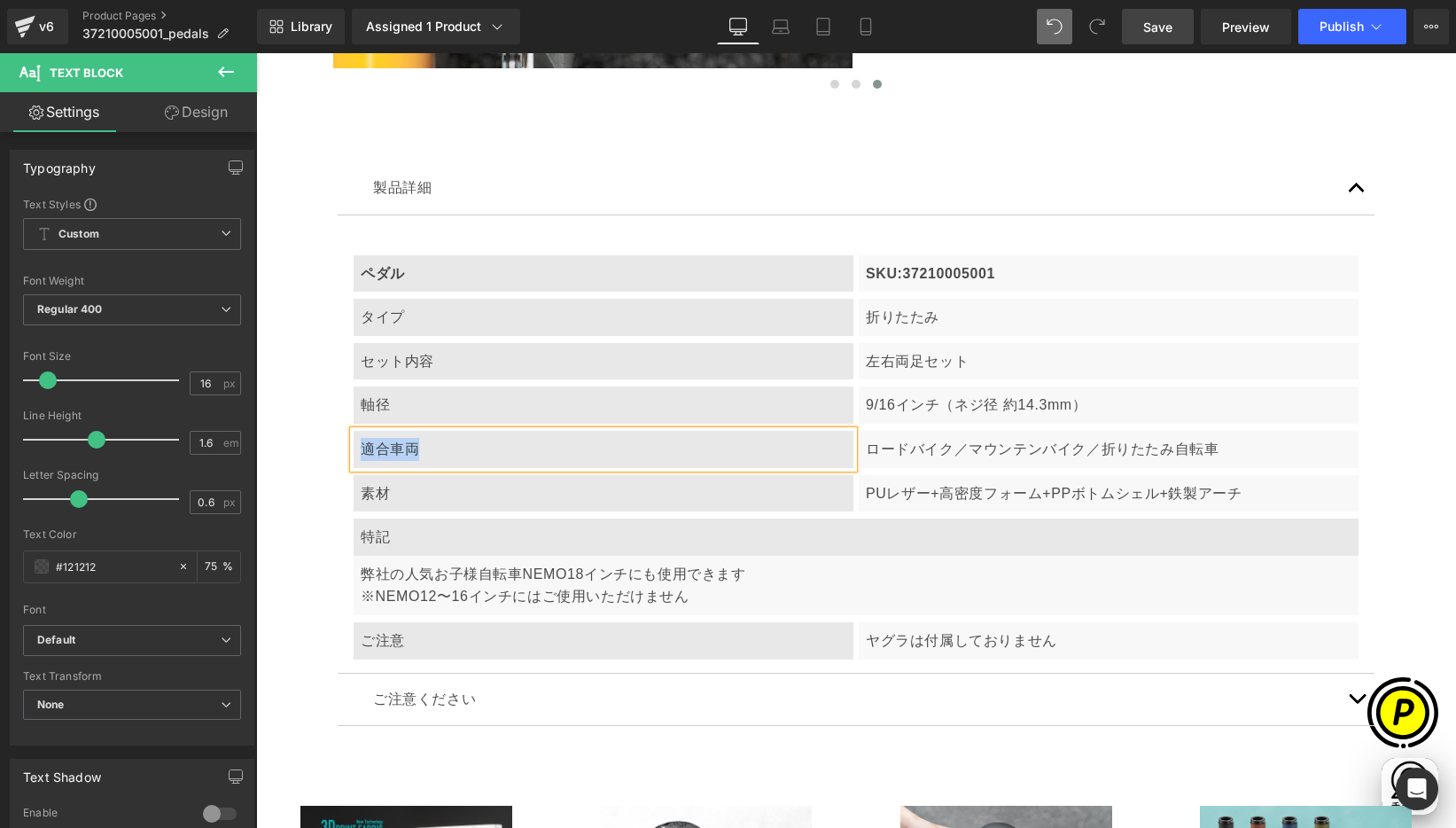
paste div
click at [896, 447] on p "ロードバイク／マウンテンバイク／折りたたみ自転車" at bounding box center [1108, 449] width 485 height 23
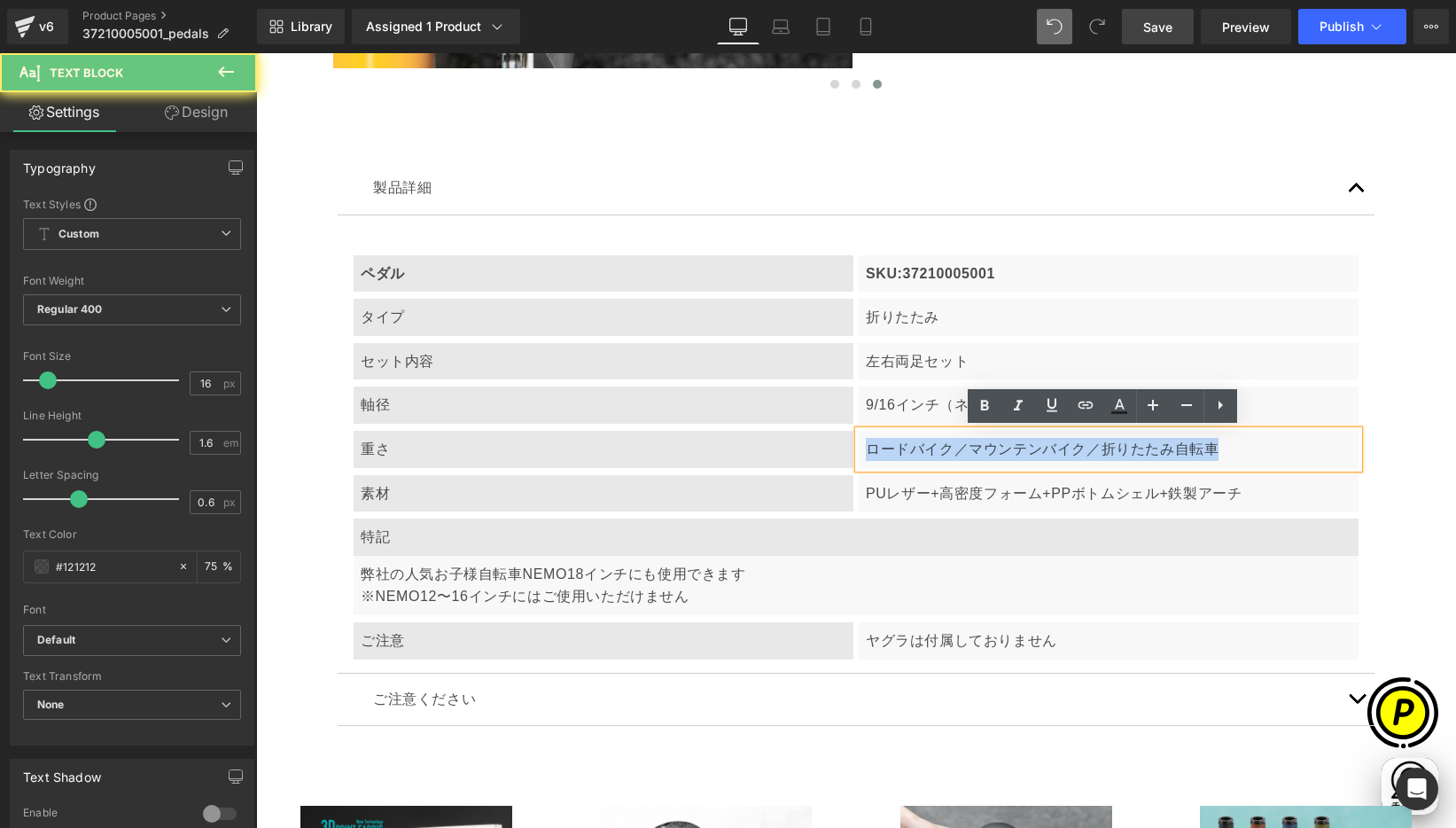
drag, startPoint x: 861, startPoint y: 446, endPoint x: 1236, endPoint y: 462, distance: 375.3
click at [1207, 454] on p "ロードバイク／マウンテンバイク／折りたたみ自転車" at bounding box center [1108, 449] width 485 height 23
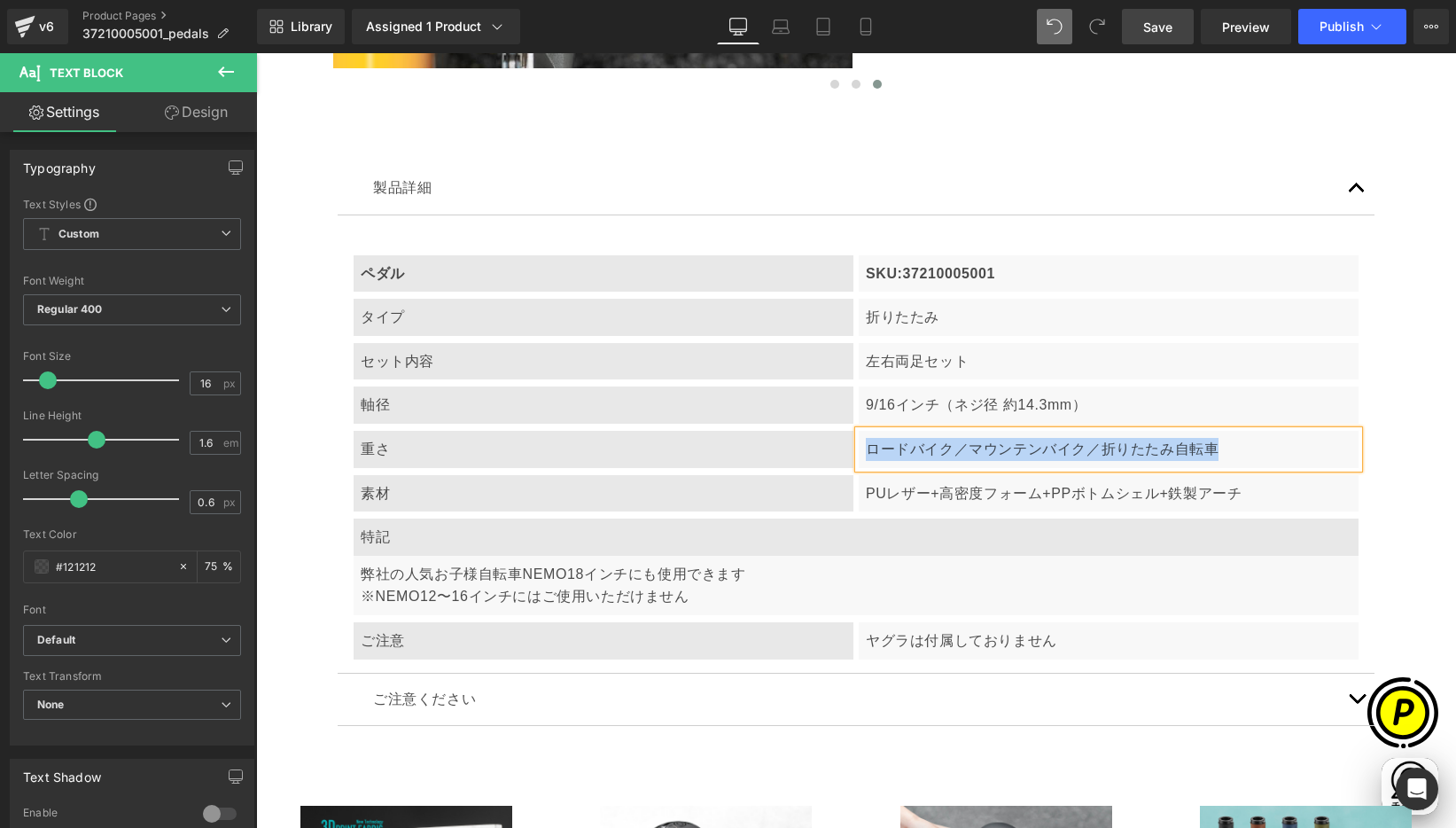
paste div
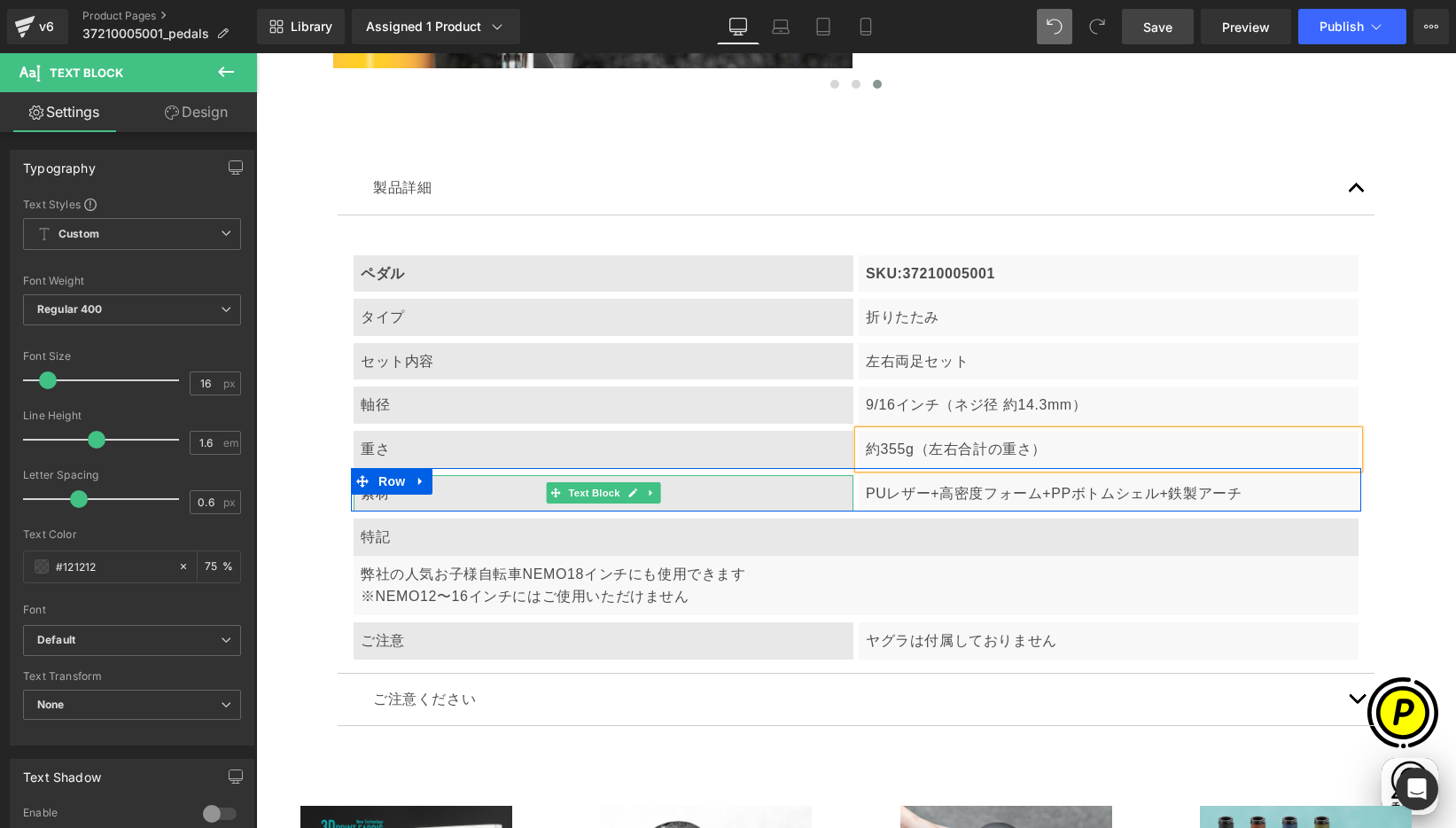
click at [433, 502] on p "素材" at bounding box center [604, 494] width 485 height 23
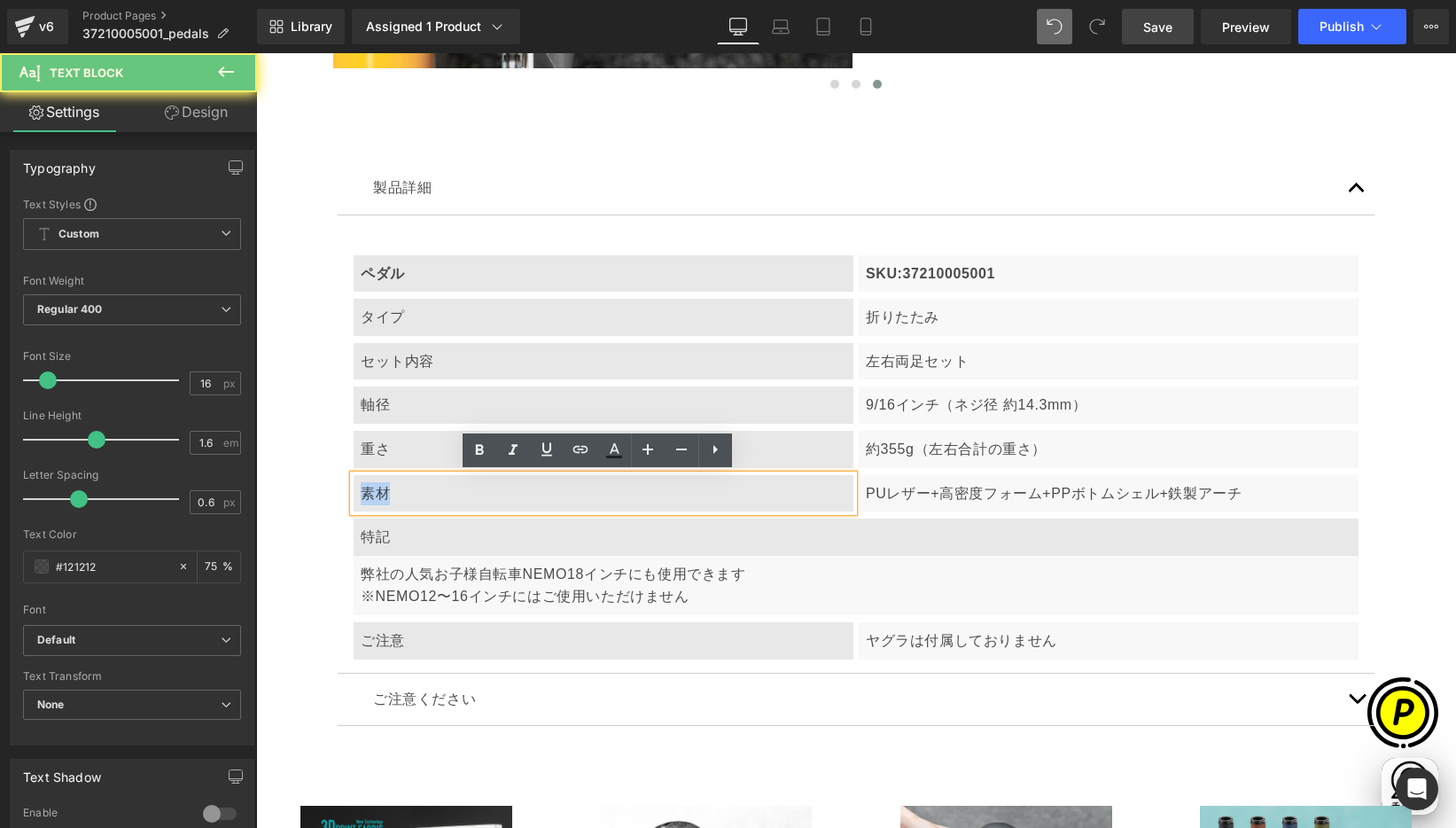
drag, startPoint x: 357, startPoint y: 493, endPoint x: 435, endPoint y: 493, distance: 78.0
click at [435, 493] on p "素材" at bounding box center [604, 494] width 485 height 23
paste div
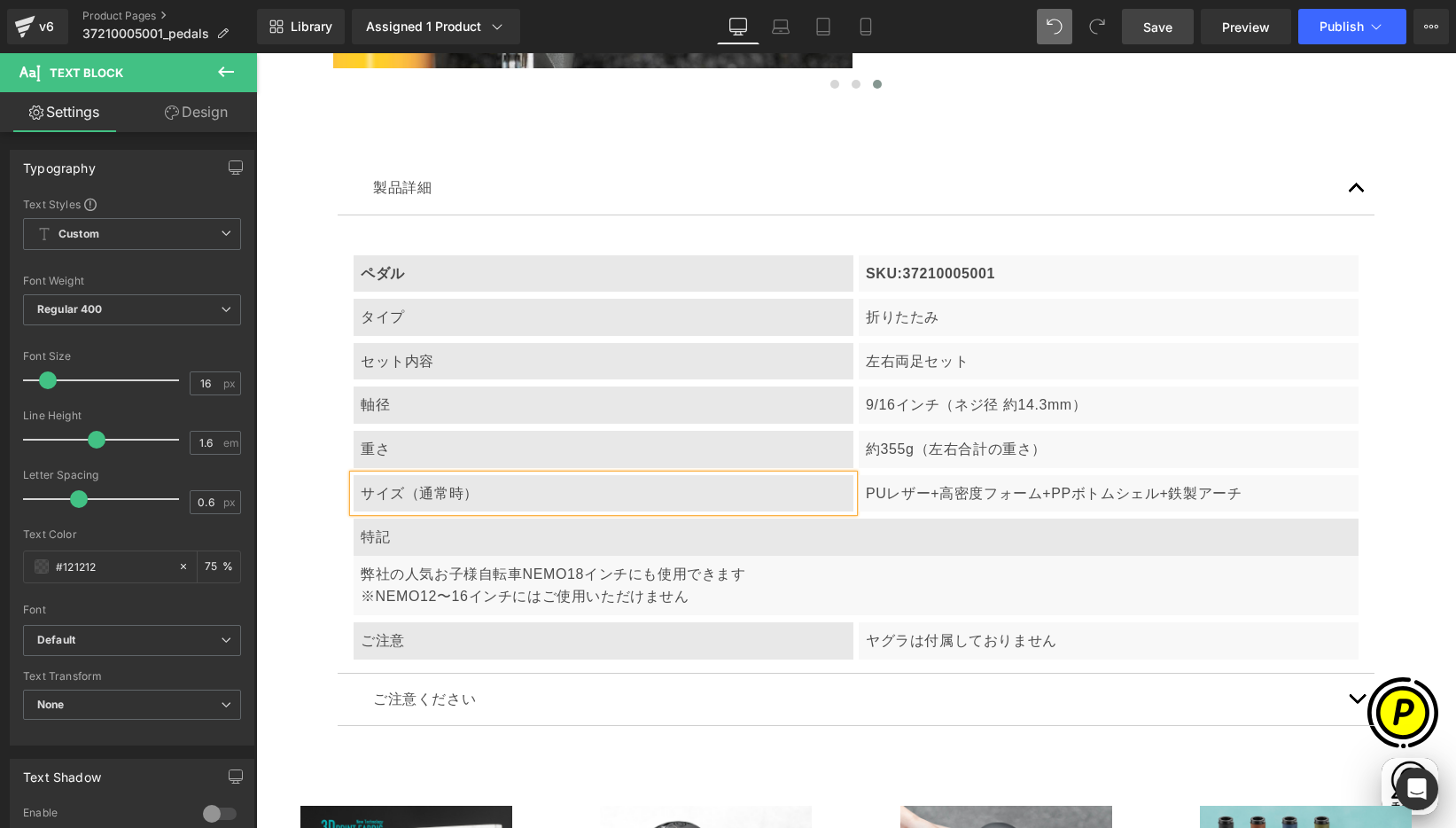
scroll to position [0, 346]
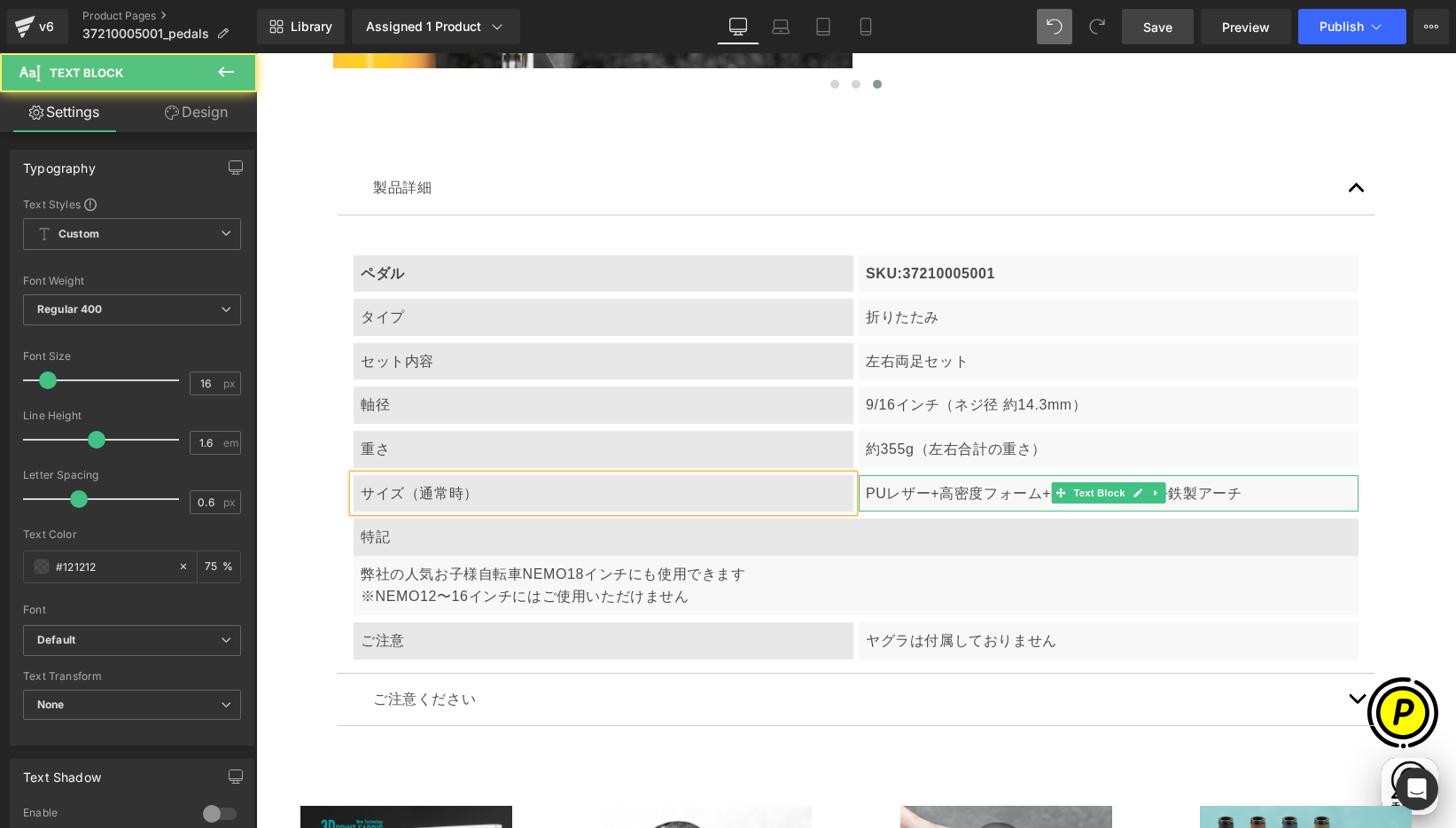
click at [914, 496] on p "PUレザー+高密度フォーム+PPボトムシェル+鉄製アーチ" at bounding box center [1108, 494] width 485 height 23
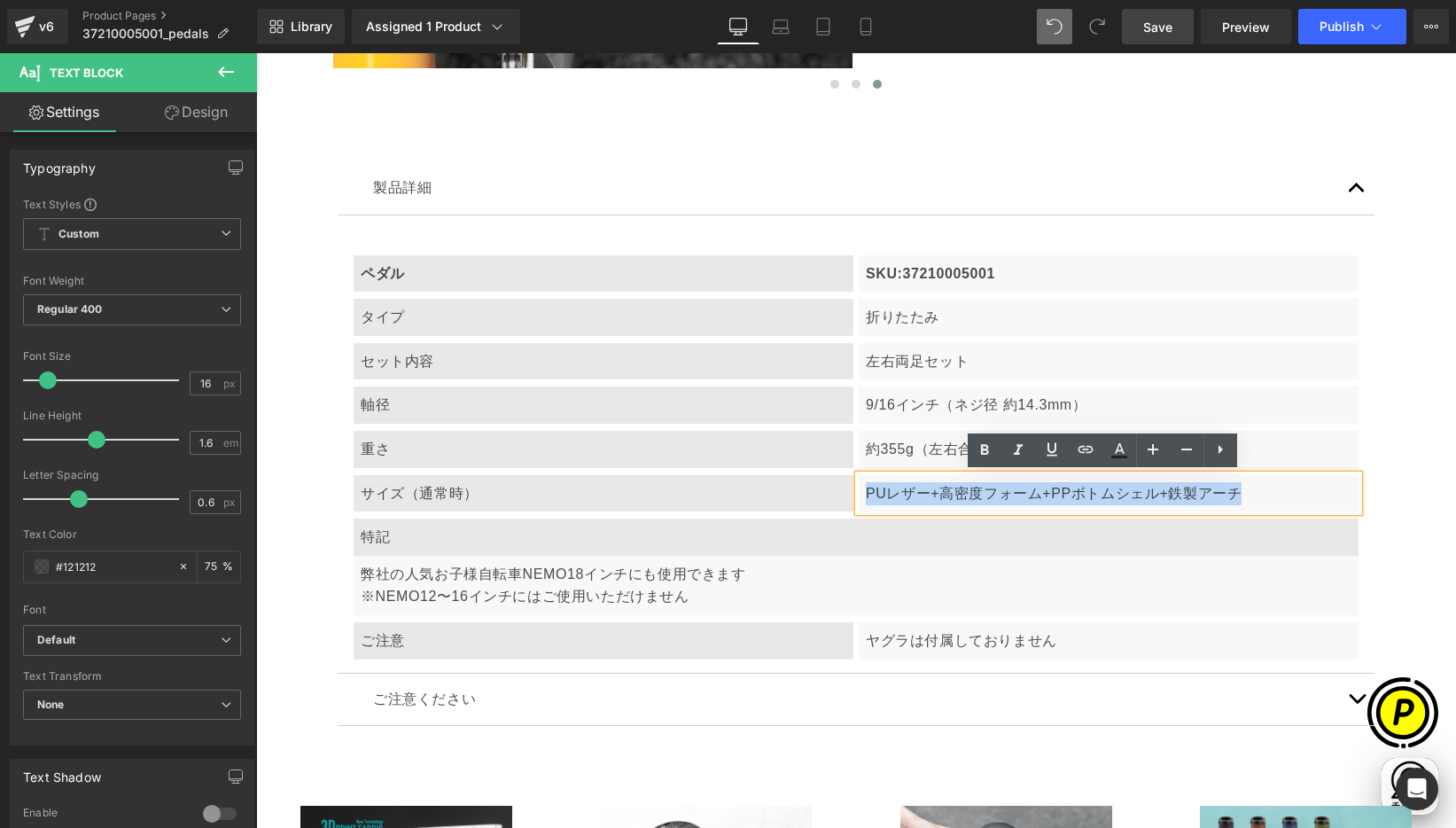
drag, startPoint x: 975, startPoint y: 493, endPoint x: 1153, endPoint y: 508, distance: 178.6
click at [1252, 503] on div "PUレザー+高密度フォーム+PPボトムシェル+鉄製アーチ" at bounding box center [1108, 494] width 500 height 37
paste div
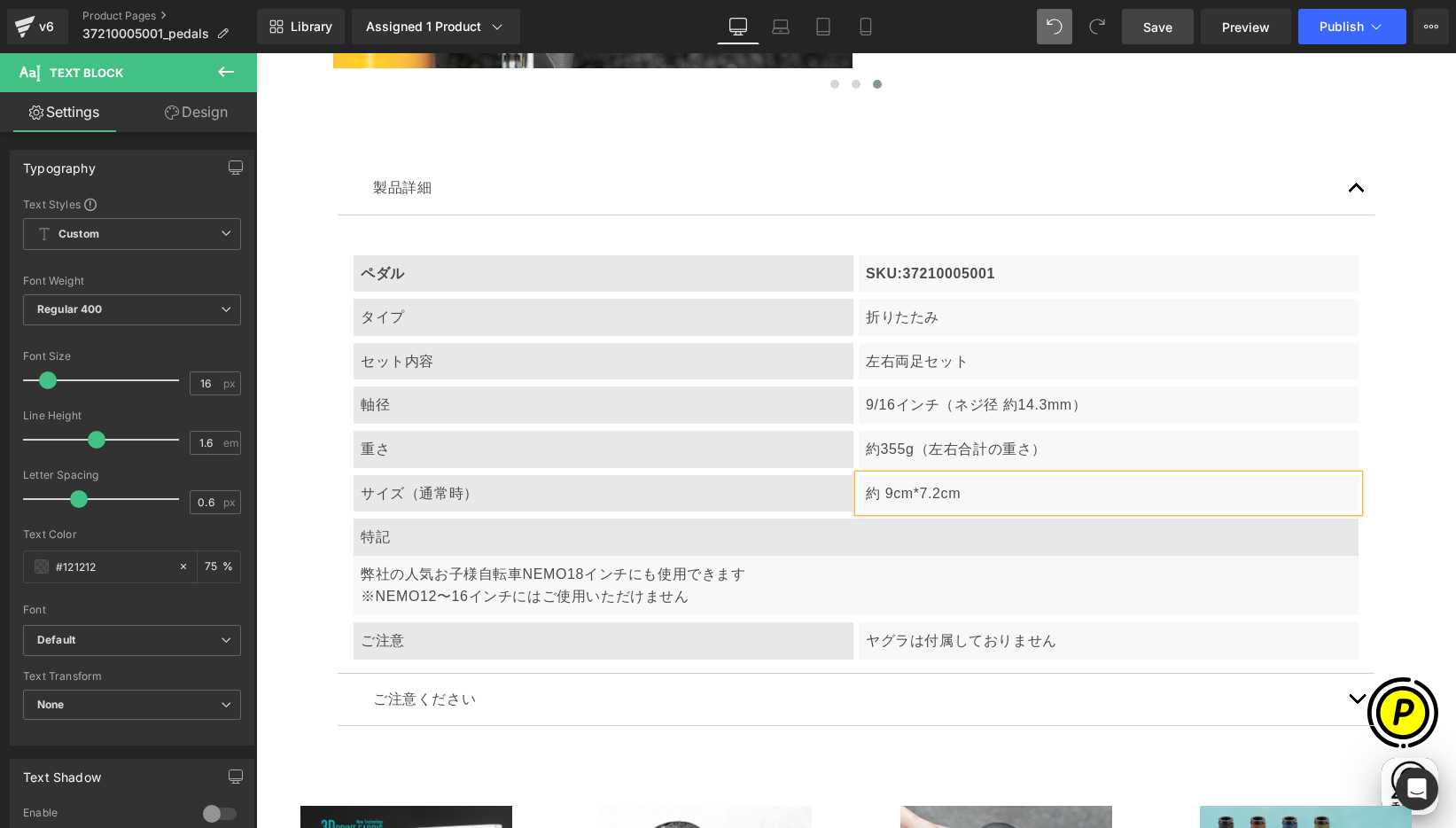
scroll to position [0, 692]
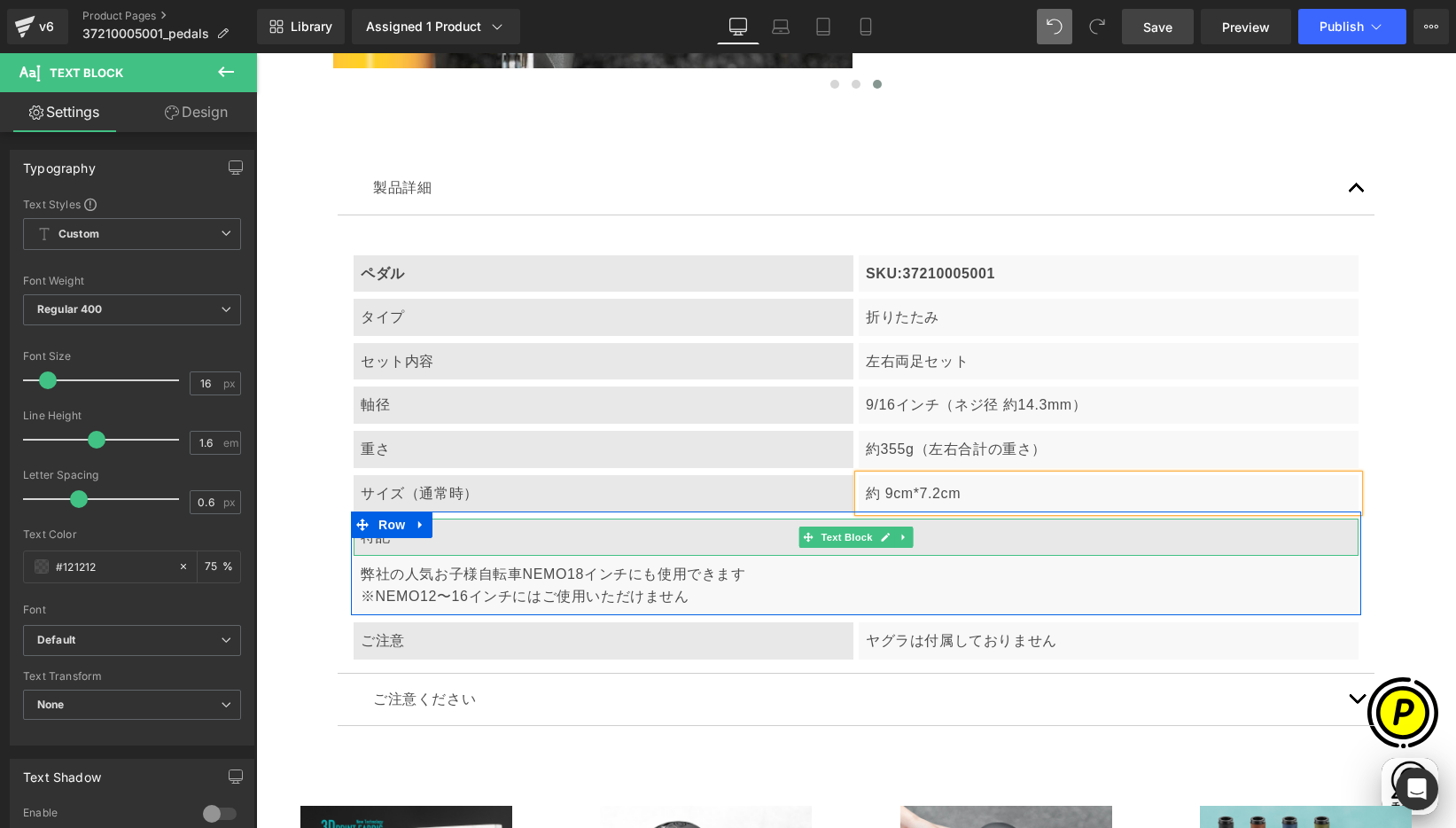
click at [439, 533] on p "特記" at bounding box center [856, 537] width 991 height 23
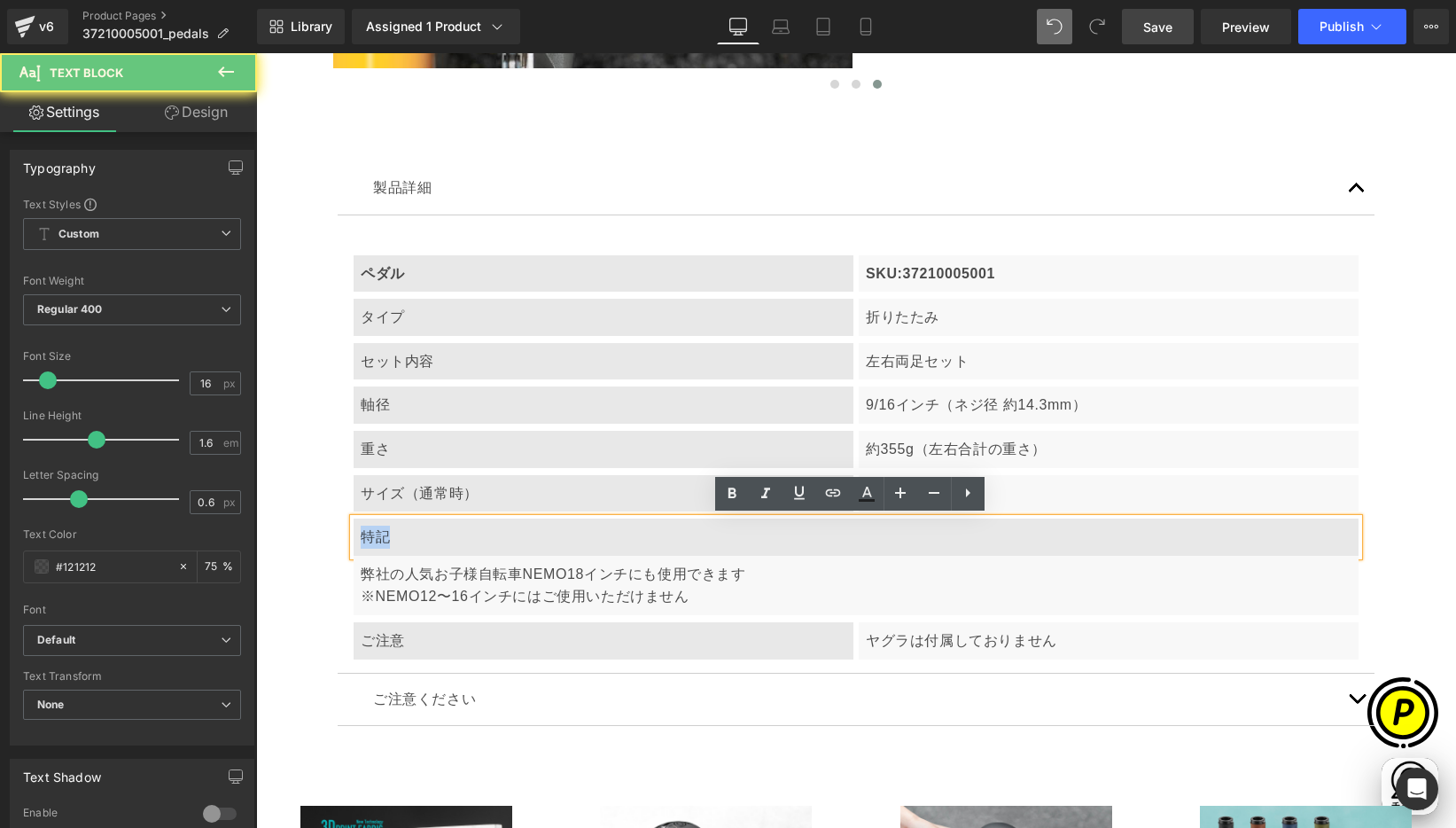
drag, startPoint x: 359, startPoint y: 535, endPoint x: 399, endPoint y: 539, distance: 40.2
click at [399, 539] on p "特記" at bounding box center [856, 537] width 991 height 23
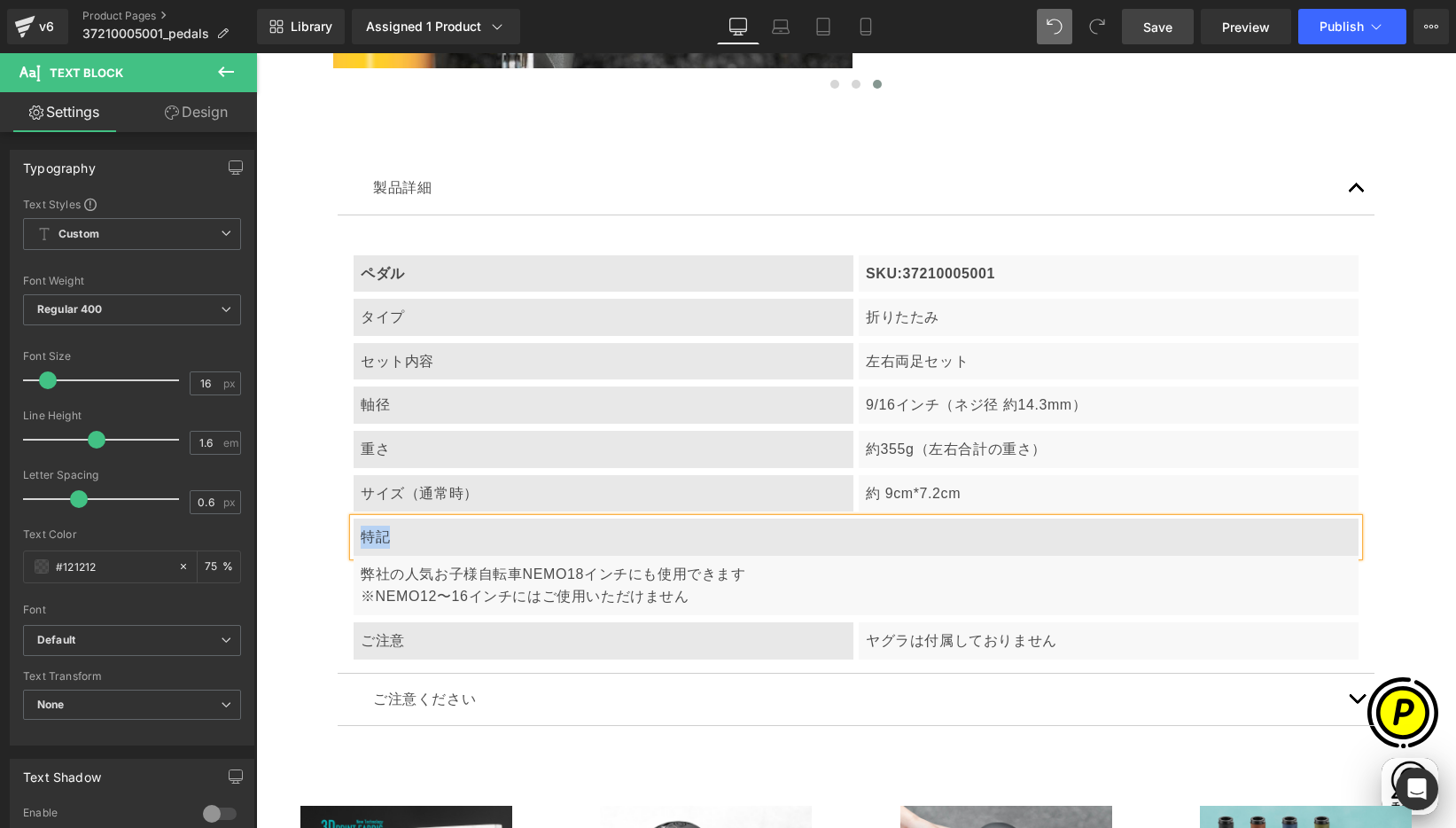
paste div
click at [413, 577] on p "弊社の人気お子様自転車NEMO18インチにも使用できます ※NEMO12〜16インチにはご使用いただけません" at bounding box center [856, 585] width 991 height 45
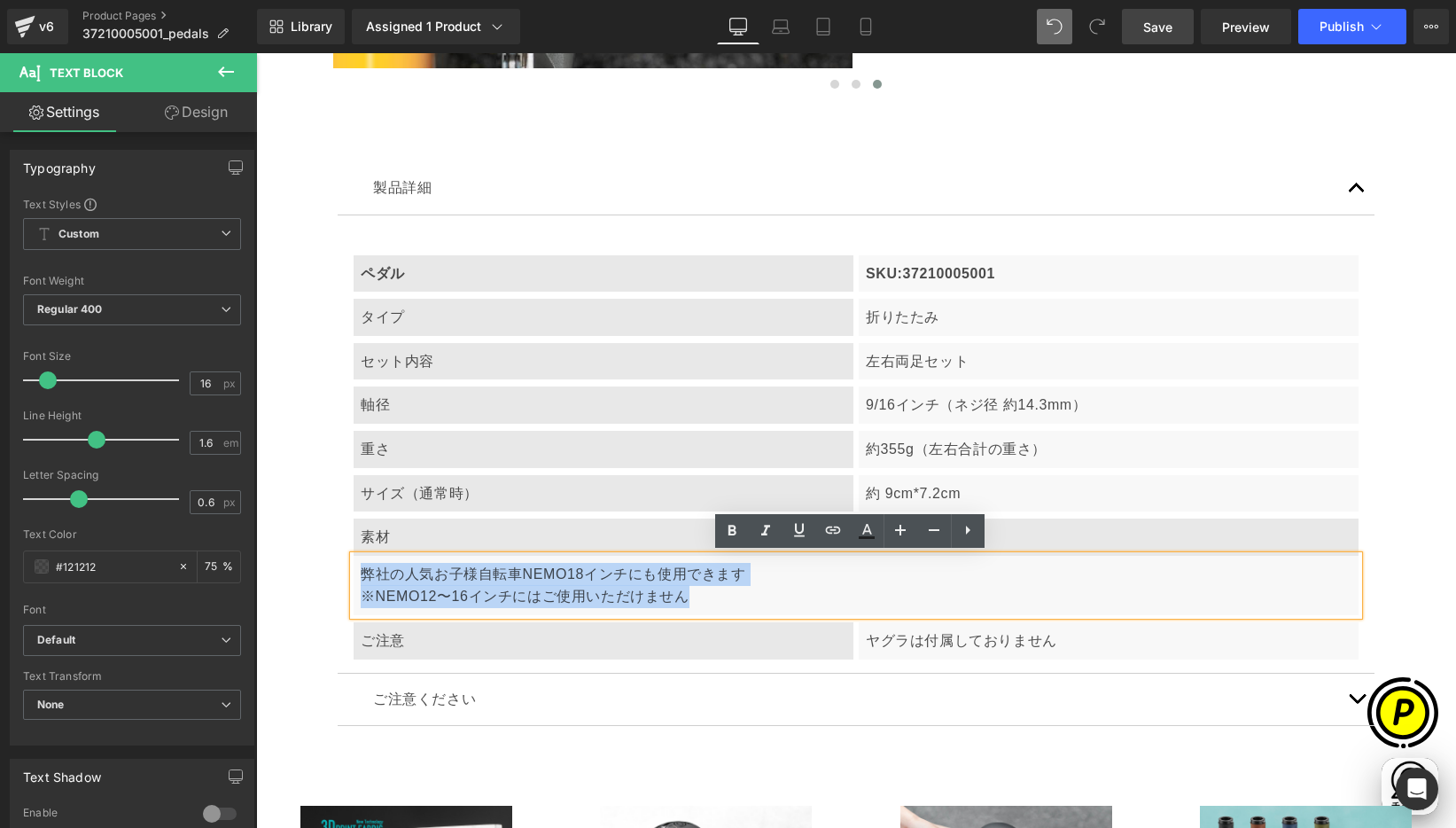
drag, startPoint x: 354, startPoint y: 569, endPoint x: 680, endPoint y: 608, distance: 328.3
click at [680, 608] on div "弊社の人気お子様自転車NEMO18インチにも使用できます ※NEMO12〜16インチにはご使用いただけません" at bounding box center [856, 585] width 1004 height 60
paste div
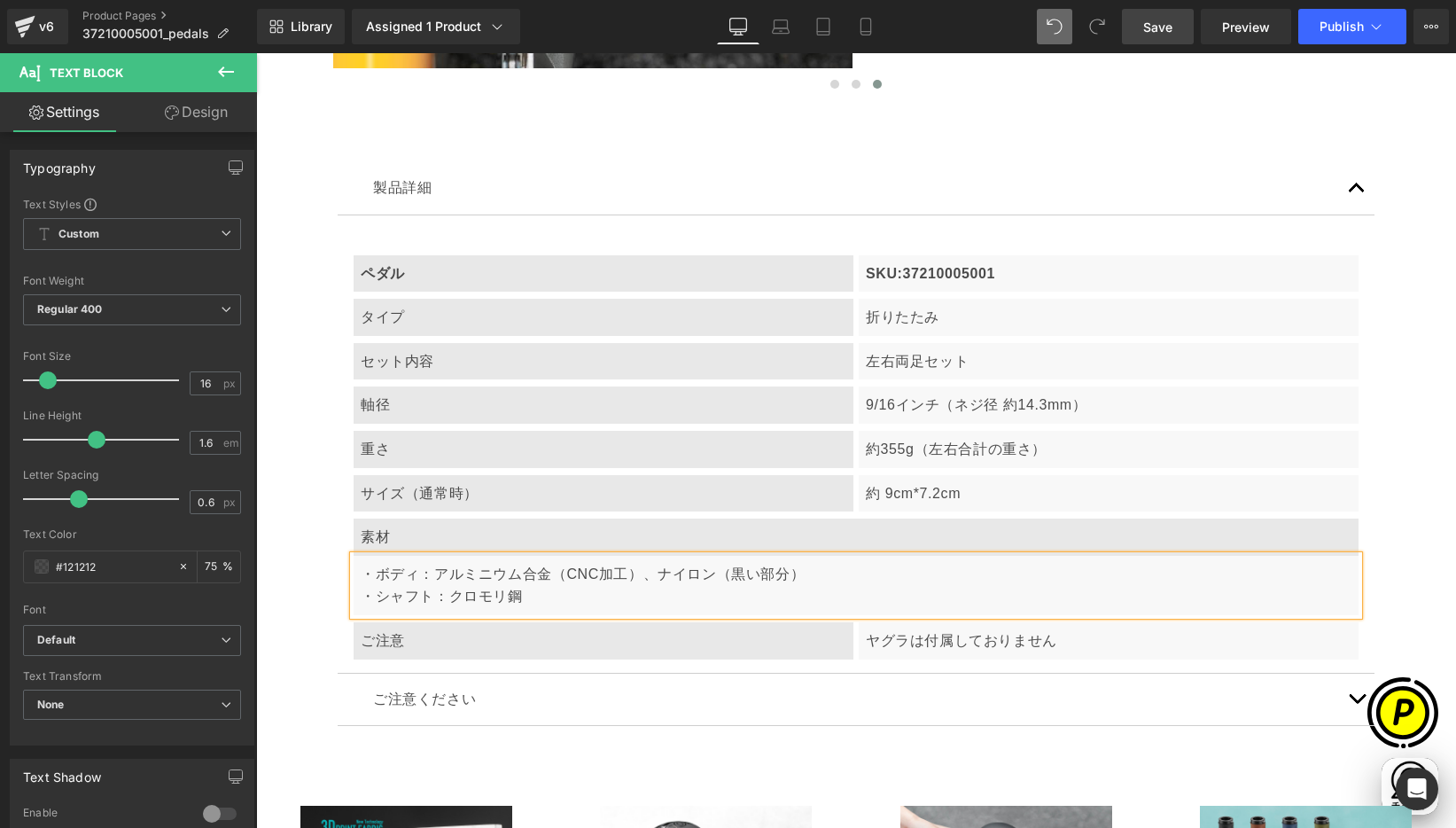
scroll to position [0, 346]
click at [398, 639] on div "ご注意 Text Block ヤグラは付属しておりません Text Block Row" at bounding box center [856, 638] width 1010 height 44
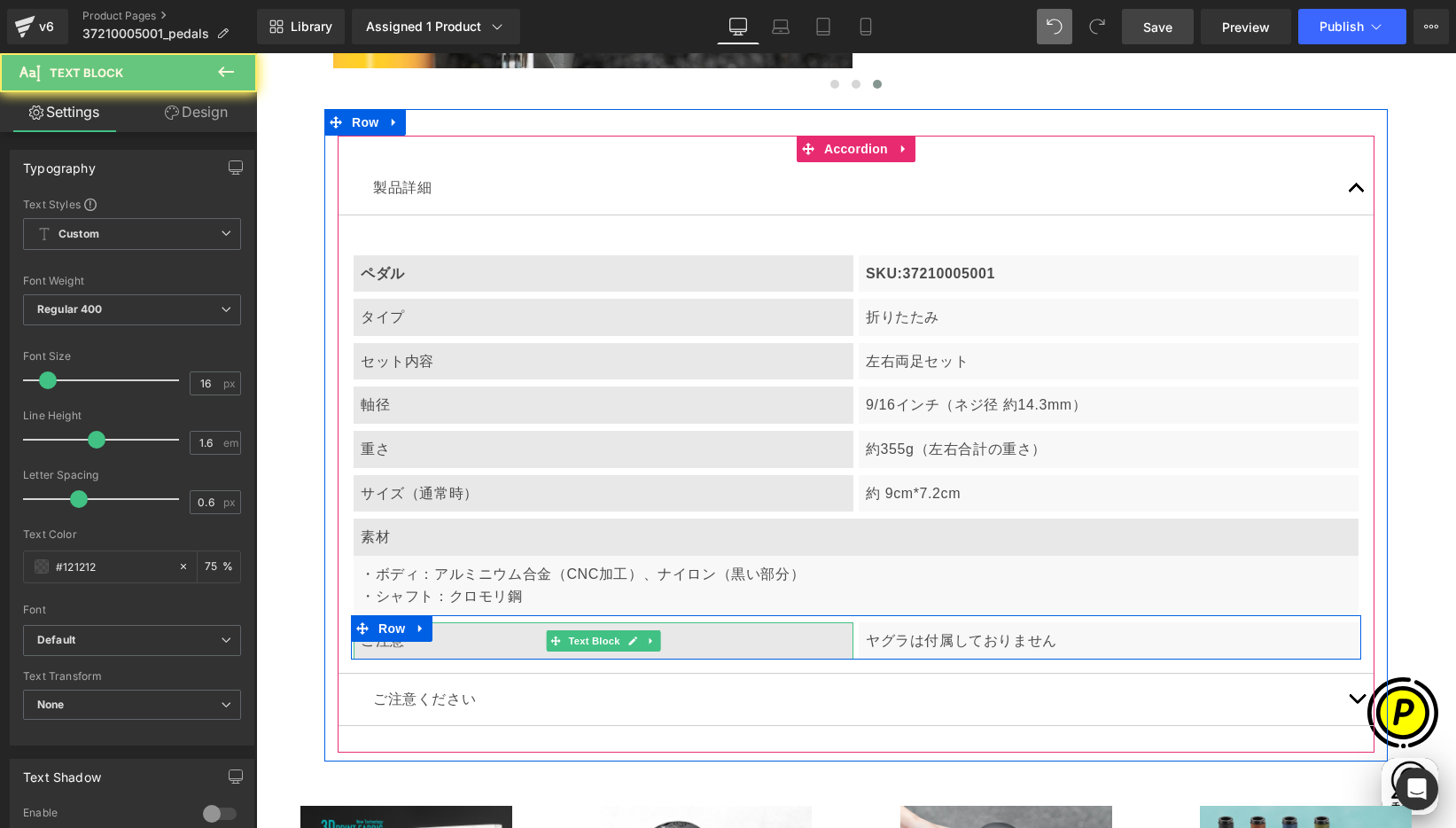
drag, startPoint x: 365, startPoint y: 643, endPoint x: 356, endPoint y: 645, distance: 9.2
click at [366, 643] on p "ご注意" at bounding box center [604, 641] width 485 height 23
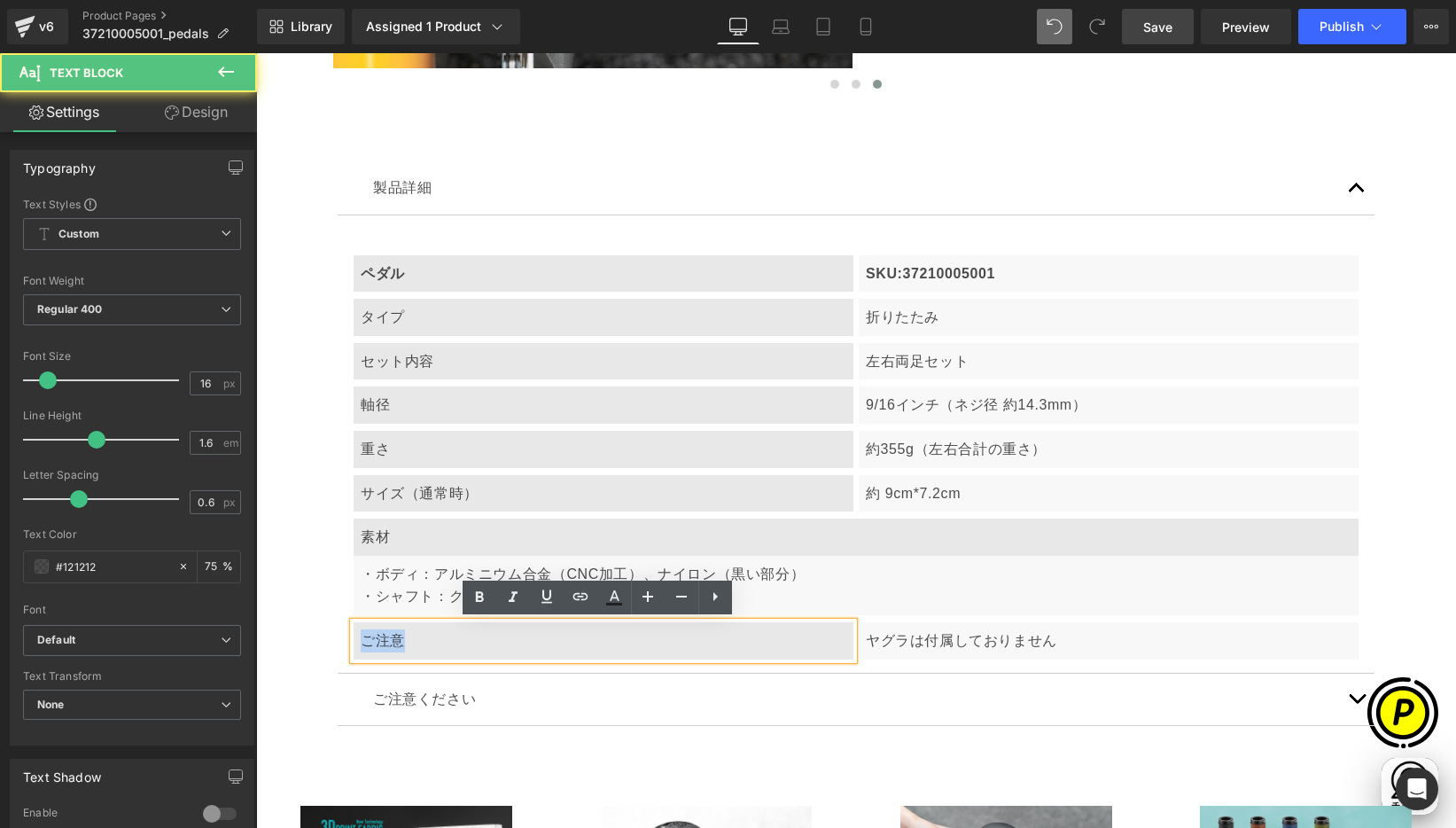
drag, startPoint x: 362, startPoint y: 639, endPoint x: 421, endPoint y: 642, distance: 59.1
click at [421, 642] on p "ご注意" at bounding box center [604, 641] width 485 height 23
paste div
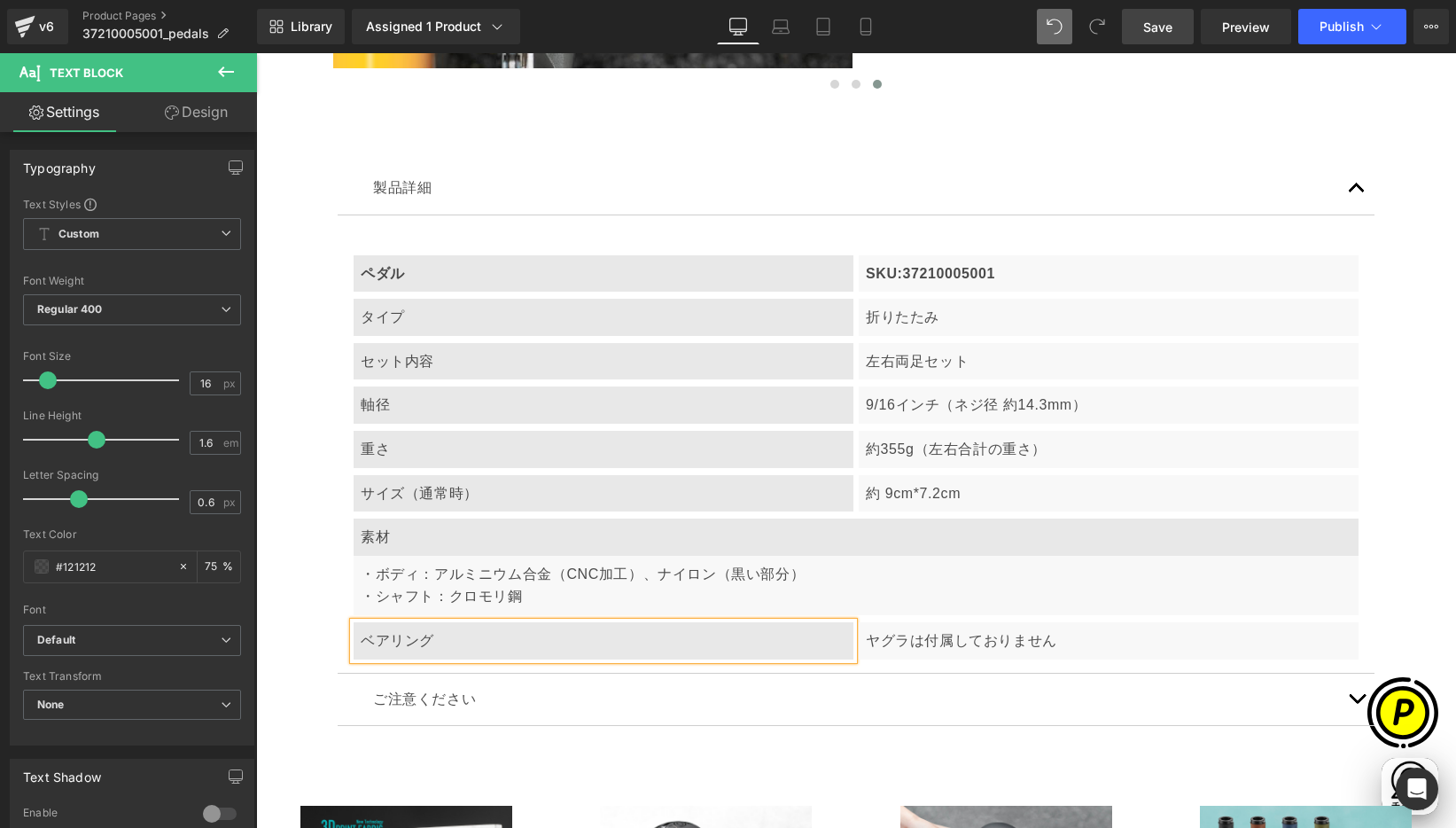
scroll to position [0, 692]
click at [888, 647] on p "ヤグラは付属しておりません" at bounding box center [1108, 641] width 485 height 23
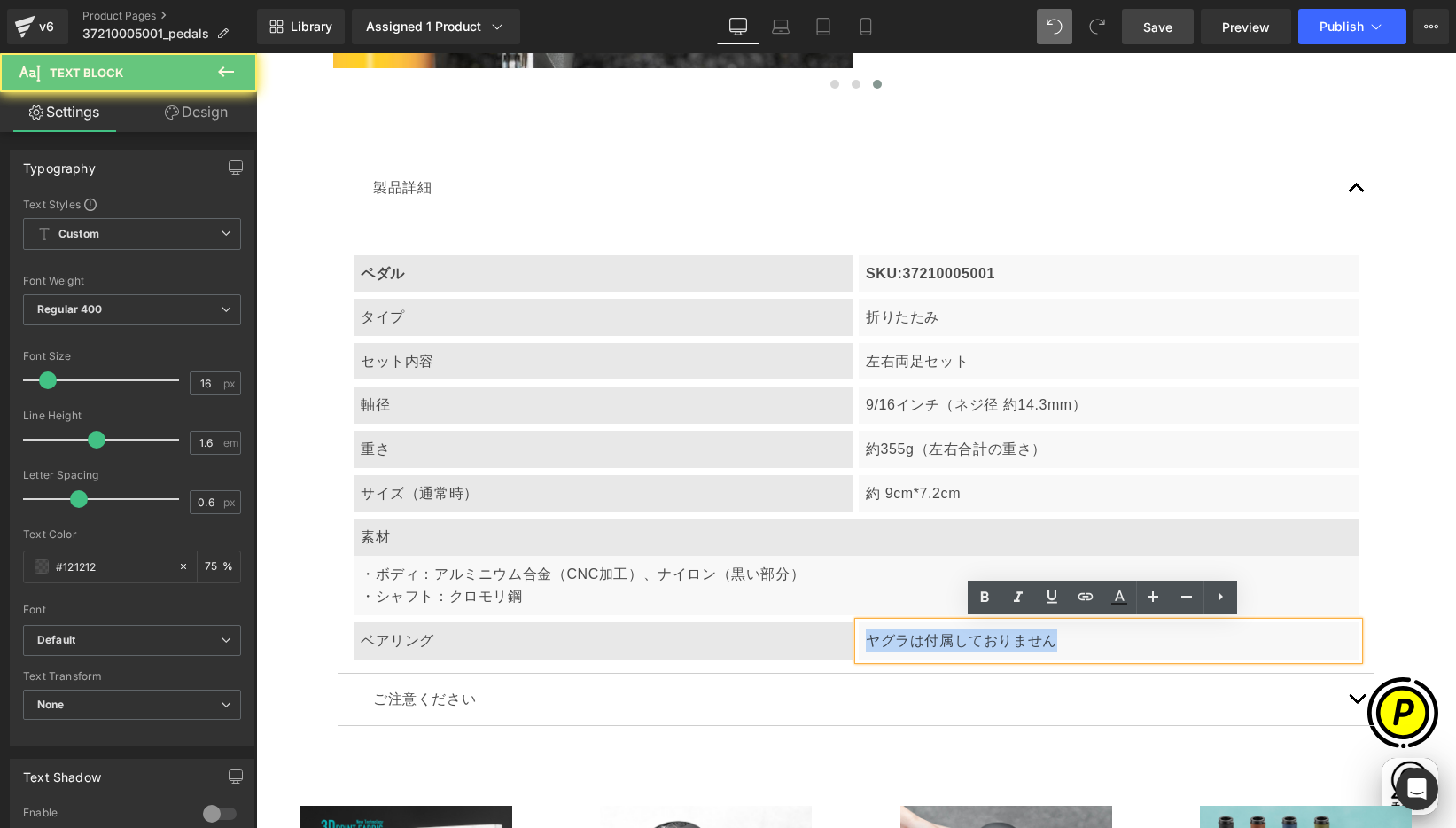
drag, startPoint x: 860, startPoint y: 639, endPoint x: 1089, endPoint y: 645, distance: 229.1
click at [1089, 645] on p "ヤグラは付属しておりません" at bounding box center [1108, 641] width 485 height 23
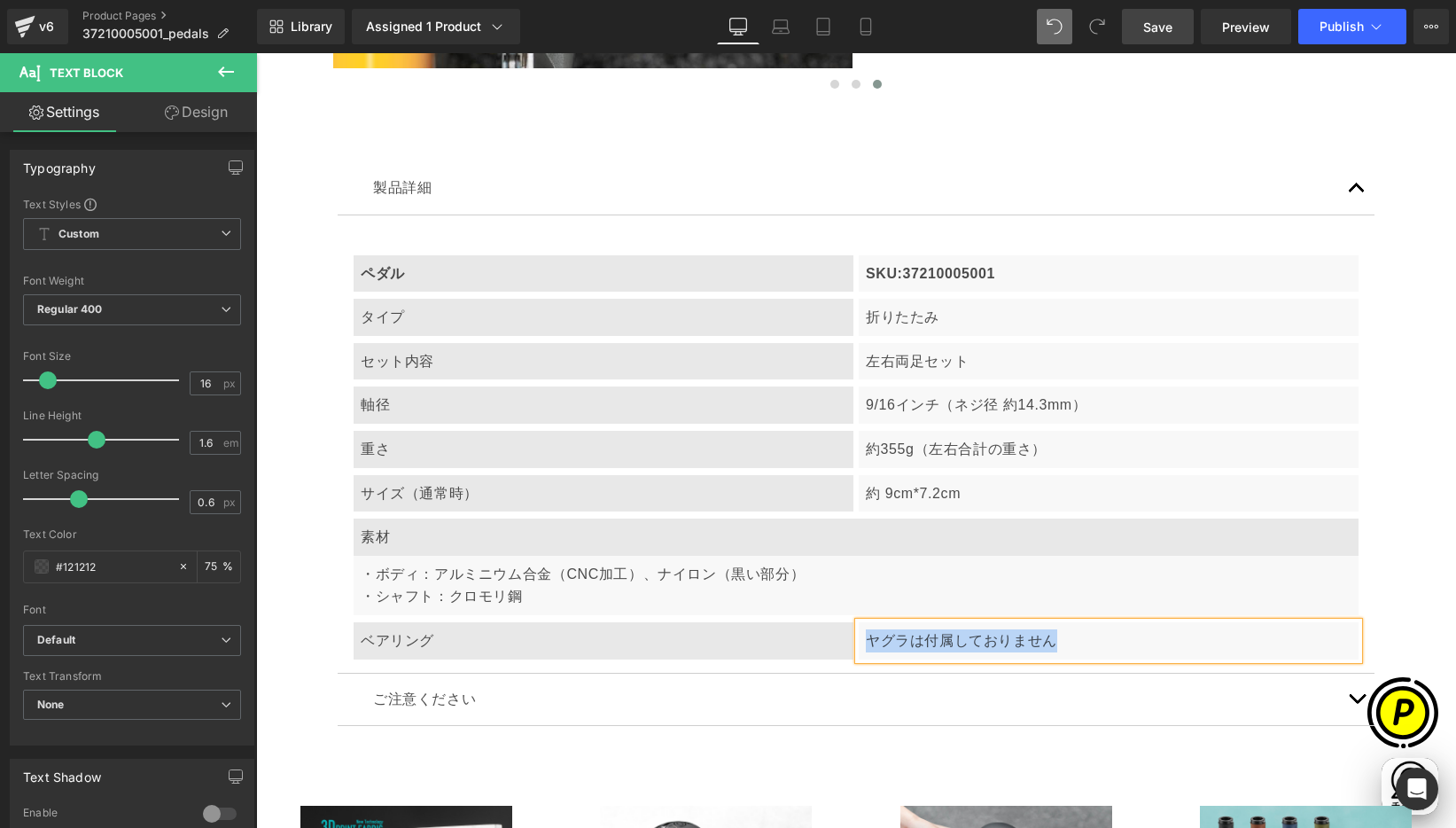
paste div
drag, startPoint x: 1392, startPoint y: 628, endPoint x: 561, endPoint y: 685, distance: 833.0
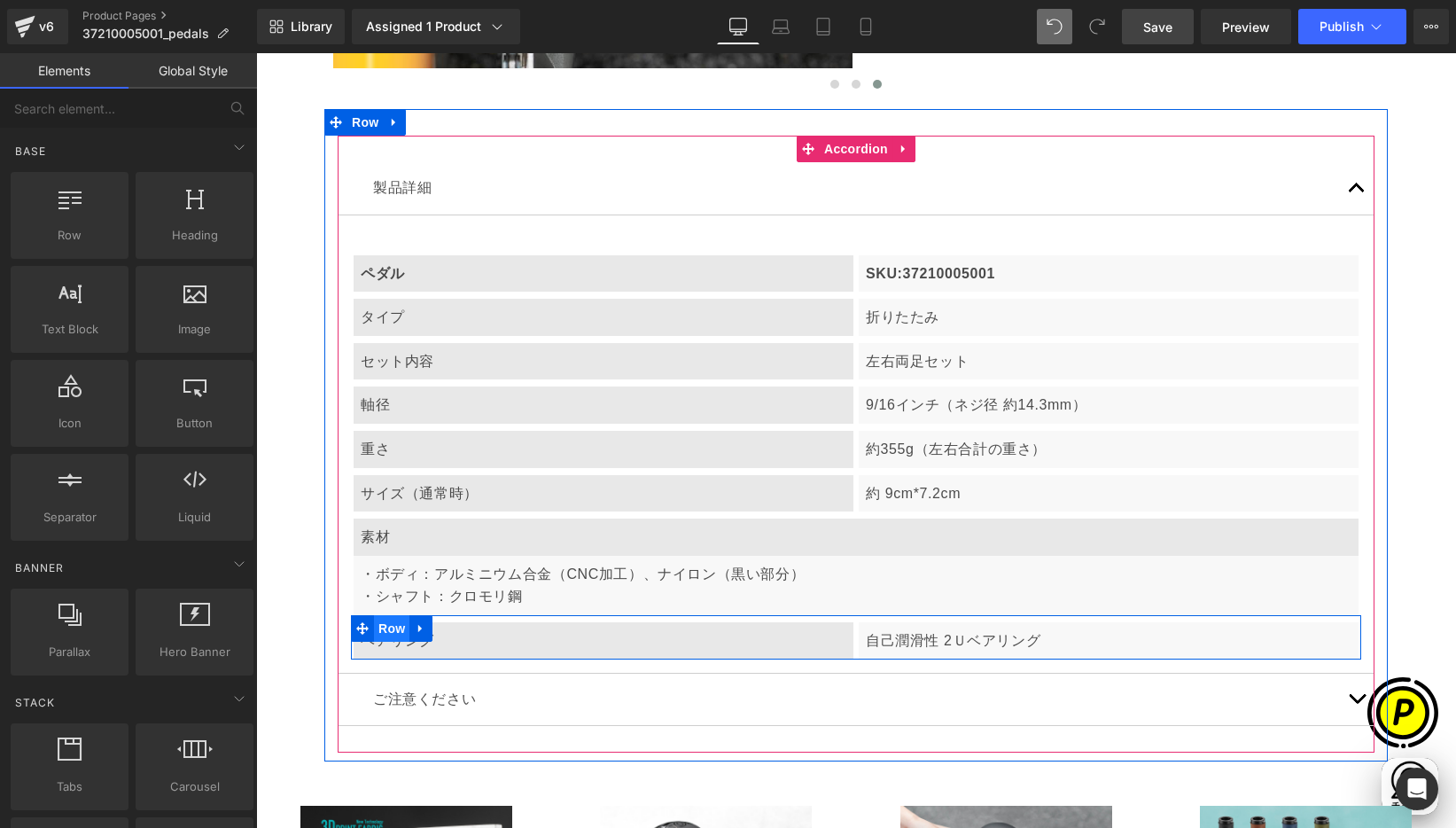
drag, startPoint x: 412, startPoint y: 629, endPoint x: 403, endPoint y: 627, distance: 9.2
click at [419, 629] on icon at bounding box center [420, 629] width 4 height 8
click at [437, 628] on icon at bounding box center [444, 629] width 12 height 12
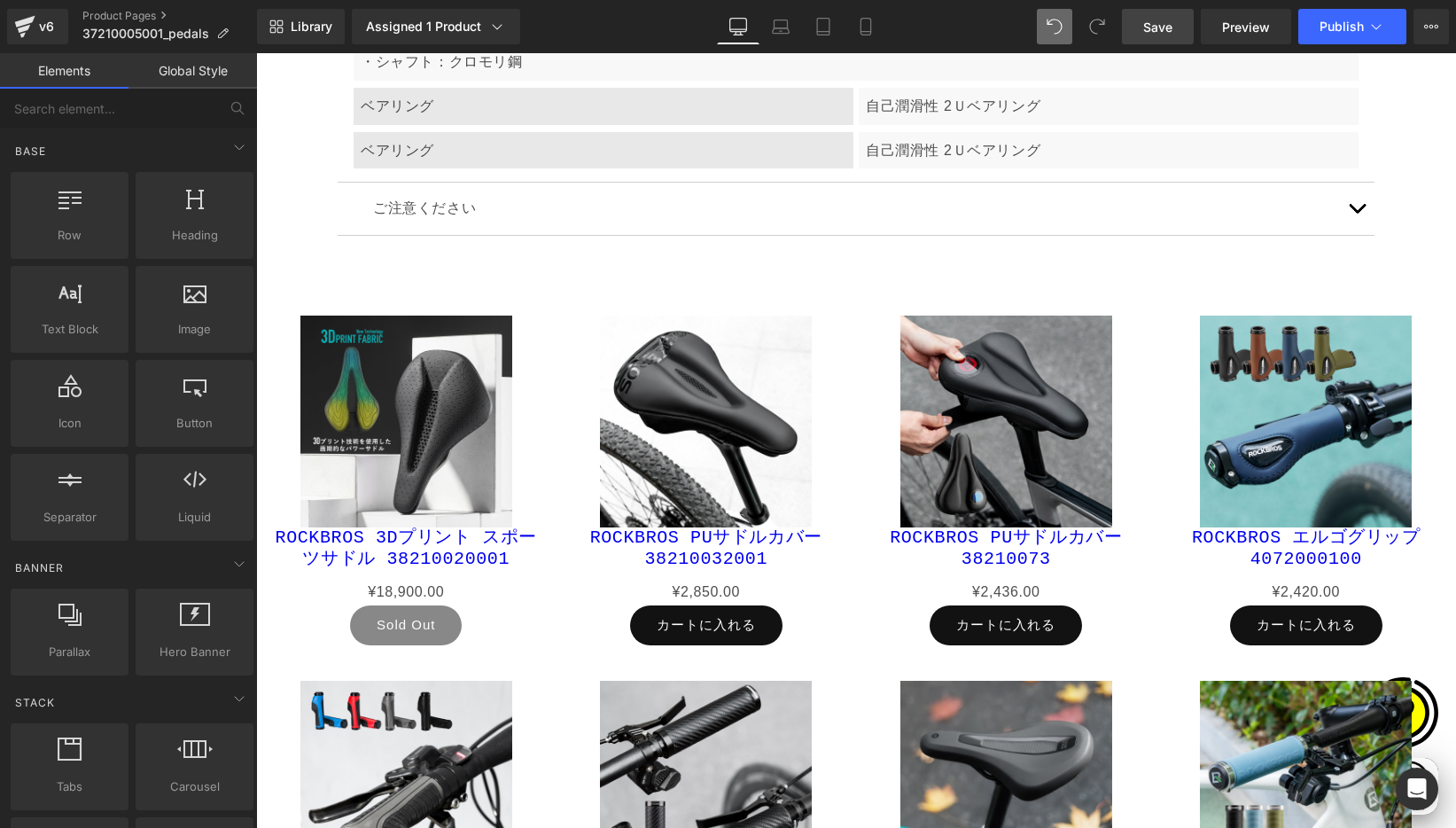
scroll to position [0, 0]
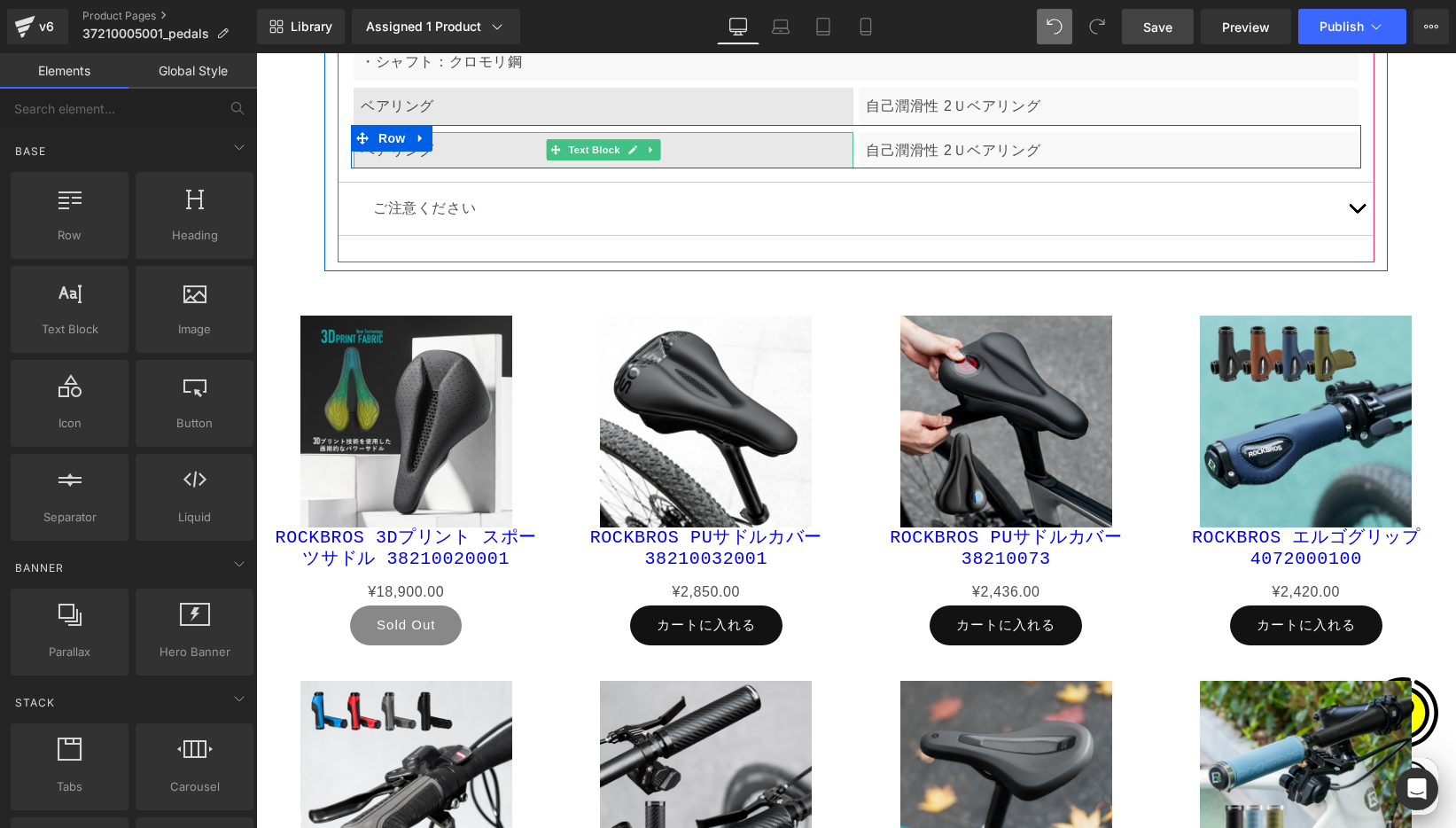
click at [427, 155] on p "ベアリング" at bounding box center [604, 151] width 485 height 23
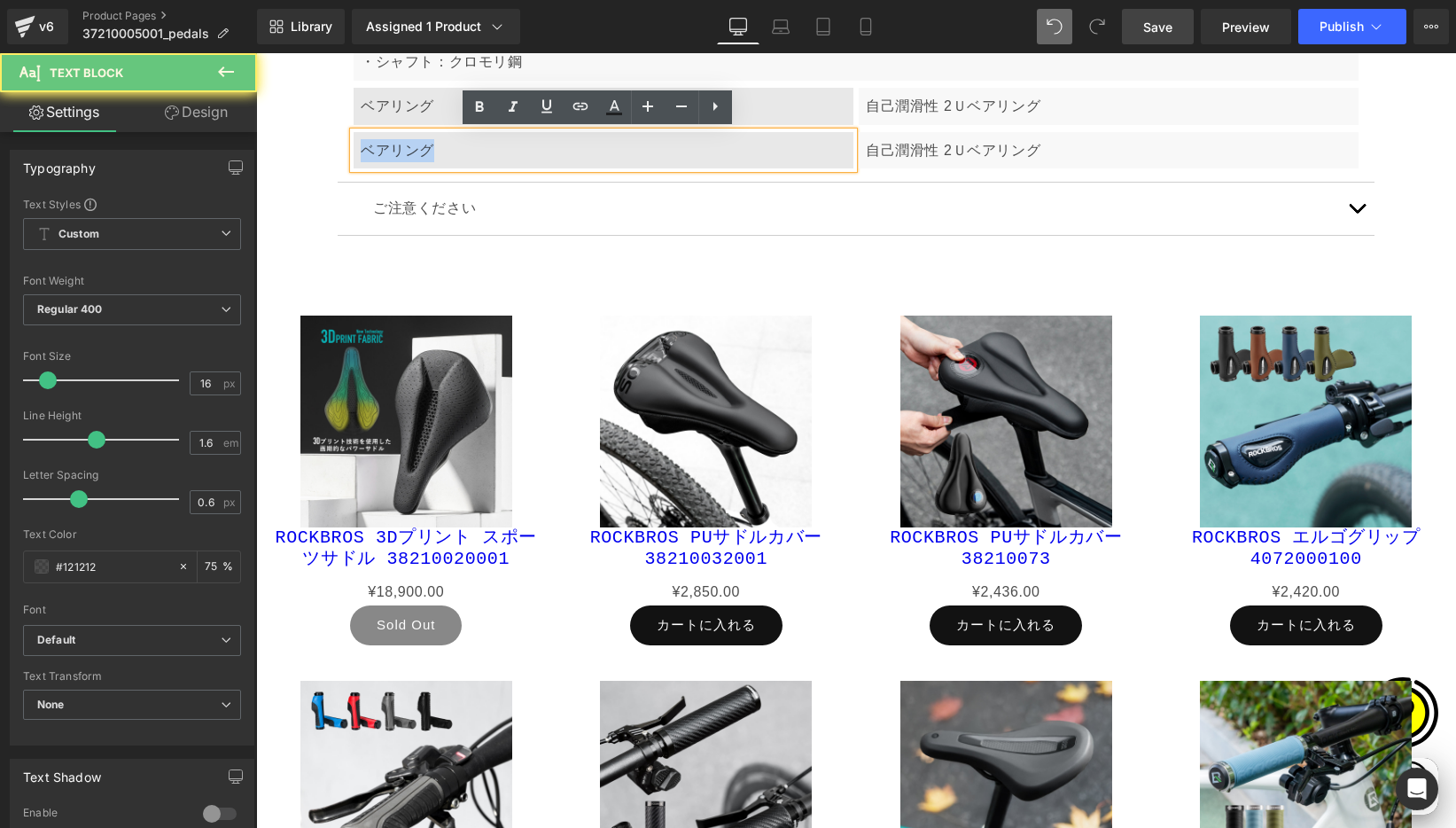
drag, startPoint x: 357, startPoint y: 146, endPoint x: 481, endPoint y: 146, distance: 124.0
click at [481, 146] on p "ベアリング" at bounding box center [604, 151] width 485 height 23
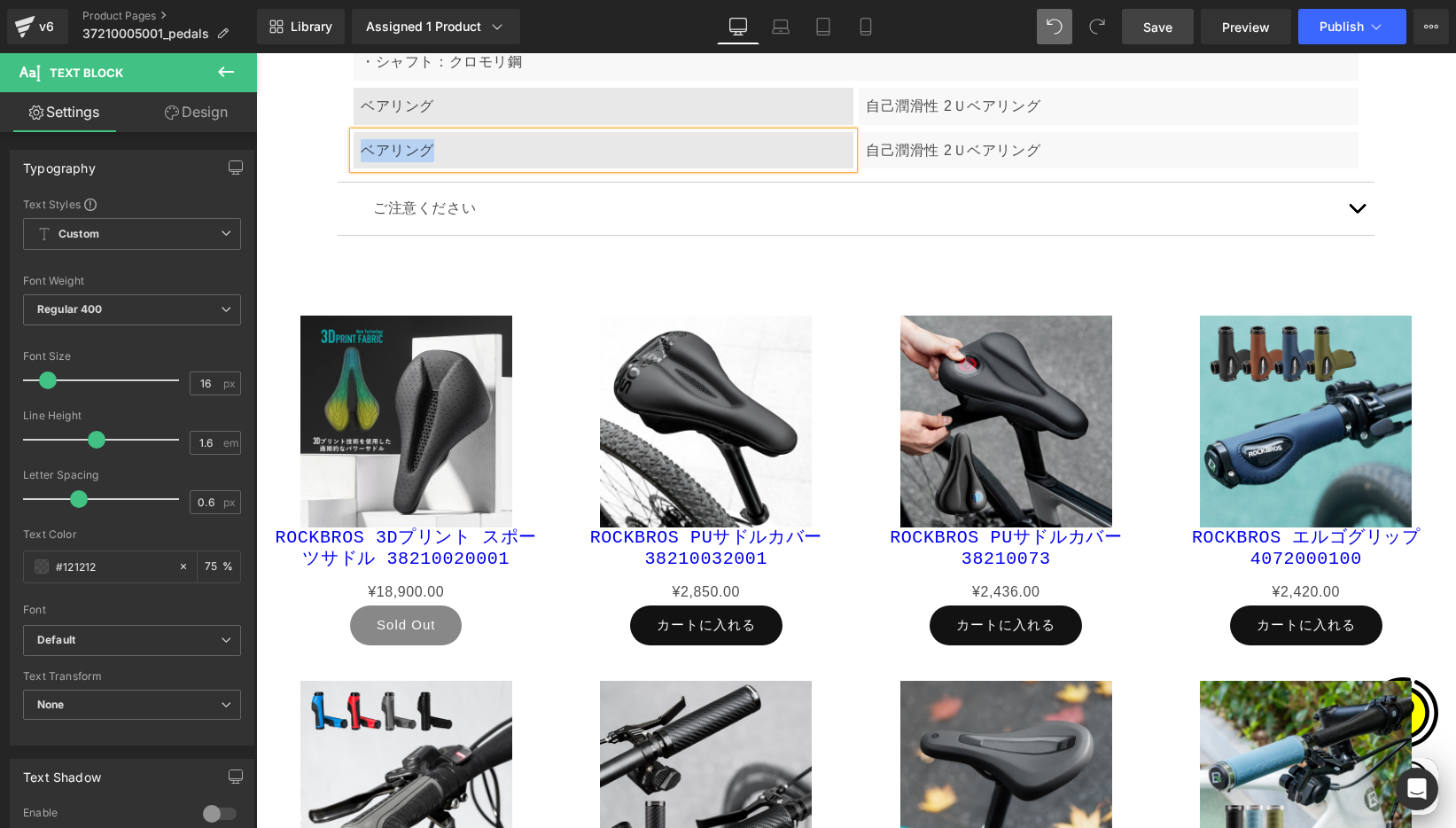
paste div
click at [891, 149] on p "自己潤滑性 2Ｕベアリング" at bounding box center [1108, 151] width 485 height 23
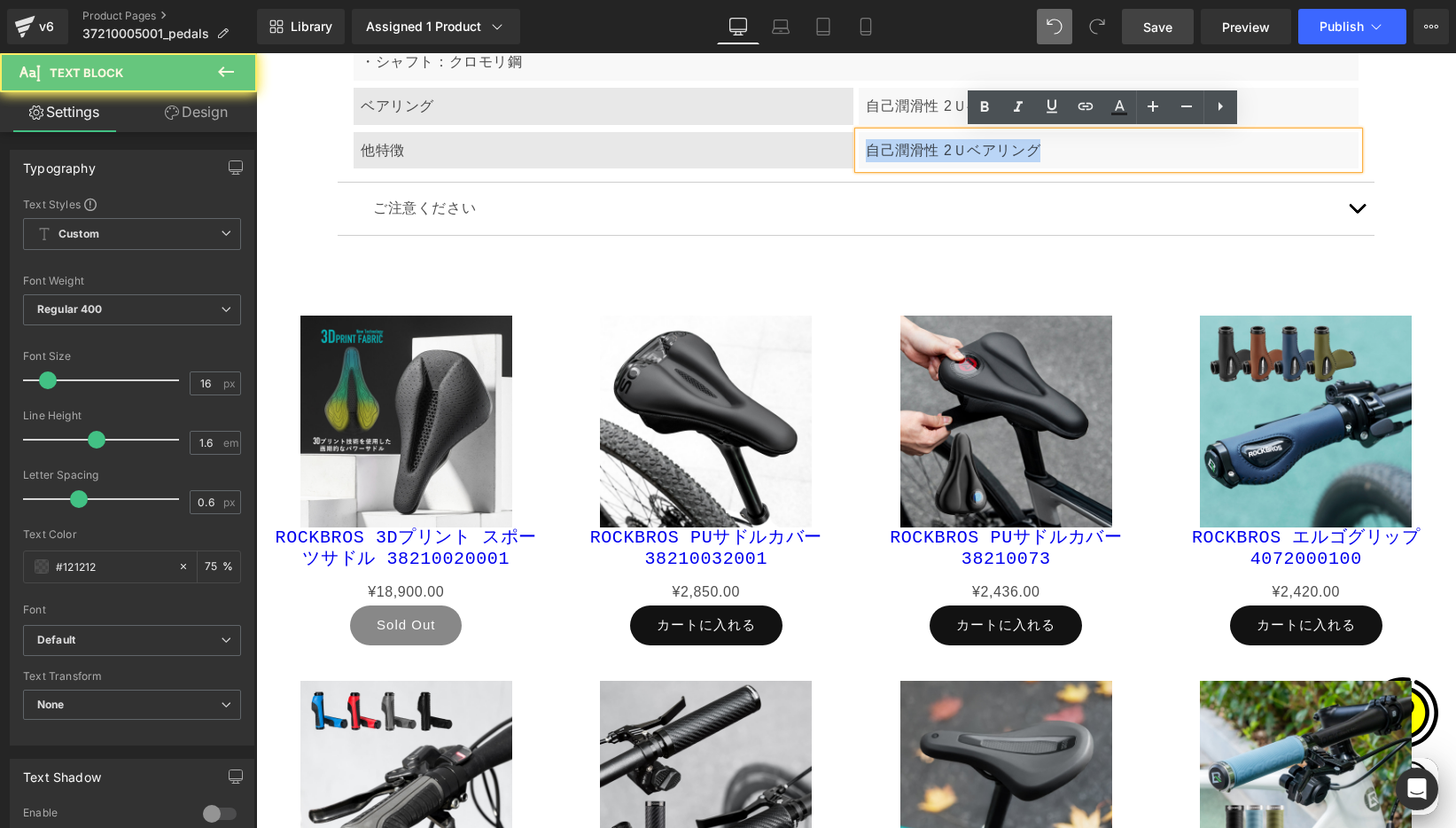
drag, startPoint x: 862, startPoint y: 147, endPoint x: 1003, endPoint y: 149, distance: 141.0
click at [1060, 159] on p "自己潤滑性 2Ｕベアリング" at bounding box center [1108, 151] width 485 height 23
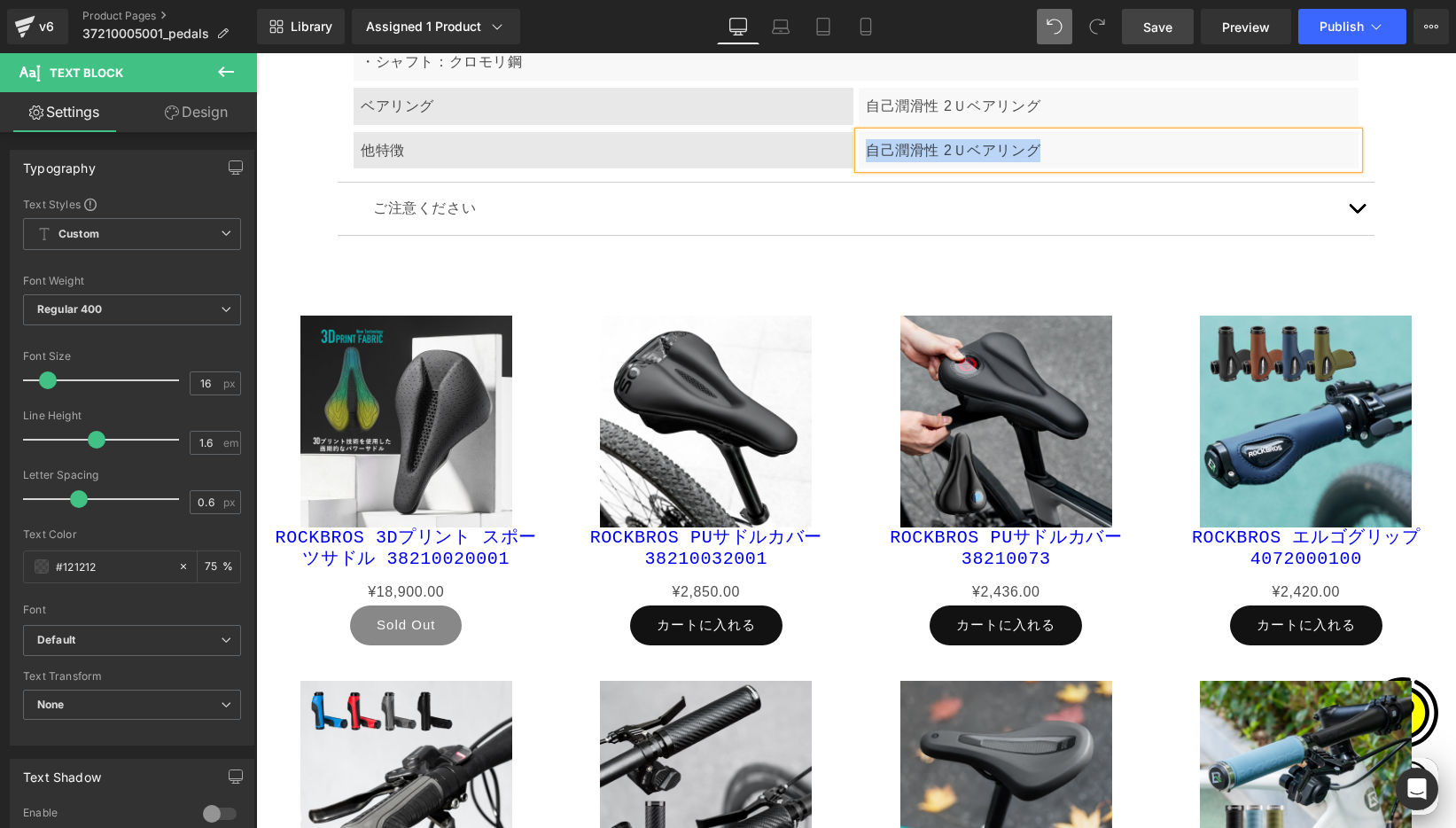
paste div
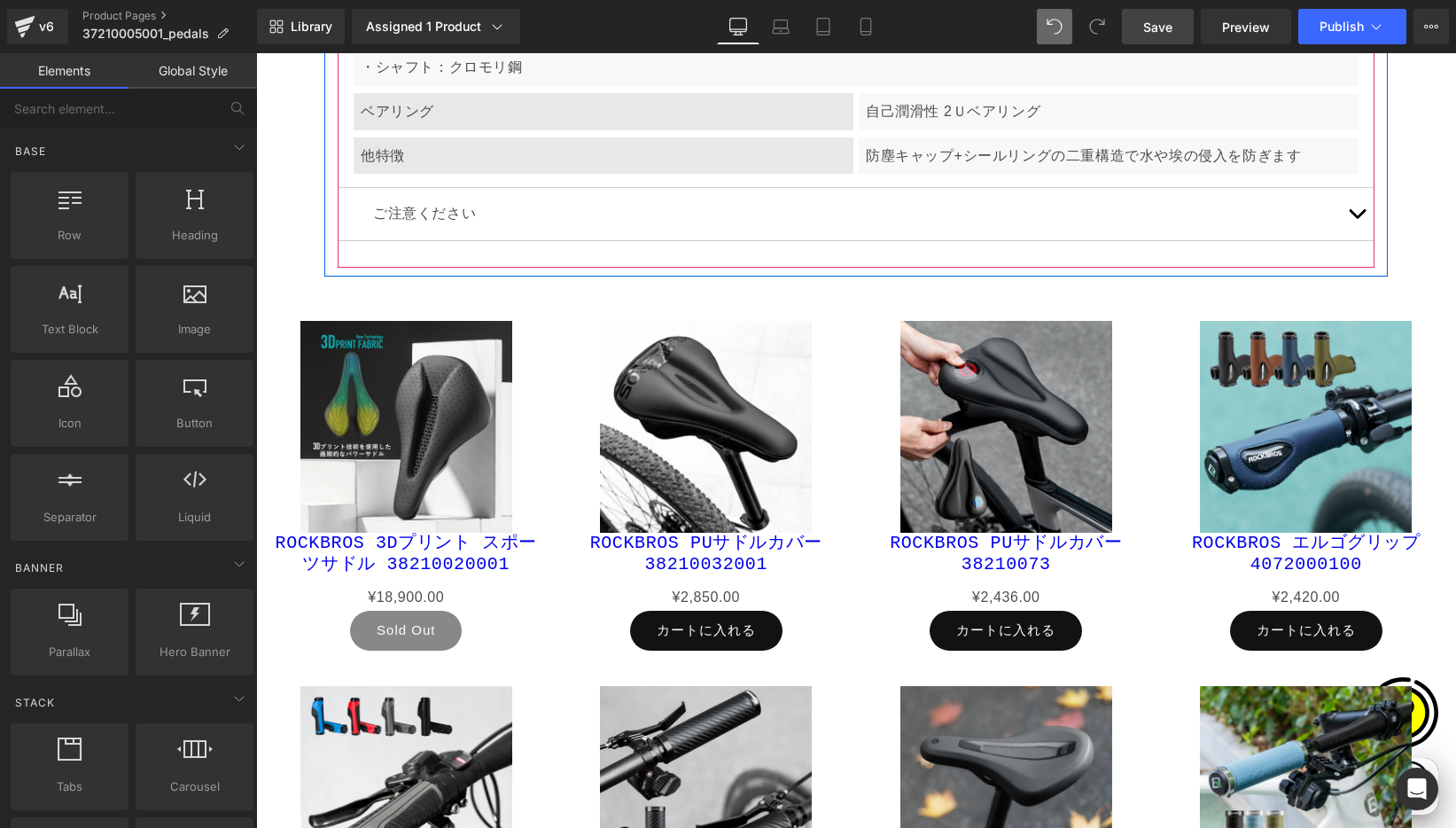
scroll to position [8948, 0]
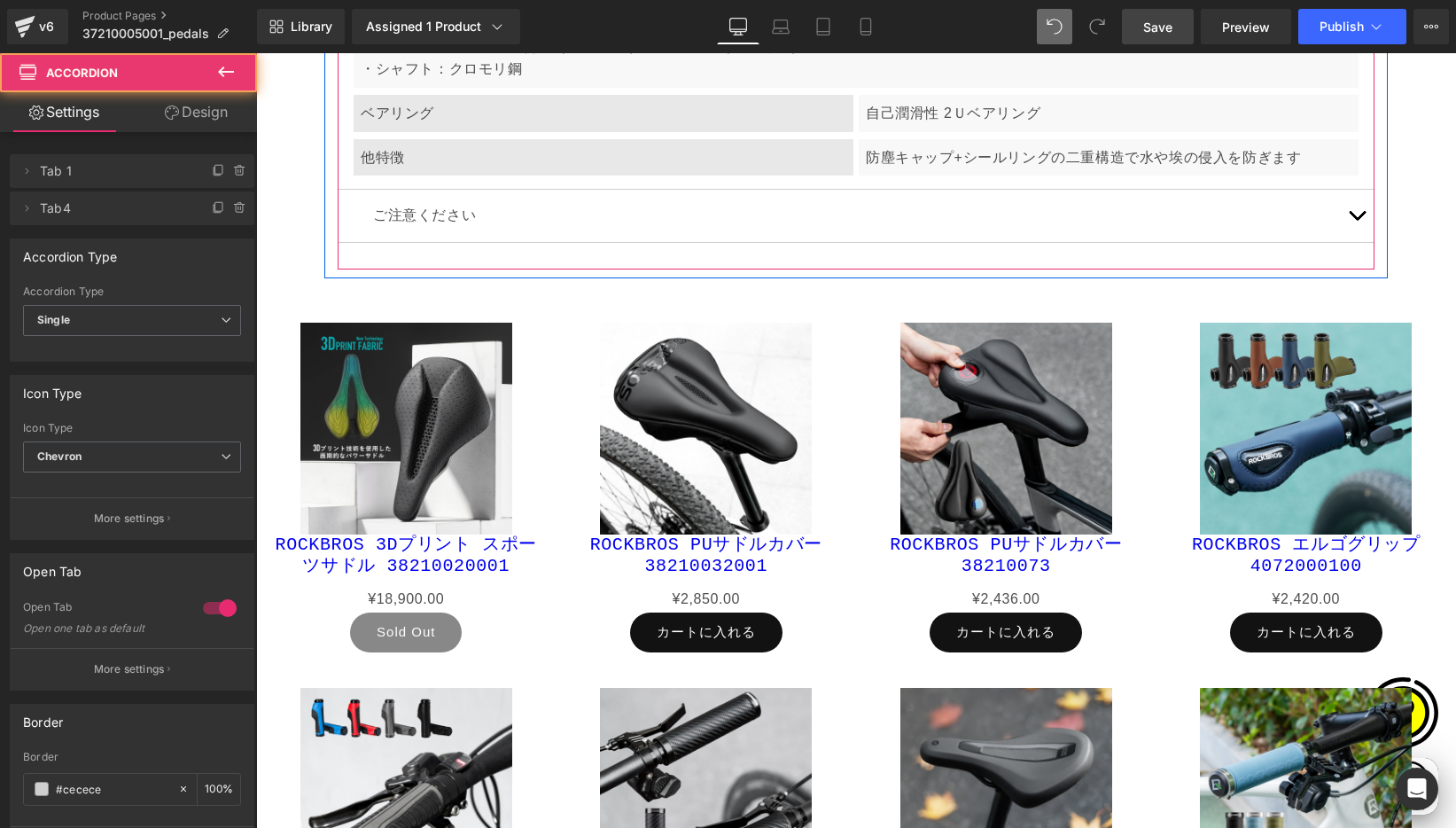
click at [1340, 210] on button "button" at bounding box center [1356, 215] width 36 height 52
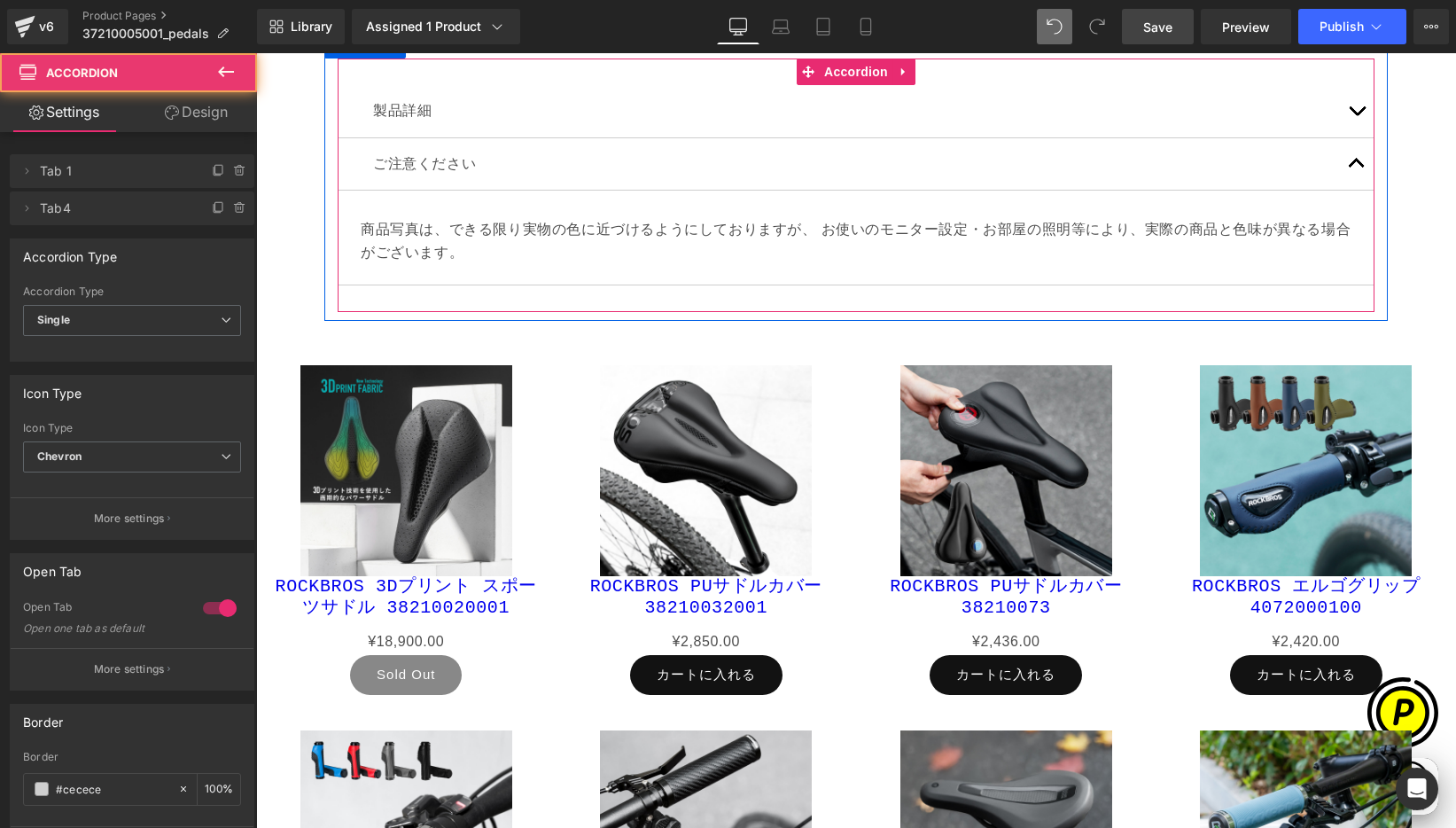
scroll to position [8445, 0]
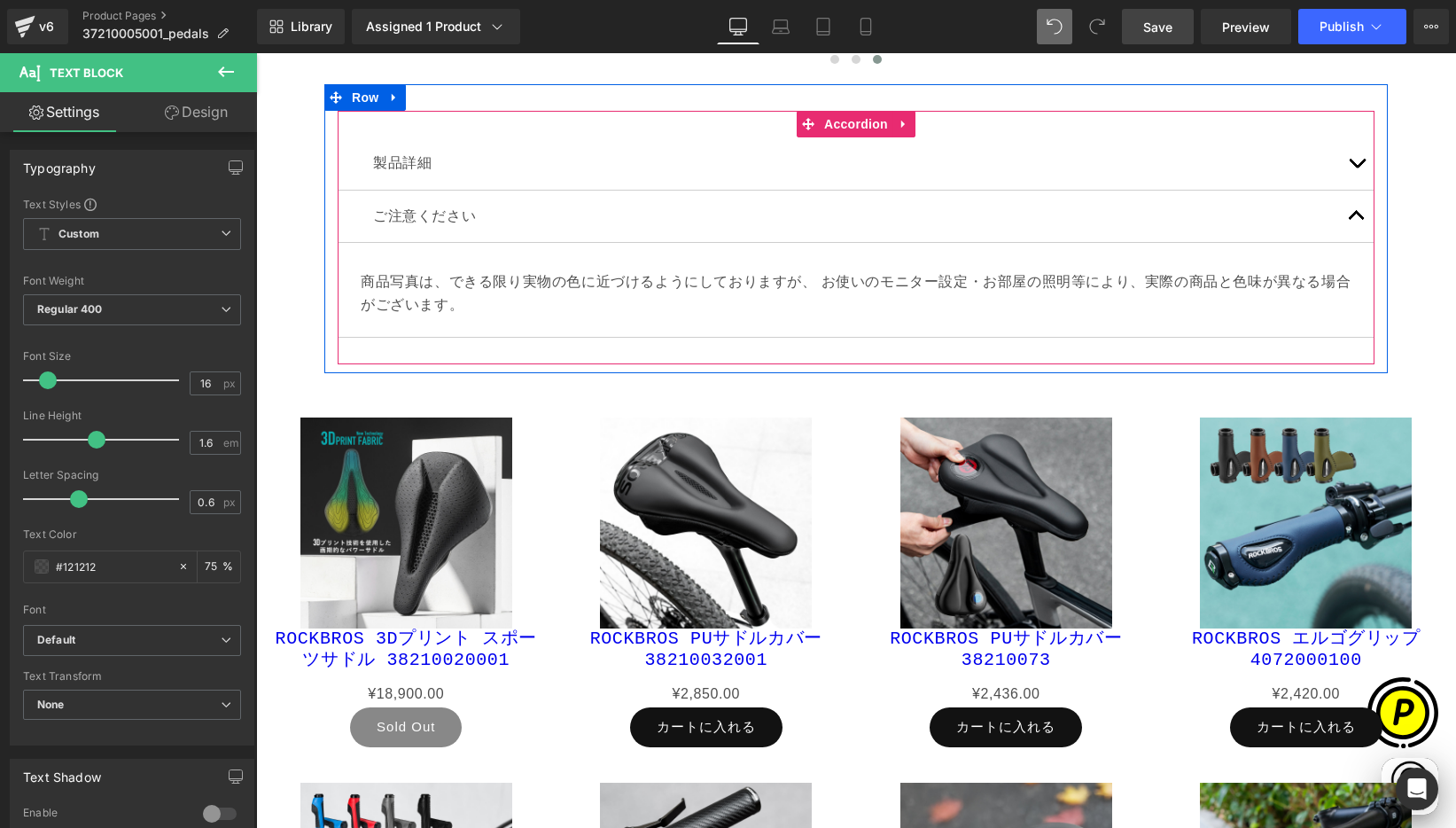
click at [436, 285] on p "商品写真は、できる限り実物の色に近づけるようにしておりますが、 お使いのモニター設定・お部屋の照明等により、実際の商品と色味が異なる場合がございます。" at bounding box center [856, 293] width 991 height 45
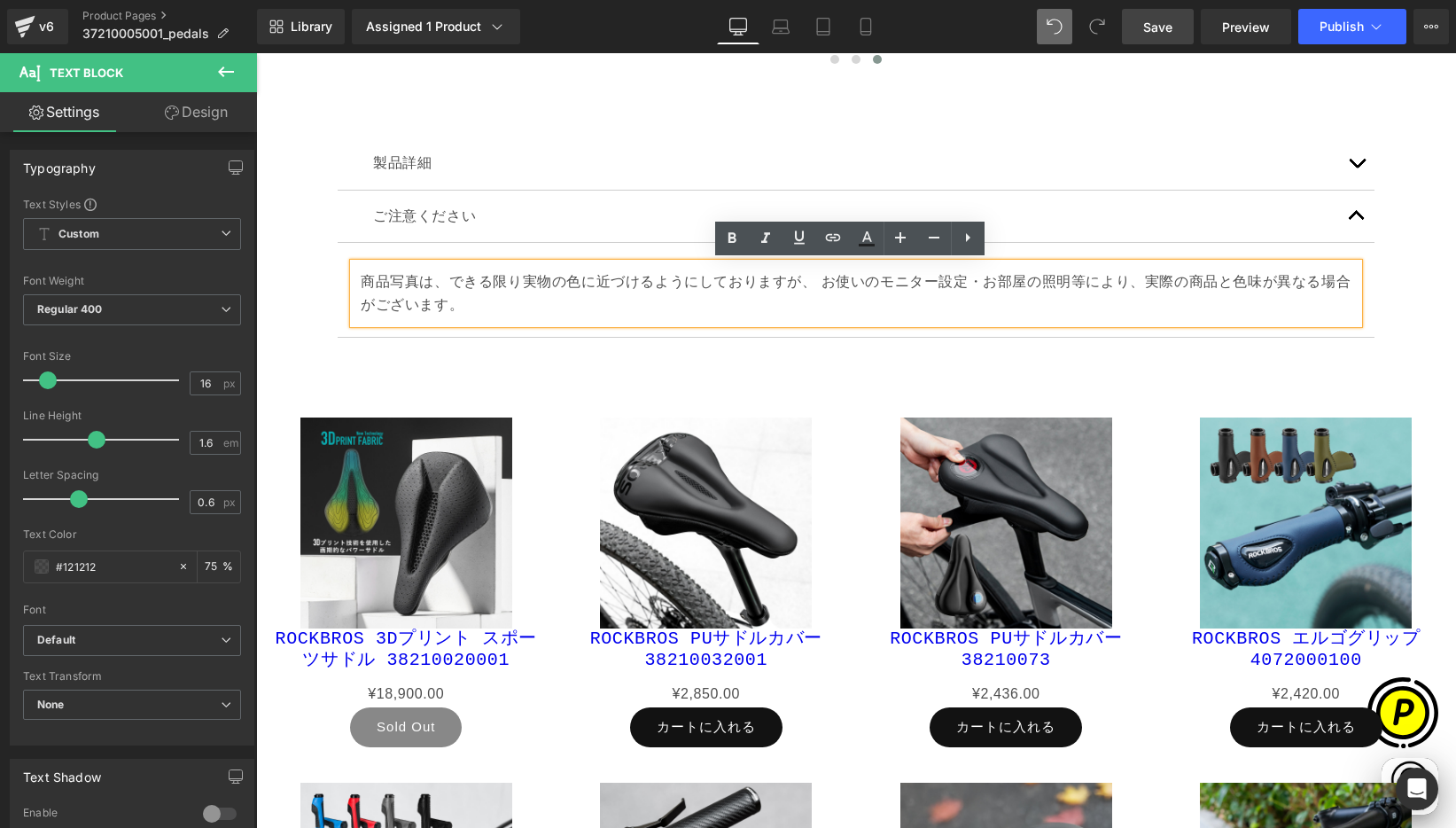
click at [361, 277] on p "商品写真は、できる限り実物の色に近づけるようにしておりますが、 お使いのモニター設定・お部屋の照明等により、実際の商品と色味が異なる場合がございます。" at bounding box center [856, 293] width 991 height 45
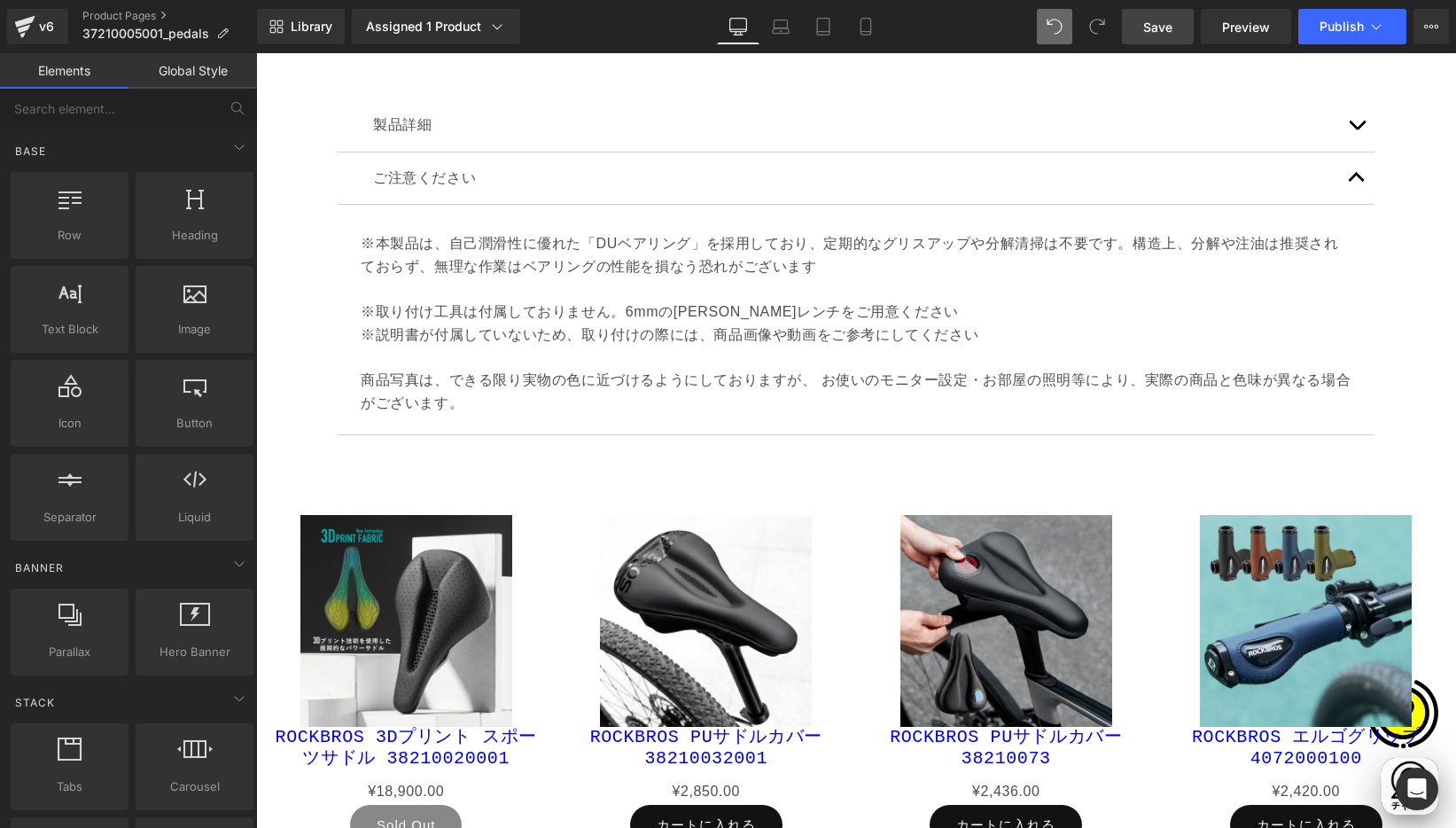
scroll to position [8502, 0]
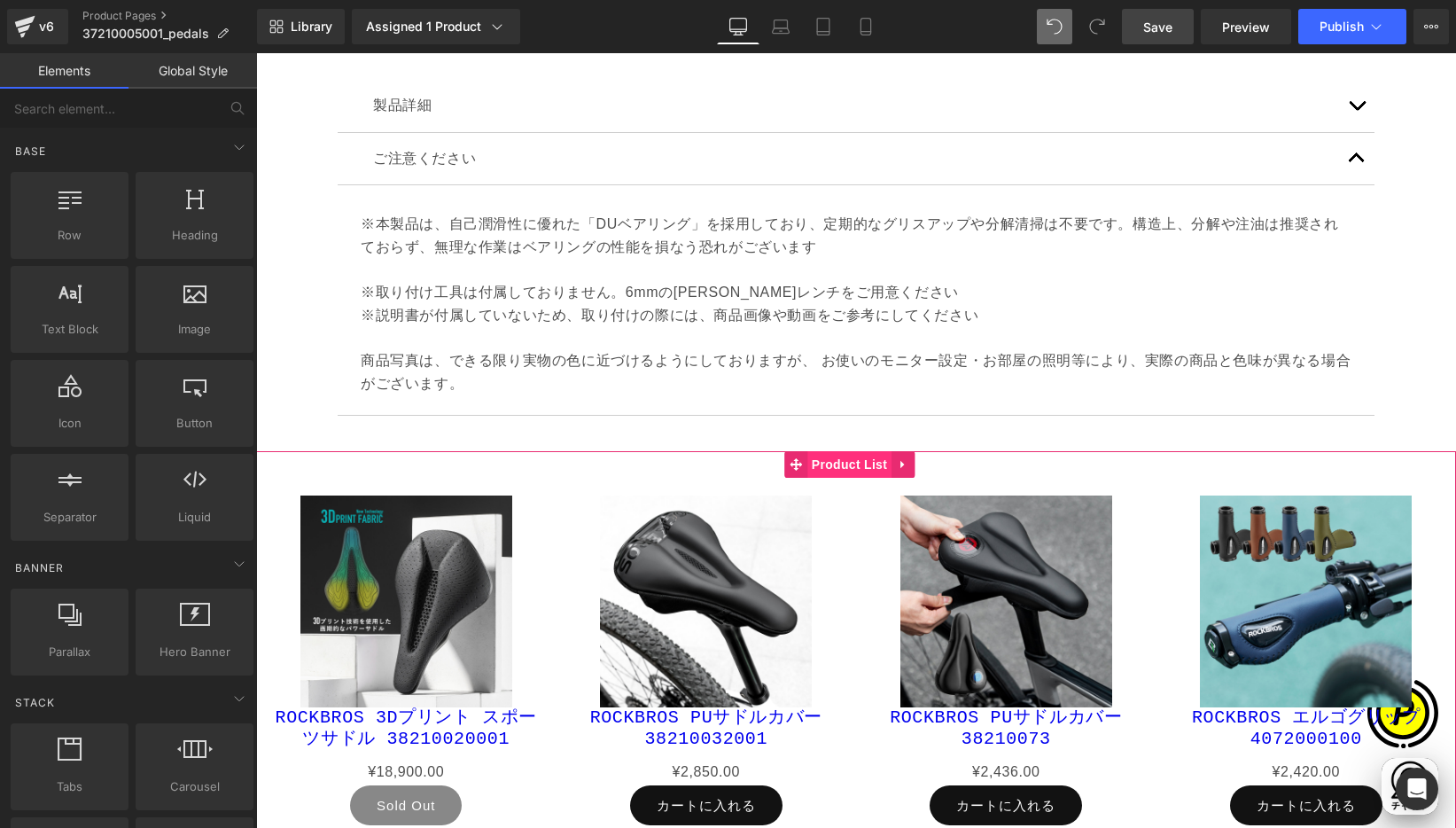
click at [854, 468] on span "Product List" at bounding box center [849, 464] width 84 height 27
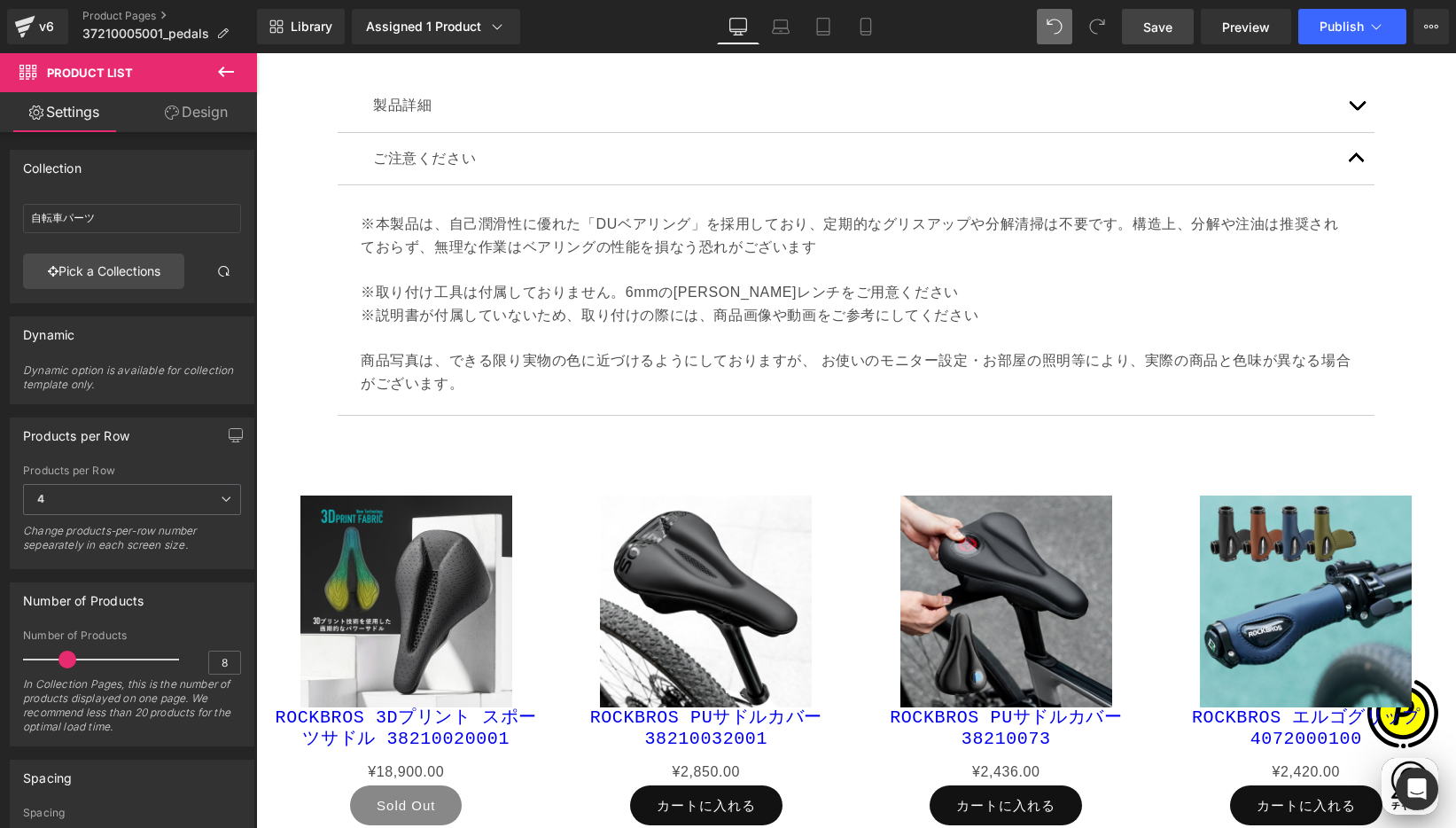
click at [1166, 23] on span "Save" at bounding box center [1157, 27] width 29 height 19
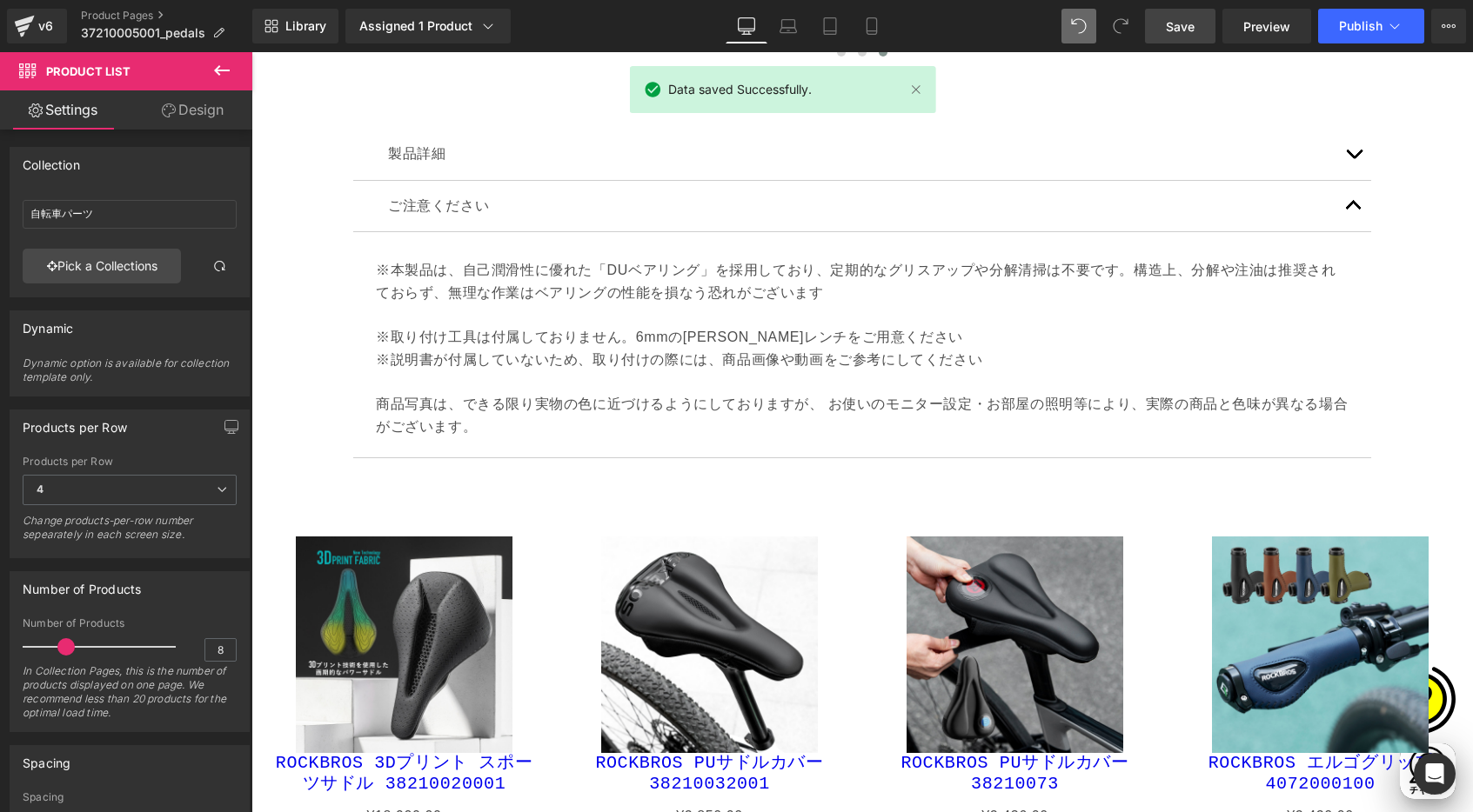
scroll to position [8275, 0]
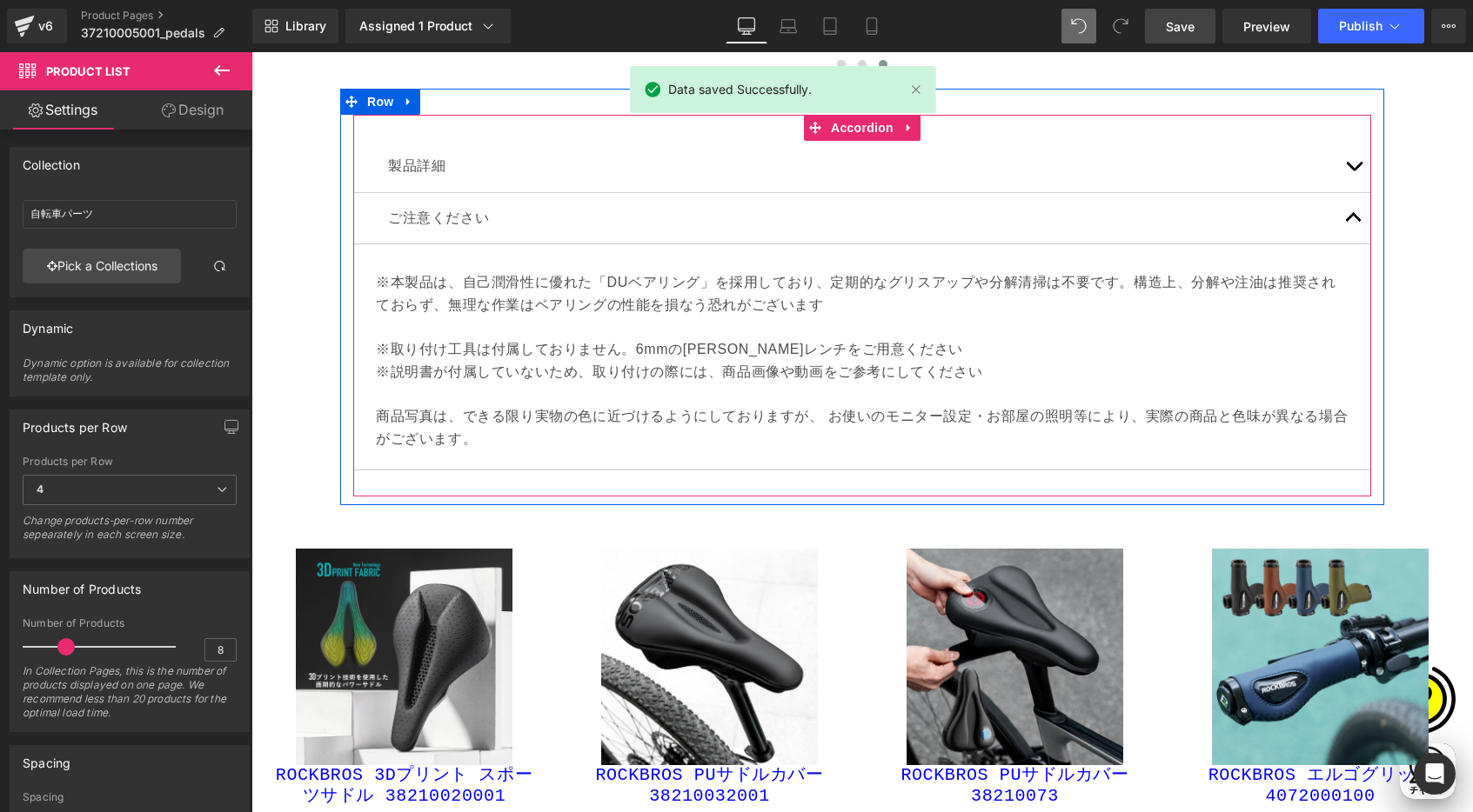
click at [1353, 170] on span "button" at bounding box center [1353, 170] width 0 height 0
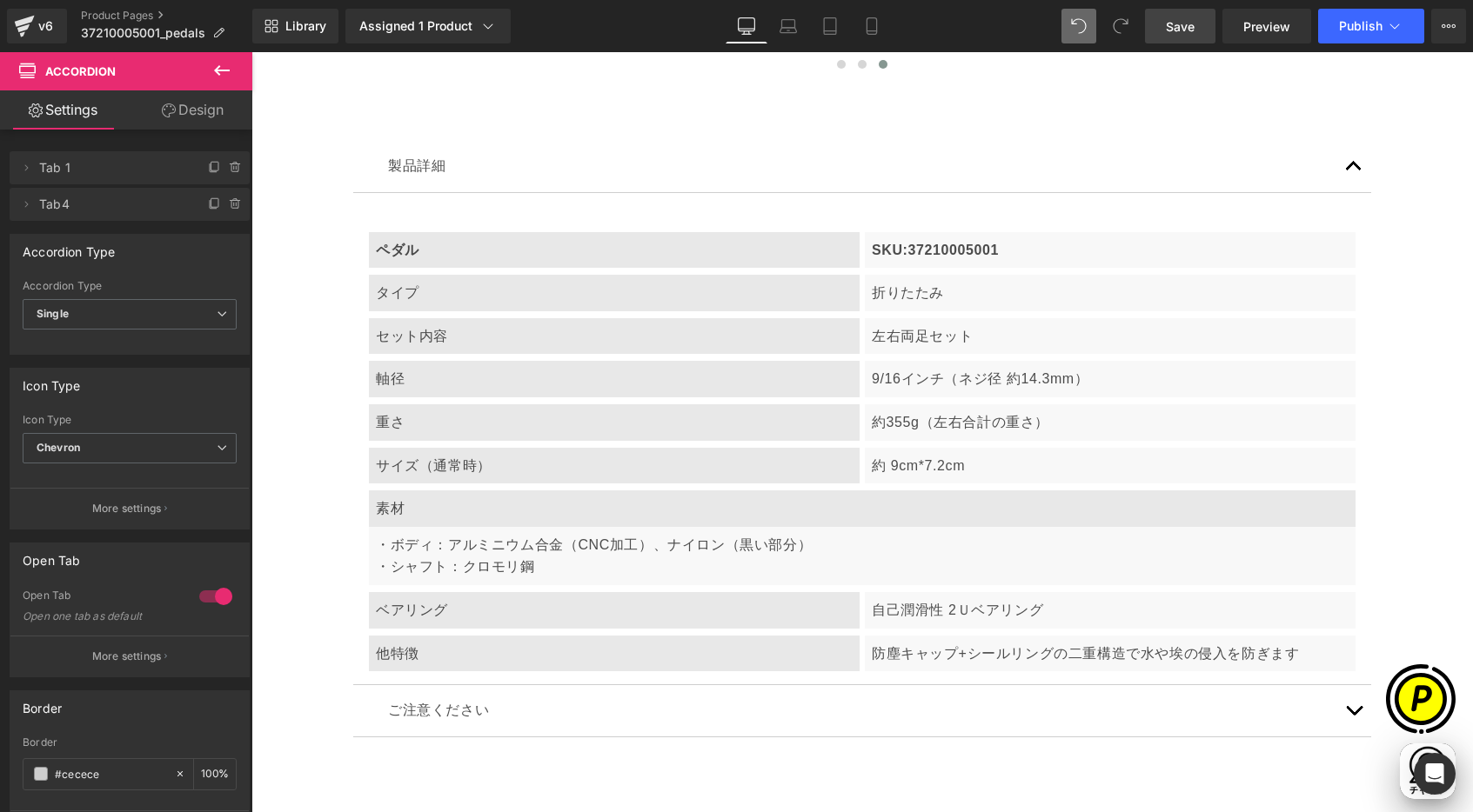
scroll to position [0, 0]
drag, startPoint x: 793, startPoint y: 34, endPoint x: 572, endPoint y: 54, distance: 221.9
click at [793, 34] on icon at bounding box center [788, 26] width 17 height 17
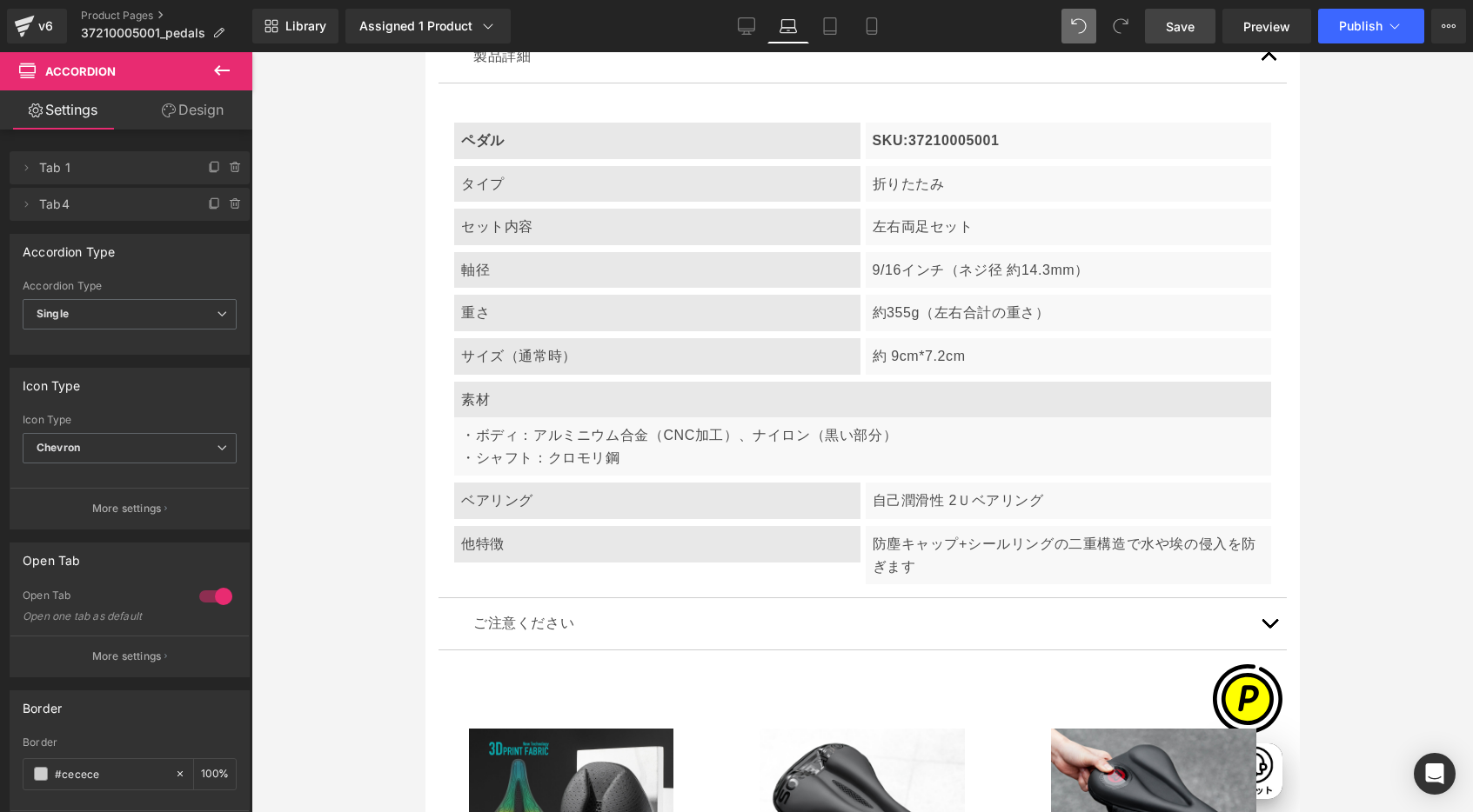
scroll to position [7427, 0]
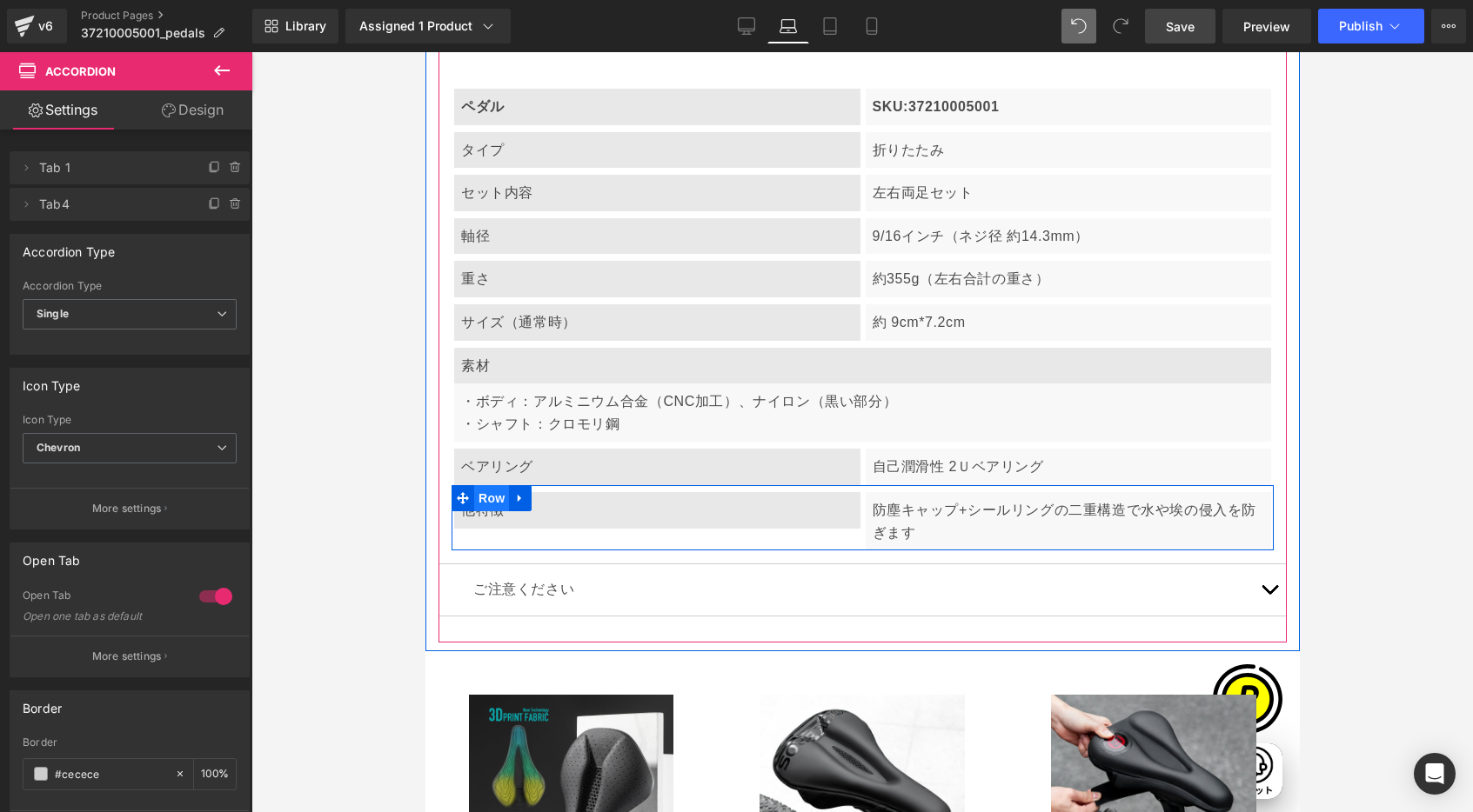
drag, startPoint x: 488, startPoint y: 454, endPoint x: 483, endPoint y: 447, distance: 8.6
click at [488, 485] on span "Row" at bounding box center [490, 498] width 35 height 26
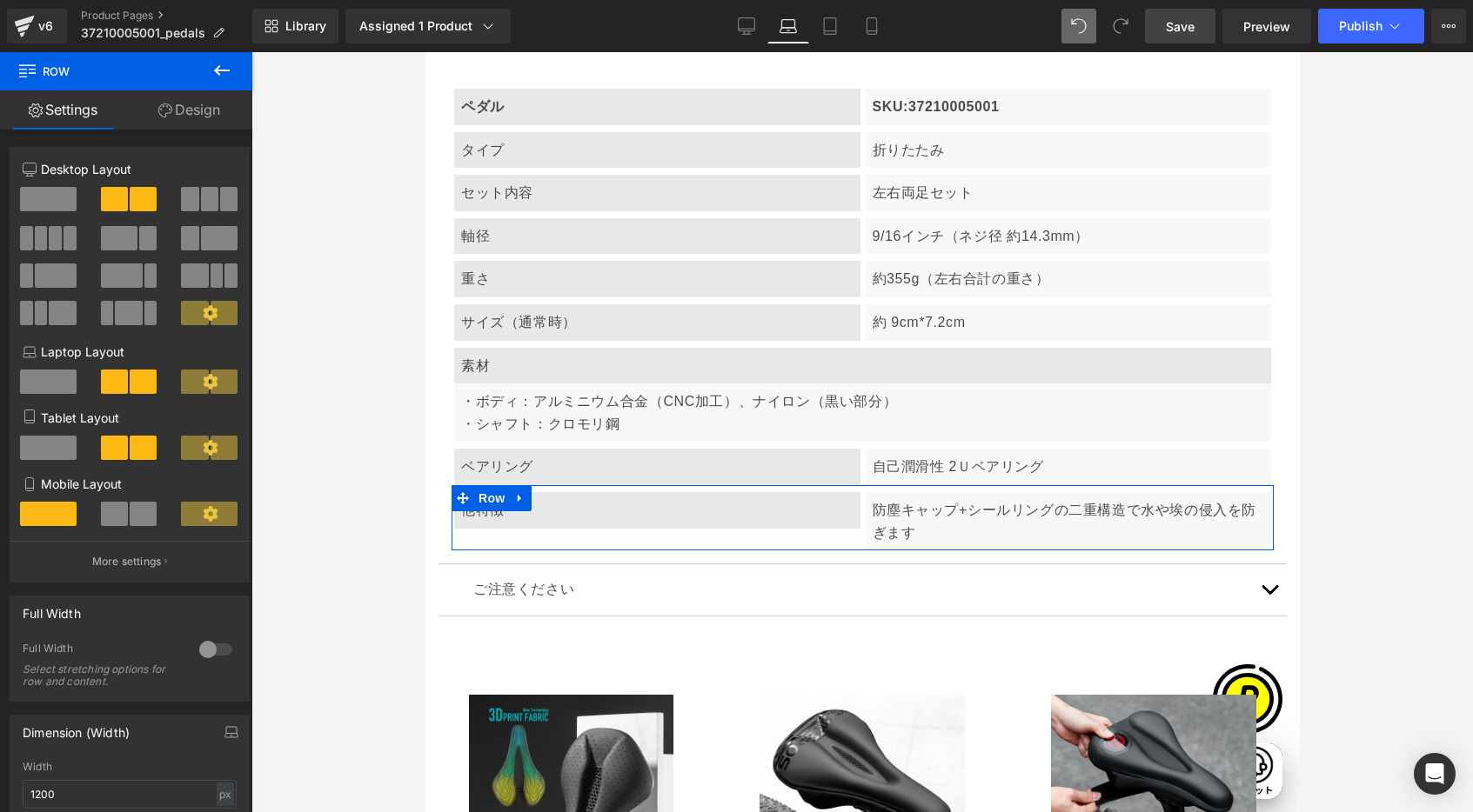
drag, startPoint x: 45, startPoint y: 381, endPoint x: 309, endPoint y: 413, distance: 265.9
click at [45, 381] on span at bounding box center [48, 382] width 57 height 24
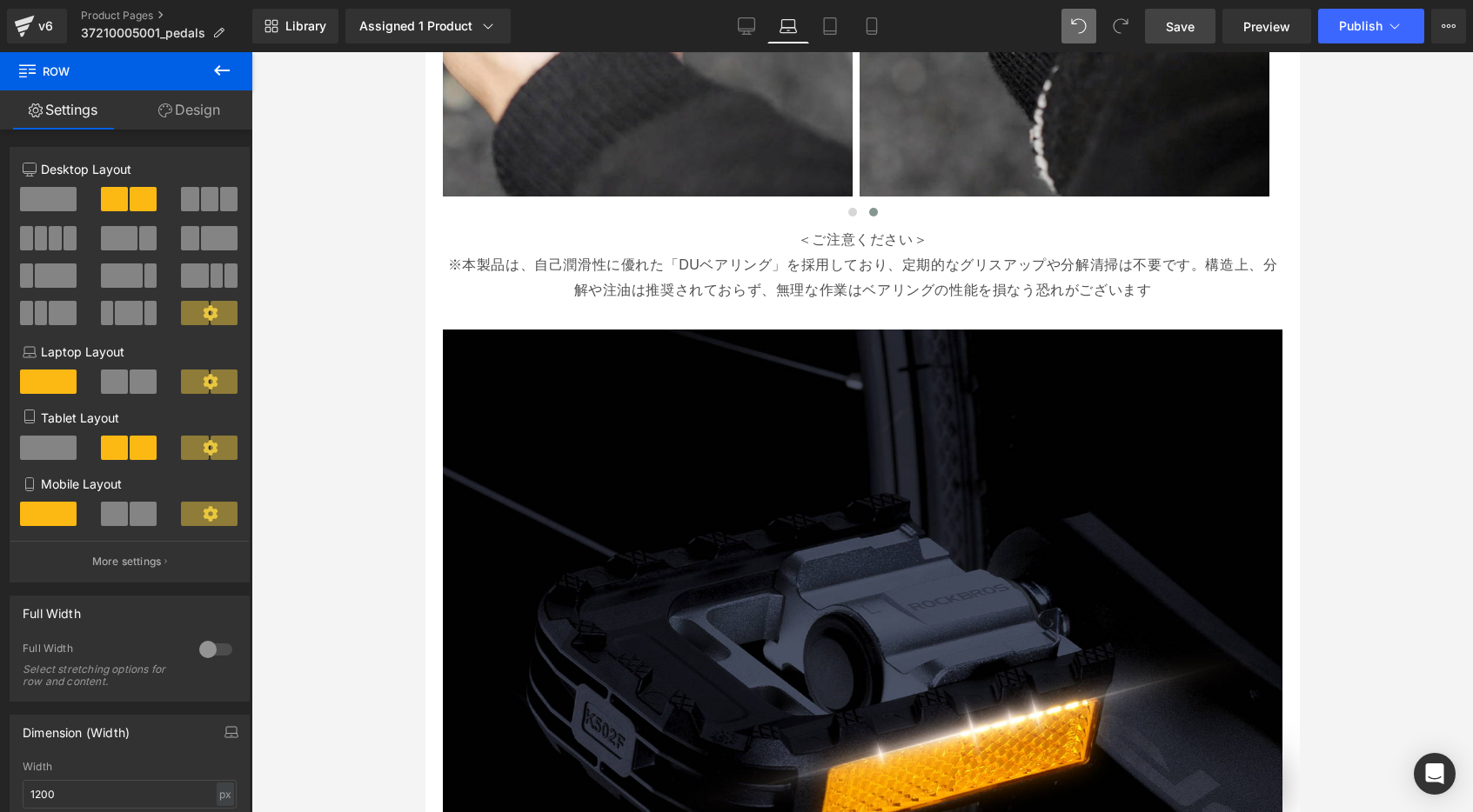
scroll to position [2189, 0]
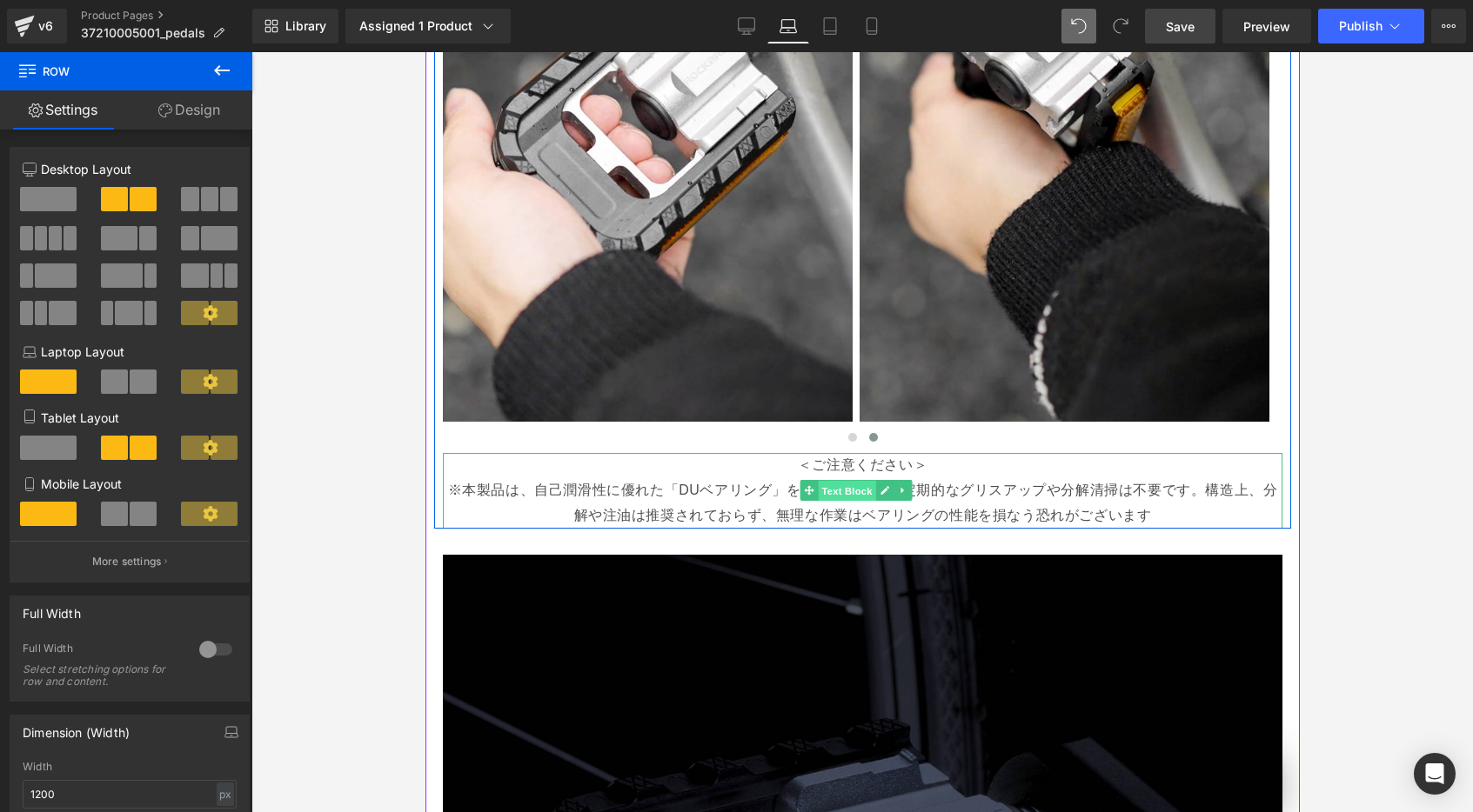
click at [851, 484] on span "Text Block" at bounding box center [846, 491] width 58 height 21
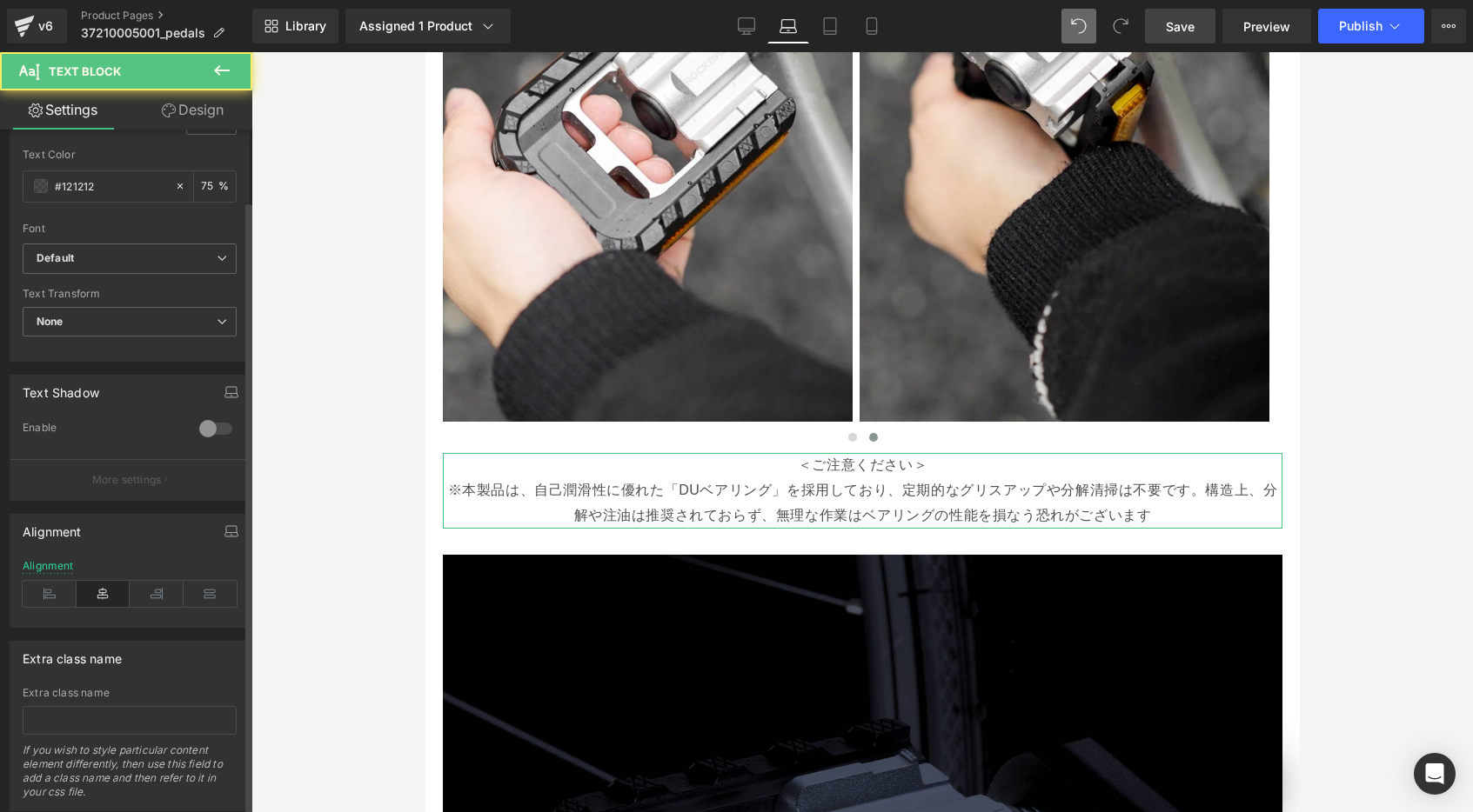
scroll to position [418, 0]
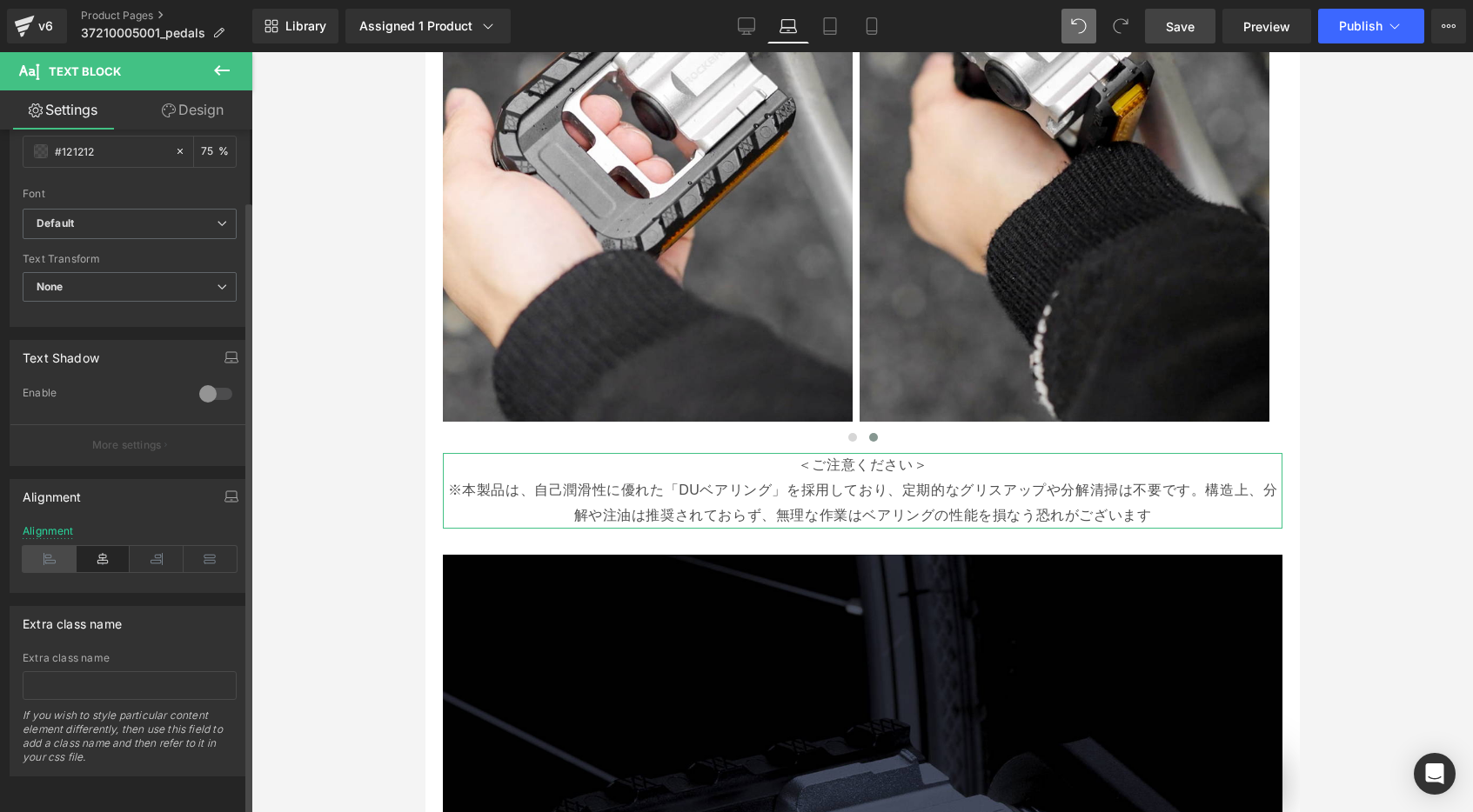
click at [42, 546] on icon at bounding box center [50, 559] width 54 height 26
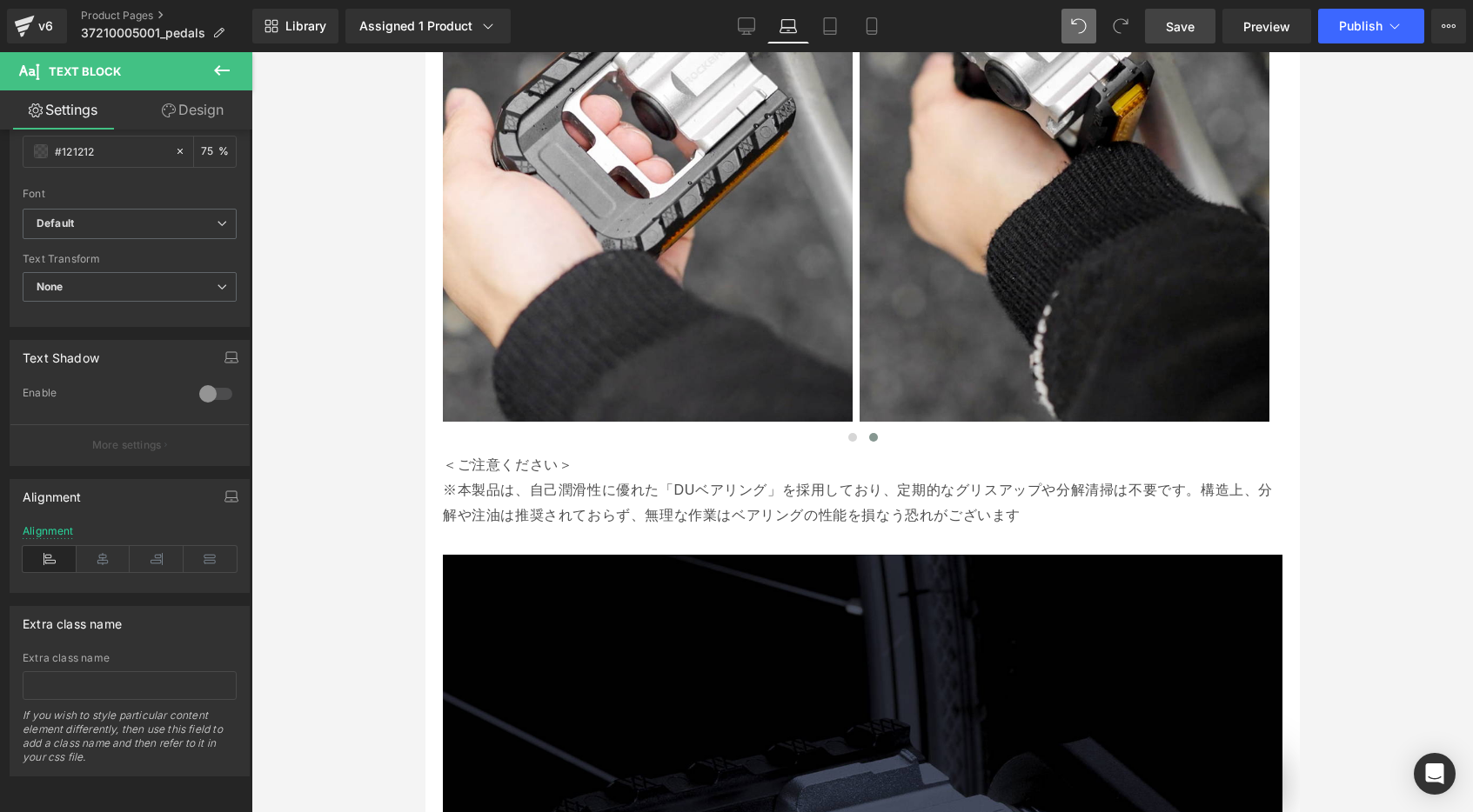
scroll to position [0, 0]
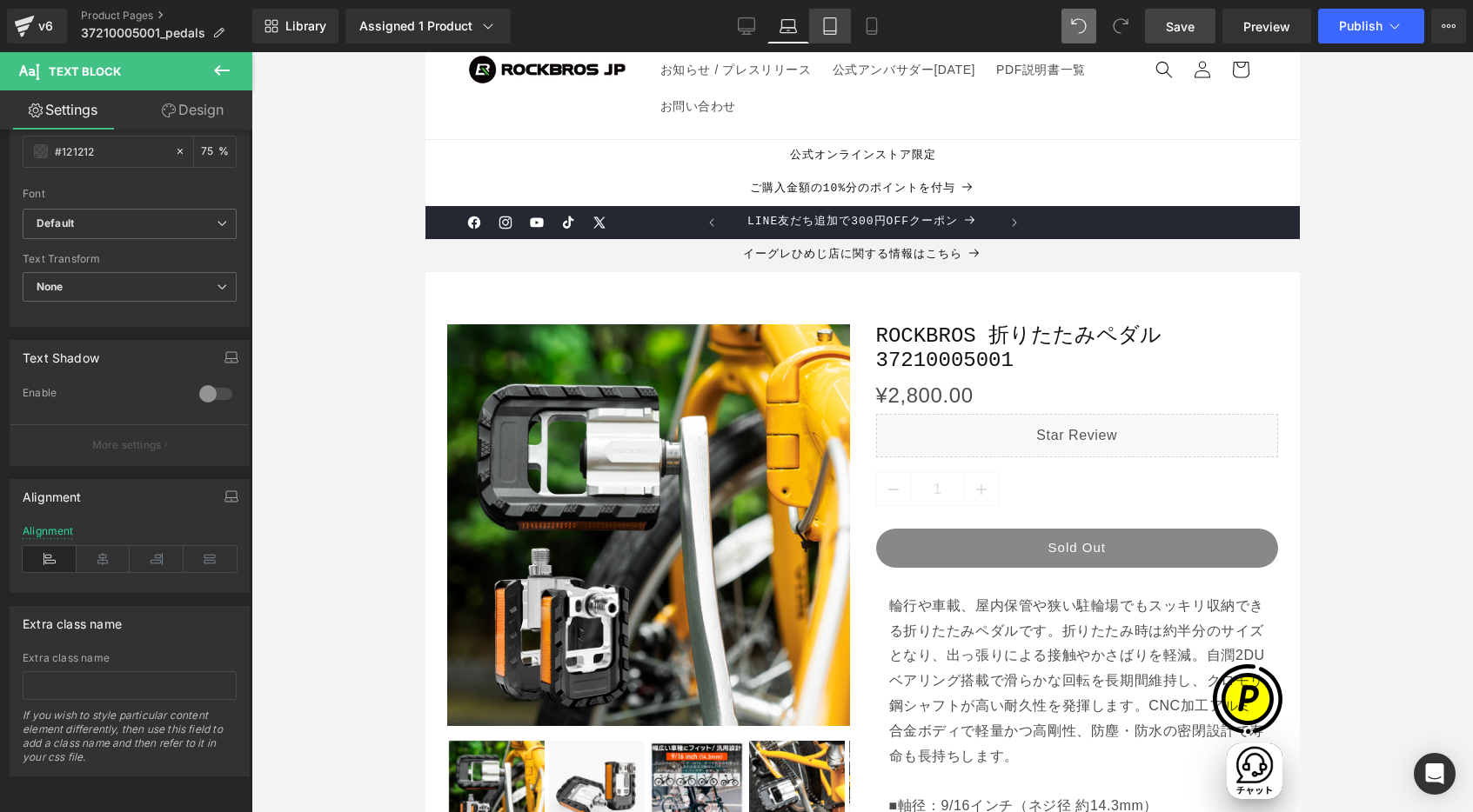
click at [839, 25] on link "Tablet" at bounding box center [830, 26] width 42 height 35
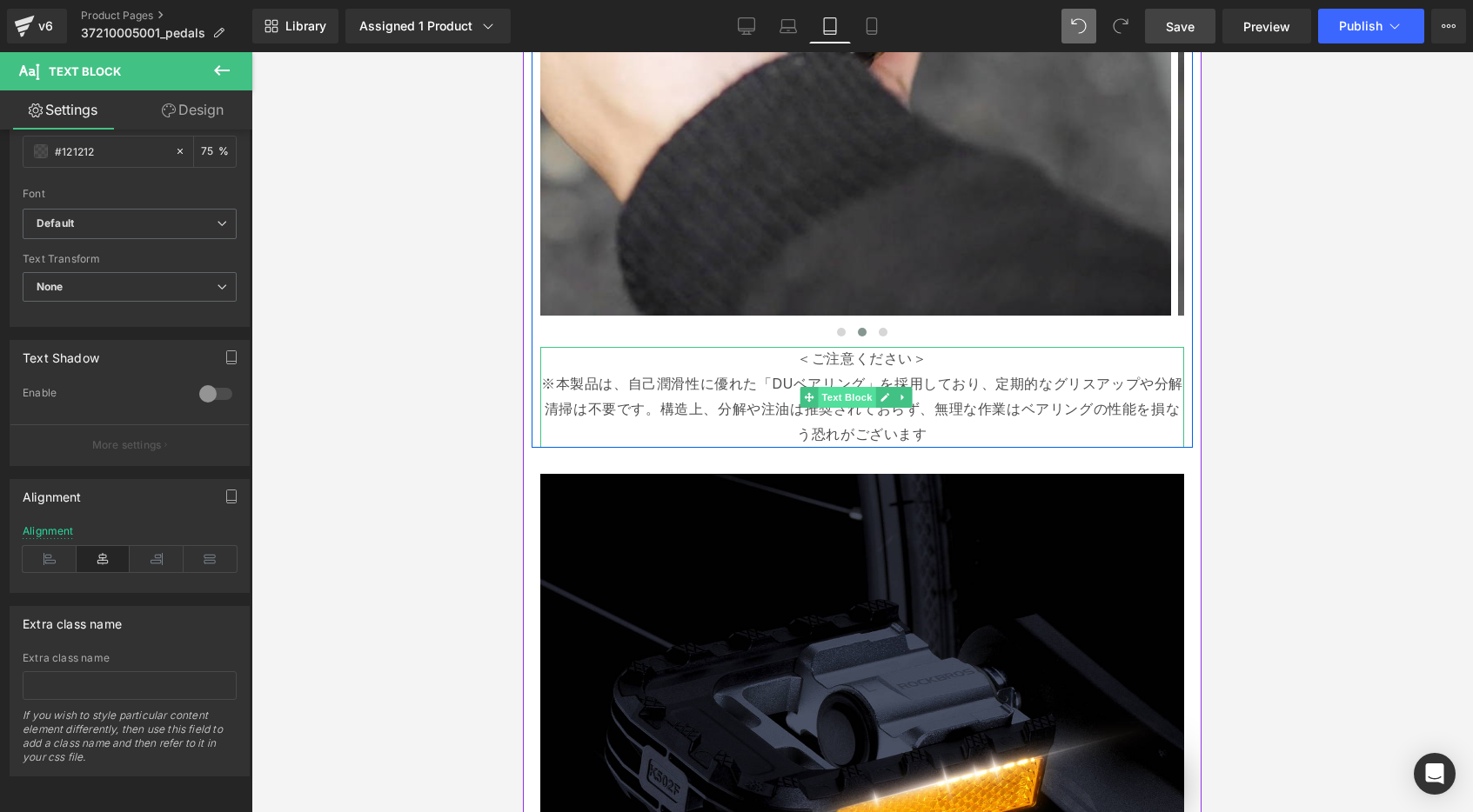
click at [860, 387] on span "Text Block" at bounding box center [846, 398] width 58 height 21
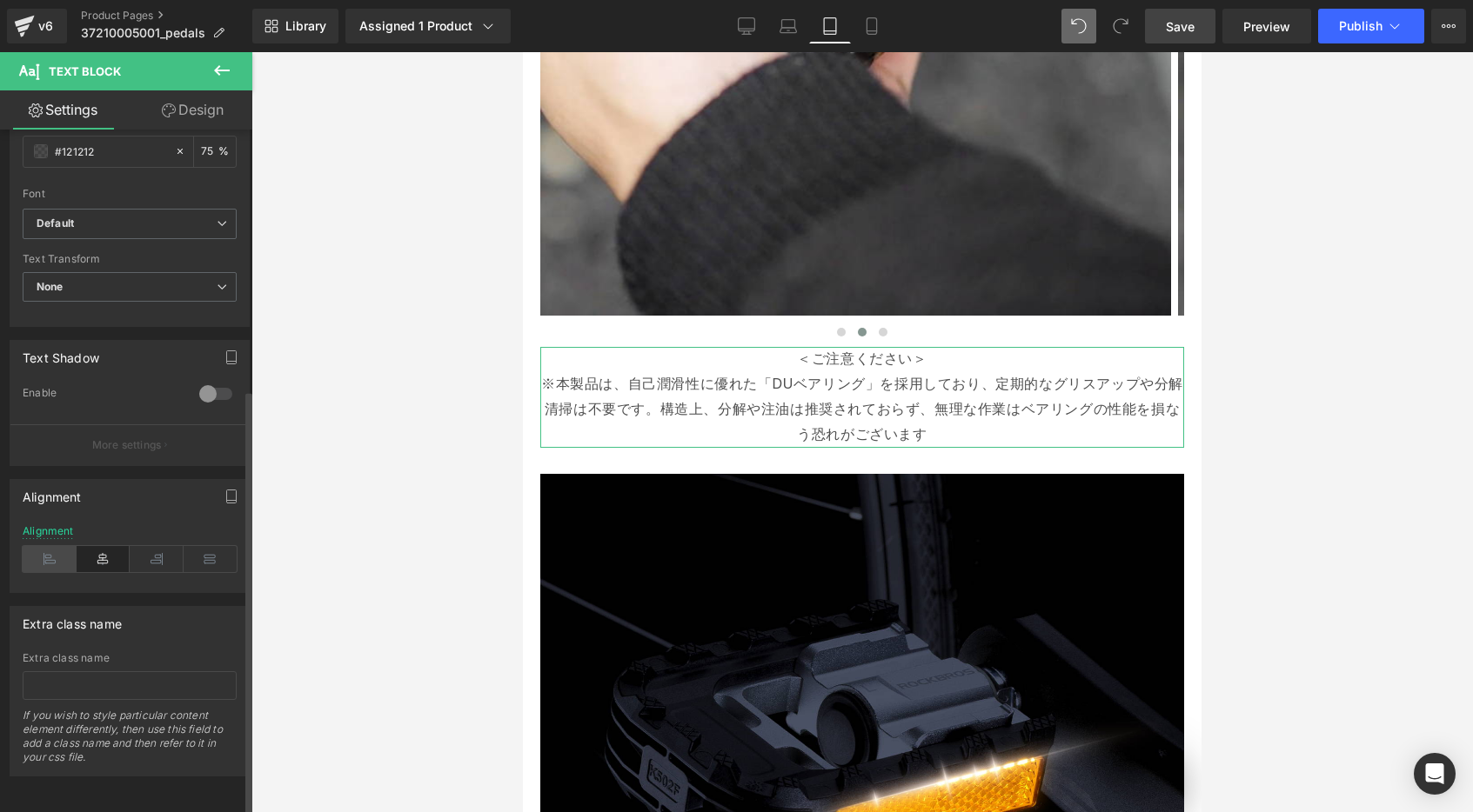
click at [42, 550] on icon at bounding box center [50, 559] width 54 height 26
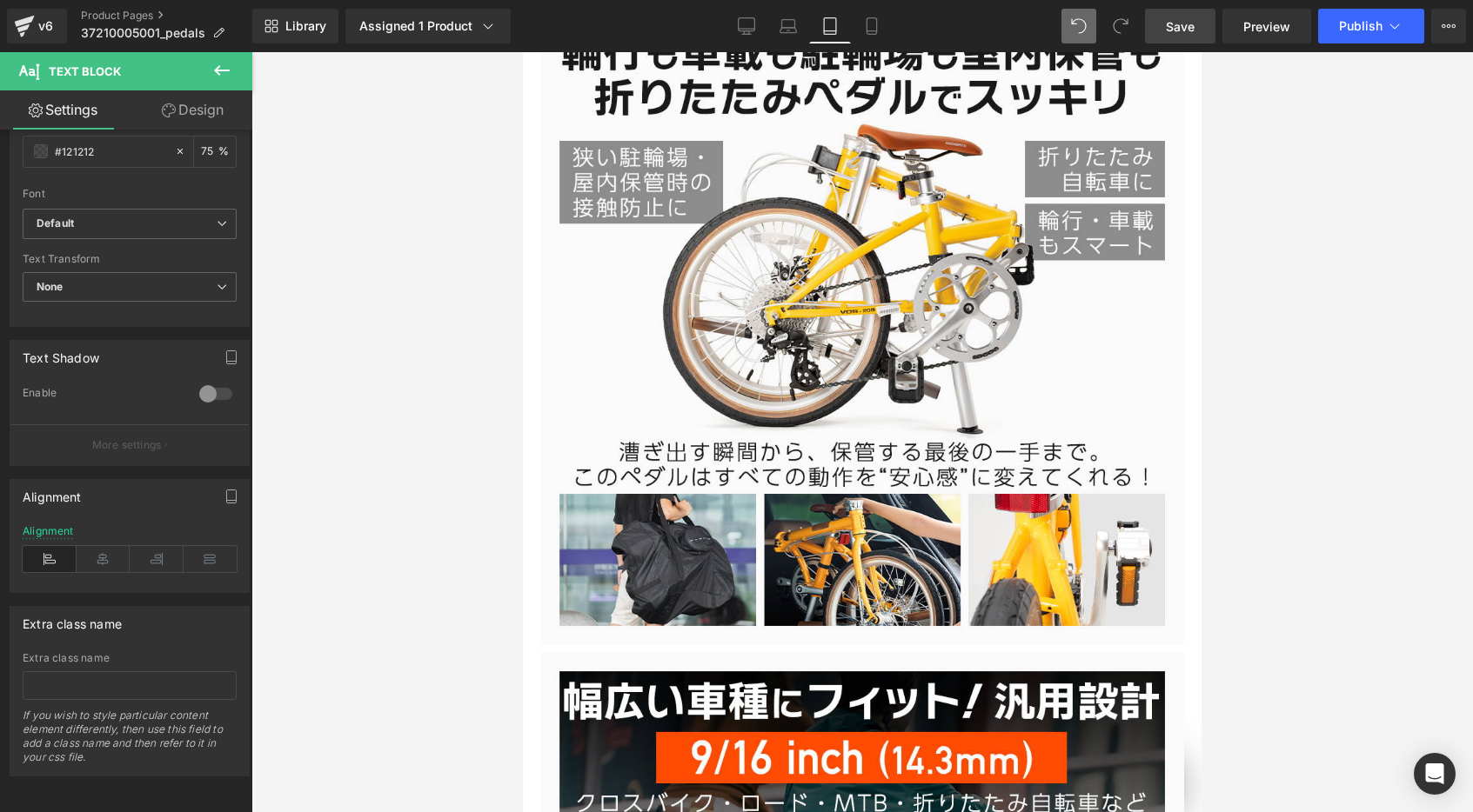
scroll to position [4367, 0]
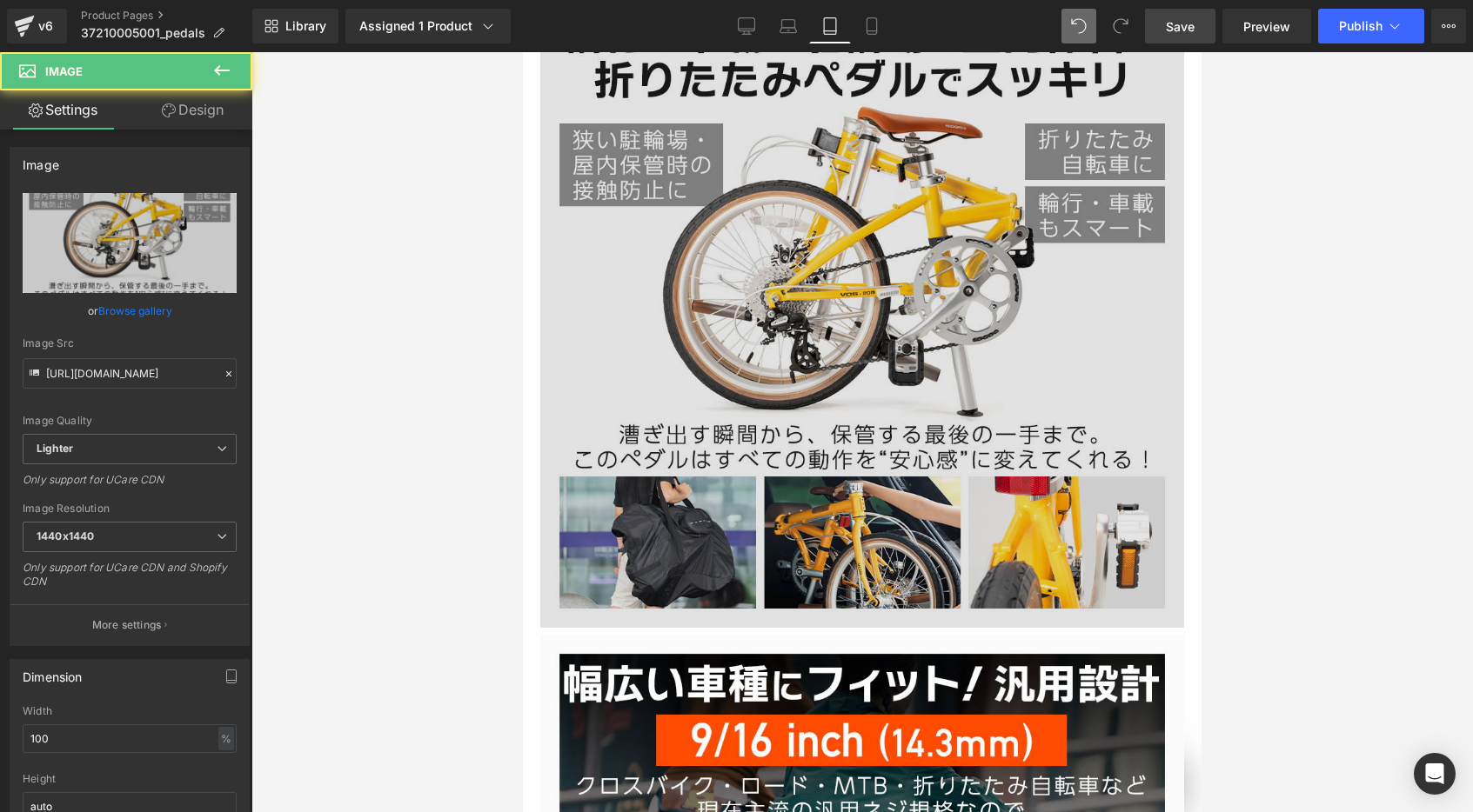
click at [910, 263] on img at bounding box center [862, 306] width 644 height 644
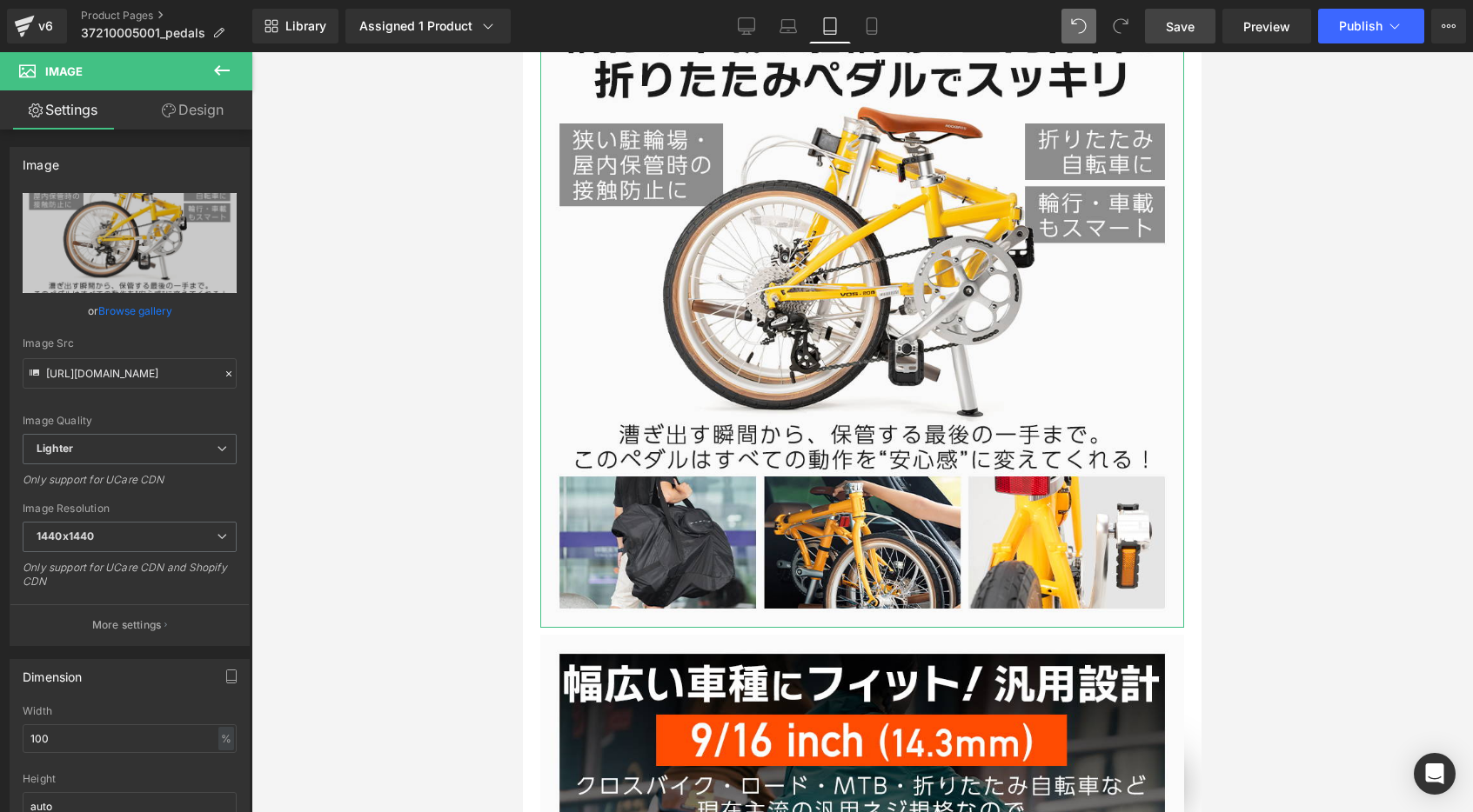
click at [205, 106] on link "Design" at bounding box center [193, 110] width 127 height 39
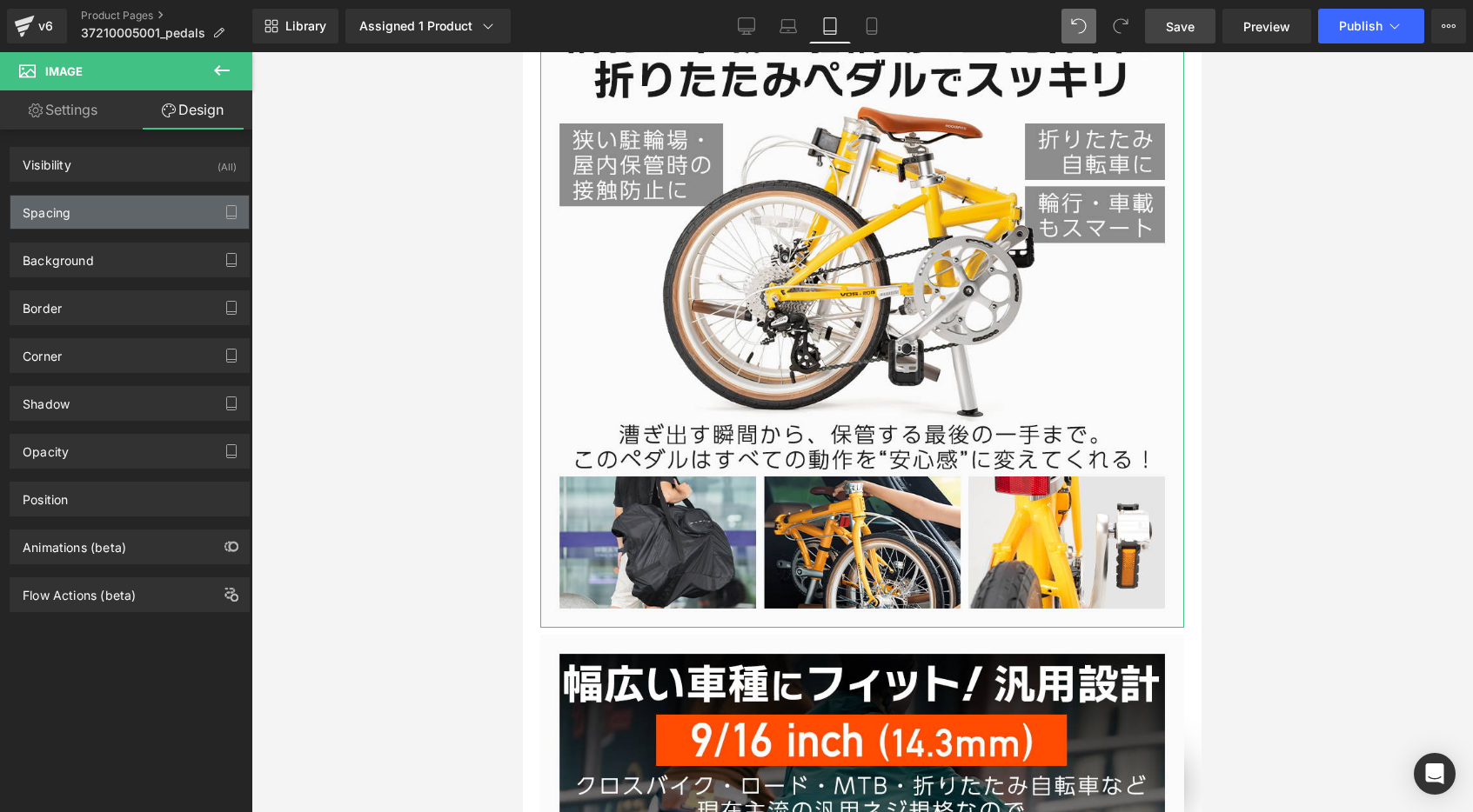
click at [81, 201] on div "Spacing" at bounding box center [129, 212] width 238 height 33
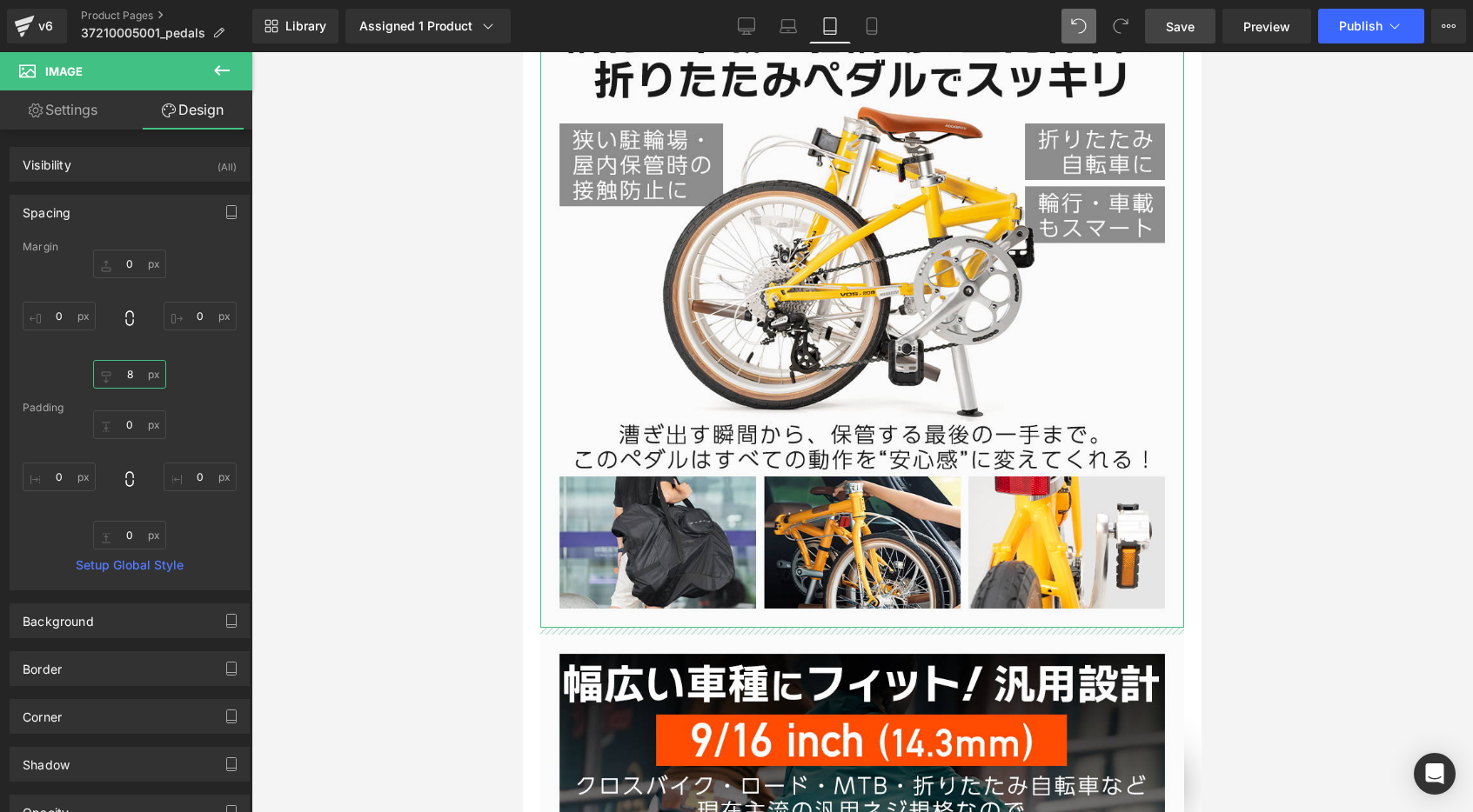
click at [130, 382] on input "8" at bounding box center [130, 374] width 73 height 29
type input "0"
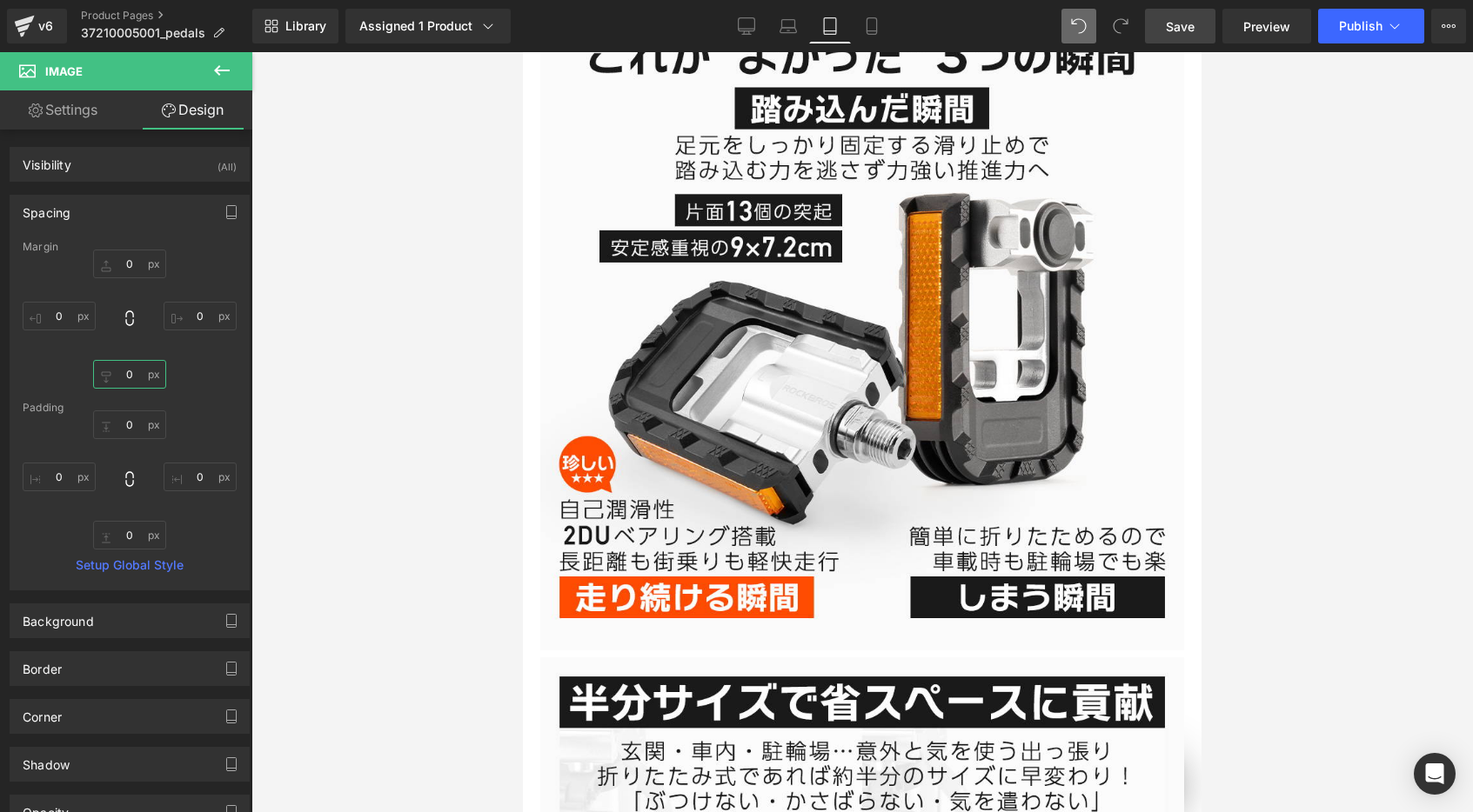
scroll to position [5641, 0]
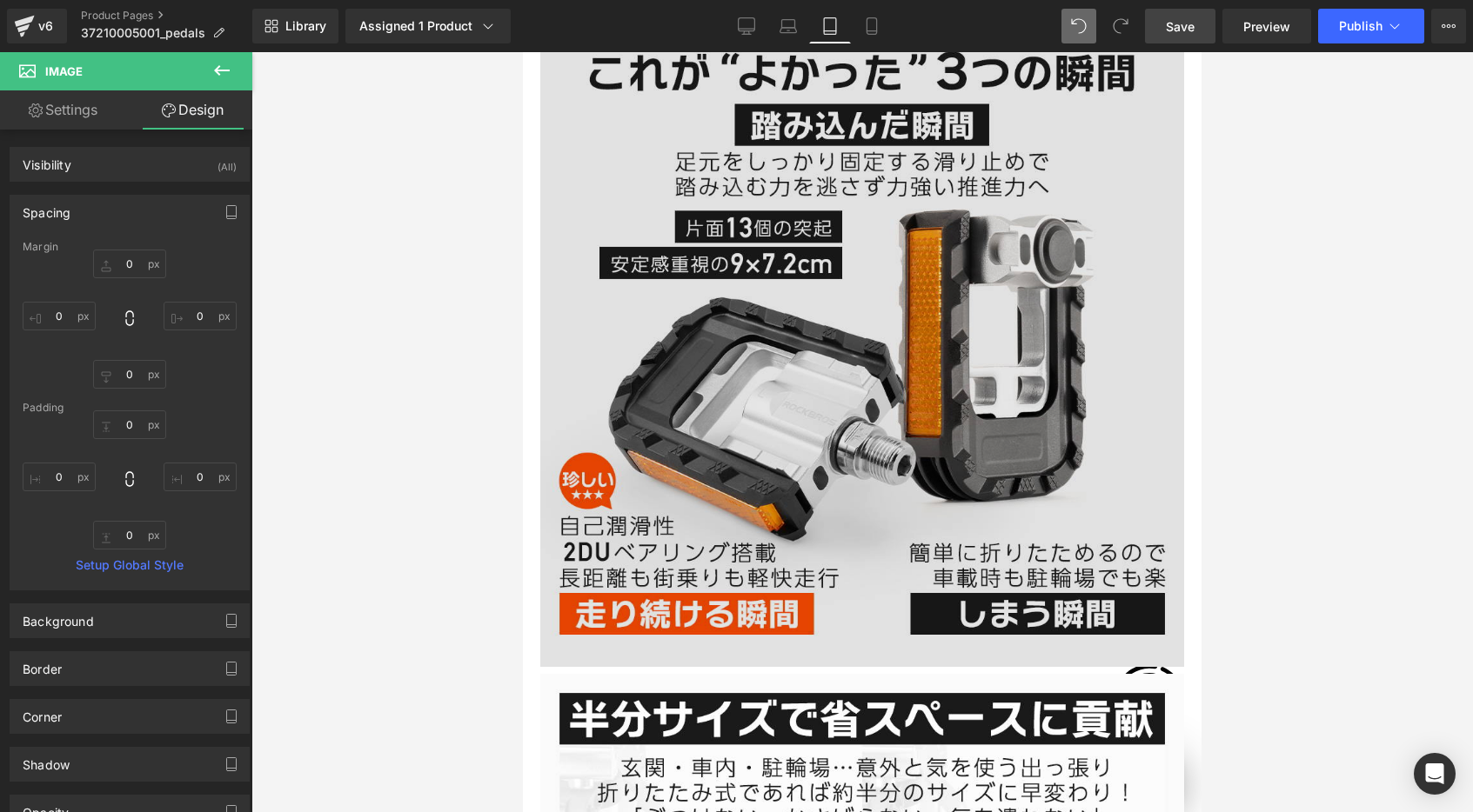
click at [885, 235] on img at bounding box center [862, 345] width 644 height 644
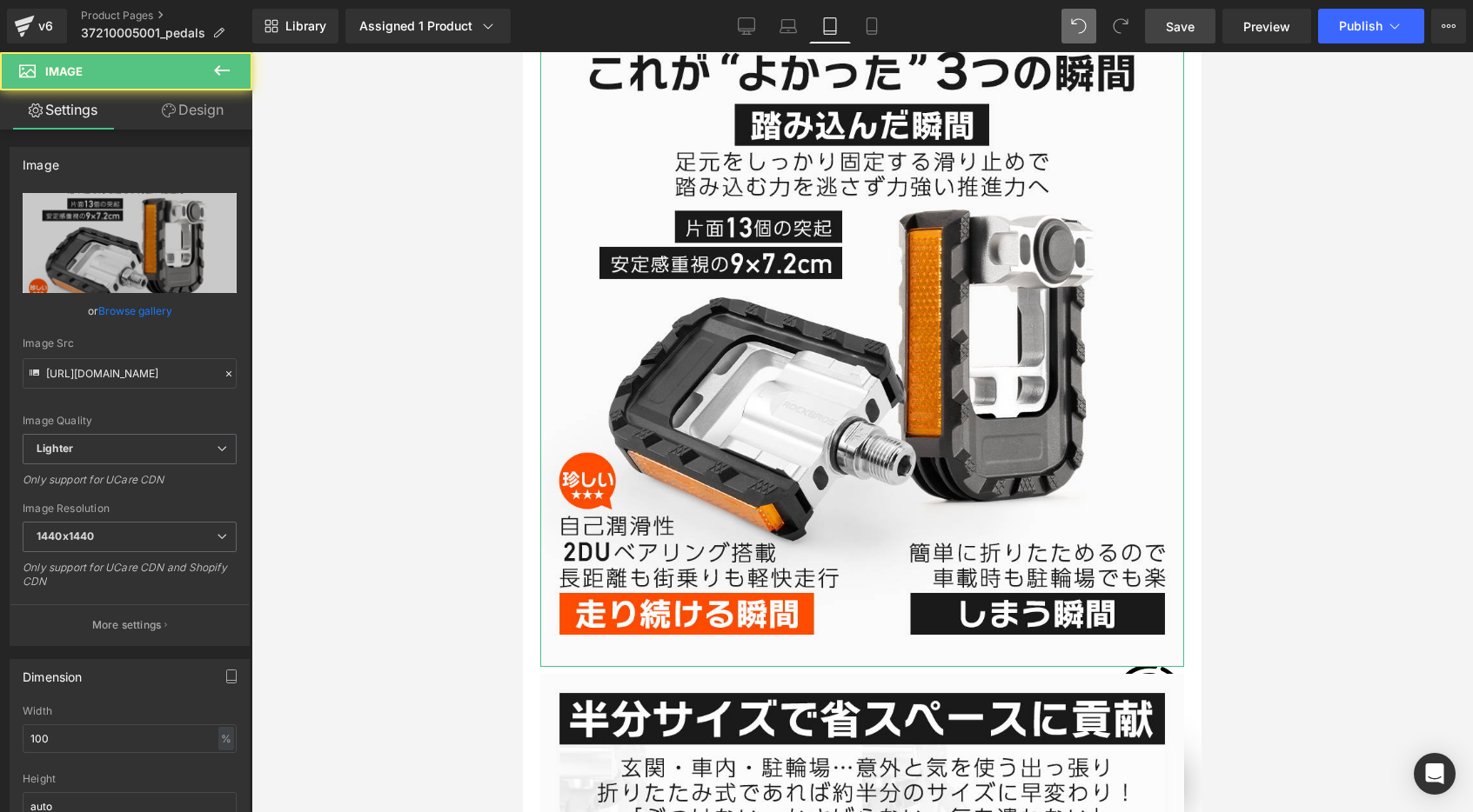
click at [202, 106] on link "Design" at bounding box center [193, 110] width 127 height 39
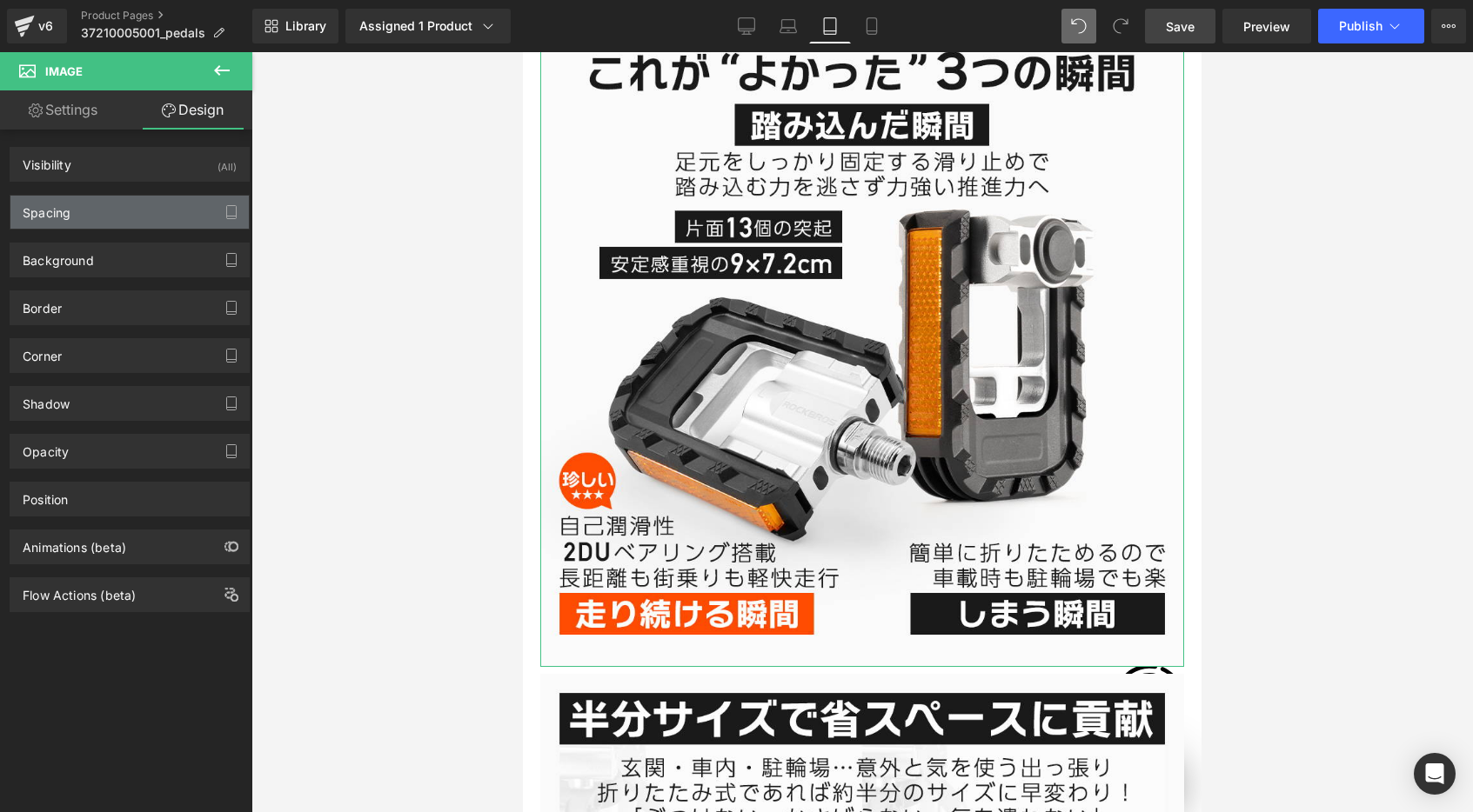
click at [88, 215] on div "Spacing" at bounding box center [129, 212] width 238 height 33
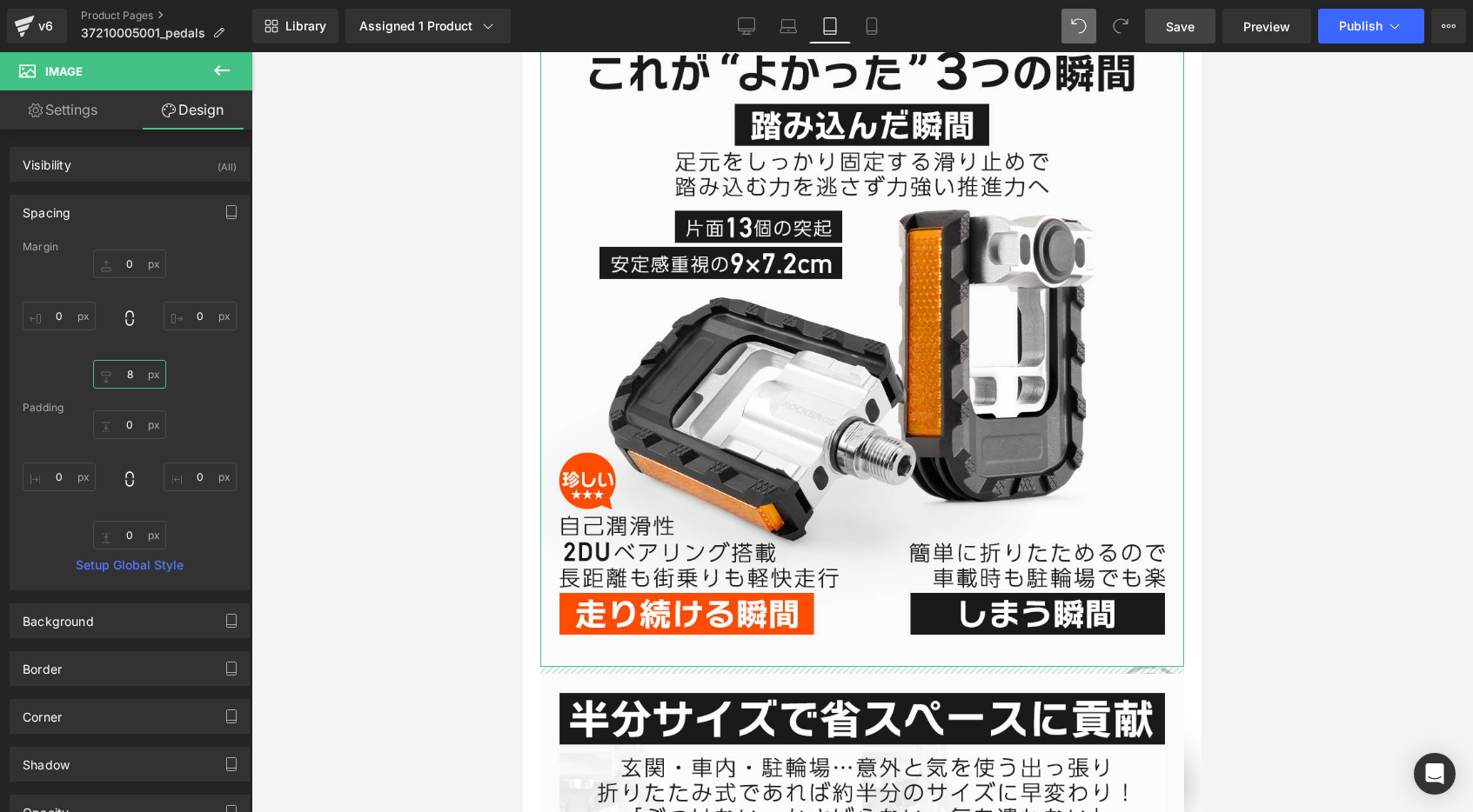
click at [129, 370] on input "text" at bounding box center [130, 374] width 73 height 29
type input "0"
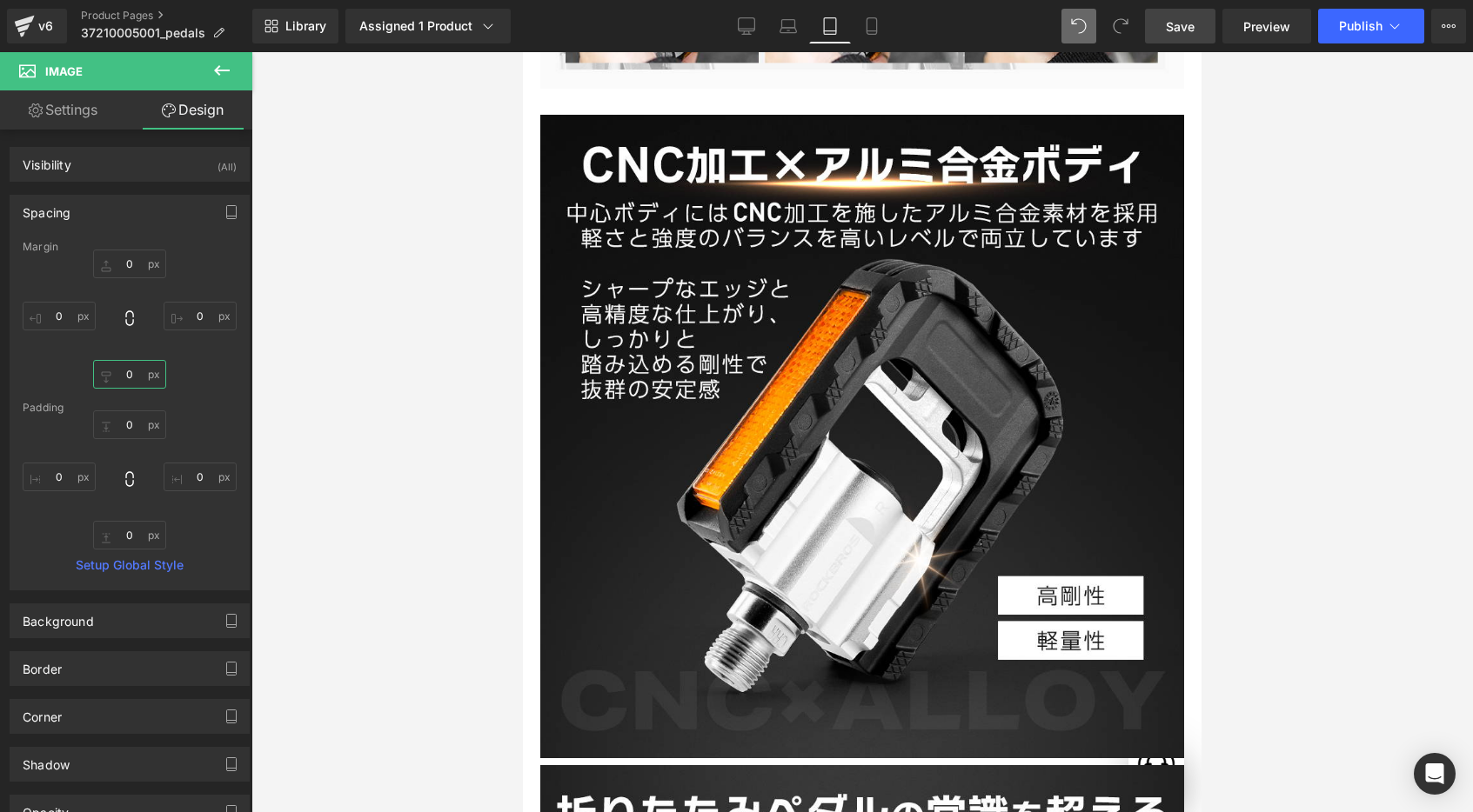
scroll to position [7050, 0]
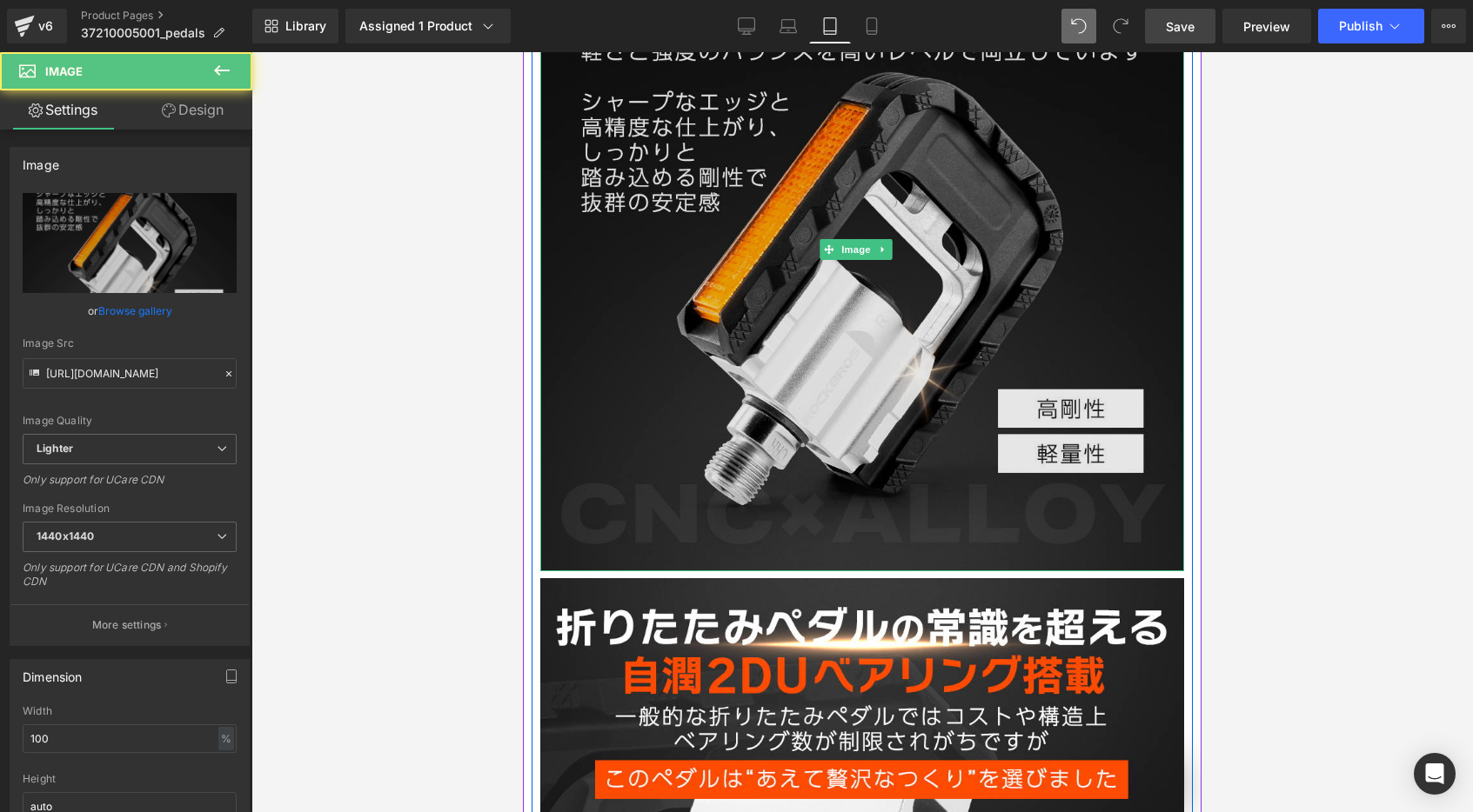
click at [862, 220] on img at bounding box center [862, 249] width 644 height 644
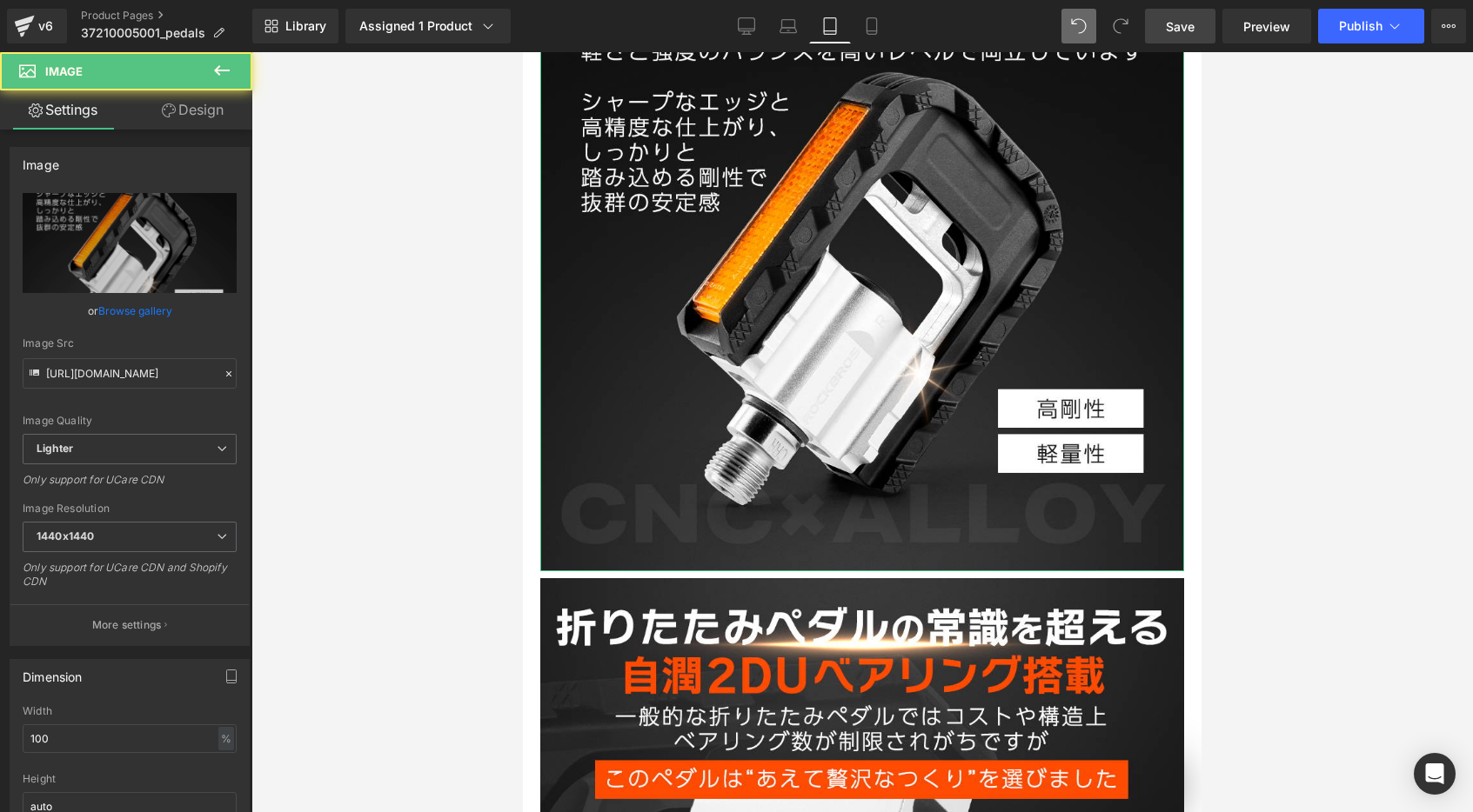
click at [213, 111] on link "Design" at bounding box center [193, 110] width 127 height 39
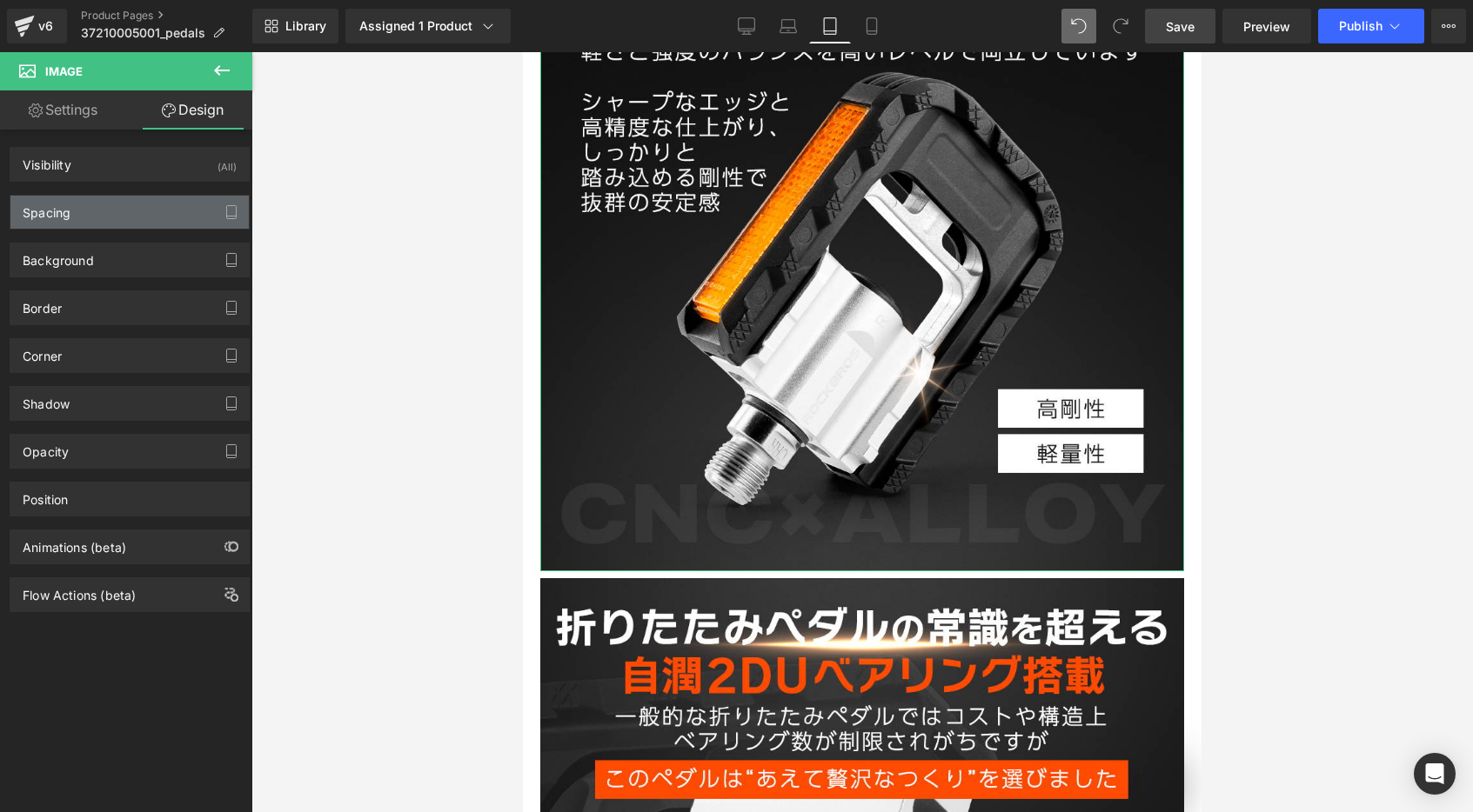
click at [85, 215] on div "Spacing" at bounding box center [129, 212] width 238 height 33
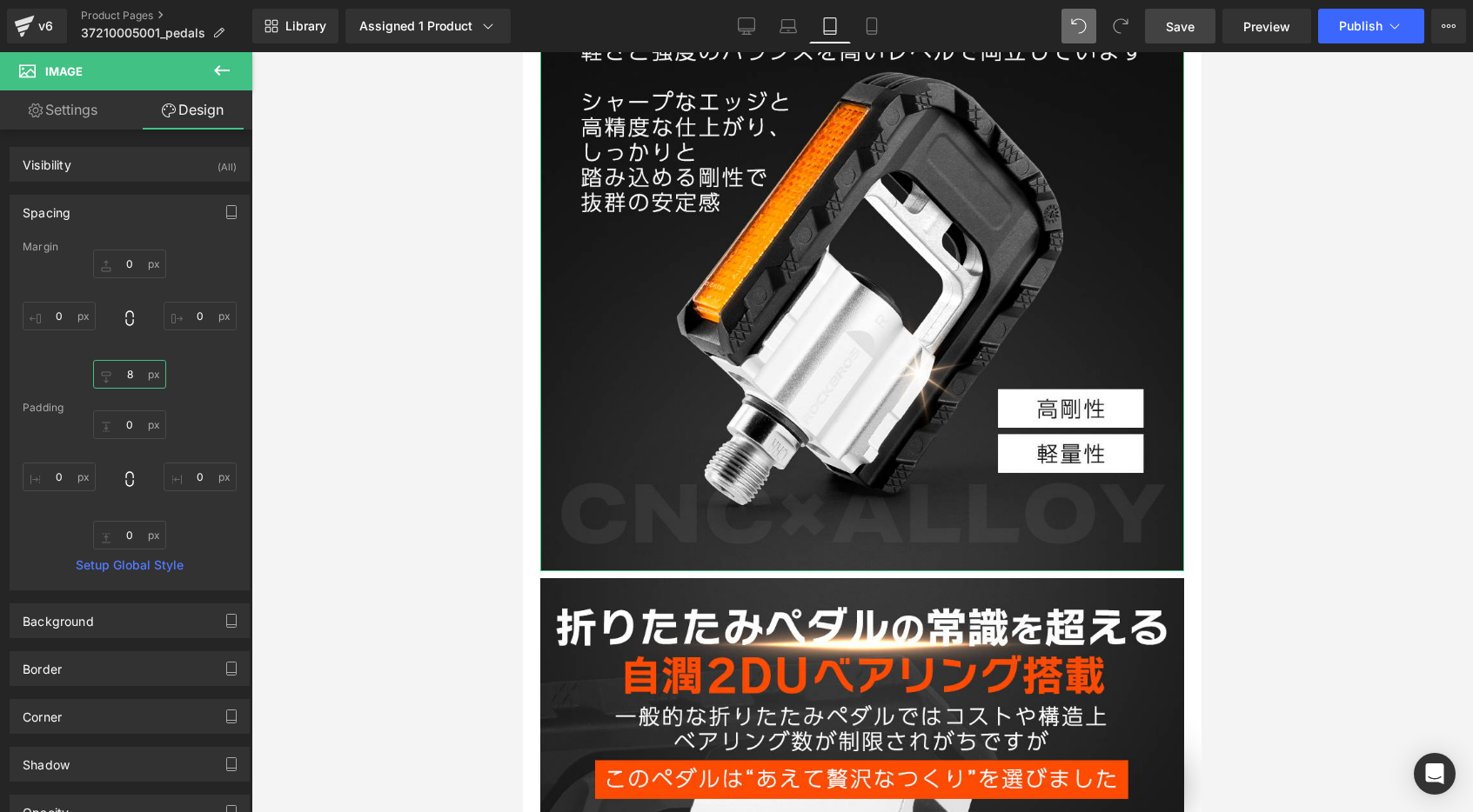
drag, startPoint x: 122, startPoint y: 379, endPoint x: 156, endPoint y: 375, distance: 34.2
click at [122, 380] on input "8" at bounding box center [130, 374] width 73 height 29
type input "0"
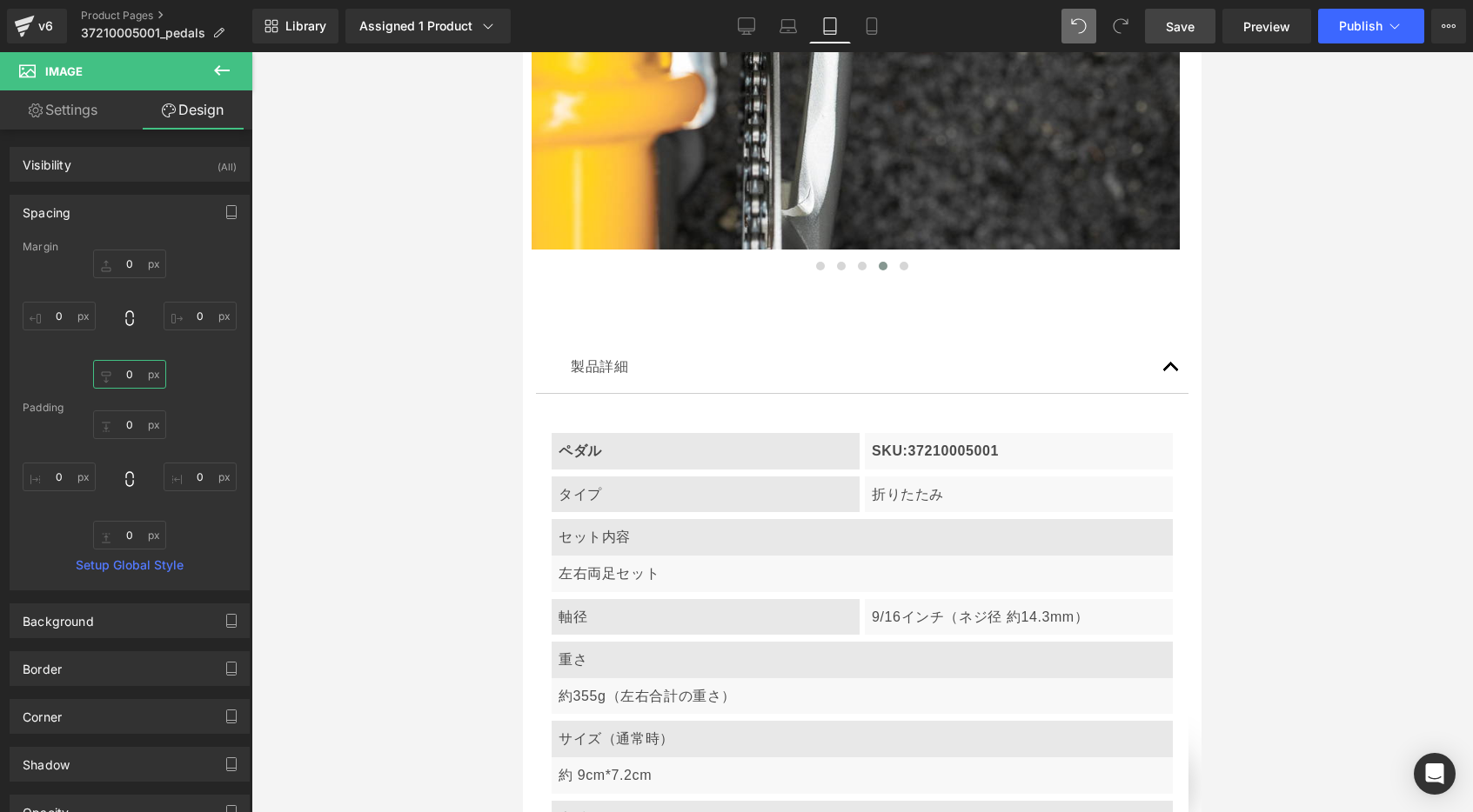
scroll to position [12128, 0]
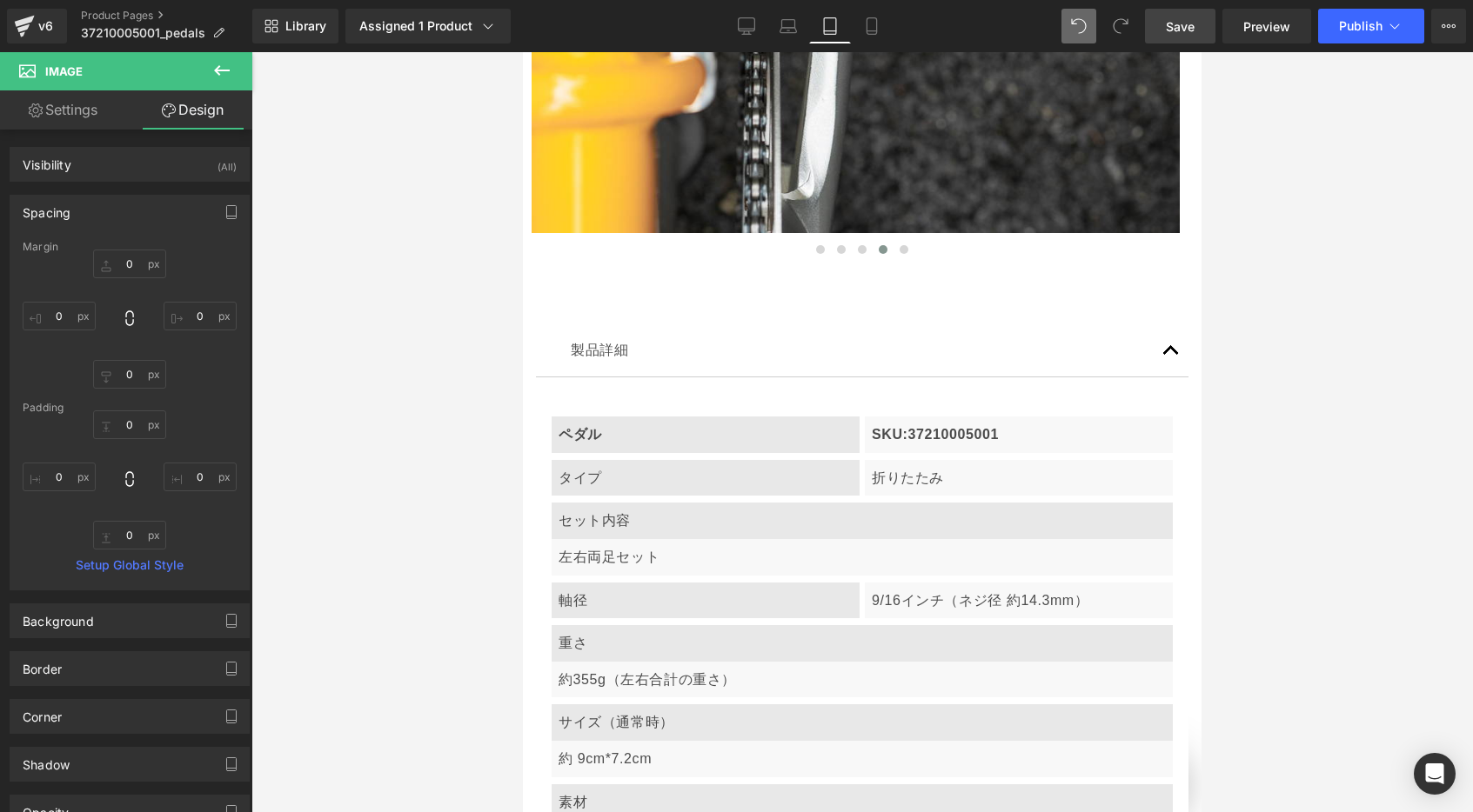
click at [473, 368] on div at bounding box center [862, 432] width 1222 height 760
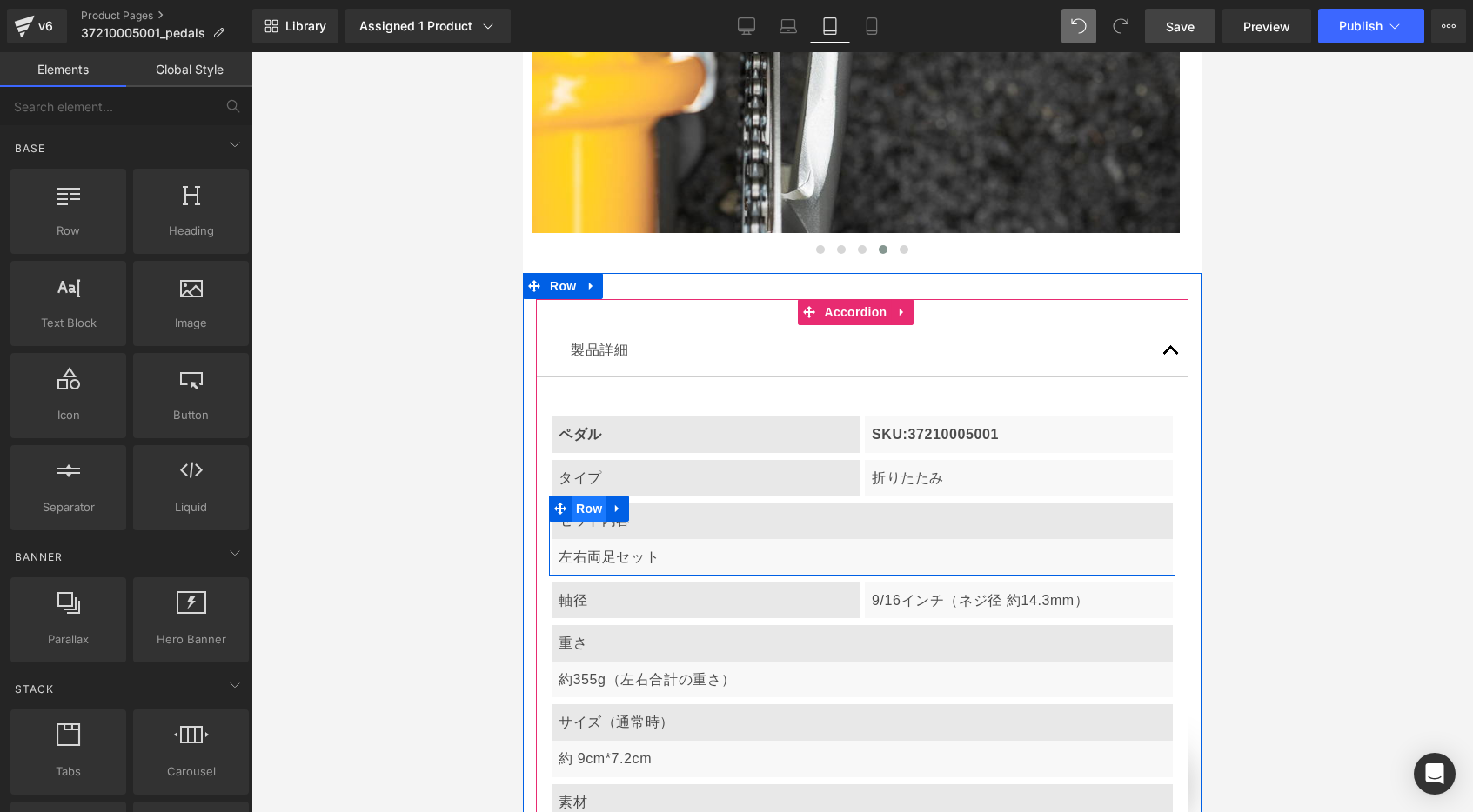
click at [590, 495] on span "Row" at bounding box center [589, 508] width 35 height 26
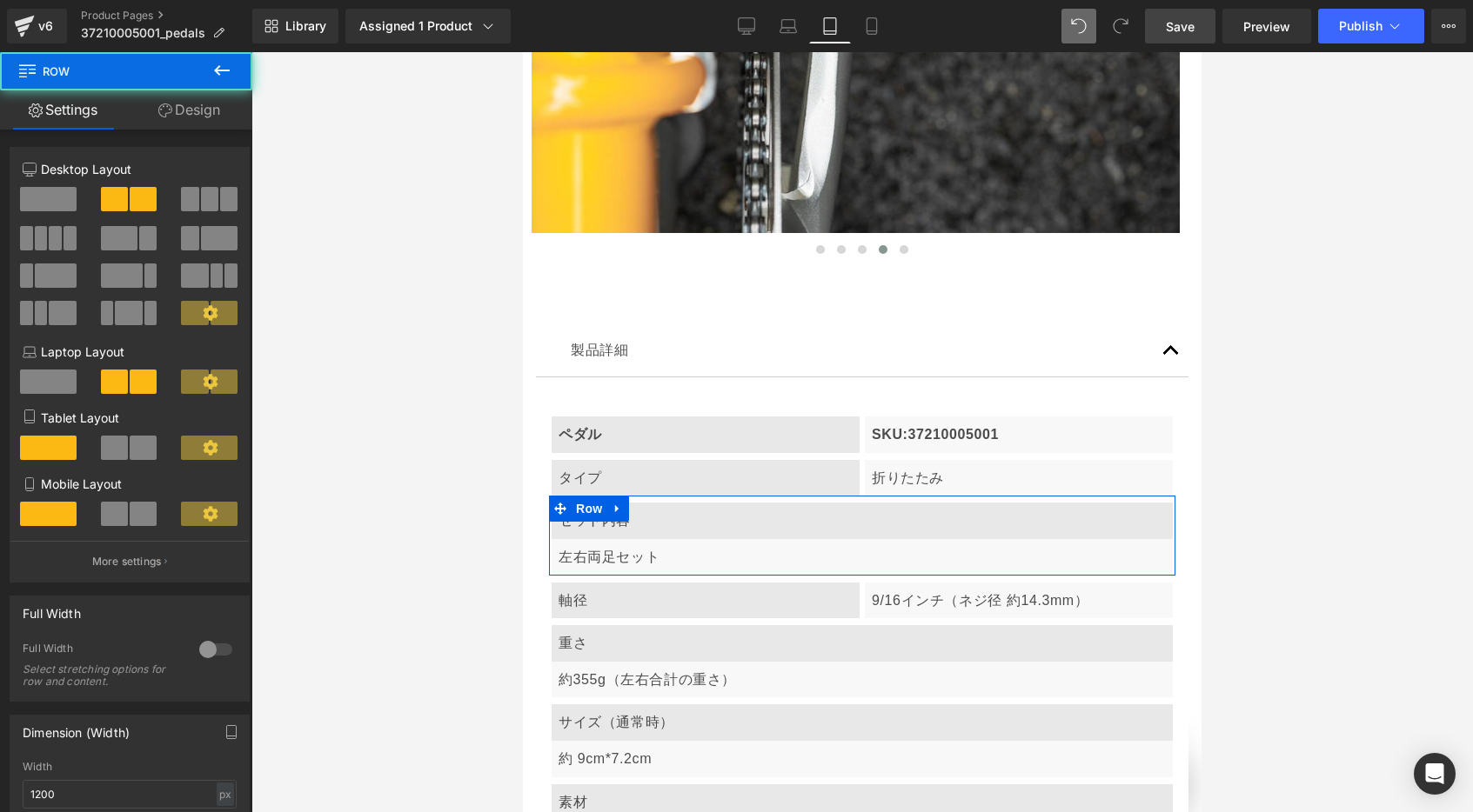
click at [115, 449] on span at bounding box center [114, 447] width 27 height 24
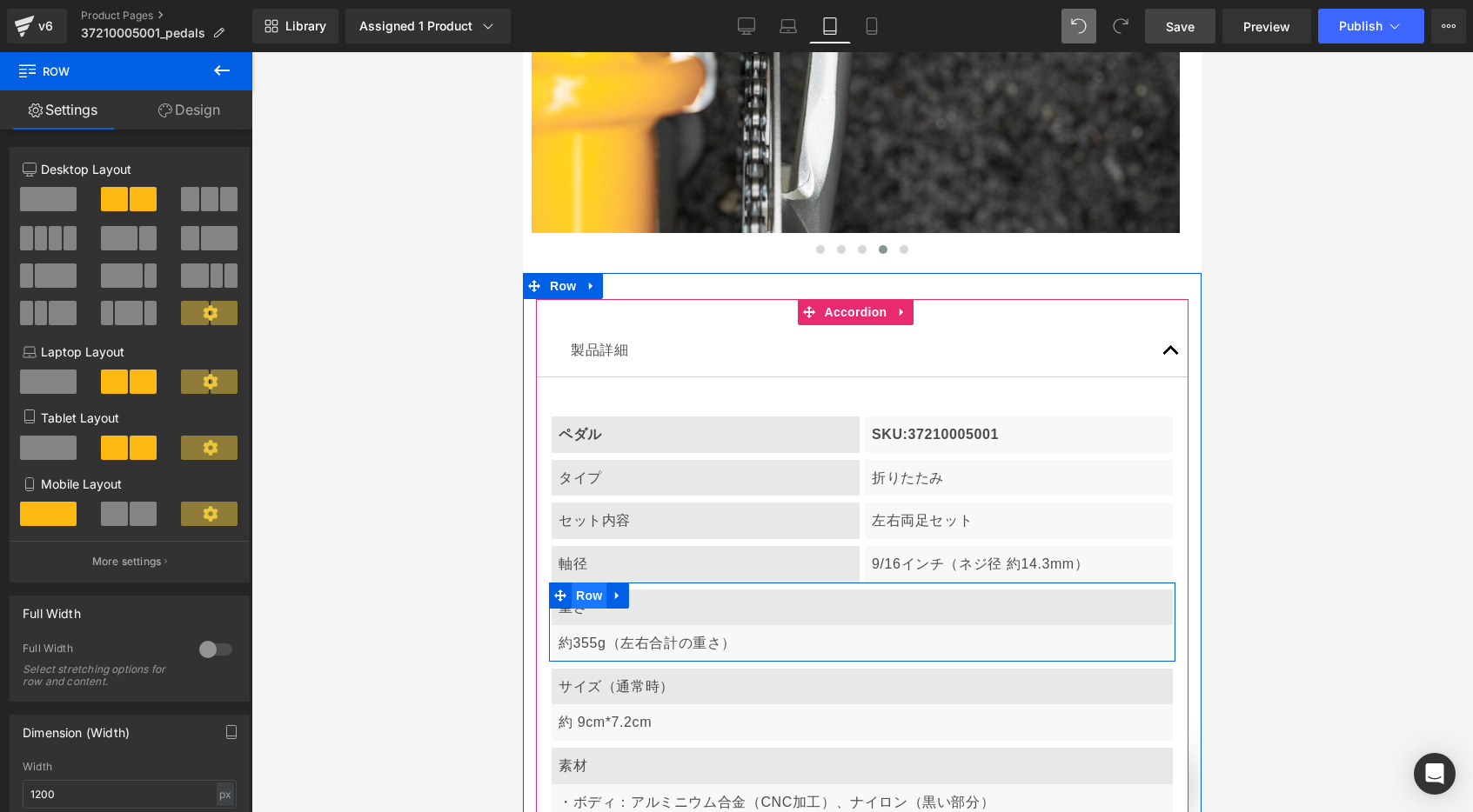
scroll to position [0, 1133]
click at [576, 583] on span "Row" at bounding box center [589, 596] width 35 height 26
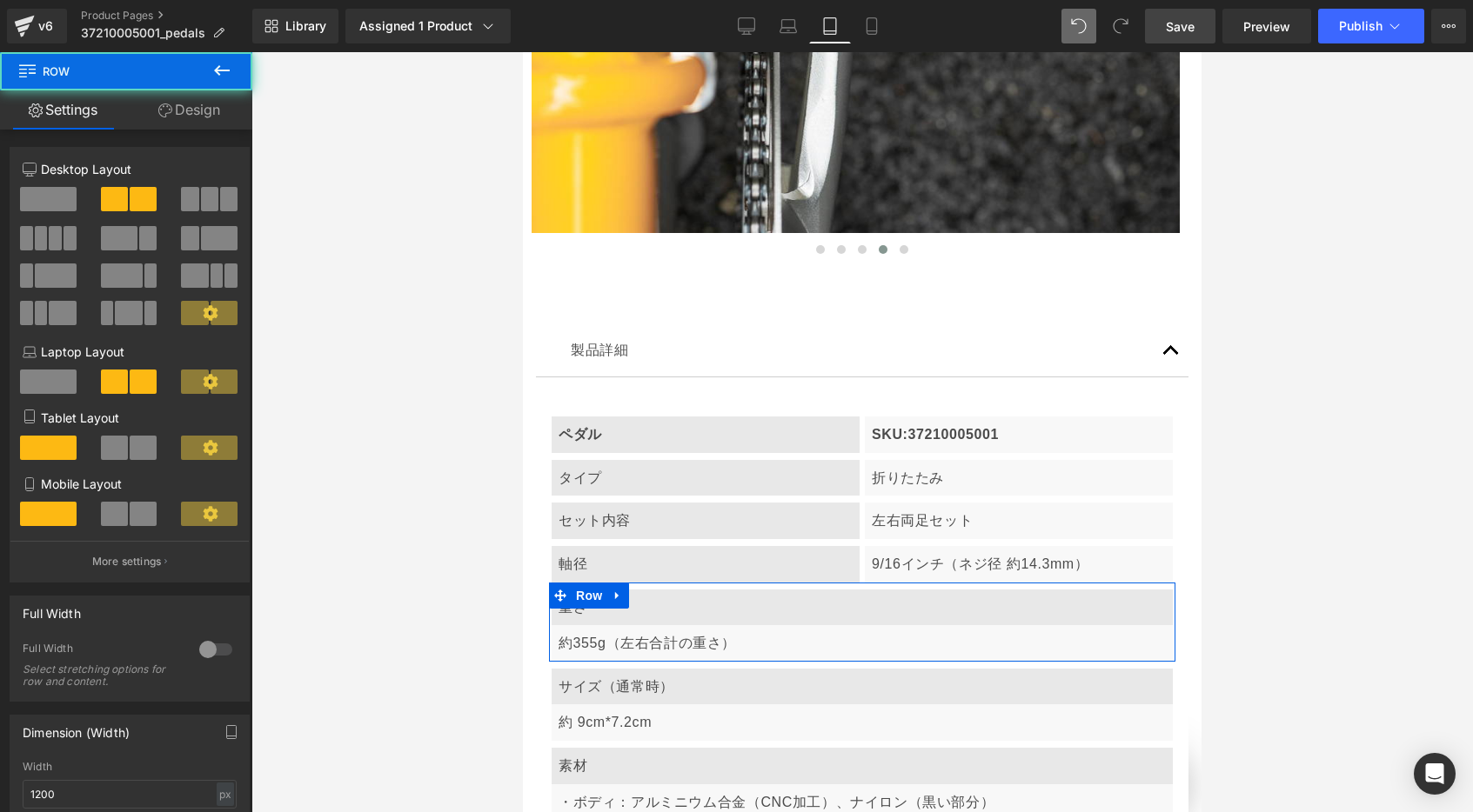
click at [117, 509] on span at bounding box center [114, 514] width 27 height 24
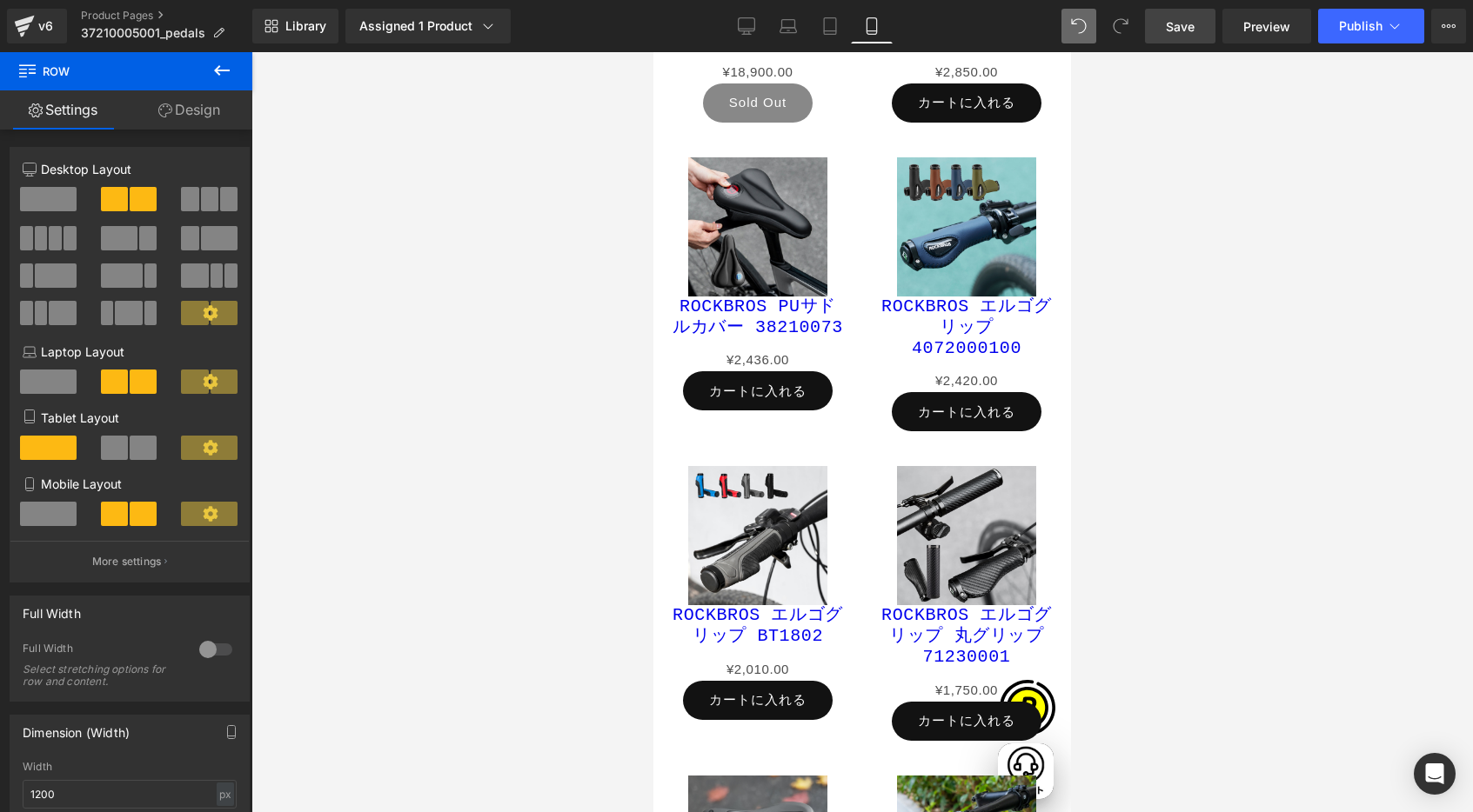
scroll to position [8221, 0]
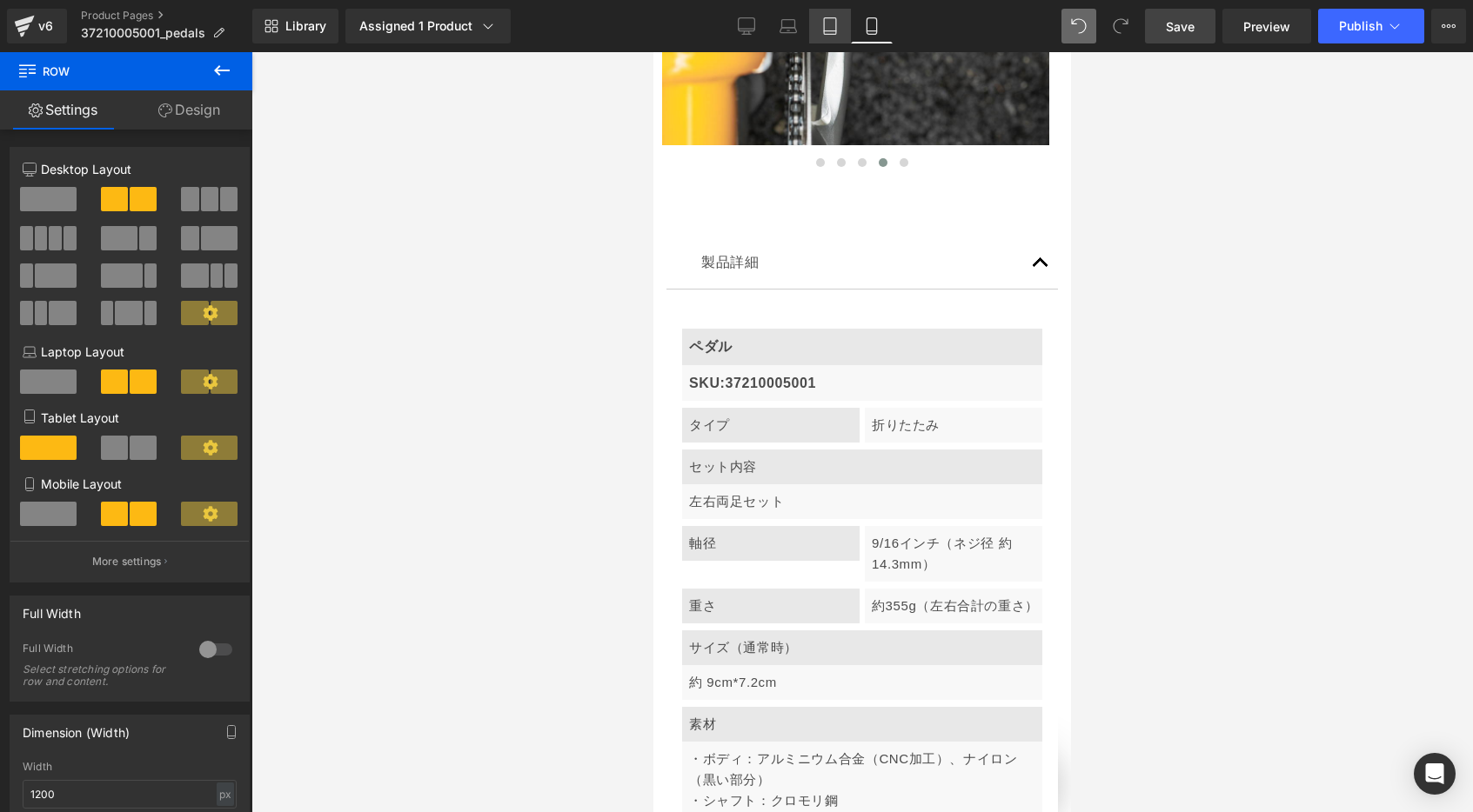
click at [825, 31] on icon at bounding box center [830, 26] width 17 height 17
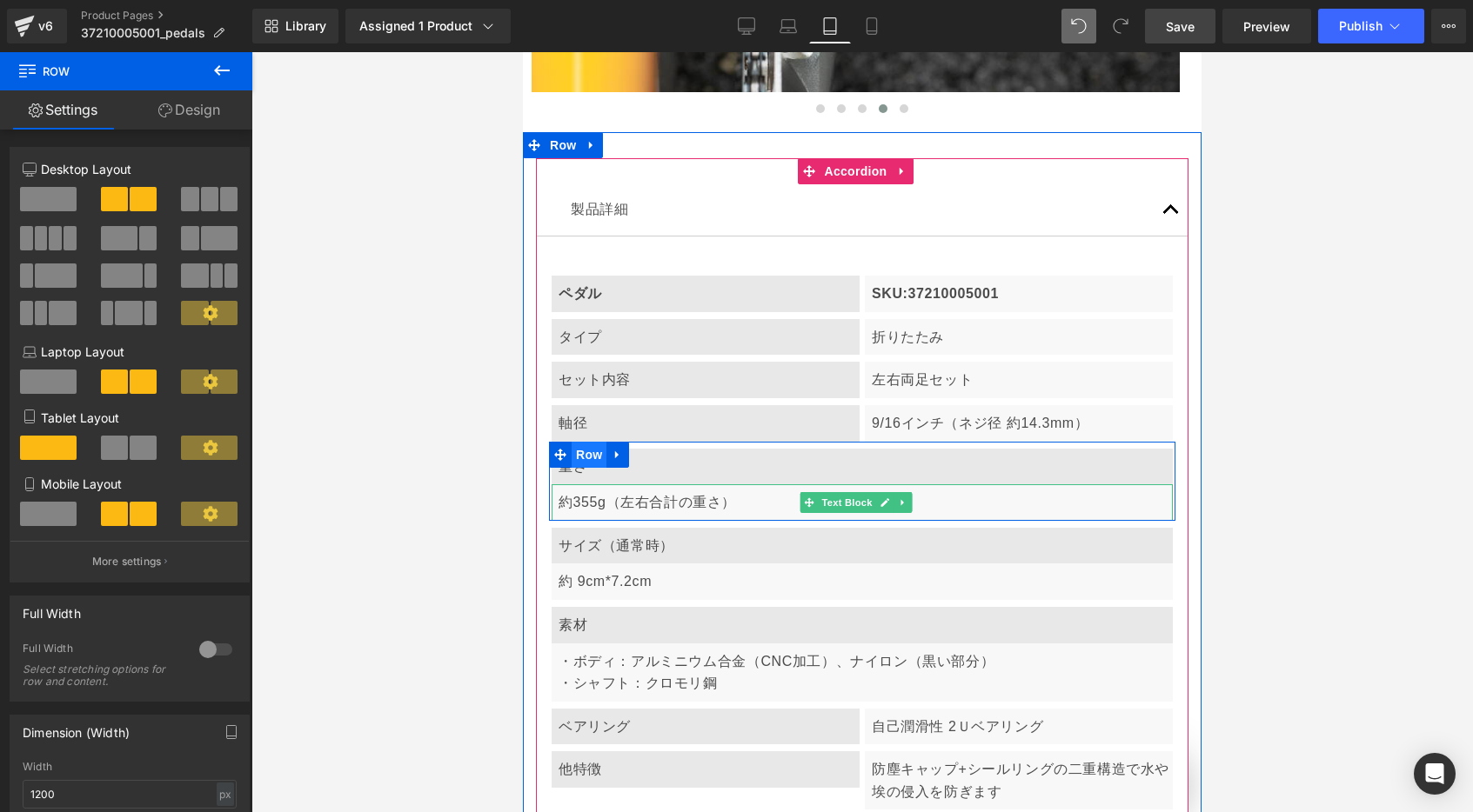
scroll to position [0, 0]
click at [582, 442] on span "Row" at bounding box center [589, 455] width 35 height 26
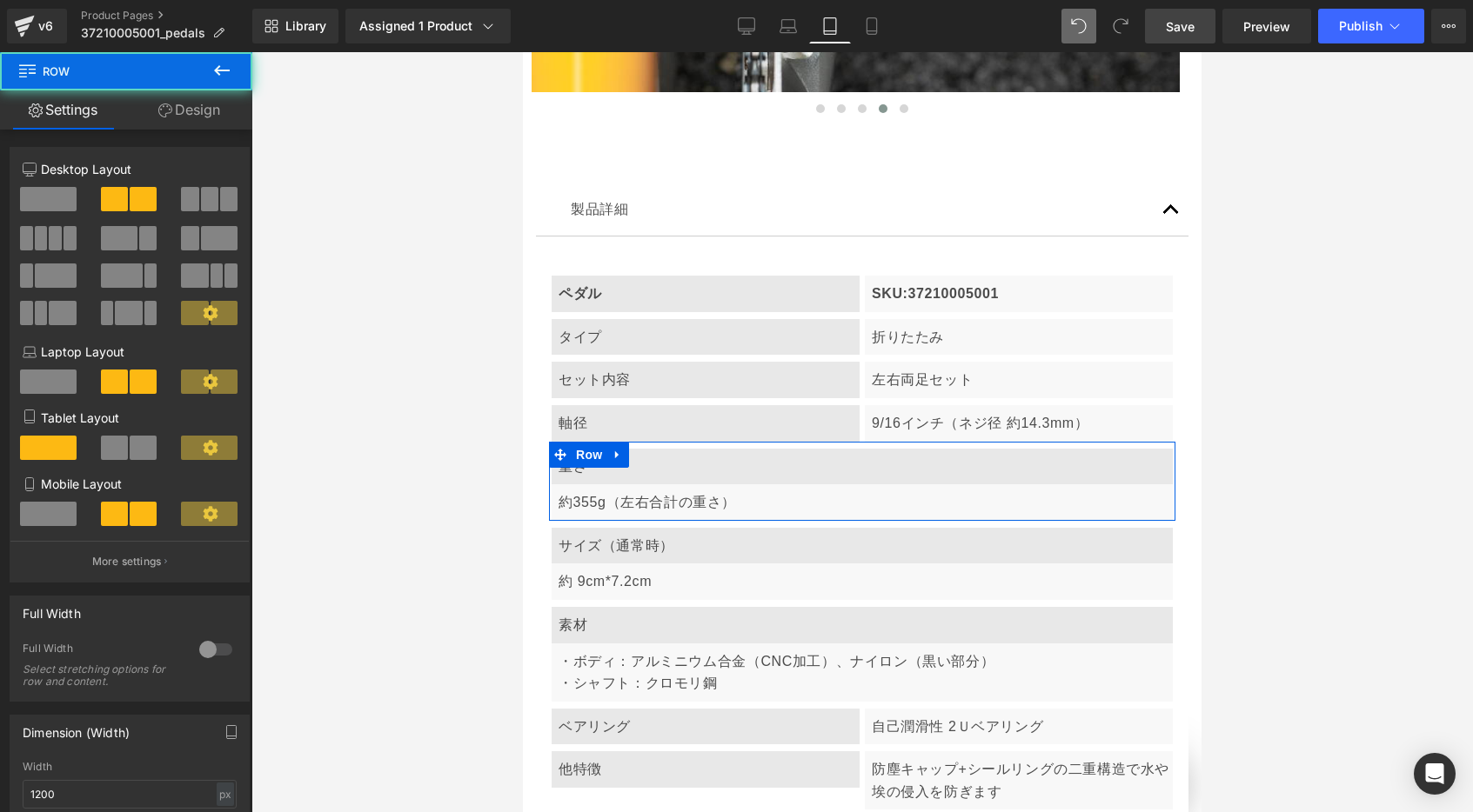
click at [108, 445] on span at bounding box center [114, 447] width 27 height 24
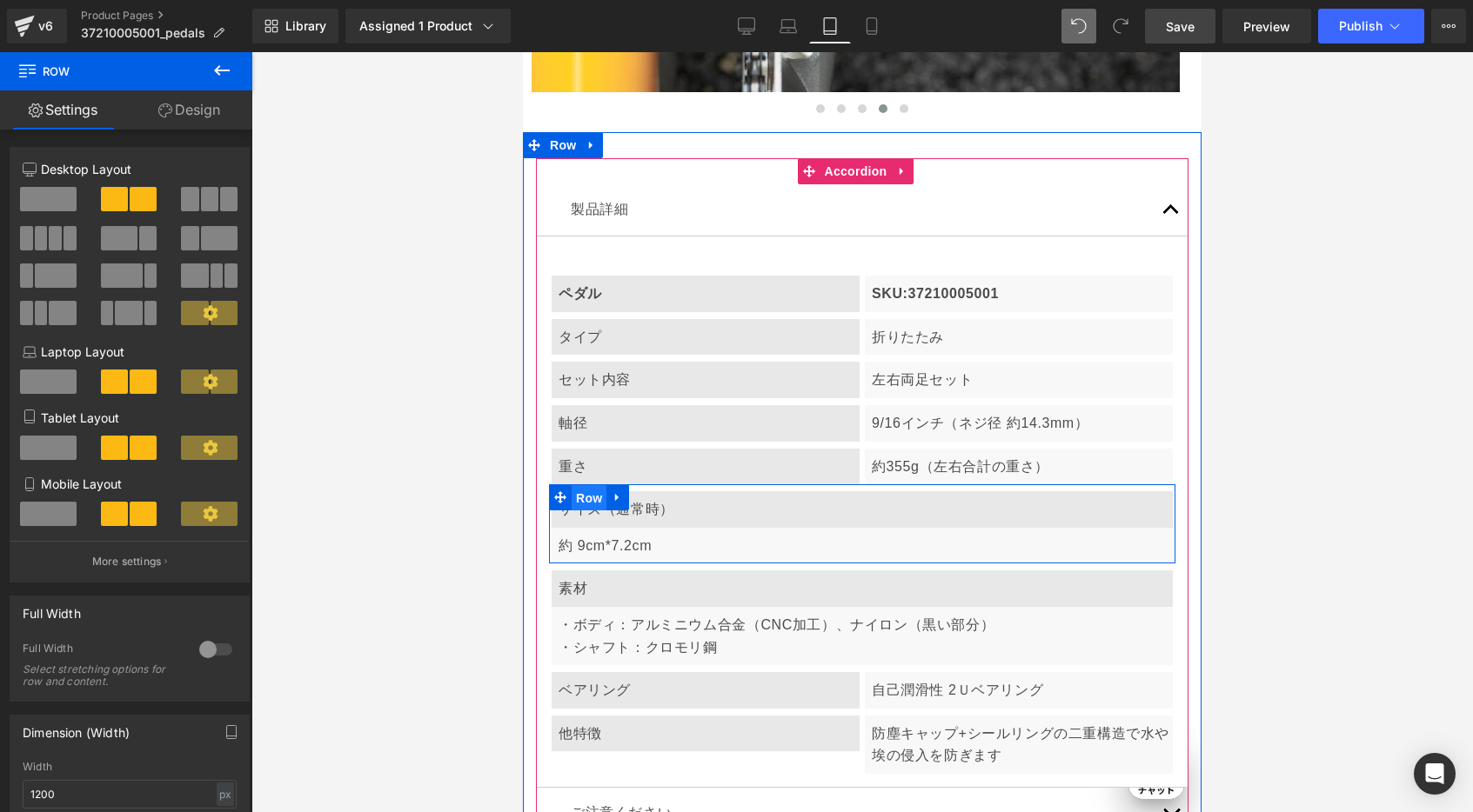
drag, startPoint x: 590, startPoint y: 351, endPoint x: 986, endPoint y: 426, distance: 403.0
click at [590, 485] on span "Row" at bounding box center [589, 498] width 35 height 26
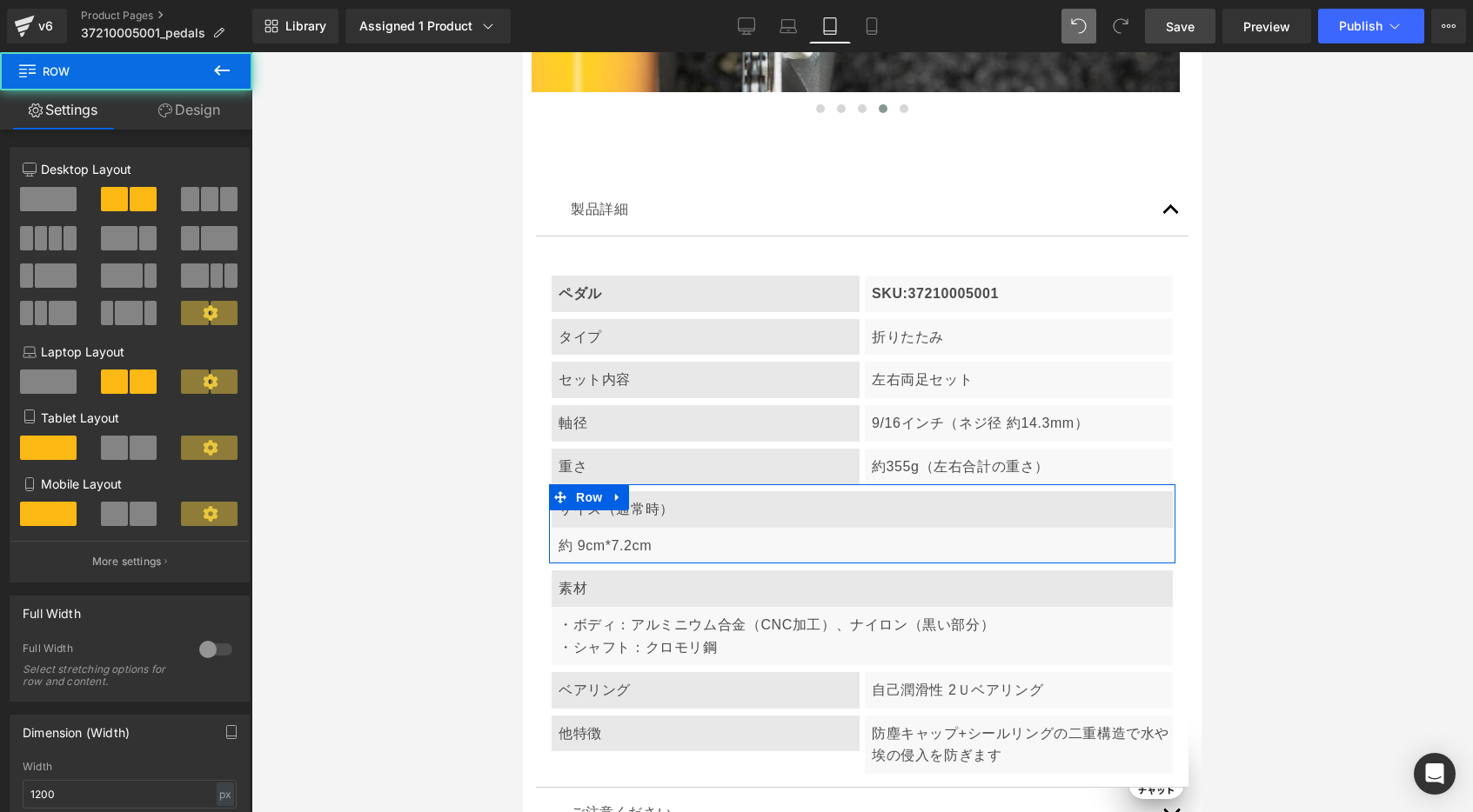
click at [116, 442] on span at bounding box center [114, 447] width 27 height 24
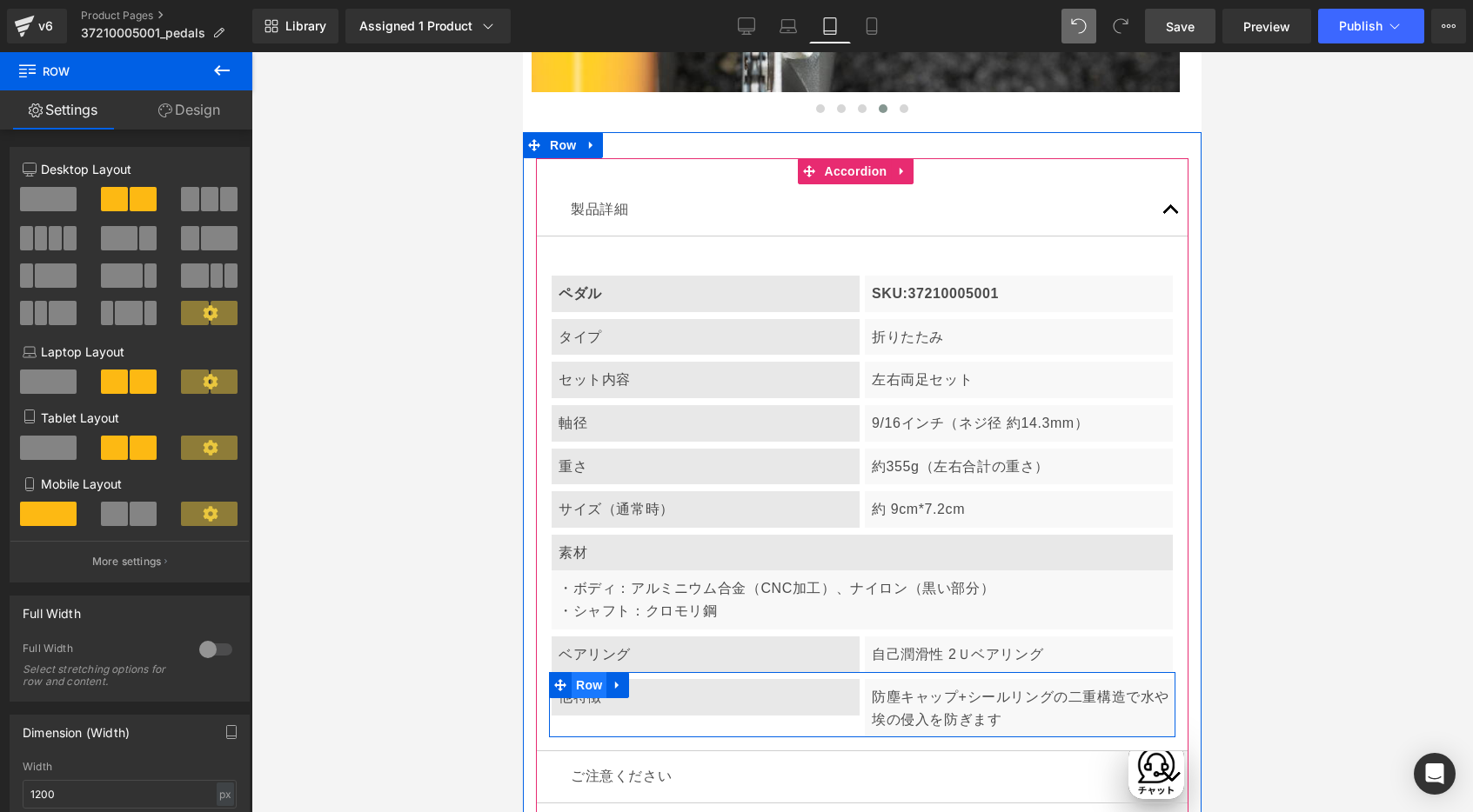
click at [589, 672] on span "Row" at bounding box center [589, 686] width 35 height 26
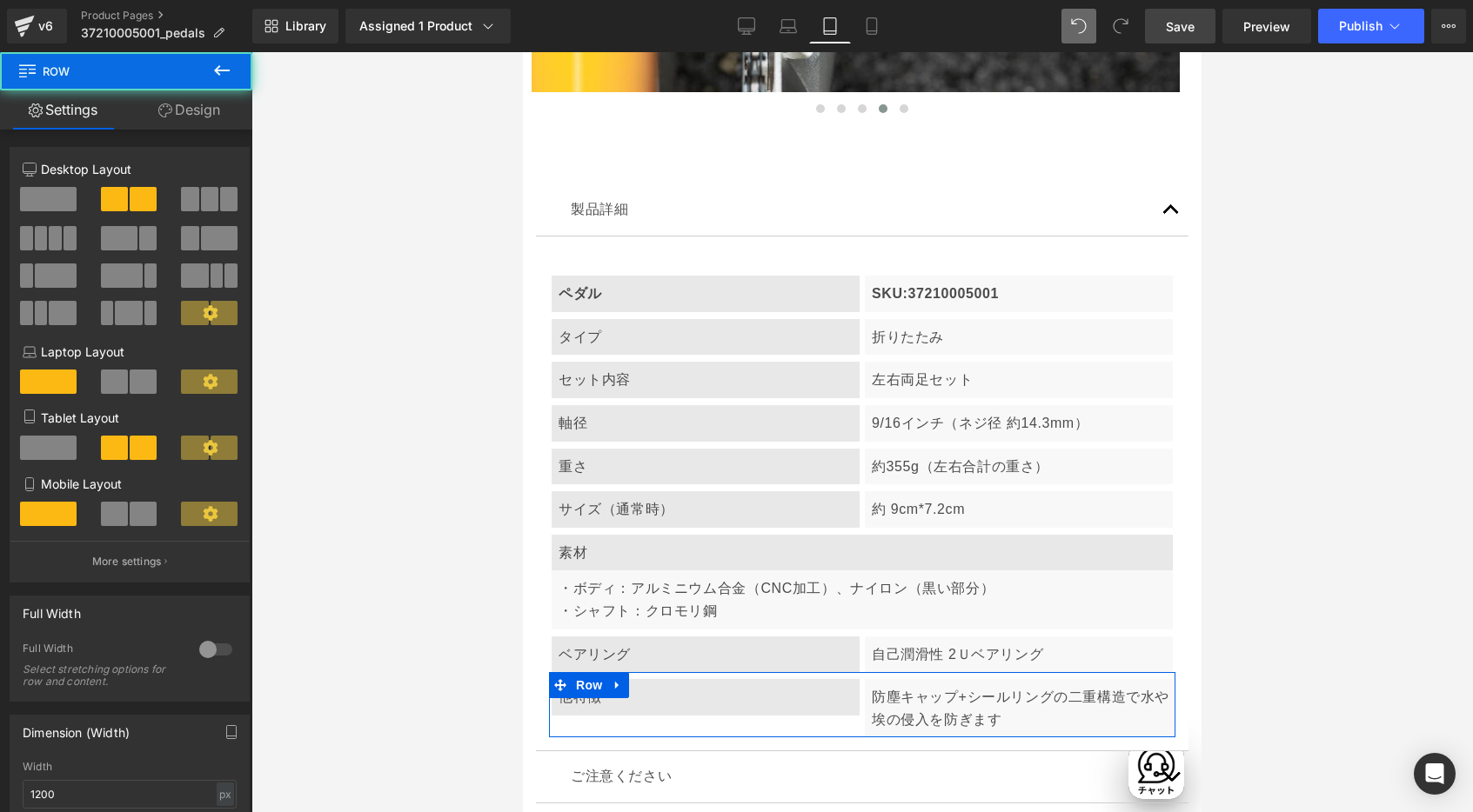
scroll to position [0, 566]
click at [33, 432] on div "Tablet Layout" at bounding box center [129, 442] width 214 height 66
click at [35, 433] on div "Tablet Layout" at bounding box center [129, 442] width 214 height 66
click at [52, 449] on span at bounding box center [48, 447] width 57 height 24
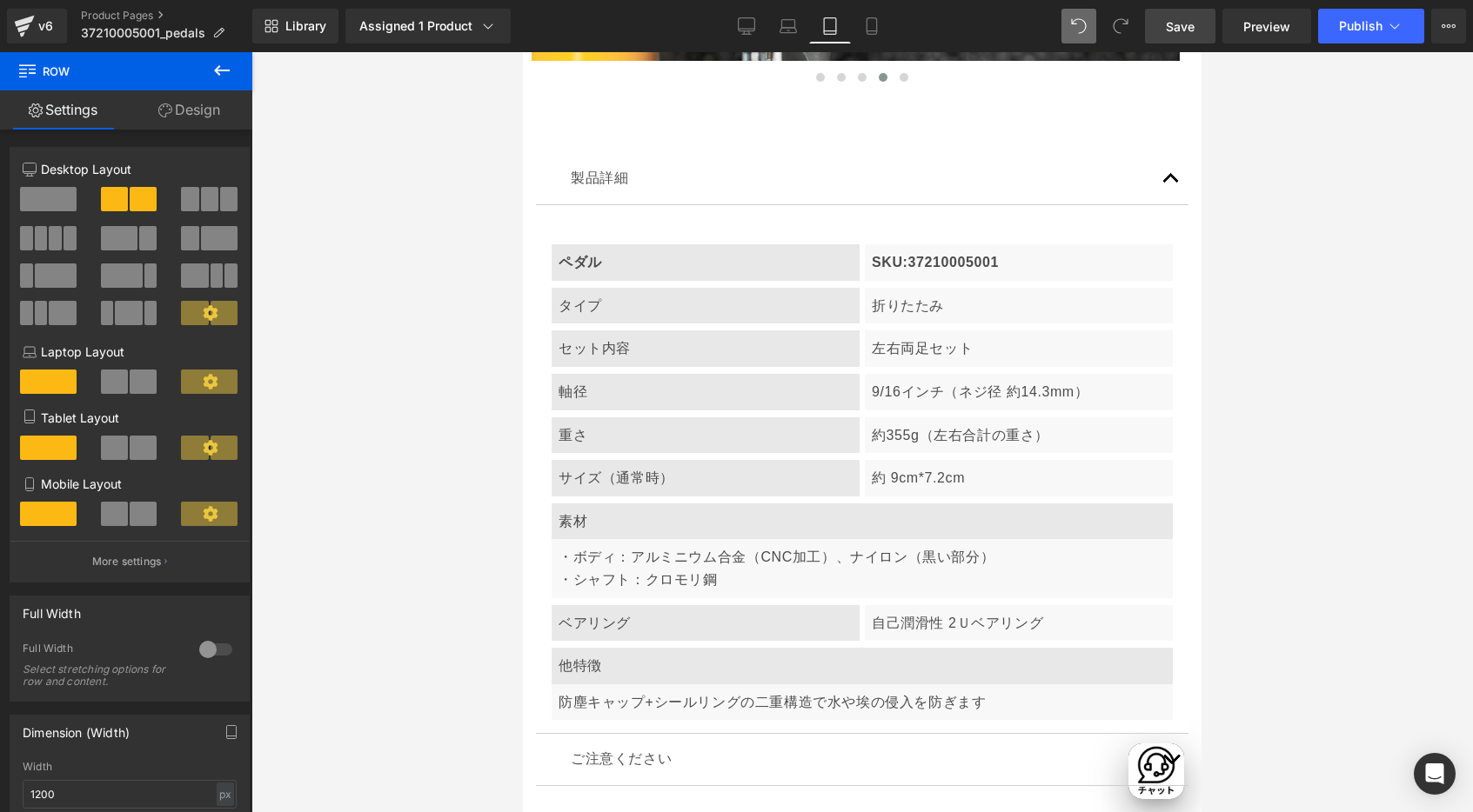
scroll to position [12215, 0]
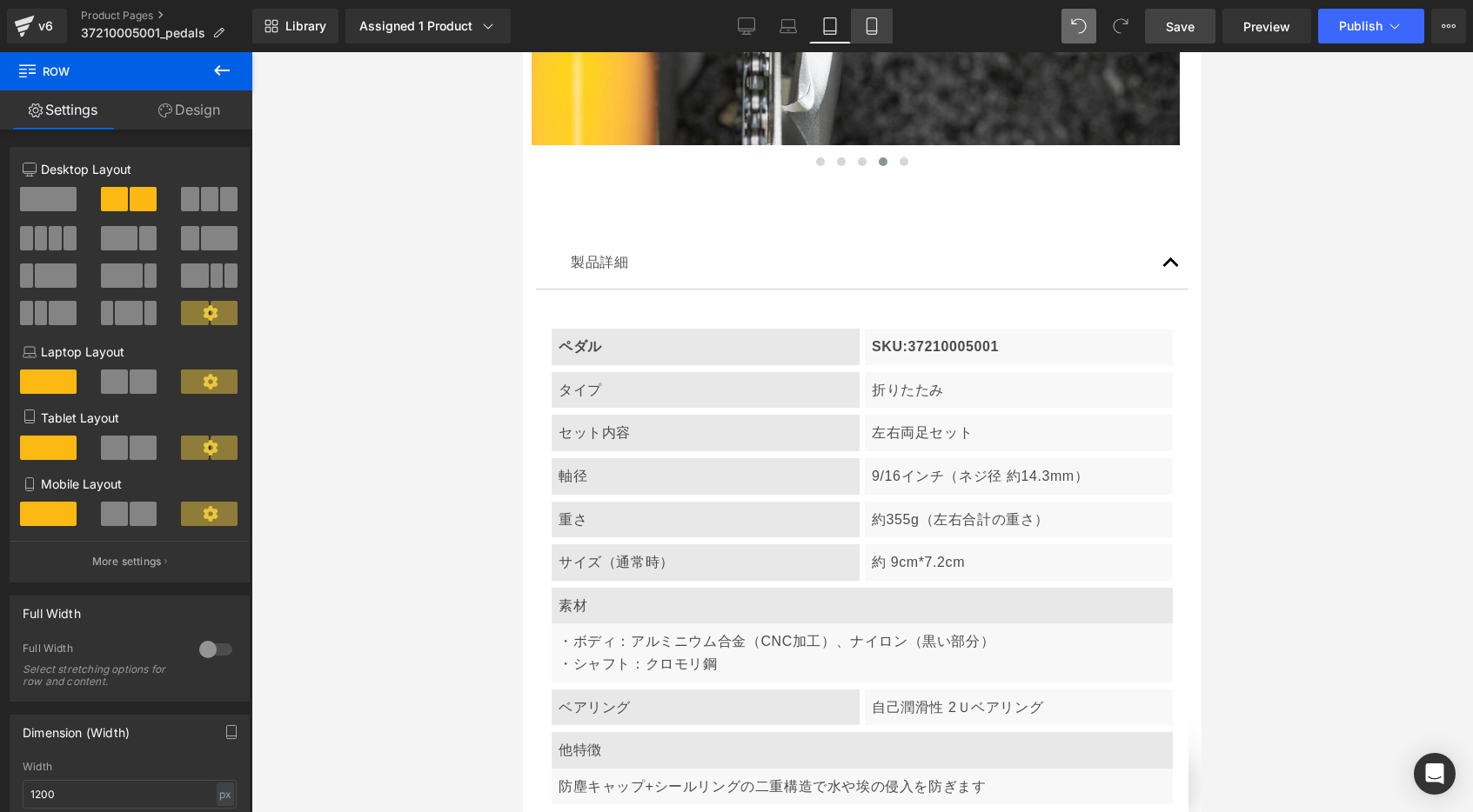
click at [874, 31] on icon at bounding box center [871, 31] width 10 height 0
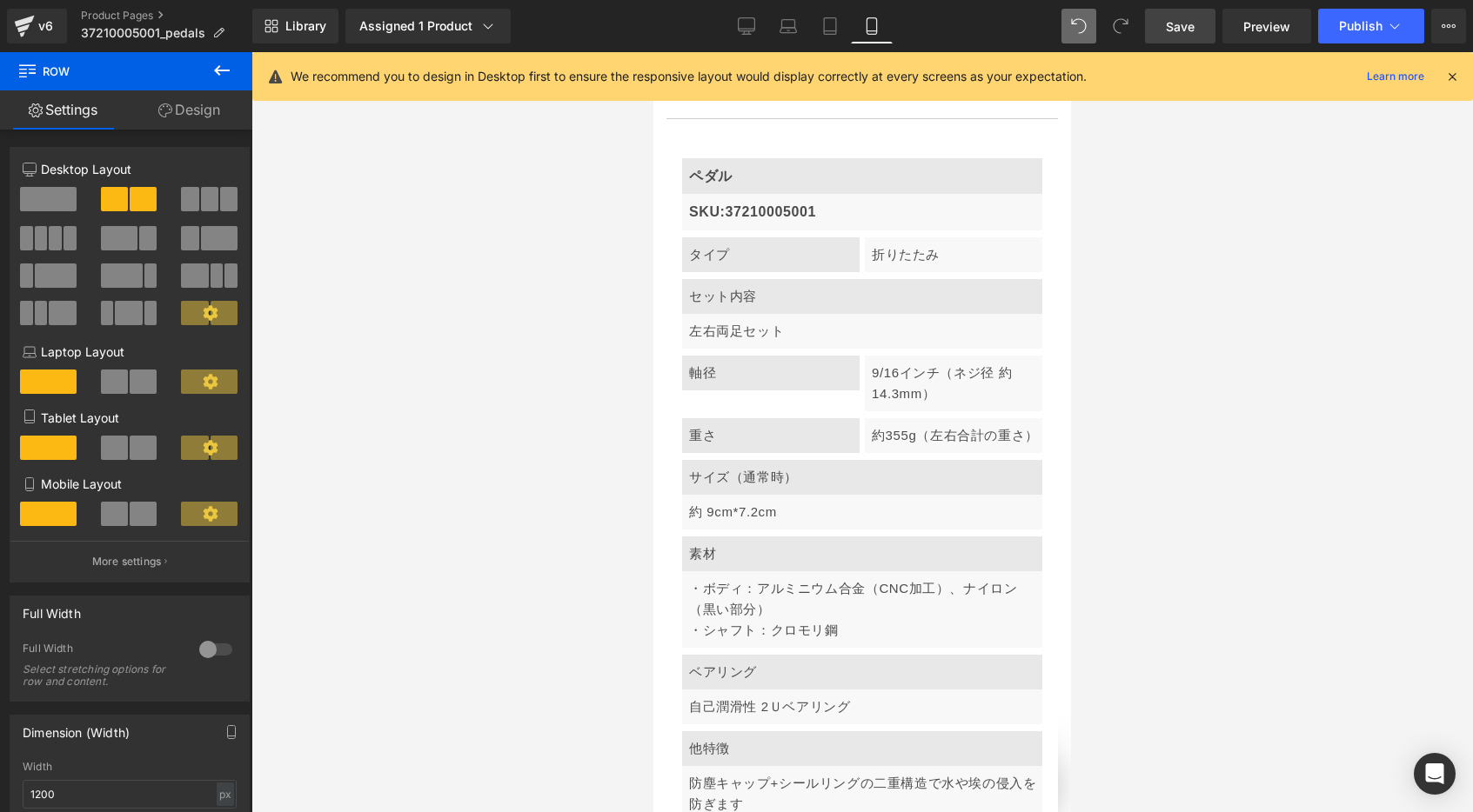
scroll to position [8391, 0]
click at [1416, 81] on icon at bounding box center [1452, 77] width 16 height 16
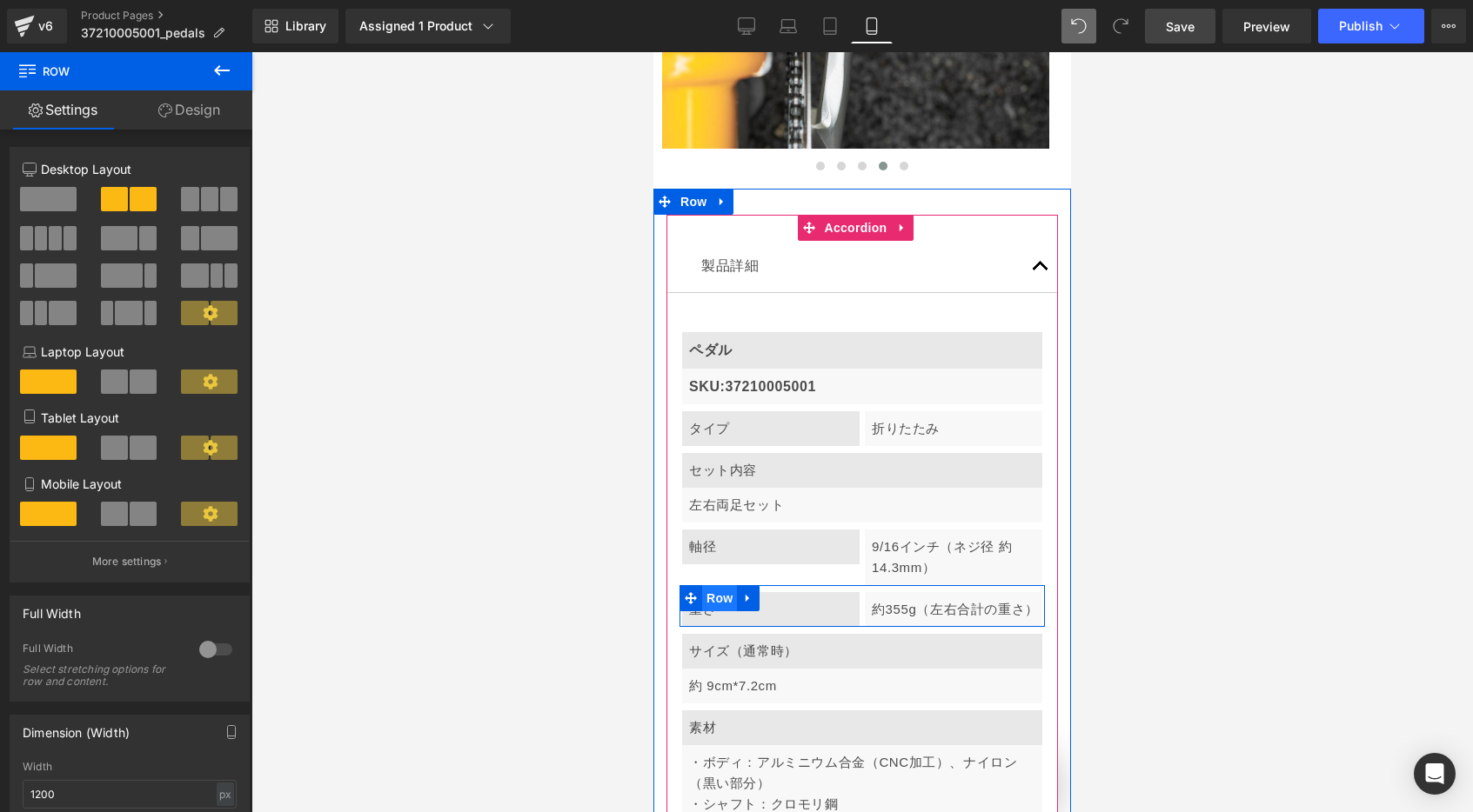
scroll to position [0, 0]
click at [709, 585] on span "Row" at bounding box center [719, 598] width 35 height 26
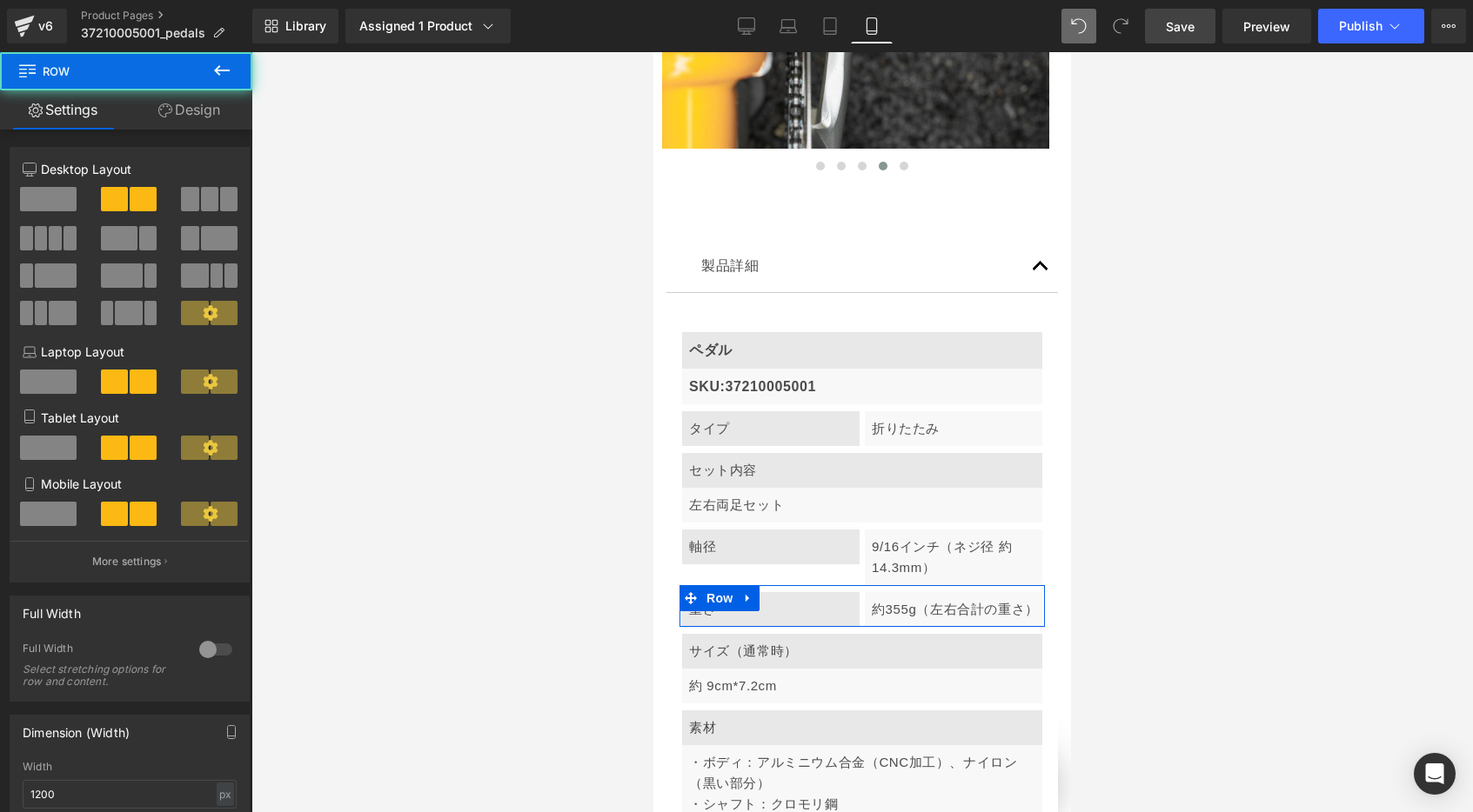
click at [63, 506] on span at bounding box center [48, 514] width 57 height 24
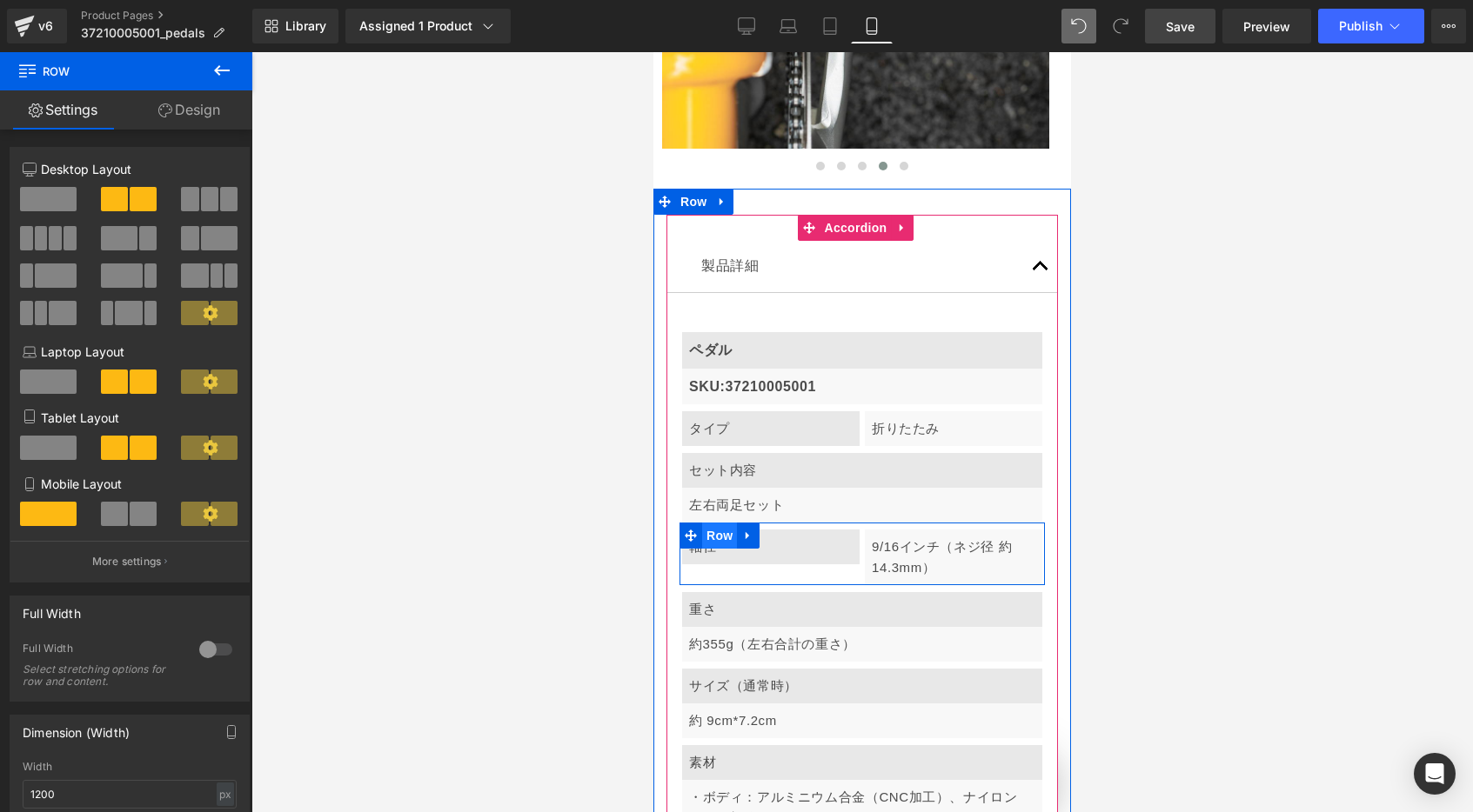
click at [709, 522] on span "Row" at bounding box center [719, 536] width 35 height 26
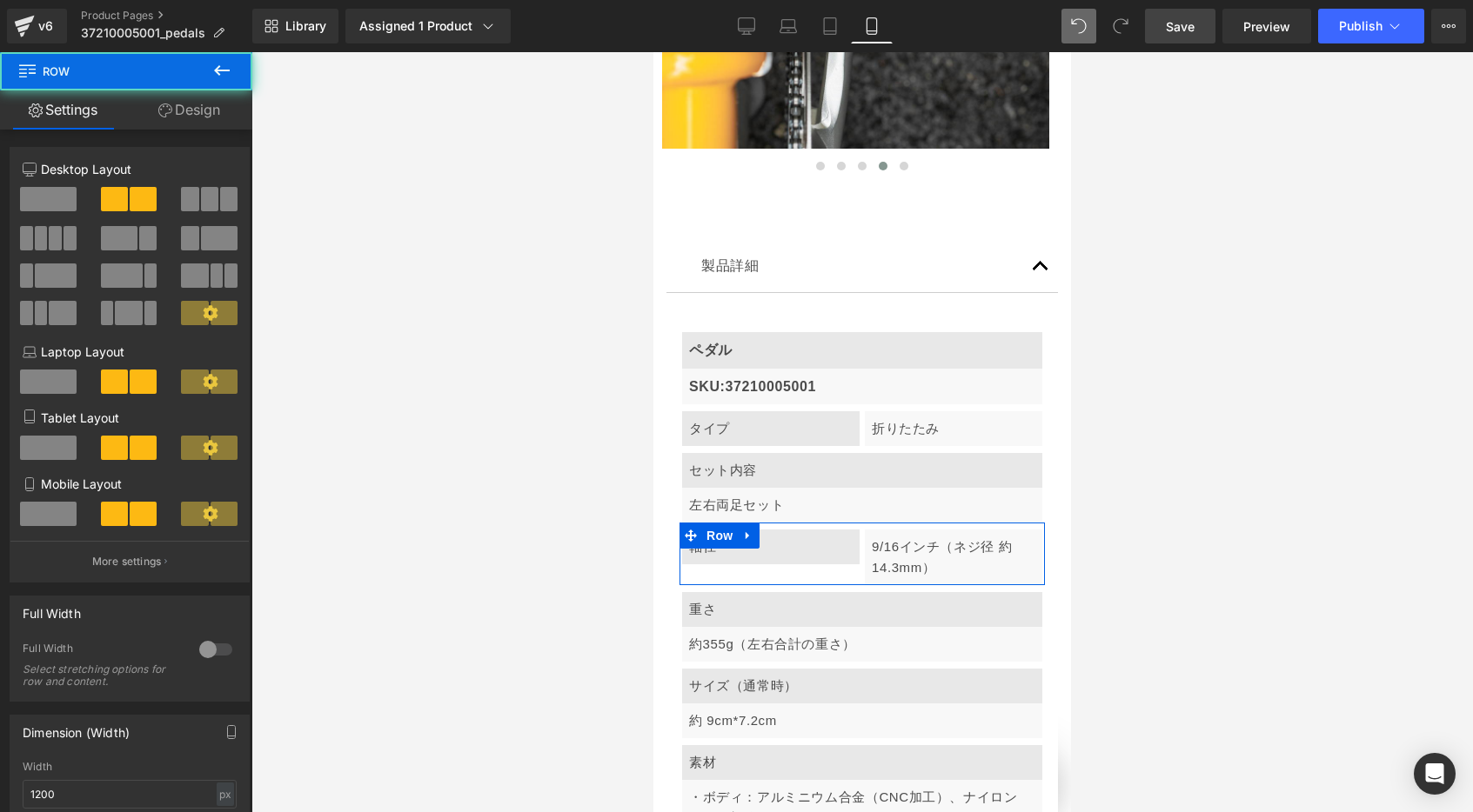
click at [38, 507] on span at bounding box center [48, 514] width 57 height 24
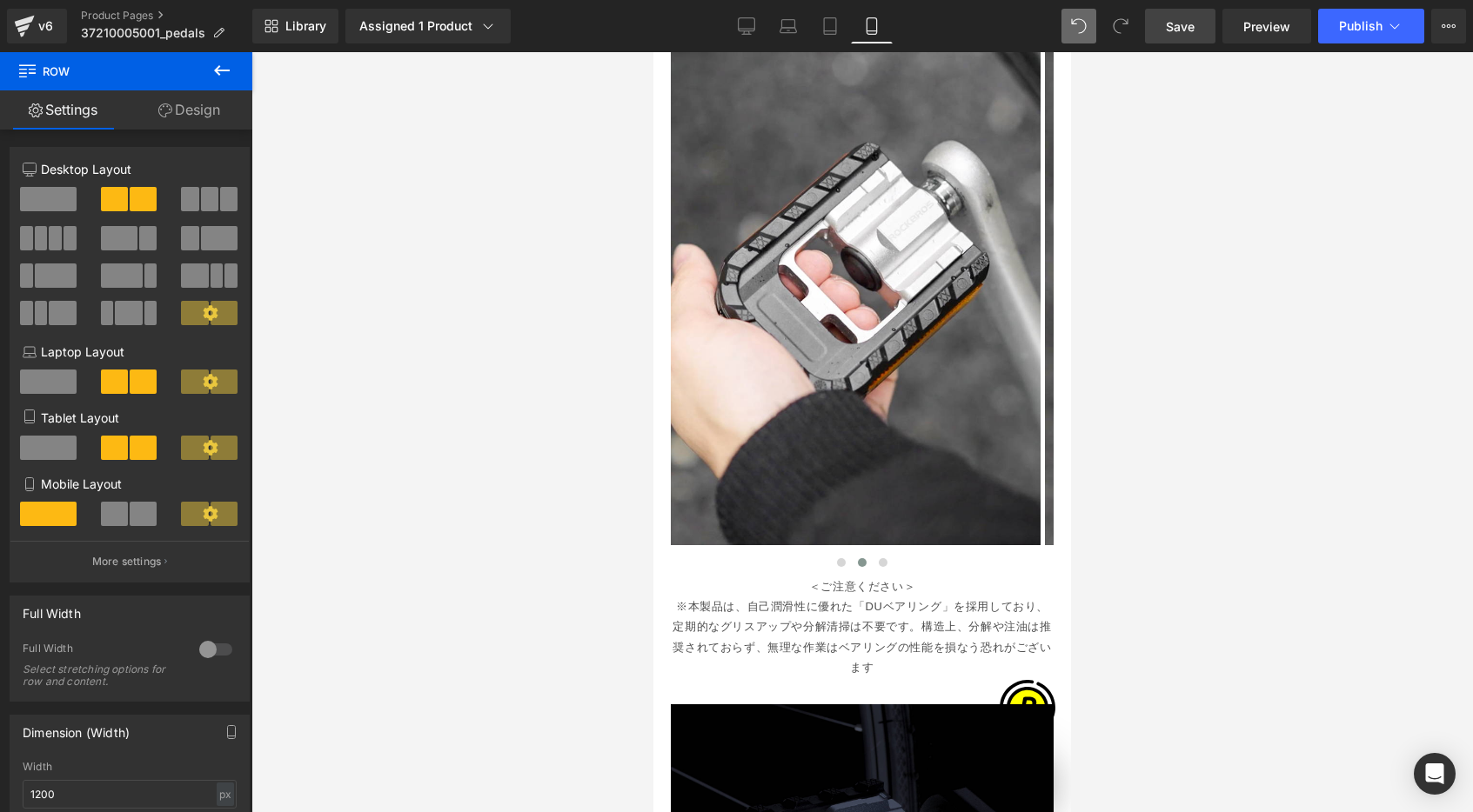
scroll to position [2408, 0]
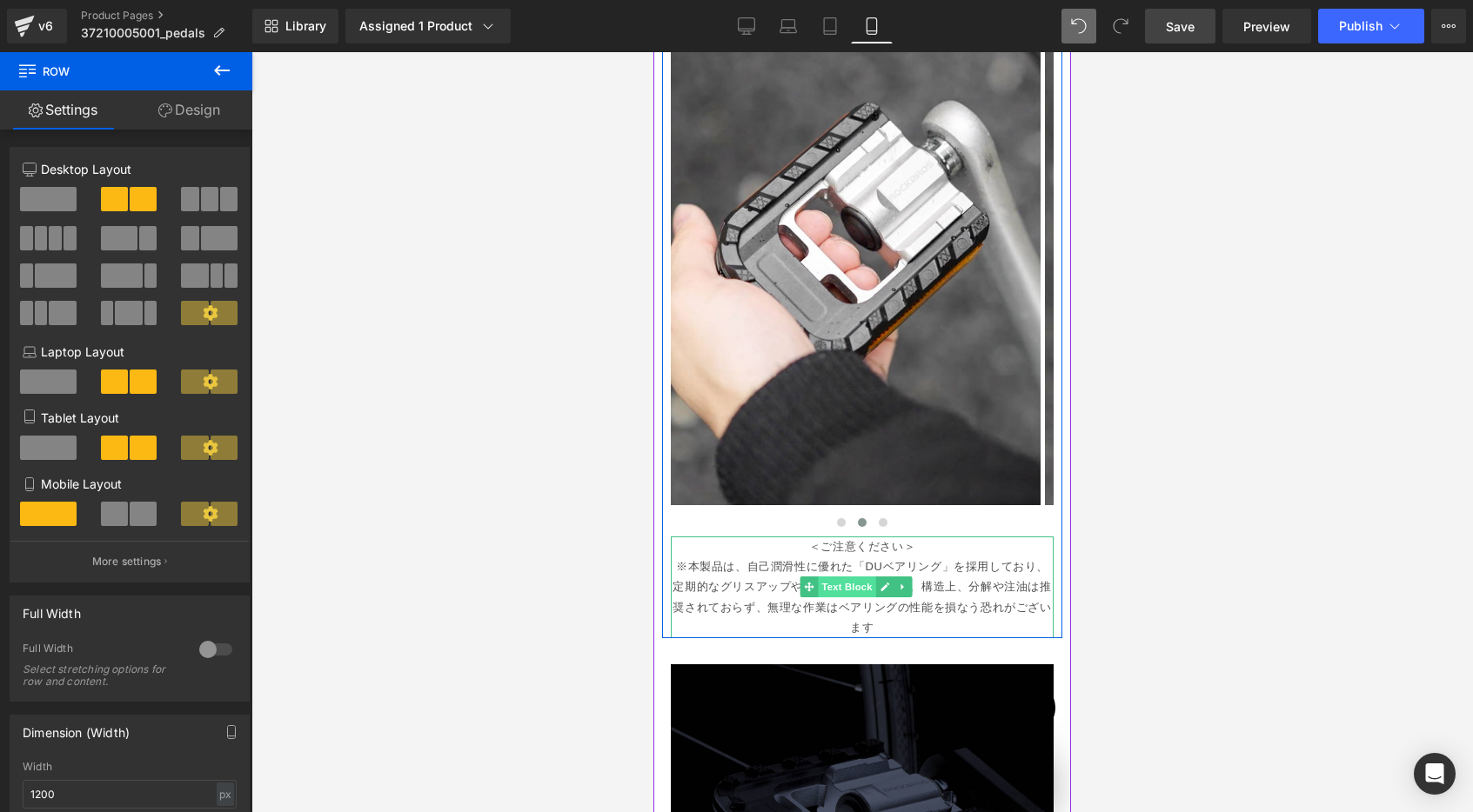
click at [852, 577] on span "Text Block" at bounding box center [846, 587] width 58 height 21
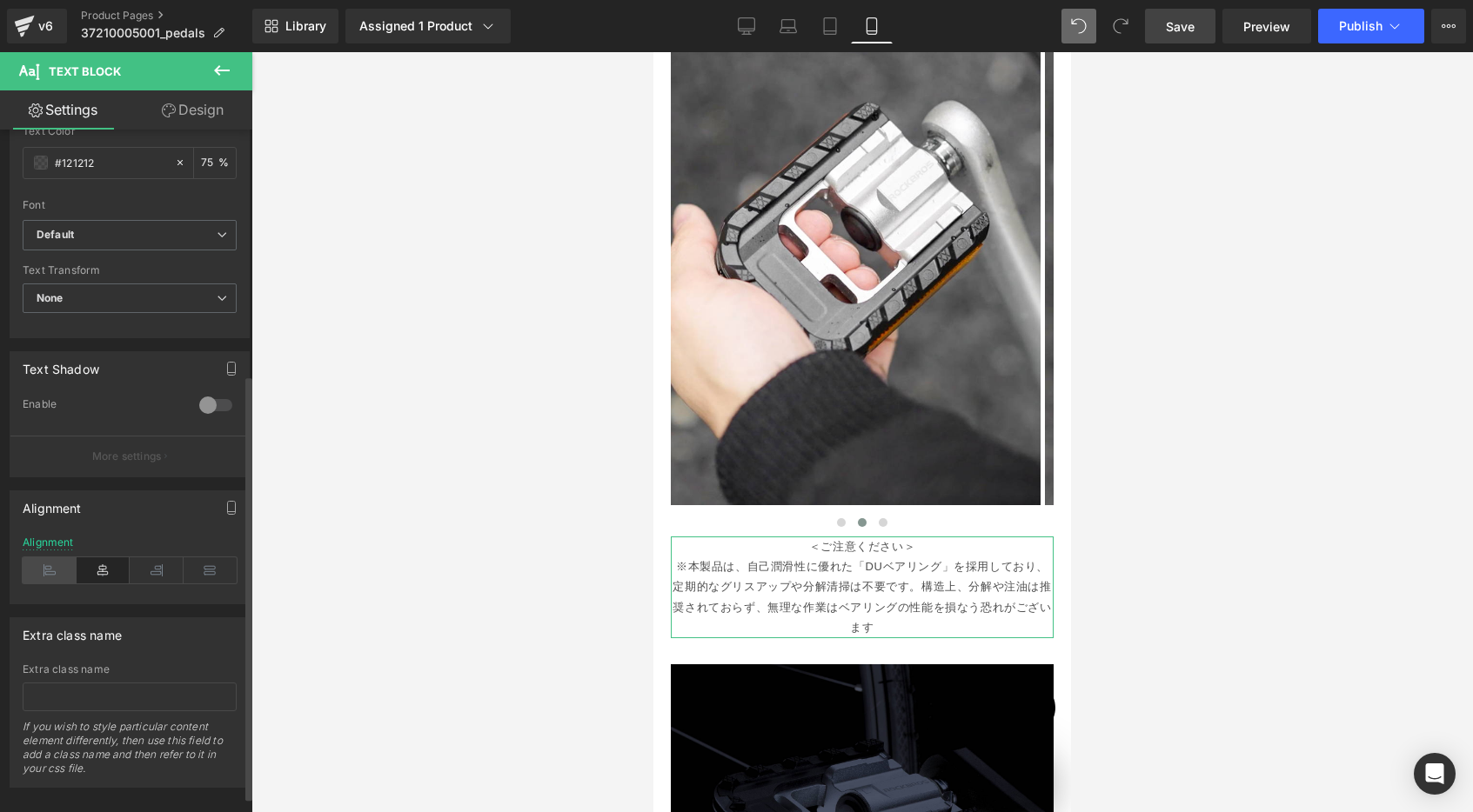
scroll to position [0, 305]
click at [41, 574] on icon at bounding box center [50, 570] width 54 height 26
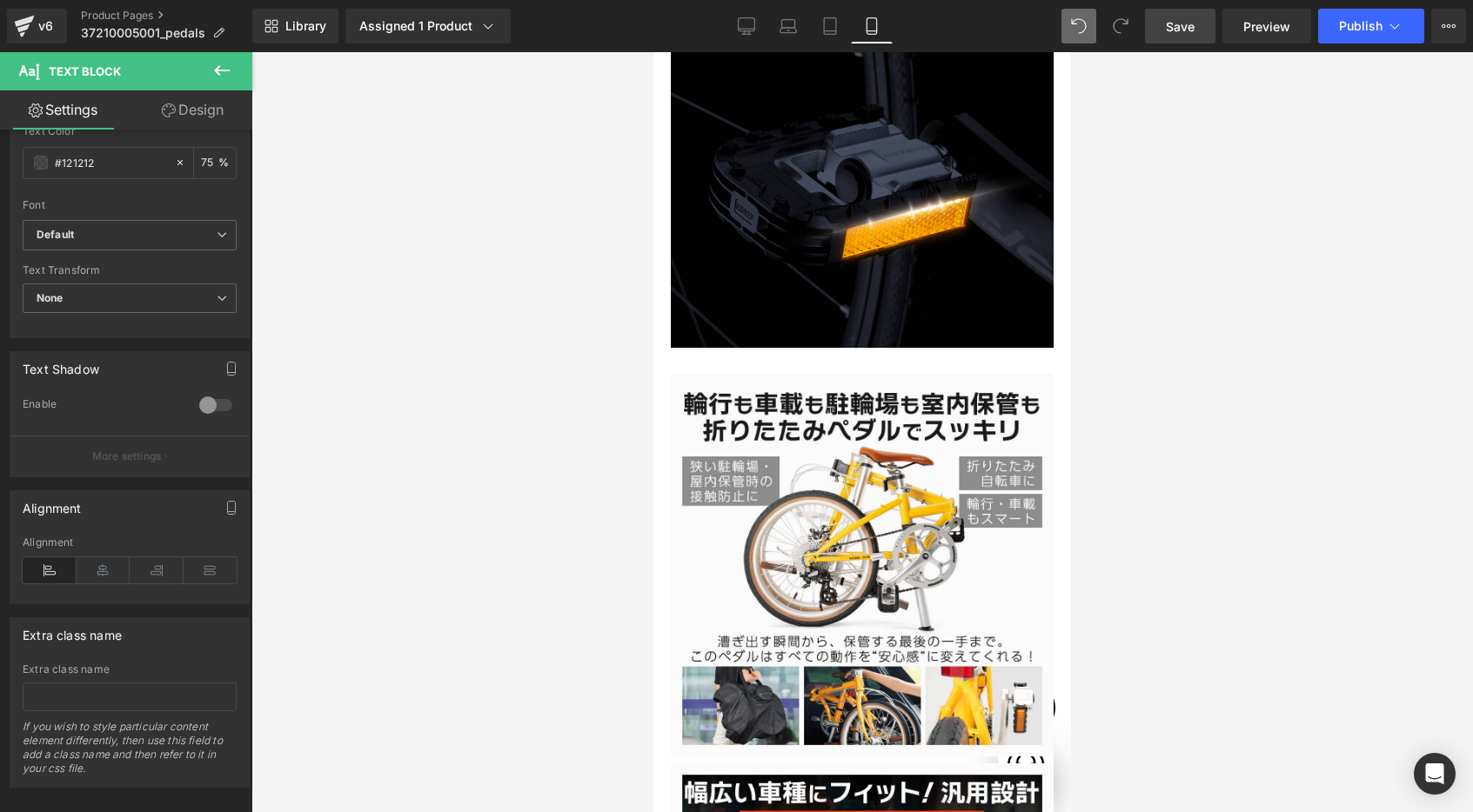
scroll to position [3177, 0]
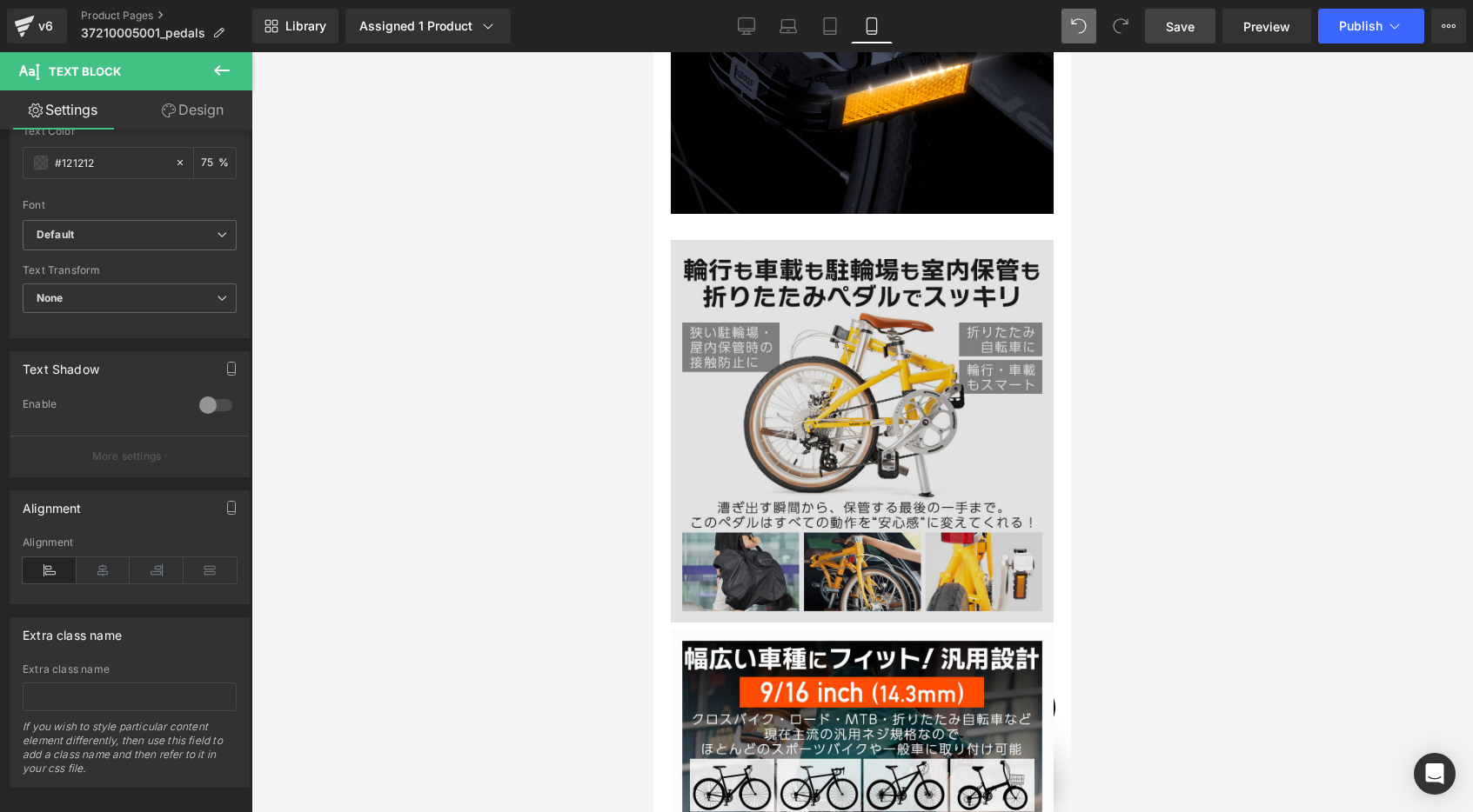
click at [864, 353] on img at bounding box center [862, 431] width 383 height 383
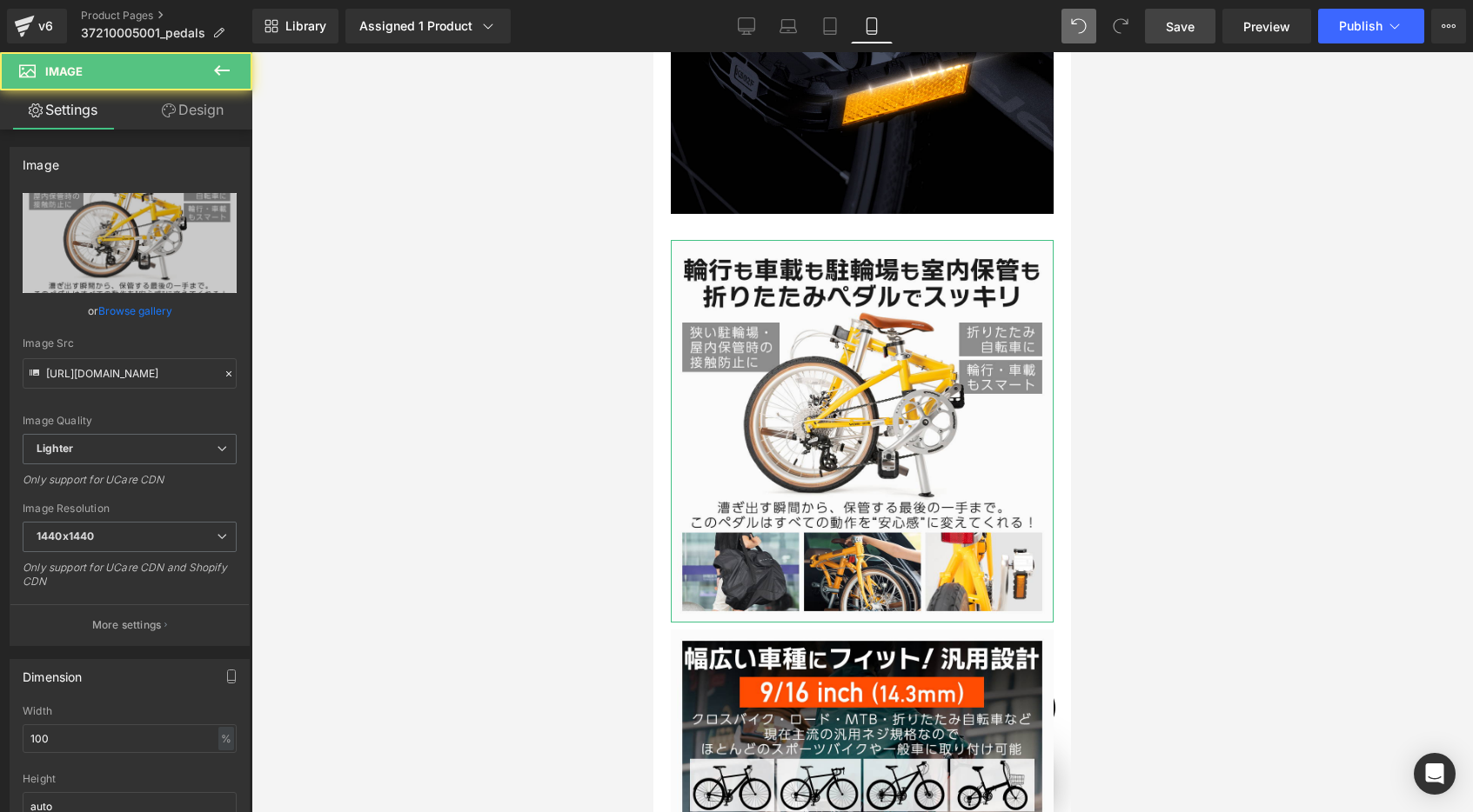
scroll to position [0, 611]
click at [210, 112] on link "Design" at bounding box center [193, 110] width 127 height 39
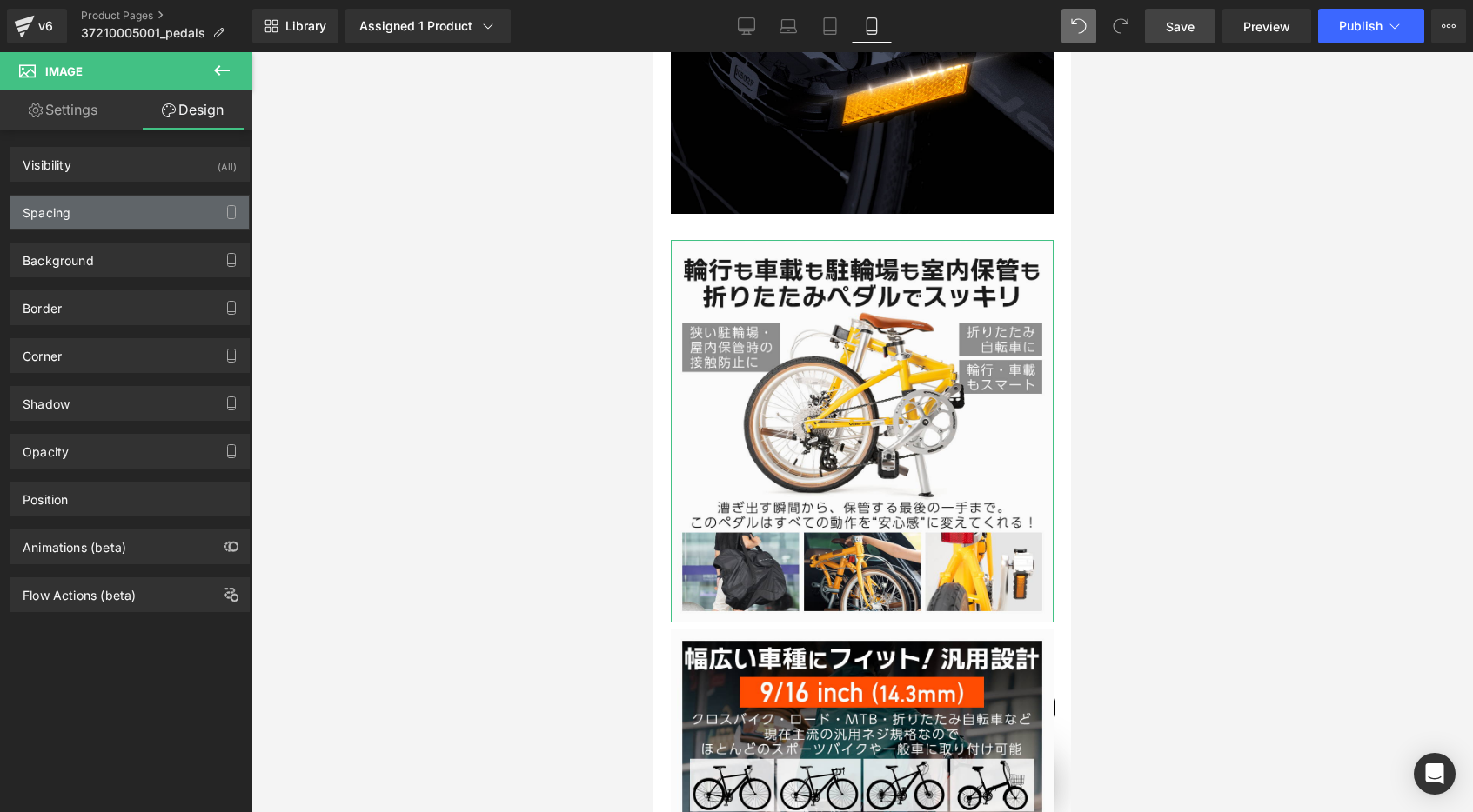
click at [85, 225] on div "Spacing" at bounding box center [129, 212] width 238 height 33
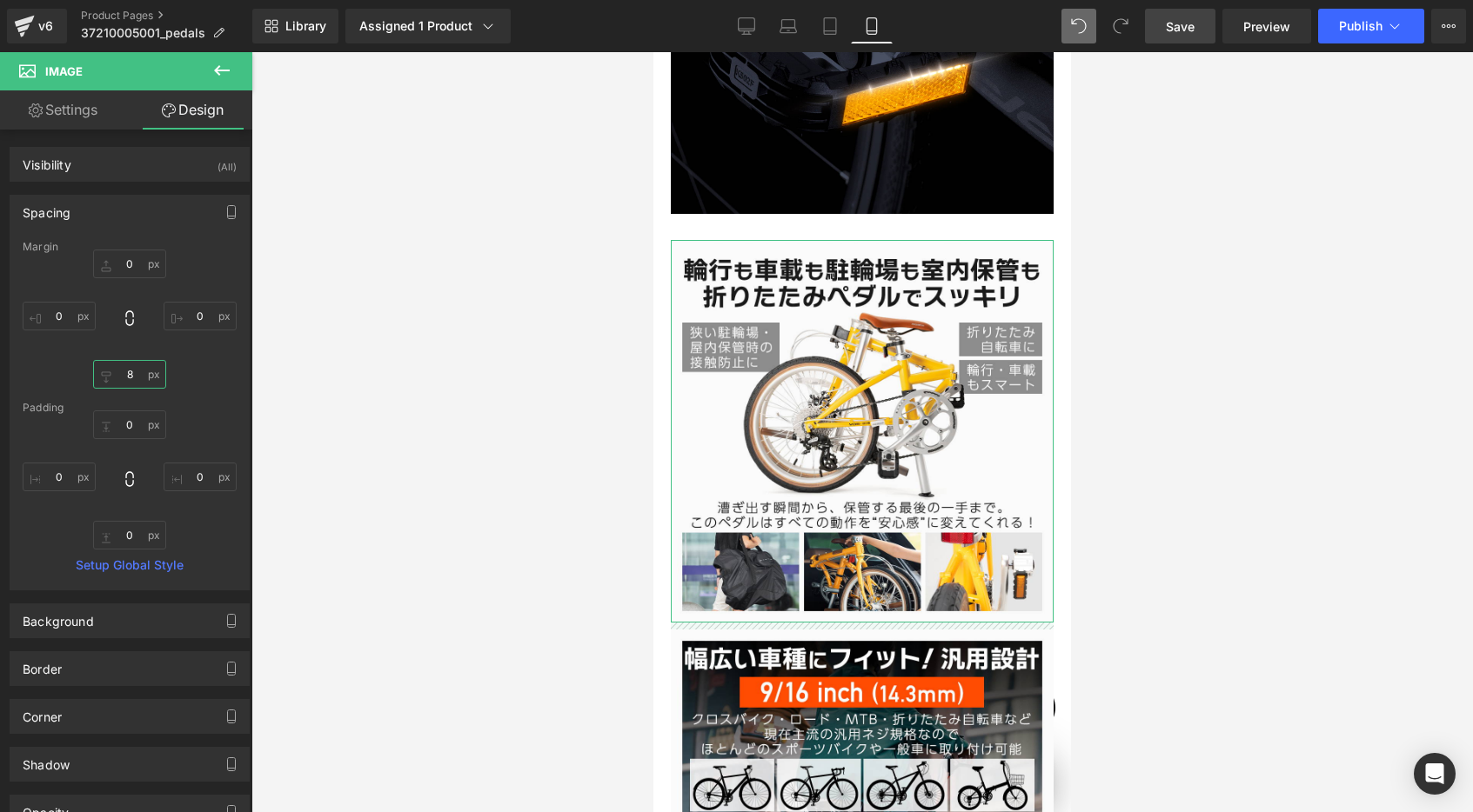
click at [134, 381] on input "8" at bounding box center [130, 374] width 73 height 29
type input "0"
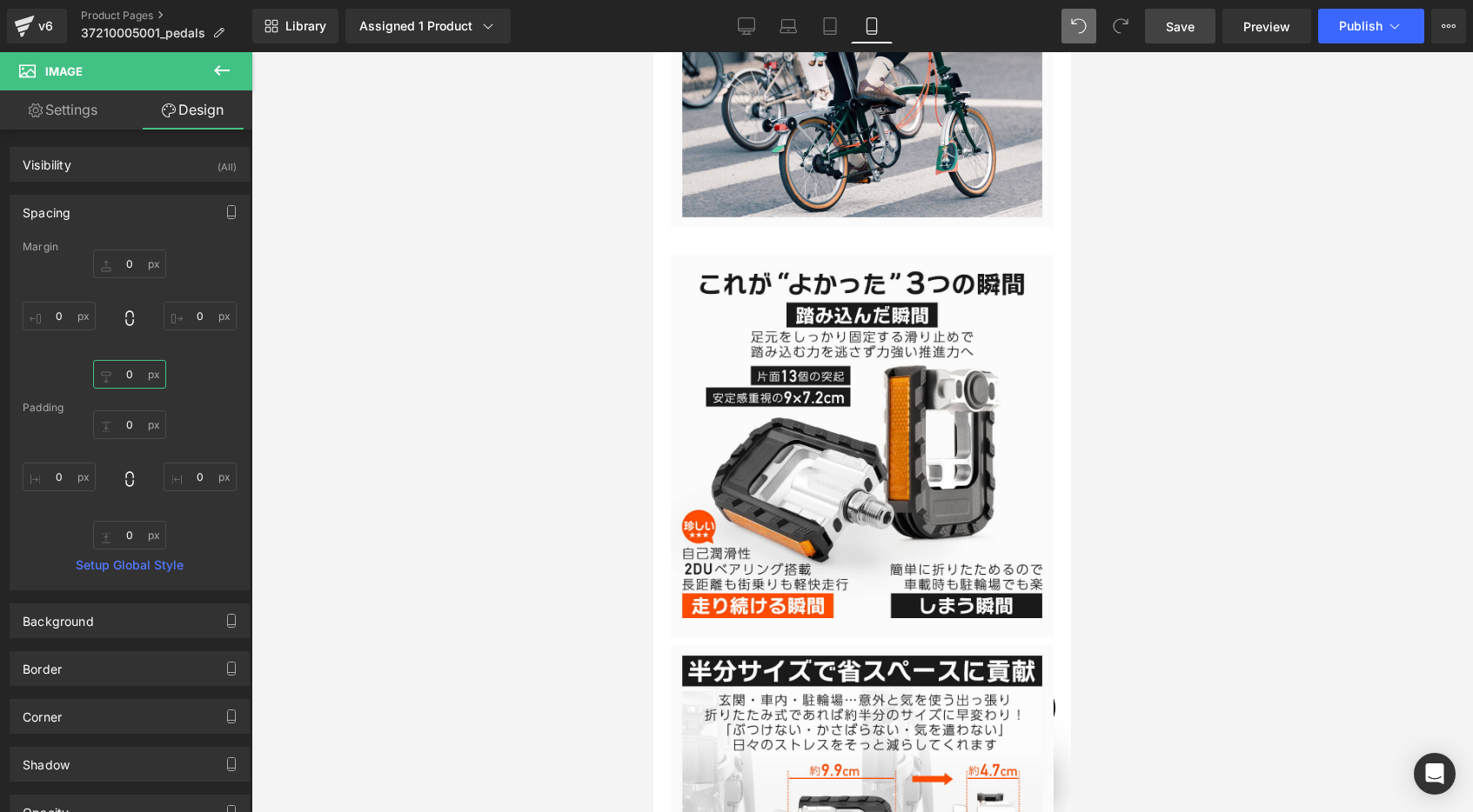
scroll to position [3995, 0]
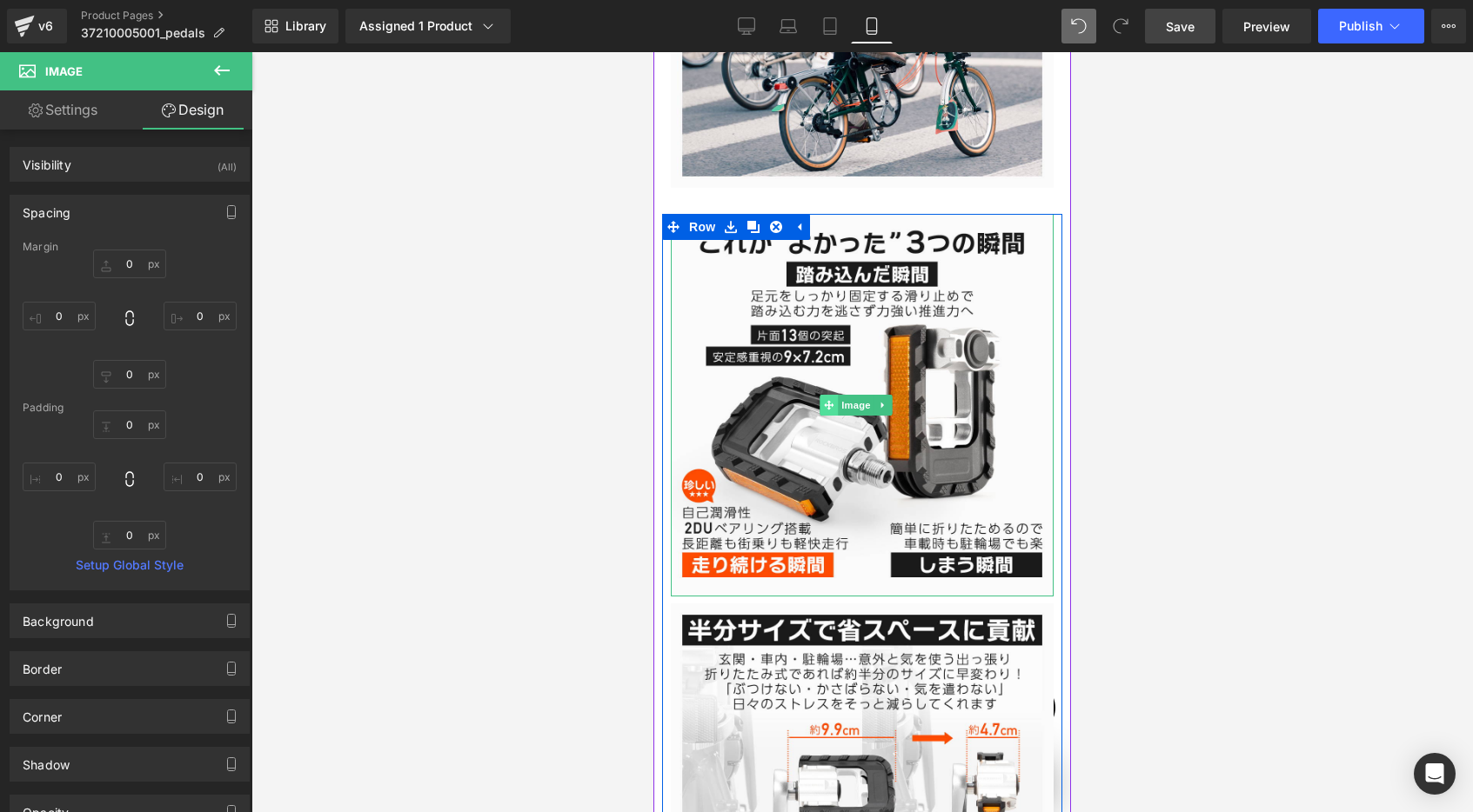
click at [826, 395] on span at bounding box center [828, 406] width 18 height 21
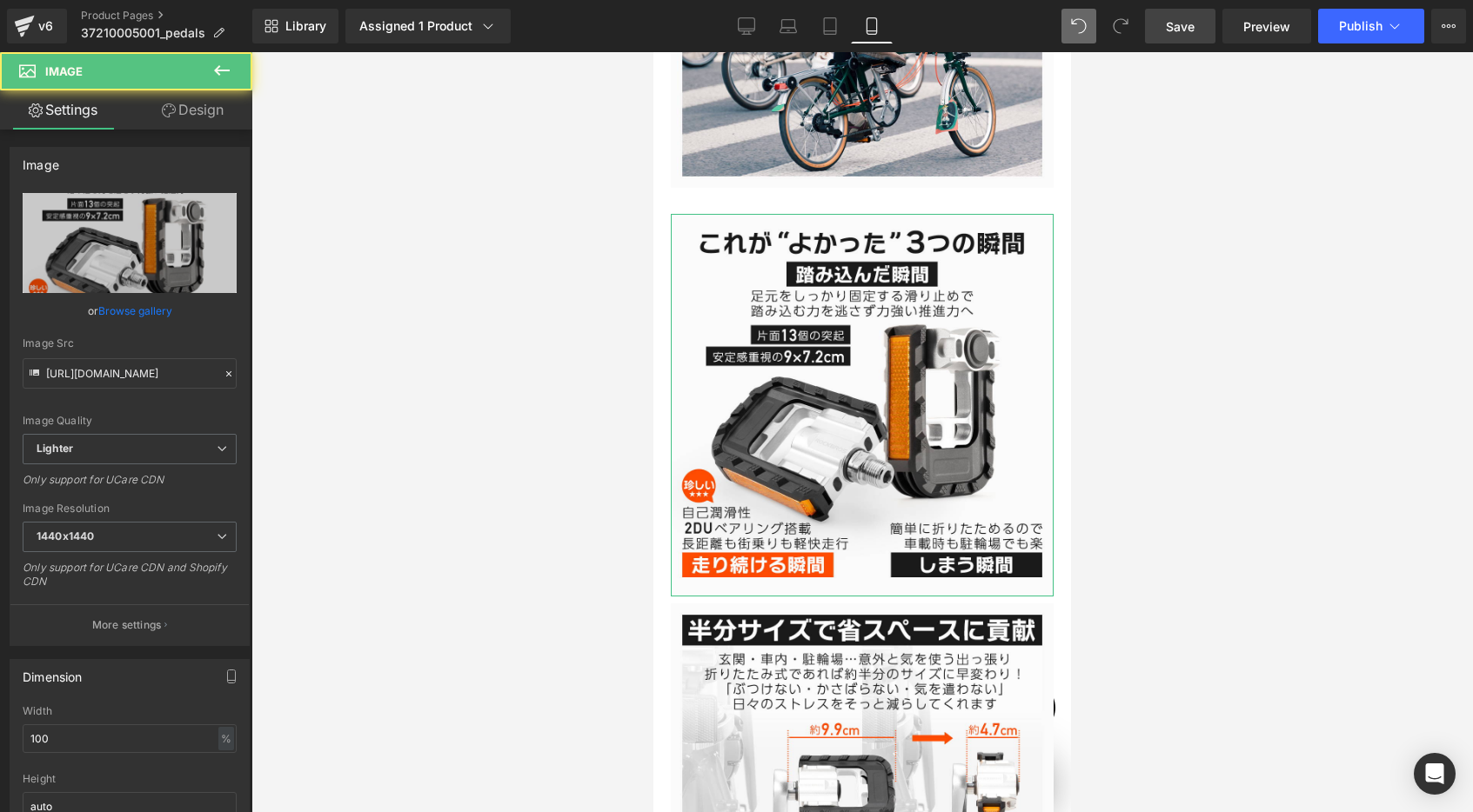
scroll to position [0, 0]
click at [196, 110] on link "Design" at bounding box center [193, 110] width 127 height 39
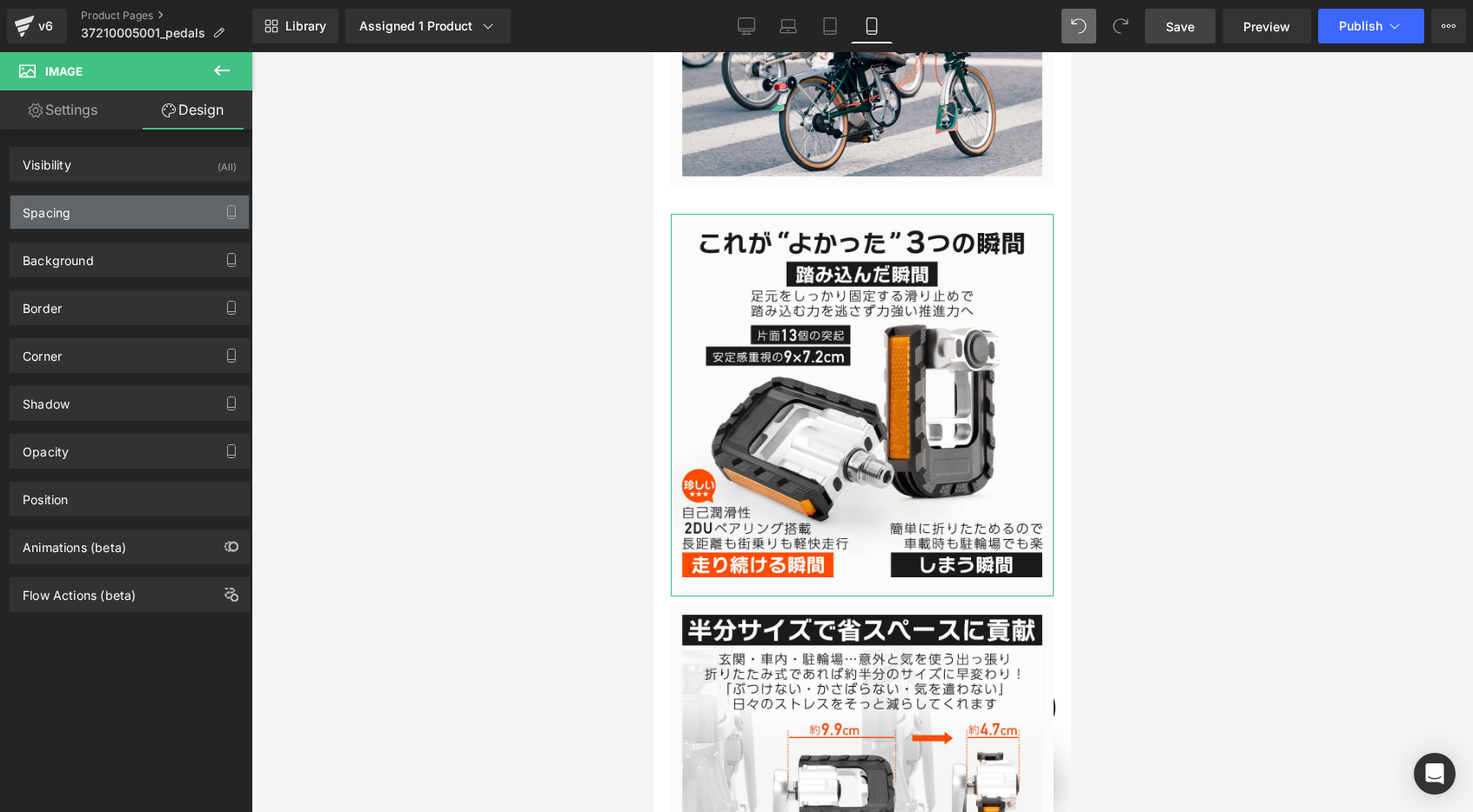
click at [110, 211] on div "Spacing" at bounding box center [129, 212] width 238 height 33
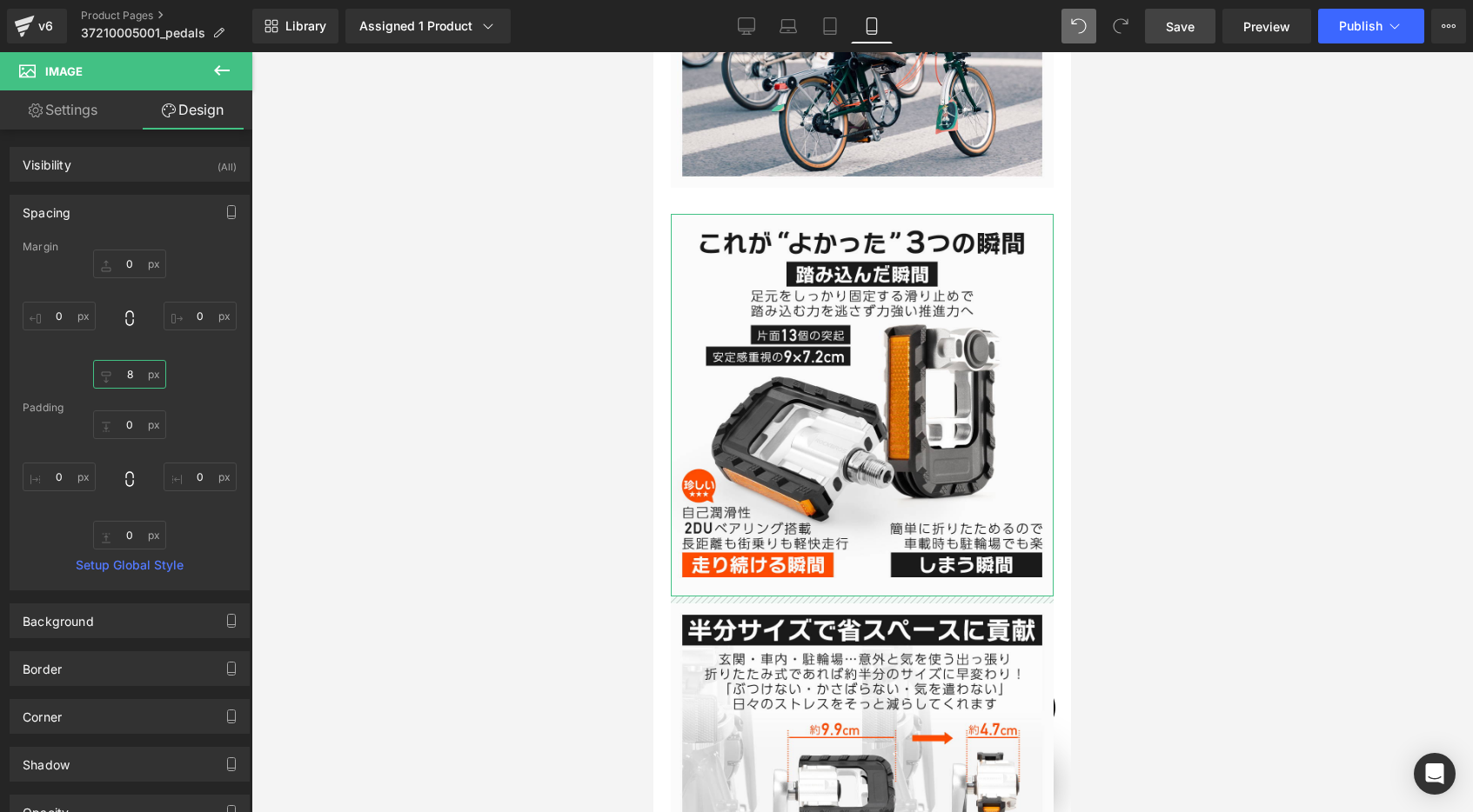
click at [133, 379] on input "8" at bounding box center [130, 374] width 73 height 29
type input "0"
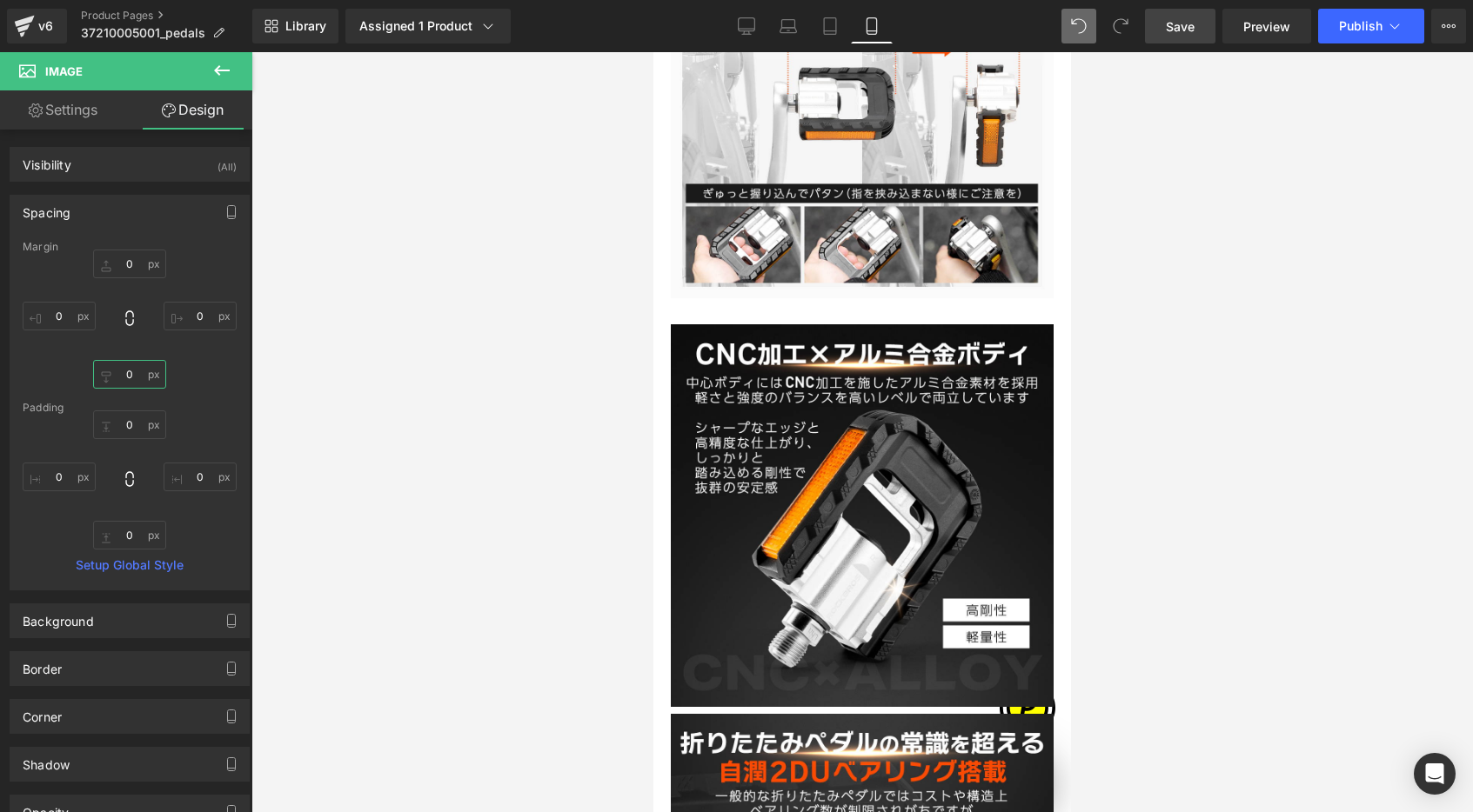
scroll to position [4715, 0]
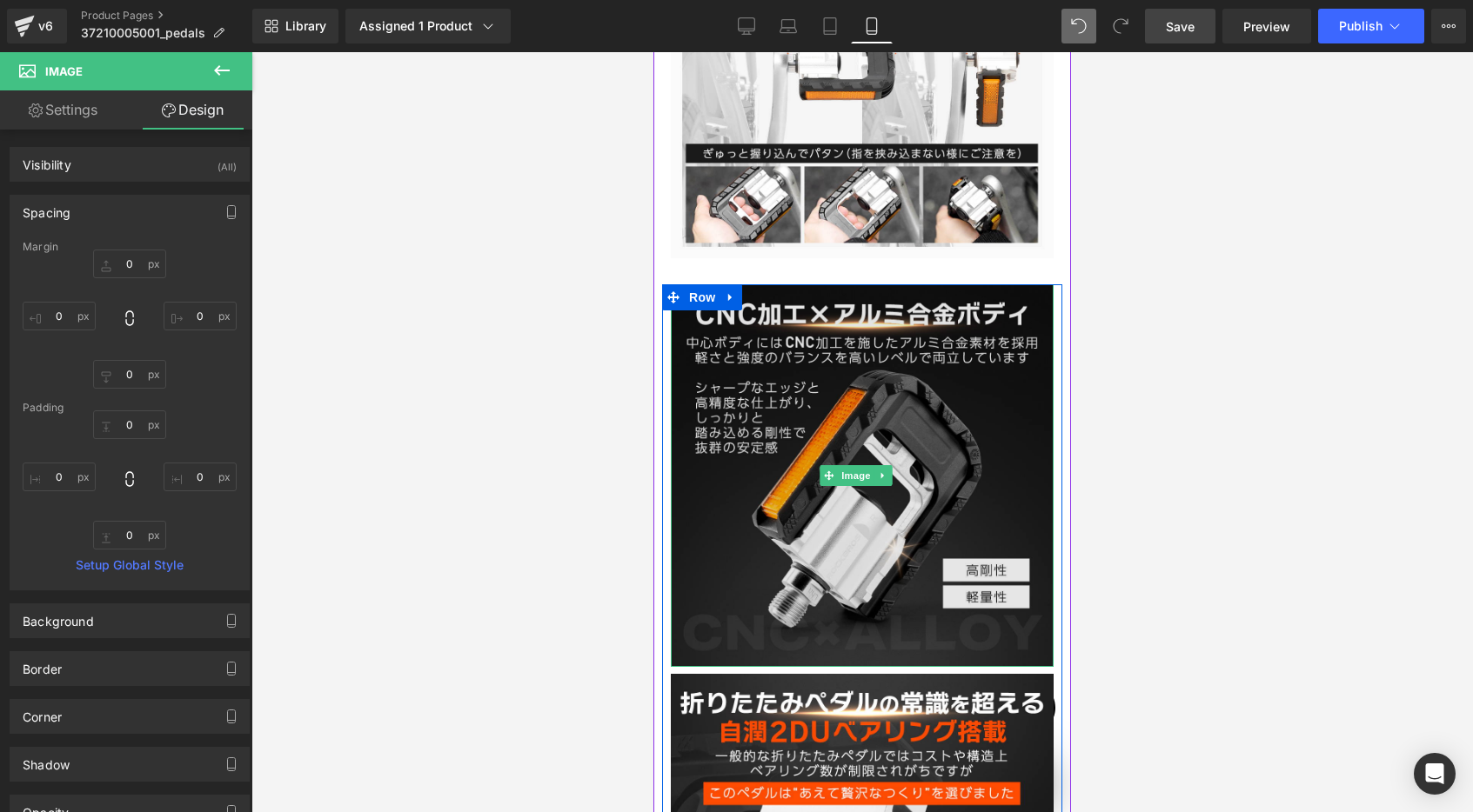
click at [833, 361] on img at bounding box center [862, 475] width 383 height 383
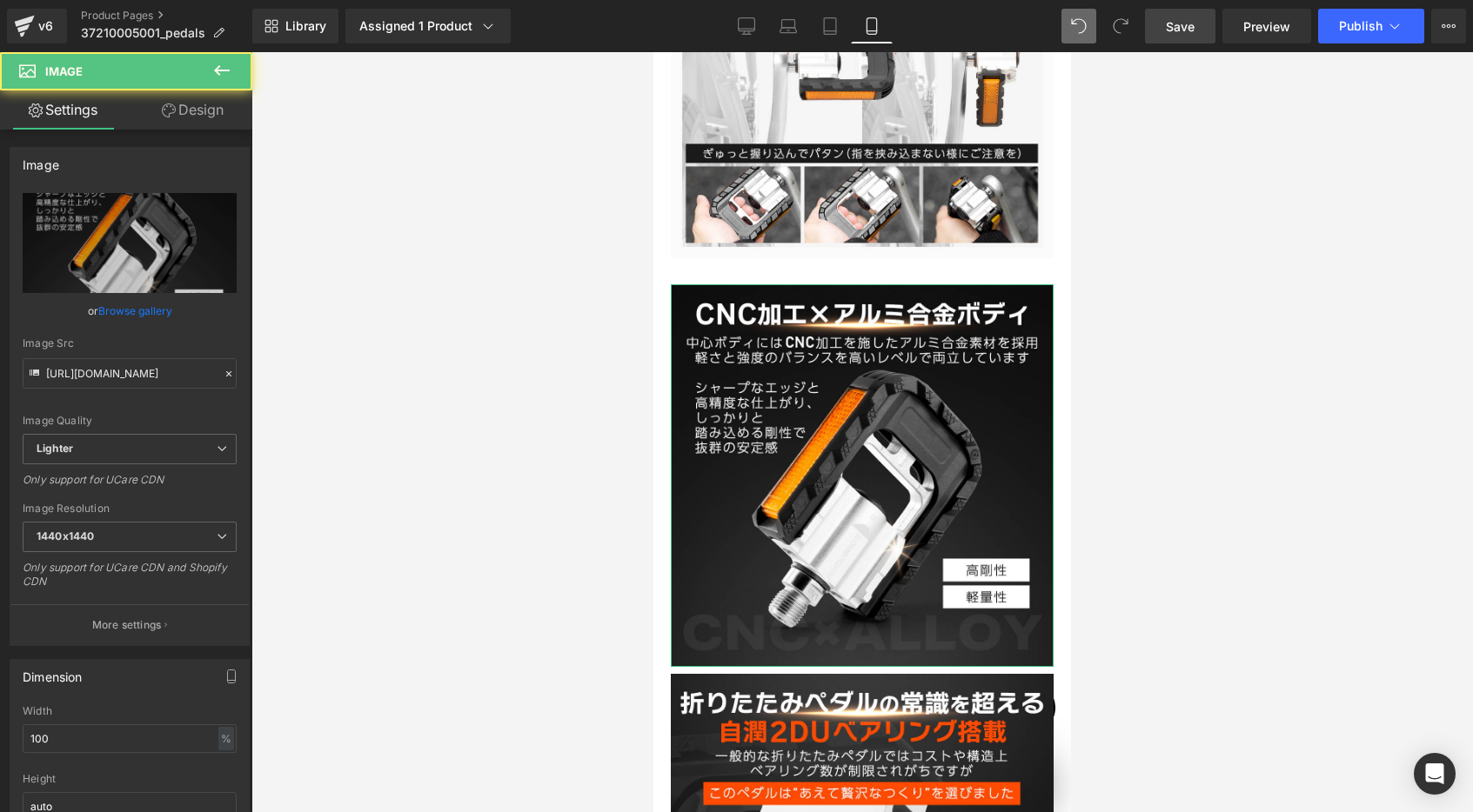
click at [213, 113] on link "Design" at bounding box center [193, 110] width 127 height 39
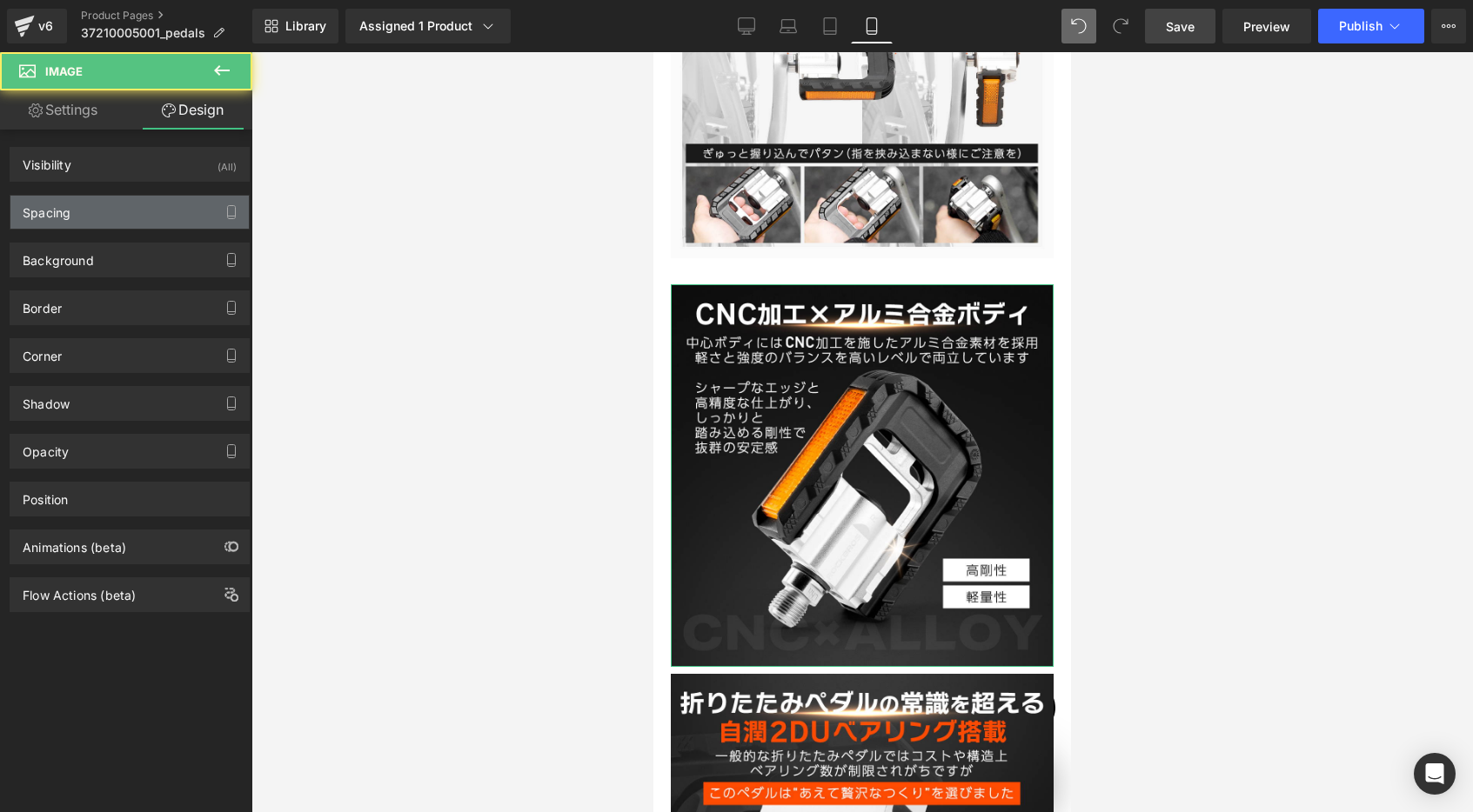
scroll to position [0, 305]
click at [90, 210] on div "Spacing" at bounding box center [129, 212] width 238 height 33
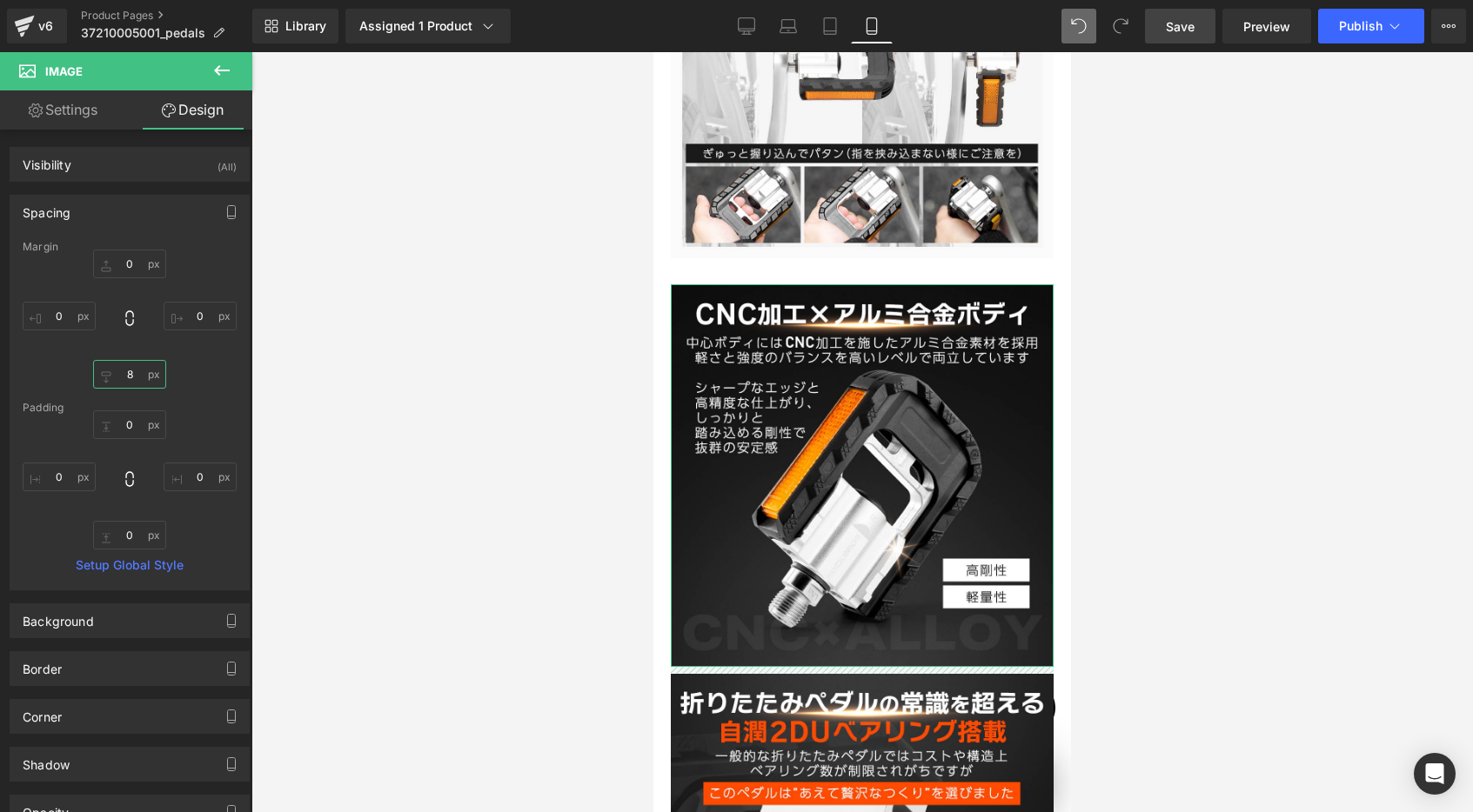
click at [138, 378] on input "text" at bounding box center [130, 374] width 73 height 29
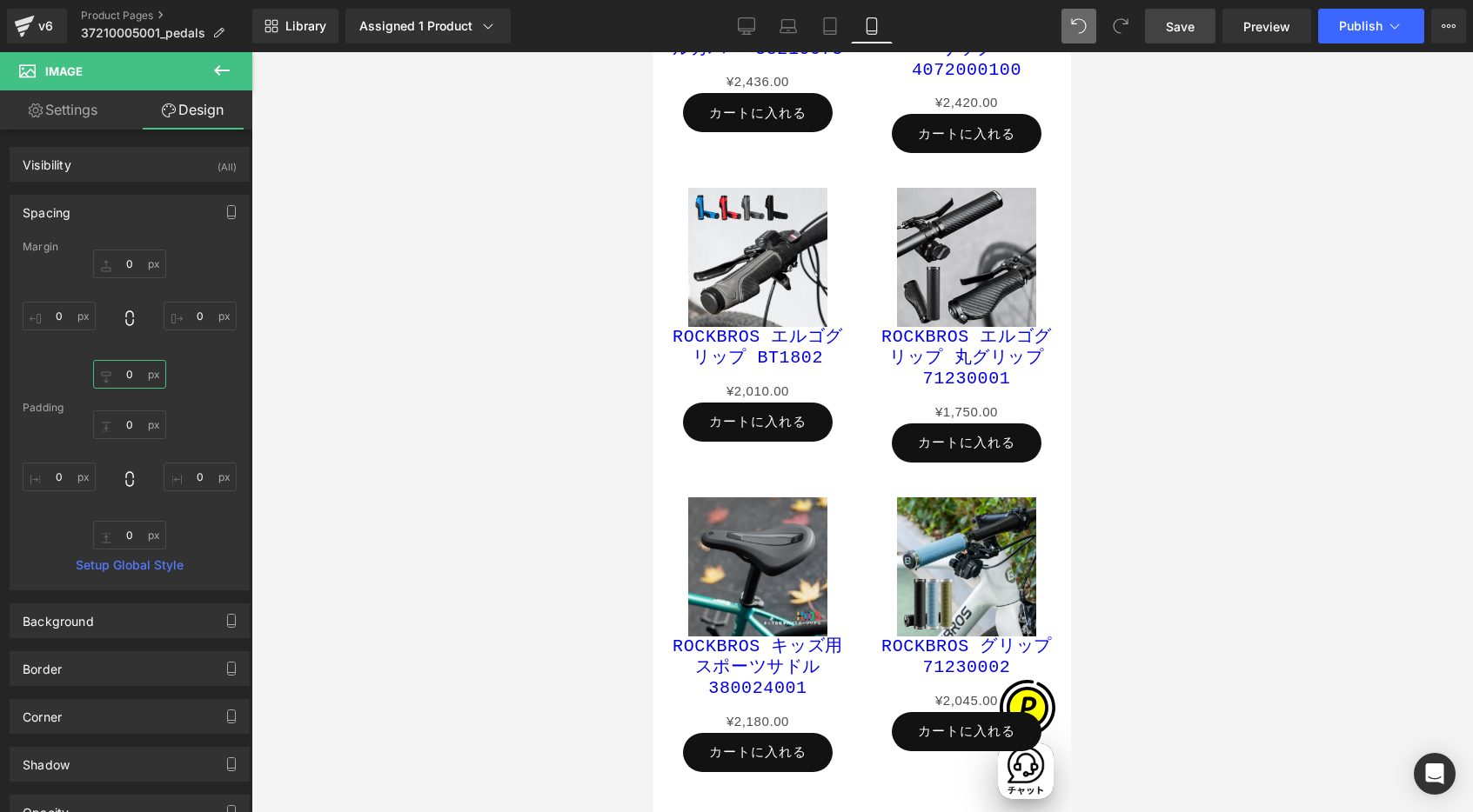
scroll to position [9801, 0]
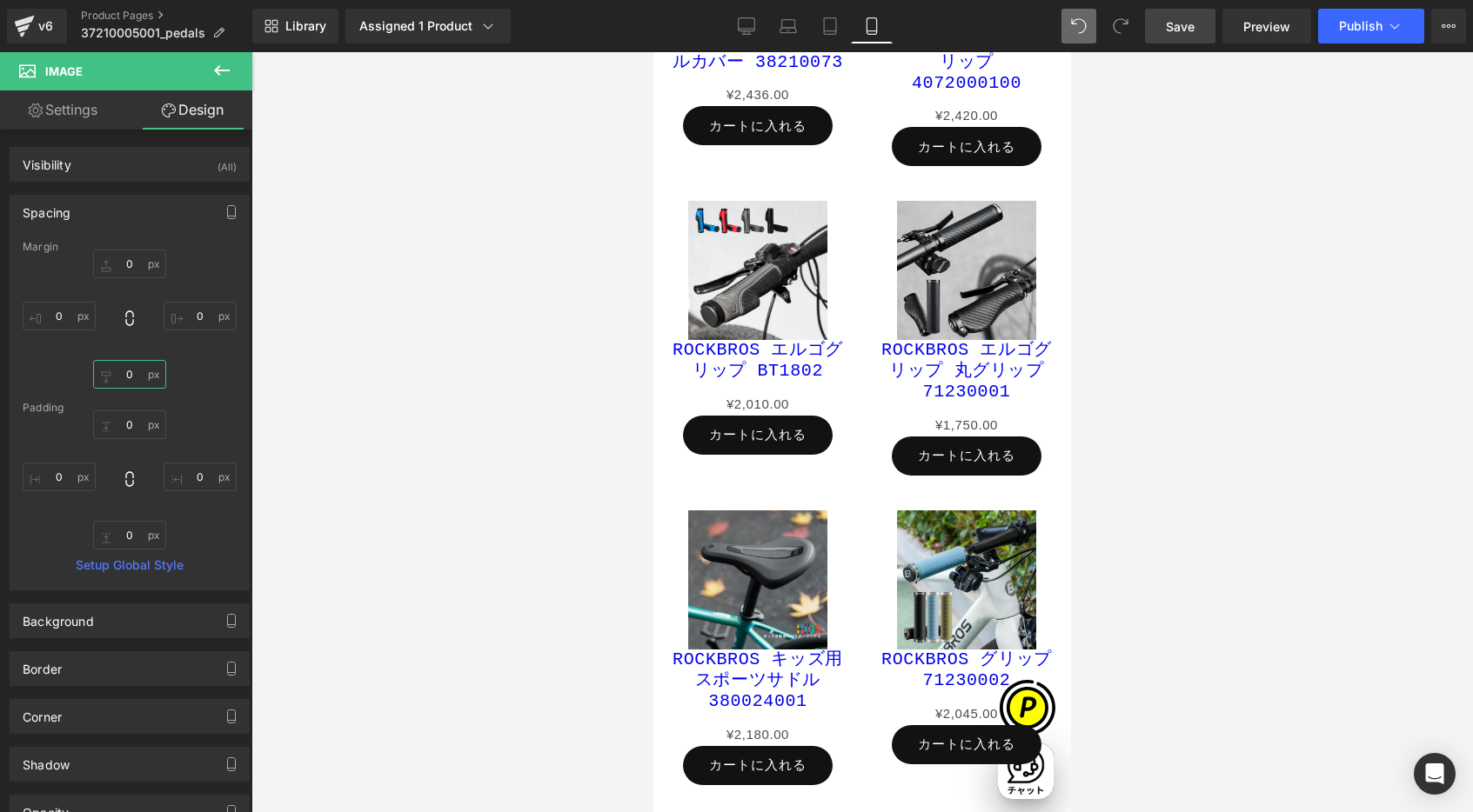
type input "0"
click at [742, 11] on link "Desktop" at bounding box center [746, 26] width 42 height 35
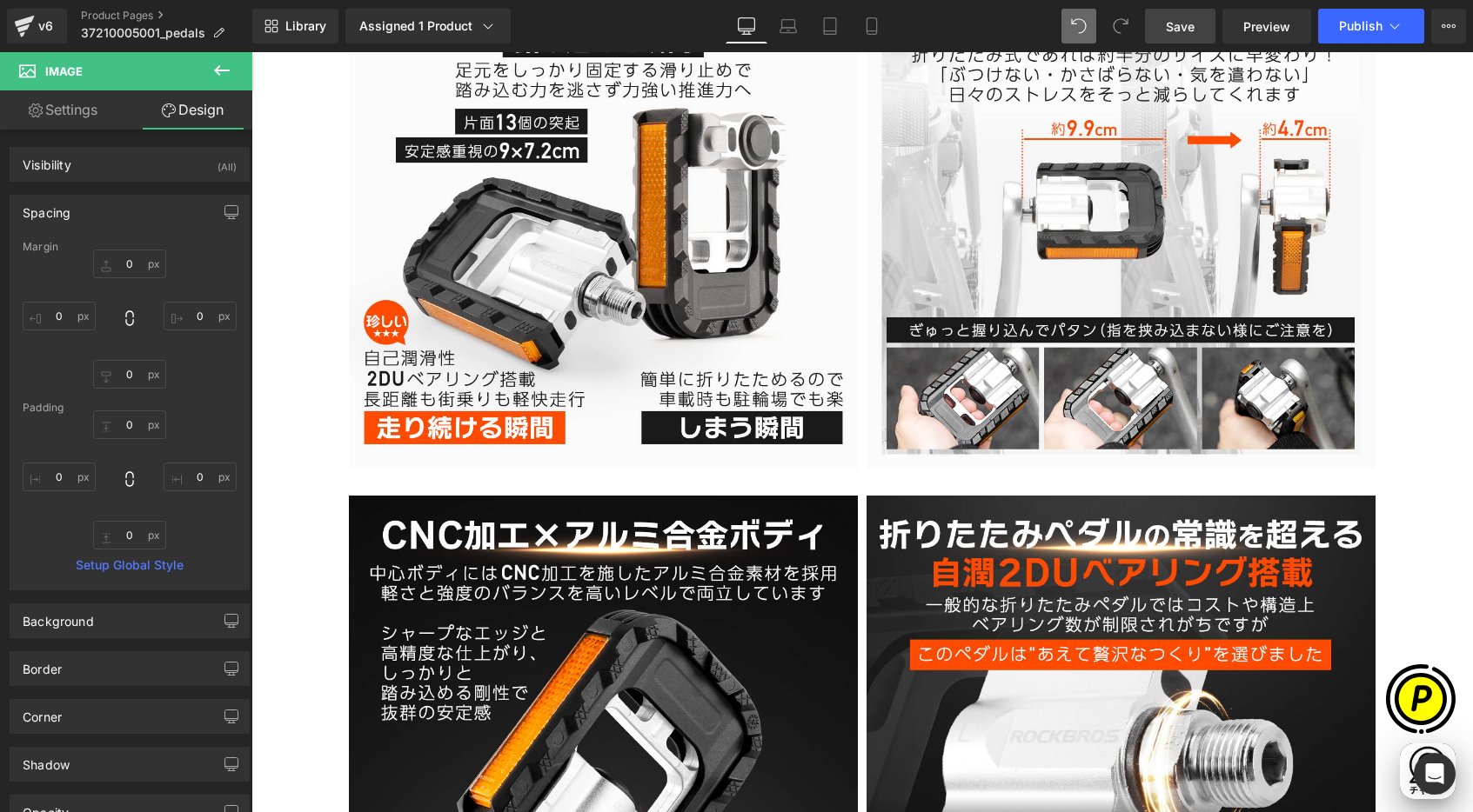
scroll to position [4434, 0]
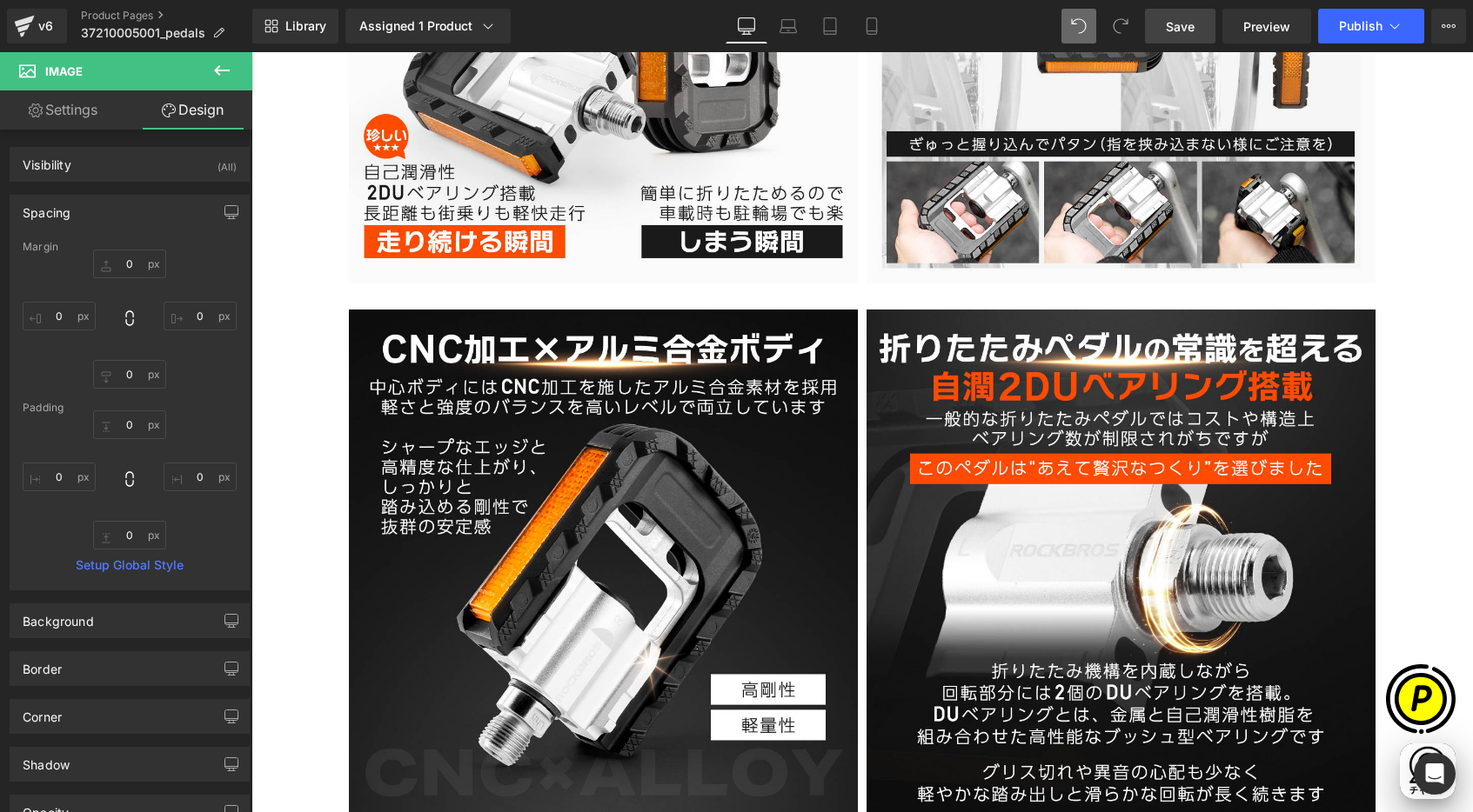
drag, startPoint x: 1183, startPoint y: 31, endPoint x: 1104, endPoint y: 78, distance: 91.9
click at [1183, 31] on span "Save" at bounding box center [1180, 26] width 29 height 18
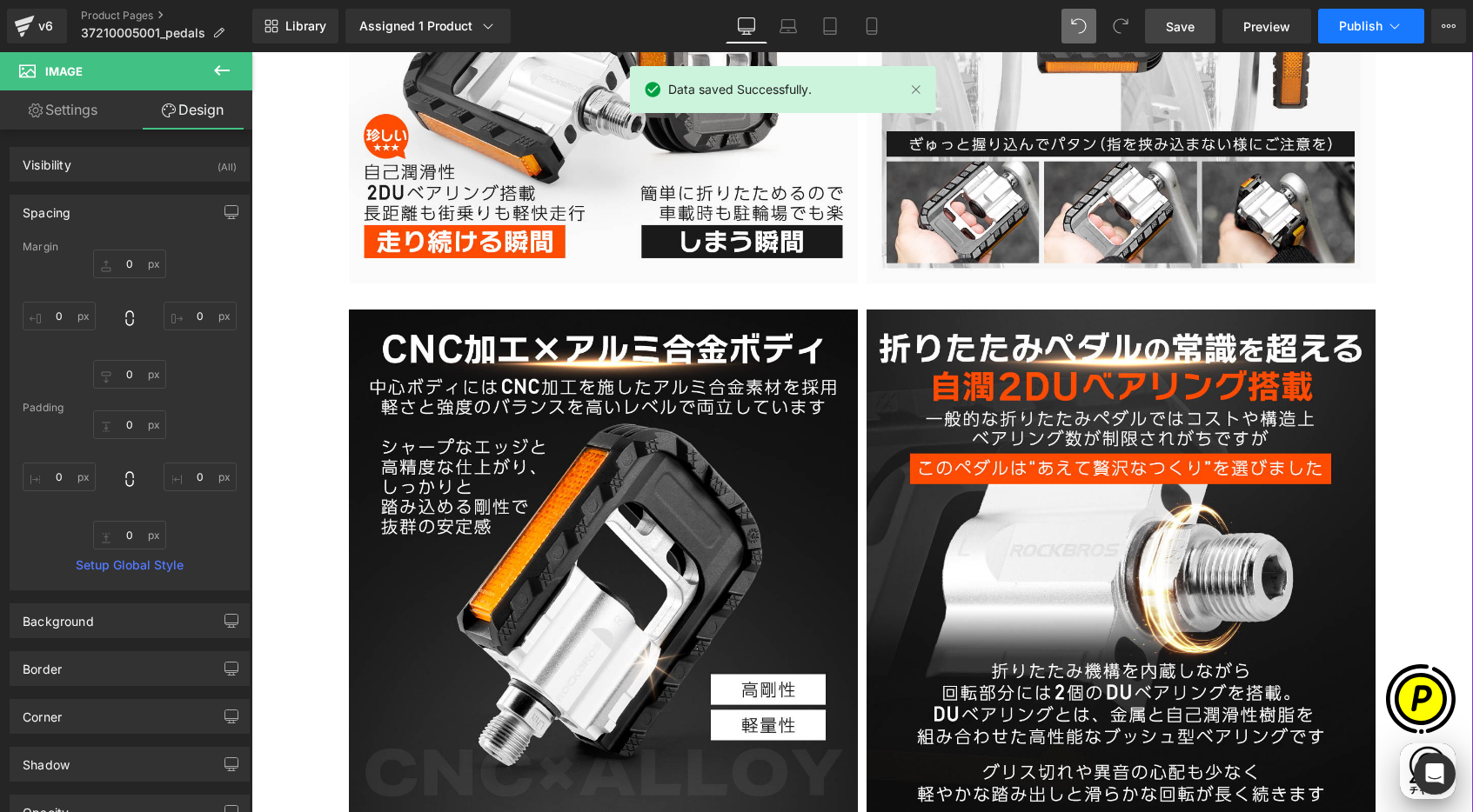
scroll to position [0, 339]
click at [1378, 22] on span "Publish" at bounding box center [1360, 26] width 44 height 14
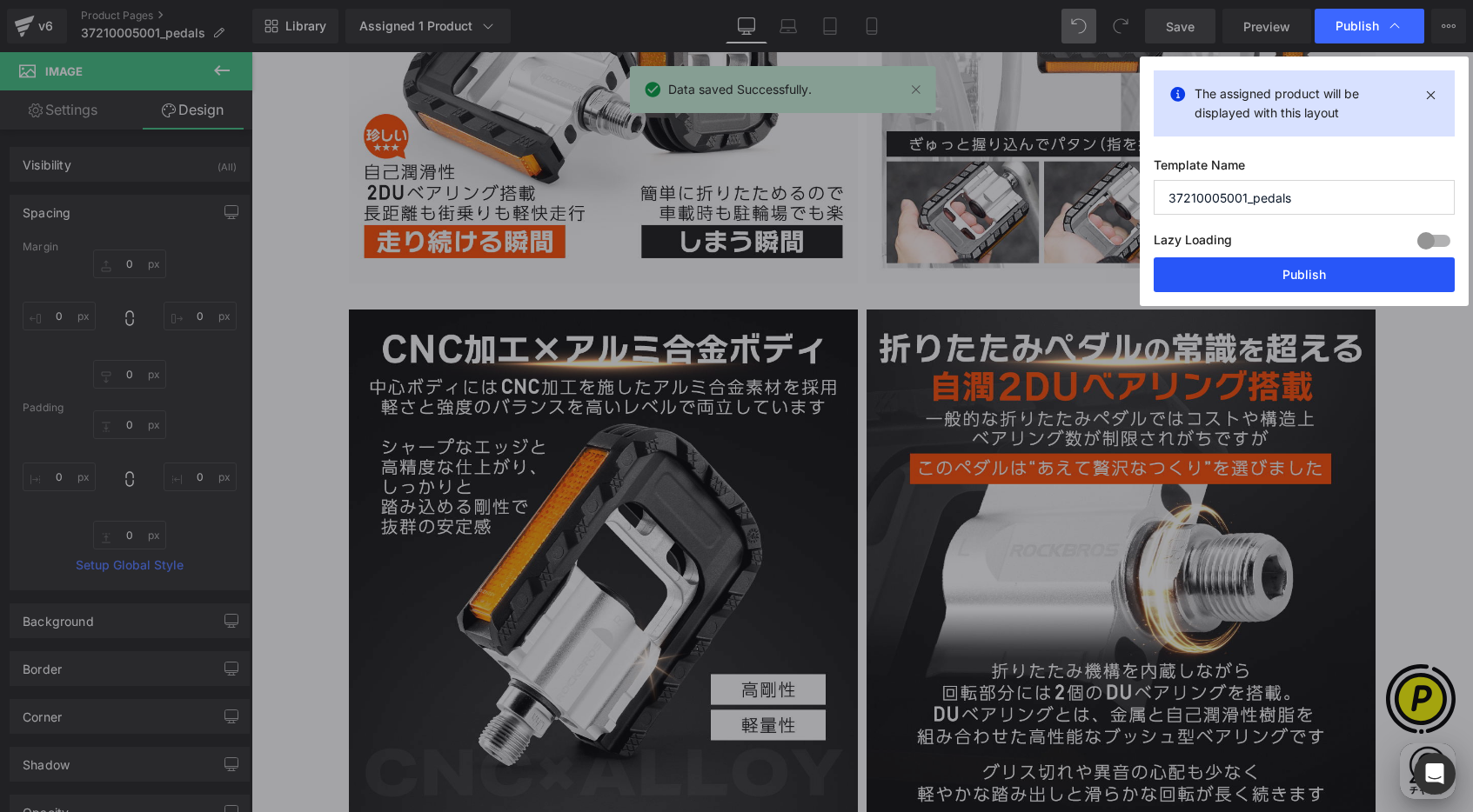
click at [1317, 267] on button "Publish" at bounding box center [1304, 275] width 301 height 35
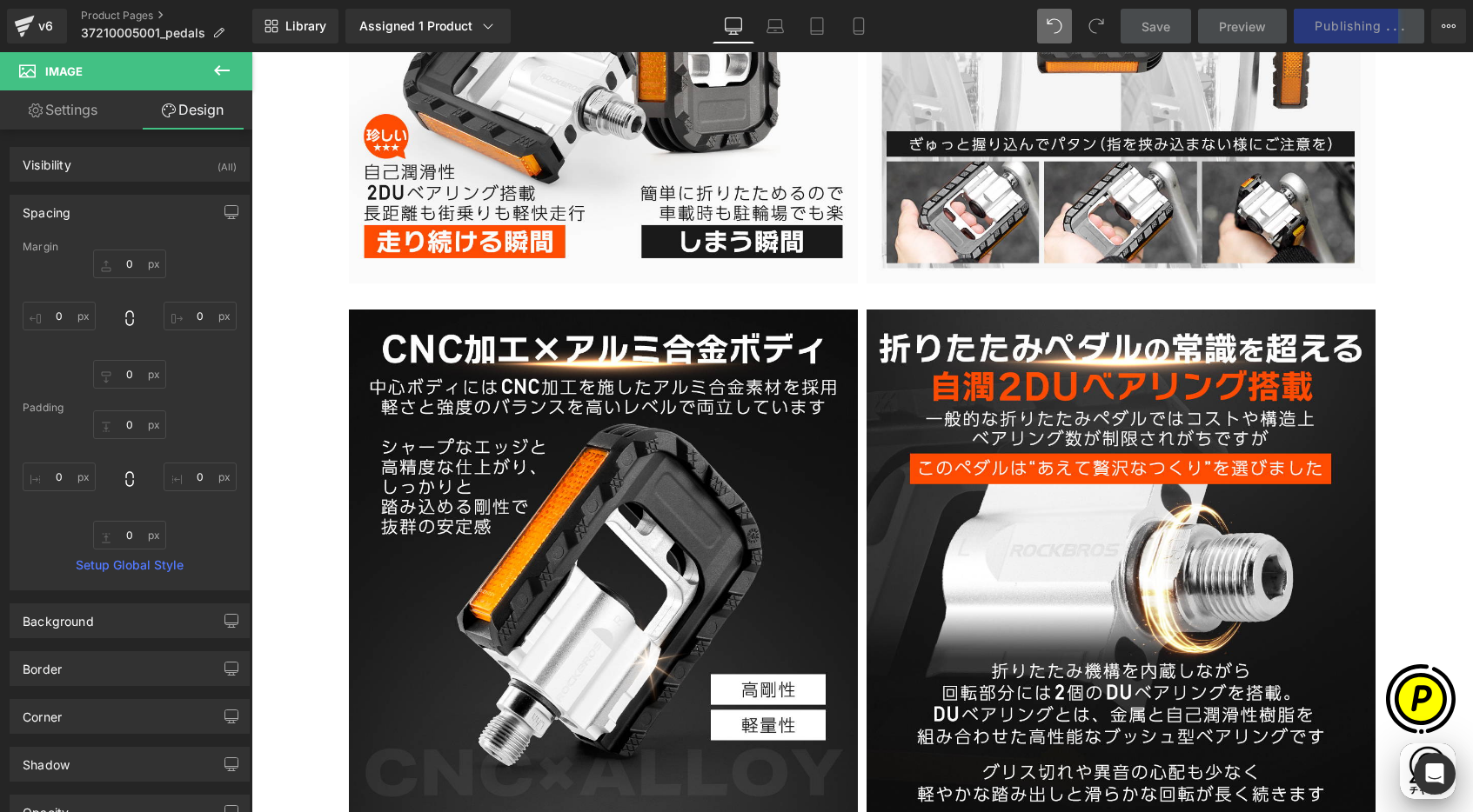
scroll to position [0, 679]
